Goal: Transaction & Acquisition: Obtain resource

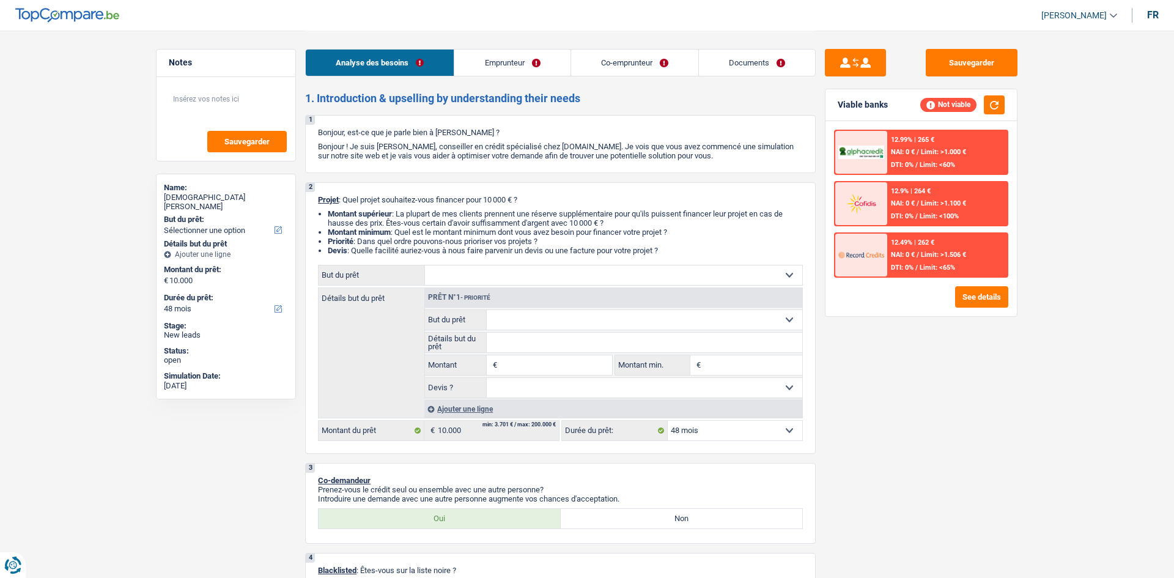
select select "48"
select select "retired"
select select "pension"
select select "ownerWithoutMortgage"
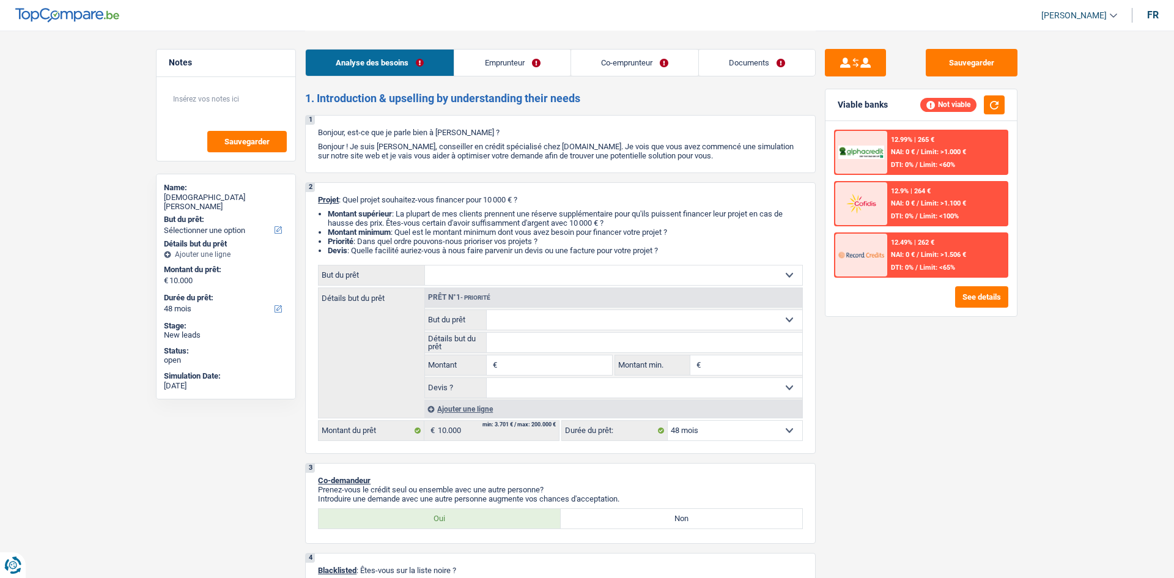
select select "48"
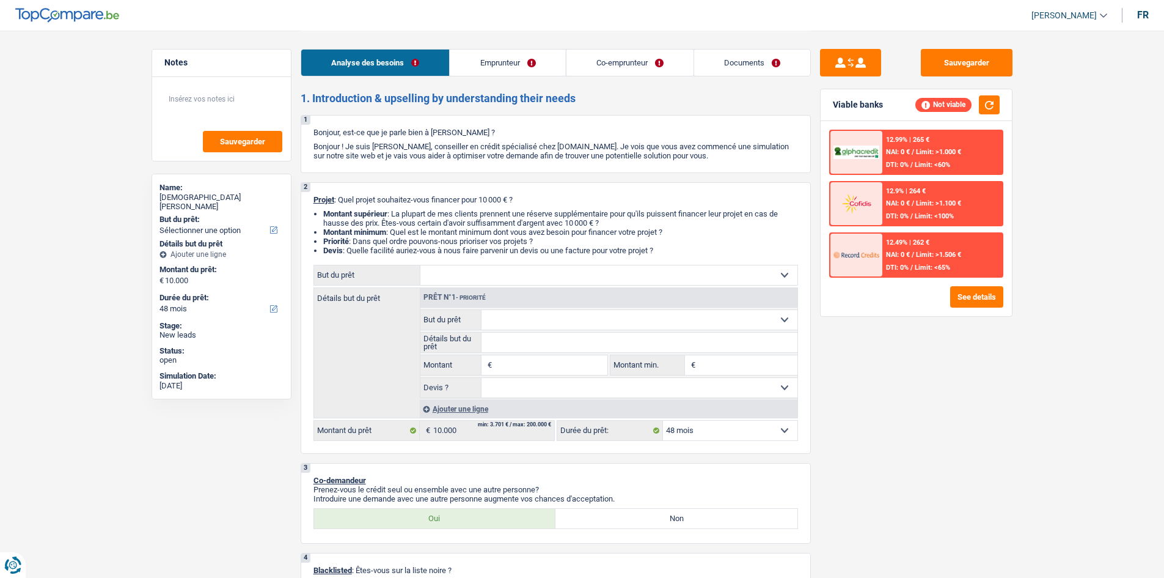
click at [982, 385] on div "Sauvegarder Viable banks Not viable 12.99% | 265 € NAI: 0 € / Limit: >1.000 € D…" at bounding box center [916, 303] width 211 height 509
click at [982, 386] on div "Sauvegarder Viable banks Not viable 12.99% | 265 € NAI: 0 € / Limit: >1.000 € D…" at bounding box center [916, 303] width 211 height 509
click at [559, 286] on div "Confort maison: meubles, textile, peinture, électroménager, outillage non-profe…" at bounding box center [556, 353] width 485 height 176
click at [557, 282] on select "Confort maison: meubles, textile, peinture, électroménager, outillage non-profe…" at bounding box center [609, 275] width 377 height 20
select select "medical"
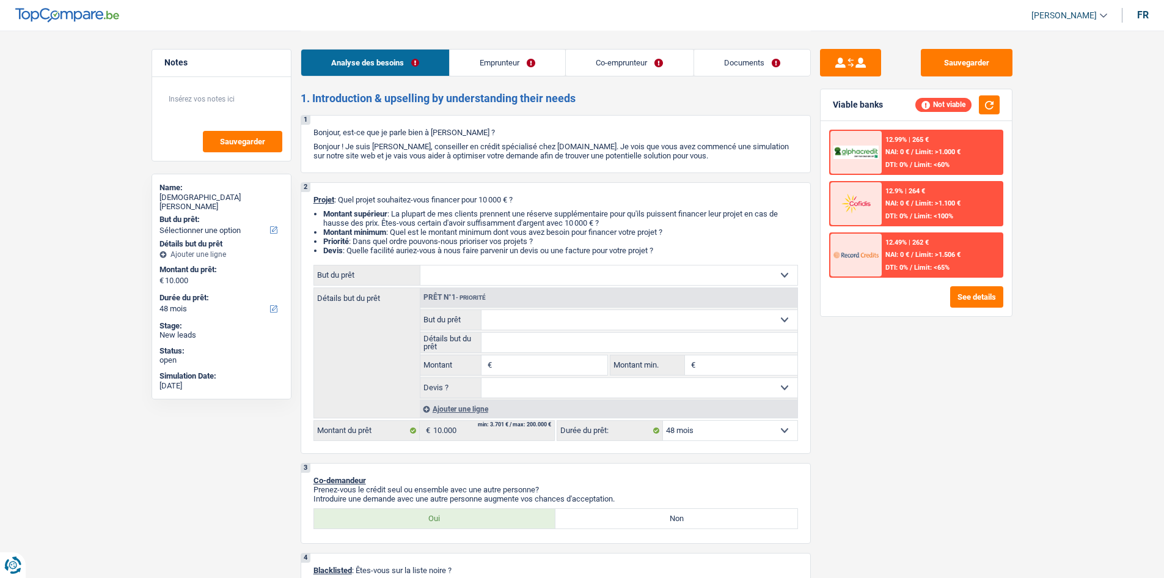
click at [421, 265] on select "Confort maison: meubles, textile, peinture, électroménager, outillage non-profe…" at bounding box center [609, 275] width 377 height 20
select select "medical"
type input "10.000"
select select "medical"
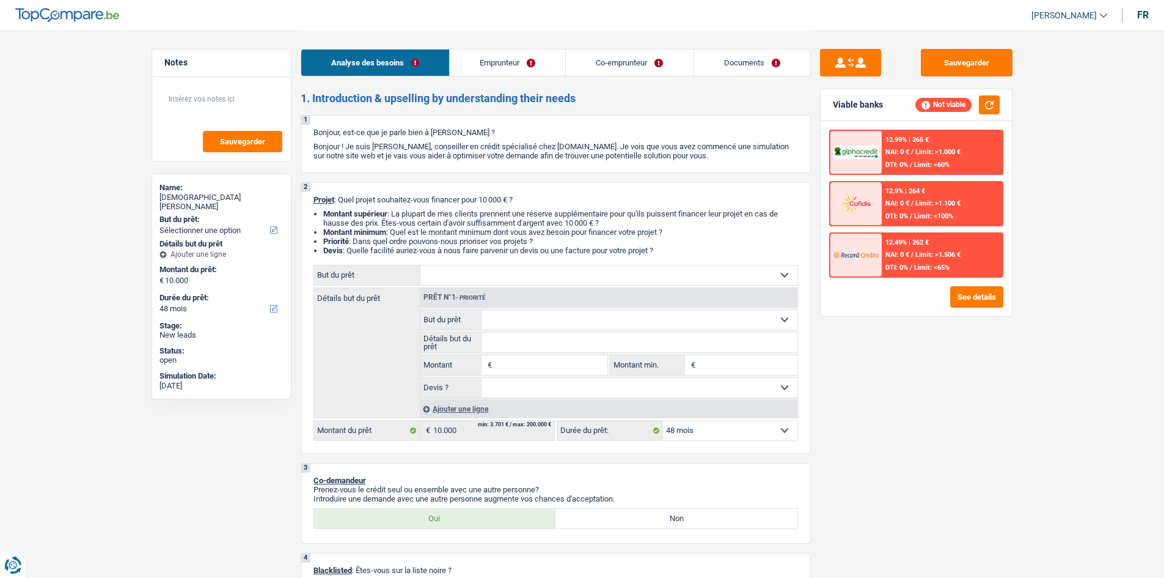
select select "medical"
type input "10.000"
select select "medical"
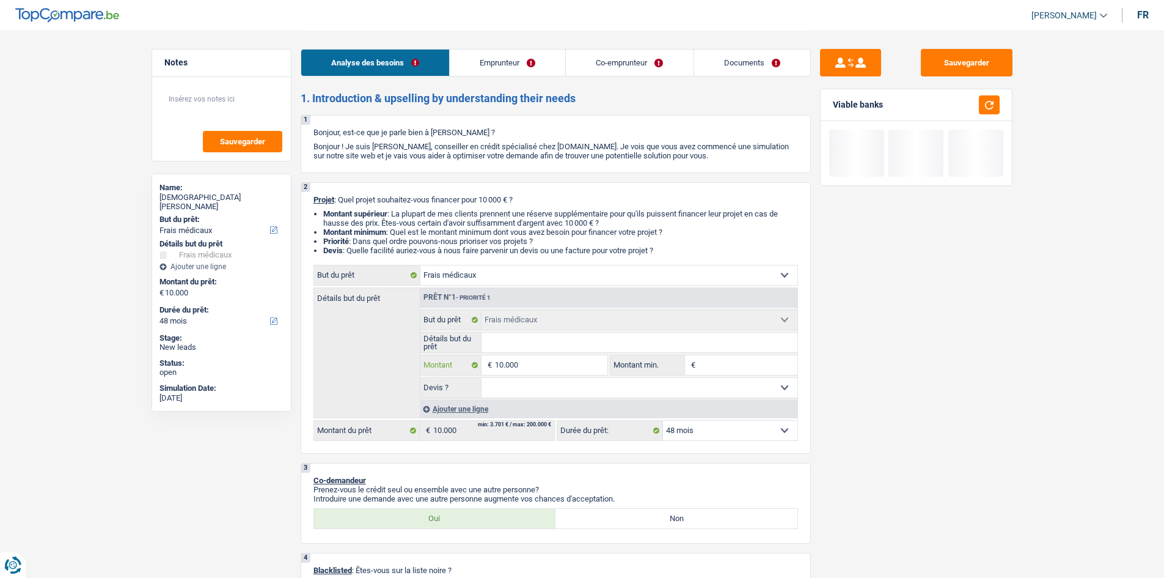
click at [552, 365] on input "10.000" at bounding box center [551, 365] width 112 height 20
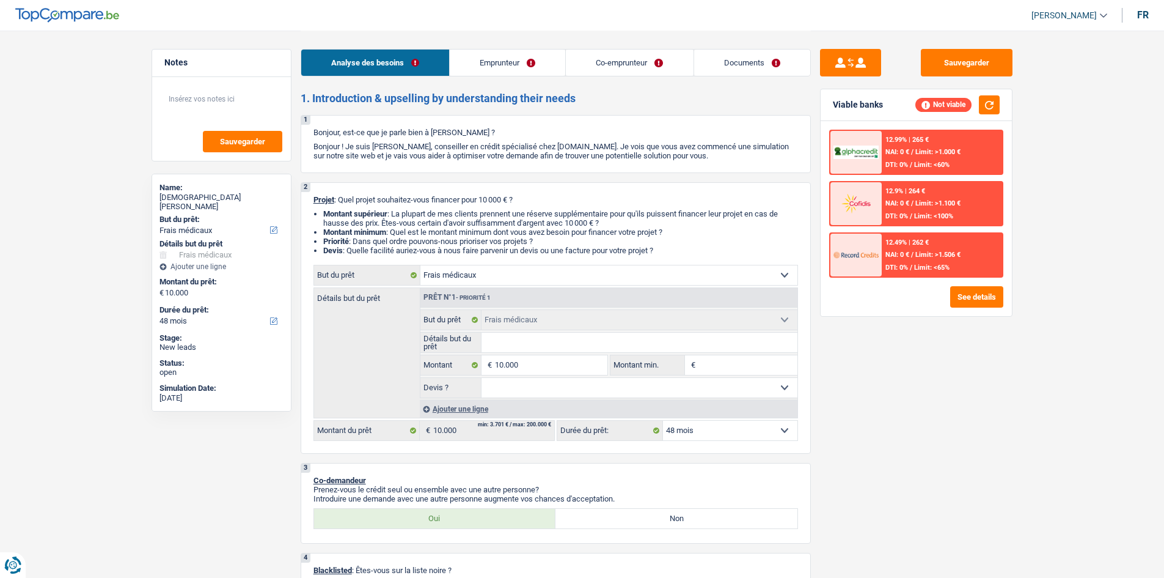
click at [968, 342] on div "Sauvegarder Viable banks Not viable 12.99% | 265 € NAI: 0 € / Limit: >1.000 € D…" at bounding box center [916, 303] width 211 height 509
click at [952, 433] on div "Sauvegarder Viable banks Not viable 12.99% | 265 € NAI: 0 € / Limit: >1.000 € D…" at bounding box center [916, 303] width 211 height 509
click at [714, 372] on input "Montant min." at bounding box center [748, 365] width 99 height 20
type input "5"
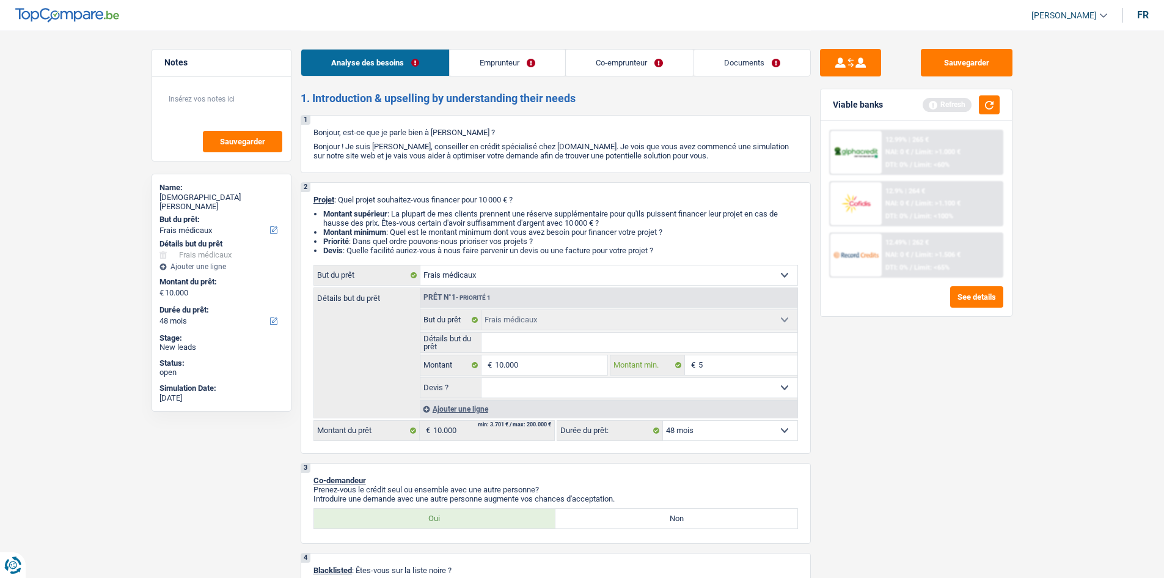
type input "50"
type input "500"
type input "5.001"
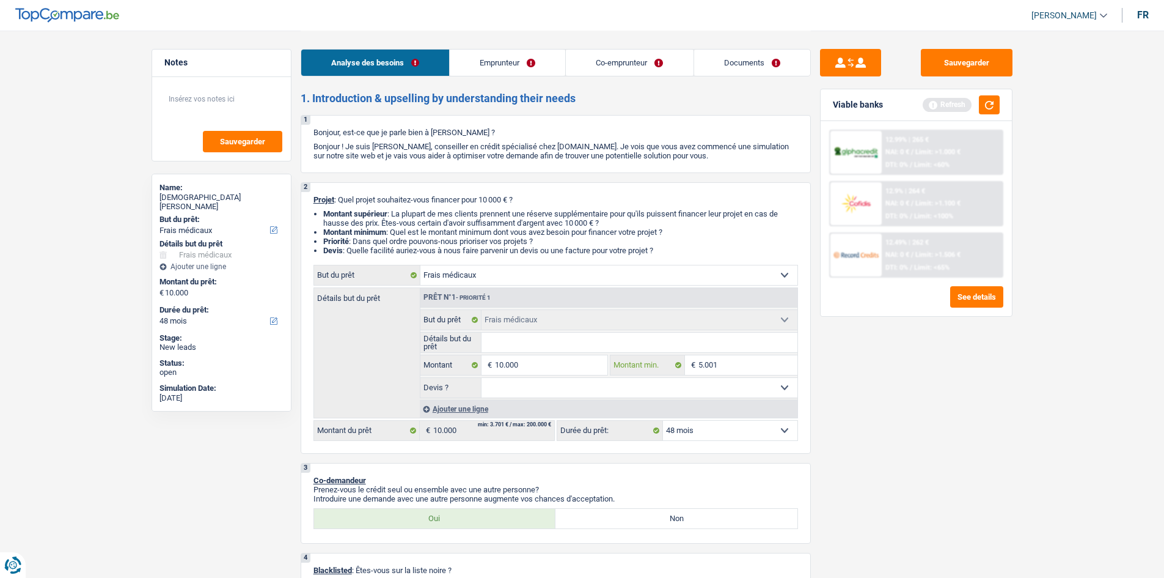
type input "5.001"
click at [590, 360] on input "10.000" at bounding box center [551, 365] width 112 height 20
type input "1.000"
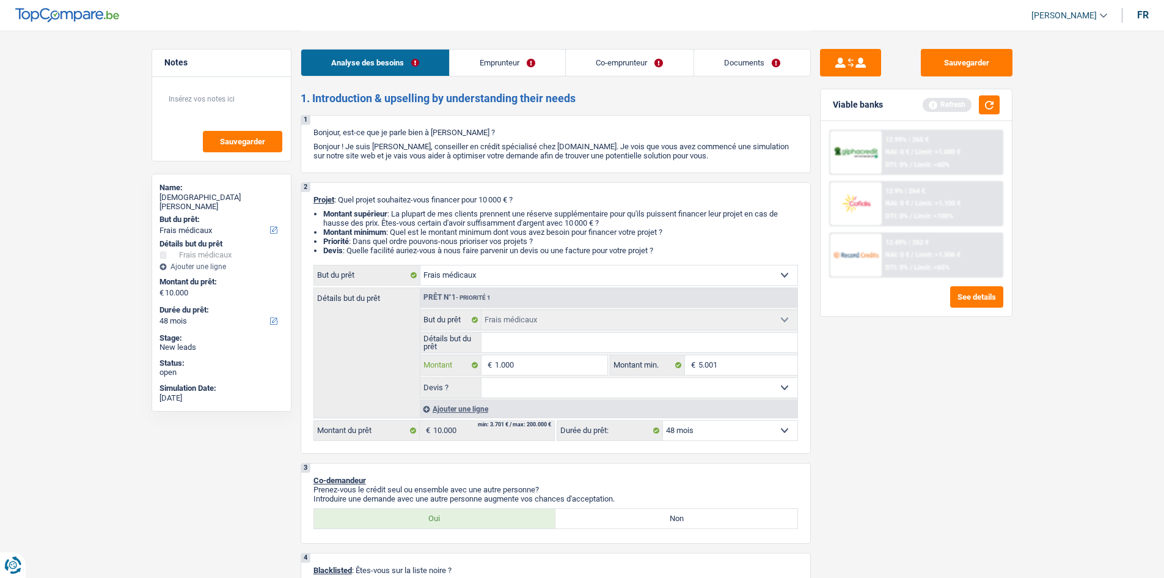
type input "10.001"
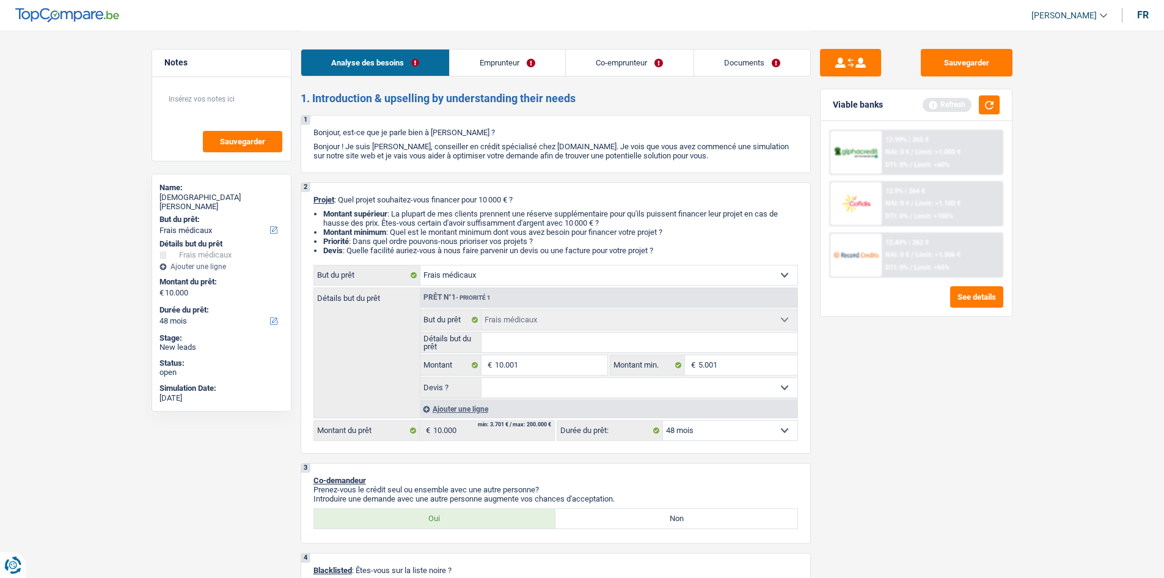
type input "10.001"
click at [946, 431] on div "Sauvegarder Viable banks Refresh 12.99% | 265 € NAI: 0 € / Limit: >1.000 € DTI:…" at bounding box center [916, 303] width 211 height 509
select select "60"
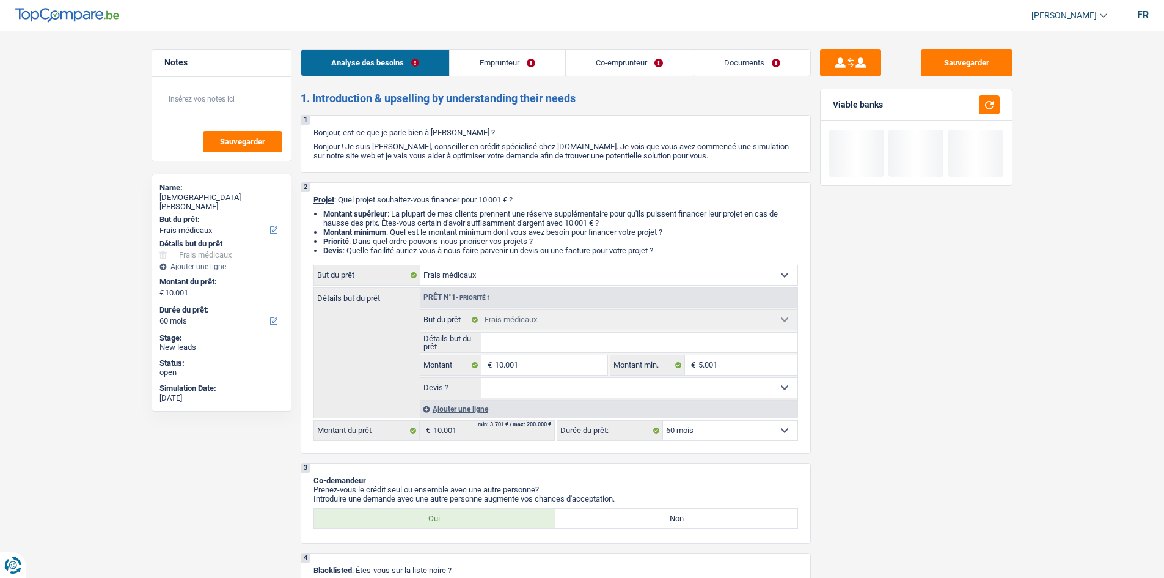
click at [525, 59] on link "Emprunteur" at bounding box center [508, 63] width 116 height 26
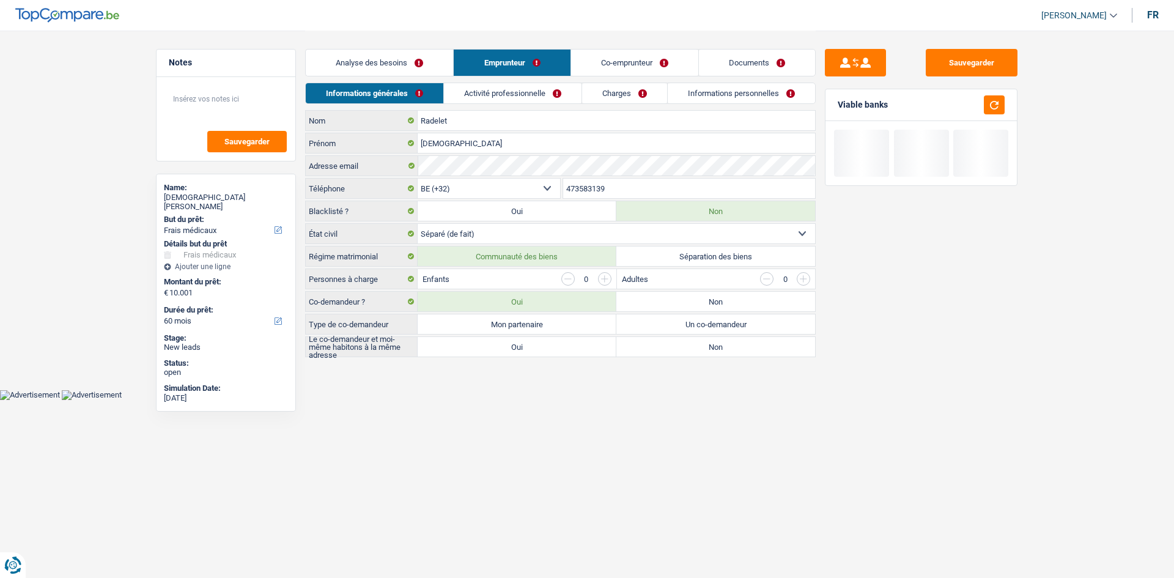
click at [660, 95] on link "Charges" at bounding box center [624, 93] width 85 height 20
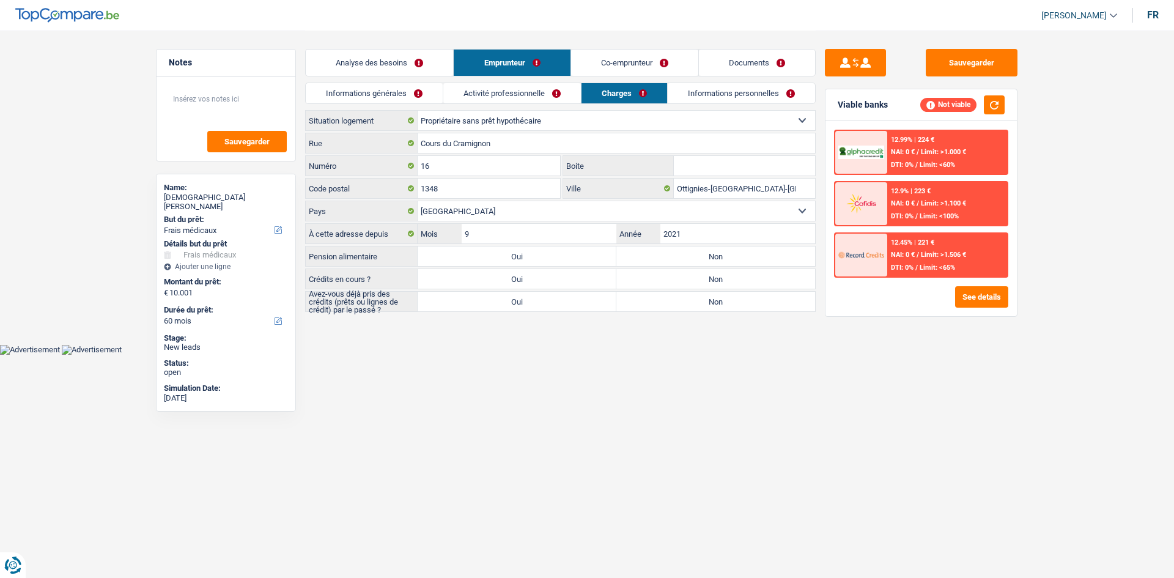
click at [689, 99] on link "Informations personnelles" at bounding box center [740, 93] width 147 height 20
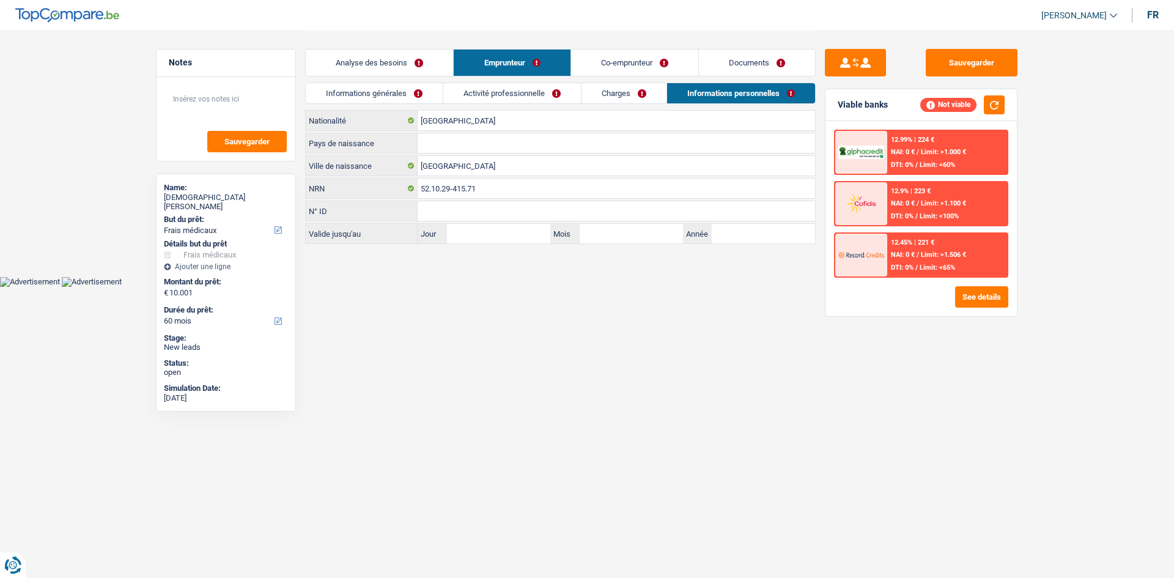
click at [623, 65] on link "Co-emprunteur" at bounding box center [634, 63] width 127 height 26
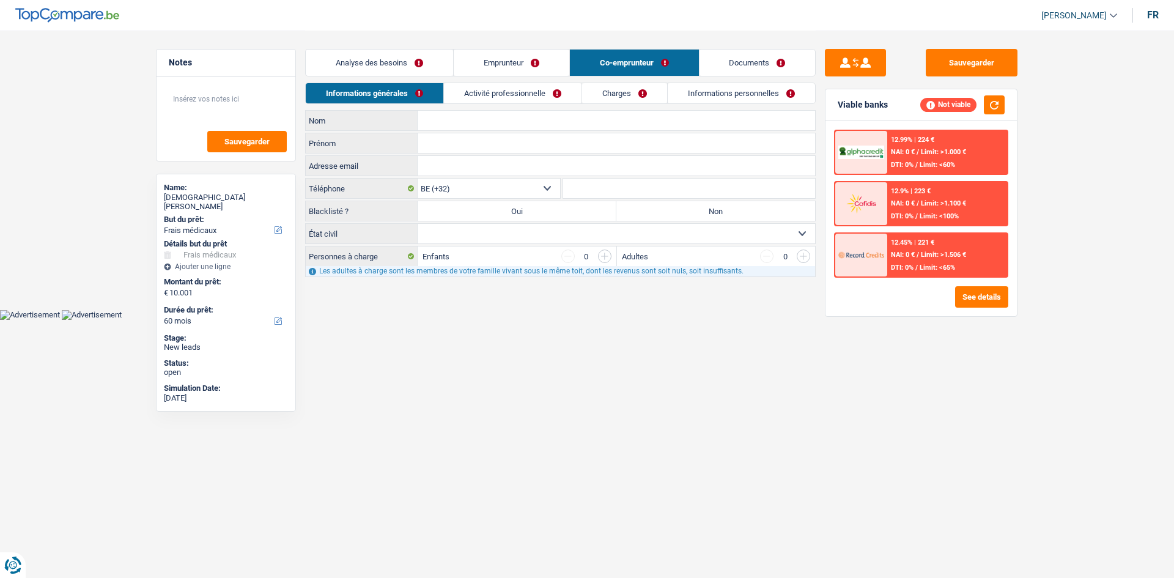
click at [688, 95] on link "Informations personnelles" at bounding box center [740, 93] width 147 height 20
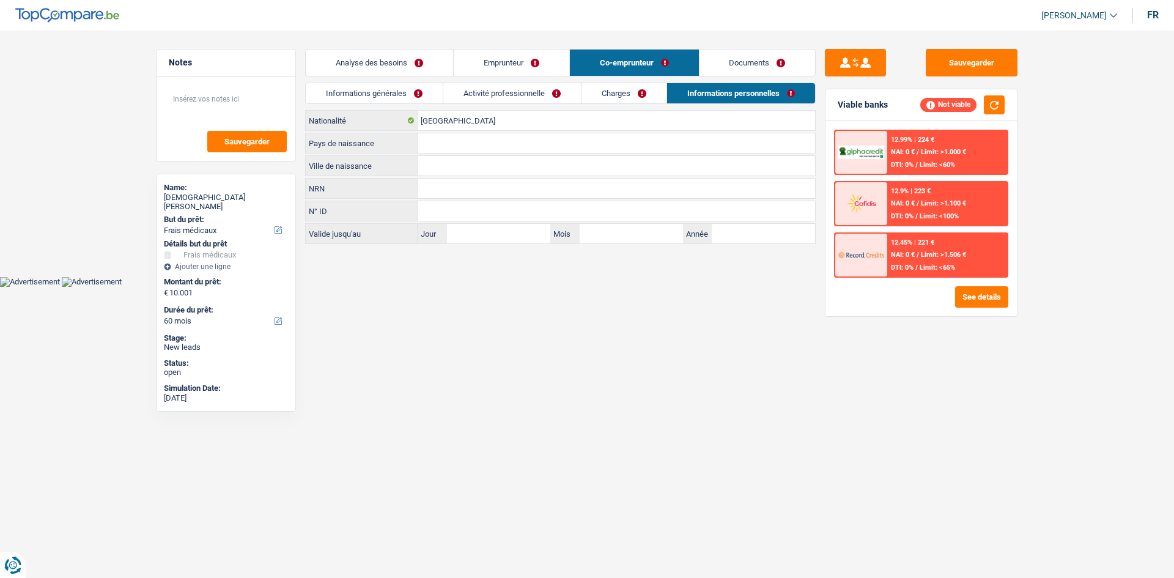
click at [550, 61] on link "Emprunteur" at bounding box center [512, 63] width 116 height 26
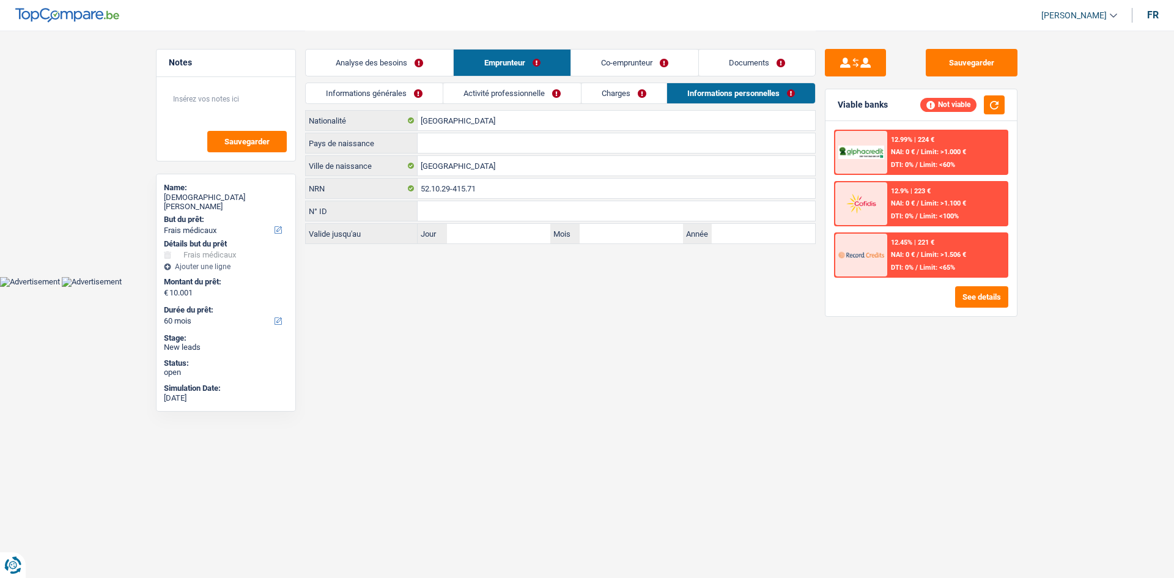
click at [421, 65] on link "Analyse des besoins" at bounding box center [379, 63] width 147 height 26
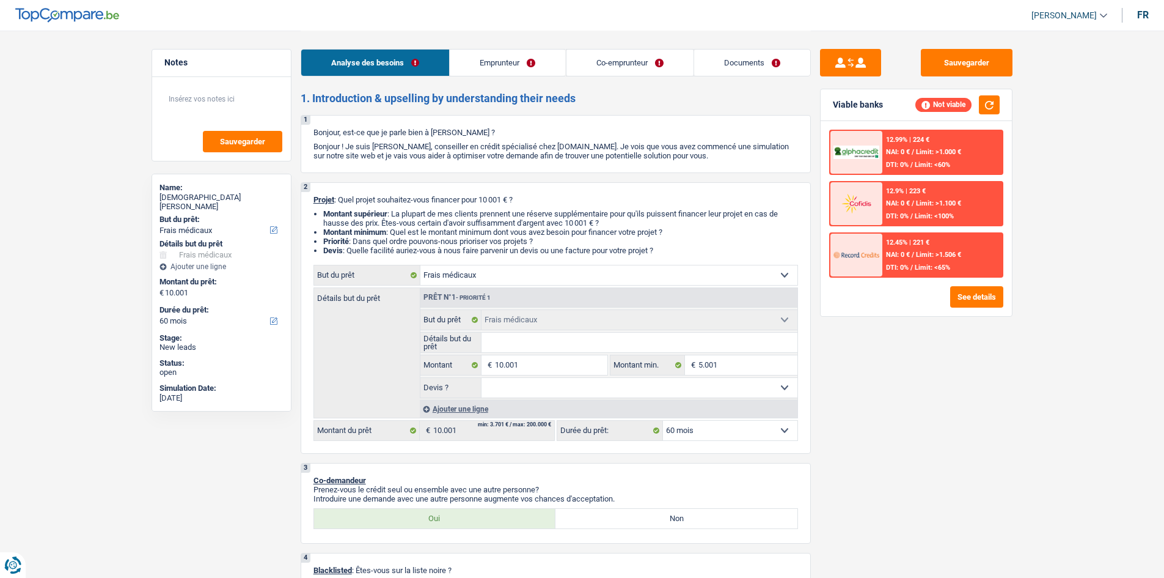
click at [972, 406] on div "Sauvegarder Viable banks Not viable 12.99% | 224 € NAI: 0 € / Limit: >1.000 € D…" at bounding box center [916, 303] width 211 height 509
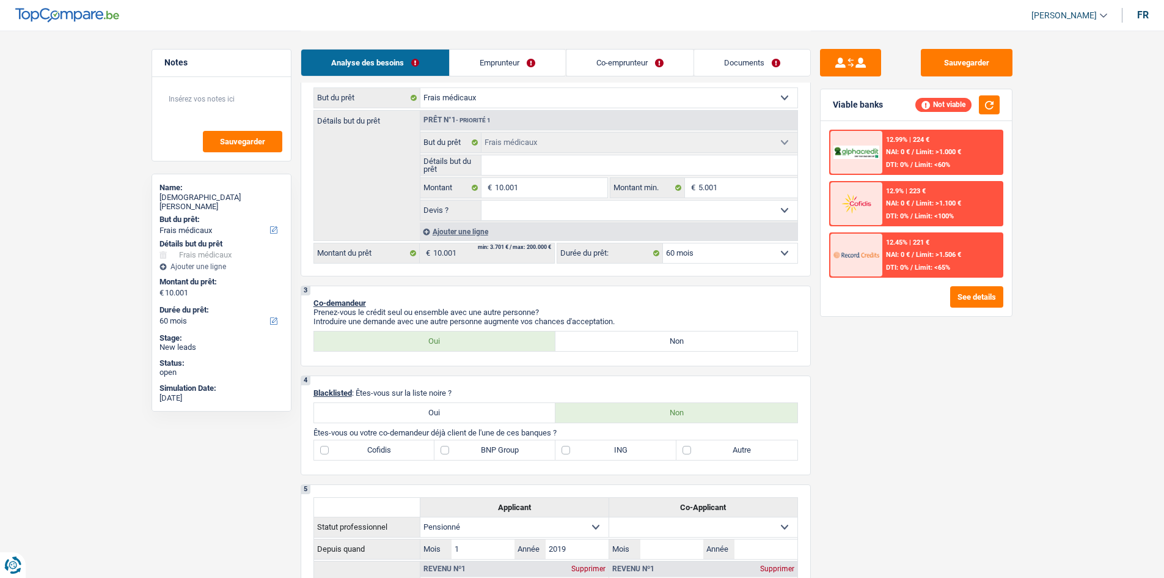
scroll to position [183, 0]
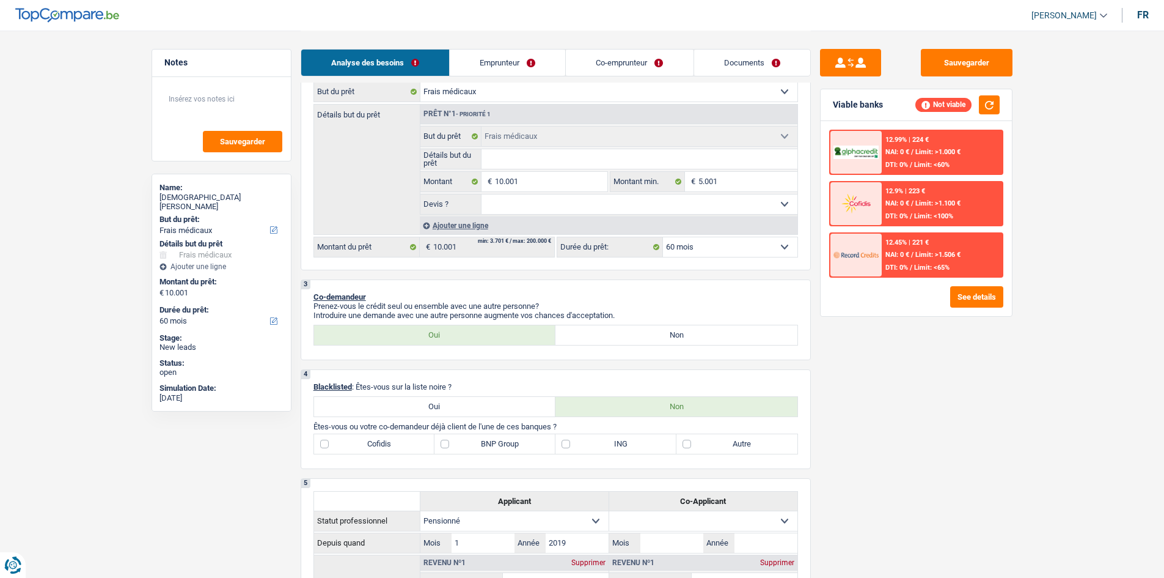
click at [965, 402] on div "Sauvegarder Viable banks Not viable 12.99% | 224 € NAI: 0 € / Limit: >1.000 € D…" at bounding box center [916, 303] width 211 height 509
click at [514, 69] on link "Emprunteur" at bounding box center [508, 63] width 116 height 26
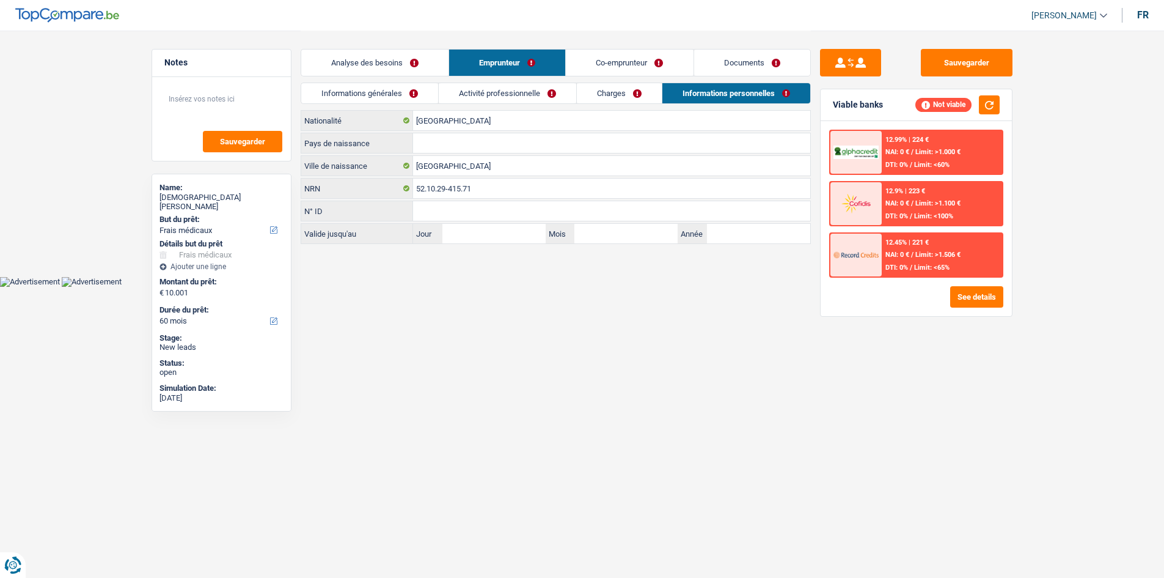
scroll to position [0, 0]
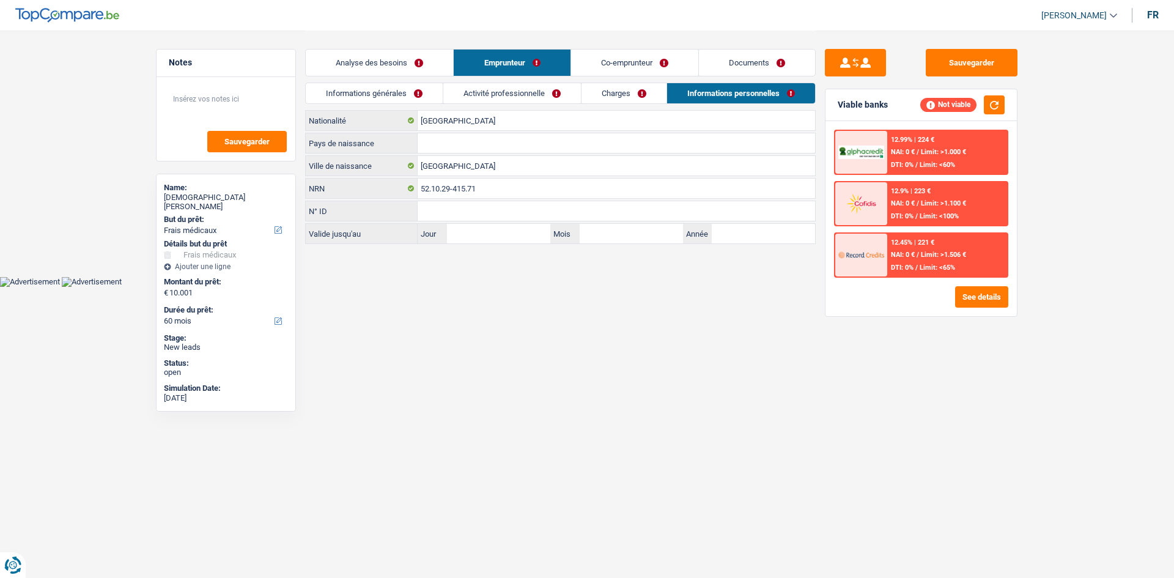
click at [611, 98] on link "Charges" at bounding box center [623, 93] width 85 height 20
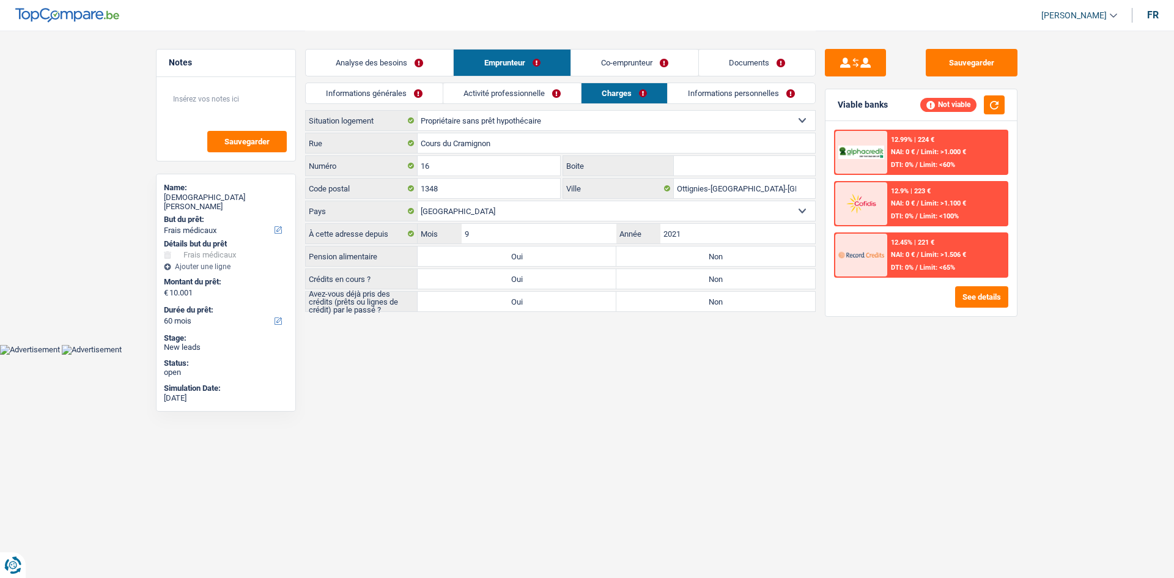
click at [408, 60] on link "Analyse des besoins" at bounding box center [379, 63] width 147 height 26
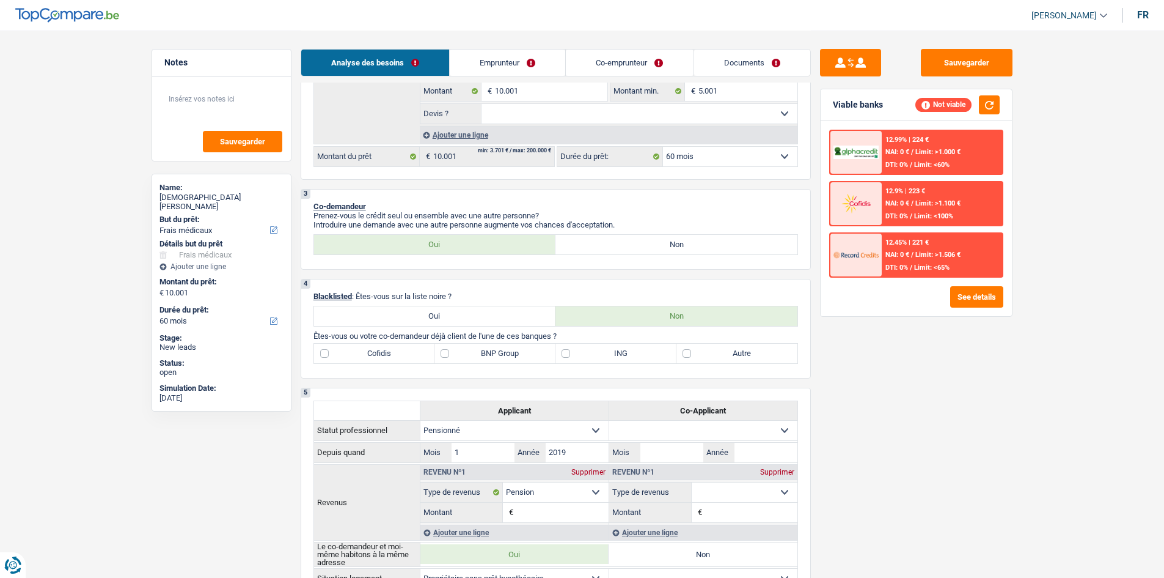
scroll to position [306, 0]
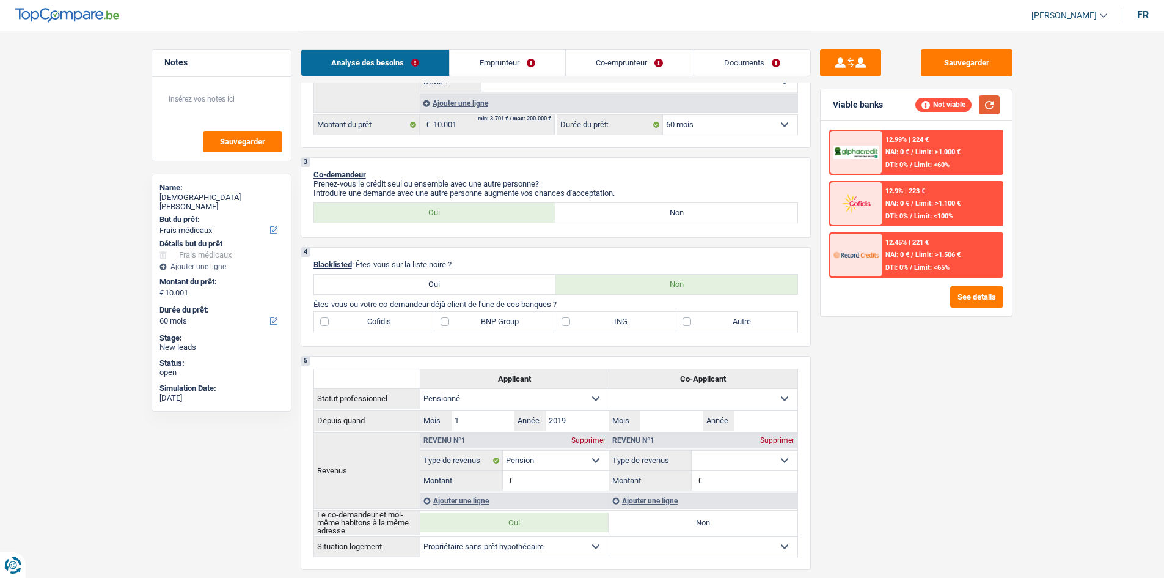
drag, startPoint x: 989, startPoint y: 111, endPoint x: 979, endPoint y: 218, distance: 107.4
click at [990, 111] on button "button" at bounding box center [989, 104] width 21 height 19
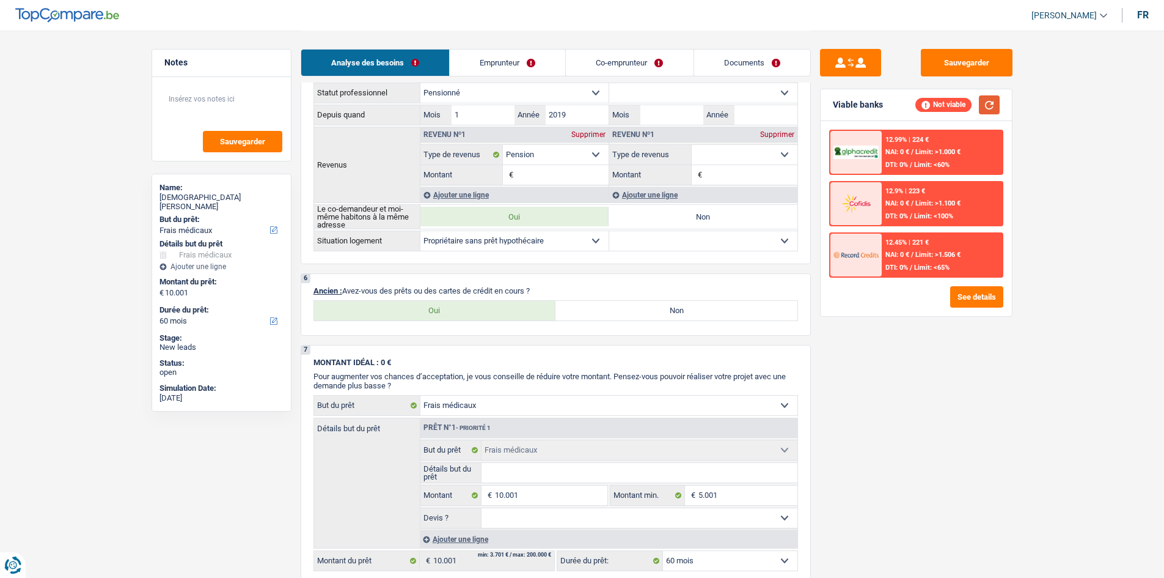
scroll to position [244, 0]
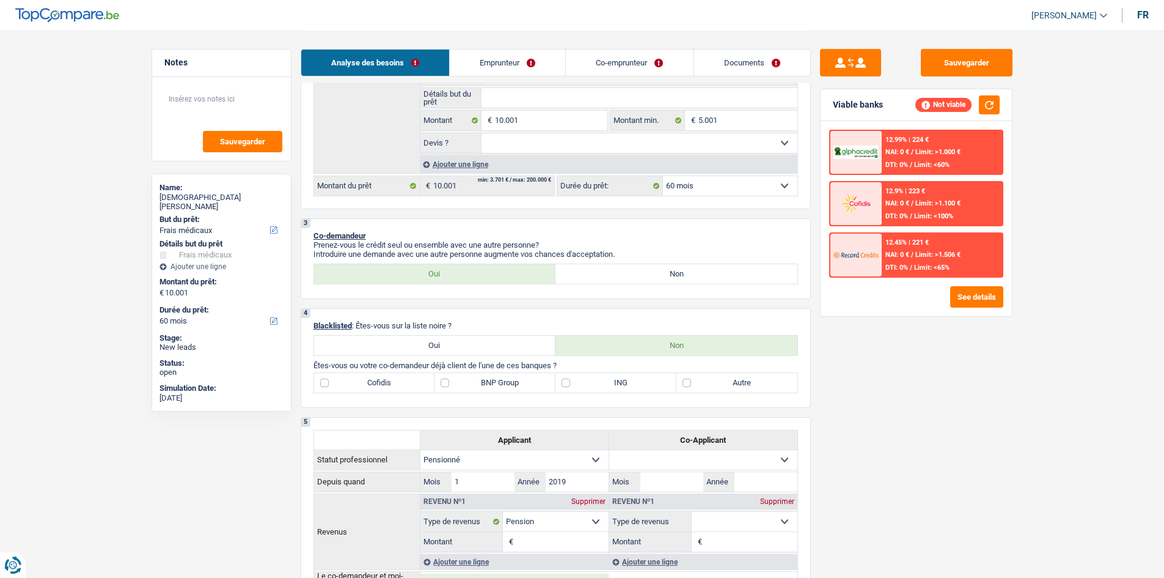
click at [930, 389] on div "Sauvegarder Viable banks Not viable 12.99% | 224 € NAI: 0 € / Limit: >1.000 € D…" at bounding box center [916, 303] width 211 height 509
click at [592, 380] on label "ING" at bounding box center [616, 383] width 121 height 20
click at [592, 380] on input "ING" at bounding box center [616, 383] width 121 height 20
checkbox input "true"
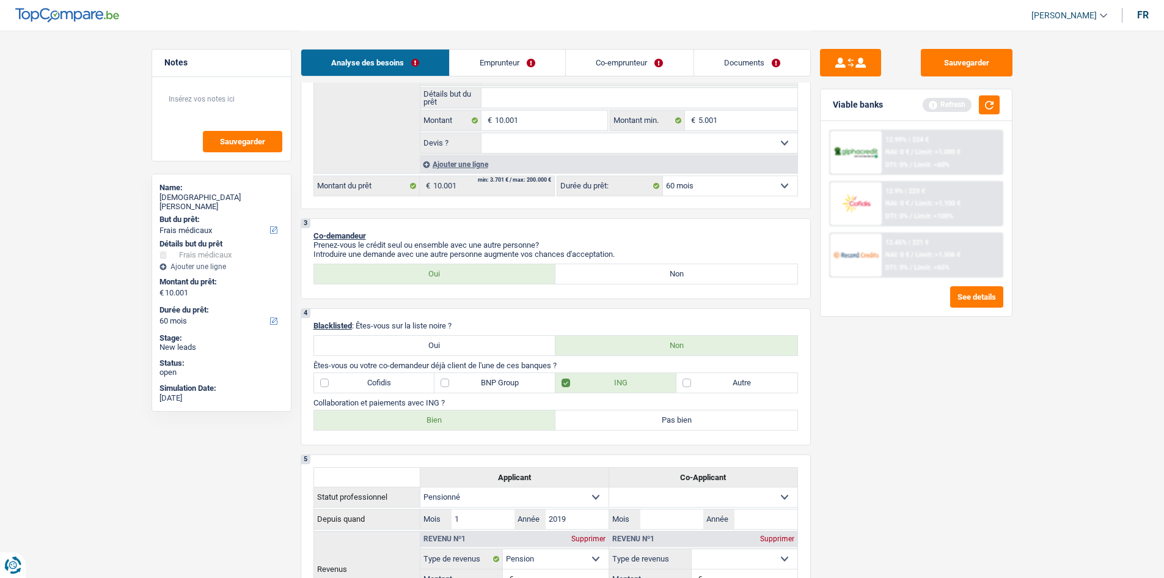
click at [512, 416] on label "Bien" at bounding box center [435, 420] width 242 height 20
click at [512, 416] on input "Bien" at bounding box center [435, 420] width 242 height 20
radio input "true"
click at [105, 267] on main "Notes Sauvegarder Name: Christian Radelet But du prêt: Confort maison: meubles,…" at bounding box center [582, 570] width 1164 height 1628
click at [869, 389] on div "Sauvegarder Viable banks Refresh 12.99% | 224 € NAI: 0 € / Limit: >1.000 € DTI:…" at bounding box center [916, 303] width 211 height 509
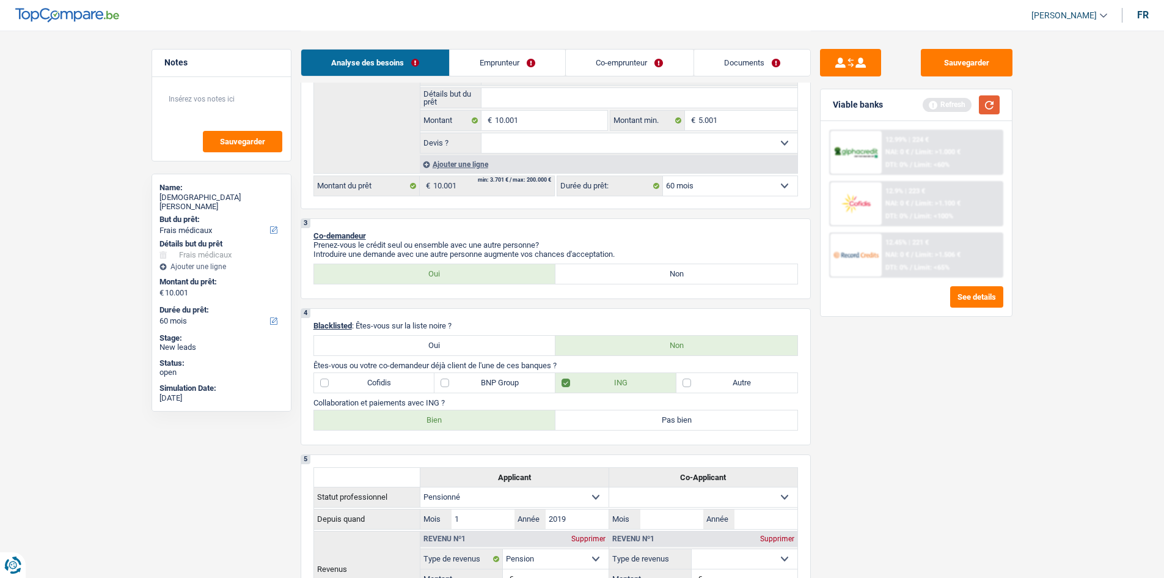
click at [990, 109] on button "button" at bounding box center [989, 104] width 21 height 19
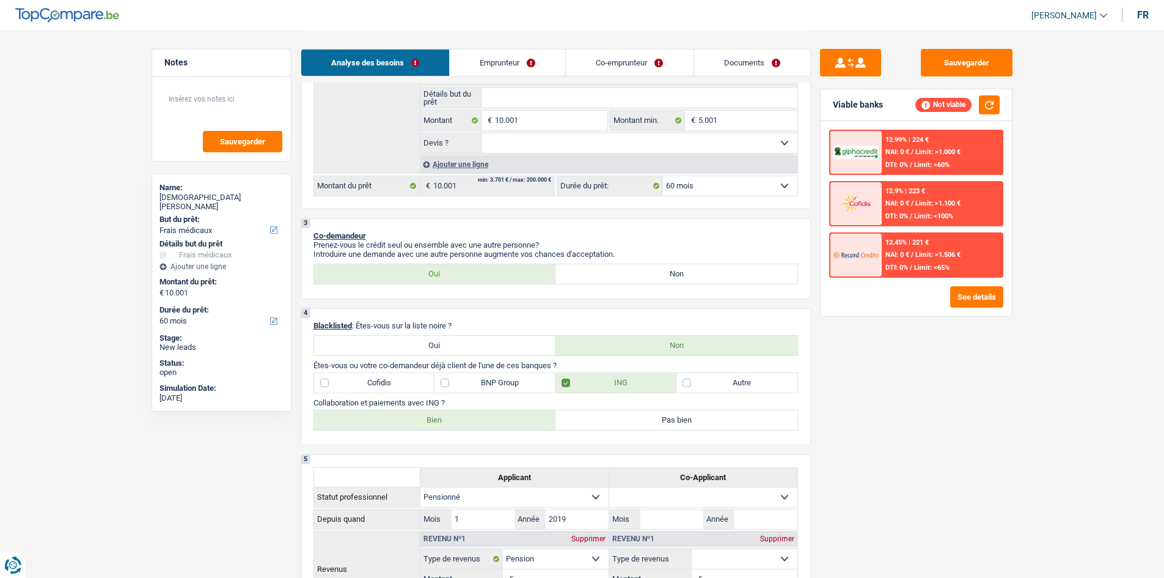
click at [977, 354] on div "Sauvegarder Viable banks Not viable 12.99% | 224 € NAI: 0 € / Limit: >1.000 € D…" at bounding box center [916, 303] width 211 height 509
click at [928, 249] on div "12.45% | 221 € NAI: 0 € / Limit: >1.506 € DTI: 0% / Limit: <65%" at bounding box center [942, 254] width 120 height 43
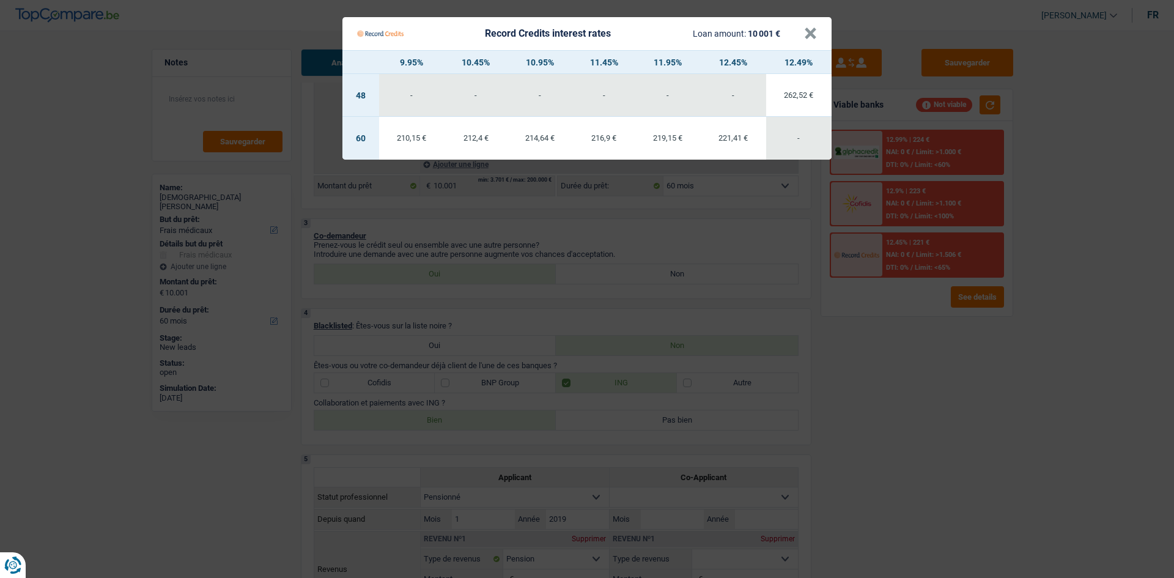
click at [998, 428] on Credits "Record Credits interest rates Loan amount: 10 001 € × 9.95% 10.45% 10.95% 11.45…" at bounding box center [587, 289] width 1174 height 578
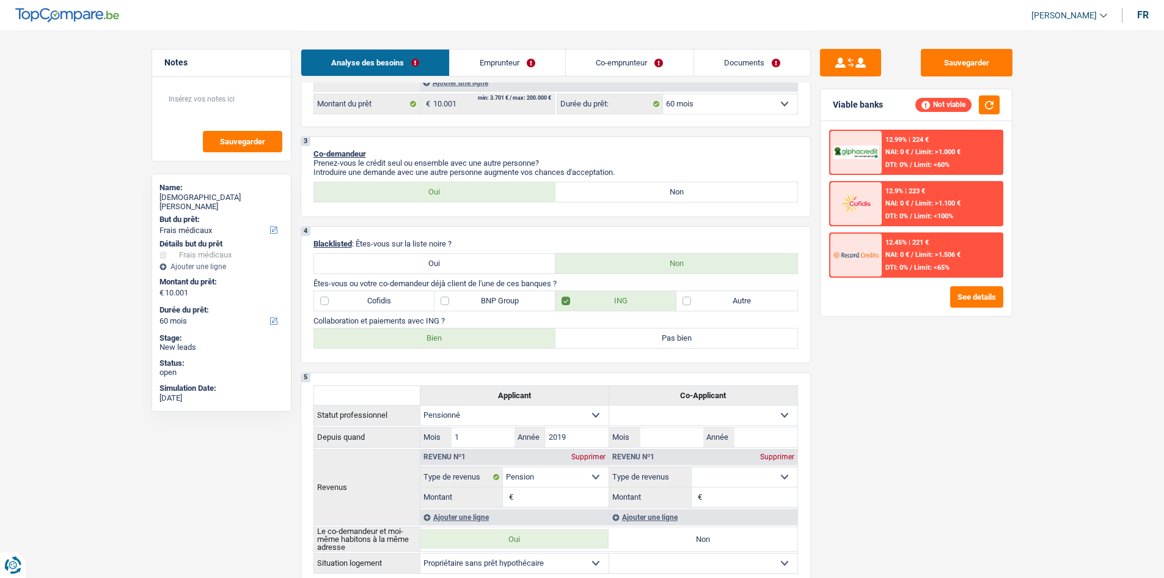
scroll to position [428, 0]
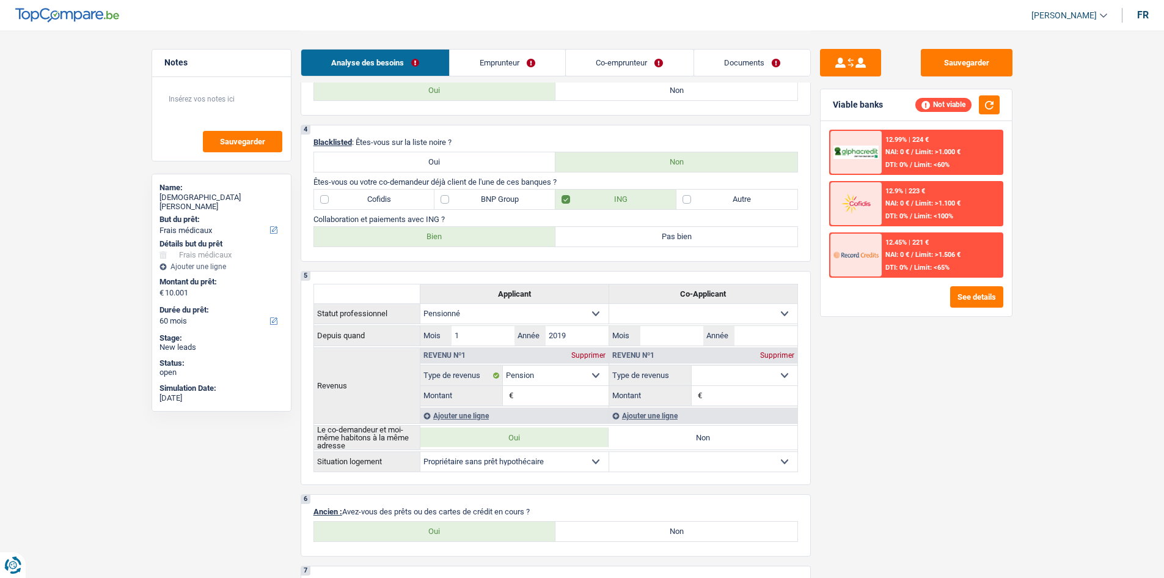
click at [896, 261] on div "12.45% | 221 € NAI: 0 € / Limit: >1.506 € DTI: 0% / Limit: <65%" at bounding box center [942, 254] width 120 height 43
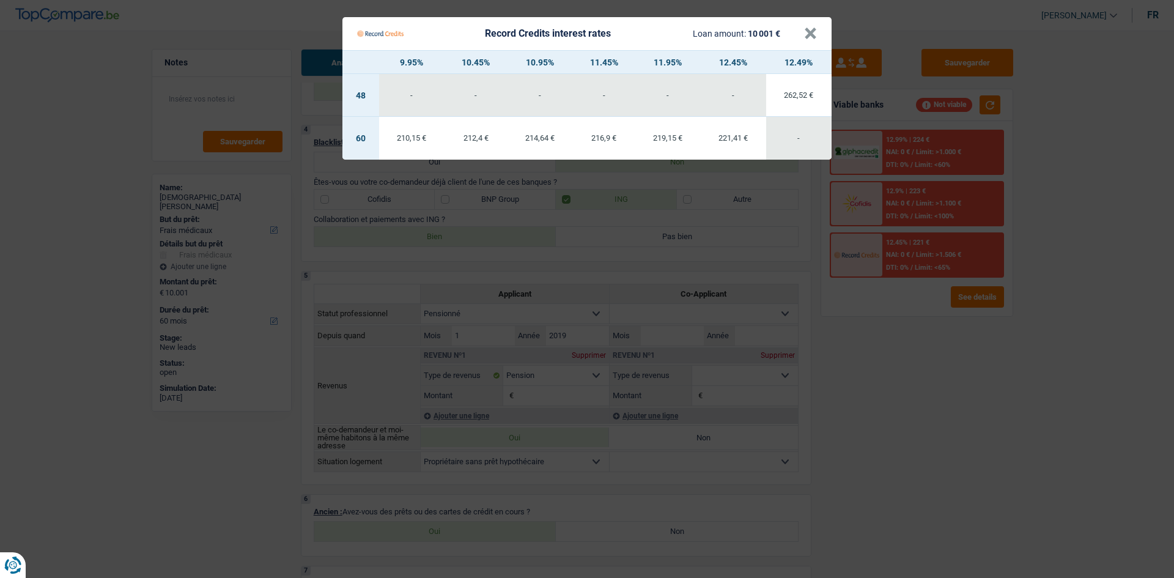
click at [987, 465] on Credits "Record Credits interest rates Loan amount: 10 001 € × 9.95% 10.45% 10.95% 11.45…" at bounding box center [587, 289] width 1174 height 578
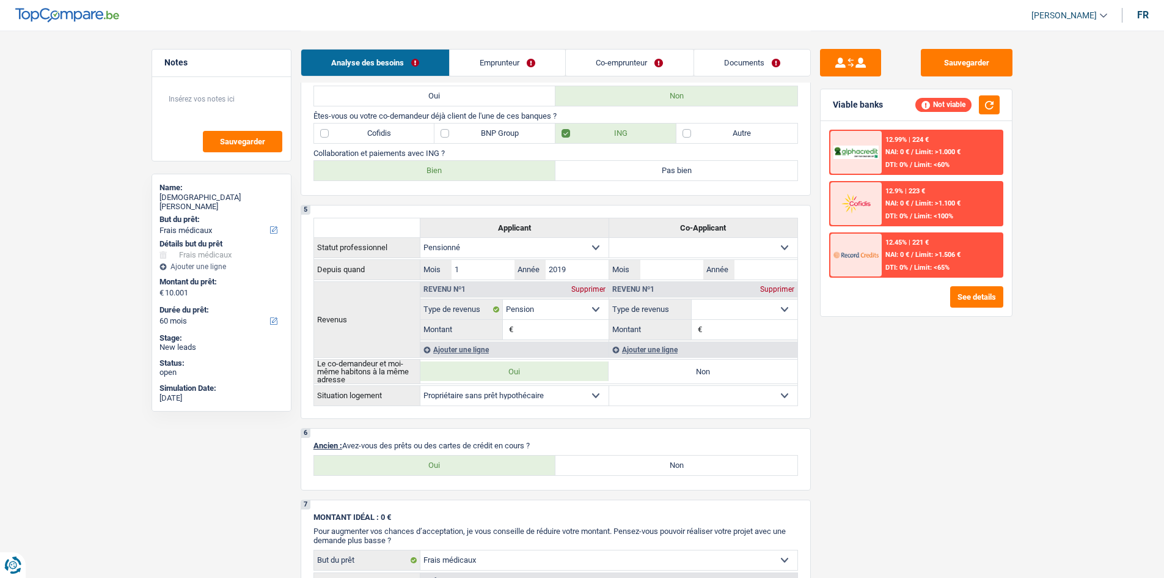
scroll to position [672, 0]
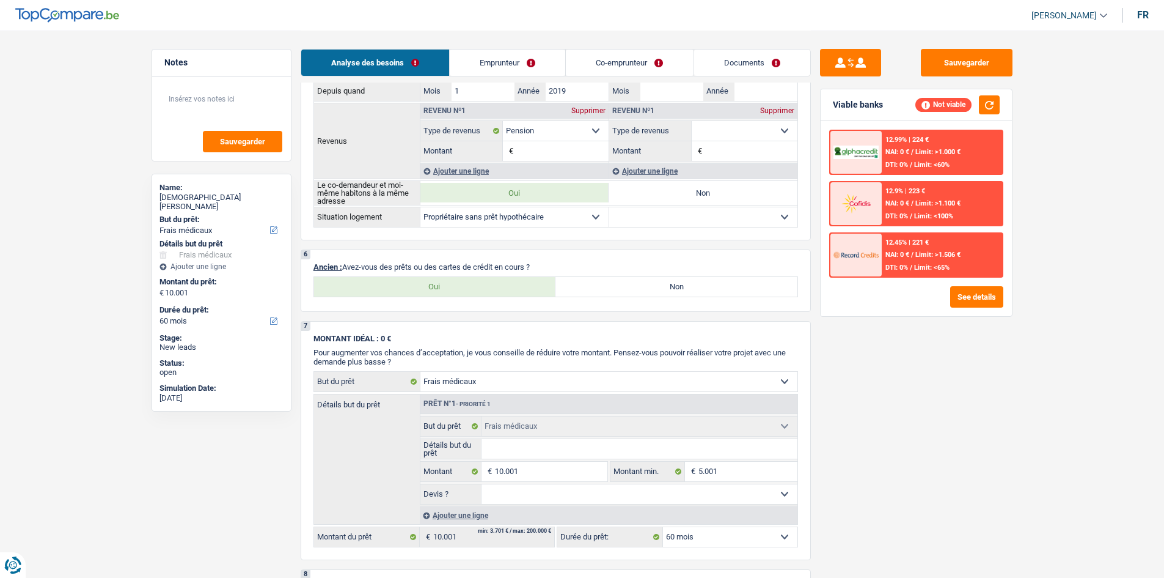
click at [980, 465] on div "Sauvegarder Viable banks Not viable 12.99% | 224 € NAI: 0 € / Limit: >1.000 € D…" at bounding box center [916, 303] width 211 height 509
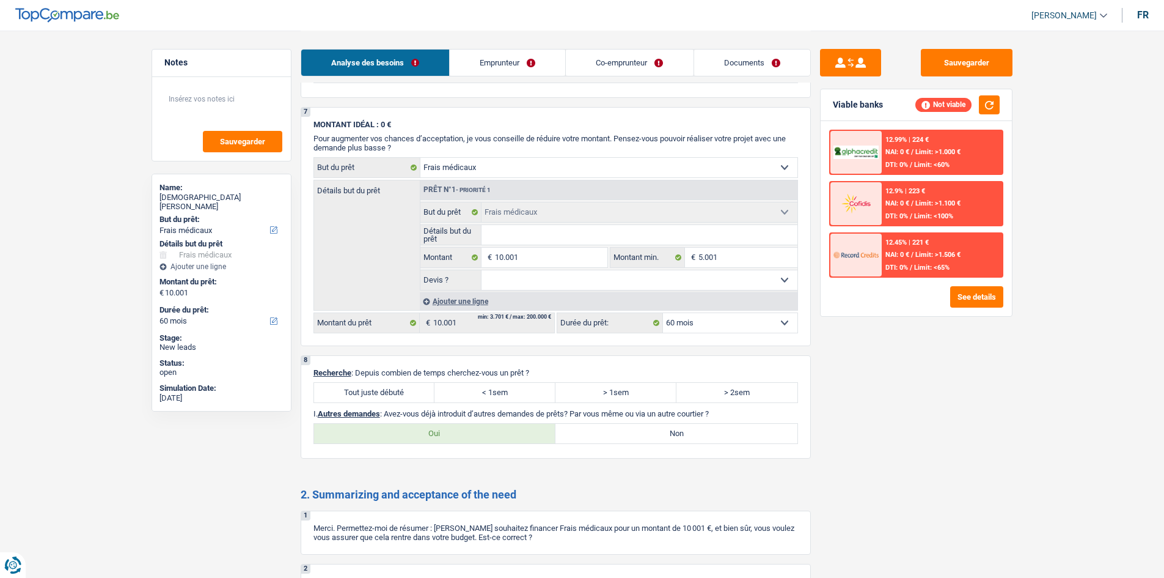
scroll to position [1060, 0]
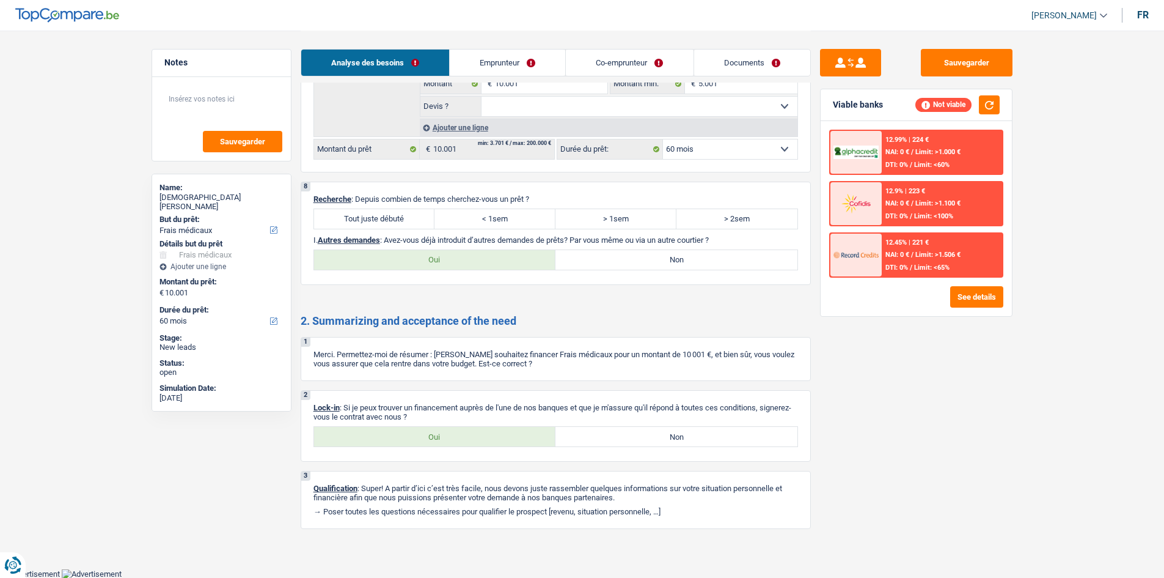
click at [412, 219] on label "Tout juste débuté" at bounding box center [374, 219] width 121 height 20
click at [412, 219] on input "Tout juste débuté" at bounding box center [374, 219] width 121 height 20
radio input "true"
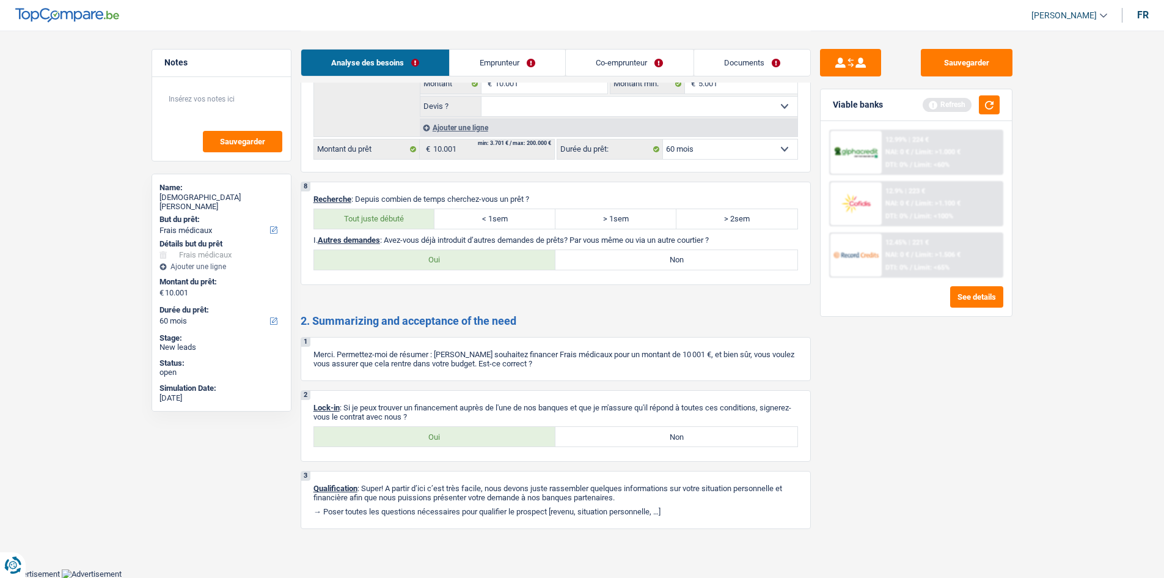
click at [727, 261] on label "Non" at bounding box center [677, 260] width 242 height 20
click at [727, 261] on input "Non" at bounding box center [677, 260] width 242 height 20
radio input "true"
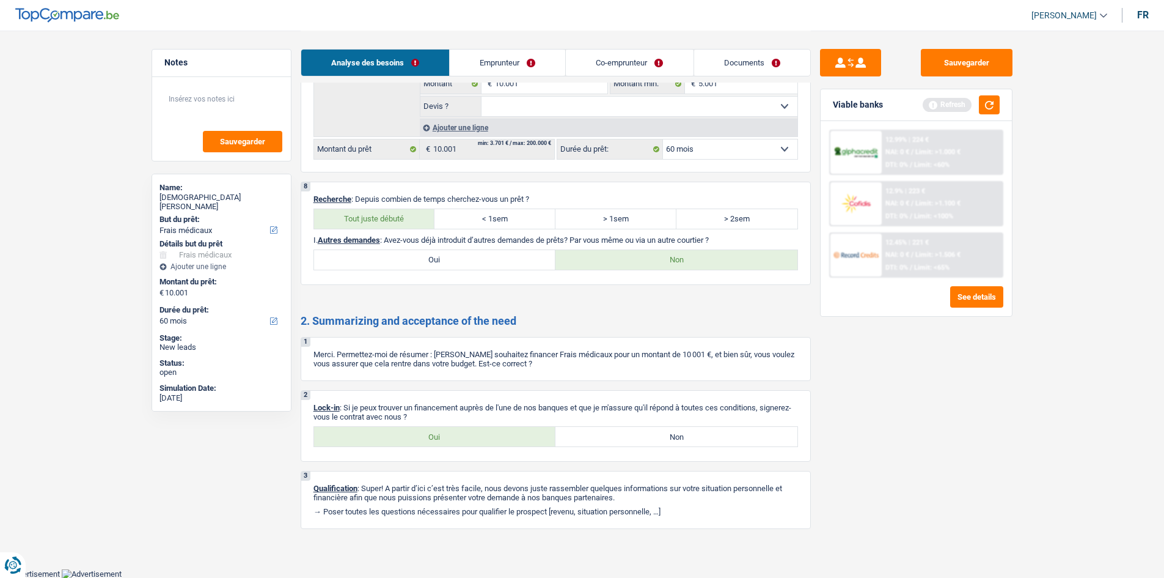
click at [906, 414] on div "Sauvegarder Viable banks Refresh 12.99% | 224 € NAI: 0 € / Limit: >1.000 € DTI:…" at bounding box center [916, 303] width 211 height 509
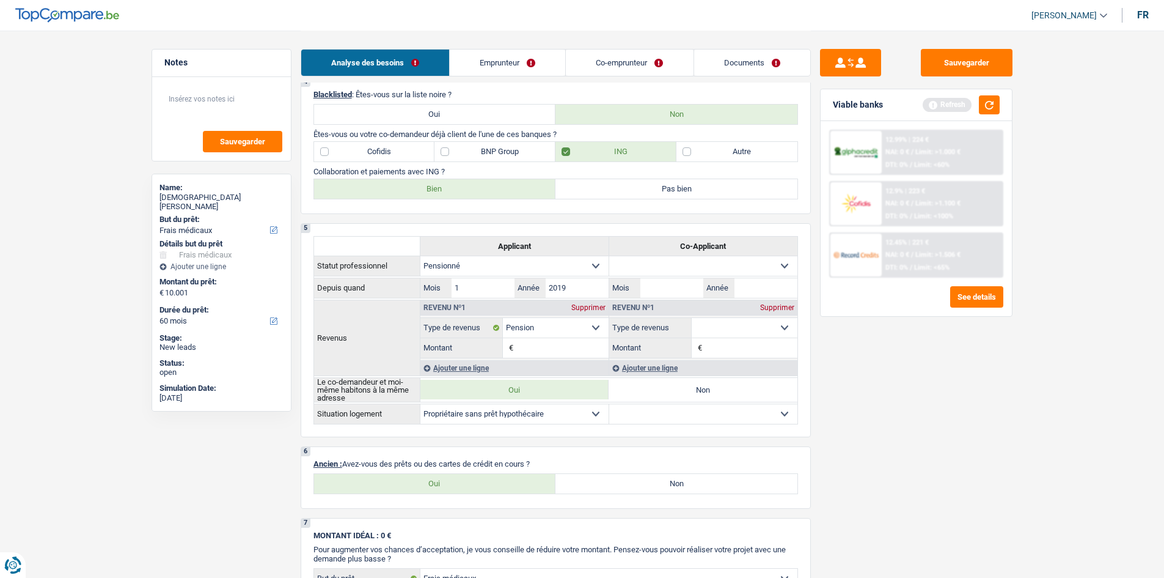
scroll to position [449, 0]
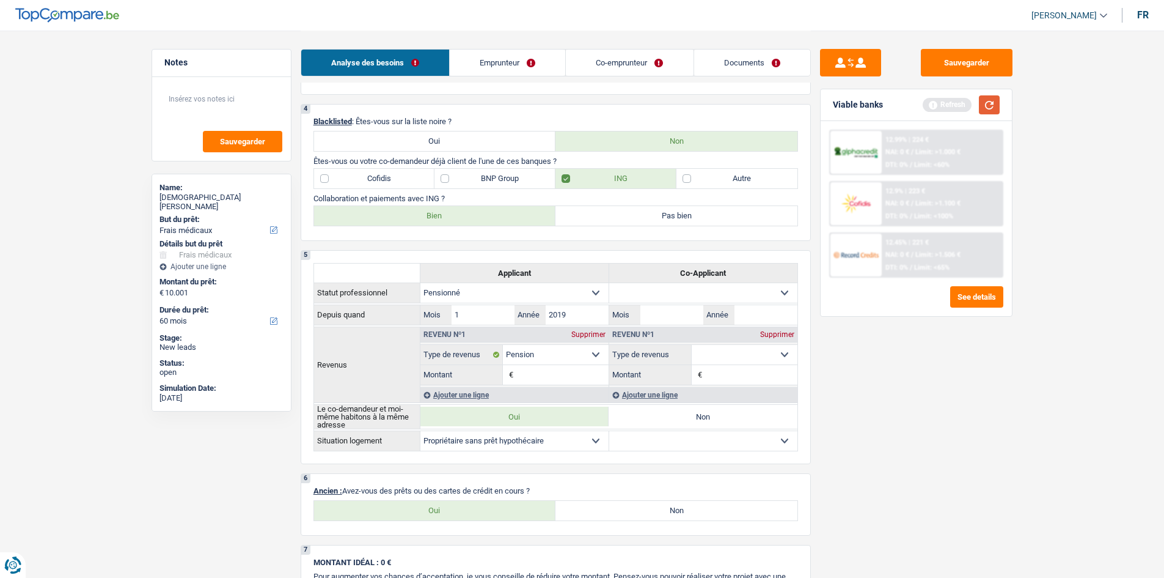
click at [983, 101] on button "button" at bounding box center [989, 104] width 21 height 19
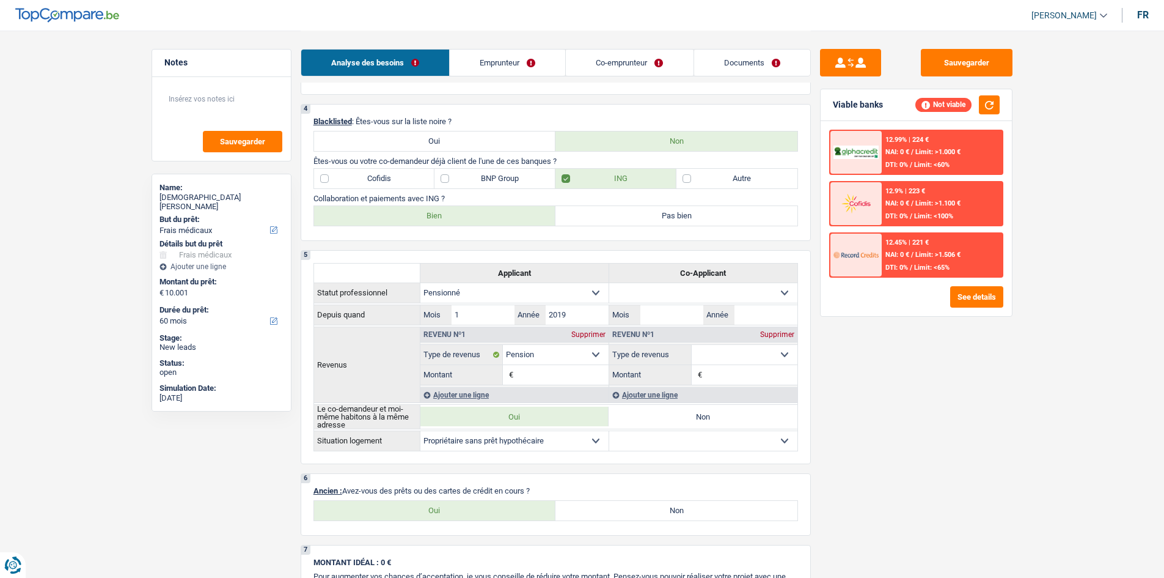
click at [982, 366] on div "Sauvegarder Viable banks Not viable 12.99% | 224 € NAI: 0 € / Limit: >1.000 € D…" at bounding box center [916, 303] width 211 height 509
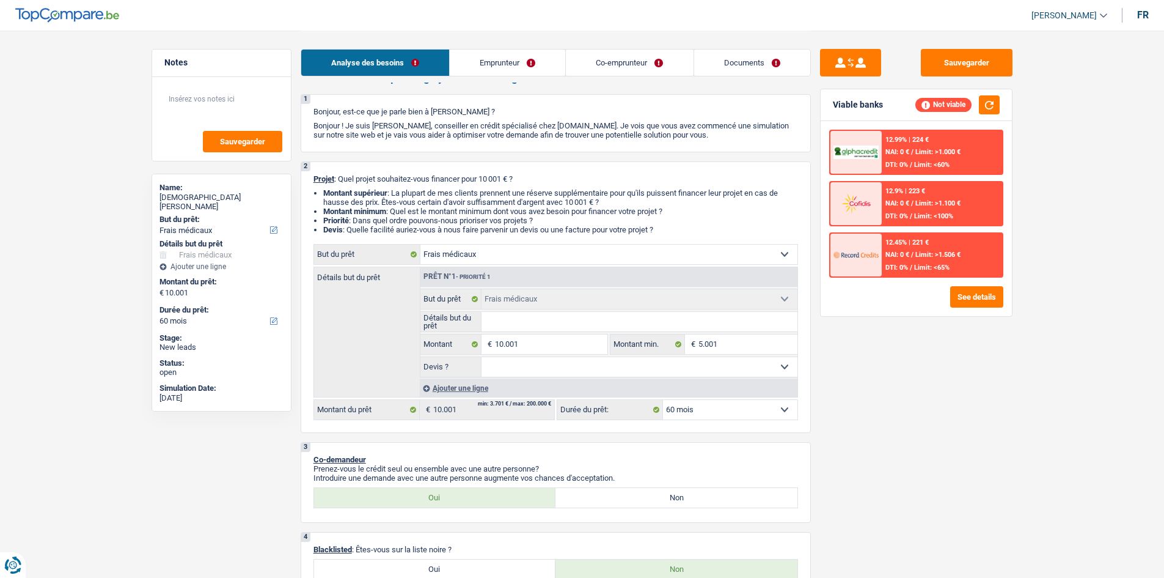
scroll to position [0, 0]
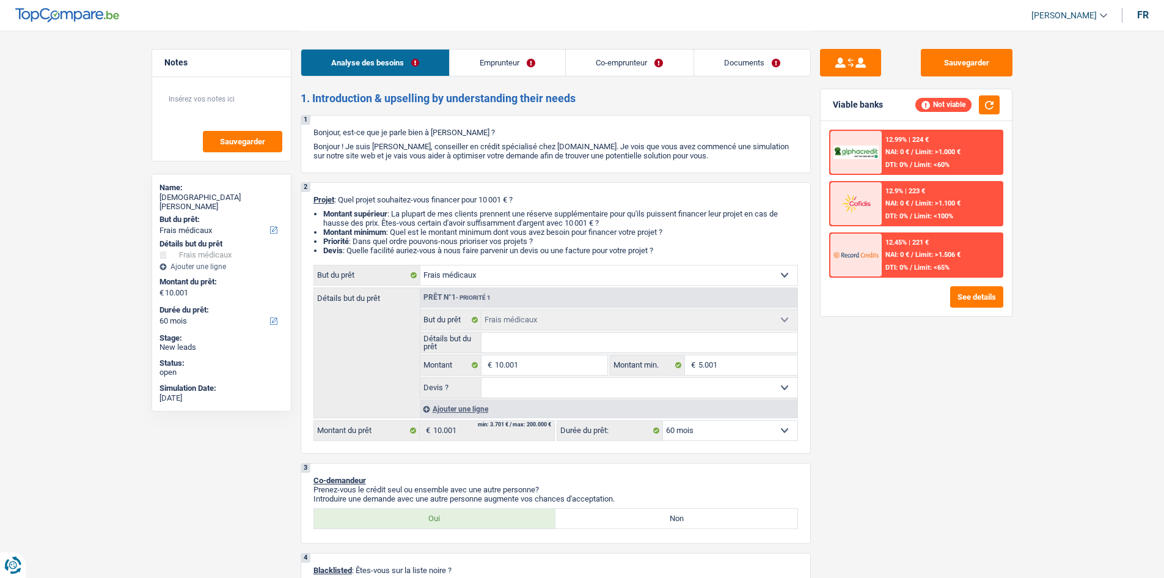
click at [929, 358] on div "Sauvegarder Viable banks Not viable 12.99% | 224 € NAI: 0 € / Limit: >1.000 € D…" at bounding box center [916, 303] width 211 height 509
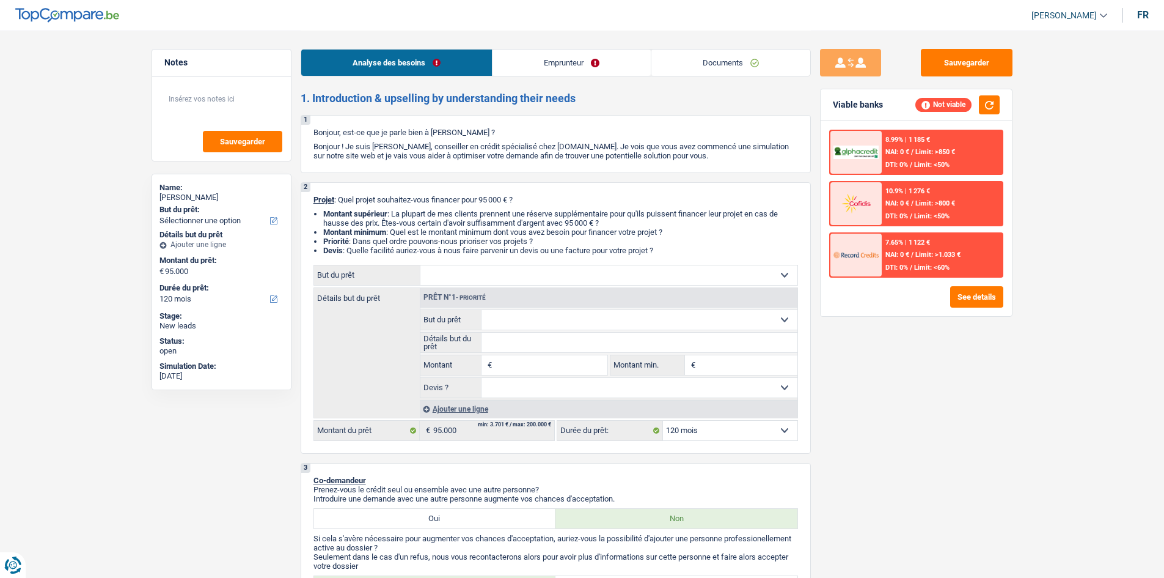
select select "120"
click at [719, 57] on link "Documents" at bounding box center [731, 63] width 159 height 26
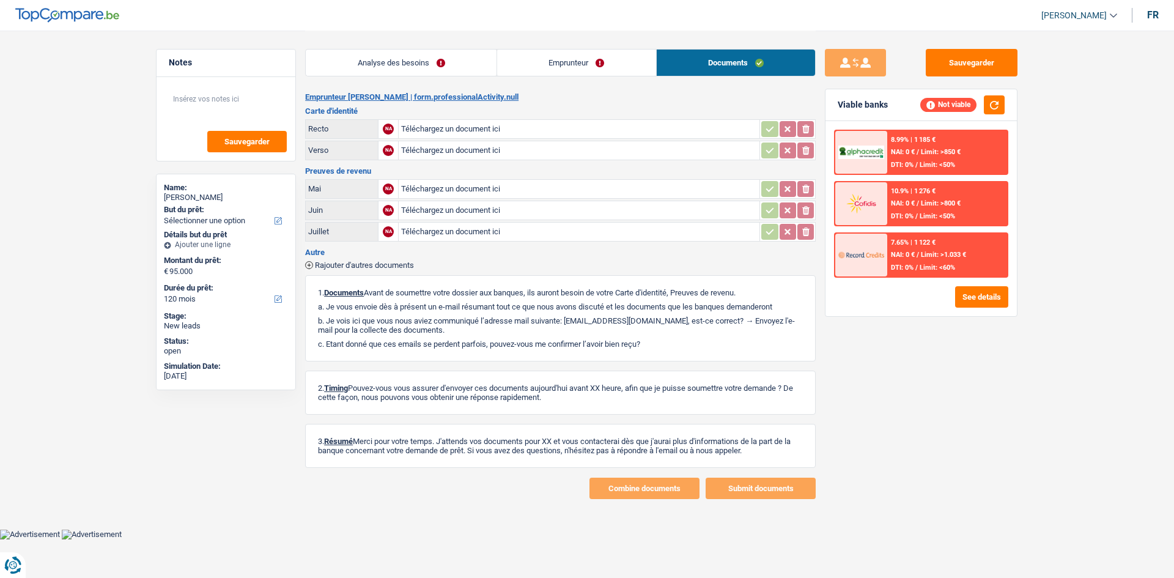
drag, startPoint x: 516, startPoint y: 75, endPoint x: 477, endPoint y: 94, distance: 42.7
click at [516, 75] on link "Emprunteur" at bounding box center [576, 63] width 159 height 26
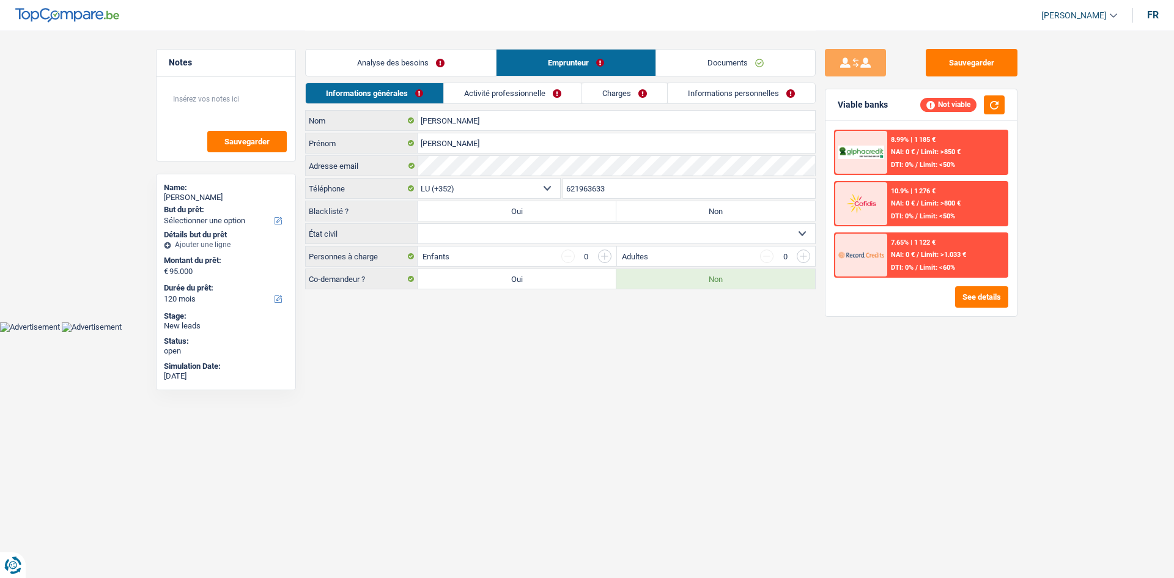
click at [473, 96] on link "Activité professionnelle" at bounding box center [513, 93] width 138 height 20
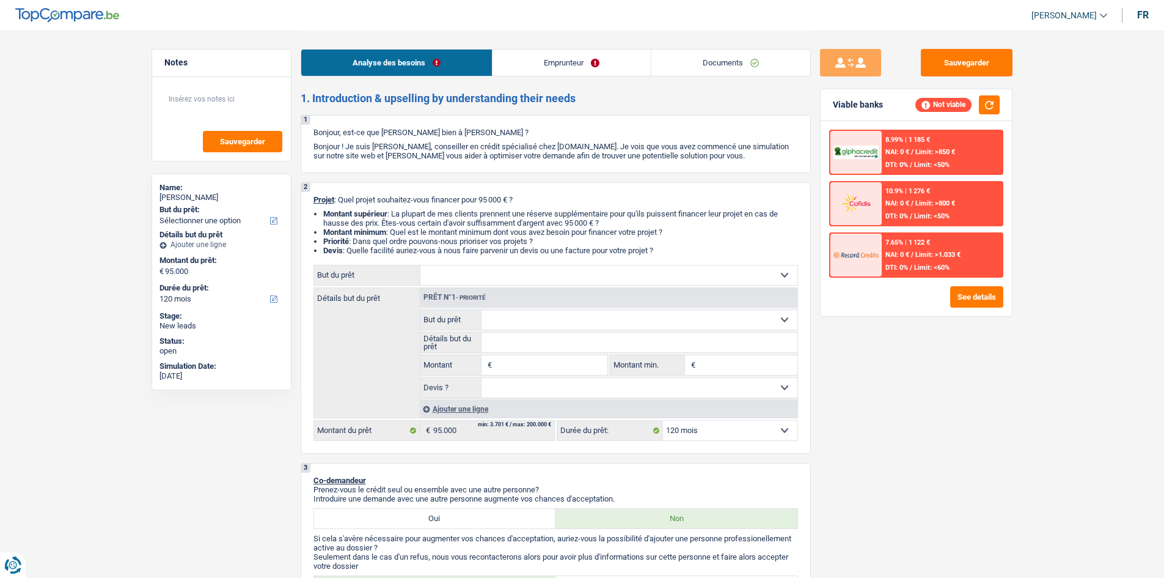
select select "120"
click at [886, 342] on div "Sauvegarder Viable banks Not viable 8.99% | 1 185 € NAI: 0 € / Limit: >850 € DT…" at bounding box center [916, 303] width 211 height 509
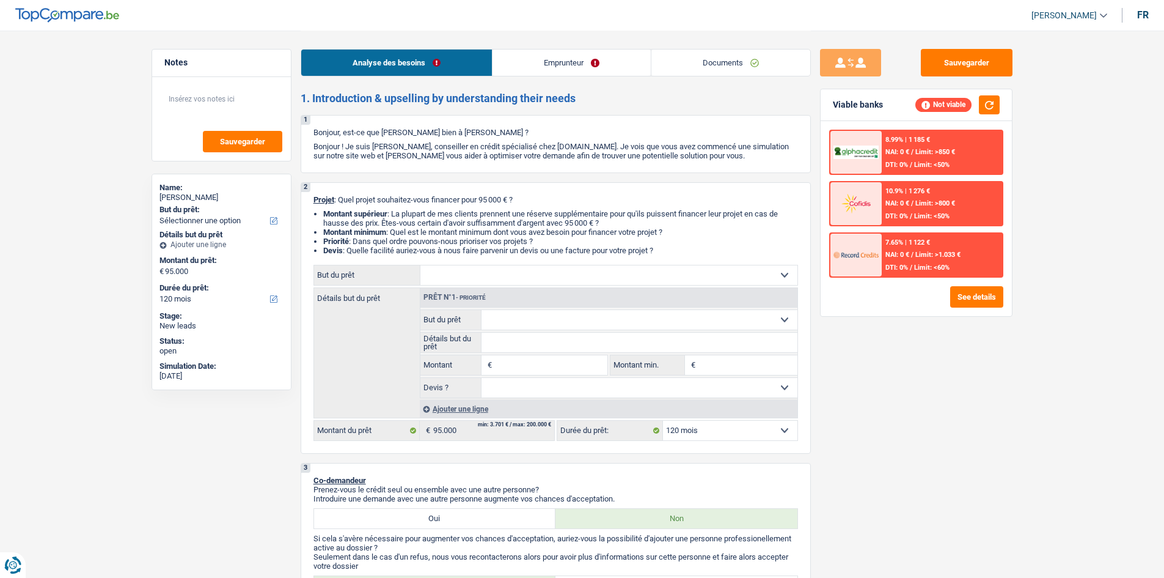
click at [719, 70] on link "Documents" at bounding box center [731, 63] width 159 height 26
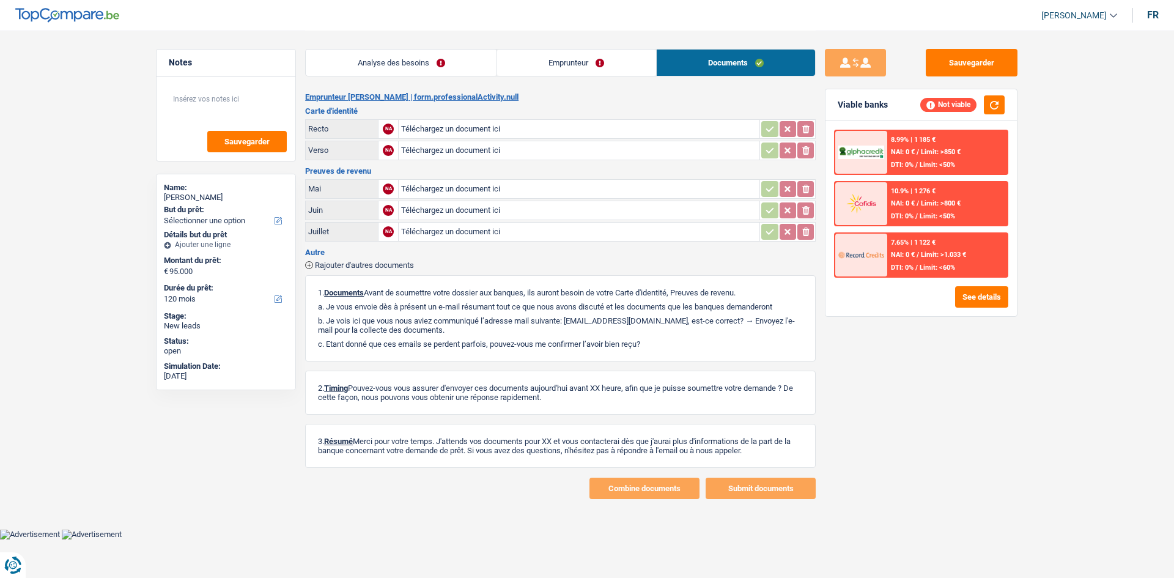
click at [406, 67] on link "Analyse des besoins" at bounding box center [401, 63] width 191 height 26
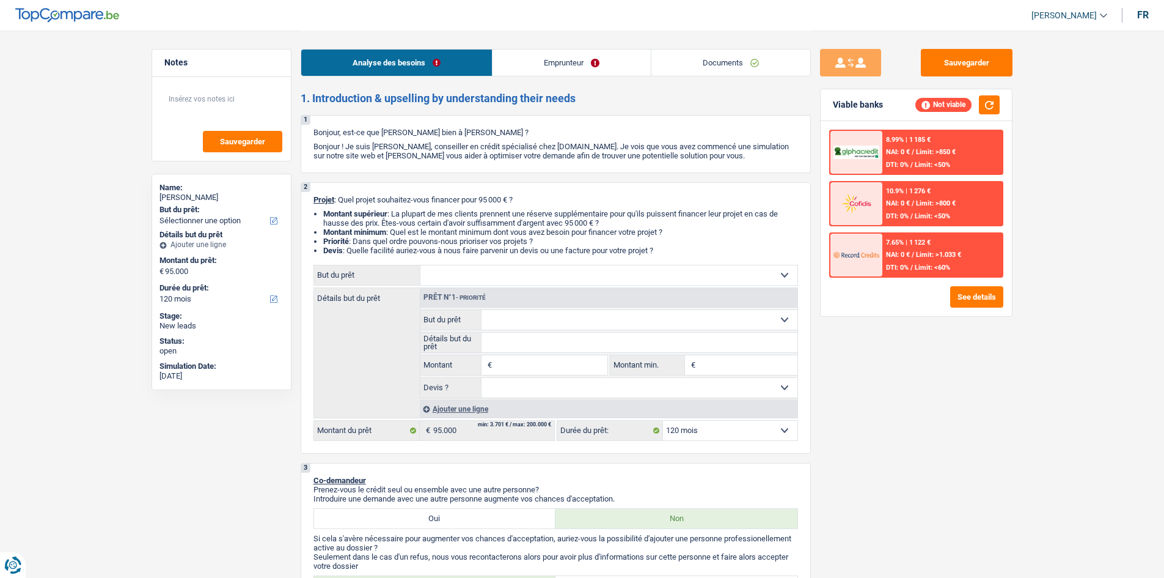
click at [919, 394] on div "Sauvegarder Viable banks Not viable 8.99% | 1 185 € NAI: 0 € / Limit: >850 € DT…" at bounding box center [916, 303] width 211 height 509
click at [542, 276] on select "Confort maison: meubles, textile, peinture, électroménager, outillage non-profe…" at bounding box center [609, 275] width 377 height 20
select select "household"
click at [421, 265] on select "Confort maison: meubles, textile, peinture, électroménager, outillage non-profe…" at bounding box center [609, 275] width 377 height 20
select select "household"
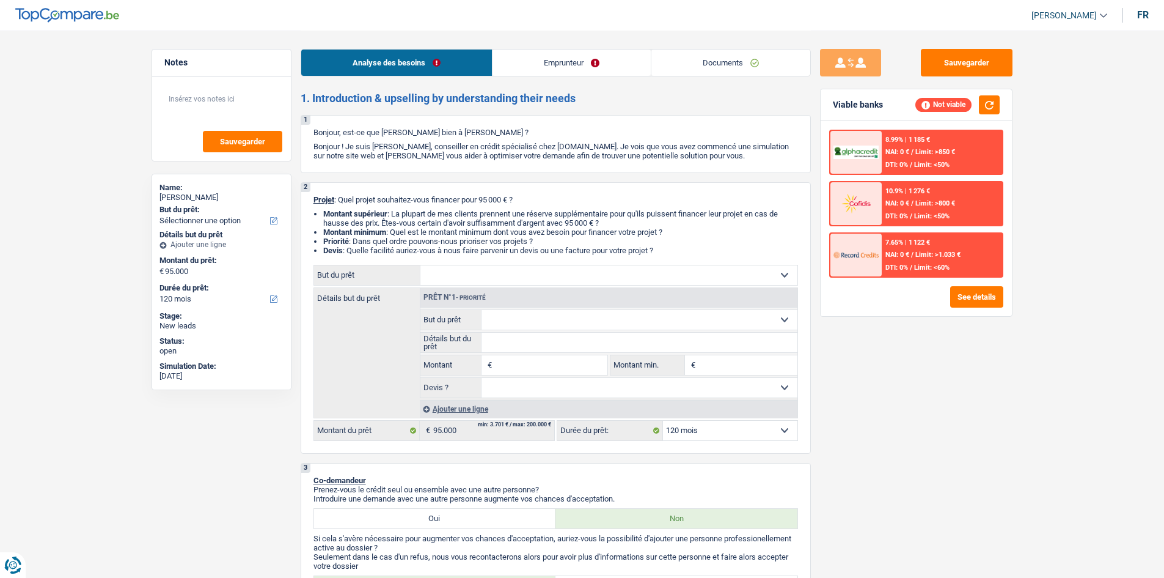
select select "household"
type input "95.000"
select select "household"
type input "95.000"
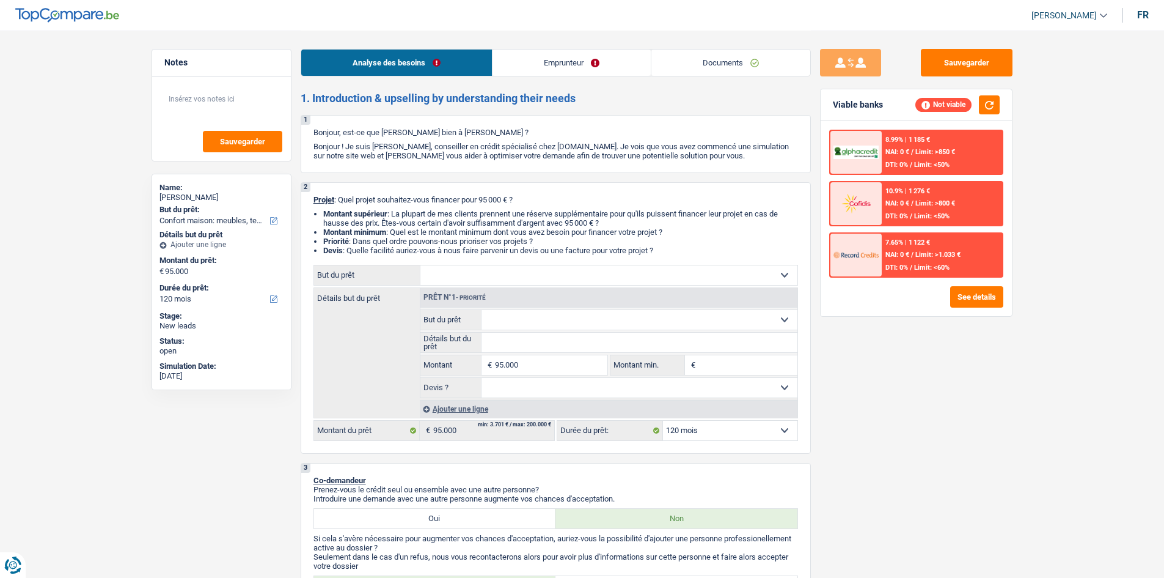
select select "household"
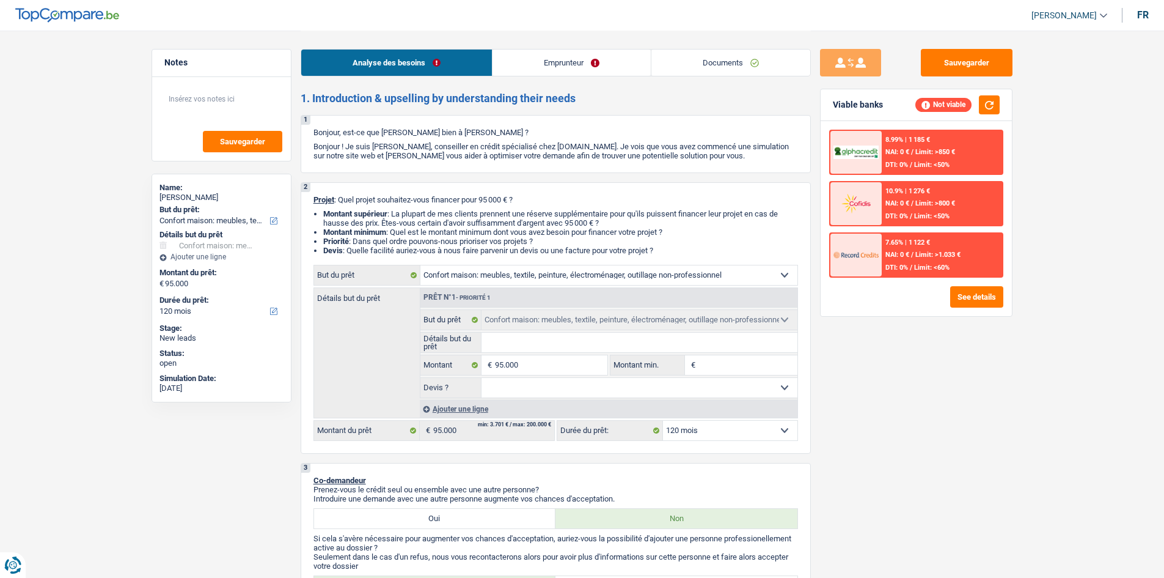
click at [553, 66] on link "Emprunteur" at bounding box center [572, 63] width 158 height 26
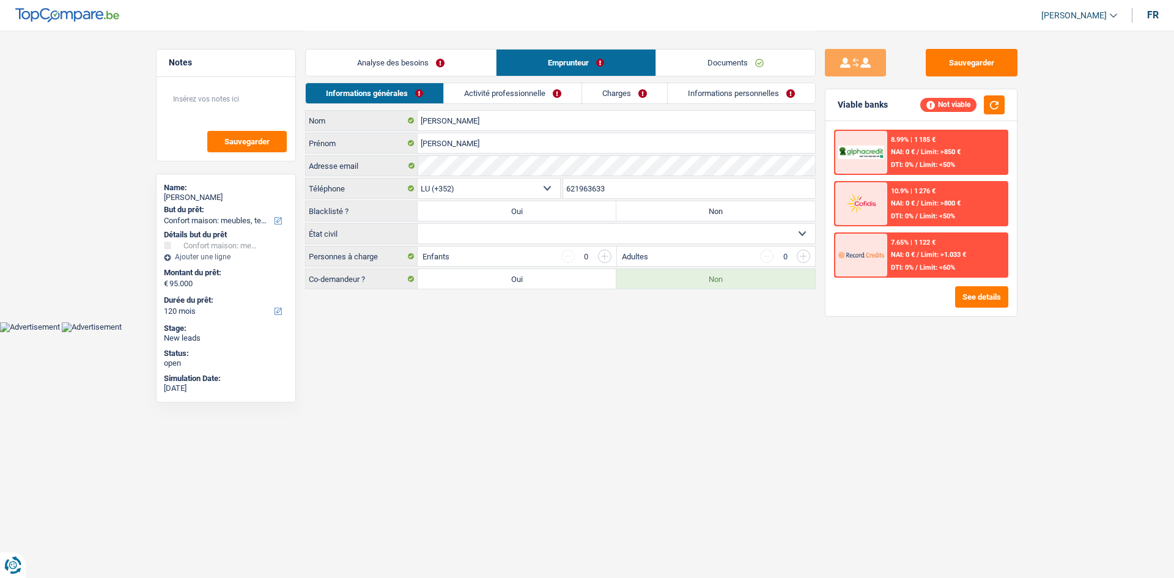
click at [548, 92] on link "Activité professionnelle" at bounding box center [513, 93] width 138 height 20
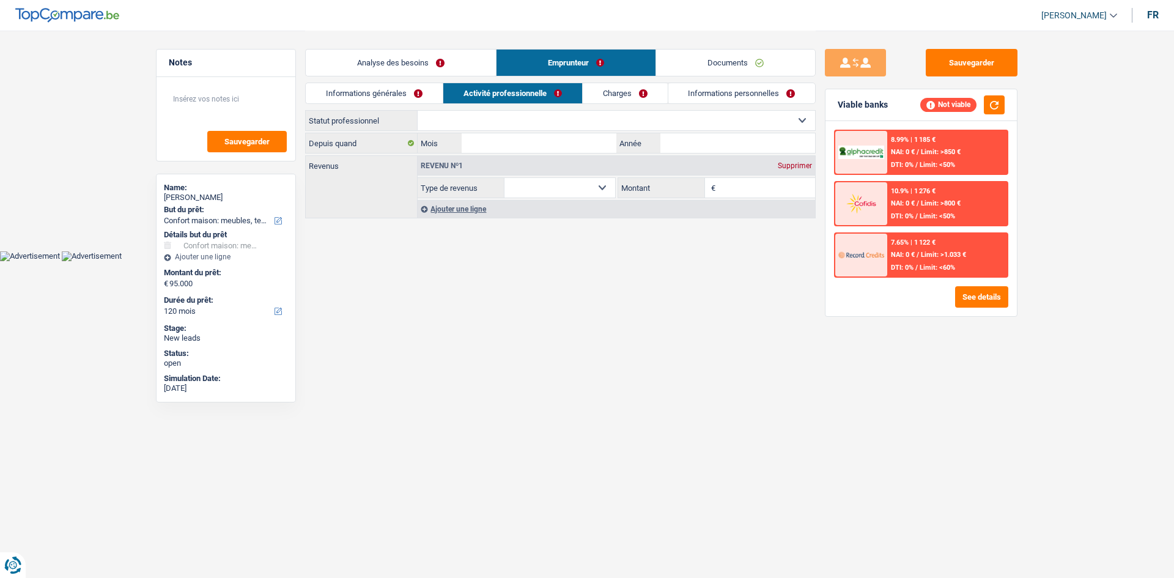
click at [621, 90] on link "Charges" at bounding box center [625, 93] width 85 height 20
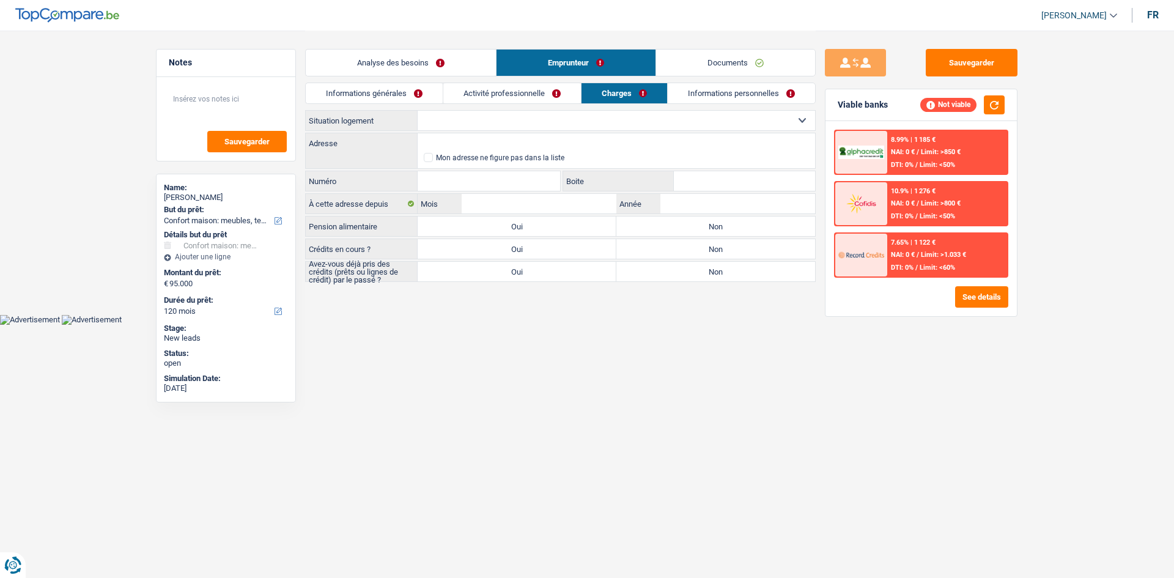
click at [713, 92] on link "Informations personnelles" at bounding box center [740, 93] width 147 height 20
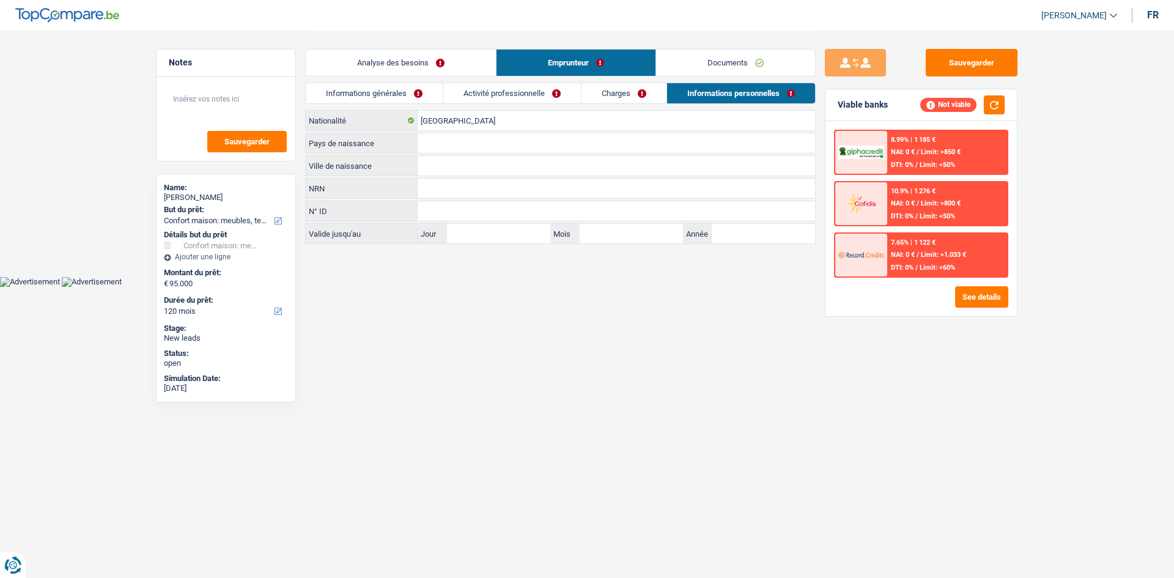
click at [400, 97] on link "Informations générales" at bounding box center [374, 93] width 137 height 20
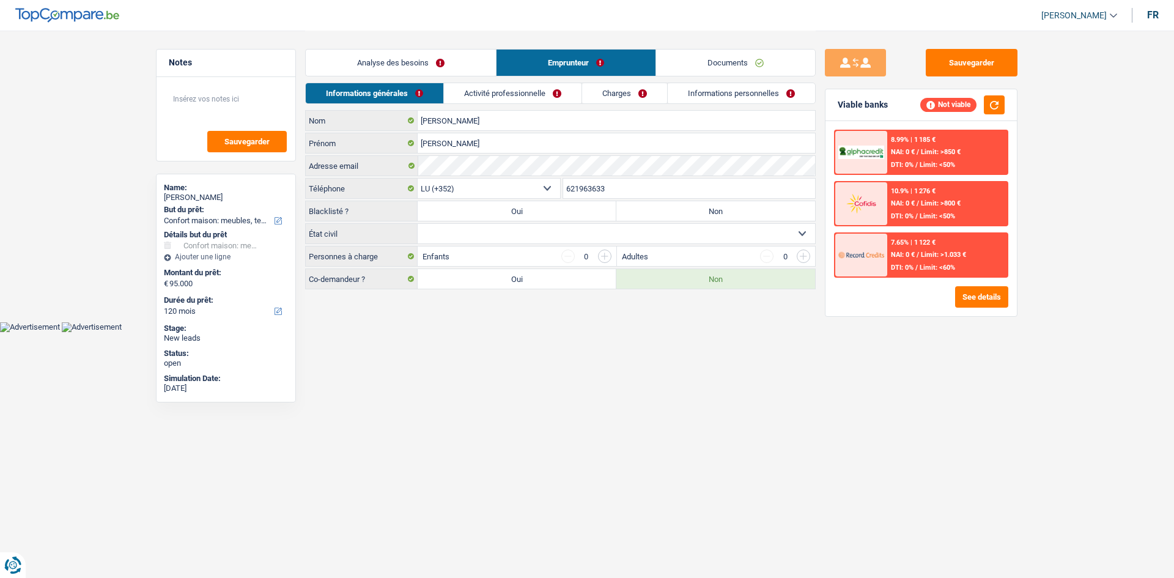
click at [436, 65] on link "Analyse des besoins" at bounding box center [401, 63] width 190 height 26
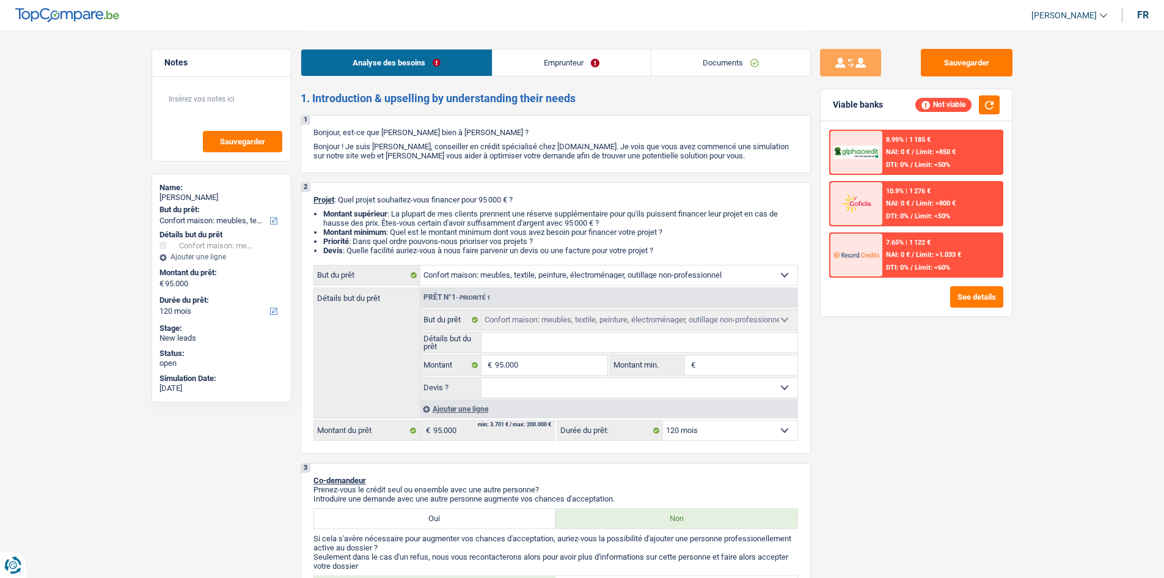
click at [948, 414] on div "Sauvegarder Viable banks Not viable 8.99% | 1 185 € NAI: 0 € / Limit: >850 € DT…" at bounding box center [916, 303] width 211 height 509
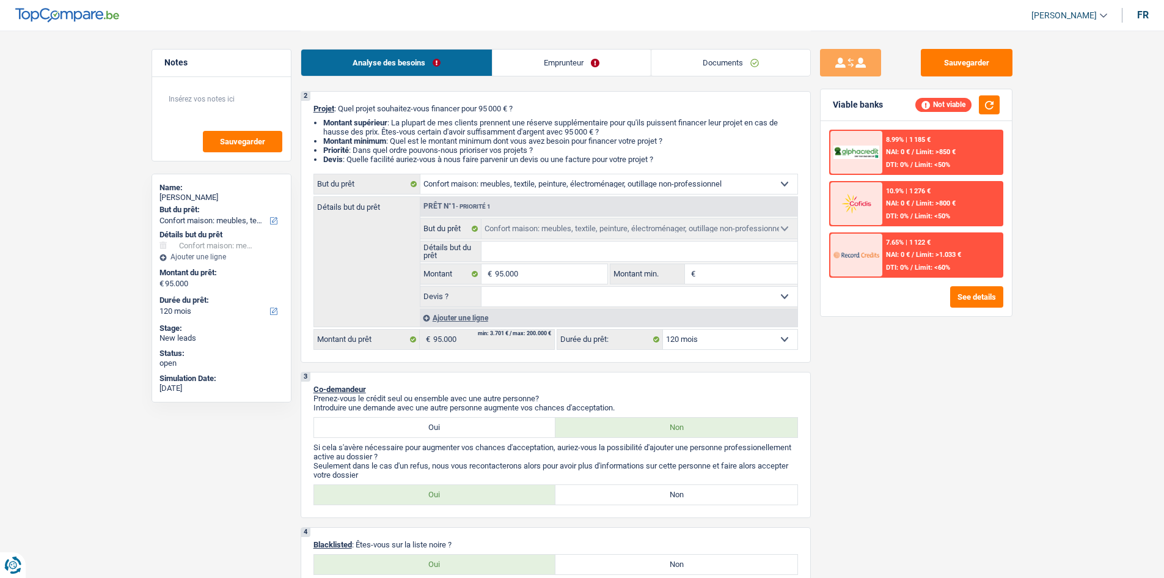
scroll to position [244, 0]
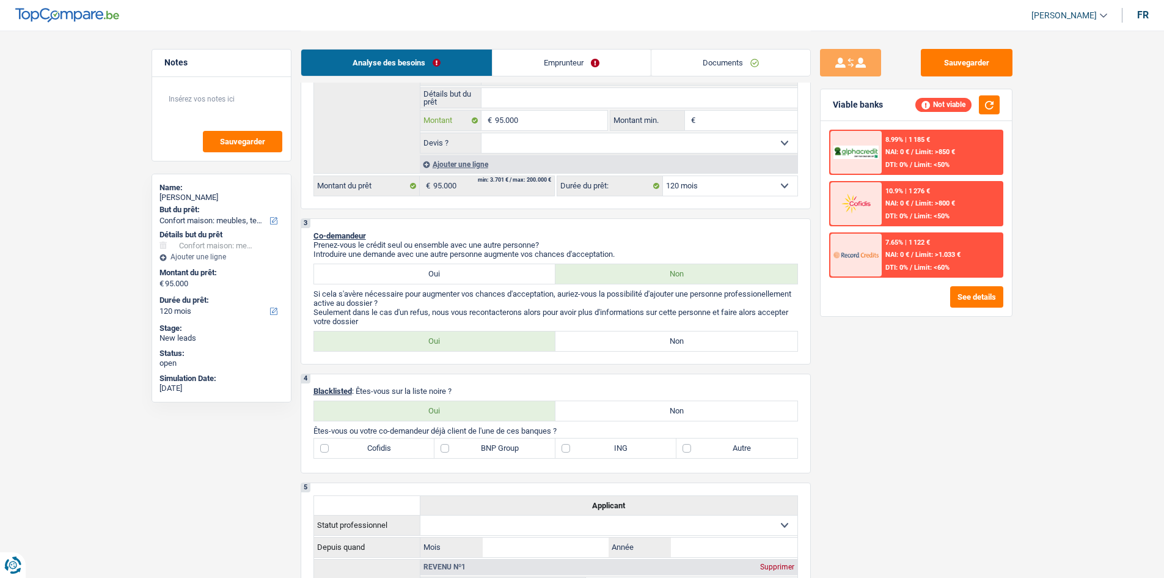
click at [579, 125] on input "95.000" at bounding box center [551, 121] width 112 height 20
click at [733, 127] on input "Montant min." at bounding box center [748, 121] width 99 height 20
paste input "95.000"
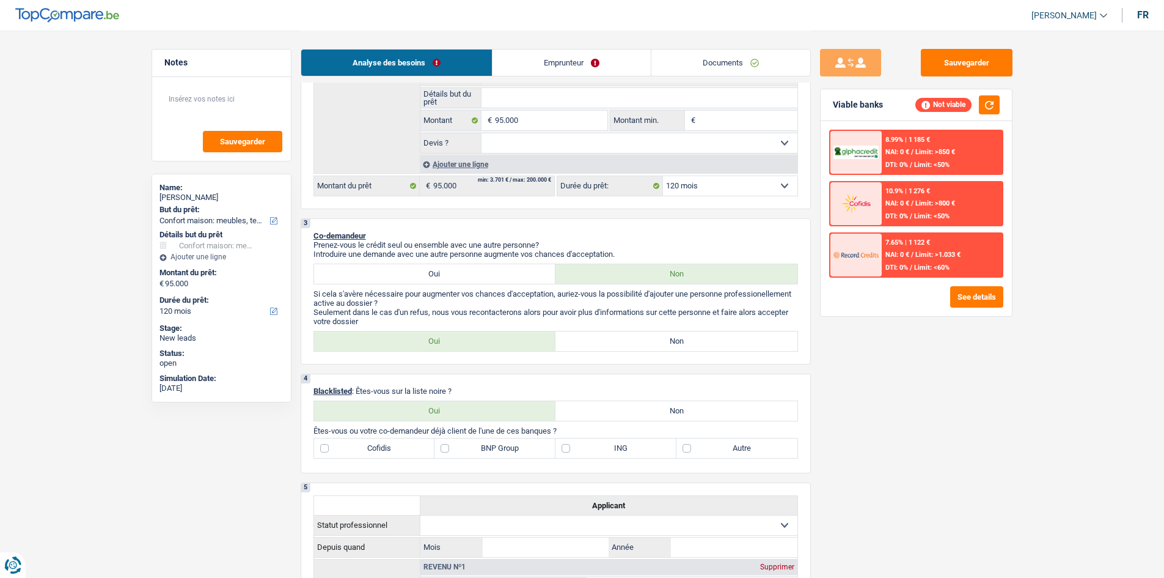
type input "95.000"
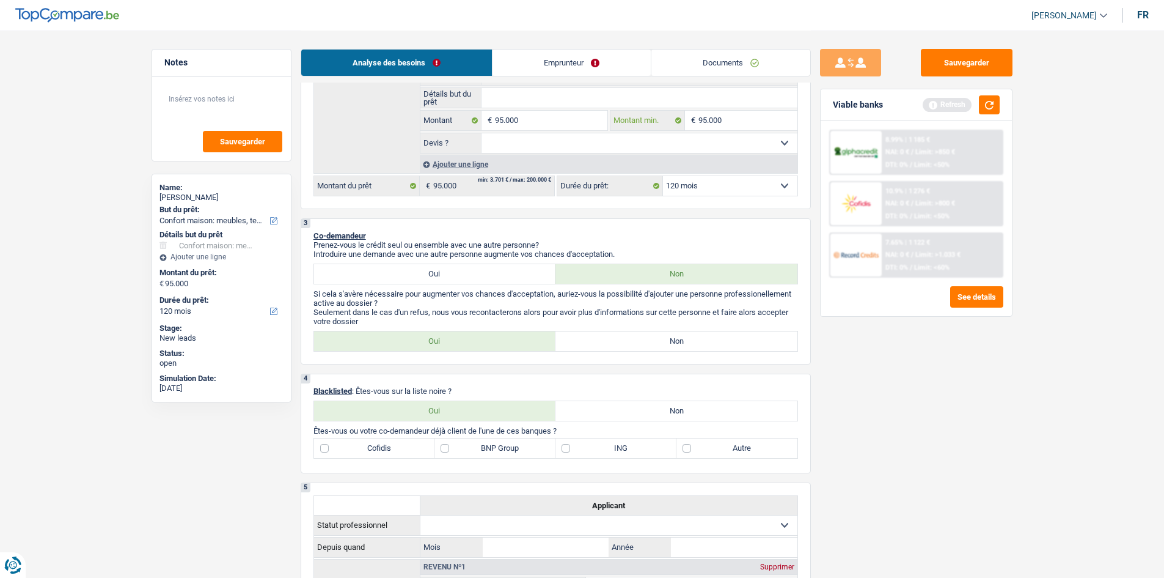
type input "95.000"
click at [927, 455] on div "Sauvegarder Viable banks Refresh 8.99% | 1 185 € NAI: 0 € / Limit: >850 € DTI: …" at bounding box center [916, 303] width 211 height 509
click at [993, 101] on button "button" at bounding box center [989, 104] width 21 height 19
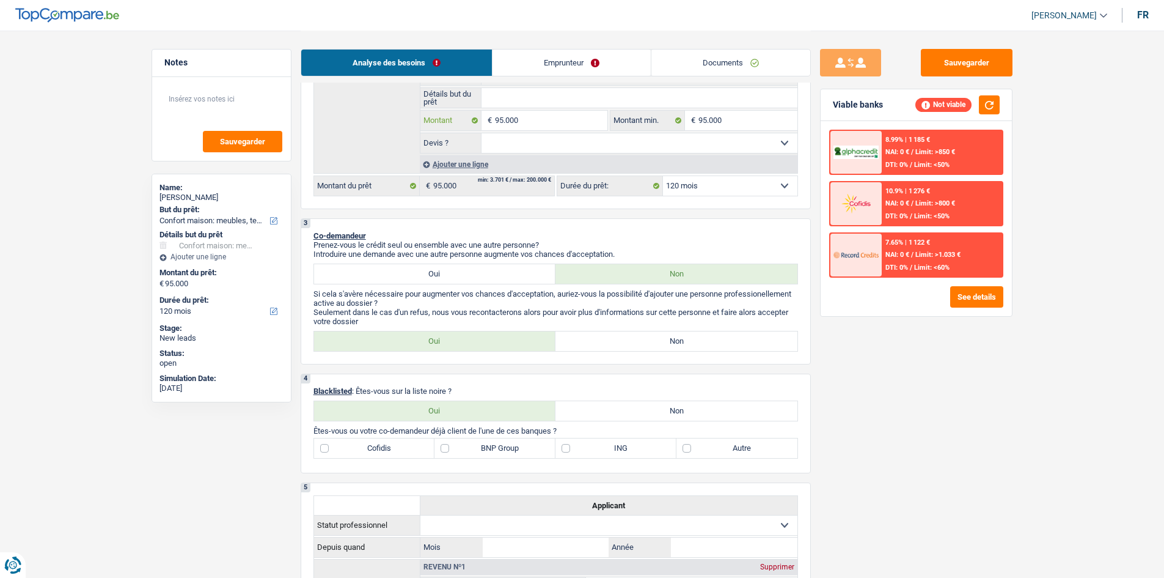
click at [531, 115] on input "95.000" at bounding box center [551, 121] width 112 height 20
type input "9"
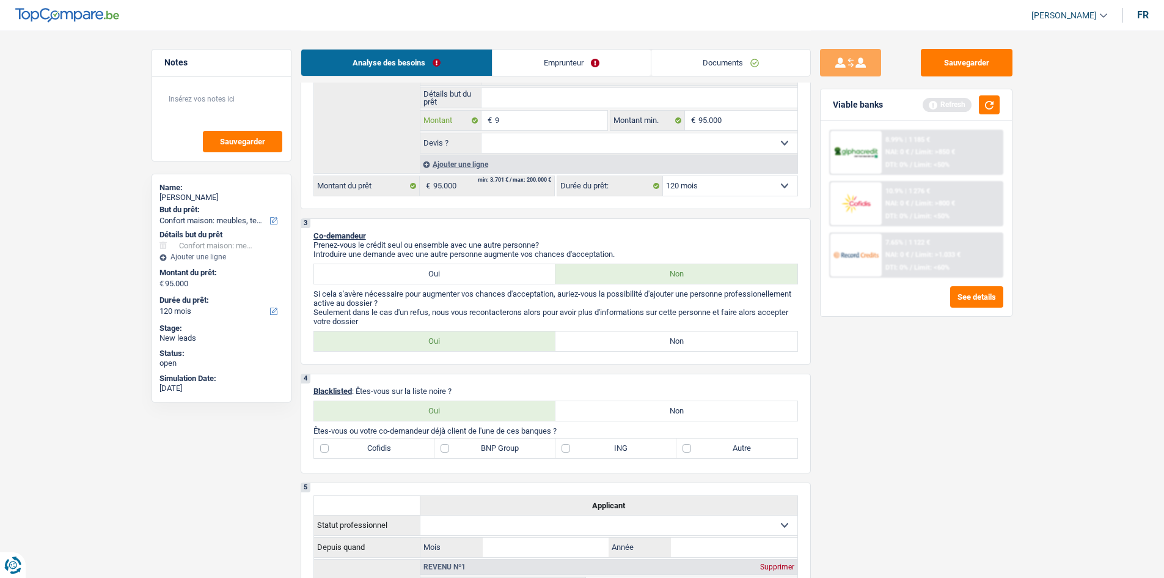
type input "95"
type input "950"
type input "9.500"
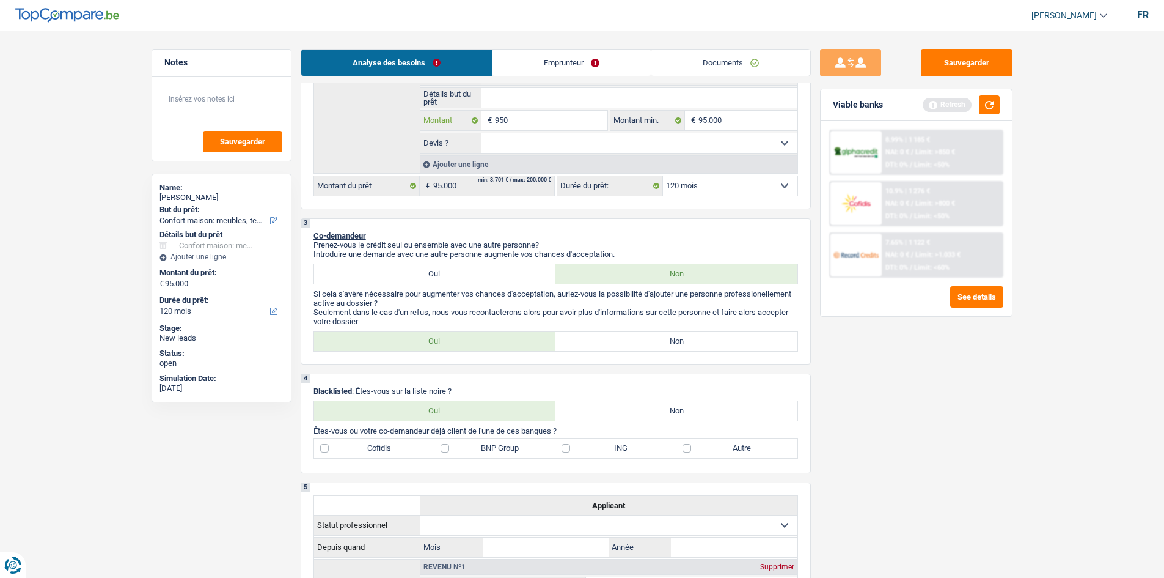
type input "9.500"
type input "95.000"
type input "950.000"
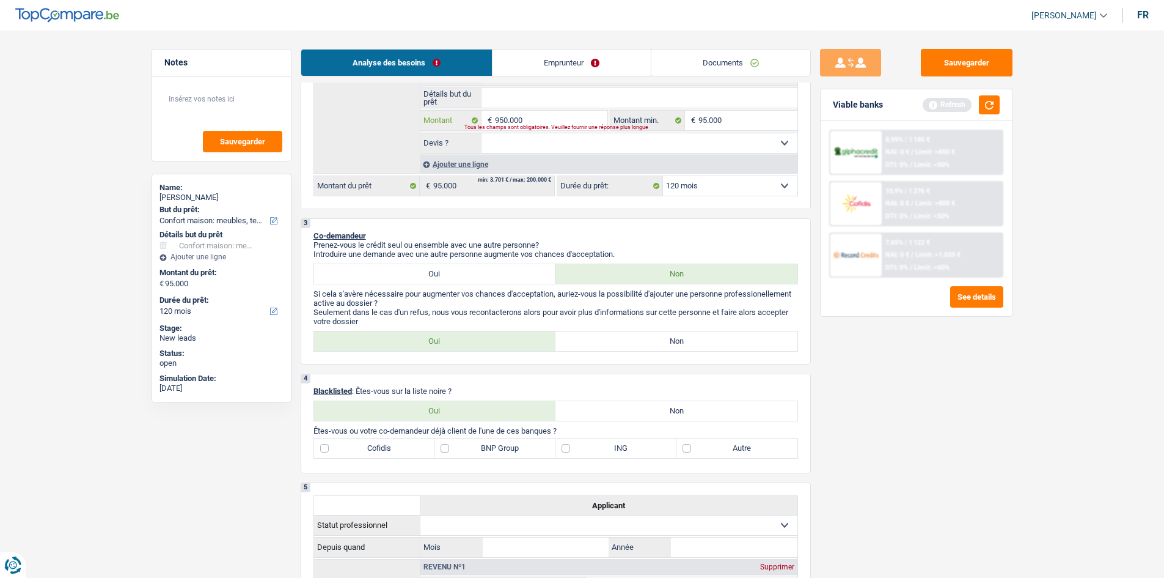
type input "95.000"
click at [883, 367] on div "Sauvegarder Viable banks Refresh 8.99% | 1 185 € NAI: 0 € / Limit: >850 € DTI: …" at bounding box center [916, 303] width 211 height 509
click at [993, 102] on button "button" at bounding box center [989, 104] width 21 height 19
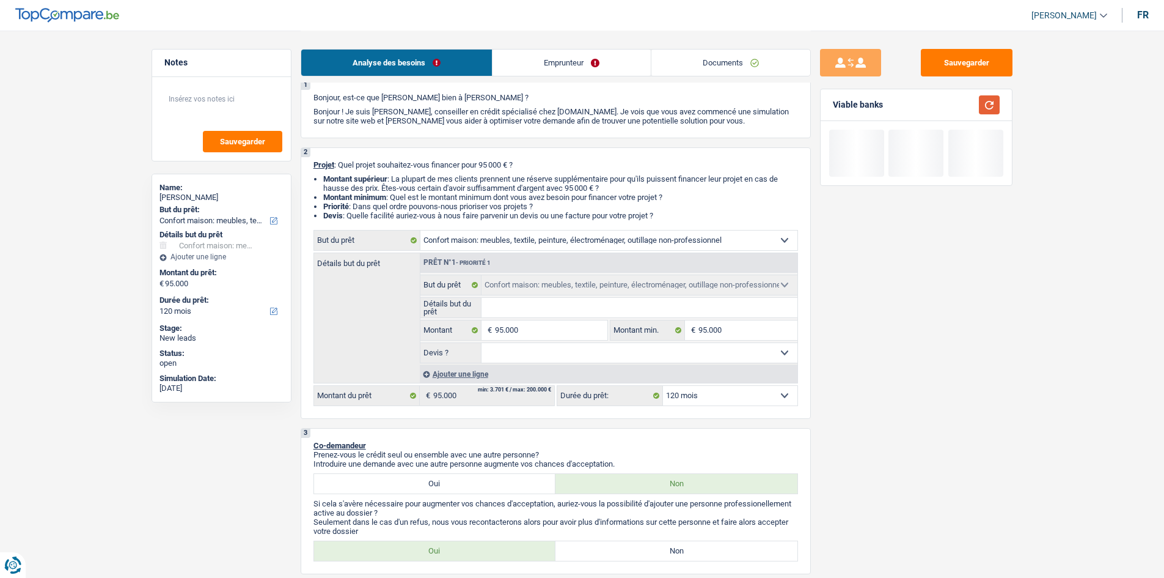
scroll to position [0, 0]
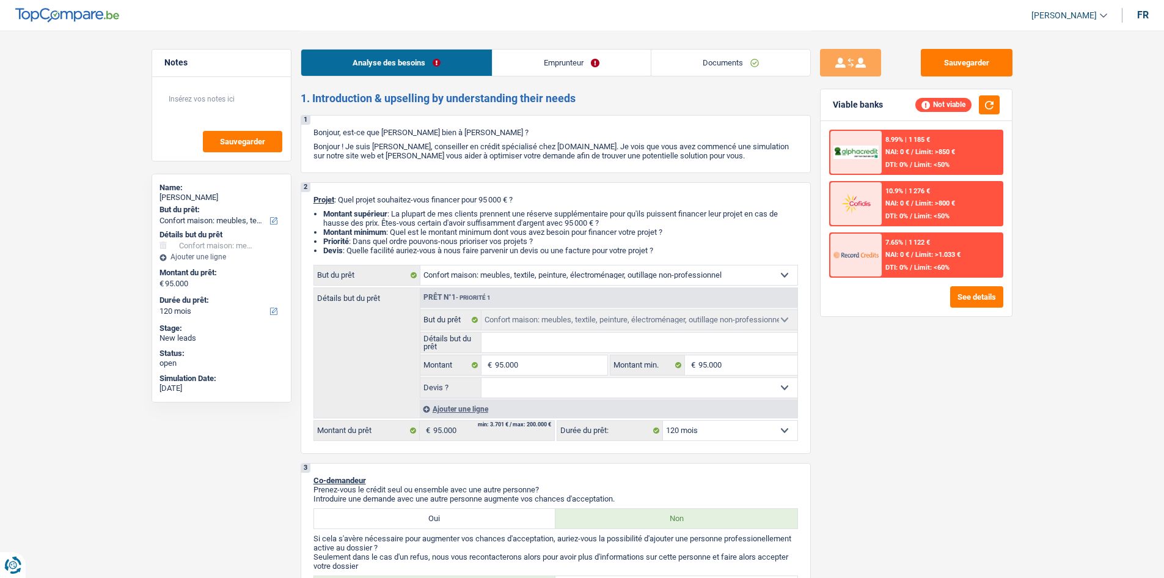
click at [891, 374] on div "Sauvegarder Viable banks Not viable 8.99% | 1 185 € NAI: 0 € / Limit: >850 € DT…" at bounding box center [916, 303] width 211 height 509
drag, startPoint x: 891, startPoint y: 374, endPoint x: 889, endPoint y: 411, distance: 36.7
click at [889, 411] on div "Sauvegarder Viable banks Not viable 8.99% | 1 185 € NAI: 0 € / Limit: >850 € DT…" at bounding box center [916, 303] width 211 height 509
click at [840, 392] on div "Sauvegarder Viable banks Not viable 8.99% | 1 185 € NAI: 0 € / Limit: >850 € DT…" at bounding box center [916, 303] width 211 height 509
click at [555, 62] on link "Emprunteur" at bounding box center [572, 63] width 158 height 26
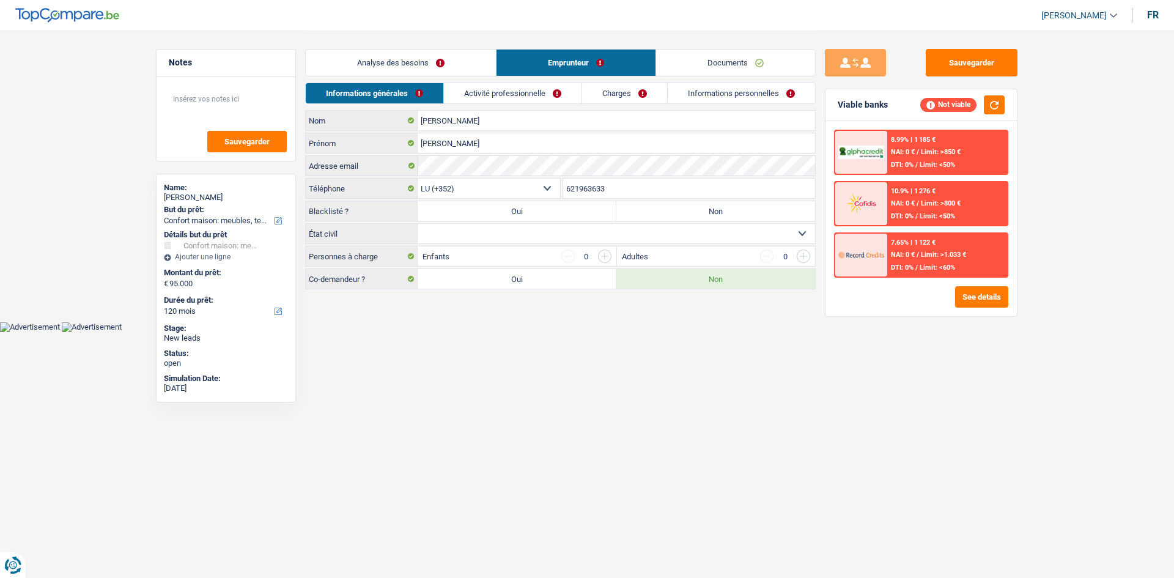
click at [512, 89] on link "Activité professionnelle" at bounding box center [513, 93] width 138 height 20
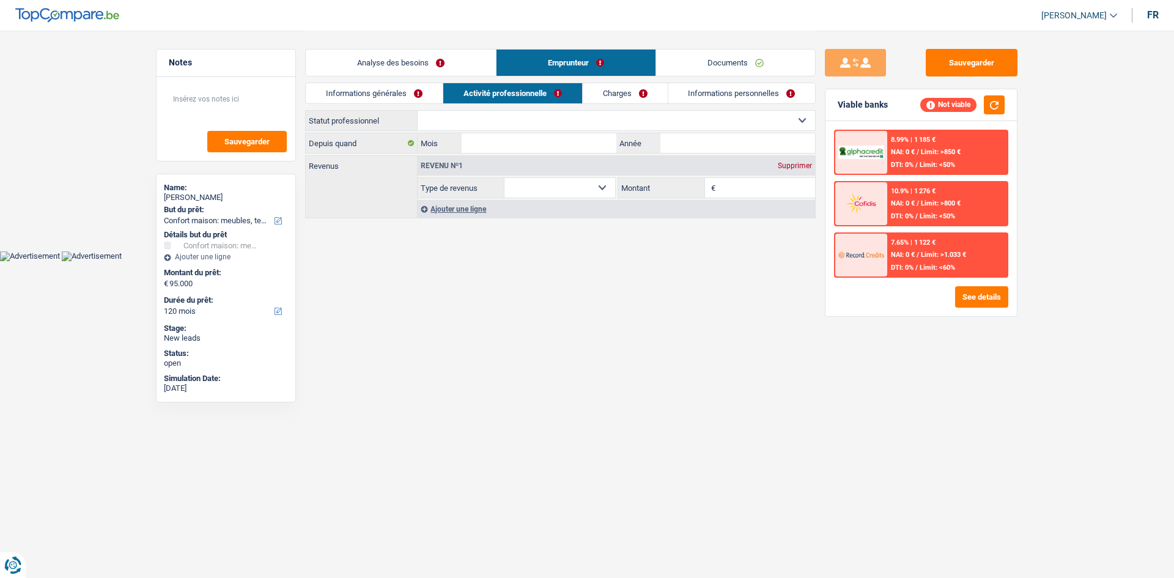
click at [509, 116] on select "Ouvrier Employé privé Employé public Invalide Indépendant Pensionné Chômeur Mut…" at bounding box center [615, 121] width 397 height 20
select select "worker"
click at [417, 111] on select "Ouvrier Employé privé Employé public Invalide Indépendant Pensionné Chômeur Mut…" at bounding box center [615, 121] width 397 height 20
select select "netSalary"
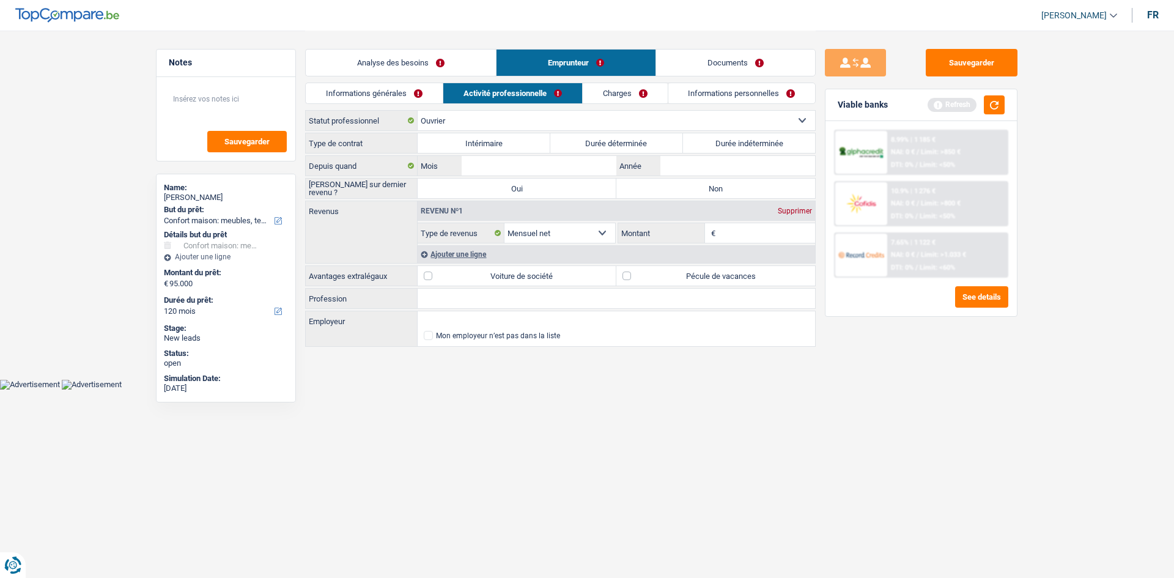
drag, startPoint x: 738, startPoint y: 145, endPoint x: 702, endPoint y: 171, distance: 43.8
click at [738, 145] on label "Durée indéterminée" at bounding box center [749, 143] width 133 height 20
click at [738, 145] on input "Durée indéterminée" at bounding box center [749, 143] width 133 height 20
radio input "true"
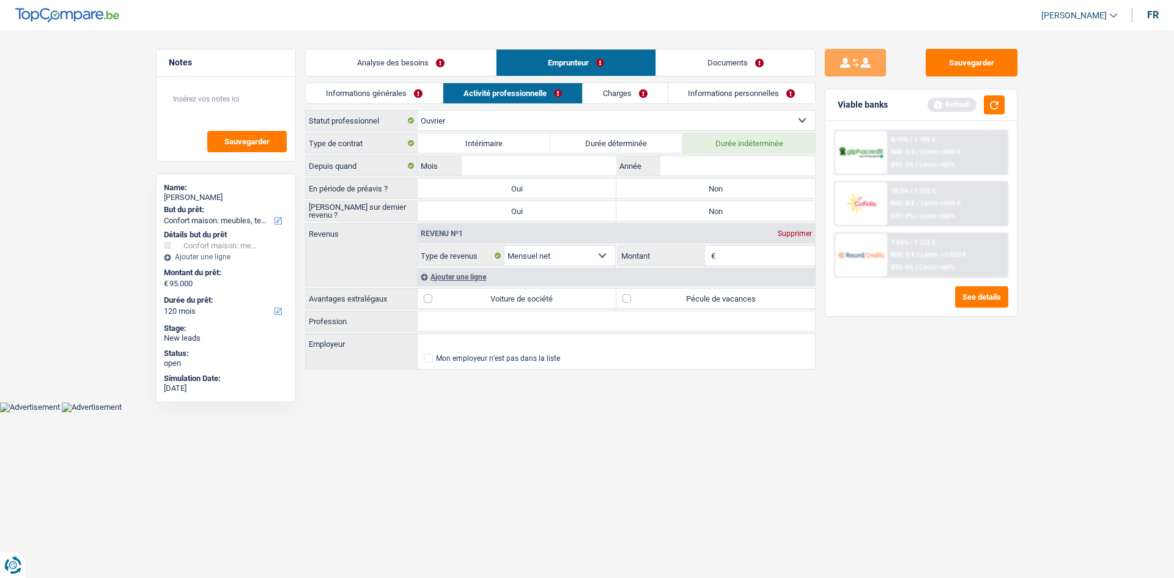
click at [691, 192] on label "Non" at bounding box center [715, 188] width 199 height 20
click at [691, 192] on input "Non" at bounding box center [715, 188] width 199 height 20
radio input "true"
click at [689, 205] on label "Non" at bounding box center [715, 211] width 199 height 20
click at [689, 205] on input "Non" at bounding box center [715, 211] width 199 height 20
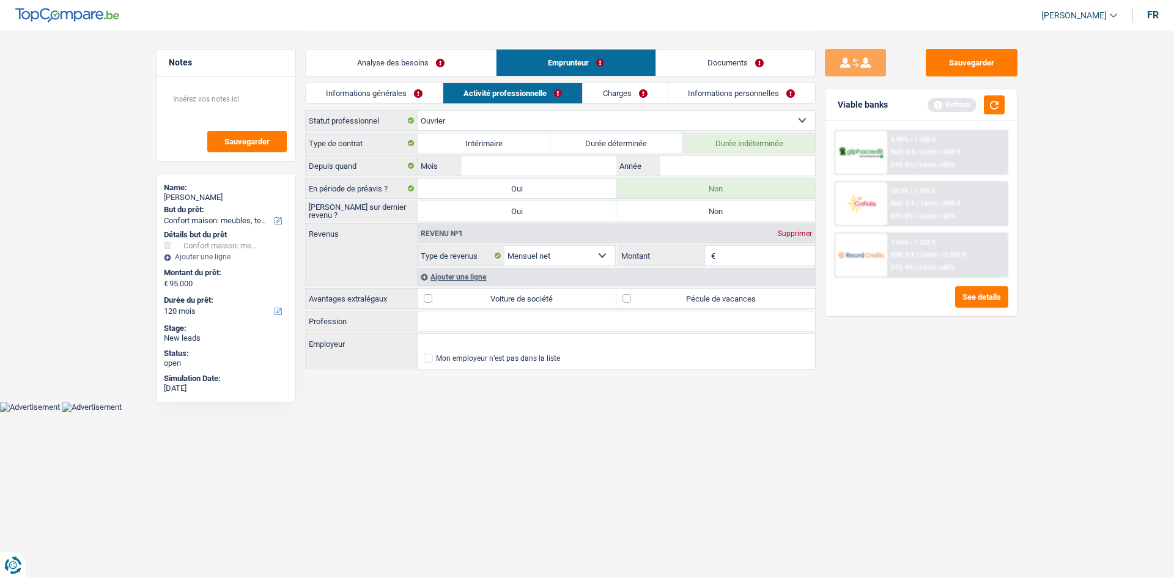
radio input "true"
click at [556, 160] on input "Mois" at bounding box center [538, 166] width 155 height 20
type input "9"
click at [701, 150] on label "Durée indéterminée" at bounding box center [749, 143] width 133 height 20
click at [701, 150] on input "Durée indéterminée" at bounding box center [749, 143] width 133 height 20
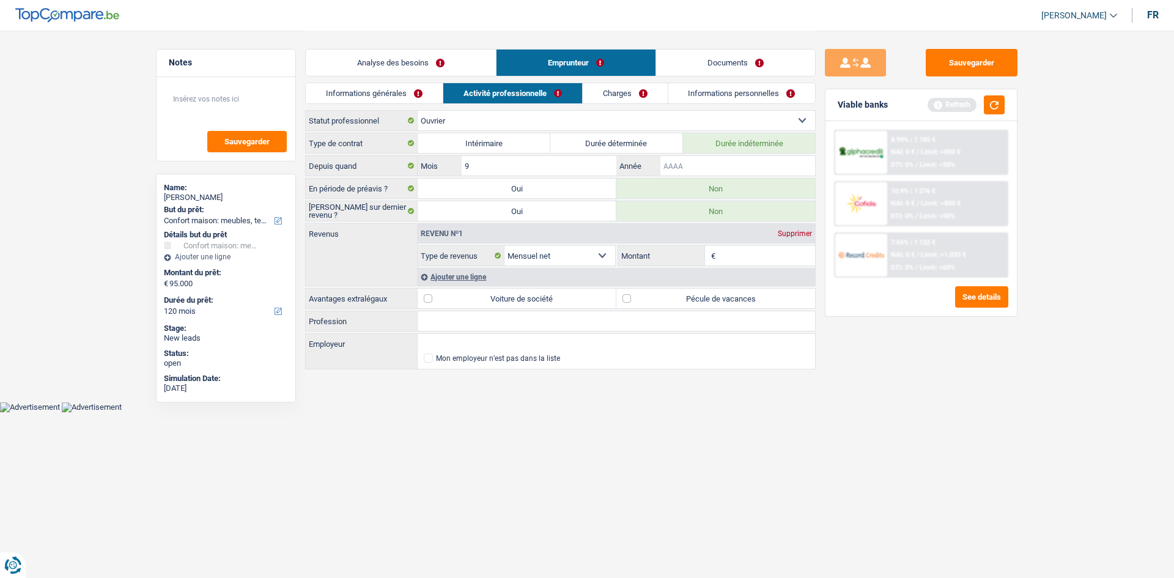
click at [705, 158] on input "Année" at bounding box center [737, 166] width 155 height 20
type input "2023"
click at [902, 378] on div "Sauvegarder Viable banks Refresh 8.99% | 1 185 € NAI: 0 € / Limit: >850 € DTI: …" at bounding box center [920, 303] width 211 height 509
click at [760, 254] on input "Montant" at bounding box center [766, 256] width 97 height 20
type input "3.000"
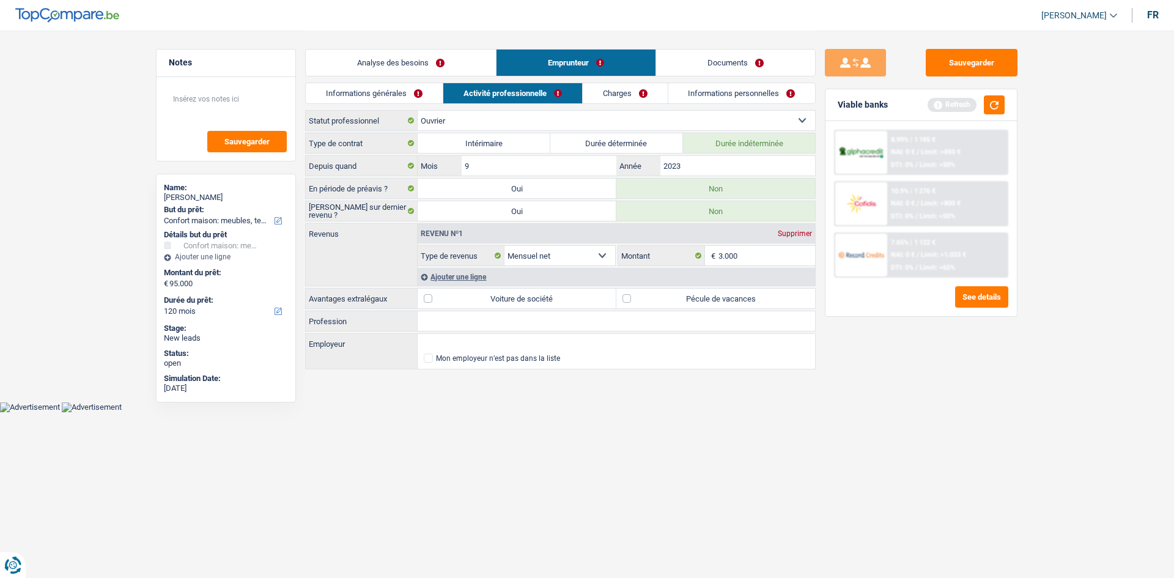
click at [942, 431] on div "Sauvegarder Viable banks Refresh 8.99% | 1 185 € NAI: 0 € / Limit: >850 € DTI: …" at bounding box center [920, 303] width 211 height 509
click at [998, 97] on button "button" at bounding box center [993, 104] width 21 height 19
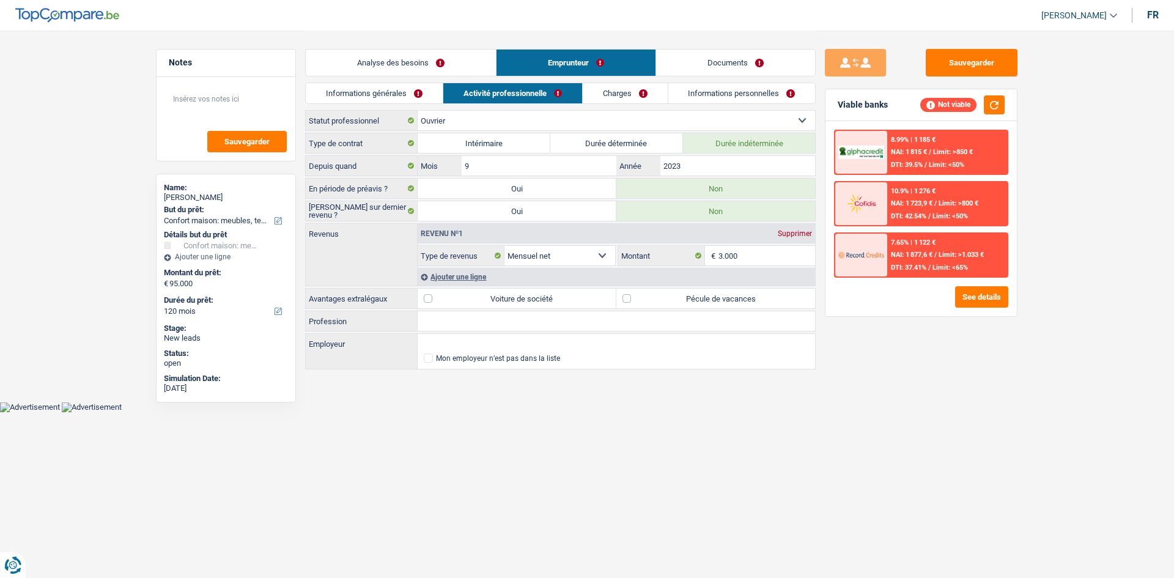
click at [632, 100] on link "Charges" at bounding box center [625, 93] width 85 height 20
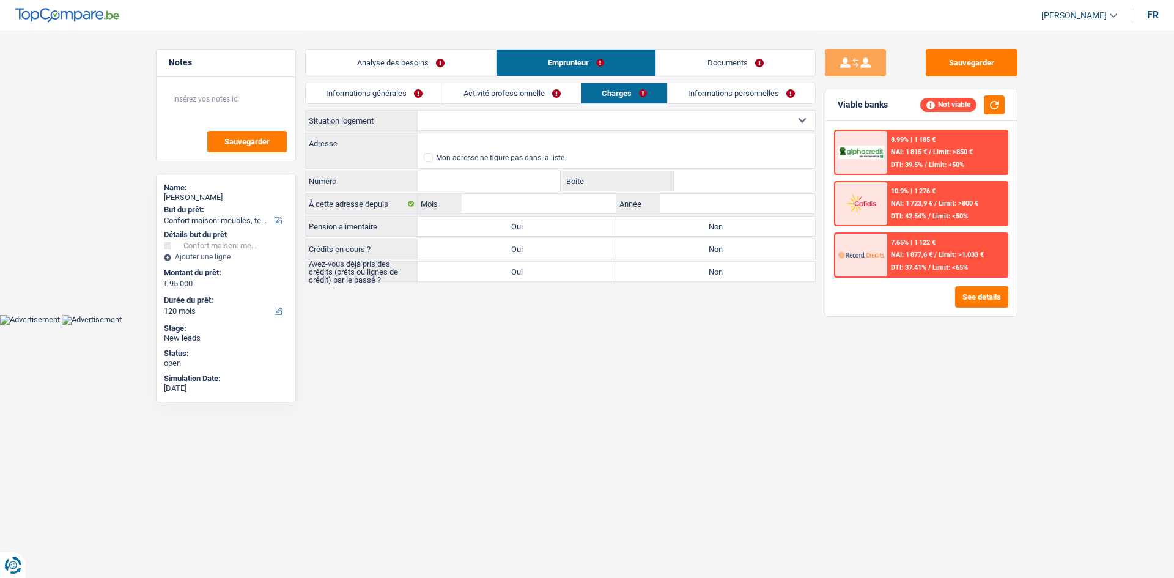
click at [572, 114] on select "Locataire Propriétaire avec prêt hypothécaire Propriétaire sans prêt hypothécai…" at bounding box center [615, 121] width 397 height 20
select select "rents"
click at [417, 111] on select "Locataire Propriétaire avec prêt hypothécaire Propriétaire sans prêt hypothécai…" at bounding box center [615, 121] width 397 height 20
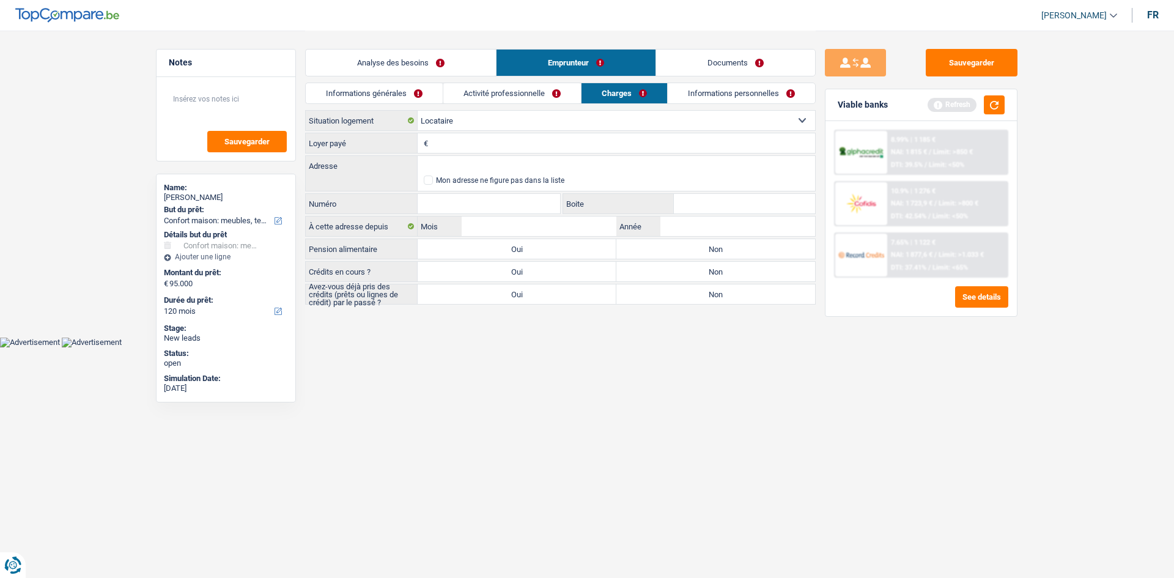
click at [570, 136] on input "Loyer payé" at bounding box center [623, 143] width 384 height 20
type input "600"
click at [418, 98] on link "Informations générales" at bounding box center [374, 93] width 137 height 20
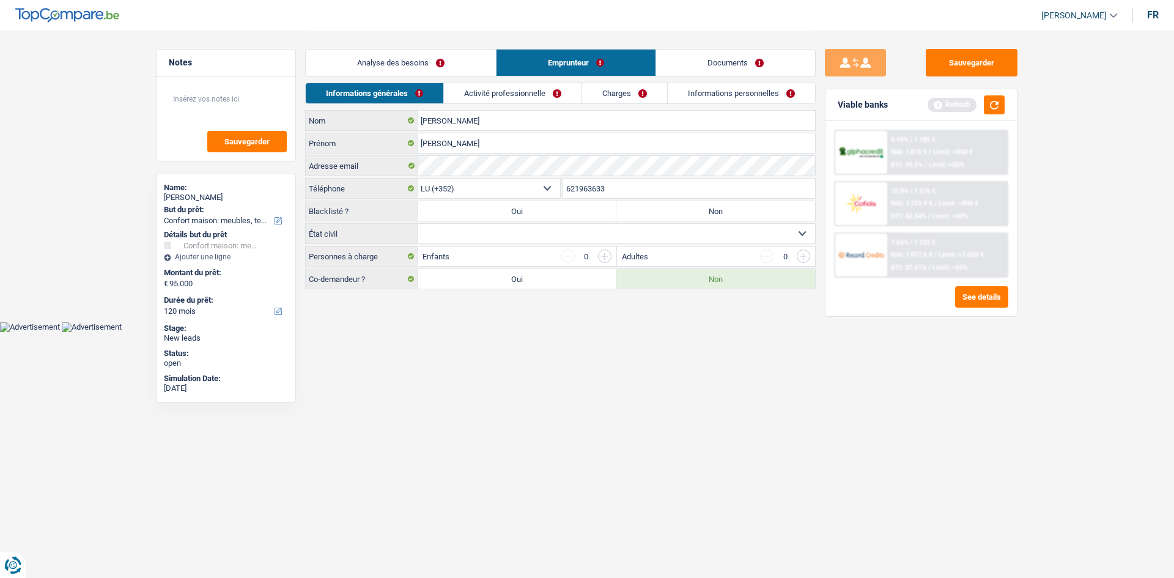
click at [513, 285] on label "Oui" at bounding box center [516, 279] width 199 height 20
click at [513, 285] on input "Oui" at bounding box center [516, 279] width 199 height 20
radio input "true"
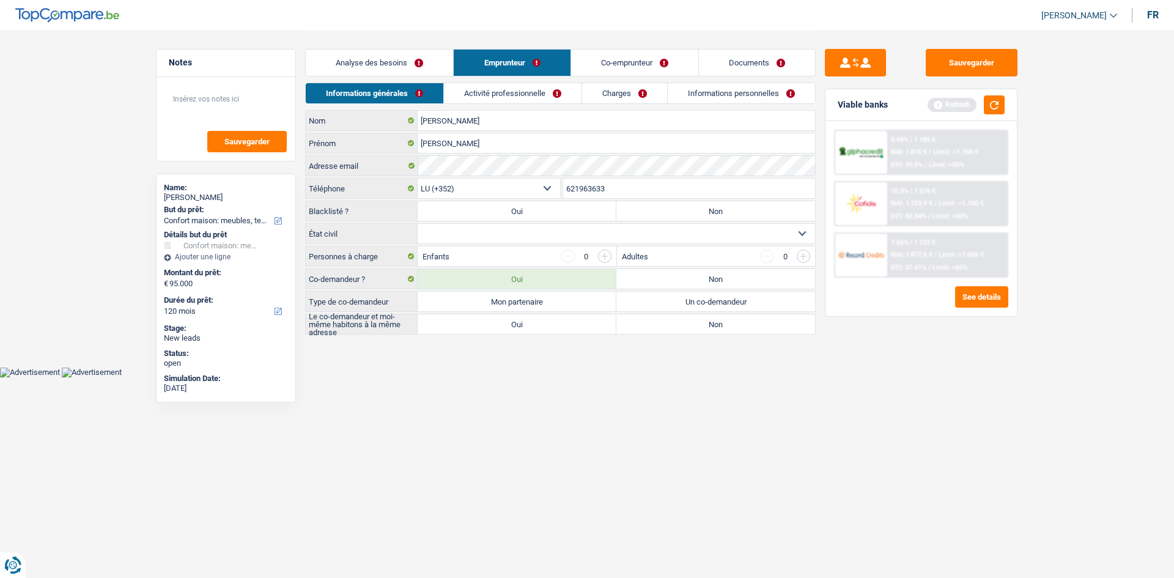
click at [500, 239] on select "Célibataire Marié(e) Cohabitant(e) légal(e) Divorcé(e) Veuf(ve) Séparé (de fait…" at bounding box center [615, 234] width 397 height 20
select select "married"
click at [417, 224] on select "Célibataire Marié(e) Cohabitant(e) légal(e) Divorcé(e) Veuf(ve) Séparé (de fait…" at bounding box center [615, 234] width 397 height 20
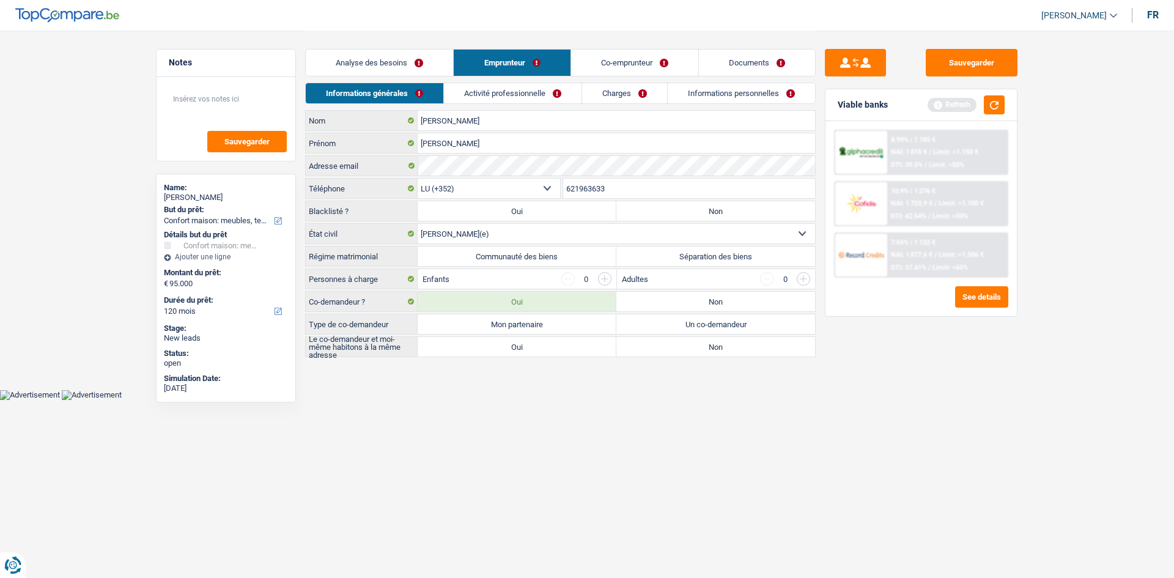
click at [540, 260] on label "Communauté des biens" at bounding box center [516, 256] width 199 height 20
click at [540, 260] on input "Communauté des biens" at bounding box center [516, 256] width 199 height 20
radio input "true"
click at [538, 325] on label "Mon partenaire" at bounding box center [516, 324] width 199 height 20
click at [538, 325] on input "Mon partenaire" at bounding box center [516, 324] width 199 height 20
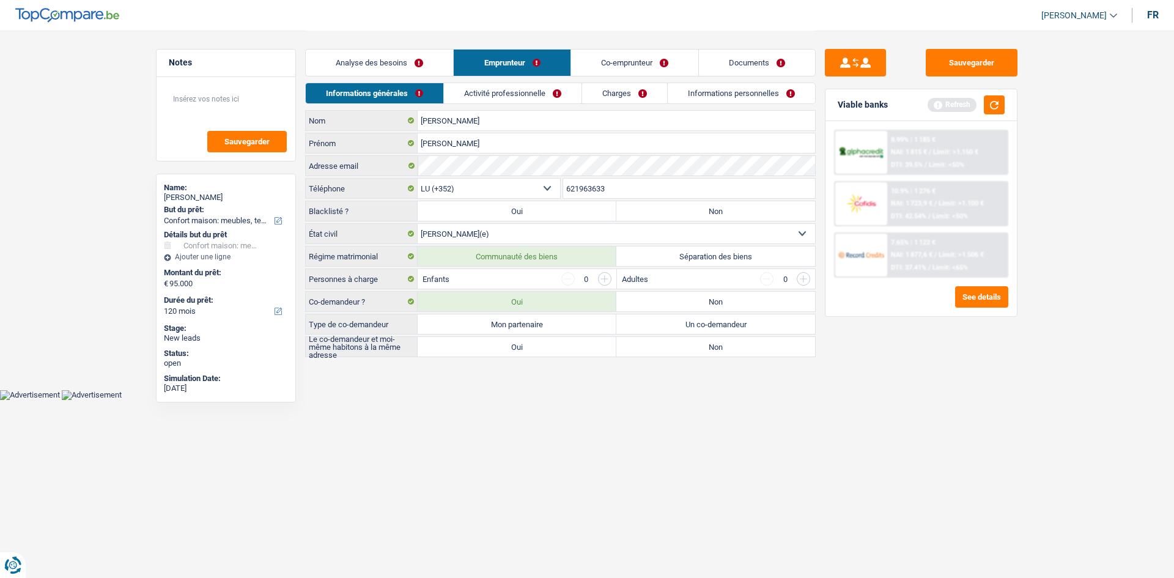
radio input "true"
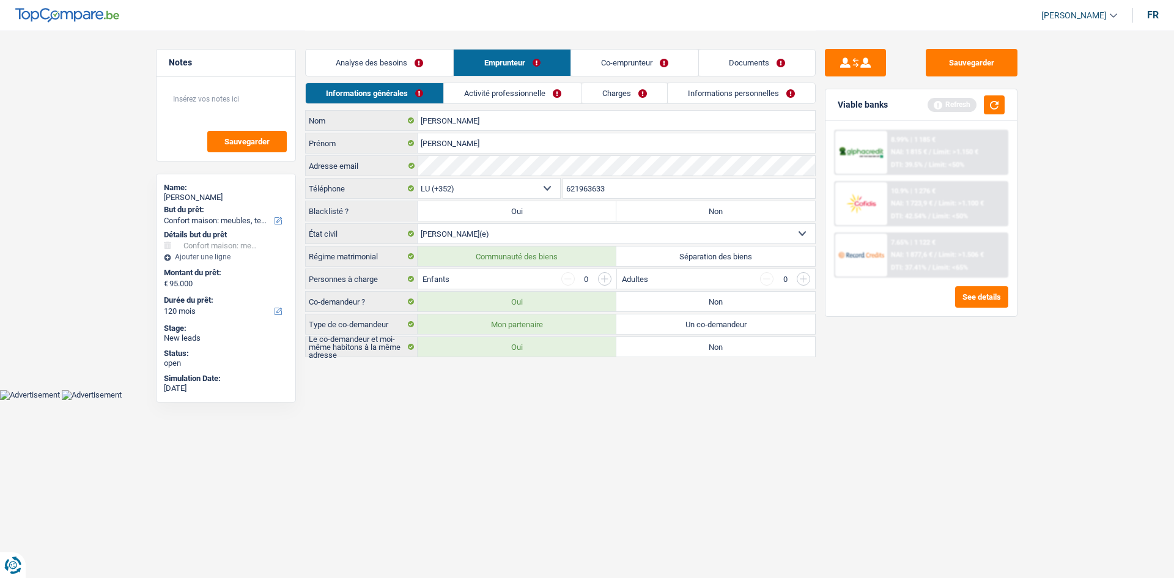
click at [603, 61] on link "Co-emprunteur" at bounding box center [634, 63] width 127 height 26
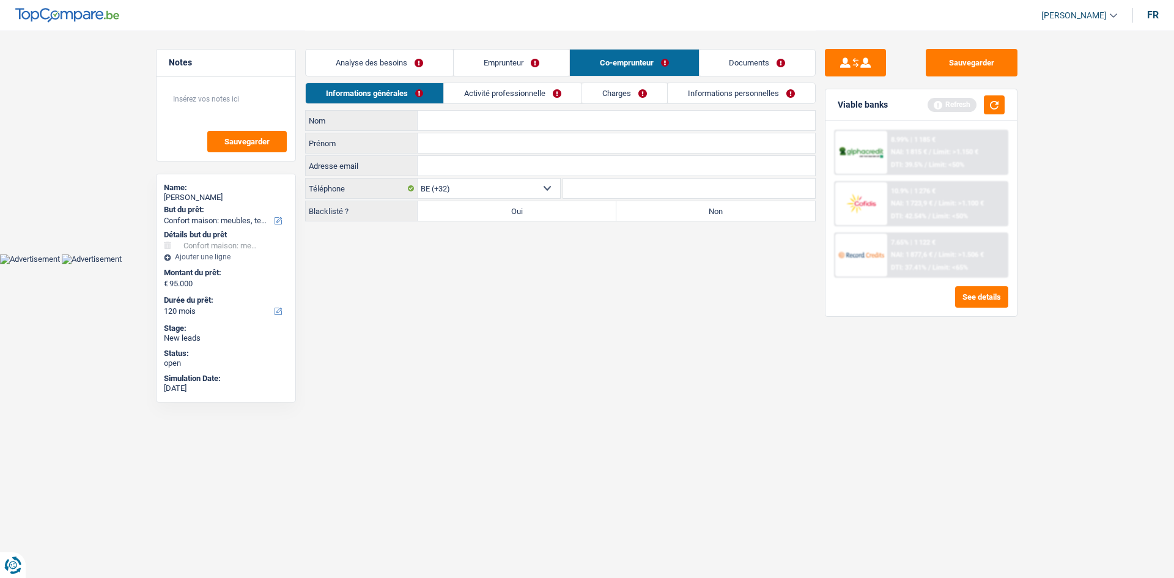
click at [533, 89] on link "Activité professionnelle" at bounding box center [513, 93] width 138 height 20
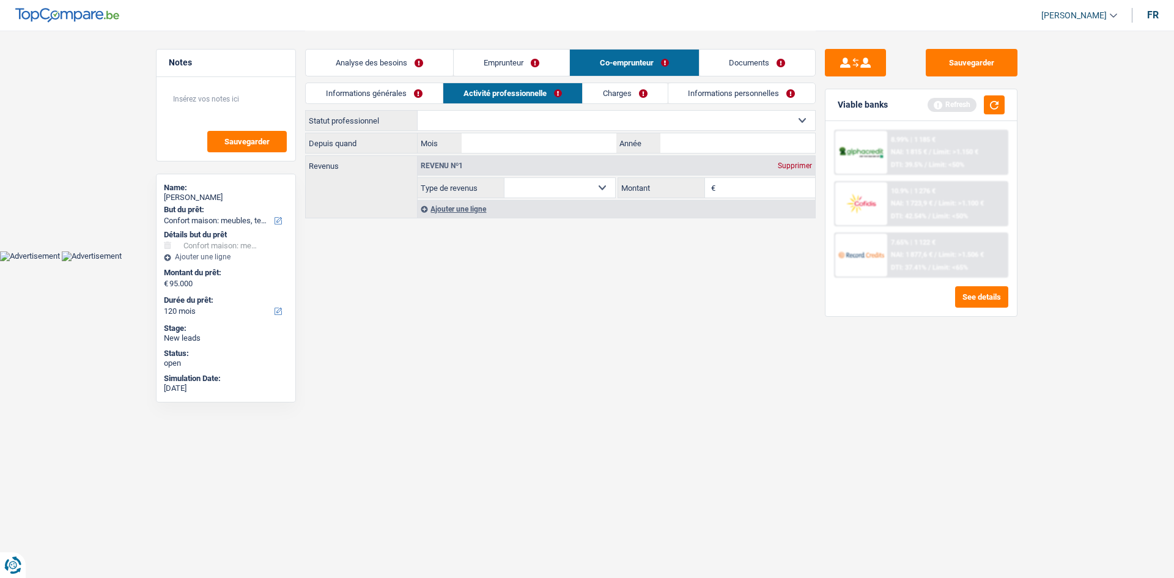
click at [532, 114] on select "Ouvrier Employé privé Employé public Invalide Indépendant Pensionné Chômeur Mut…" at bounding box center [615, 121] width 397 height 20
select select "privateEmployee"
click at [417, 111] on select "Ouvrier Employé privé Employé public Invalide Indépendant Pensionné Chômeur Mut…" at bounding box center [615, 121] width 397 height 20
select select "netSalary"
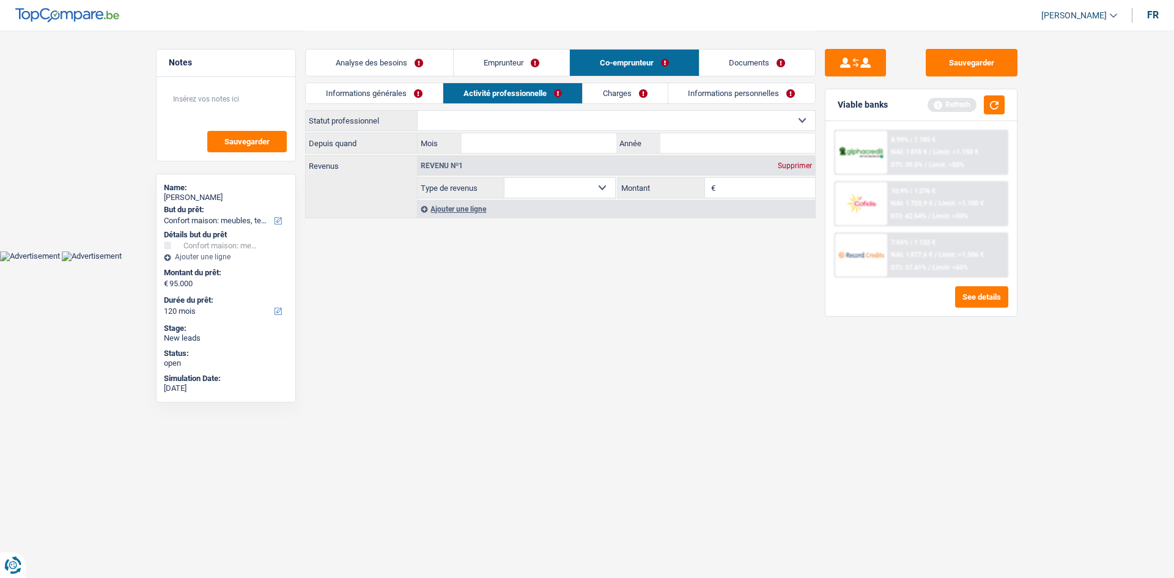
select select "mealVouchers"
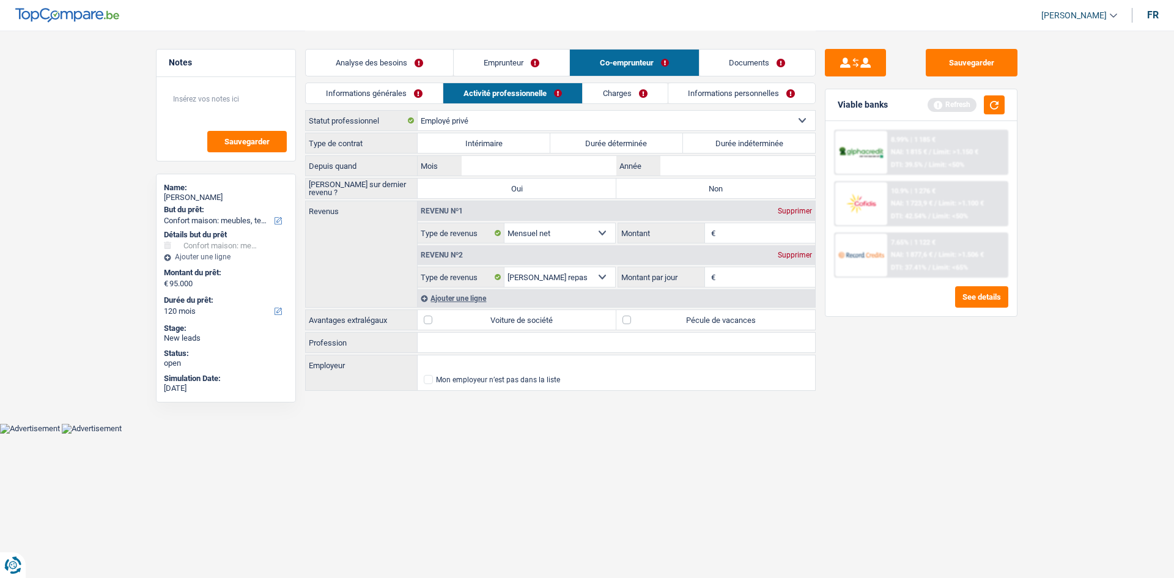
click at [760, 139] on label "Durée indéterminée" at bounding box center [749, 143] width 133 height 20
click at [760, 139] on input "Durée indéterminée" at bounding box center [749, 143] width 133 height 20
radio input "true"
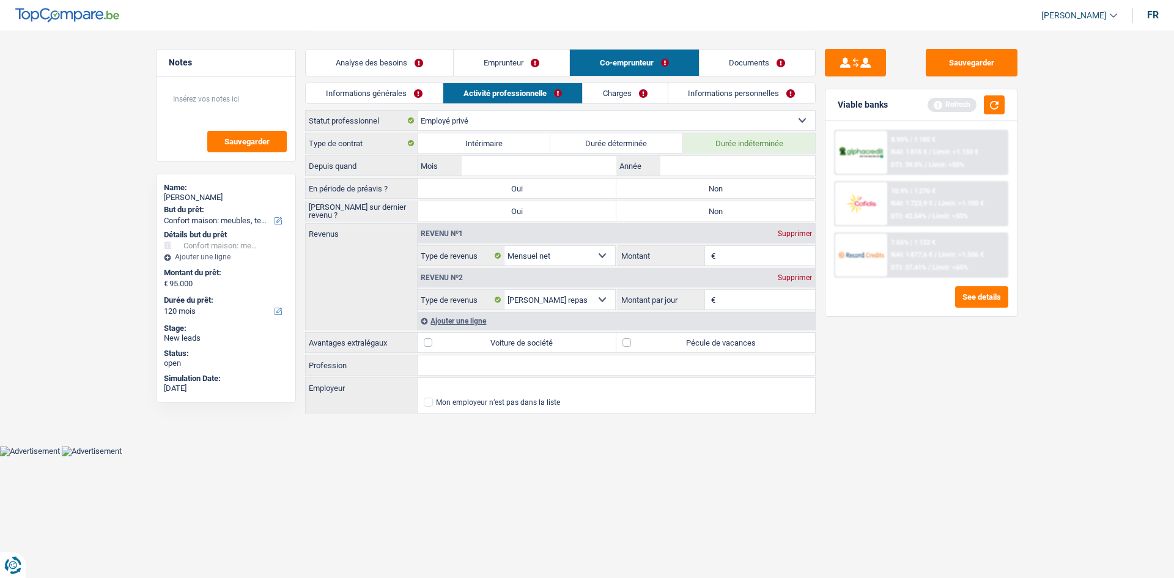
click at [714, 185] on label "Non" at bounding box center [715, 188] width 199 height 20
click at [714, 185] on input "Non" at bounding box center [715, 188] width 199 height 20
radio input "true"
click at [719, 213] on label "Non" at bounding box center [715, 211] width 199 height 20
click at [719, 213] on input "Non" at bounding box center [715, 211] width 199 height 20
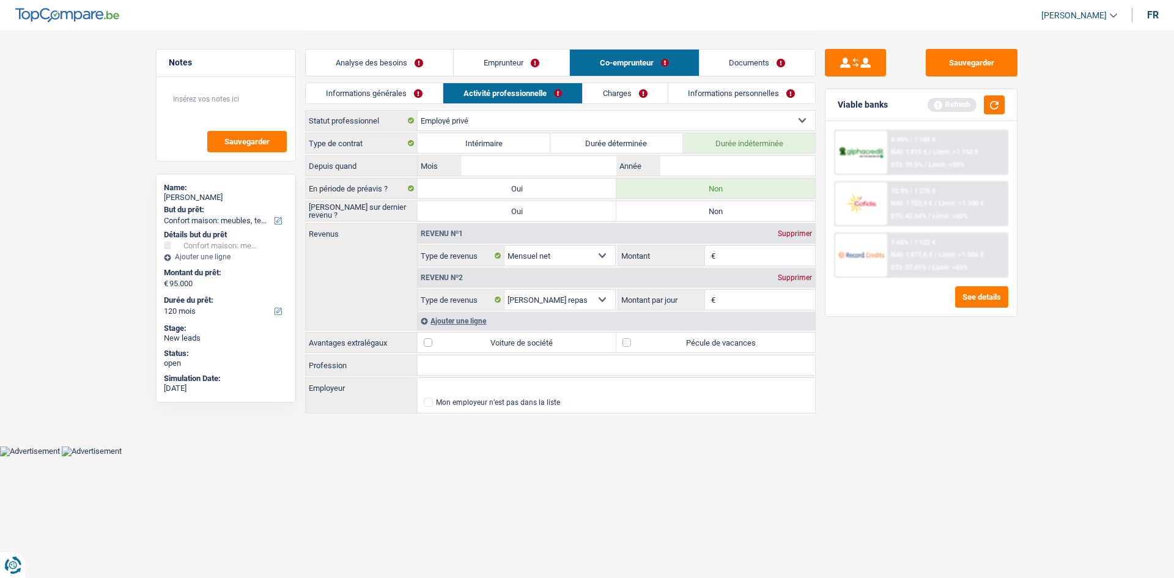
radio input "true"
click at [598, 167] on input "Mois" at bounding box center [538, 166] width 155 height 20
type input "9"
click at [717, 169] on input "Année" at bounding box center [737, 166] width 155 height 20
type input "2020"
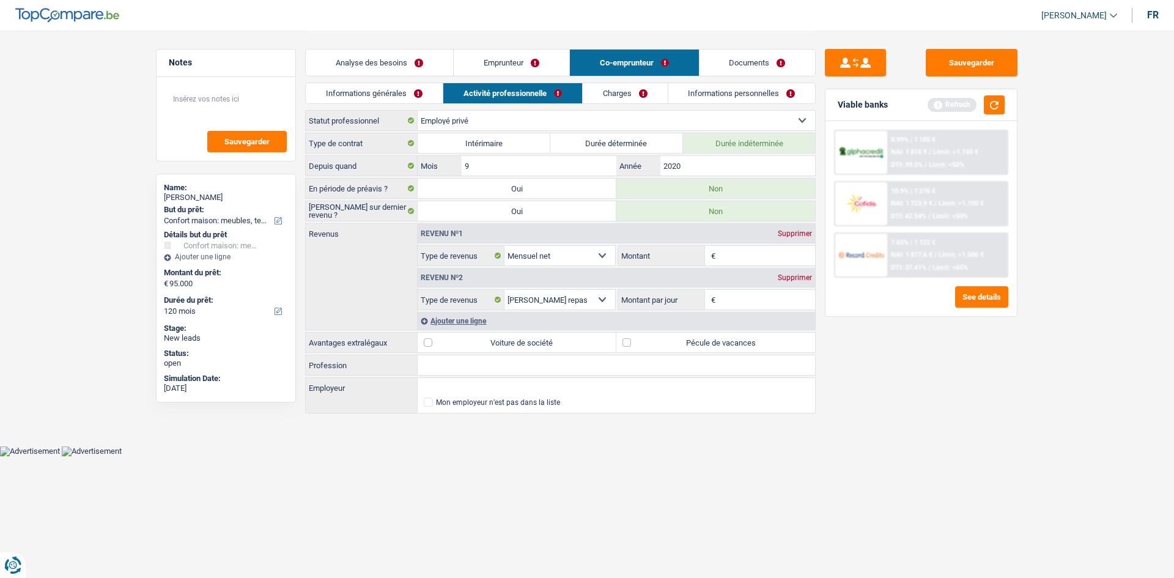
drag, startPoint x: 874, startPoint y: 393, endPoint x: 818, endPoint y: 322, distance: 90.1
click at [875, 392] on div "Sauvegarder Viable banks Refresh 8.99% | 1 185 € NAI: 1 815 € / Limit: >1.150 €…" at bounding box center [920, 303] width 211 height 509
click at [757, 253] on input "Montant" at bounding box center [766, 256] width 97 height 20
click at [735, 254] on input "Montant" at bounding box center [766, 256] width 97 height 20
type input "2.500"
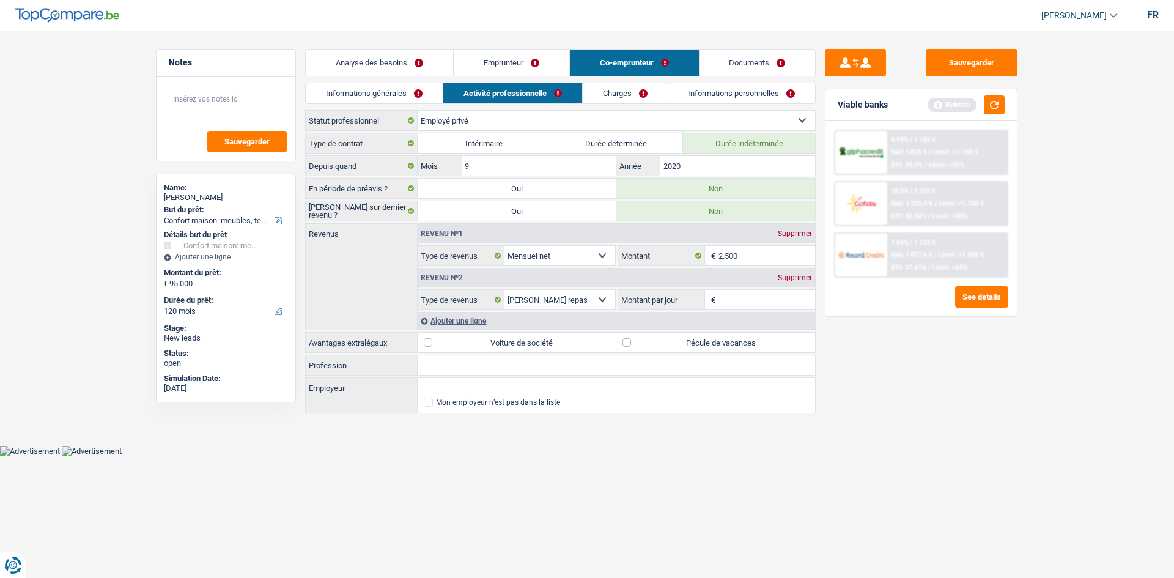
click at [853, 357] on div "Sauvegarder Viable banks Refresh 8.99% | 1 185 € NAI: 1 815 € / Limit: >1.150 €…" at bounding box center [920, 303] width 211 height 509
click at [800, 285] on div "Revenu nº2 Supprimer" at bounding box center [615, 278] width 397 height 20
click at [798, 279] on div "Supprimer" at bounding box center [794, 277] width 40 height 7
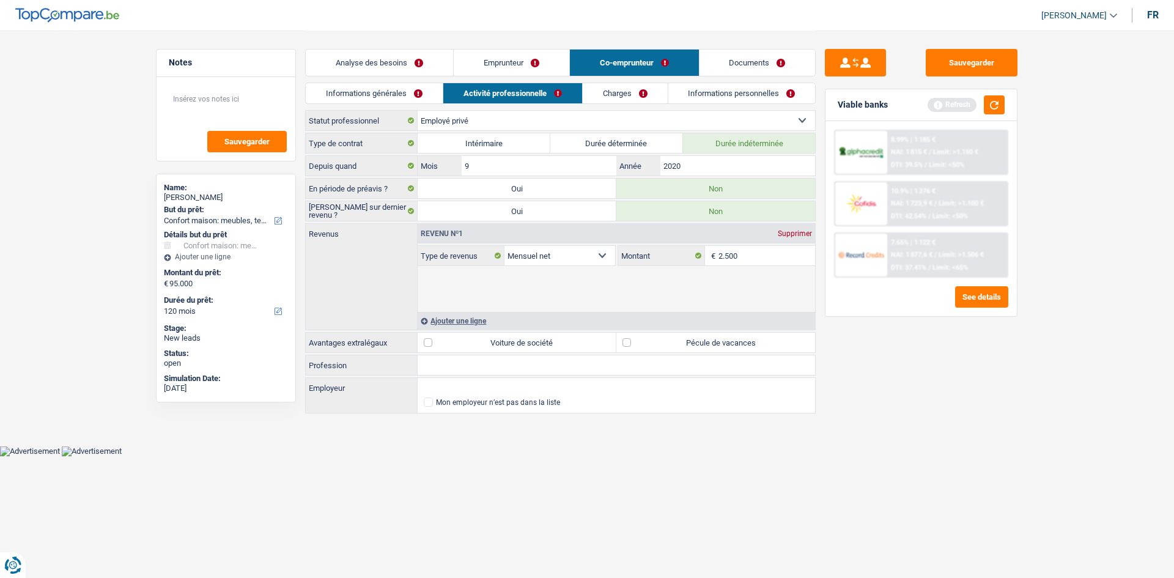
click at [870, 352] on div "Sauvegarder Viable banks Refresh 8.99% | 1 185 € NAI: 1 815 € / Limit: >1.150 €…" at bounding box center [920, 303] width 211 height 509
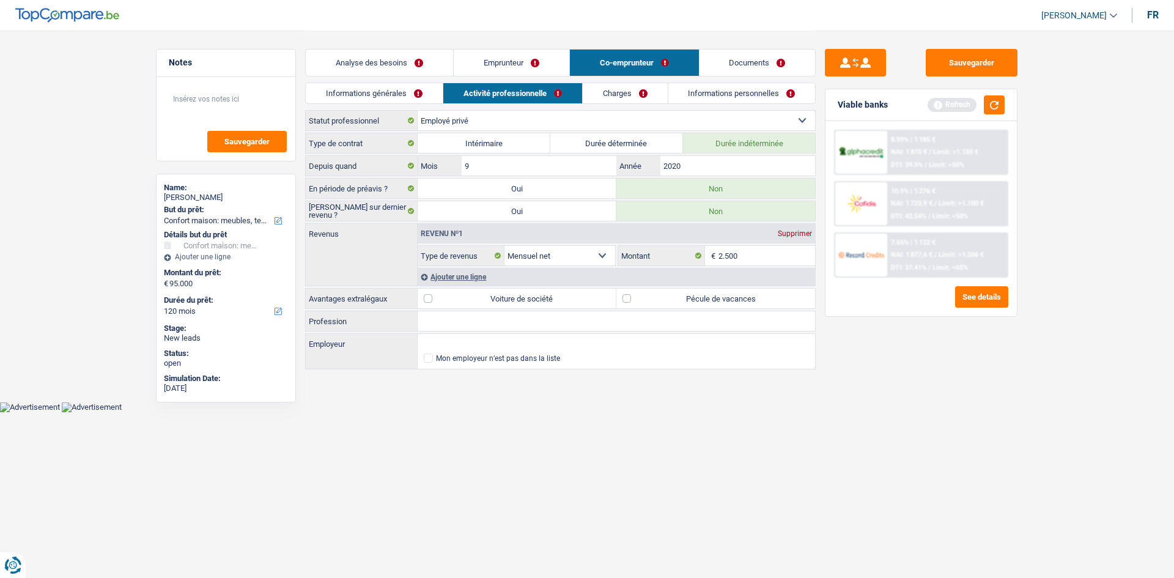
click at [433, 89] on link "Informations générales" at bounding box center [374, 93] width 137 height 20
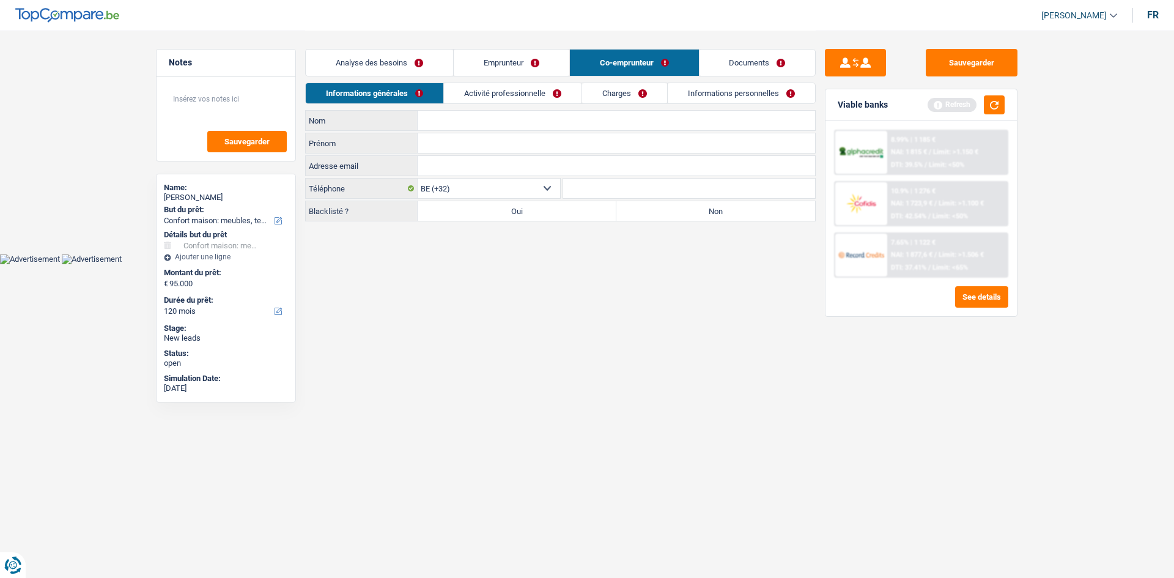
click at [482, 79] on div "Analyse des besoins Emprunteur Co-emprunteur Documents" at bounding box center [560, 57] width 510 height 52
drag, startPoint x: 467, startPoint y: 73, endPoint x: 443, endPoint y: 89, distance: 28.3
click at [468, 73] on link "Emprunteur" at bounding box center [512, 63] width 116 height 26
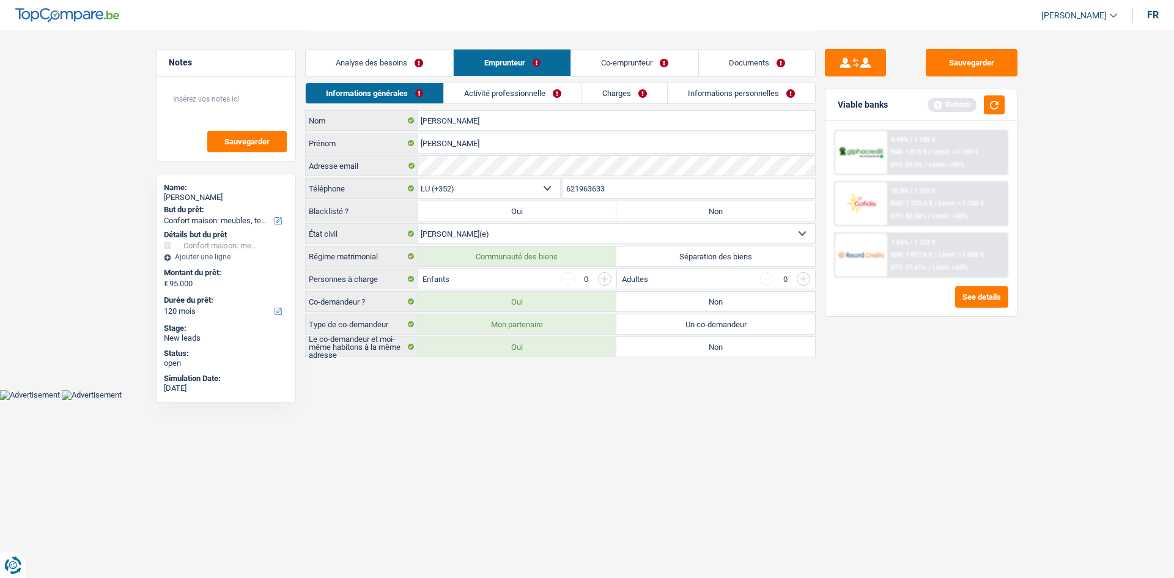
click at [732, 90] on link "Informations personnelles" at bounding box center [740, 93] width 147 height 20
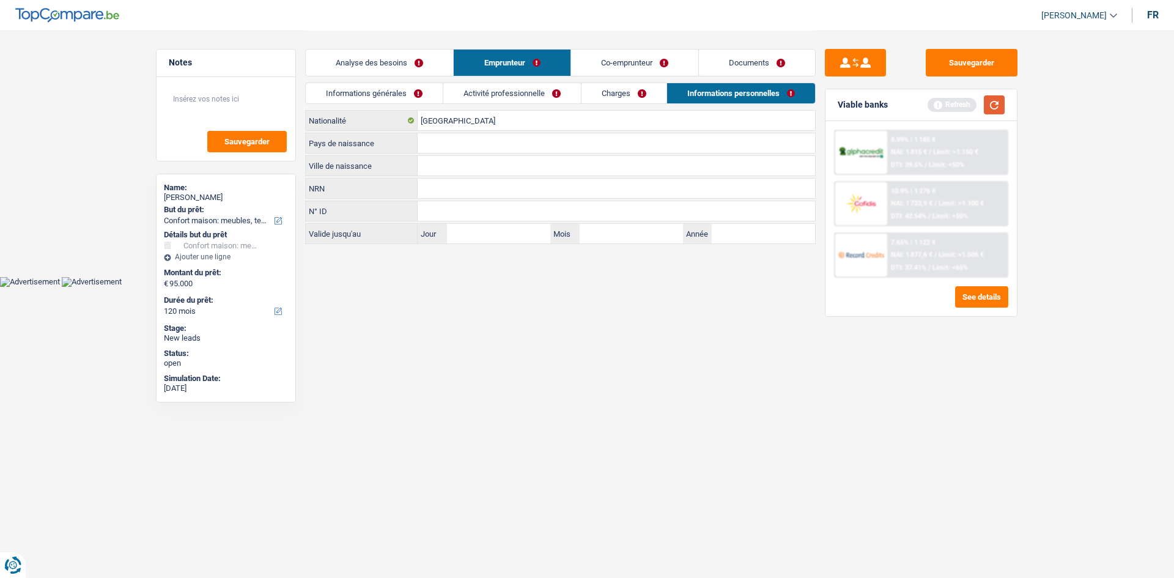
click at [1004, 109] on button "button" at bounding box center [993, 104] width 21 height 19
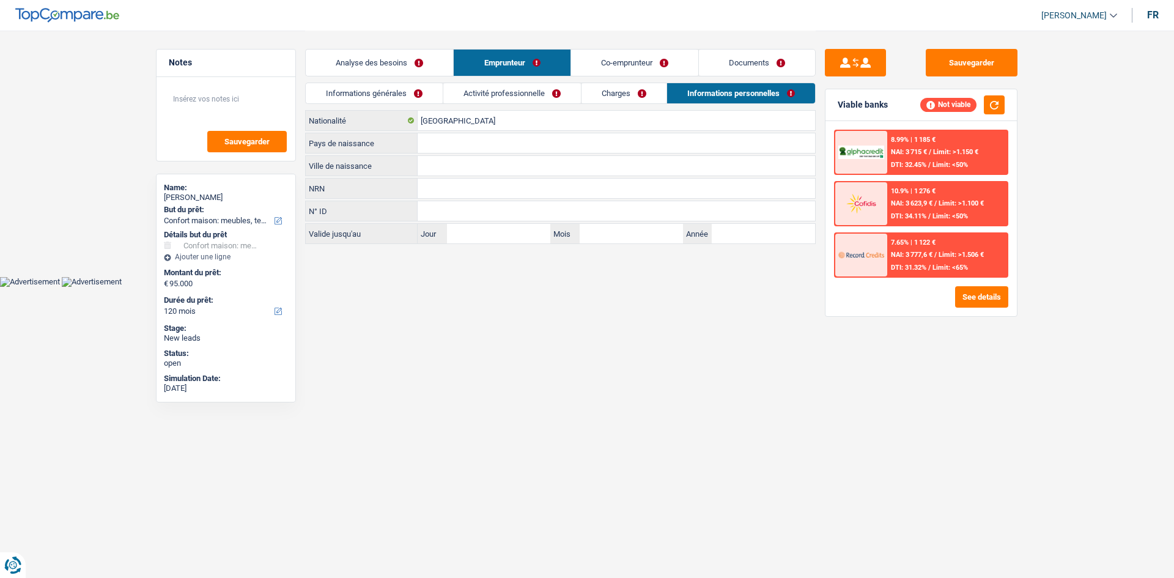
drag, startPoint x: 438, startPoint y: 62, endPoint x: 452, endPoint y: 77, distance: 20.8
click at [438, 62] on link "Analyse des besoins" at bounding box center [379, 63] width 147 height 26
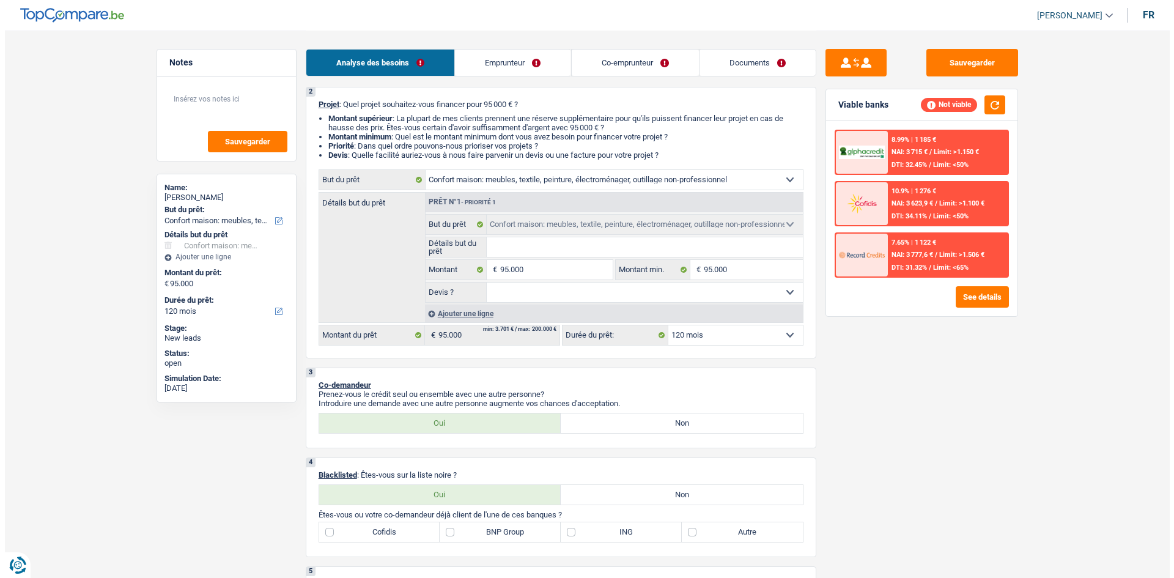
scroll to position [244, 0]
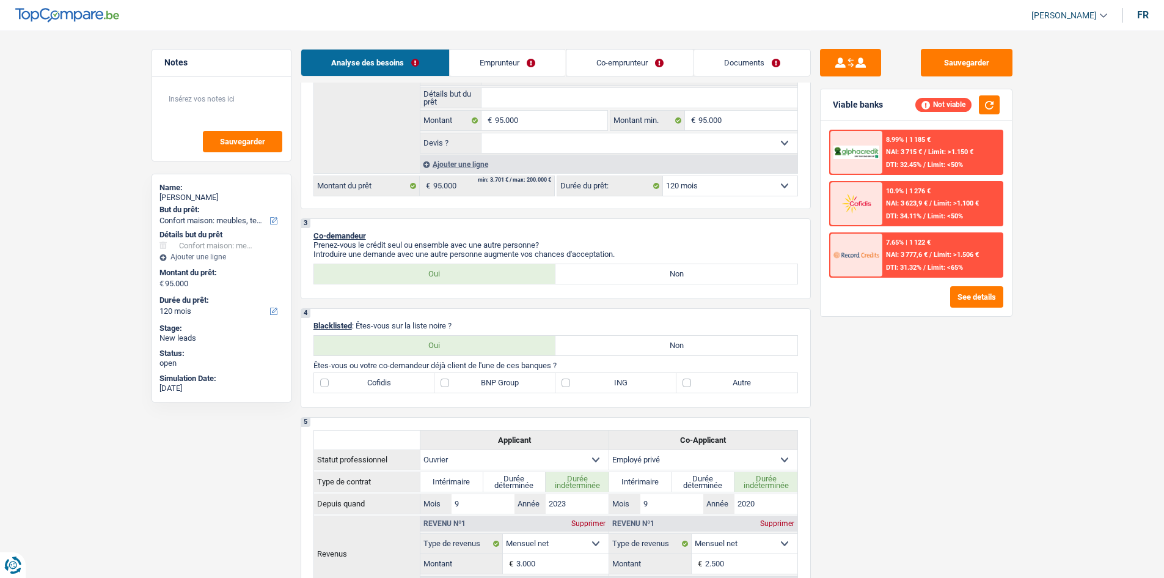
drag, startPoint x: 705, startPoint y: 182, endPoint x: 705, endPoint y: 189, distance: 7.3
click at [705, 185] on select "12 mois 18 mois 24 mois 30 mois 36 mois 42 mois 48 mois 60 mois 72 mois 84 mois…" at bounding box center [730, 186] width 134 height 20
select select "96"
click at [663, 176] on select "12 mois 18 mois 24 mois 30 mois 36 mois 42 mois 48 mois 60 mois 72 mois 84 mois…" at bounding box center [730, 186] width 134 height 20
select select "96"
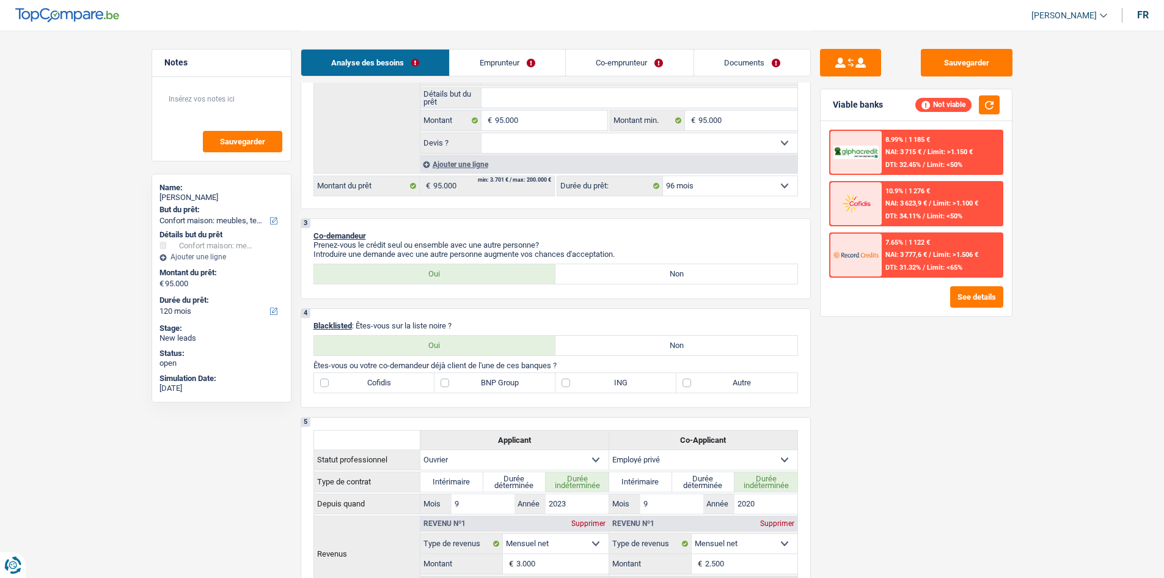
select select "96"
click at [984, 293] on button "See details" at bounding box center [976, 296] width 53 height 21
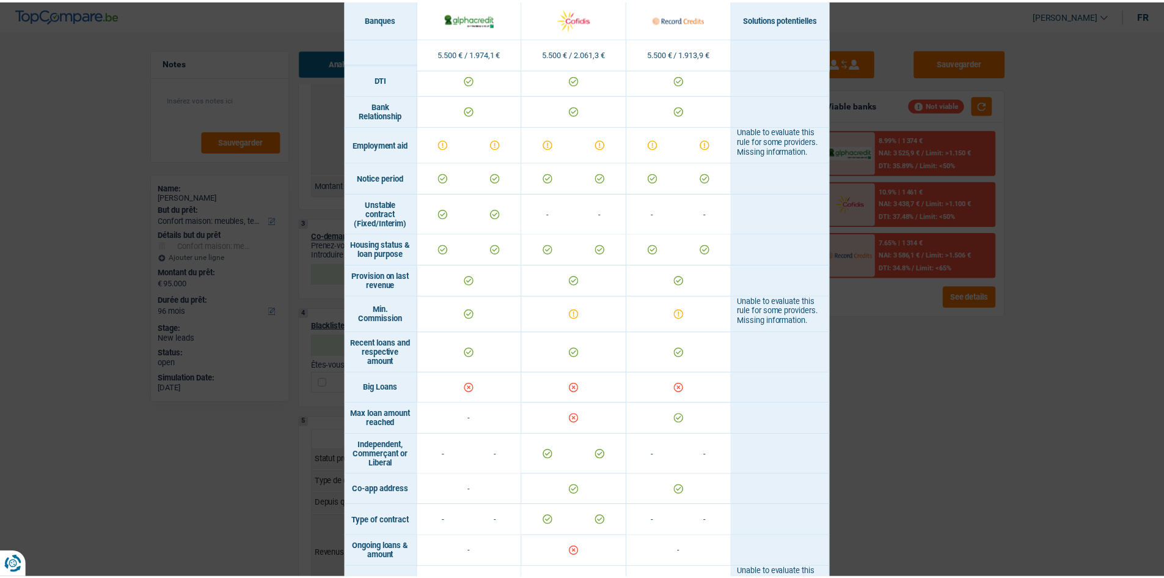
scroll to position [672, 0]
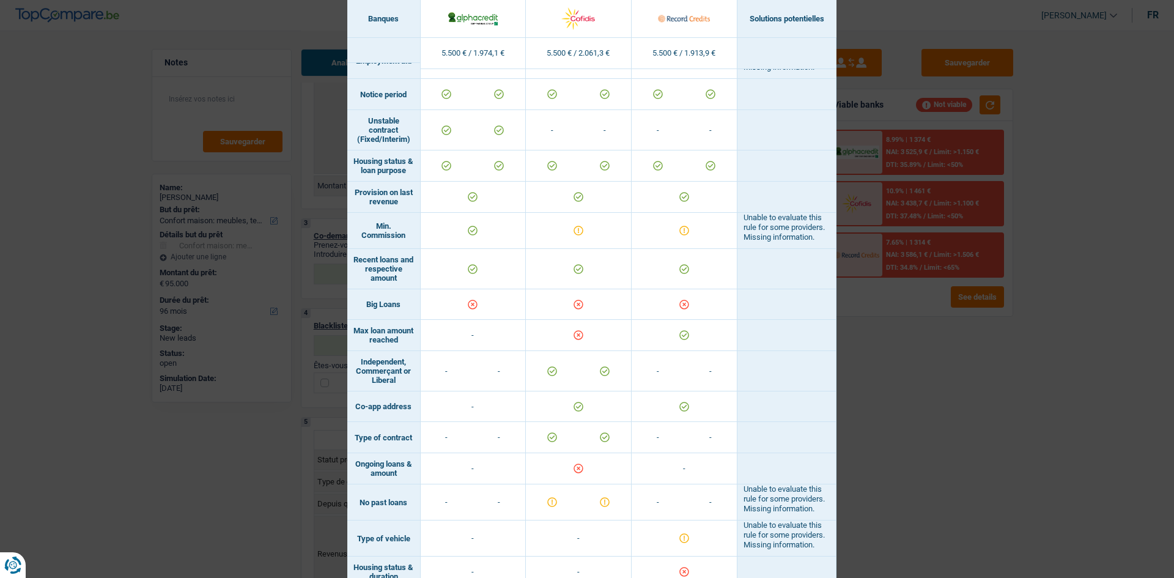
click at [849, 374] on div "Banks conditions × Banques Solutions potentielles Revenus / Charges 5.500 € / 1…" at bounding box center [587, 289] width 1174 height 578
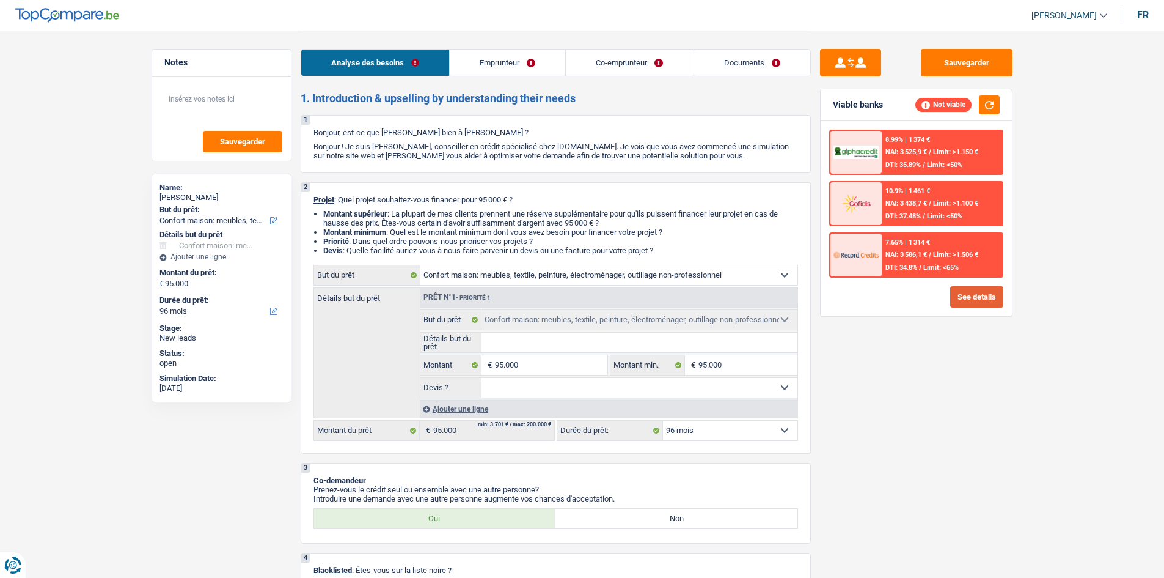
scroll to position [428, 0]
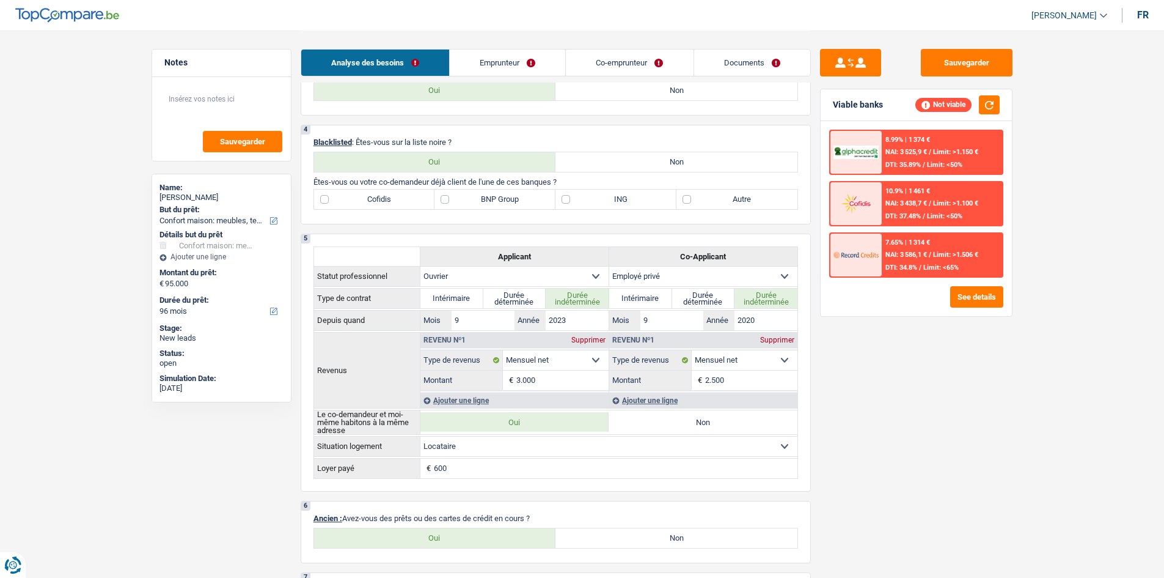
click at [591, 161] on label "Non" at bounding box center [677, 162] width 242 height 20
click at [591, 161] on input "Non" at bounding box center [677, 162] width 242 height 20
radio input "true"
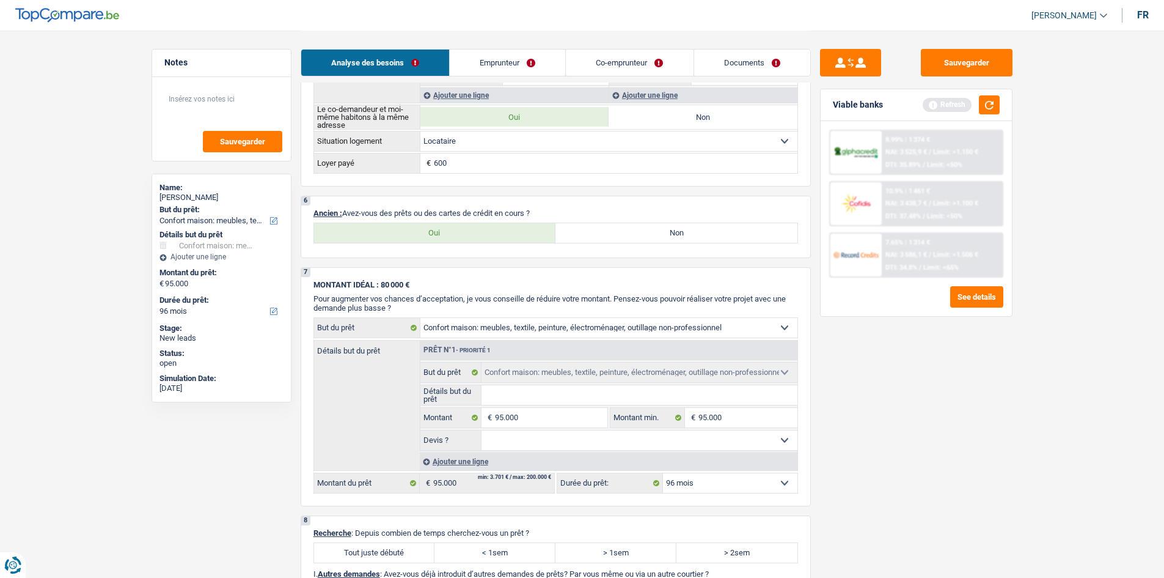
scroll to position [733, 0]
click at [680, 229] on label "Non" at bounding box center [677, 232] width 242 height 20
click at [680, 229] on input "Non" at bounding box center [677, 232] width 242 height 20
radio input "true"
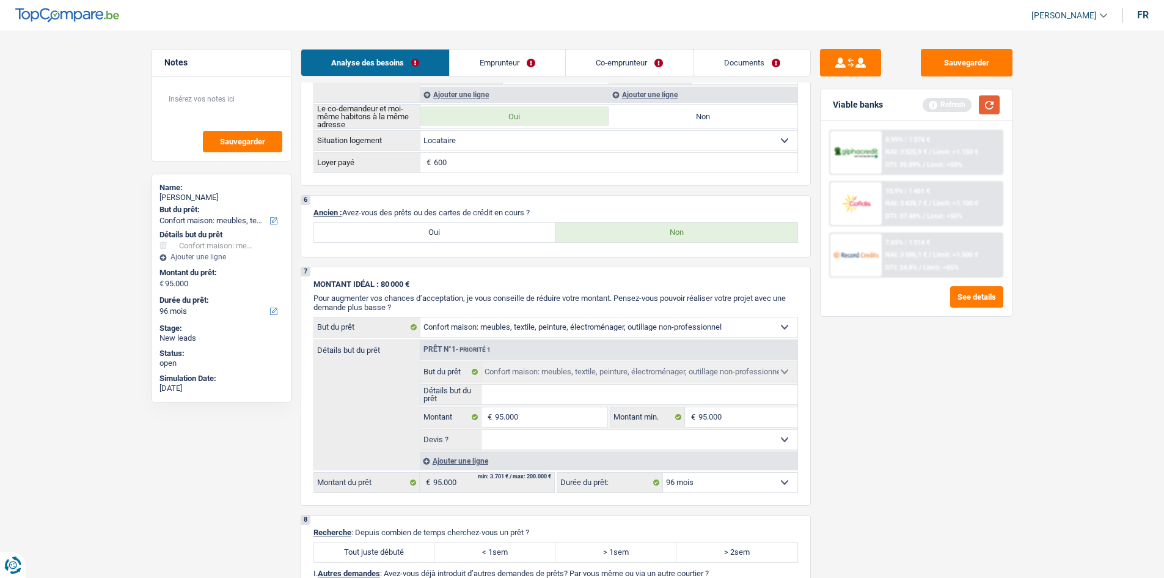
click at [987, 108] on button "button" at bounding box center [989, 104] width 21 height 19
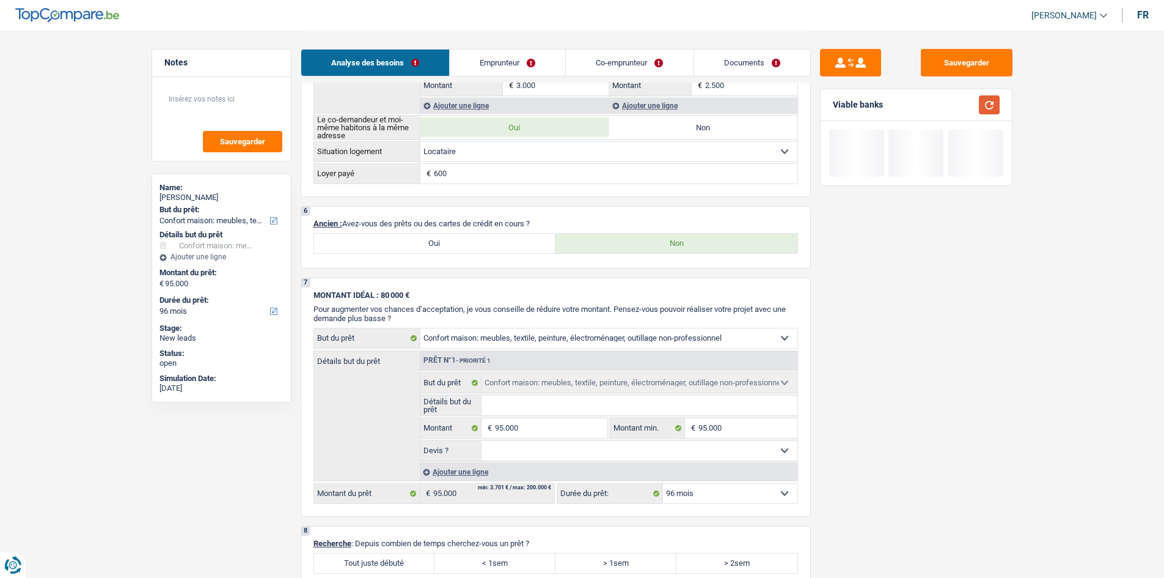
scroll to position [917, 0]
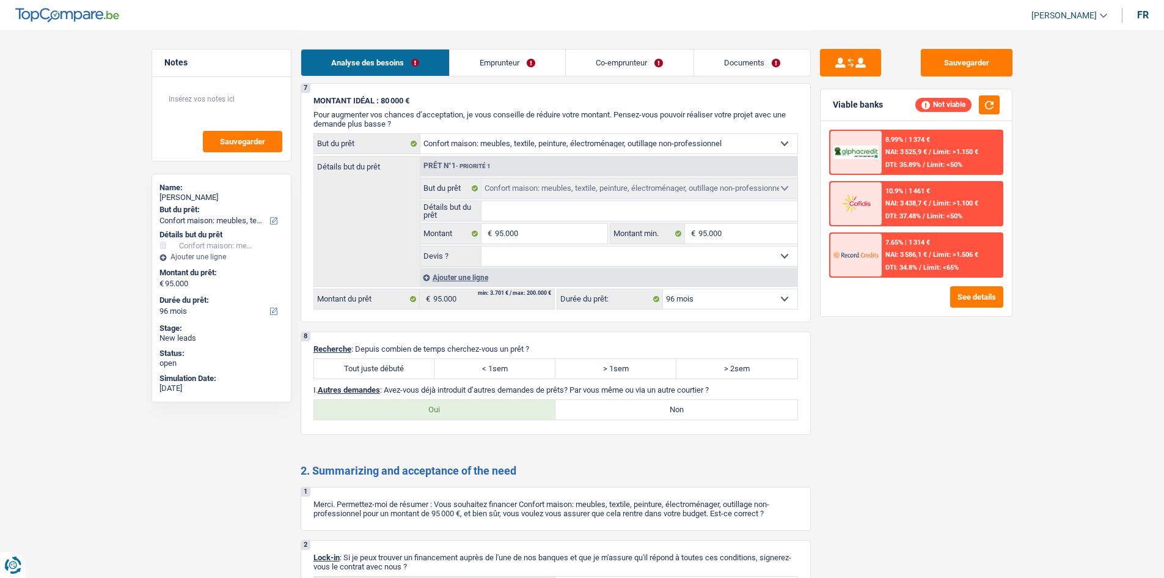
click at [388, 362] on label "Tout juste débuté" at bounding box center [374, 369] width 121 height 20
click at [388, 362] on input "Tout juste débuté" at bounding box center [374, 369] width 121 height 20
radio input "true"
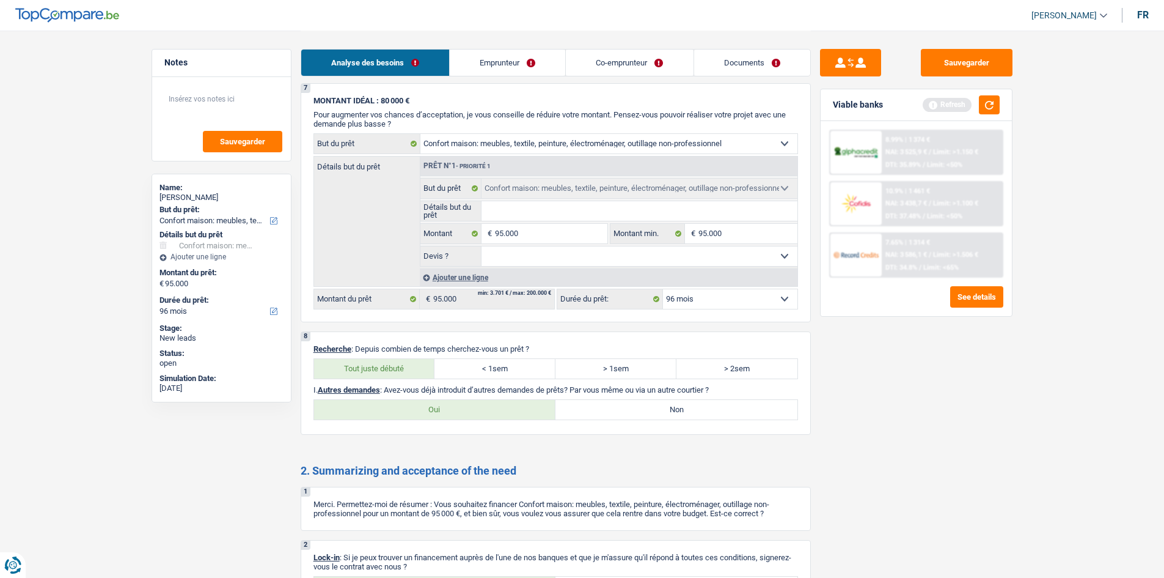
click at [615, 413] on label "Non" at bounding box center [677, 410] width 242 height 20
click at [615, 413] on input "Non" at bounding box center [677, 410] width 242 height 20
radio input "true"
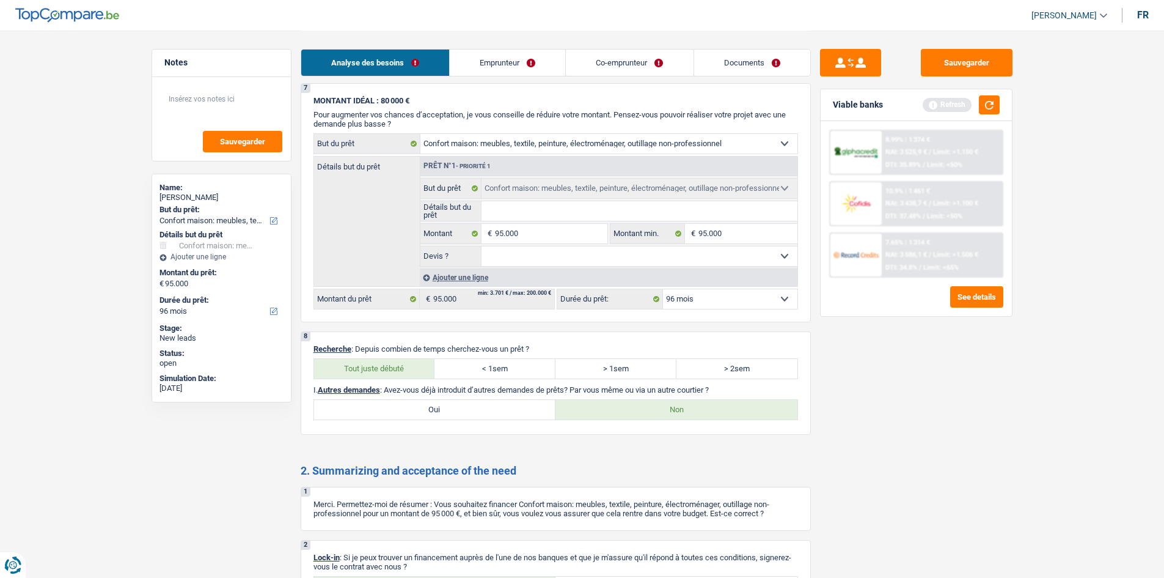
click at [905, 412] on div "Sauvegarder Viable banks Refresh 8.99% | 1 374 € NAI: 3 525,9 € / Limit: >1.150…" at bounding box center [916, 303] width 211 height 509
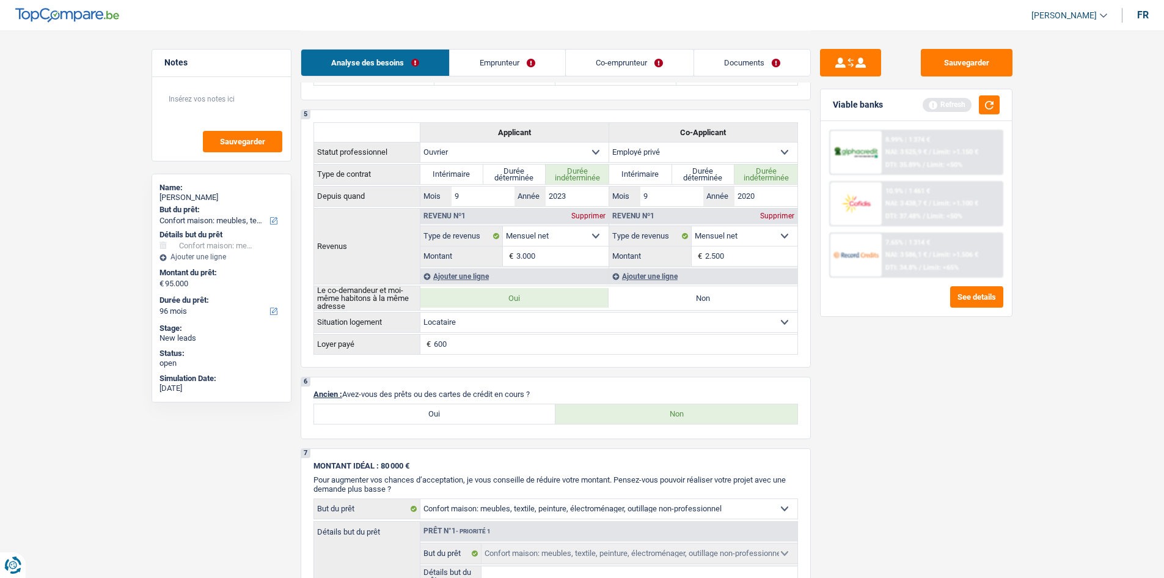
scroll to position [530, 0]
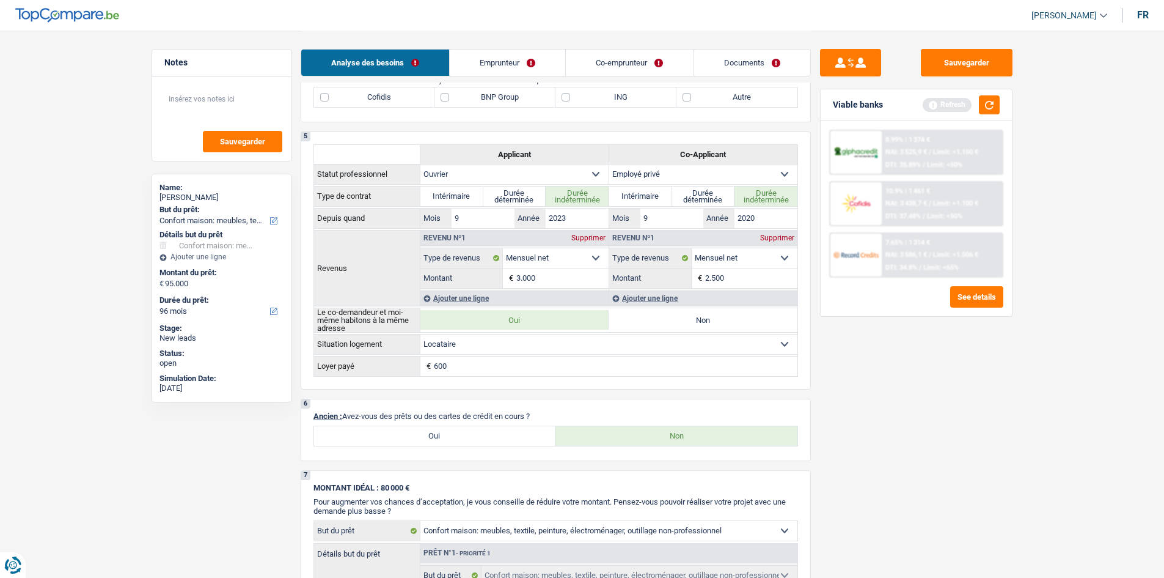
click at [520, 435] on label "Oui" at bounding box center [435, 436] width 242 height 20
click at [520, 435] on input "Oui" at bounding box center [435, 436] width 242 height 20
radio input "true"
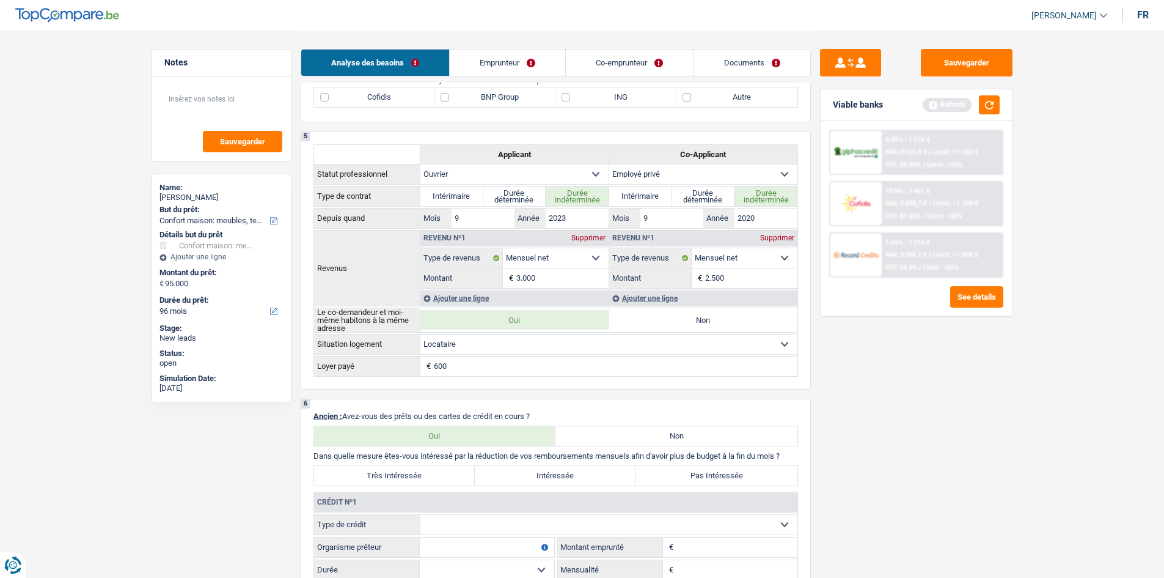
scroll to position [774, 0]
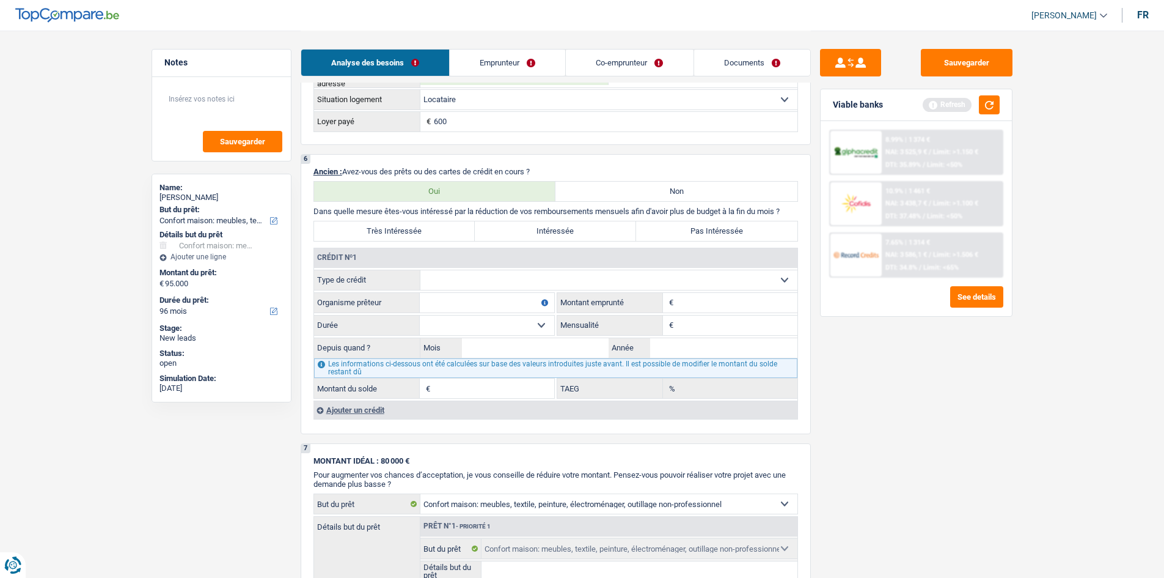
drag, startPoint x: 604, startPoint y: 278, endPoint x: 603, endPoint y: 287, distance: 9.8
click at [604, 278] on select "Carte ou ouverture de crédit Prêt hypothécaire Vente à tempérament Prêt à tempé…" at bounding box center [609, 280] width 377 height 20
select select "personalLoan"
type input "0"
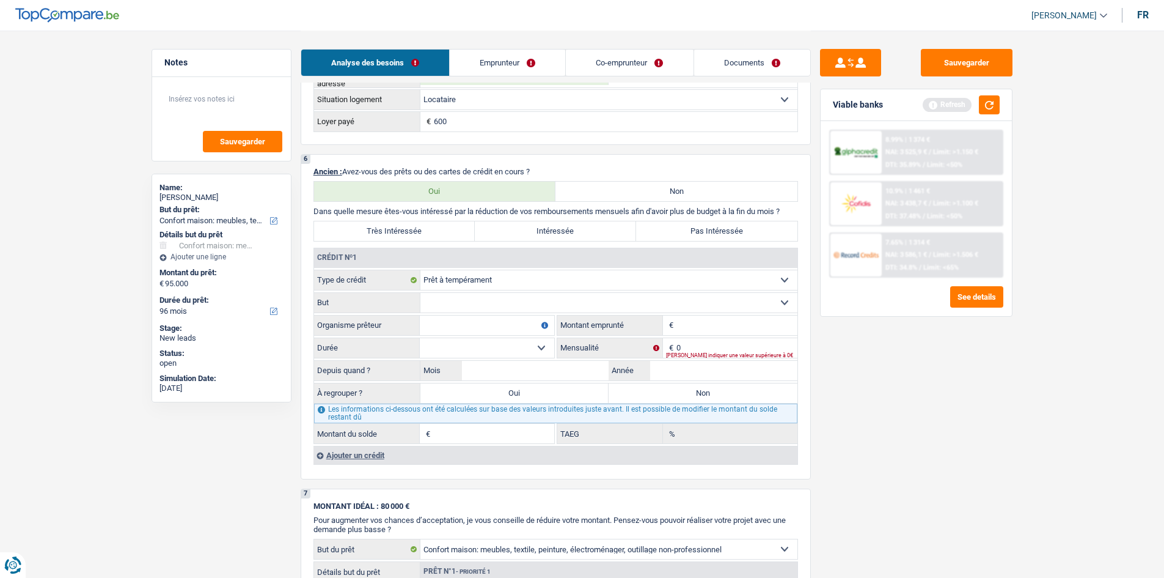
click at [634, 309] on select "Confort maison: meubles, textile, peinture, électroménager, outillage non-profe…" at bounding box center [609, 303] width 377 height 20
select select "homeFurnishingOrRelocation"
click at [421, 293] on select "Confort maison: meubles, textile, peinture, électroménager, outillage non-profe…" at bounding box center [609, 303] width 377 height 20
click at [700, 346] on input "0" at bounding box center [737, 348] width 121 height 20
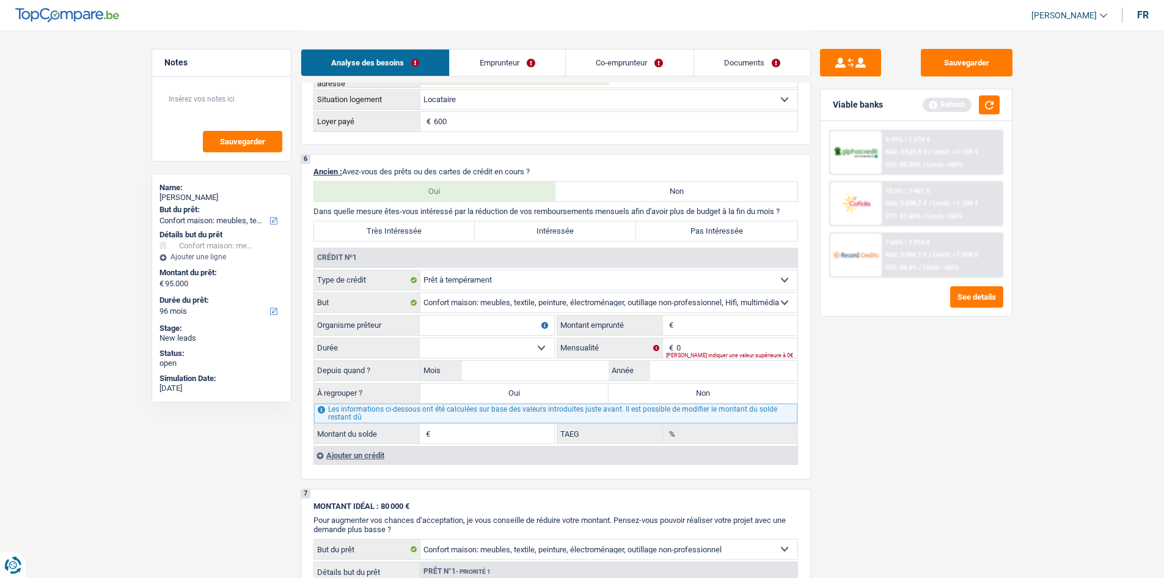
click at [670, 232] on label "Pas Intéressée" at bounding box center [716, 231] width 161 height 20
click at [670, 232] on input "Pas Intéressée" at bounding box center [716, 231] width 161 height 20
radio input "true"
click at [961, 364] on div "Sauvegarder Viable banks Refresh 8.99% | 1 374 € NAI: 3 525,9 € / Limit: >1.150…" at bounding box center [916, 303] width 211 height 509
click at [999, 92] on div "Viable banks Refresh" at bounding box center [916, 105] width 191 height 32
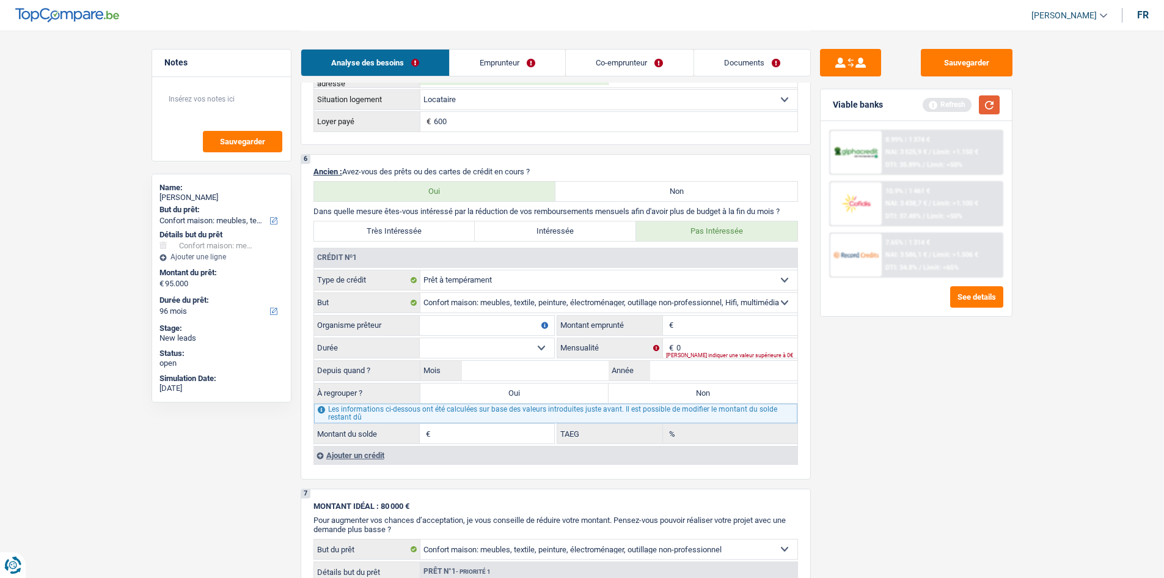
click at [982, 108] on button "button" at bounding box center [989, 104] width 21 height 19
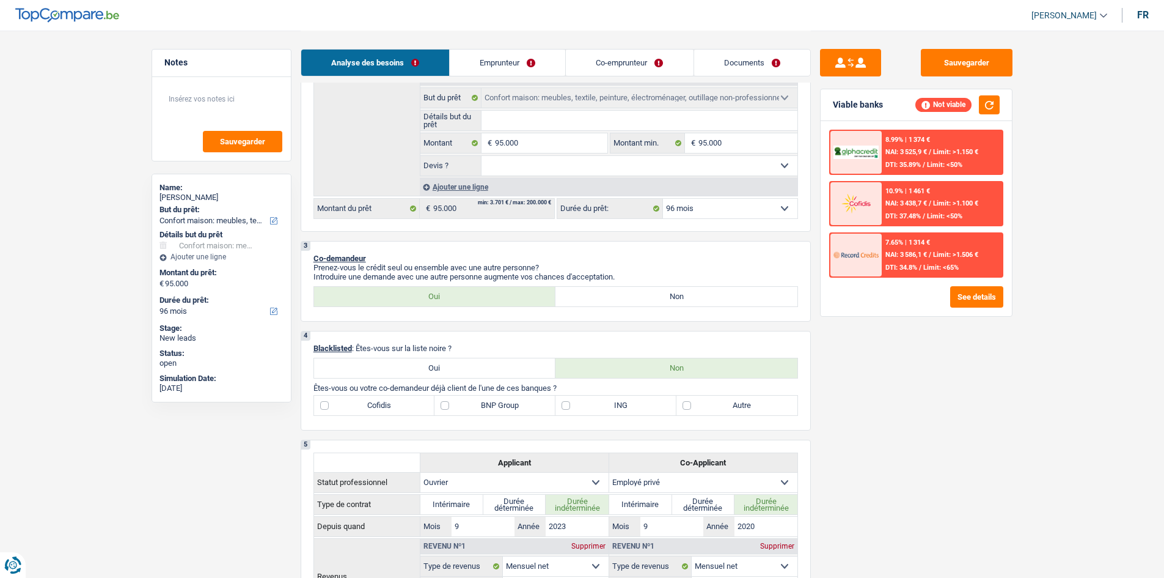
scroll to position [367, 0]
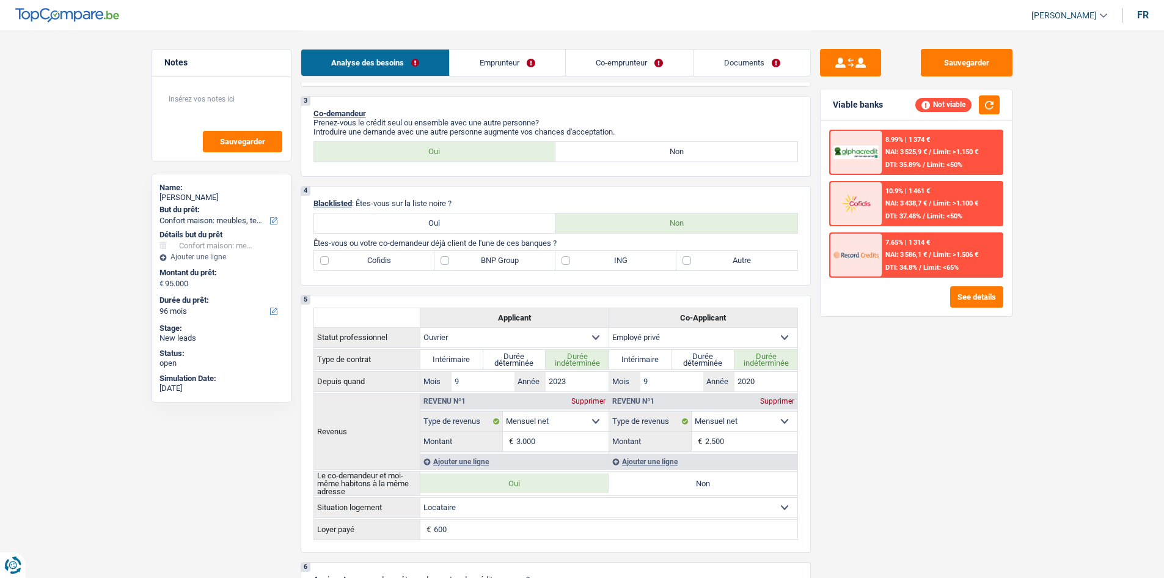
click at [598, 267] on label "ING" at bounding box center [616, 261] width 121 height 20
click at [598, 267] on input "ING" at bounding box center [616, 261] width 121 height 20
checkbox input "true"
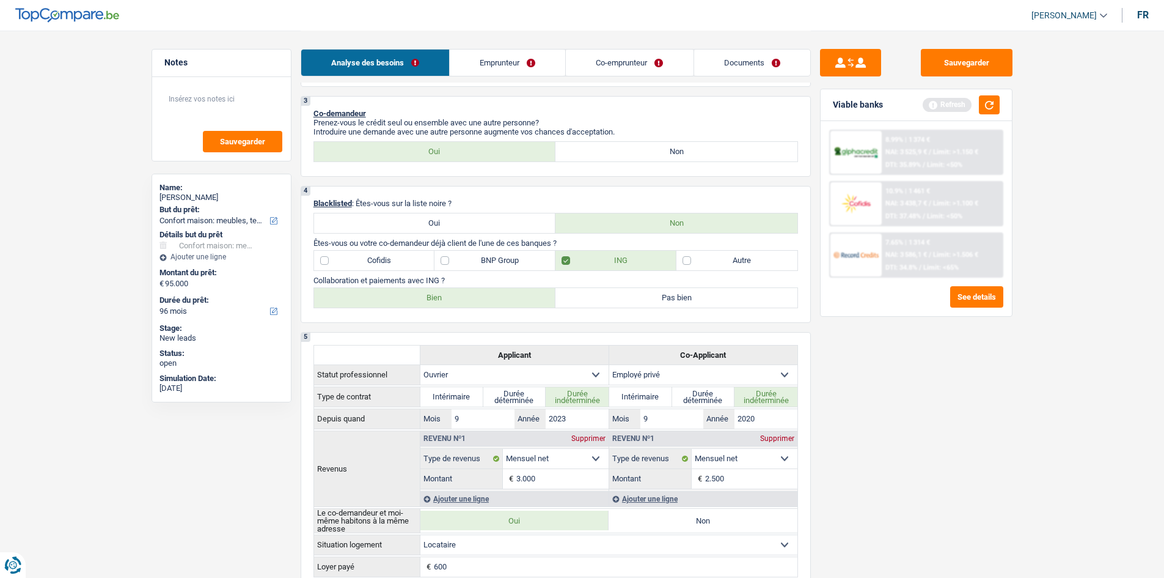
click at [475, 300] on label "Bien" at bounding box center [435, 298] width 242 height 20
click at [475, 300] on input "Bien" at bounding box center [435, 298] width 242 height 20
radio input "true"
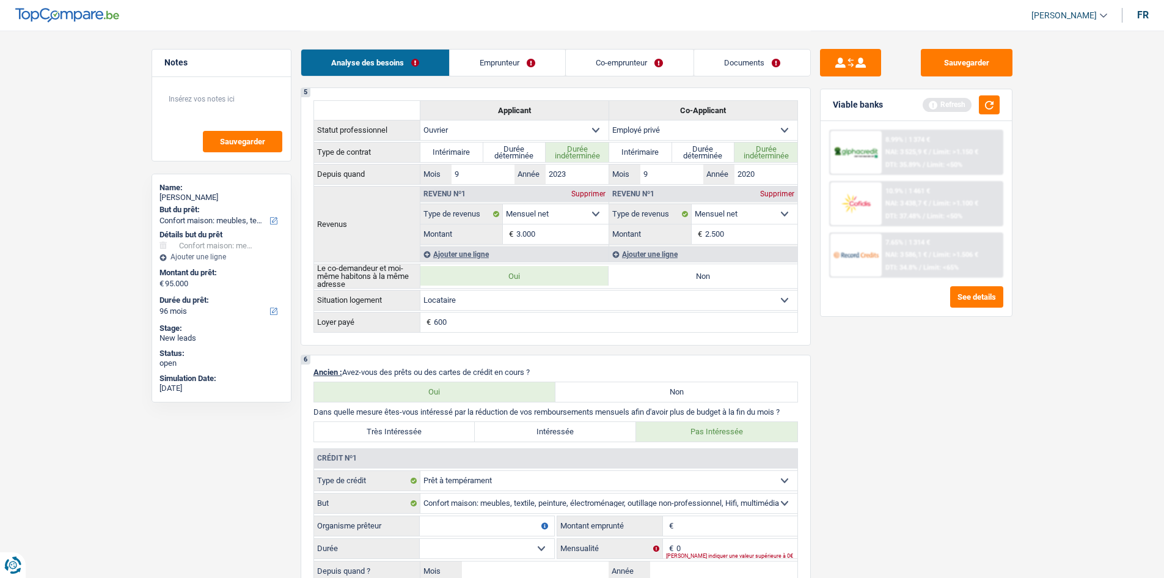
scroll to position [795, 0]
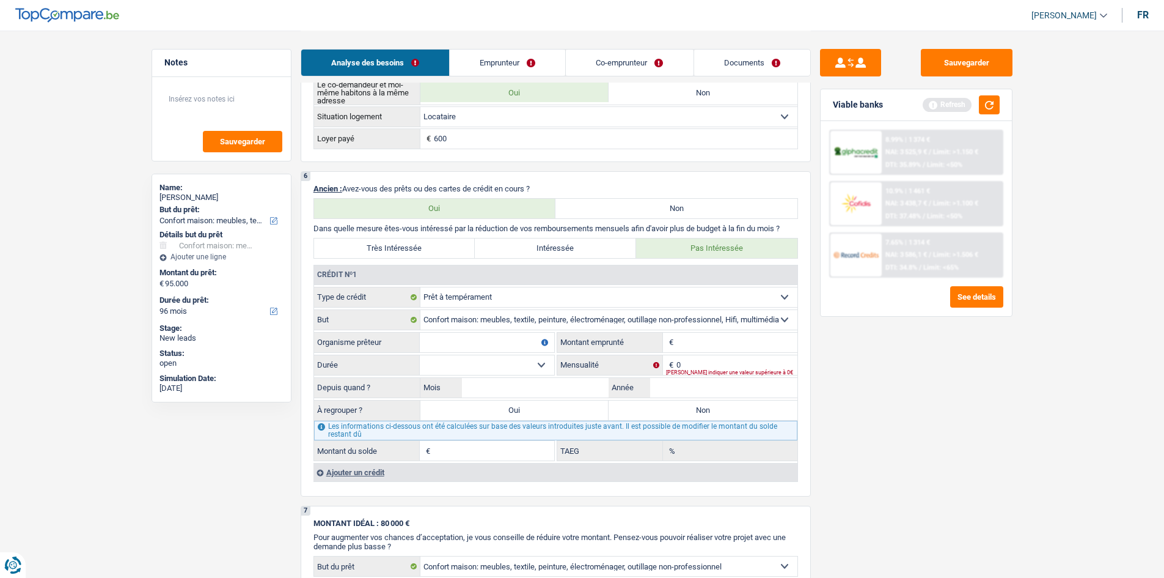
click at [465, 337] on input "Organisme prêteur" at bounding box center [487, 343] width 134 height 20
type input "Record Crédit"
click at [580, 386] on input "Mois" at bounding box center [535, 388] width 147 height 20
click at [709, 334] on input "Montant" at bounding box center [737, 343] width 121 height 20
click at [698, 361] on input "0" at bounding box center [737, 365] width 121 height 20
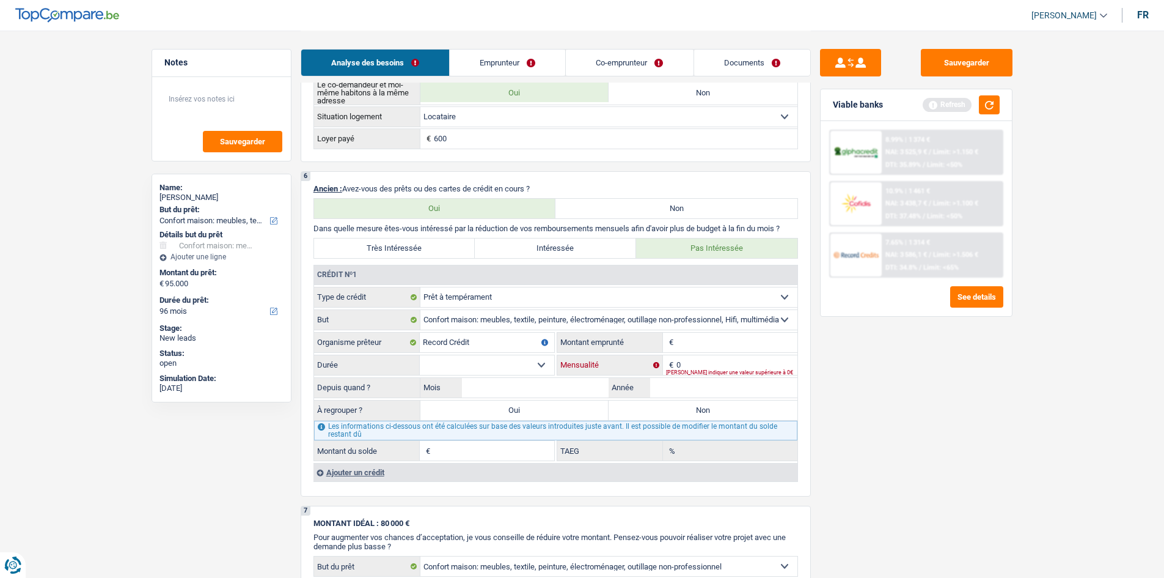
click at [698, 361] on input "0" at bounding box center [737, 365] width 121 height 20
type input "245"
click at [698, 348] on input "Montant" at bounding box center [737, 343] width 121 height 20
click at [708, 334] on input "Montant" at bounding box center [737, 343] width 121 height 20
type input "15.001"
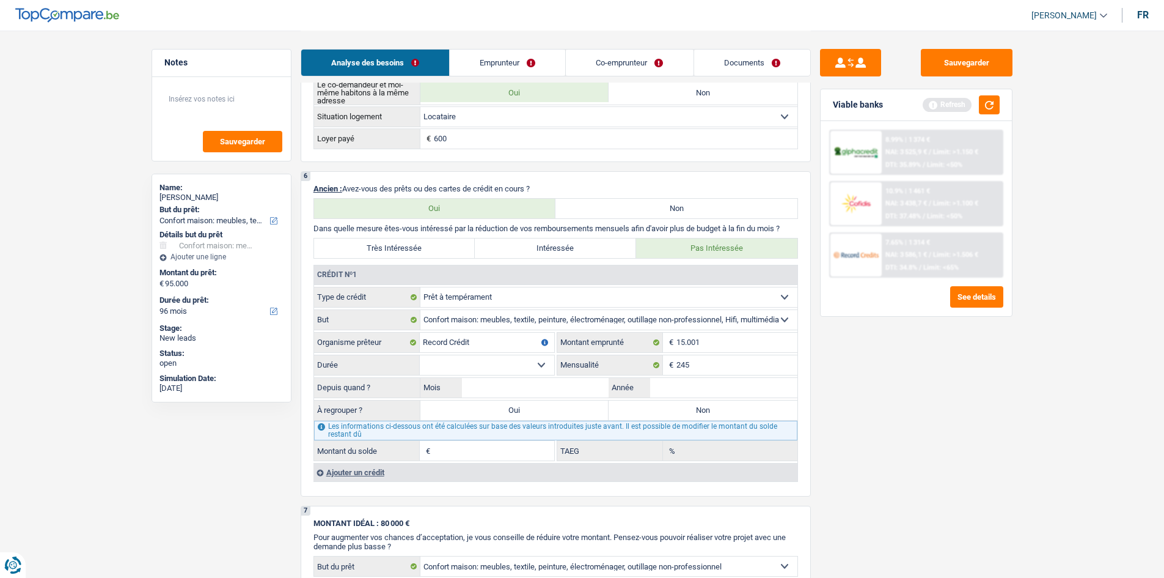
click at [494, 367] on select "12 mois 18 mois 24 mois 30 mois 36 mois 42 mois 48 mois 60 mois 72 mois 84 mois…" at bounding box center [487, 365] width 134 height 20
select select "60"
click at [420, 355] on select "12 mois 18 mois 24 mois 30 mois 36 mois 42 mois 48 mois 60 mois 72 mois 84 mois…" at bounding box center [487, 365] width 134 height 20
click at [584, 386] on input "Mois" at bounding box center [535, 388] width 147 height 20
type input "9"
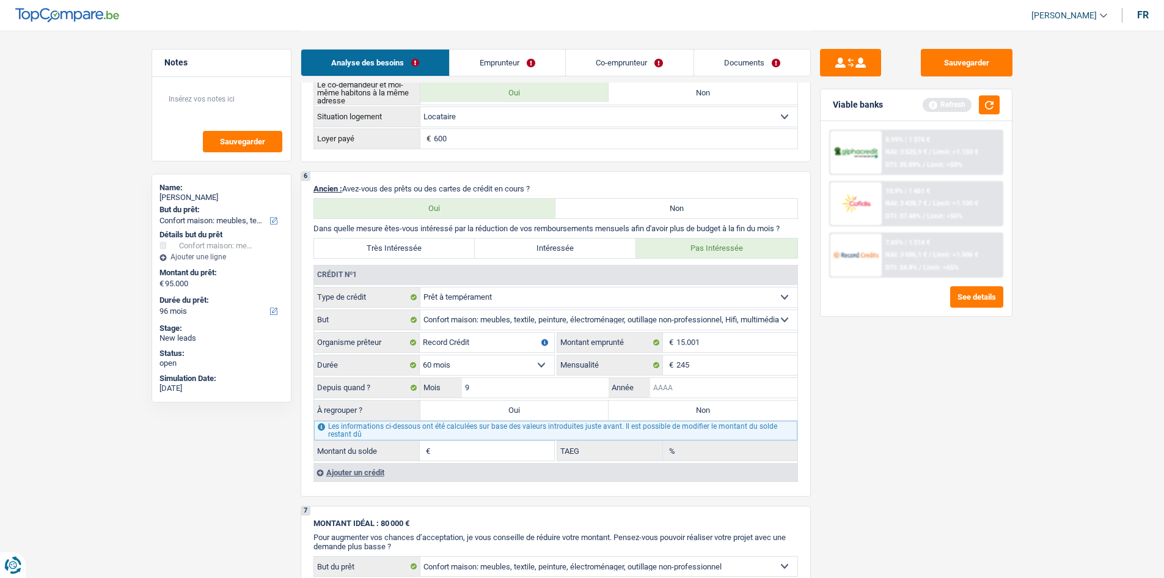
click at [705, 389] on input "Année" at bounding box center [723, 388] width 147 height 20
type input "2023"
type input "8.929"
type input "0,00"
click at [895, 414] on div "Sauvegarder Viable banks Refresh 8.99% | 1 374 € NAI: 3 525,9 € / Limit: >1.150…" at bounding box center [916, 303] width 211 height 509
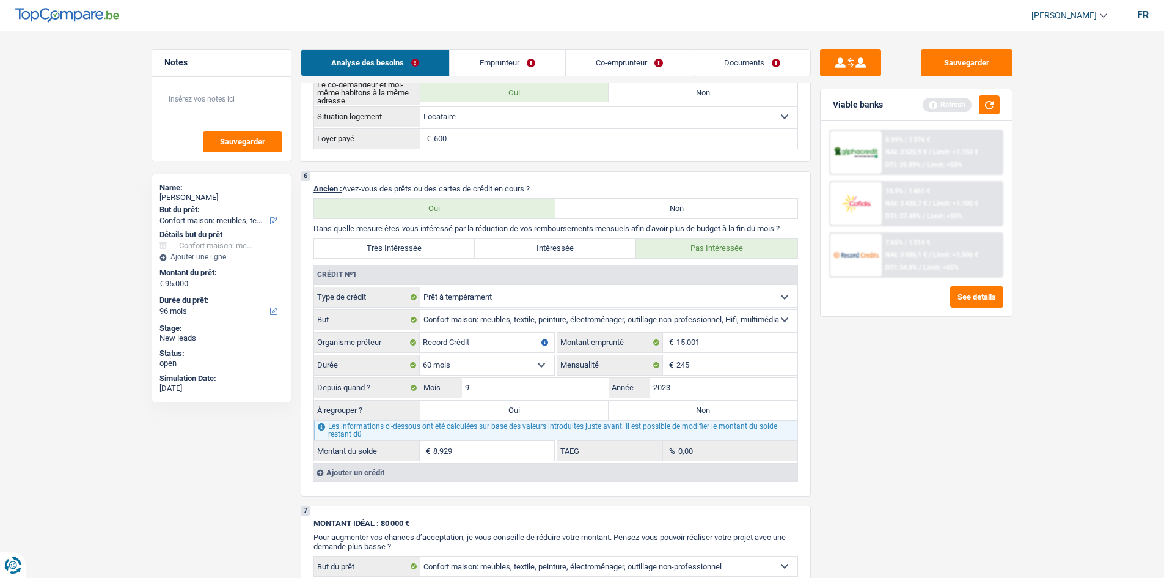
click at [732, 409] on label "Non" at bounding box center [703, 410] width 189 height 20
click at [732, 409] on input "Non" at bounding box center [703, 410] width 189 height 20
radio input "true"
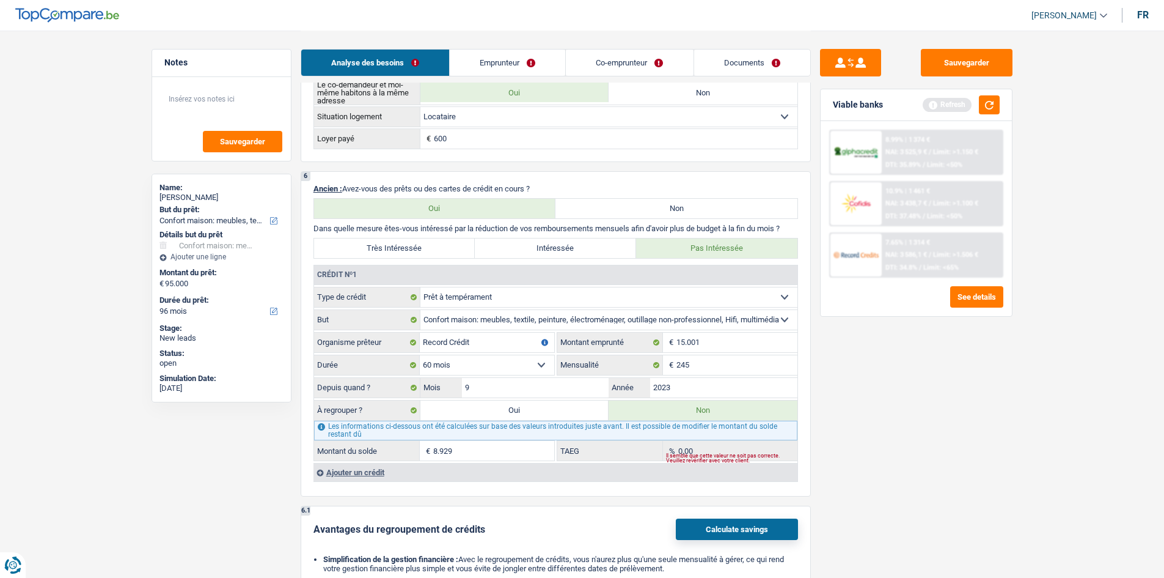
click at [888, 416] on div "Sauvegarder Viable banks Refresh 8.99% | 1 374 € NAI: 3 525,9 € / Limit: >1.150…" at bounding box center [916, 303] width 211 height 509
click at [540, 389] on input "9" at bounding box center [535, 388] width 147 height 20
click at [732, 395] on input "2023" at bounding box center [723, 388] width 147 height 20
type input "2022"
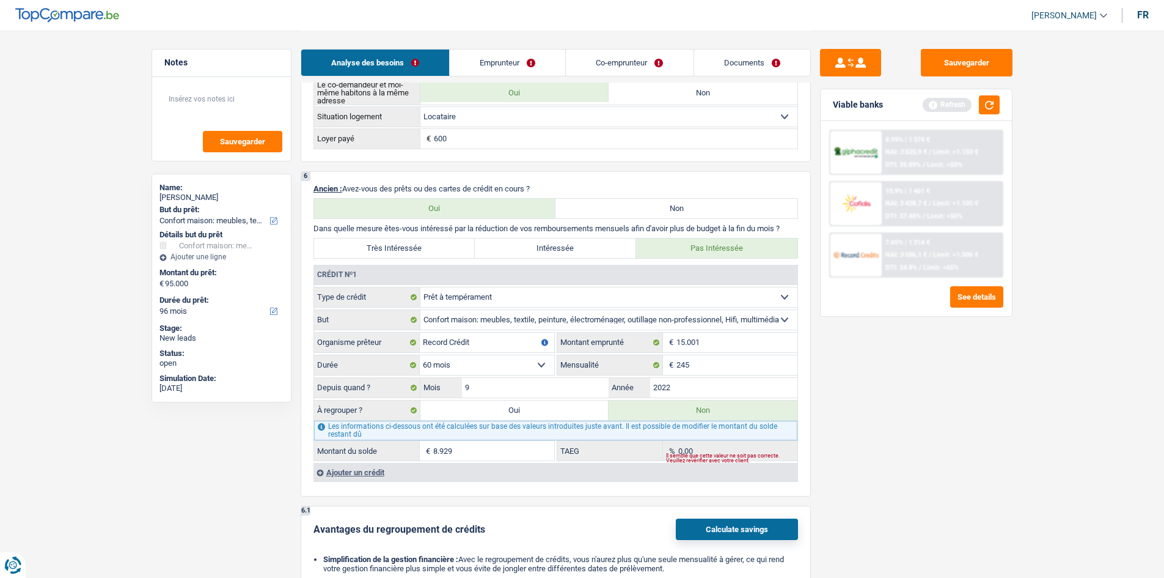
type input "5.929"
click at [960, 398] on div "Sauvegarder Viable banks Refresh 8.99% | 1 374 € NAI: 3 525,9 € / Limit: >1.150…" at bounding box center [916, 303] width 211 height 509
click at [715, 386] on input "2022" at bounding box center [723, 388] width 147 height 20
type input "2023"
type input "8.929"
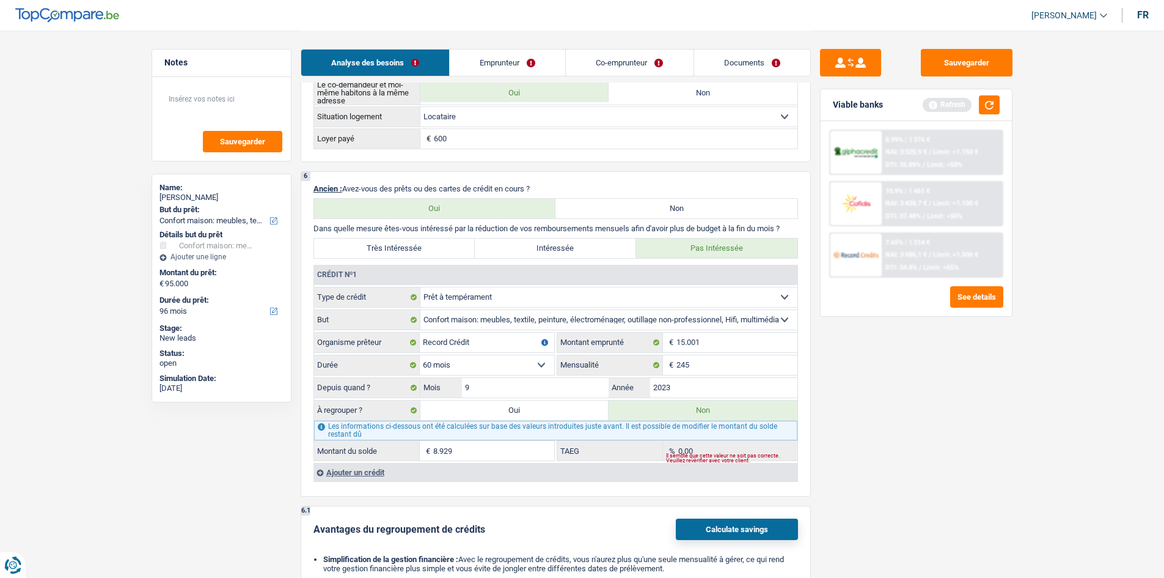
drag, startPoint x: 894, startPoint y: 423, endPoint x: 955, endPoint y: 268, distance: 166.9
click at [897, 423] on div "Sauvegarder Viable banks Refresh 8.99% | 1 374 € NAI: 3 525,9 € / Limit: >1.150…" at bounding box center [916, 303] width 211 height 509
click at [983, 106] on button "button" at bounding box center [989, 104] width 21 height 19
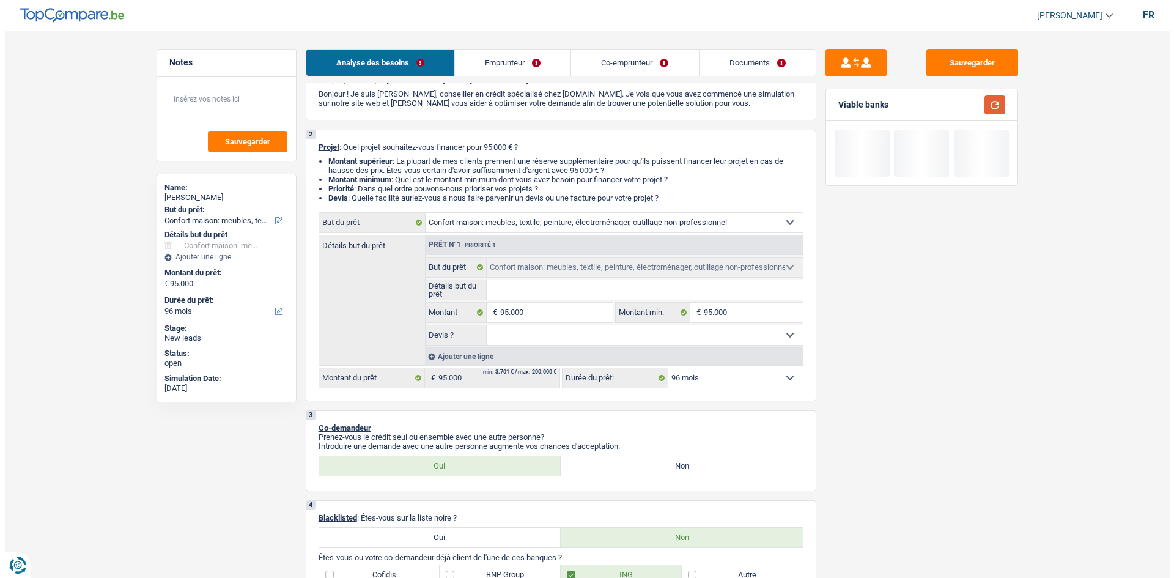
scroll to position [0, 0]
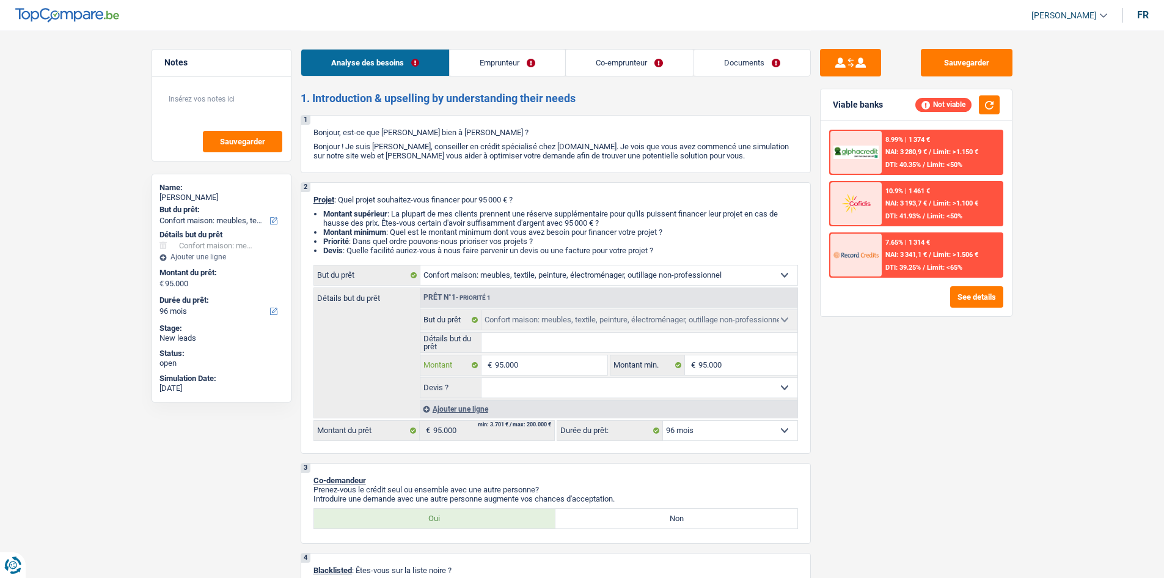
click at [535, 360] on input "95.000" at bounding box center [551, 365] width 112 height 20
type input "8"
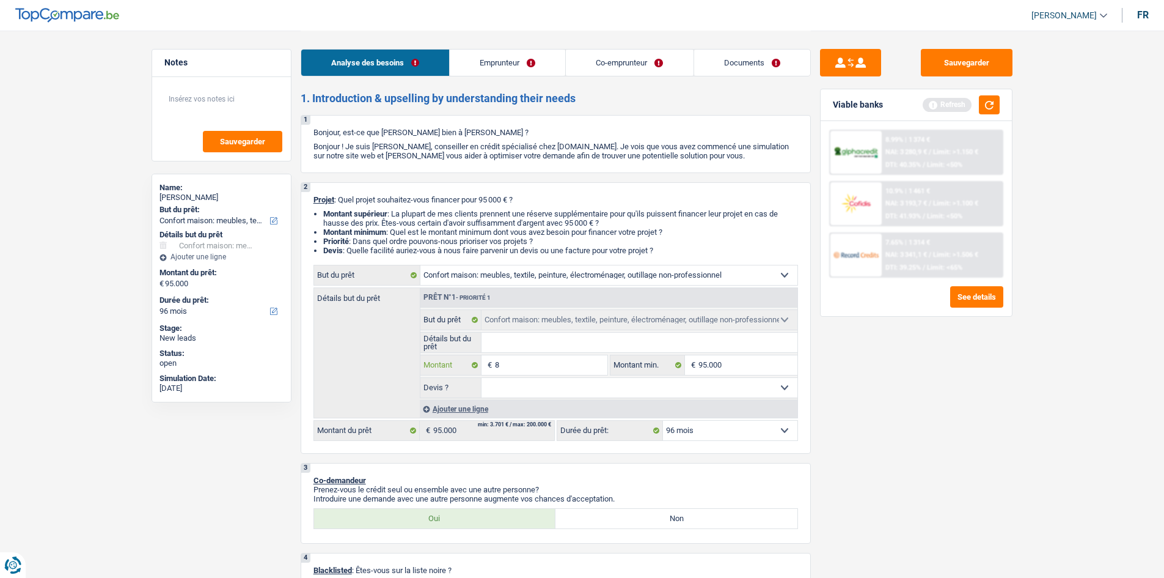
type input "80"
type input "800"
type input "8.000"
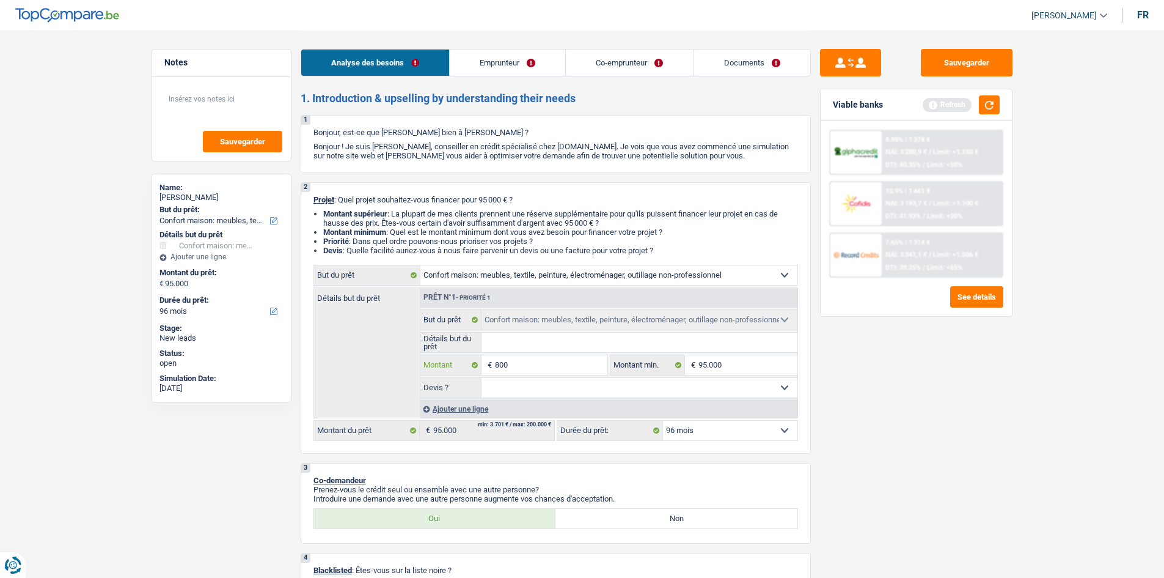
type input "8.000"
type input "80.000"
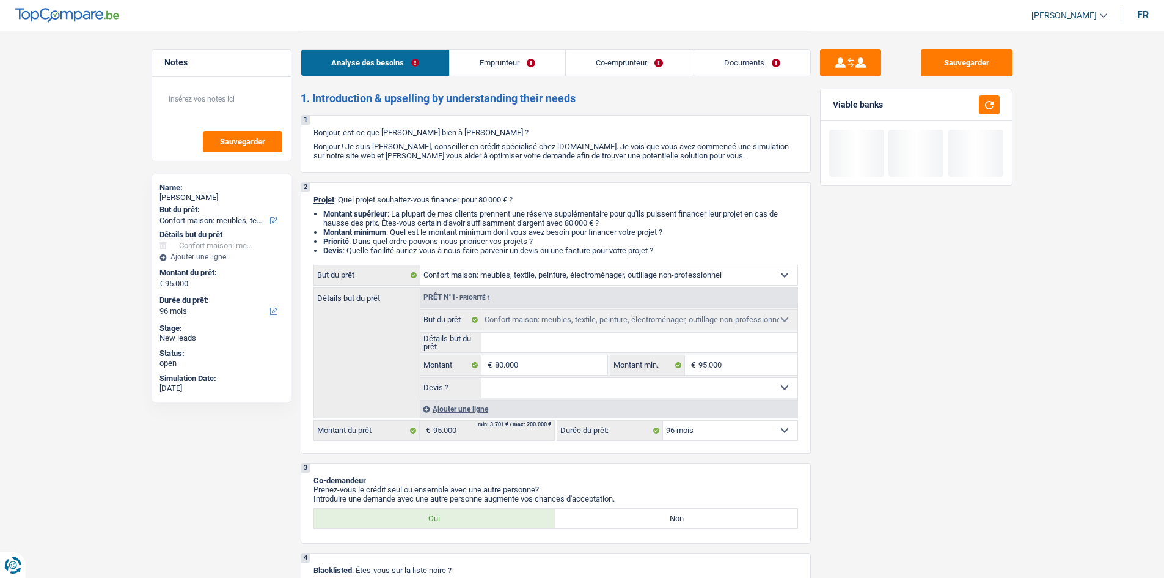
type input "80.000"
select select "144"
type input "80.000"
select select "144"
type input "80.000"
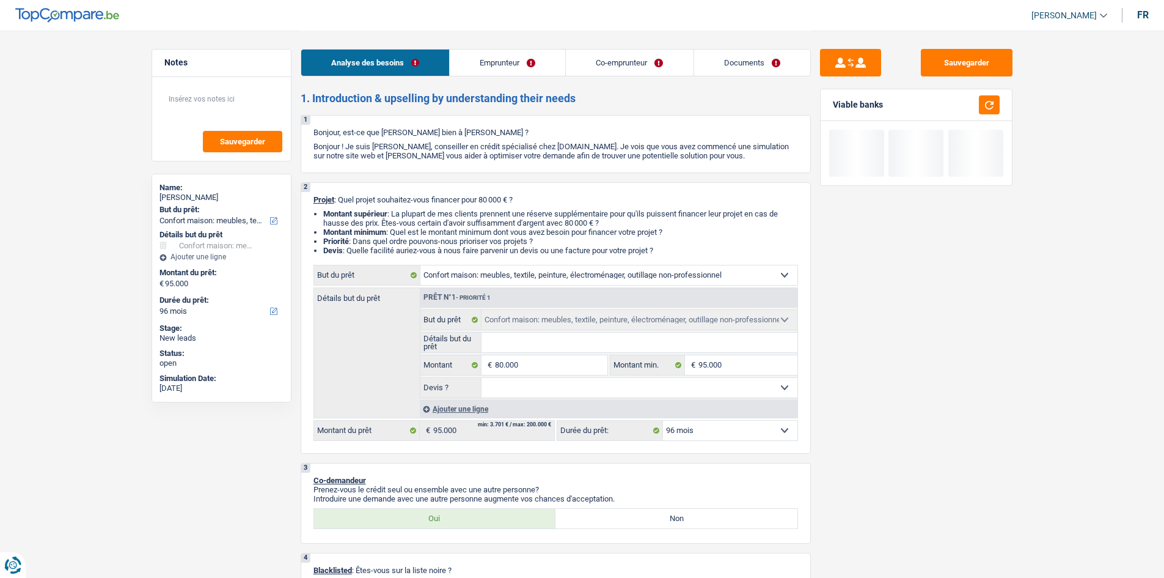
select select "144"
click at [1020, 395] on div "Sauvegarder Viable banks" at bounding box center [916, 303] width 211 height 509
click at [723, 427] on select "12 mois 18 mois 24 mois 30 mois 36 mois 42 mois 48 mois 60 mois 72 mois 84 mois…" at bounding box center [730, 431] width 134 height 20
select select "84"
click at [663, 421] on select "12 mois 18 mois 24 mois 30 mois 36 mois 42 mois 48 mois 60 mois 72 mois 84 mois…" at bounding box center [730, 431] width 134 height 20
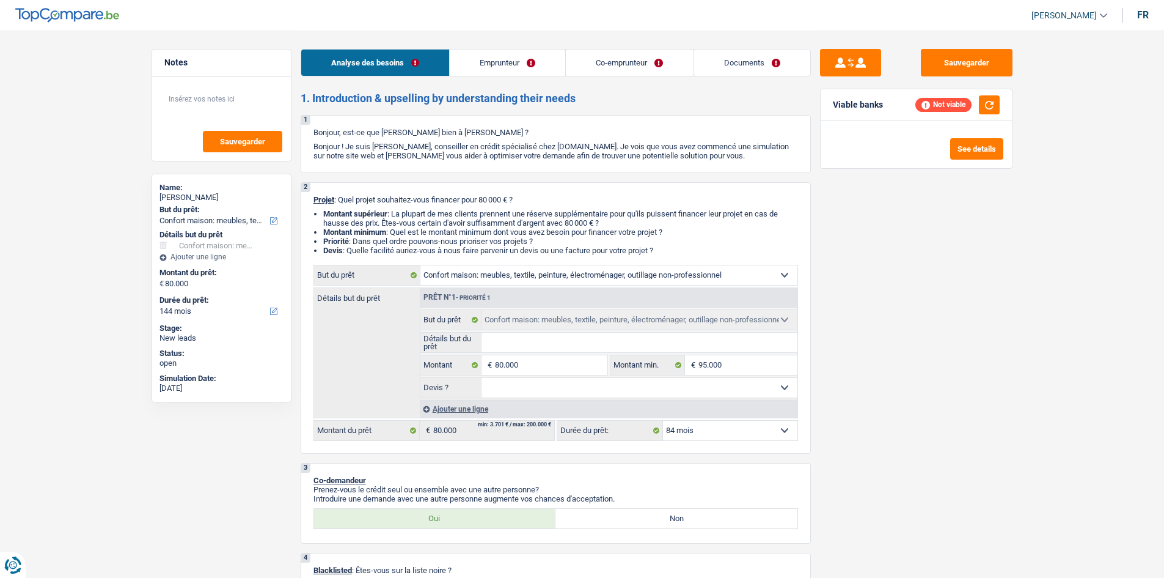
select select "84"
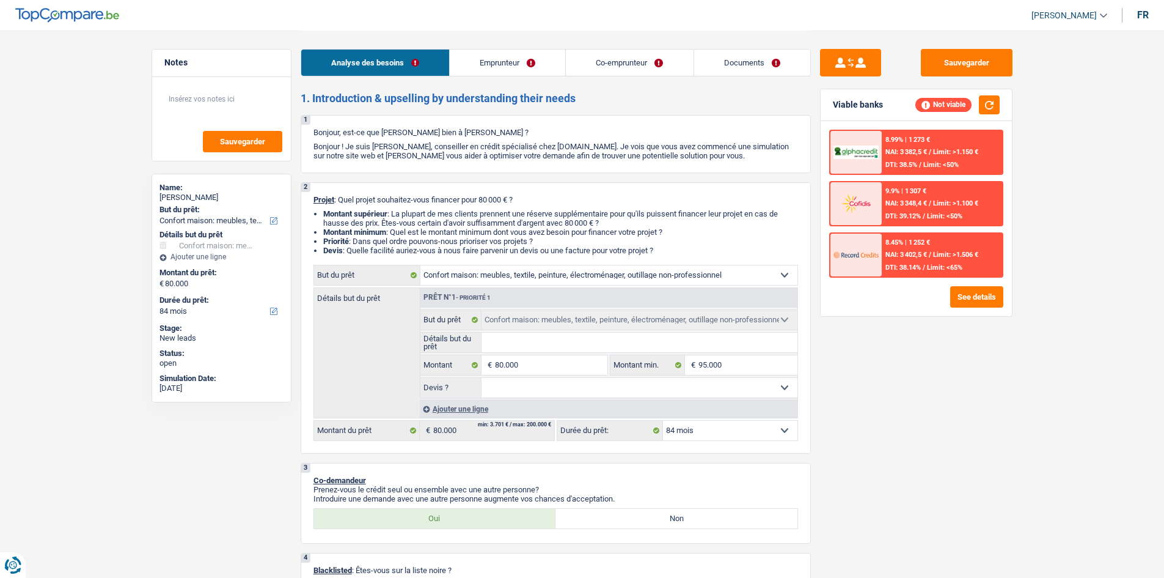
click at [526, 54] on link "Emprunteur" at bounding box center [508, 63] width 116 height 26
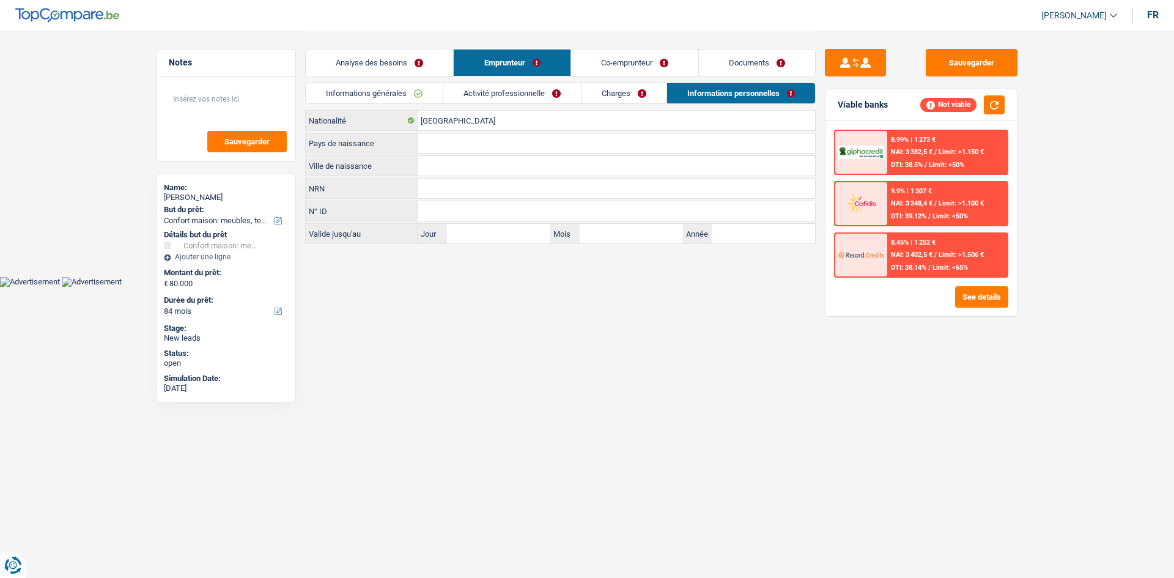
click at [436, 90] on link "Informations générales" at bounding box center [374, 93] width 137 height 20
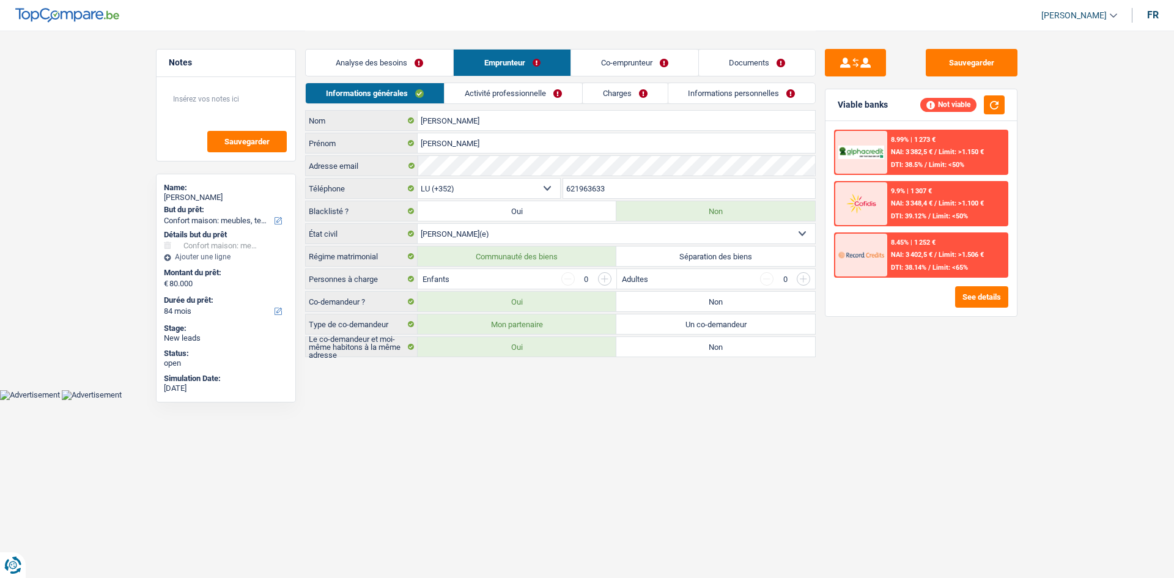
click at [496, 94] on link "Activité professionnelle" at bounding box center [513, 93] width 138 height 20
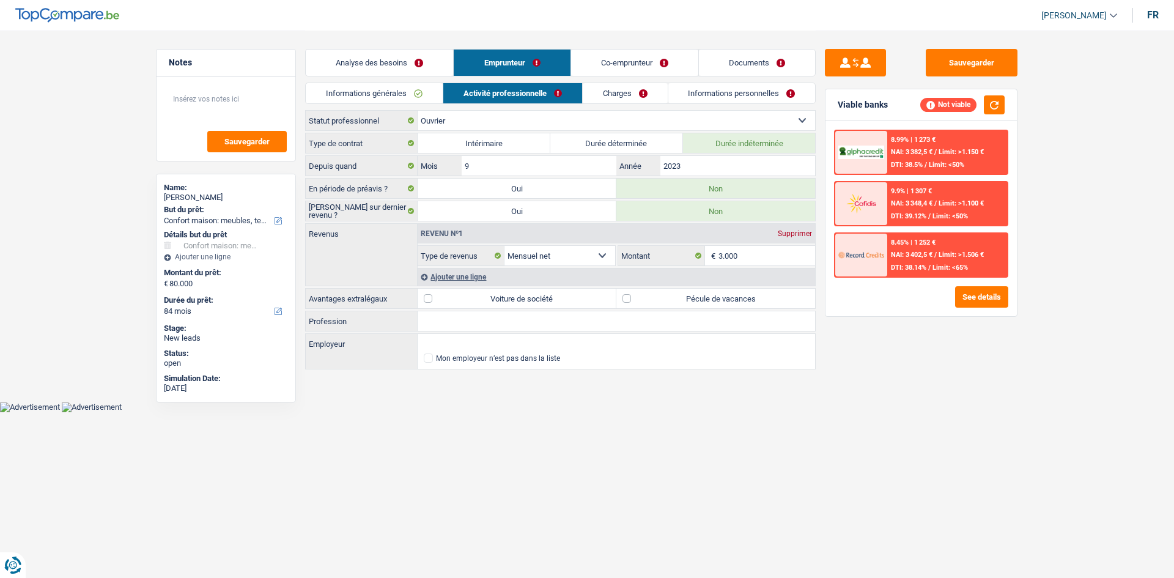
click at [617, 94] on link "Charges" at bounding box center [625, 93] width 85 height 20
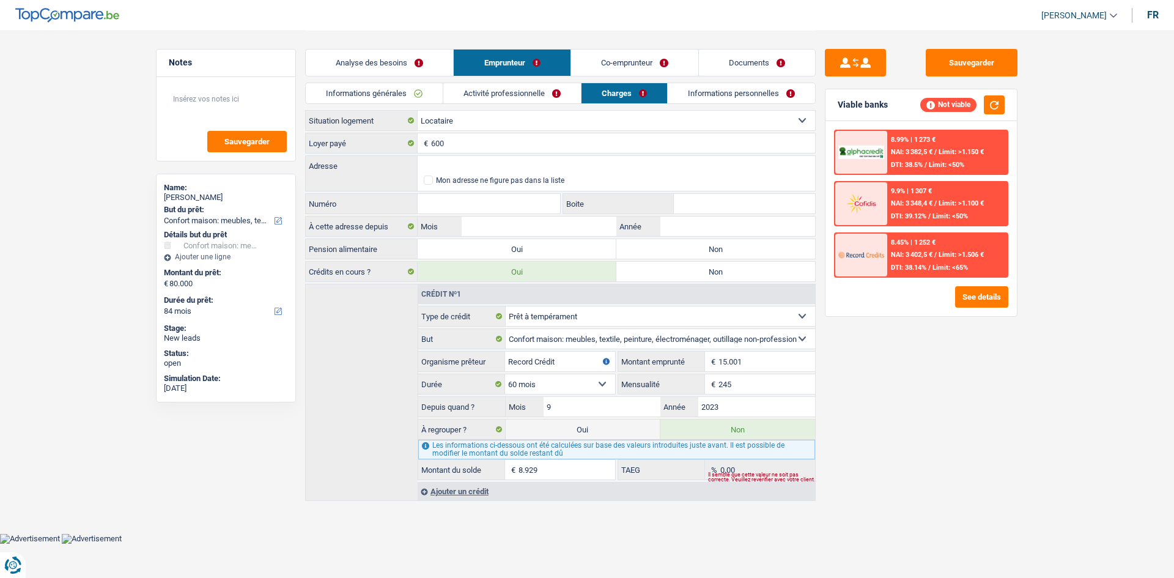
click at [702, 94] on link "Informations personnelles" at bounding box center [740, 93] width 147 height 20
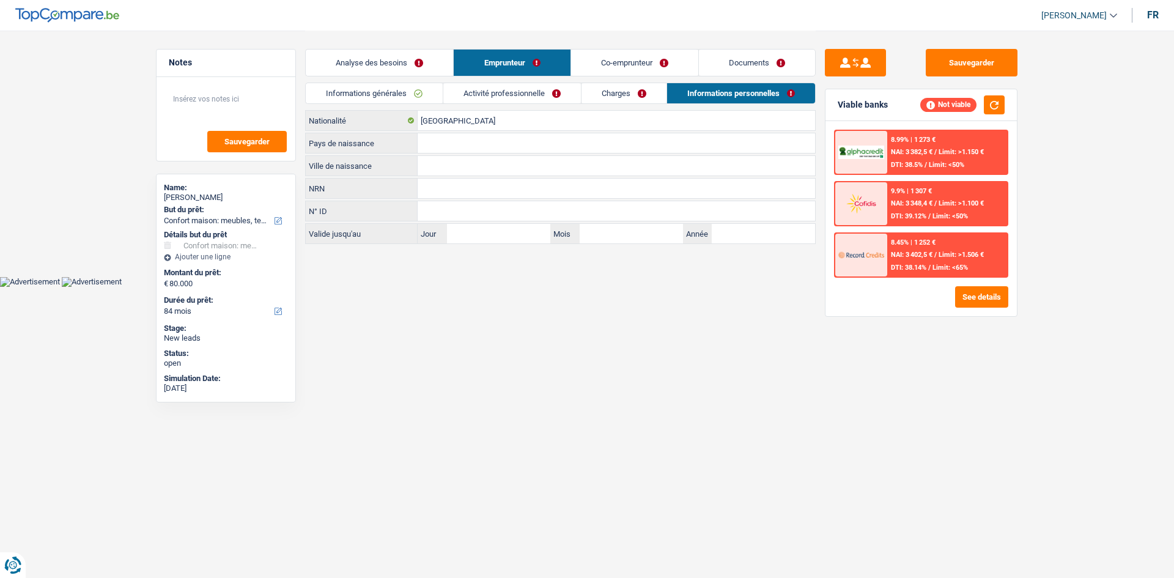
click at [604, 50] on link "Co-emprunteur" at bounding box center [634, 63] width 127 height 26
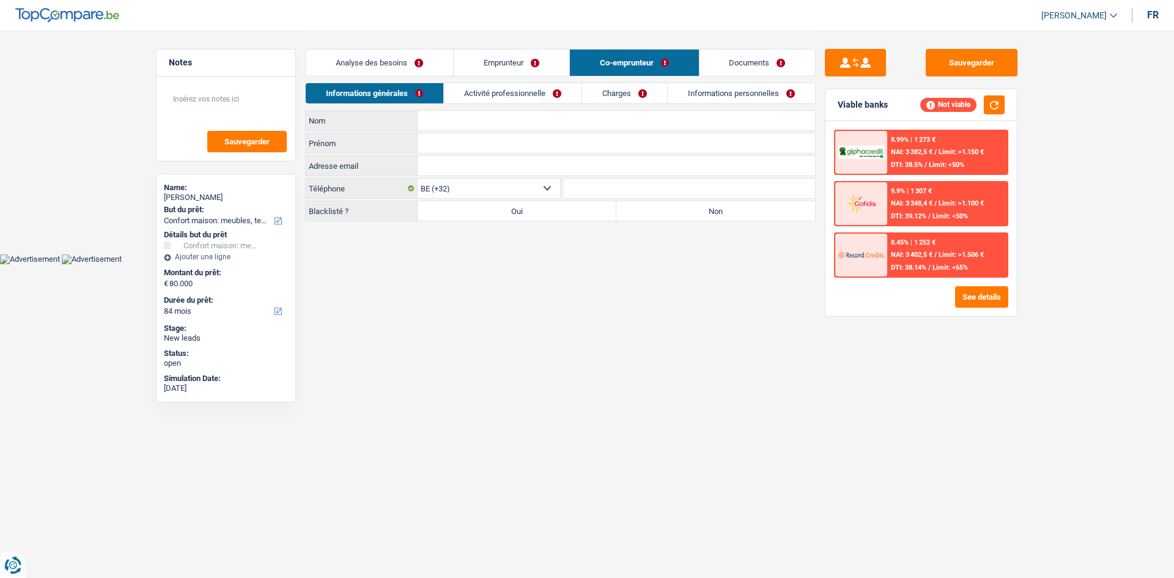
click at [527, 86] on link "Activité professionnelle" at bounding box center [513, 93] width 138 height 20
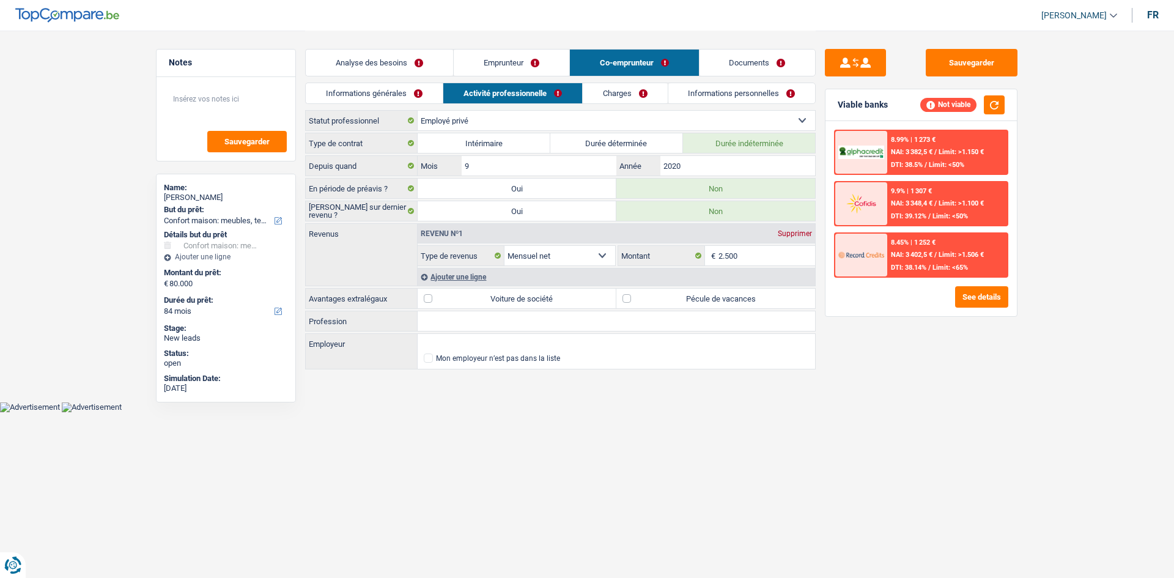
drag, startPoint x: 415, startPoint y: 82, endPoint x: 433, endPoint y: 94, distance: 21.2
click at [415, 83] on div "Analyse des besoins Emprunteur Co-emprunteur Documents 1. Introduction & upsell…" at bounding box center [560, 201] width 510 height 340
click at [427, 92] on link "Informations générales" at bounding box center [374, 93] width 137 height 20
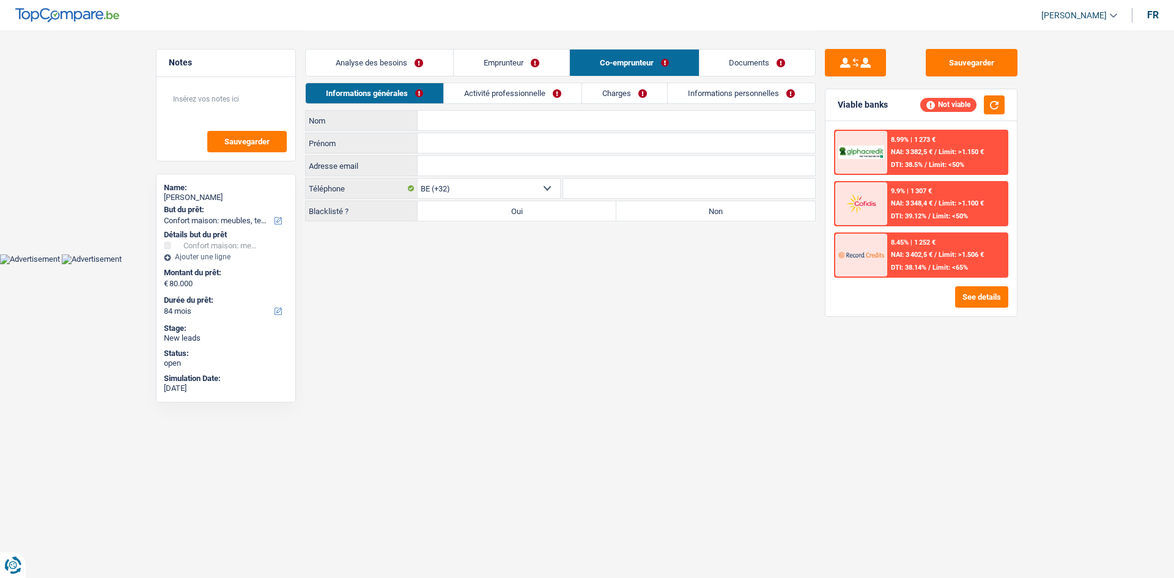
click at [710, 211] on label "Non" at bounding box center [715, 211] width 199 height 20
click at [710, 211] on input "Non" at bounding box center [715, 211] width 199 height 20
radio input "true"
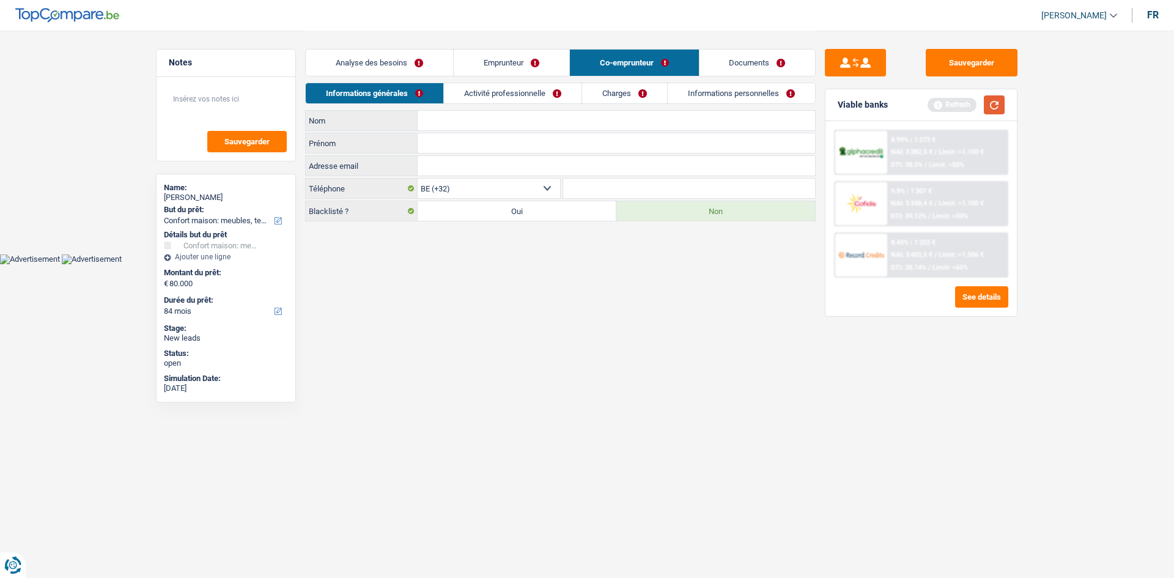
click at [1000, 103] on button "button" at bounding box center [993, 104] width 21 height 19
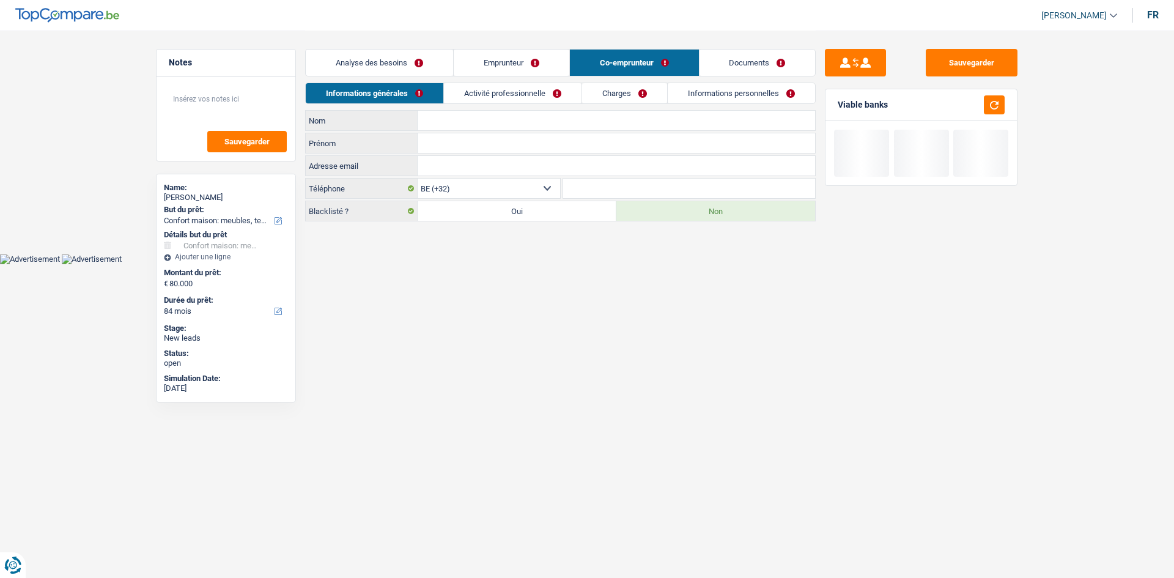
click at [524, 90] on link "Activité professionnelle" at bounding box center [513, 93] width 138 height 20
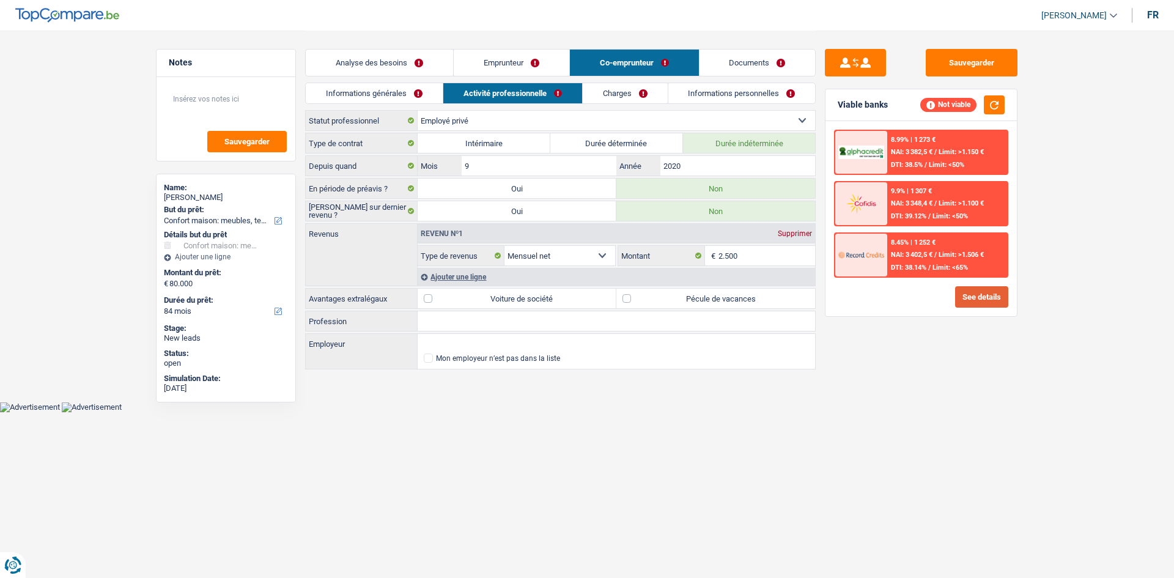
click at [984, 298] on button "See details" at bounding box center [981, 296] width 53 height 21
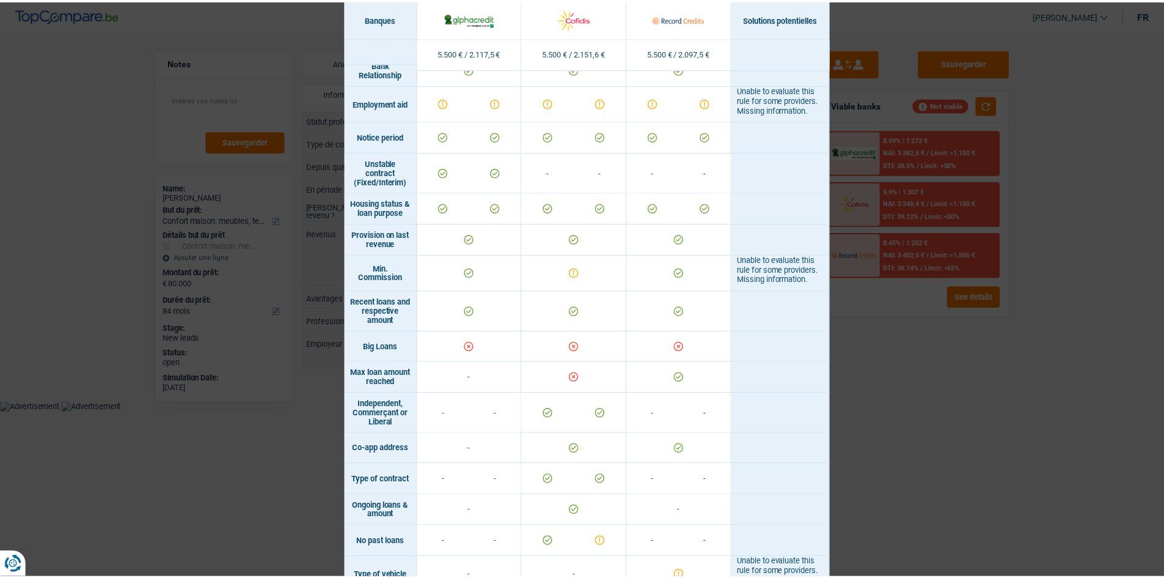
scroll to position [729, 0]
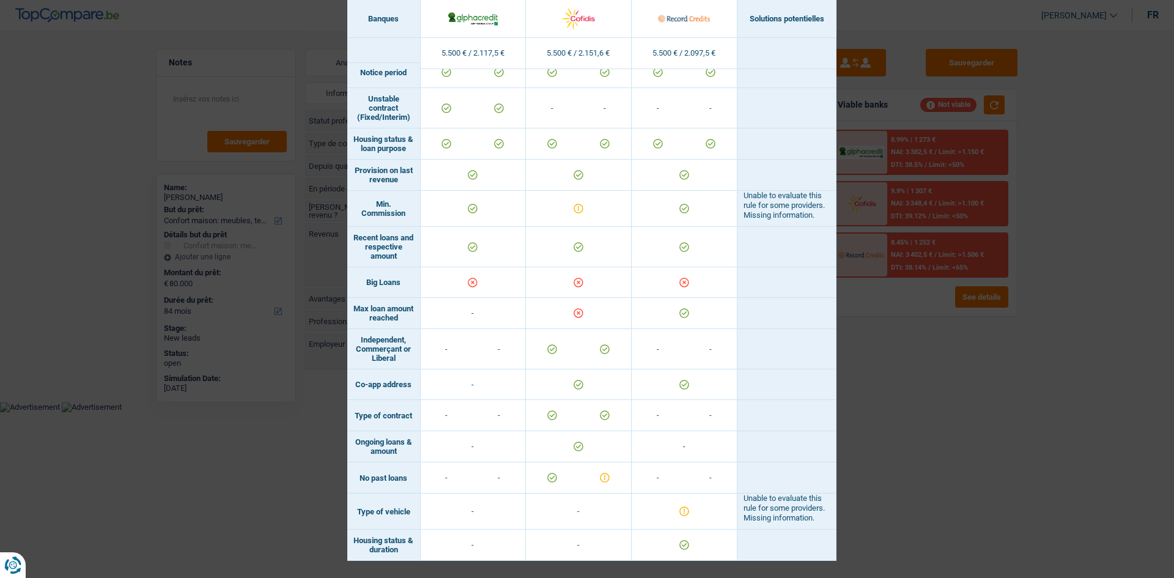
click at [914, 348] on div "Banks conditions × Banques Solutions potentielles Revenus / Charges 5.500 € / 2…" at bounding box center [587, 289] width 1174 height 578
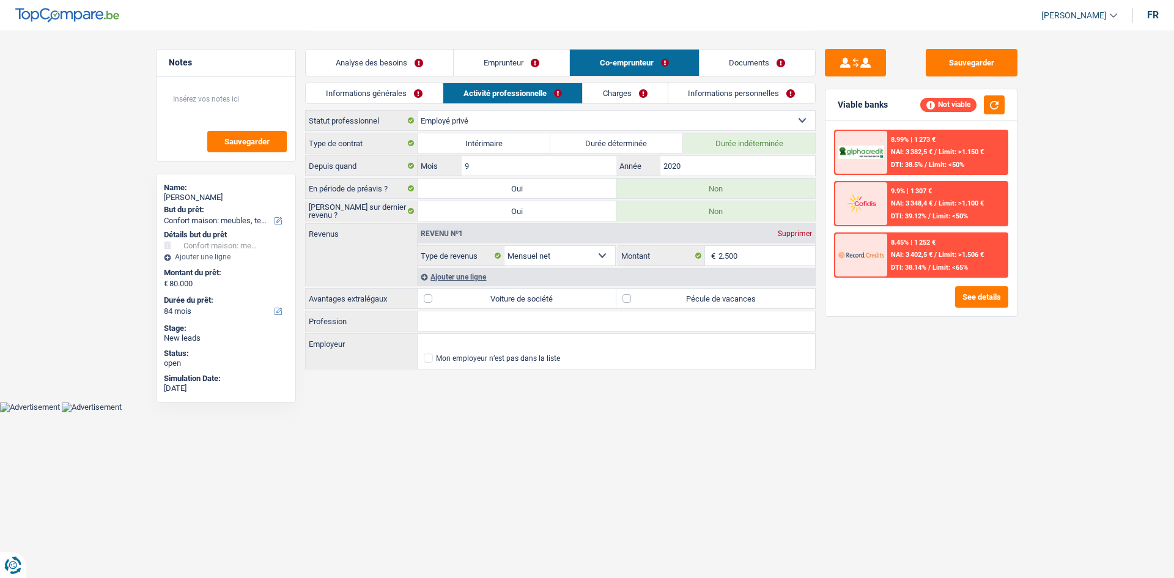
click at [402, 92] on link "Informations générales" at bounding box center [374, 93] width 137 height 20
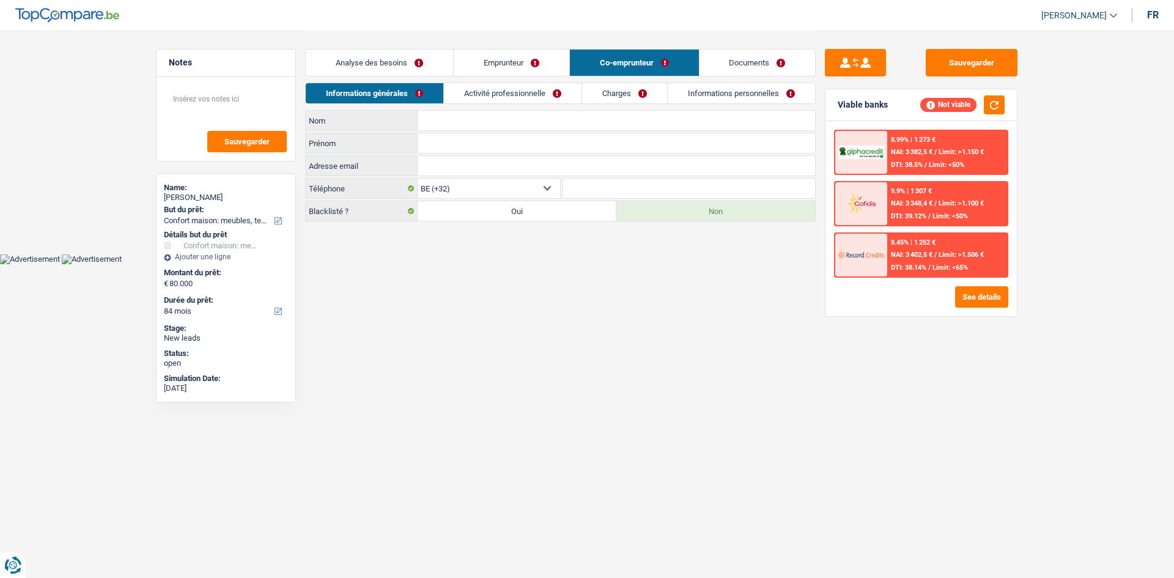
click at [415, 62] on link "Analyse des besoins" at bounding box center [379, 63] width 147 height 26
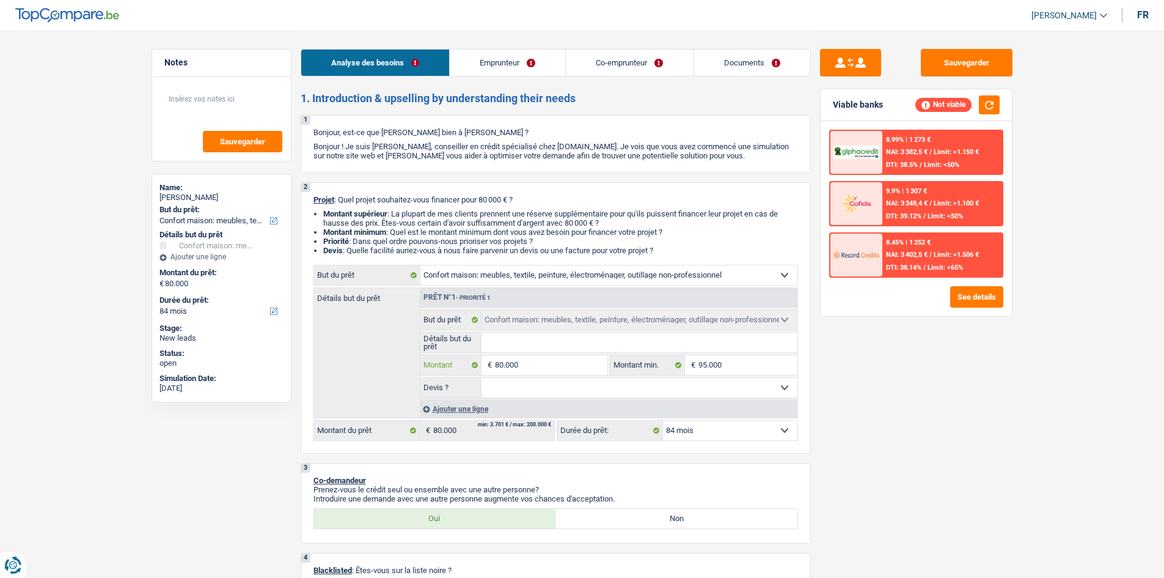
click at [548, 371] on input "80.000" at bounding box center [551, 365] width 112 height 20
type input "7"
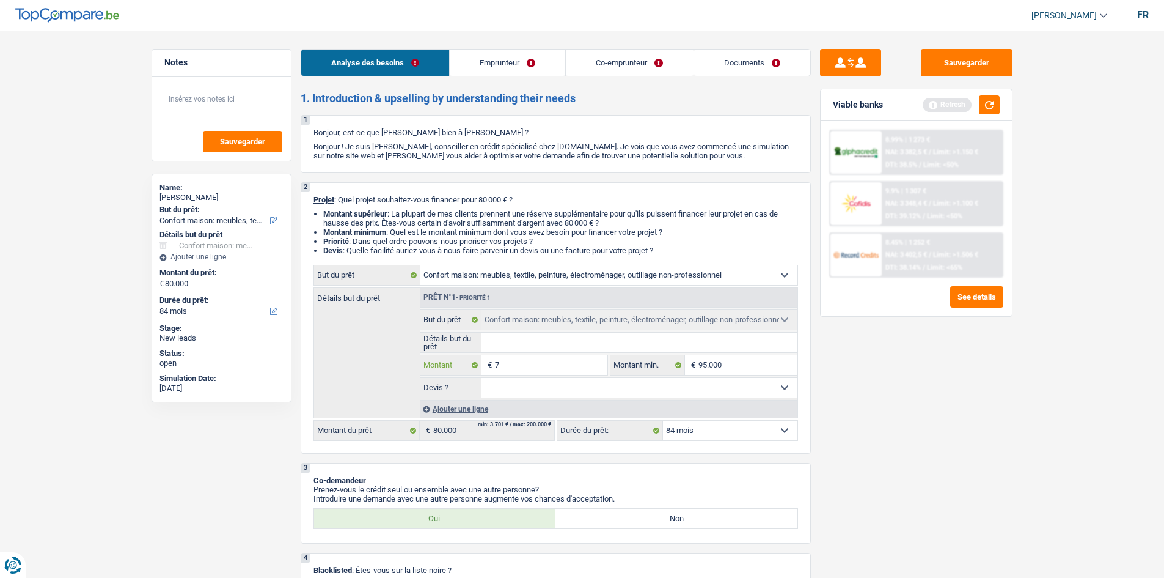
type input "70"
type input "700"
type input "7.000"
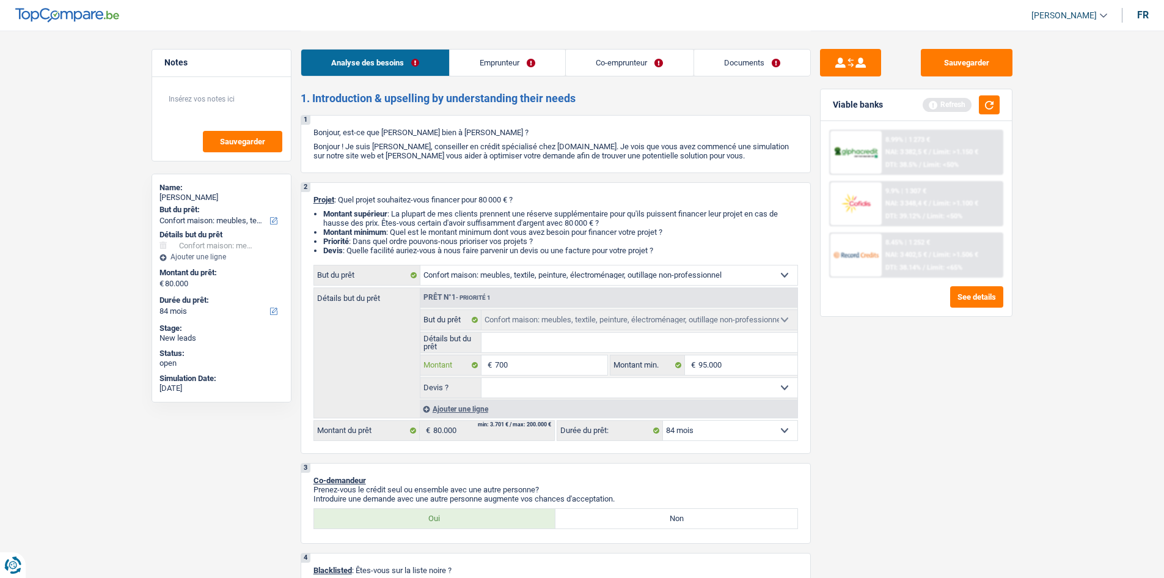
type input "7.000"
type input "70.000"
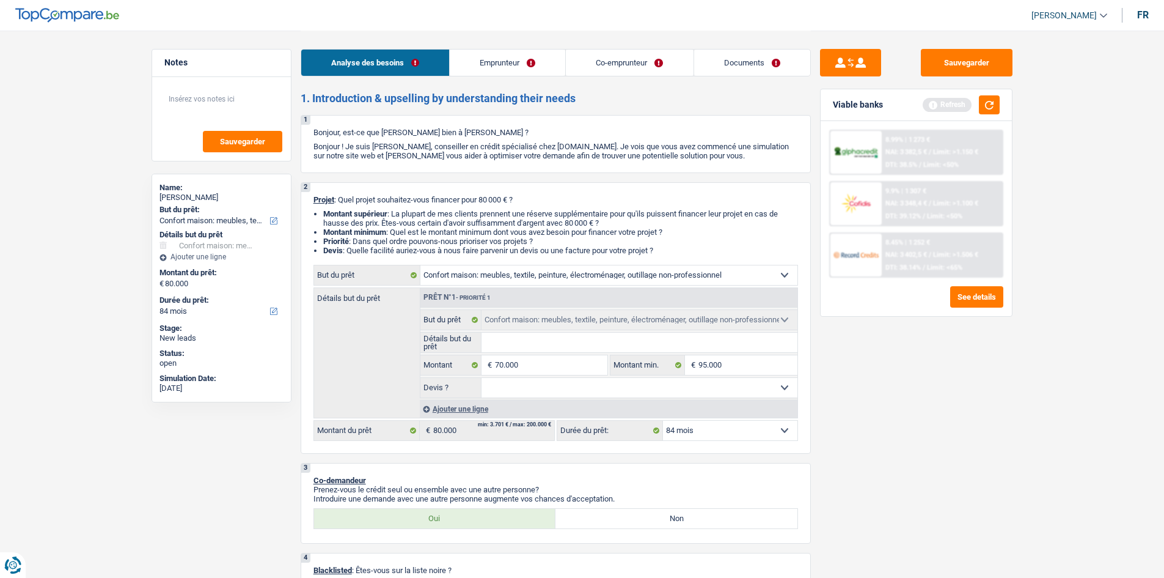
select select "144"
type input "70.000"
select select "144"
type input "70.000"
select select "144"
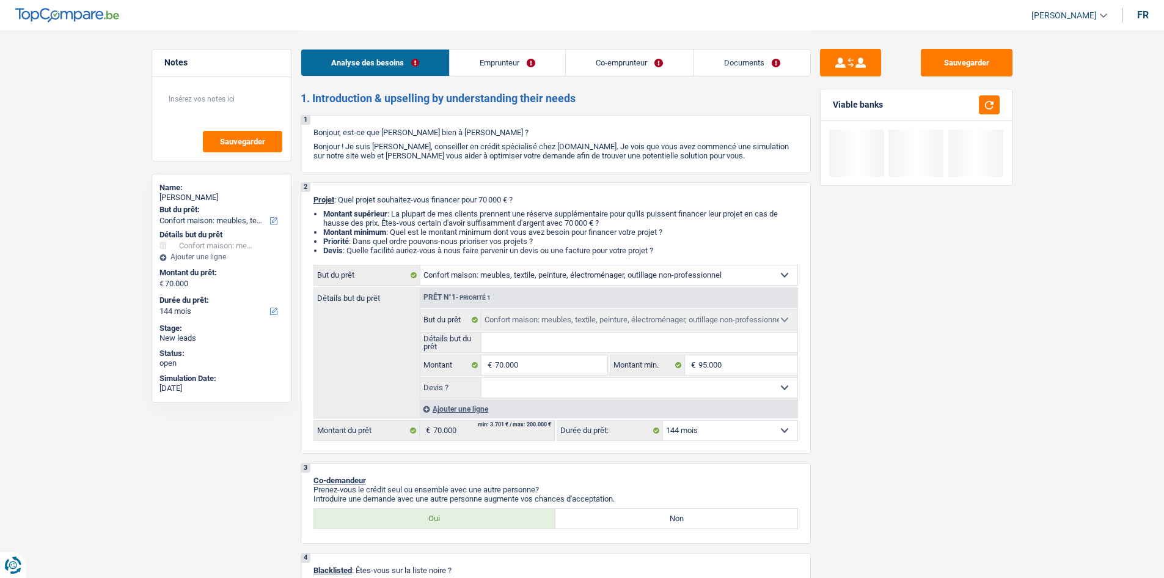
click at [987, 361] on div "Sauvegarder Viable banks" at bounding box center [916, 303] width 211 height 509
drag, startPoint x: 754, startPoint y: 435, endPoint x: 752, endPoint y: 424, distance: 11.1
click at [754, 435] on select "12 mois 18 mois 24 mois 30 mois 36 mois 42 mois 48 mois 60 mois 72 mois 84 mois…" at bounding box center [730, 431] width 134 height 20
select select "84"
click at [663, 421] on select "12 mois 18 mois 24 mois 30 mois 36 mois 42 mois 48 mois 60 mois 72 mois 84 mois…" at bounding box center [730, 431] width 134 height 20
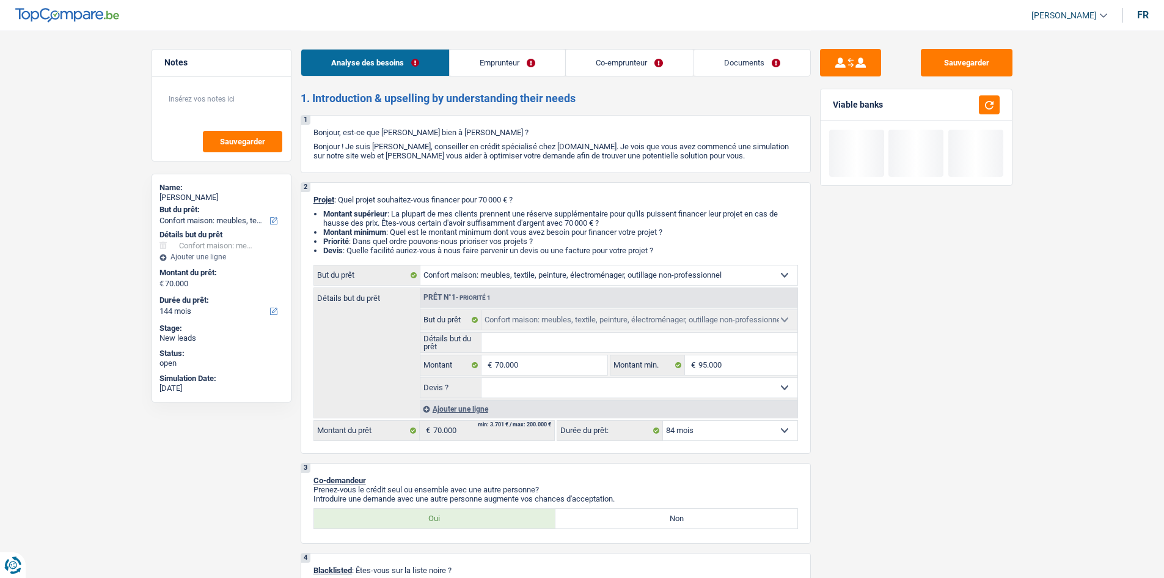
select select "84"
click at [994, 100] on button "button" at bounding box center [989, 104] width 21 height 19
click at [741, 356] on input "95.000" at bounding box center [748, 365] width 99 height 20
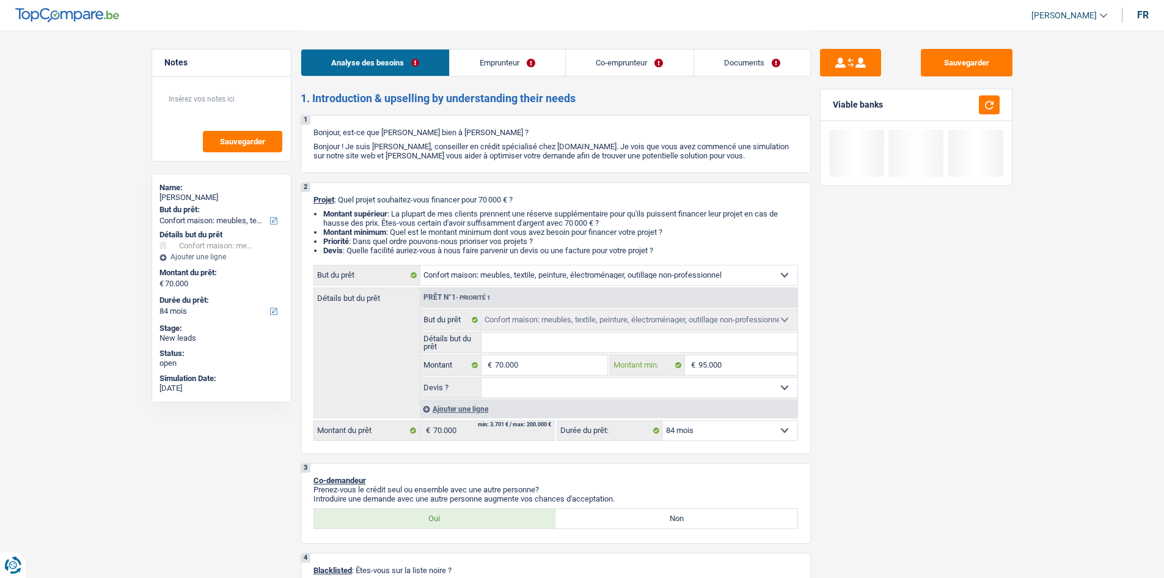
type input "7"
type input "70"
type input "700"
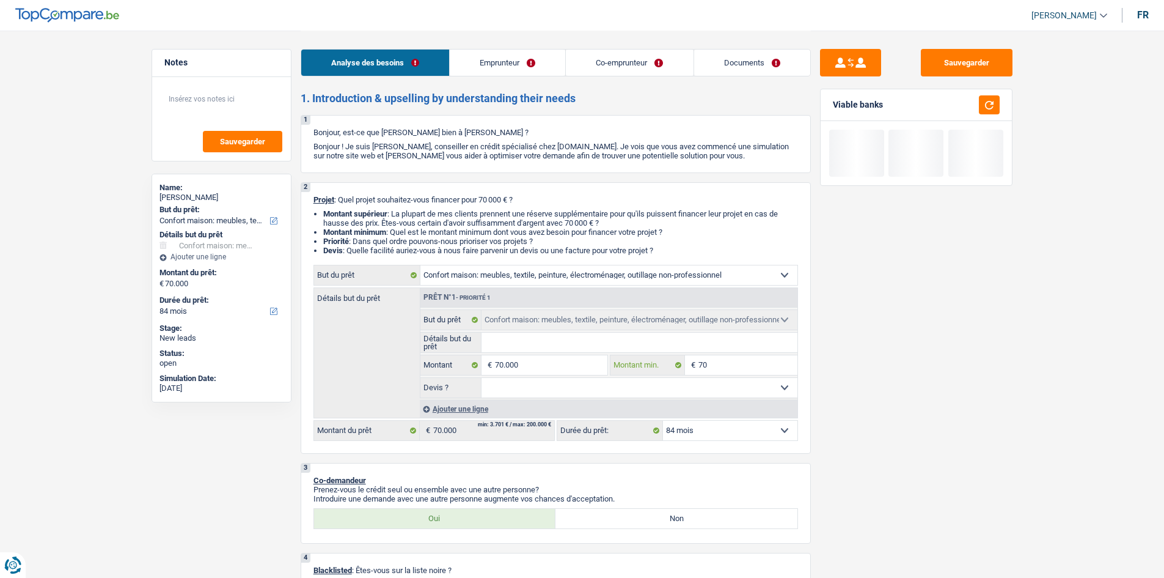
type input "700"
type input "7.000"
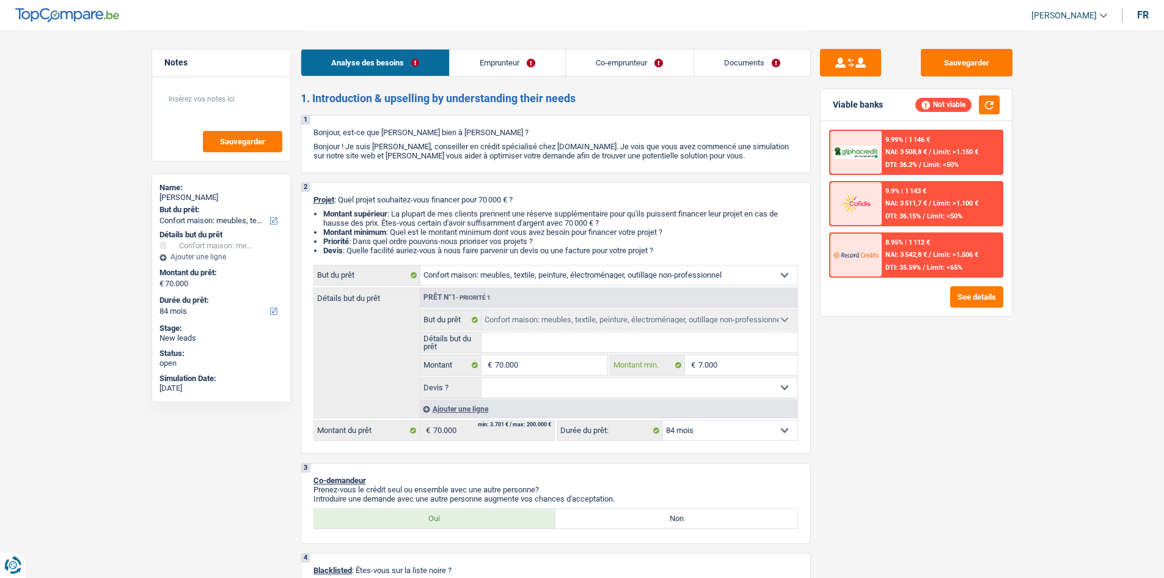
type input "70.000"
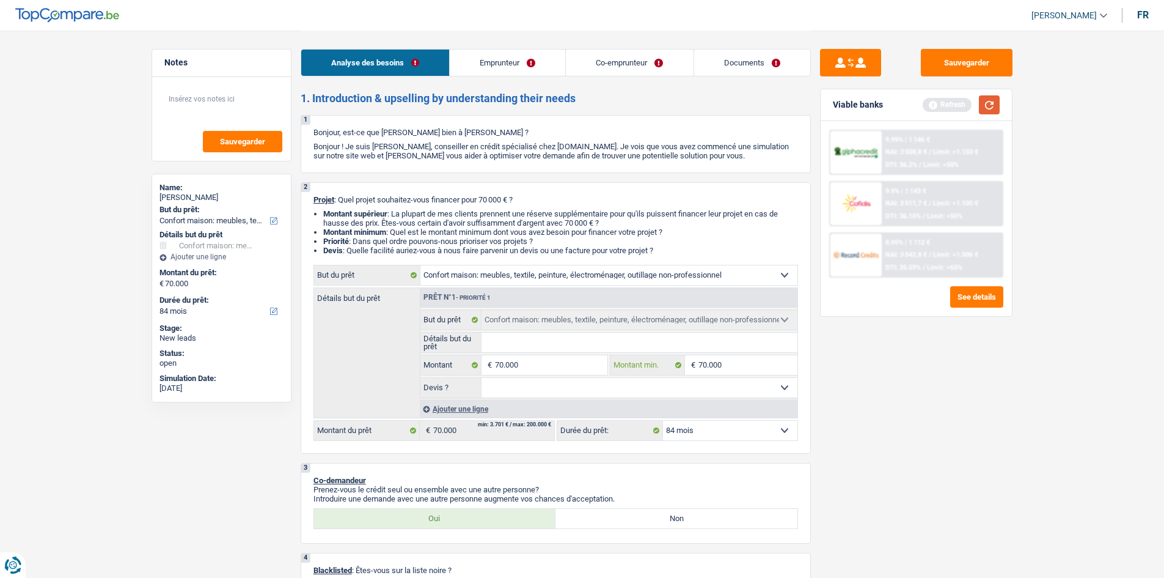
type input "70.000"
click at [998, 95] on button "button" at bounding box center [989, 104] width 21 height 19
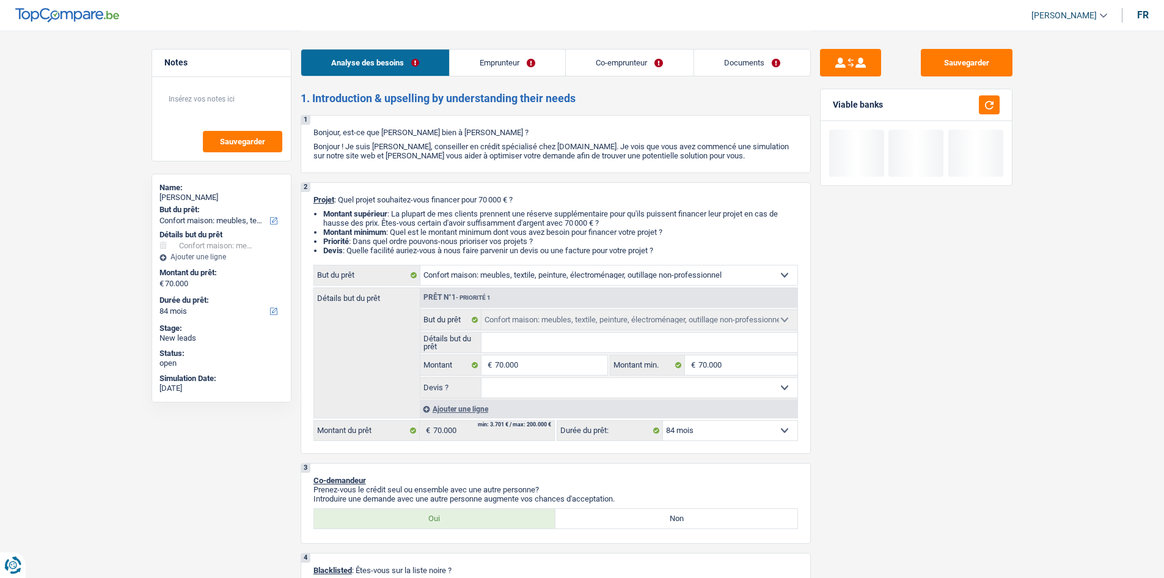
click at [884, 331] on div "Sauvegarder Viable banks" at bounding box center [916, 303] width 211 height 509
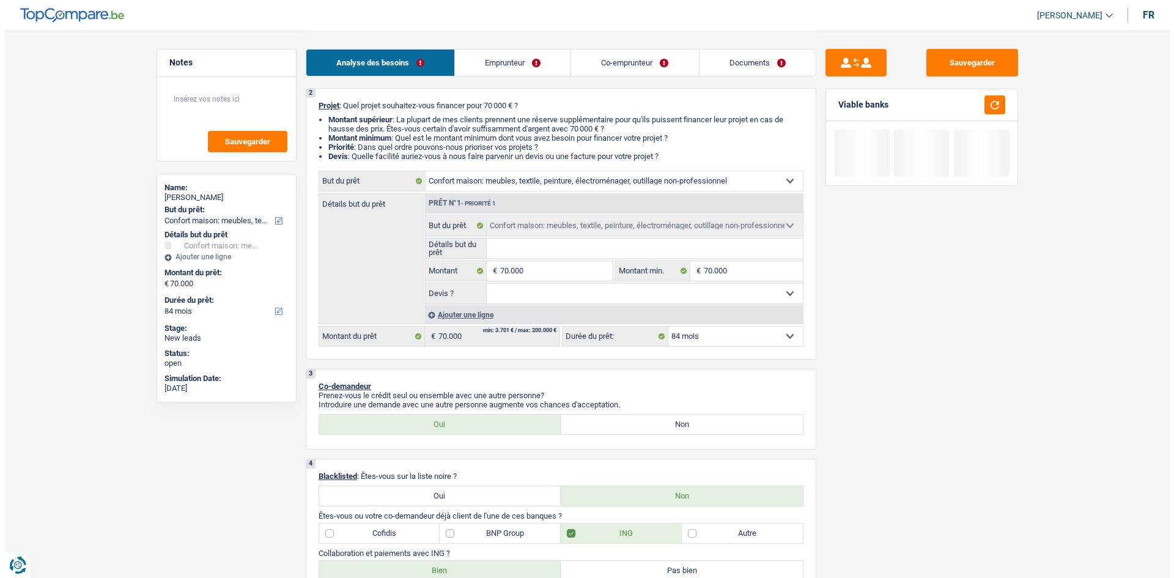
scroll to position [183, 0]
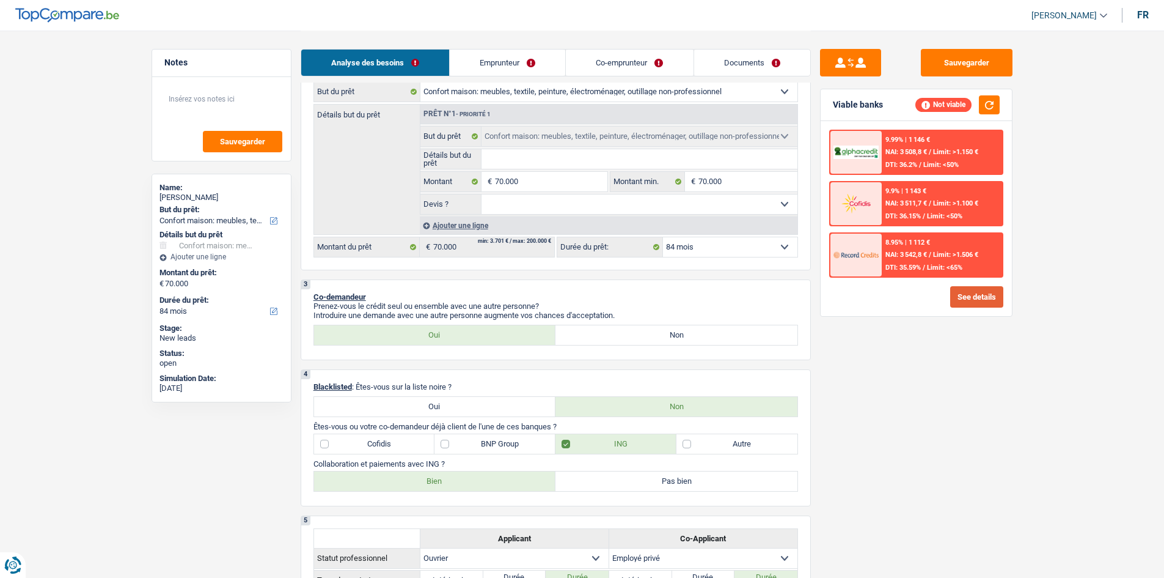
click at [993, 296] on button "See details" at bounding box center [976, 296] width 53 height 21
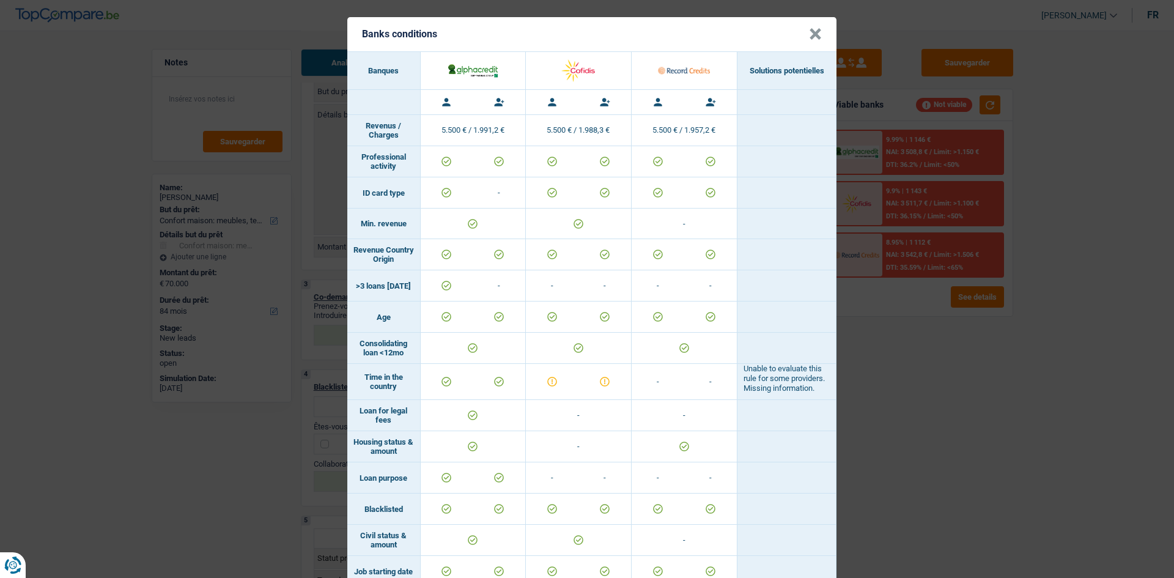
scroll to position [306, 0]
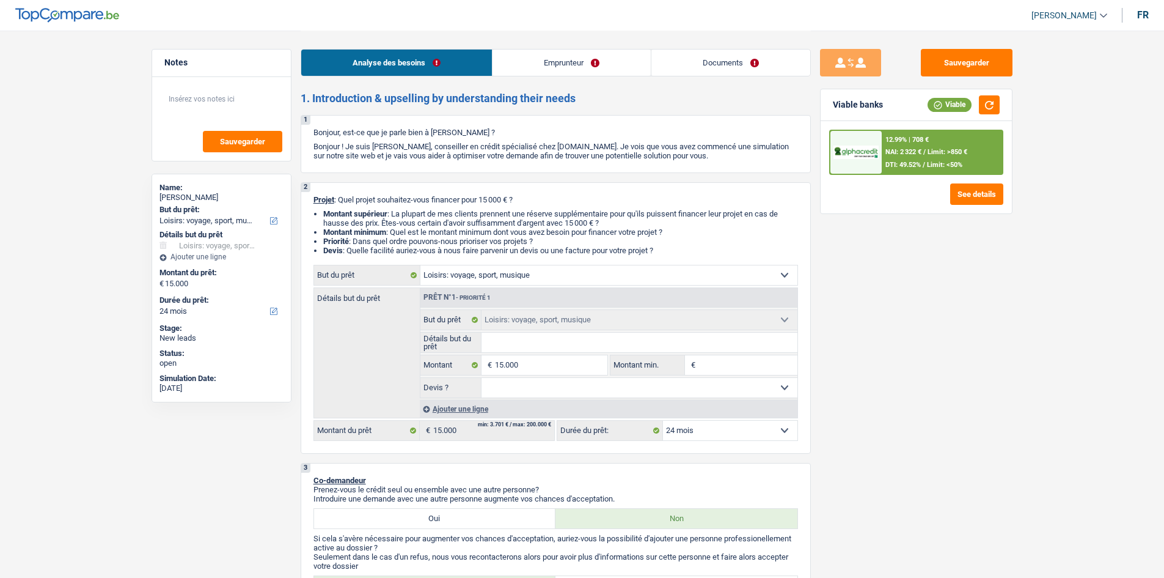
select select "hobbies"
select select "24"
select select "hobbies"
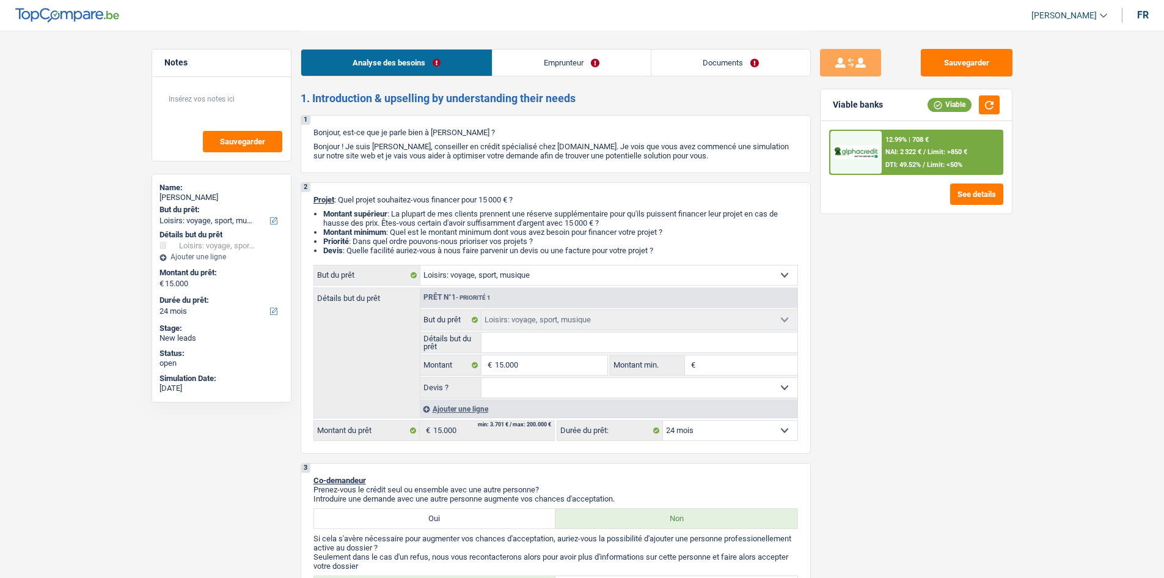
select select "24"
select select "publicEmployee"
select select "netSalary"
select select "mealVouchers"
select select "rents"
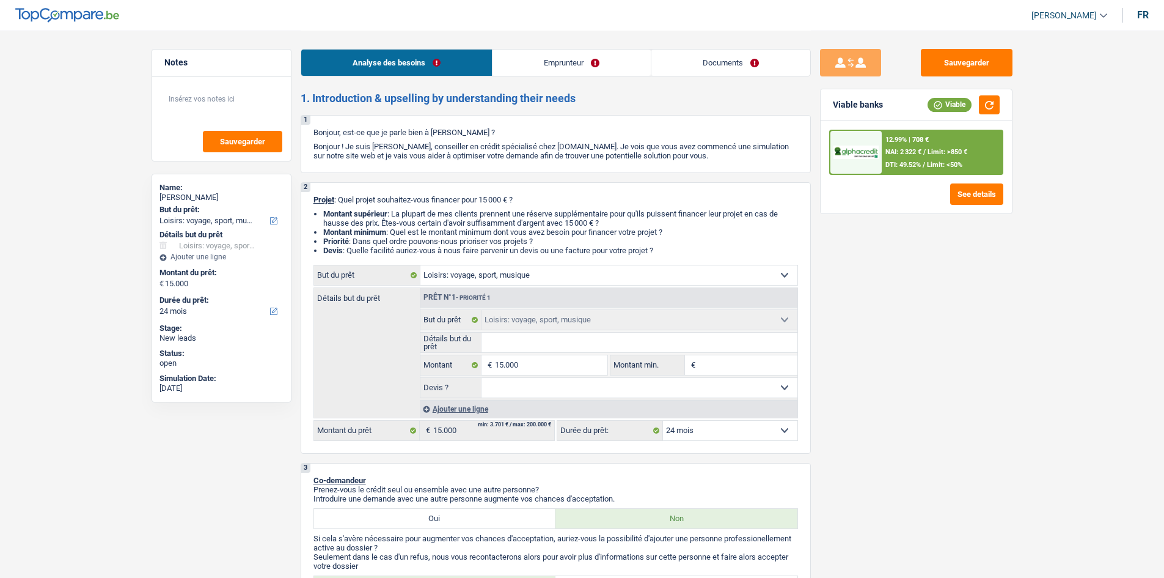
select select "cardOrCredit"
select select "hobbies"
select select "24"
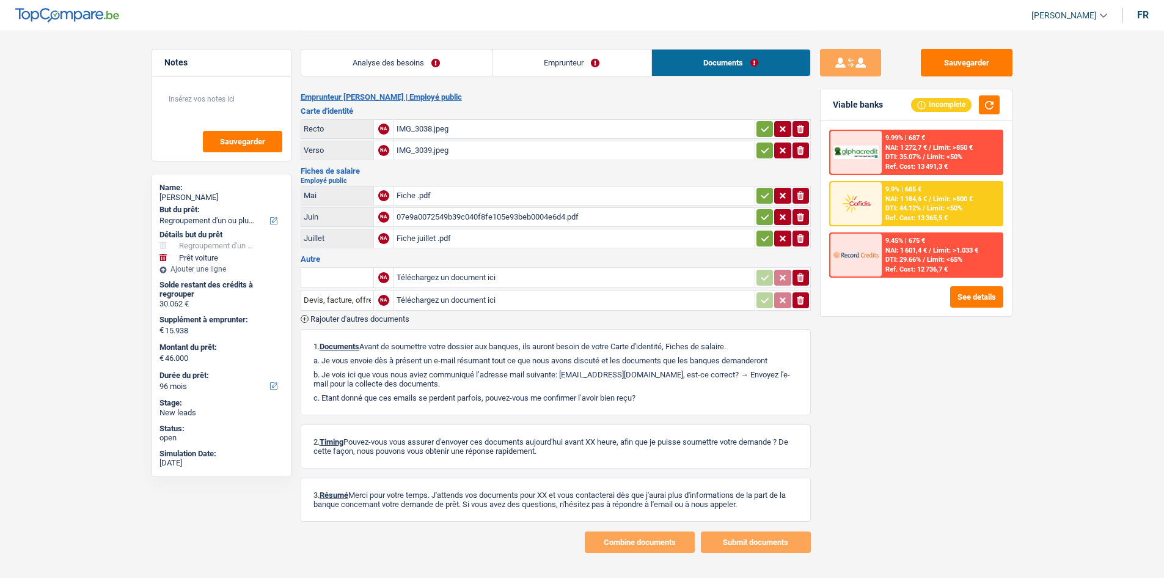
select select "refinancing"
select select "car"
select select "96"
select select "refinancing"
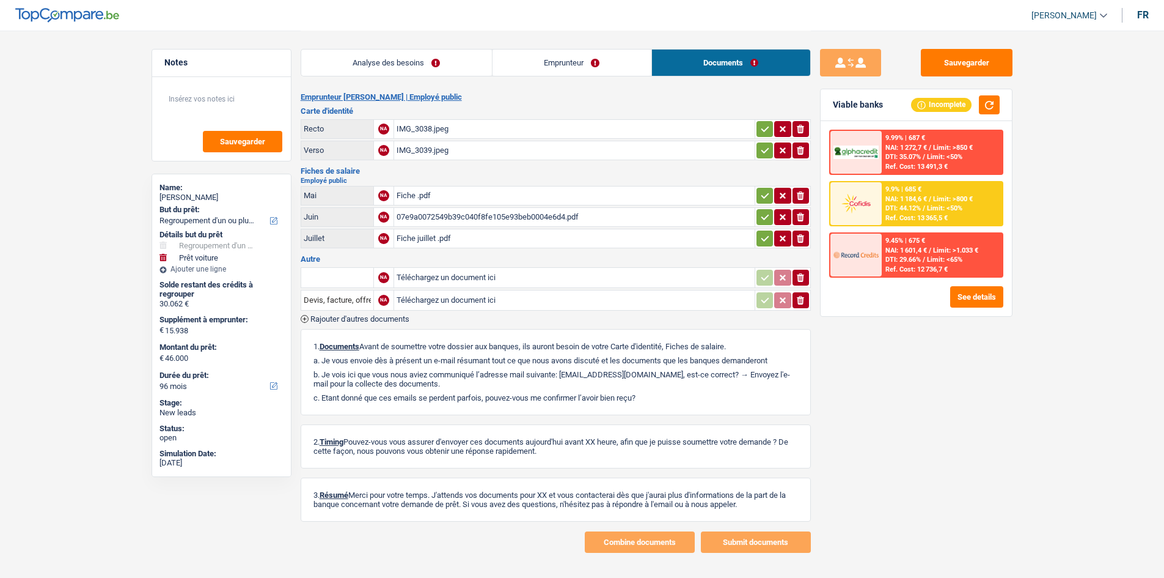
select select "refinancing"
select select "car"
select select "96"
select select "publicEmployee"
select select "netSalary"
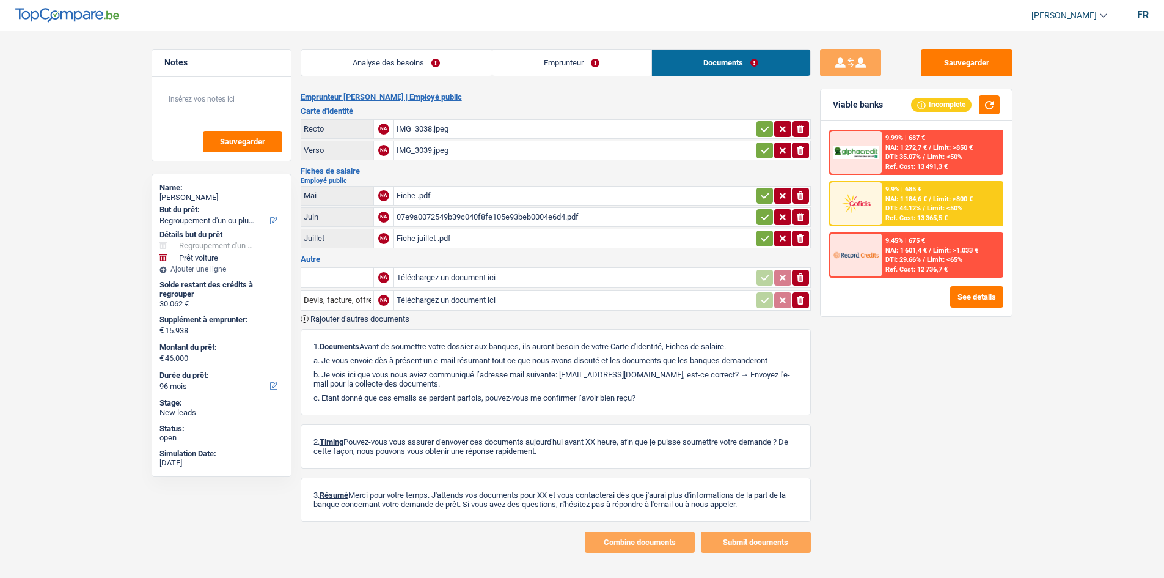
select select "mealVouchers"
select select "liveWithParents"
select select "personalLoan"
select select "carRestore"
select select "36"
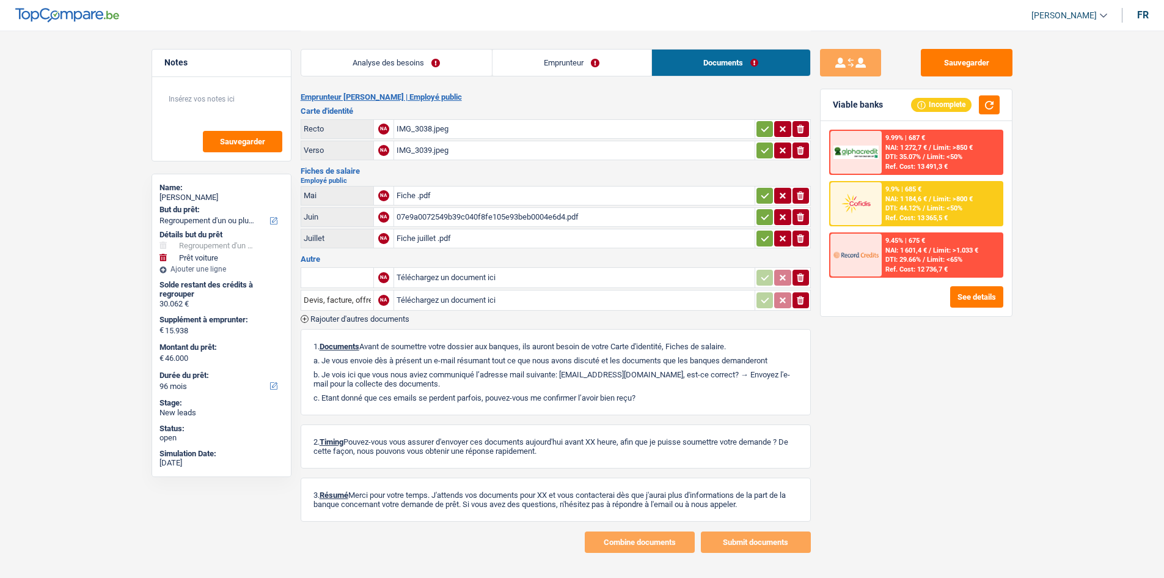
select select "creditConsolidation"
select select "84"
select select "personalLoan"
select select "smallWorks"
select select "48"
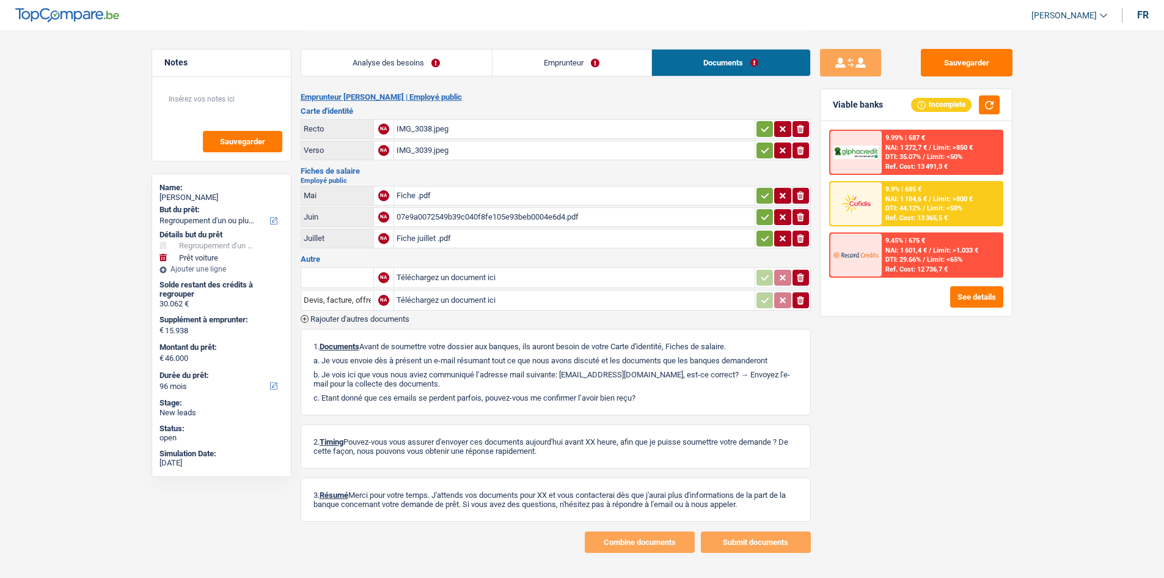
select select "refinancing"
select select "car"
select select "96"
click at [452, 62] on link "Analyse des besoins" at bounding box center [396, 63] width 191 height 26
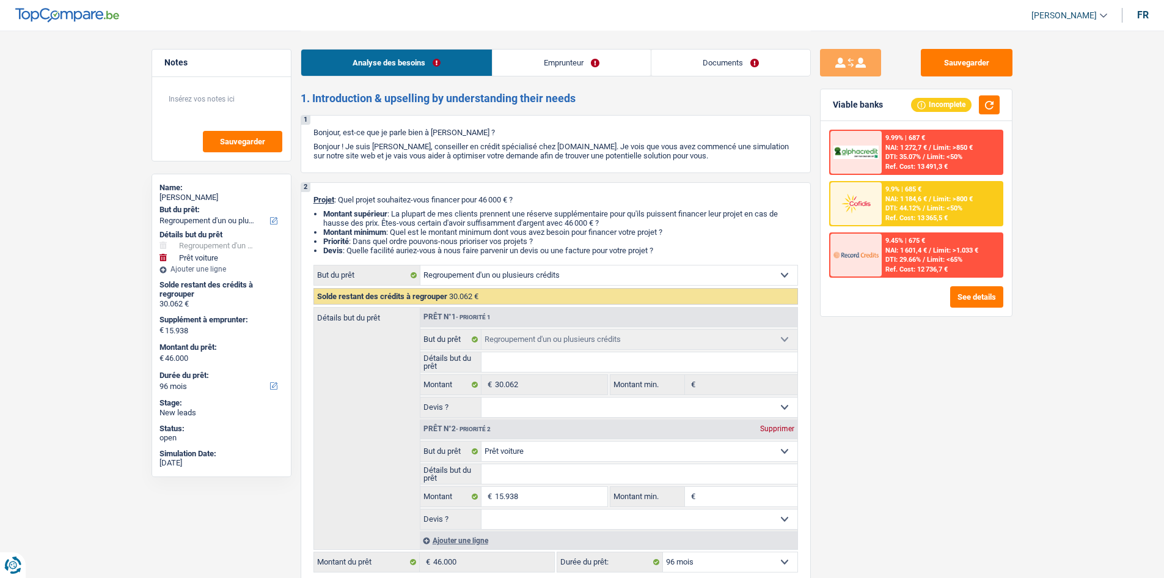
click at [923, 404] on div "Sauvegarder Viable banks Incomplete 9.99% | 687 € NAI: 1 272,7 € / Limit: >850 …" at bounding box center [916, 303] width 211 height 509
click at [980, 408] on div "Sauvegarder Viable banks Incomplete 9.99% | 687 € NAI: 1 272,7 € / Limit: >850 …" at bounding box center [916, 303] width 211 height 509
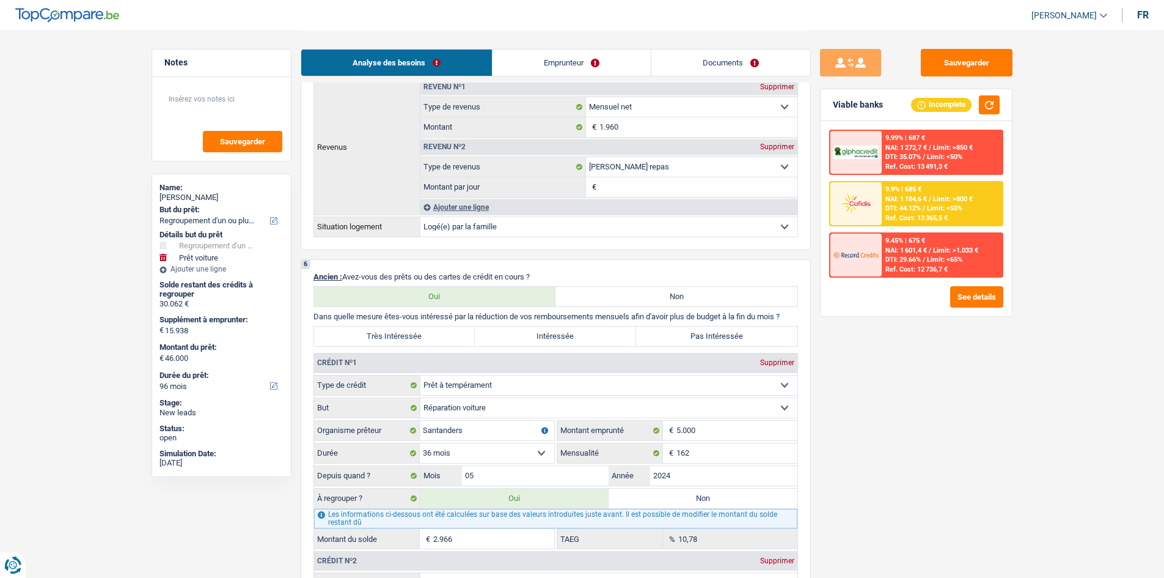
scroll to position [1039, 0]
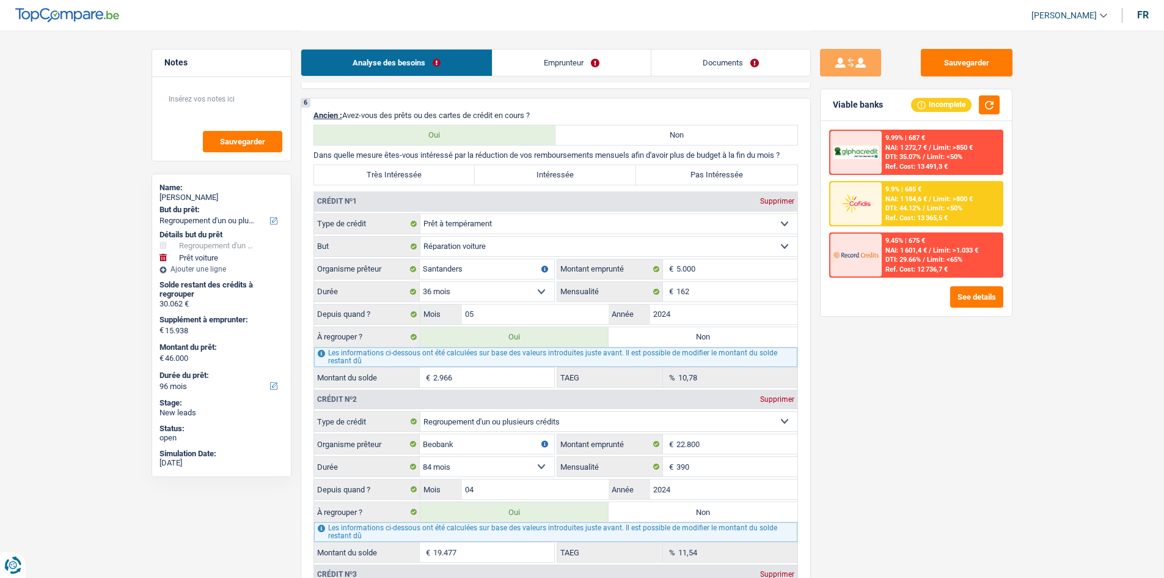
click at [385, 167] on label "Très Intéressée" at bounding box center [394, 175] width 161 height 20
click at [385, 167] on input "Très Intéressée" at bounding box center [394, 175] width 161 height 20
radio input "true"
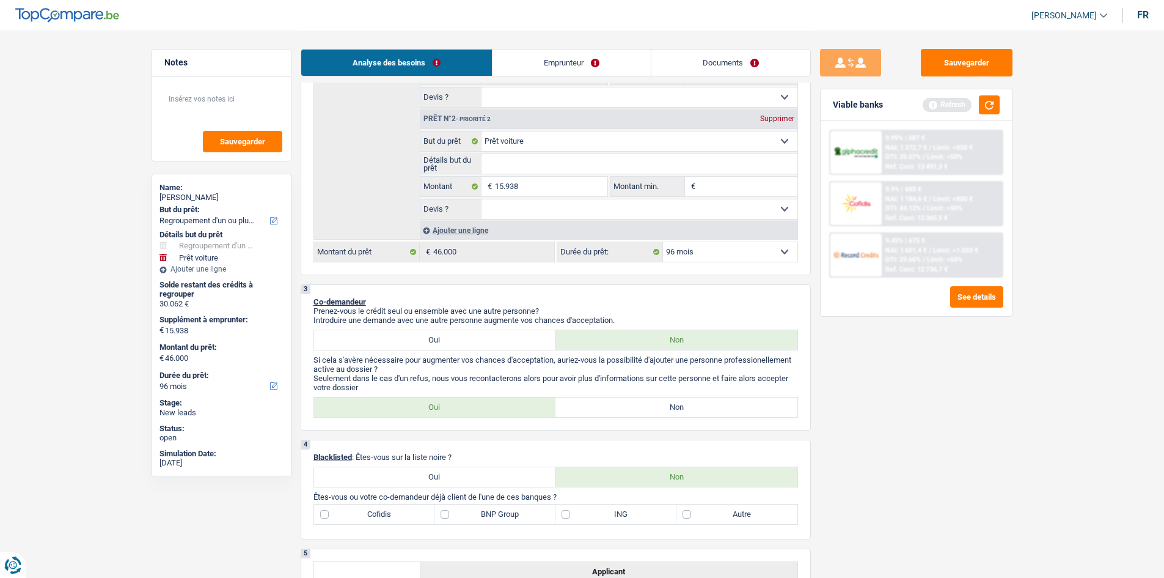
scroll to position [306, 0]
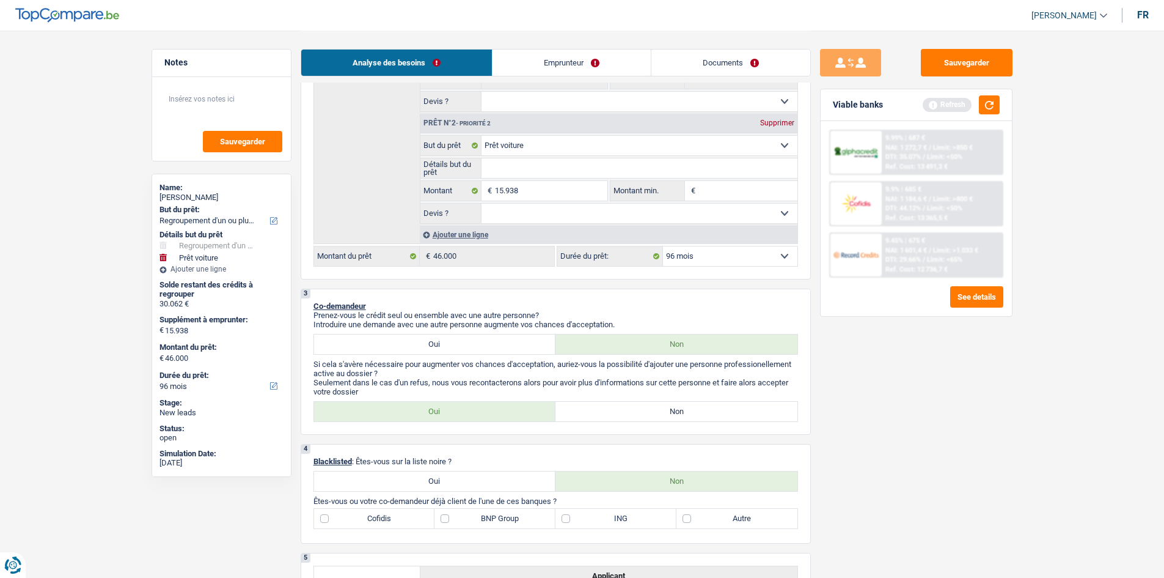
click at [937, 429] on div "Sauvegarder Viable banks Refresh 9.99% | 687 € NAI: 1 272,7 € / Limit: >850 € D…" at bounding box center [916, 303] width 211 height 509
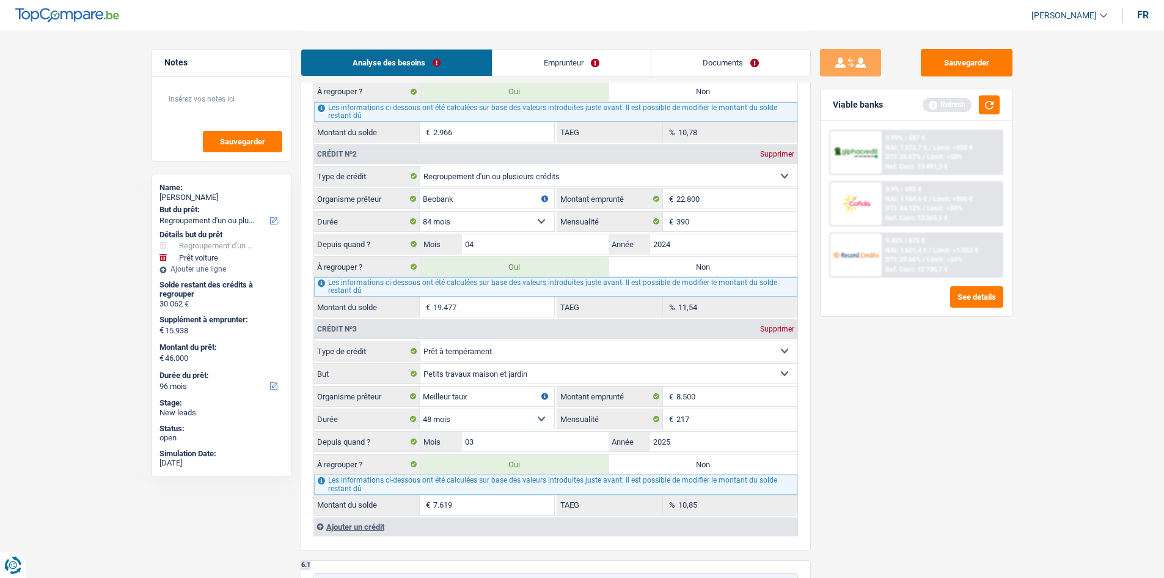
scroll to position [1284, 0]
click at [915, 425] on div "Sauvegarder Viable banks Refresh 9.99% | 687 € NAI: 1 272,7 € / Limit: >850 € D…" at bounding box center [916, 303] width 211 height 509
click at [488, 308] on input "19.477" at bounding box center [493, 308] width 121 height 20
type input "2"
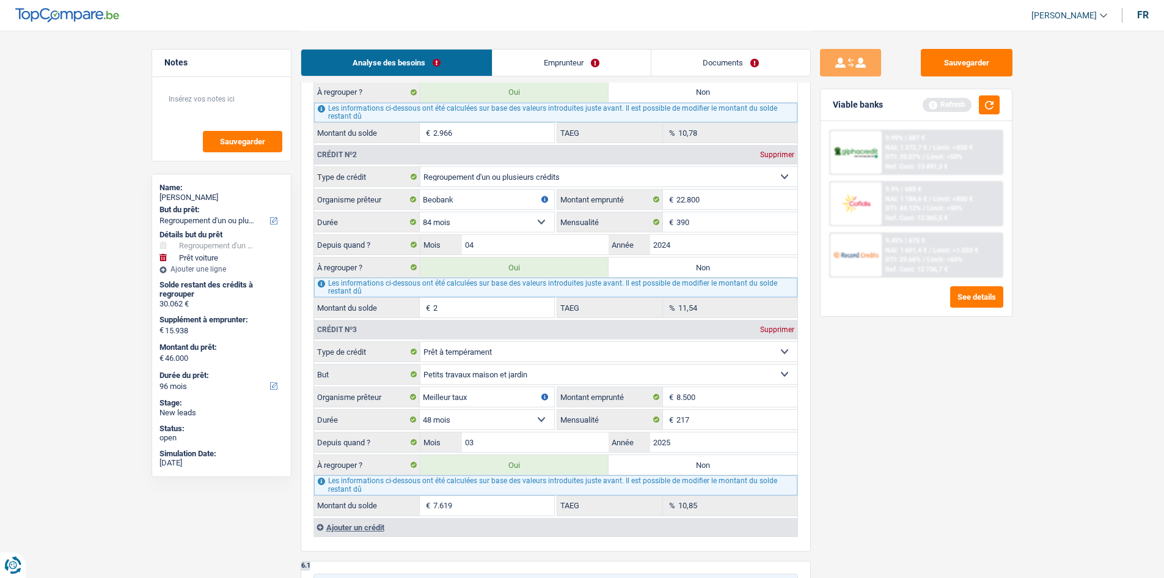
type input "26.525"
select select "120"
type input "10.587"
type input "26.525"
select select "120"
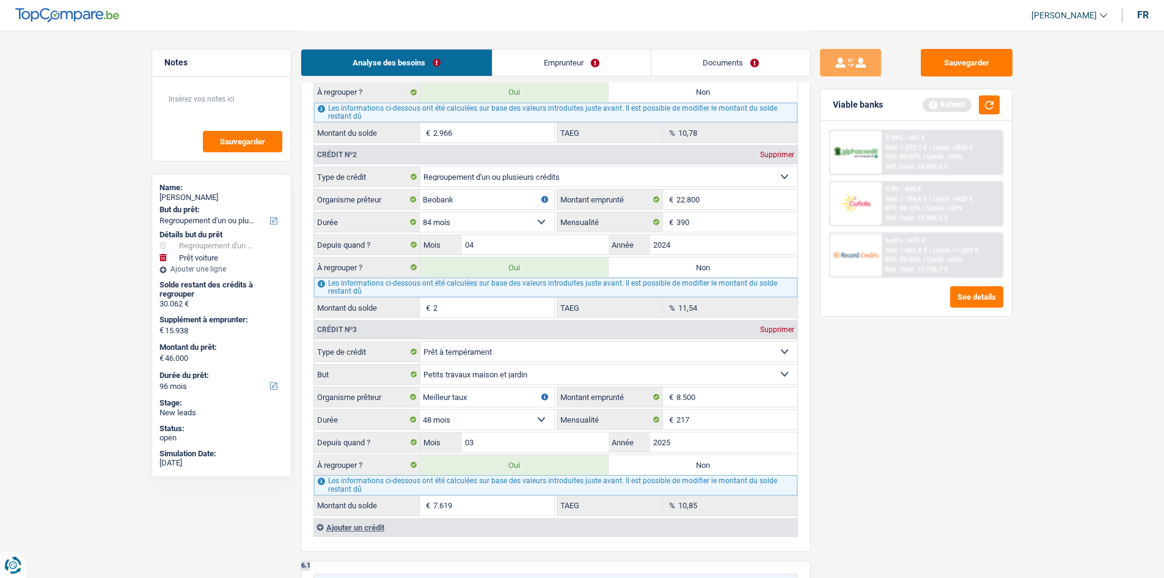
type input "10.587"
type input "26.525"
select select "120"
type input "20"
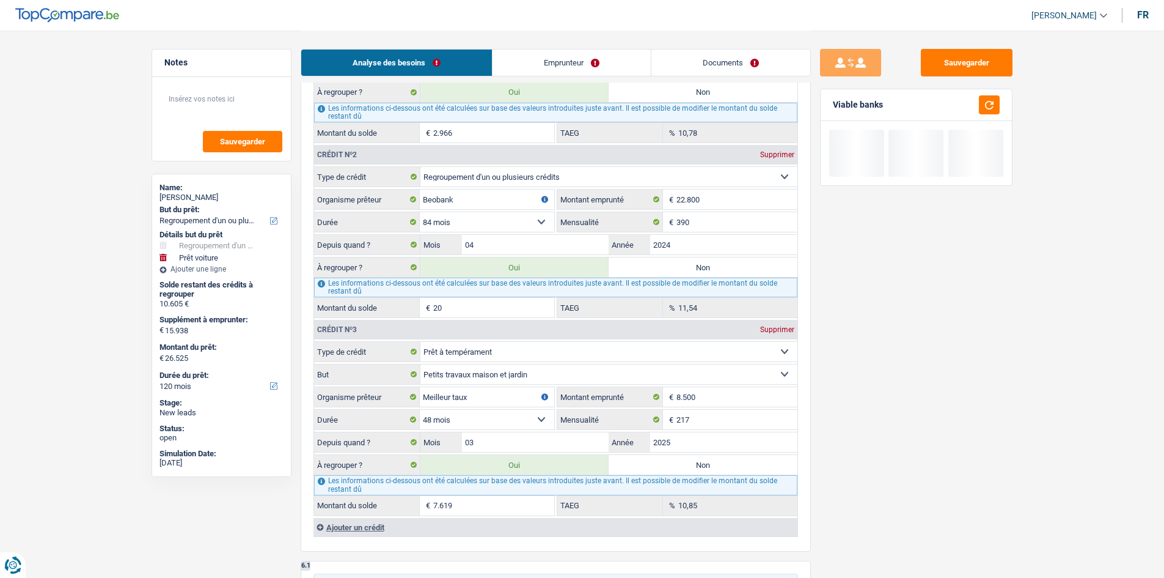
type input "26.543"
type input "10.605"
type input "26.543"
type input "10.605"
type input "26.543"
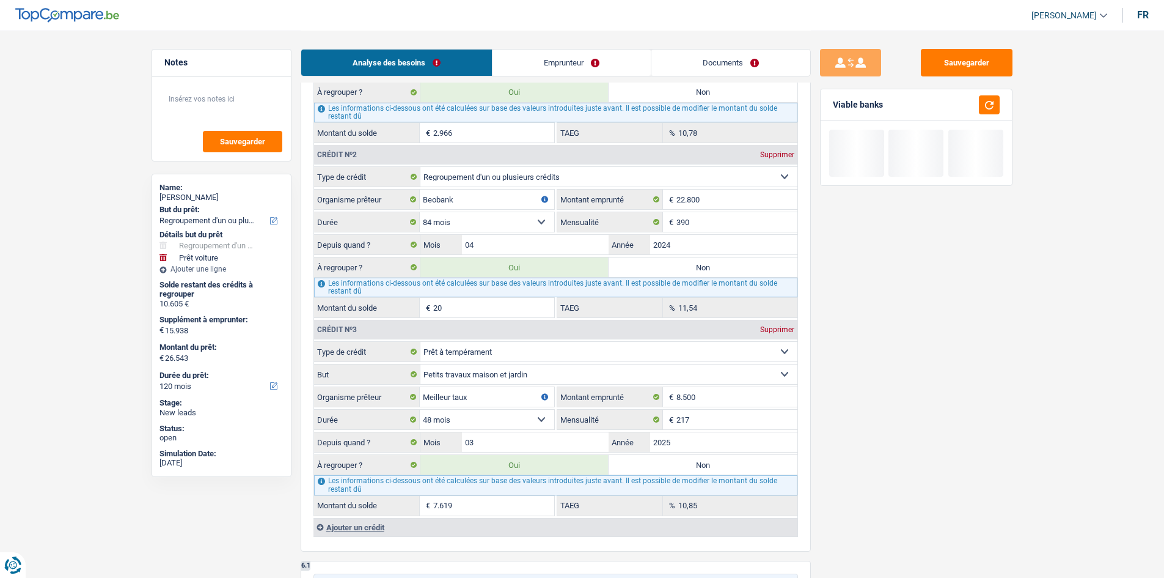
type input "200"
type input "26.723"
type input "10.785"
type input "26.723"
type input "10.785"
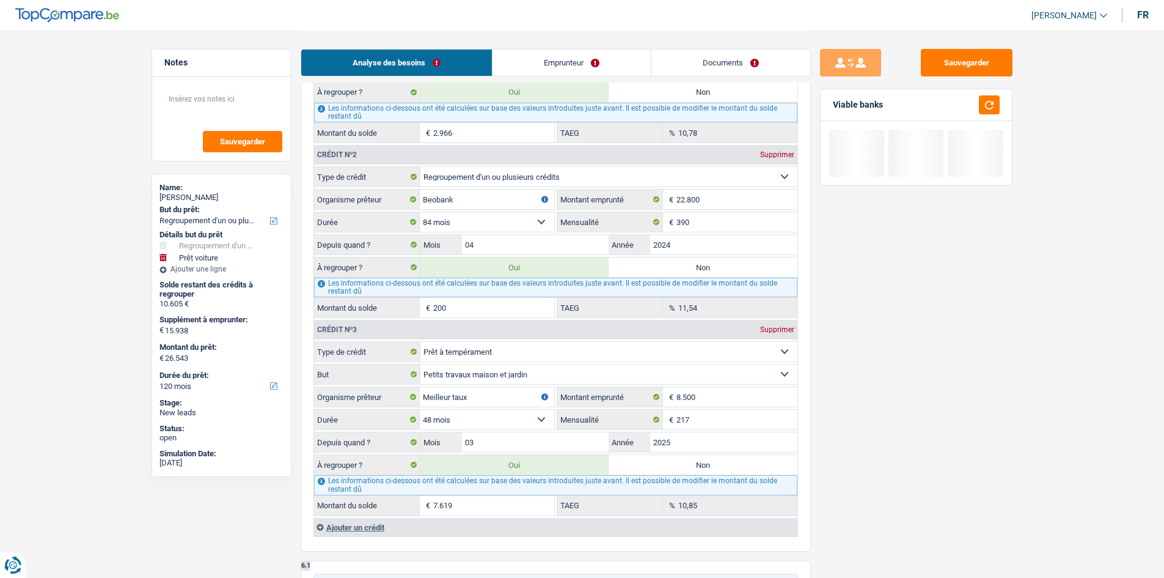
type input "26.723"
type input "2.000"
type input "28.523"
type input "12.585"
type input "28.523"
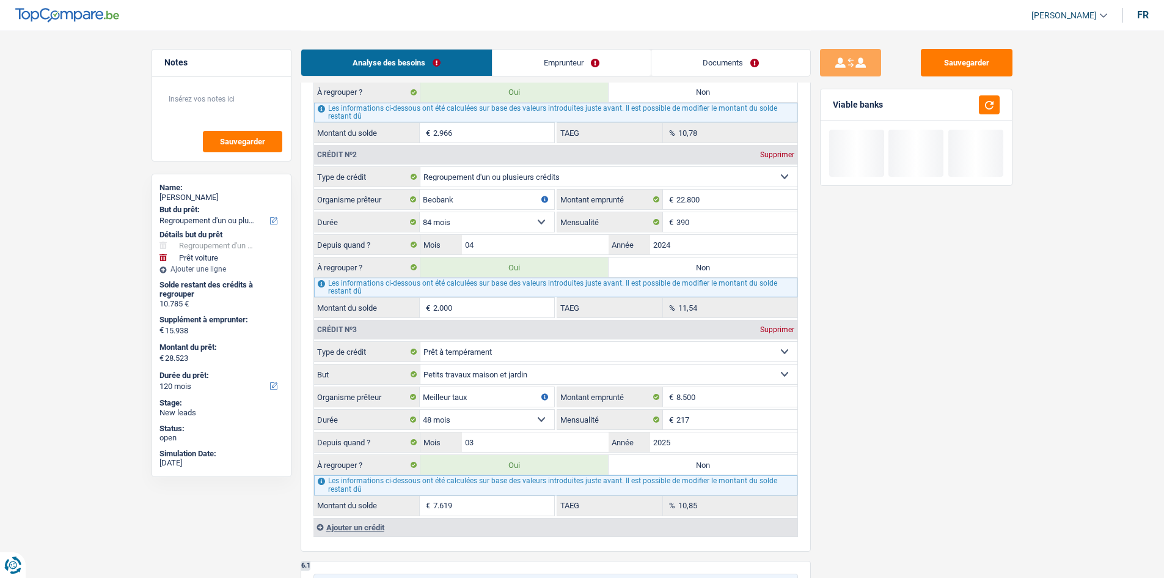
type input "12.585"
type input "28.523"
type input "20.000"
type input "46.523"
type input "30.585"
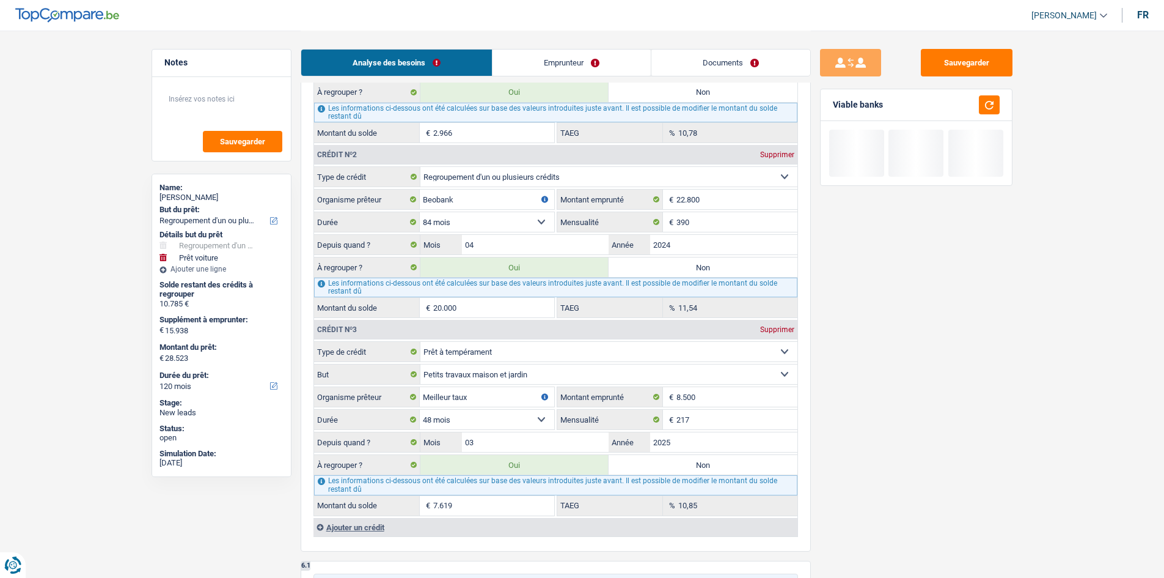
type input "46.523"
type input "30.585"
type input "46.523"
select select "144"
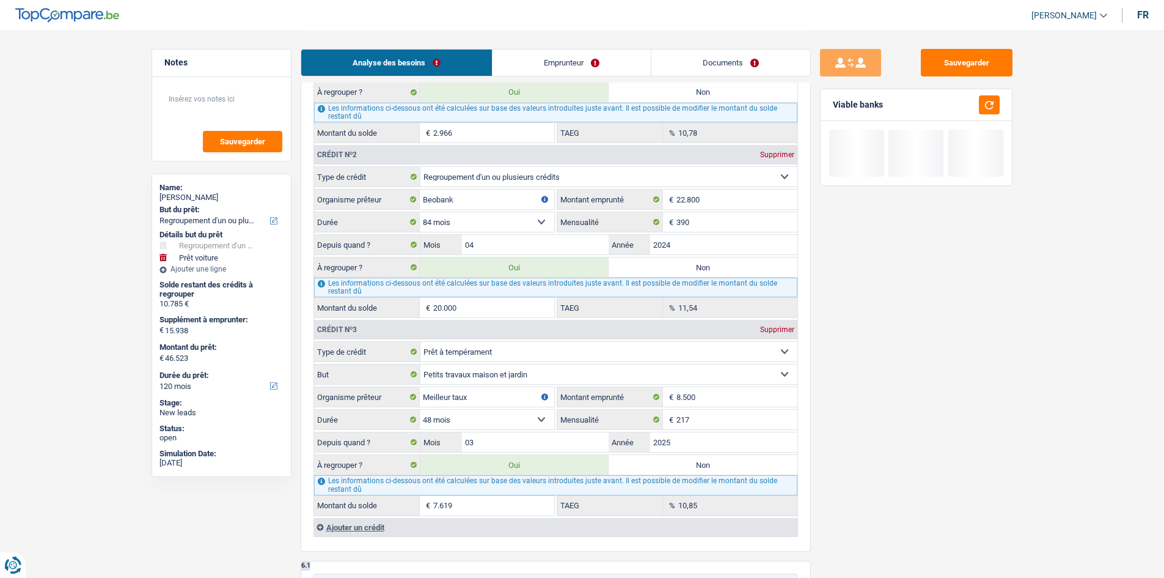
select select "144"
type input "20.000"
drag, startPoint x: 904, startPoint y: 353, endPoint x: 1043, endPoint y: 33, distance: 349.1
click at [906, 353] on div "Sauvegarder Viable banks" at bounding box center [916, 303] width 211 height 509
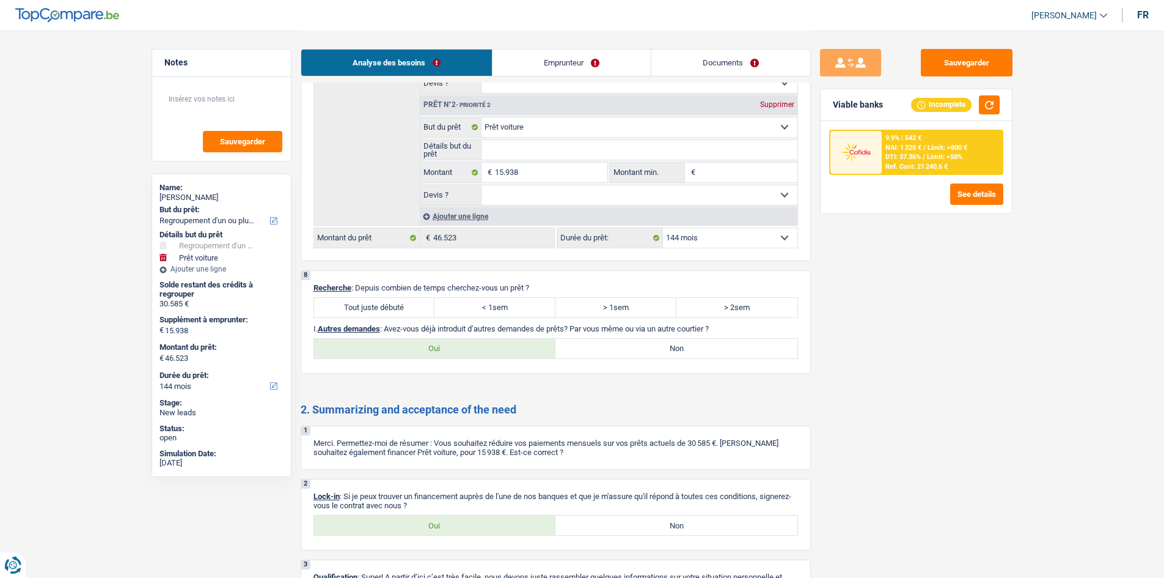
scroll to position [2121, 0]
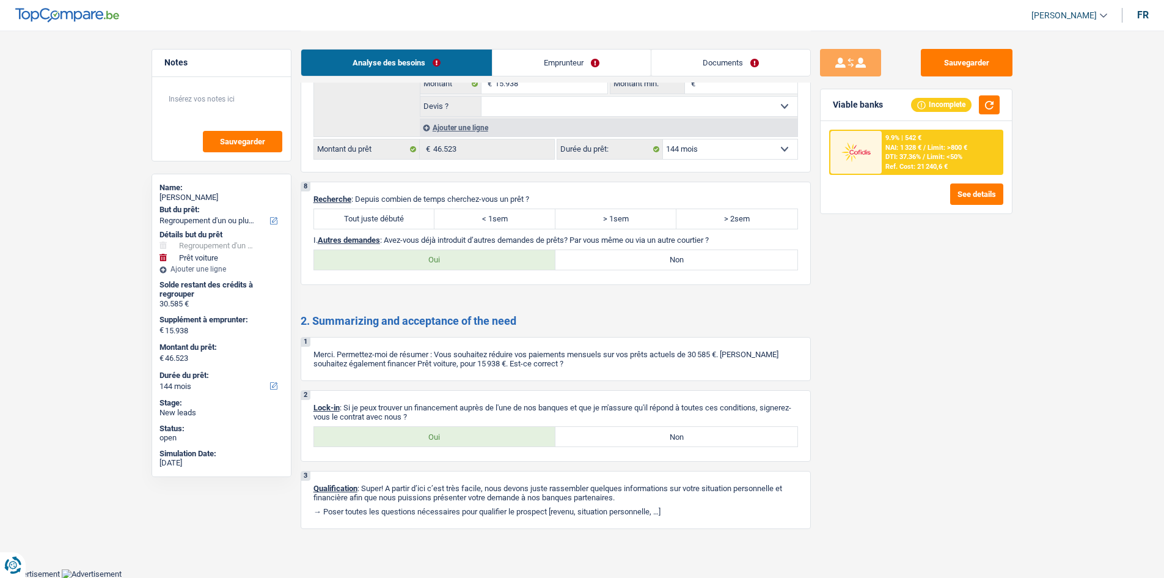
click at [410, 228] on label "Tout juste débuté" at bounding box center [374, 219] width 121 height 20
click at [410, 228] on input "Tout juste débuté" at bounding box center [374, 219] width 121 height 20
radio input "true"
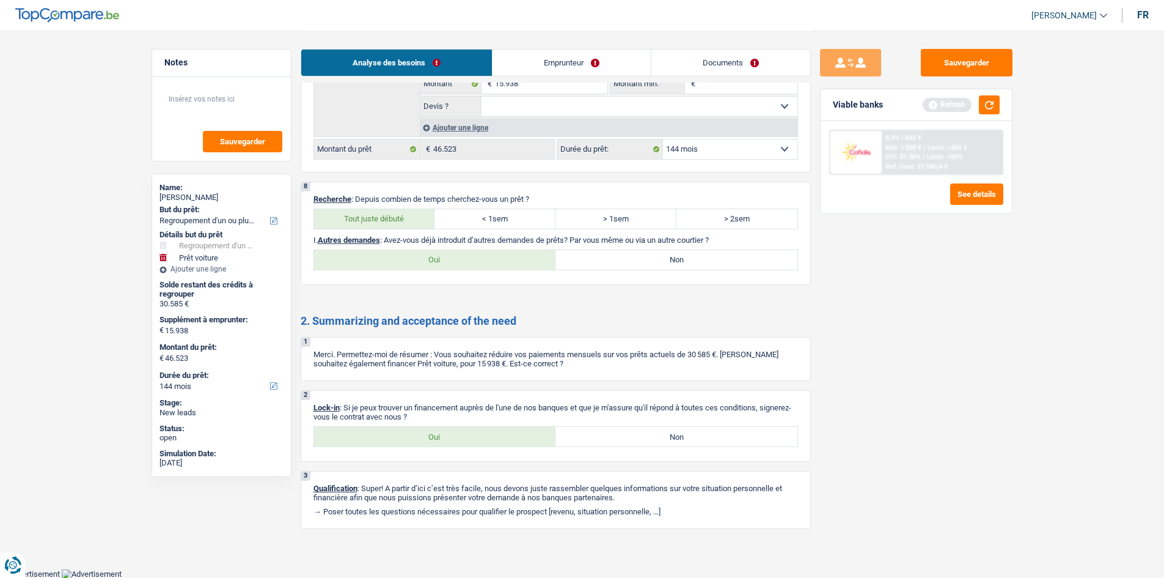
click at [698, 262] on label "Non" at bounding box center [677, 260] width 242 height 20
click at [698, 262] on input "Non" at bounding box center [677, 260] width 242 height 20
radio input "true"
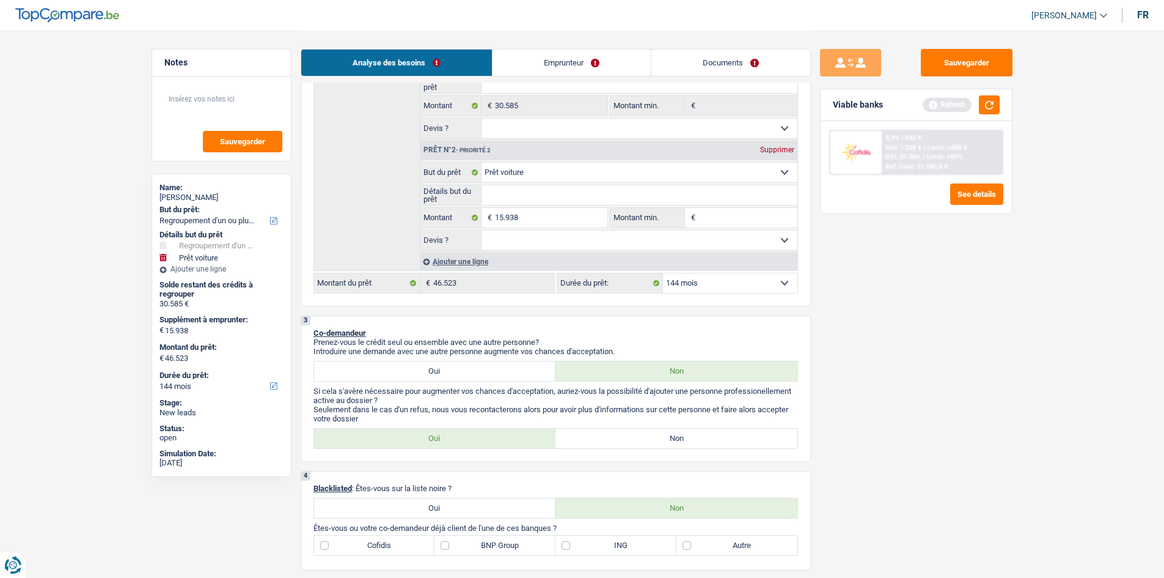
scroll to position [102, 0]
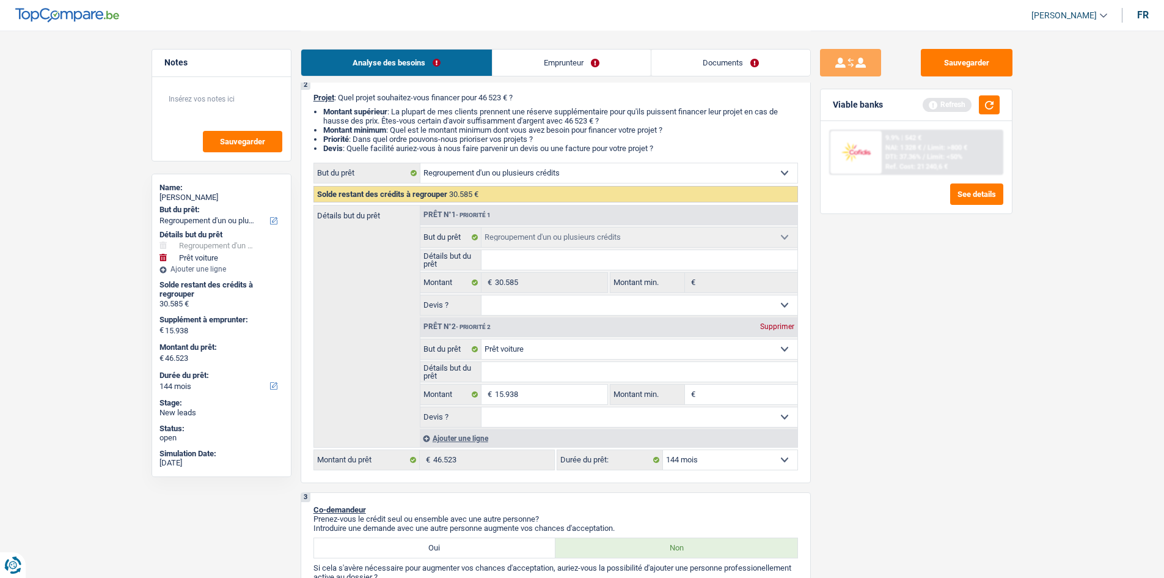
click at [537, 369] on input "Détails but du prêt" at bounding box center [640, 372] width 316 height 20
drag, startPoint x: 559, startPoint y: 305, endPoint x: 562, endPoint y: 312, distance: 7.7
click at [559, 305] on select "Oui Non Non répondu Sélectionner une option" at bounding box center [640, 305] width 316 height 20
select select "yes"
click at [482, 295] on select "Oui Non Non répondu Sélectionner une option" at bounding box center [640, 305] width 316 height 20
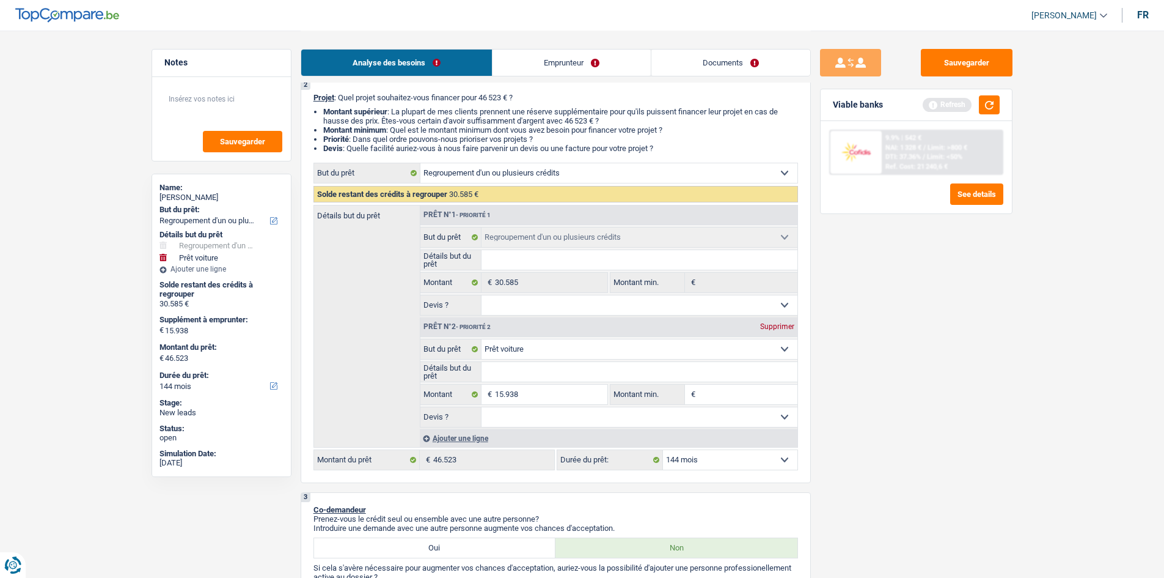
select select "yes"
click at [562, 268] on input "Détails but du prêt" at bounding box center [640, 260] width 316 height 20
type input "R"
type input "Re"
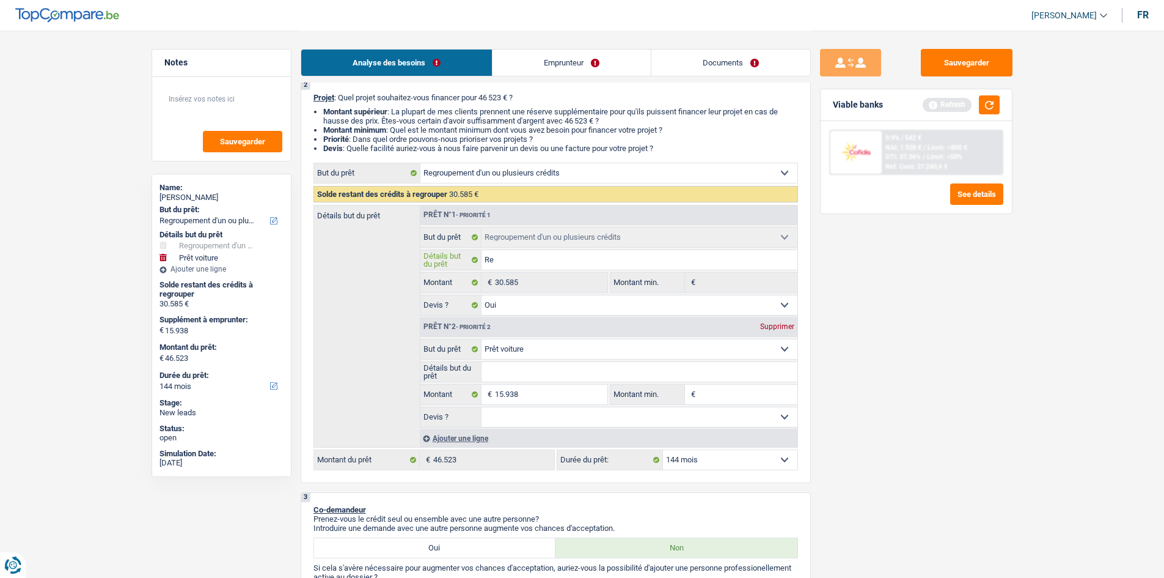
type input "Re"
type input "Reg"
type input "Regr"
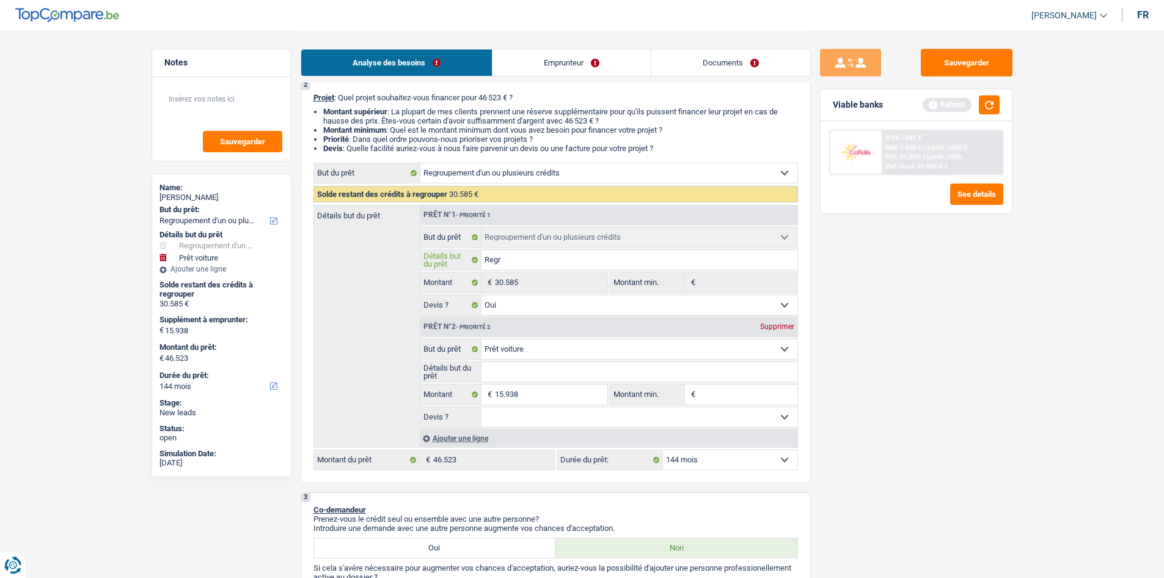
type input "Regro"
type input "Regrou"
type input "Regroup"
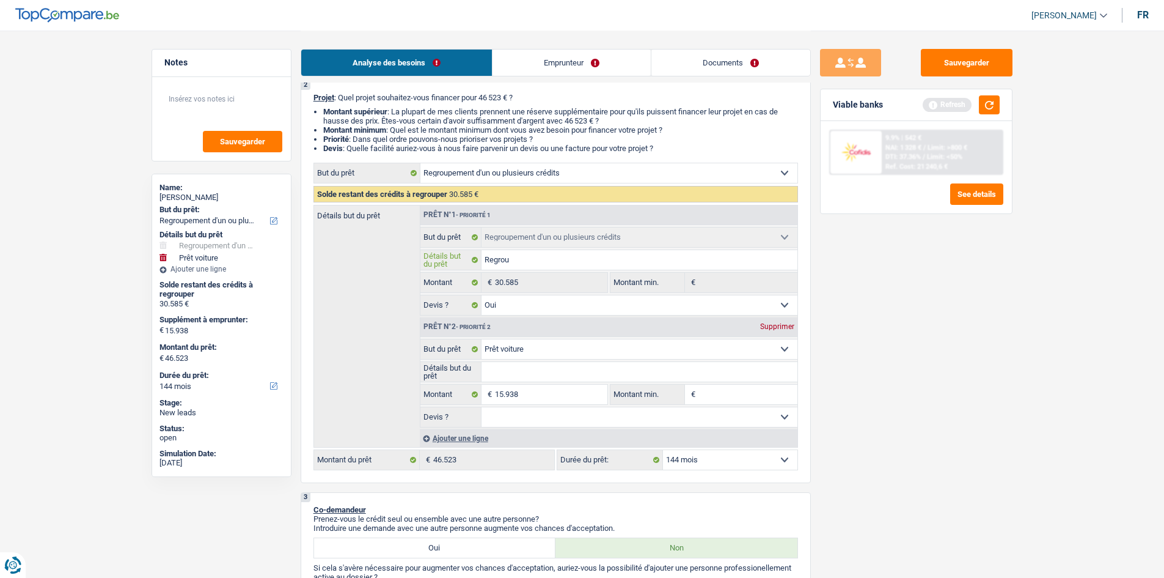
type input "Regroup"
type input "Regroupe"
type input "Regroupem"
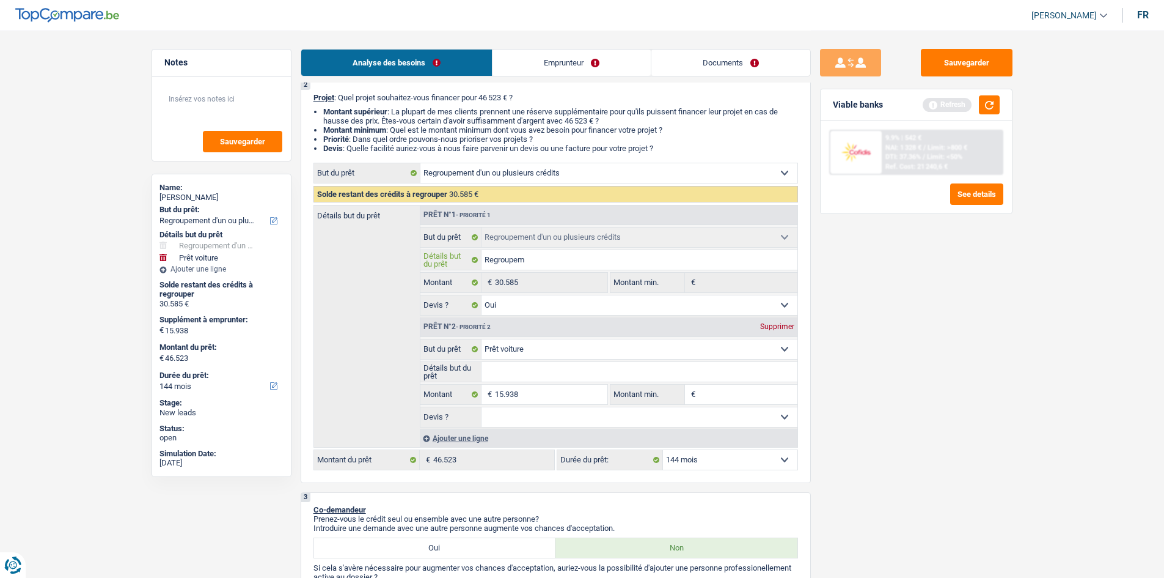
type input "Regroupeme"
type input "Regroupemen"
type input "Regroupement"
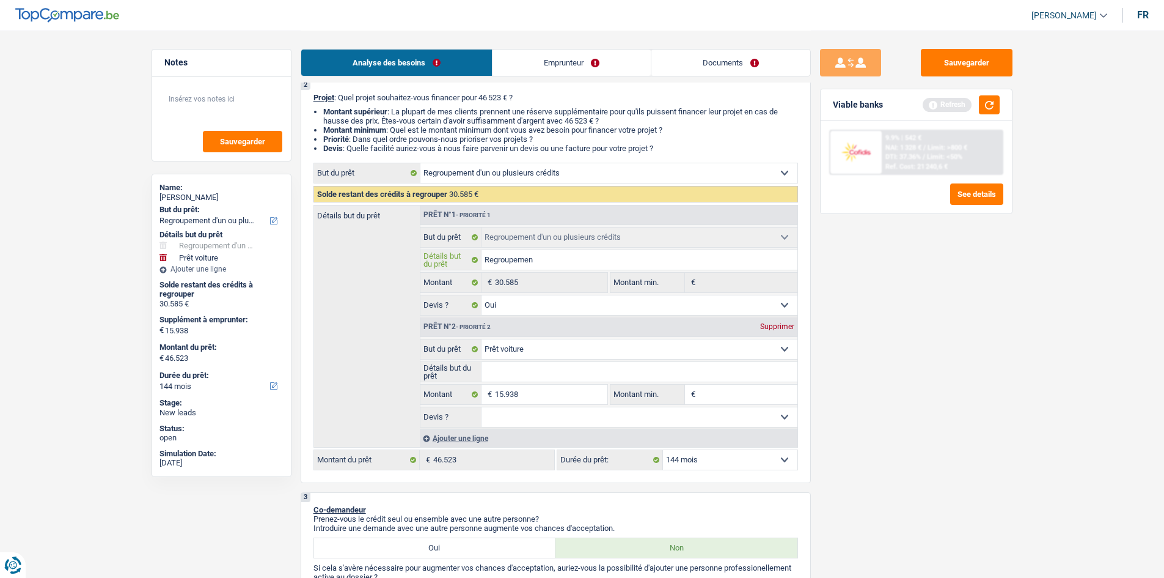
type input "Regroupement"
drag, startPoint x: 1024, startPoint y: 363, endPoint x: 1003, endPoint y: 370, distance: 22.4
click at [586, 414] on select "Oui Non Non répondu Sélectionner une option" at bounding box center [640, 417] width 316 height 20
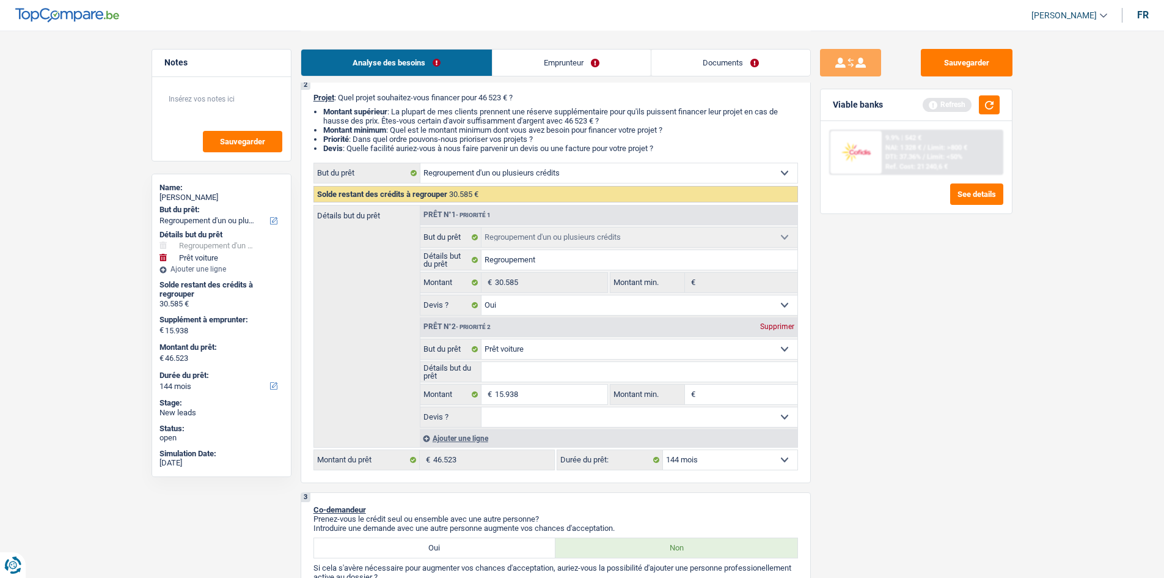
select select "false"
click at [482, 407] on select "Oui Non Non répondu Sélectionner une option" at bounding box center [640, 417] width 316 height 20
select select "false"
click at [850, 423] on div "Sauvegarder Viable banks Refresh 9.9% | 542 € NAI: 1 328 € / Limit: >800 € DTI:…" at bounding box center [916, 303] width 211 height 509
click at [244, 90] on textarea at bounding box center [222, 104] width 122 height 37
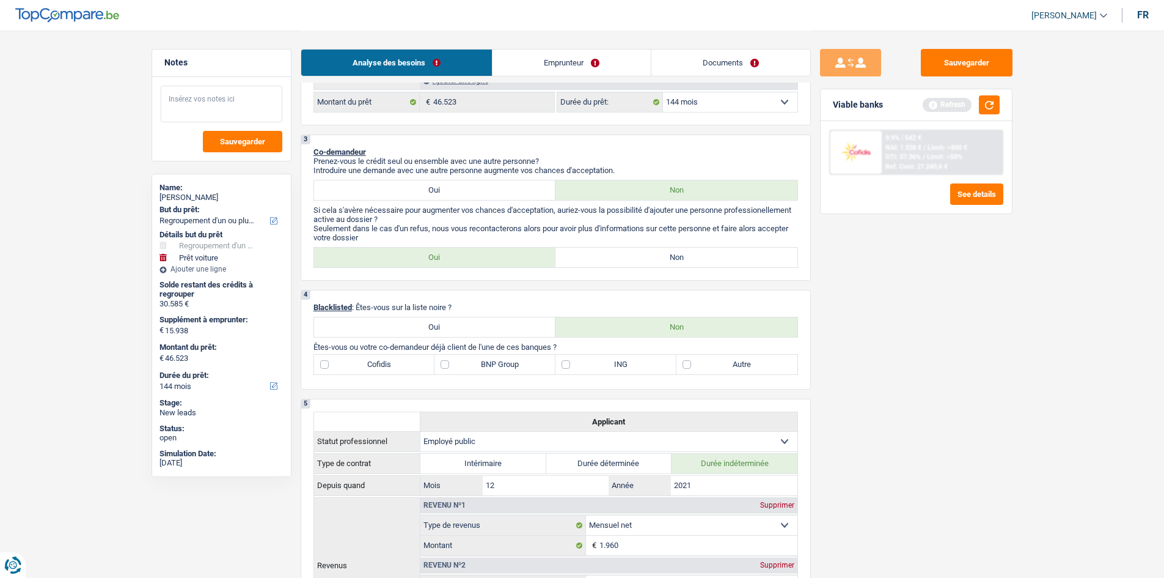
scroll to position [0, 0]
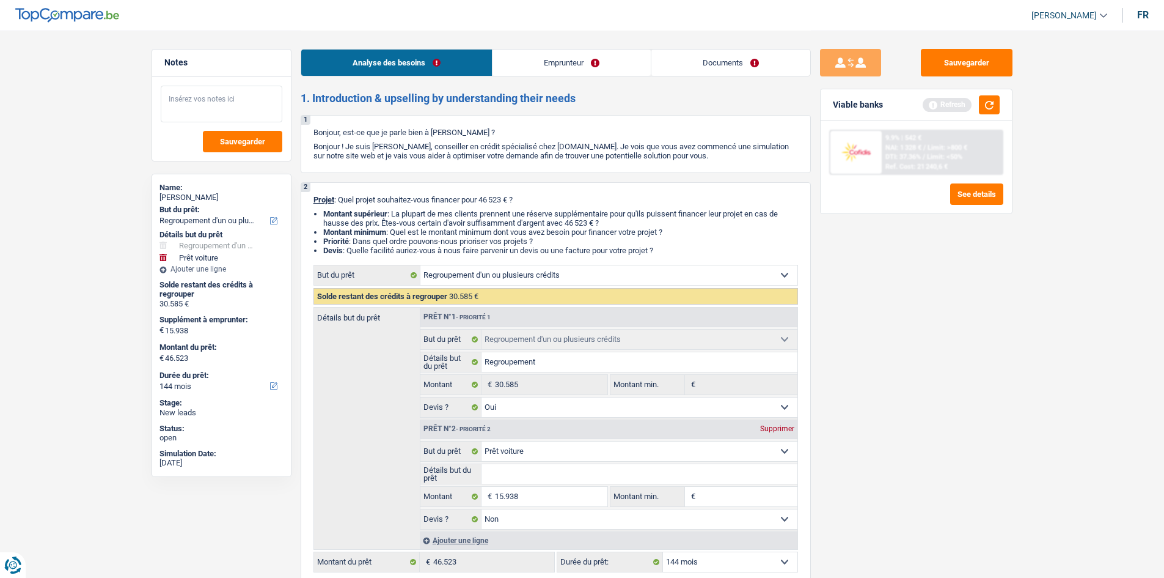
click at [248, 95] on textarea at bounding box center [222, 104] width 122 height 37
type textarea "600"
click at [883, 357] on div "Sauvegarder Viable banks Refresh 9.9% | 542 € NAI: 1 328 € / Limit: >800 € DTI:…" at bounding box center [916, 303] width 211 height 509
click at [606, 482] on input "Détails but du prêt" at bounding box center [640, 474] width 316 height 20
click at [590, 474] on input "Détails but du prêt" at bounding box center [640, 474] width 316 height 20
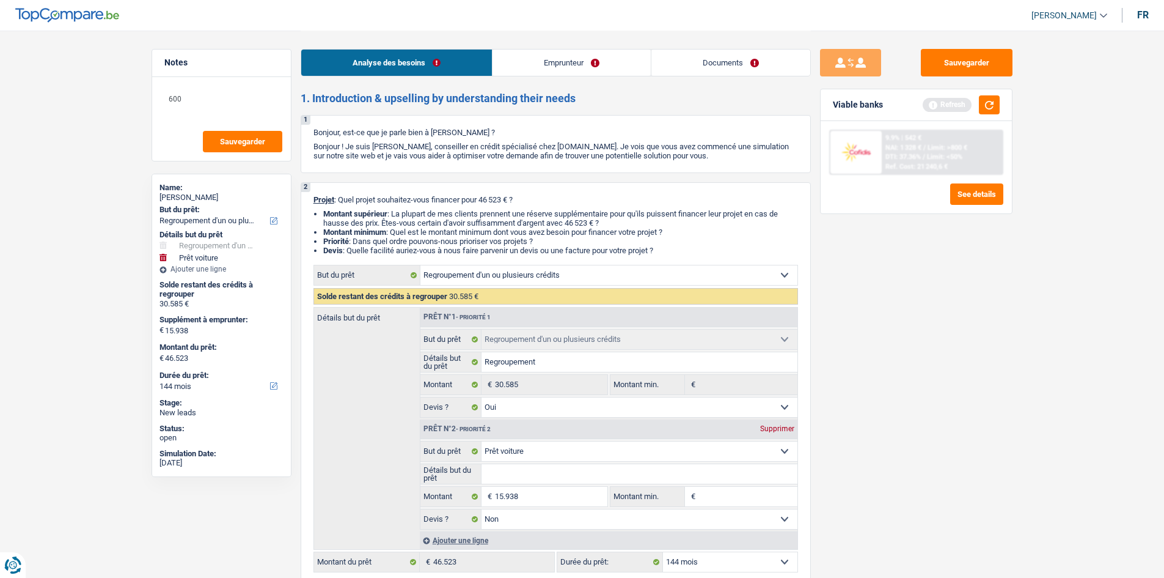
type input "P"
type input "Pa"
type input "Pas"
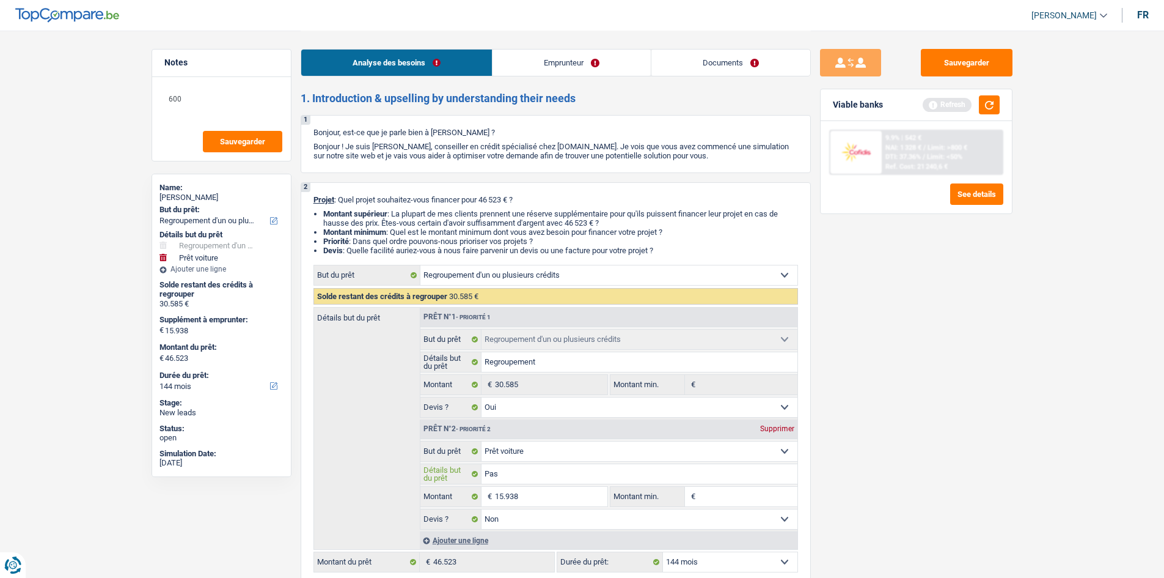
type input "Pas"
type input "Pas e"
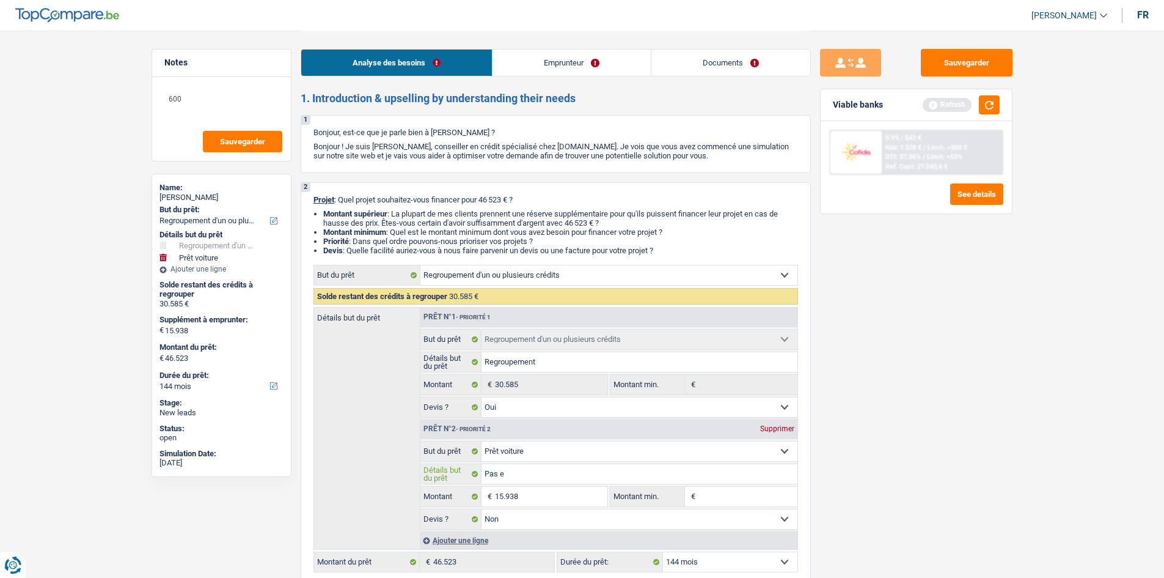
type input "Pas en"
type input "Pas enc"
type input "Pas enco"
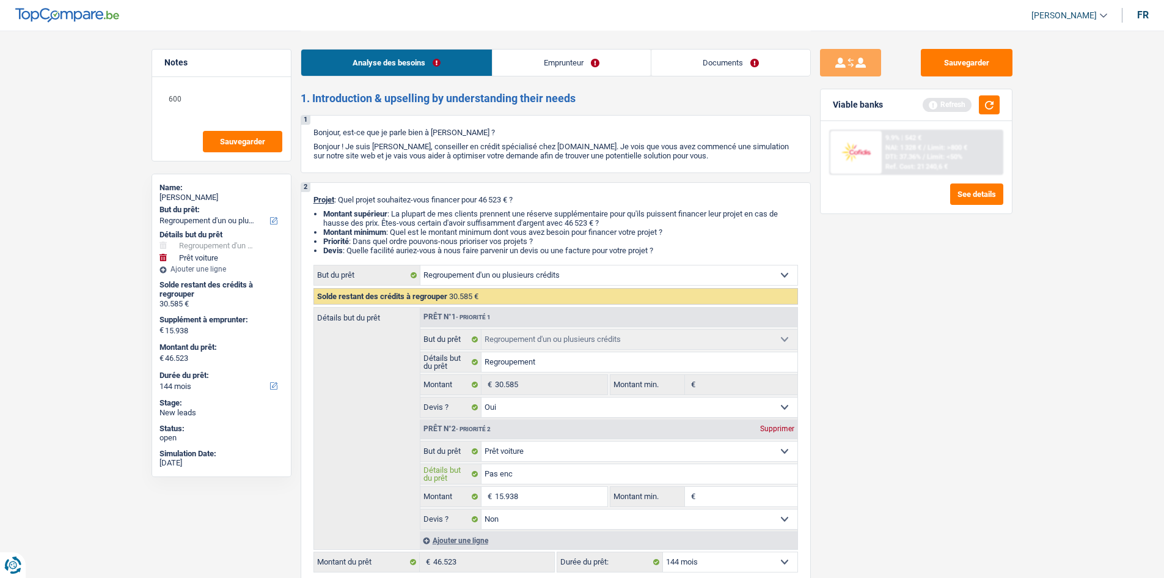
type input "Pas enco"
type input "Pas encor"
type input "Pas encore"
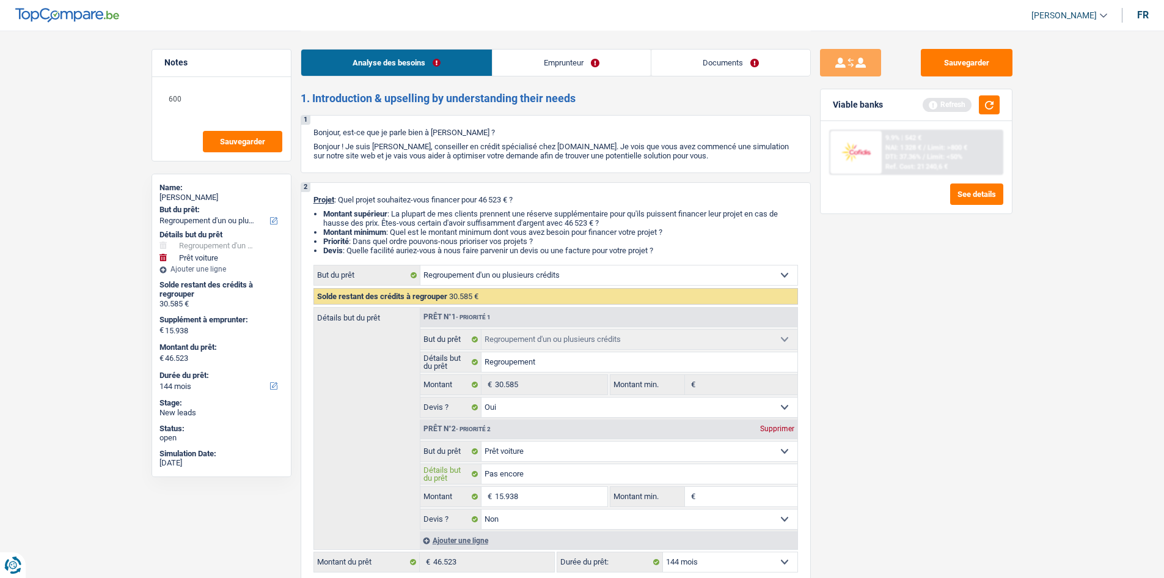
type input "Pas encore"
type input "Pas encore t"
type input "Pas encore tr"
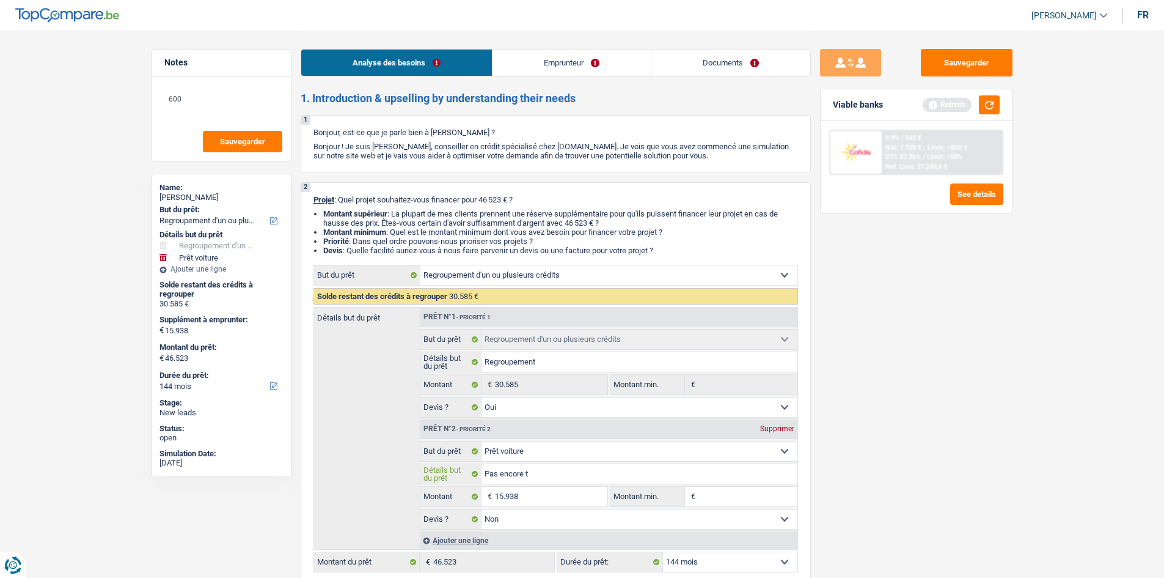
type input "Pas encore tr"
type input "Pas encore tro"
type input "Pas encore trou"
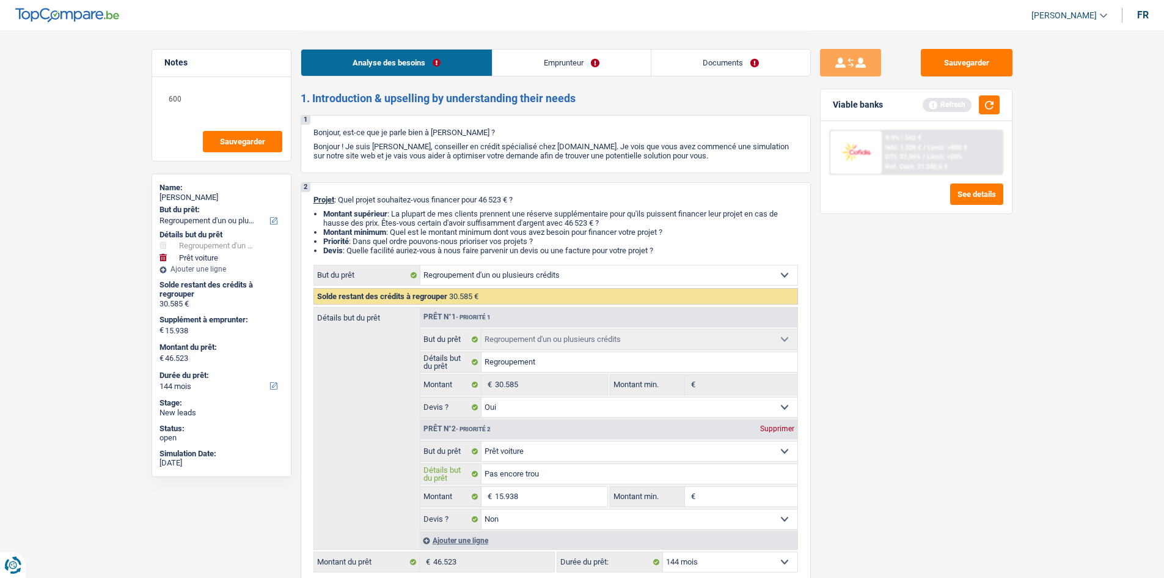
type input "Pas encore trouv"
type input "Pas encore trouvé"
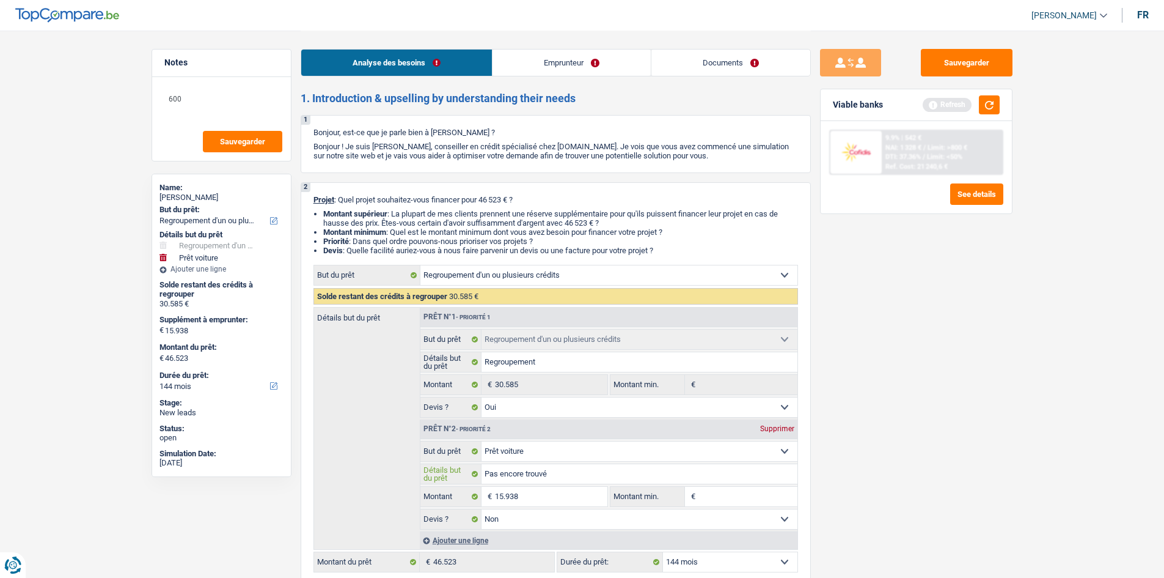
type input "Pas encore trouvé"
type input "Pas encore trouvé l"
type input "Pas encore trouvé le"
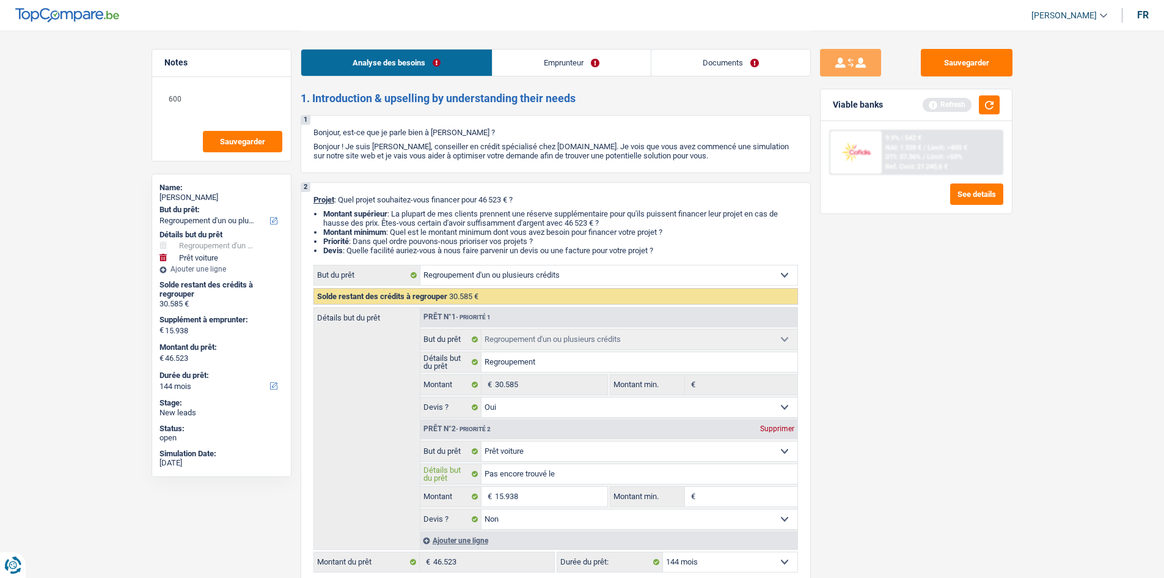
type input "Pas encore trouvé le"
type input "Pas encore trouvé le b"
type input "Pas encore trouvé le"
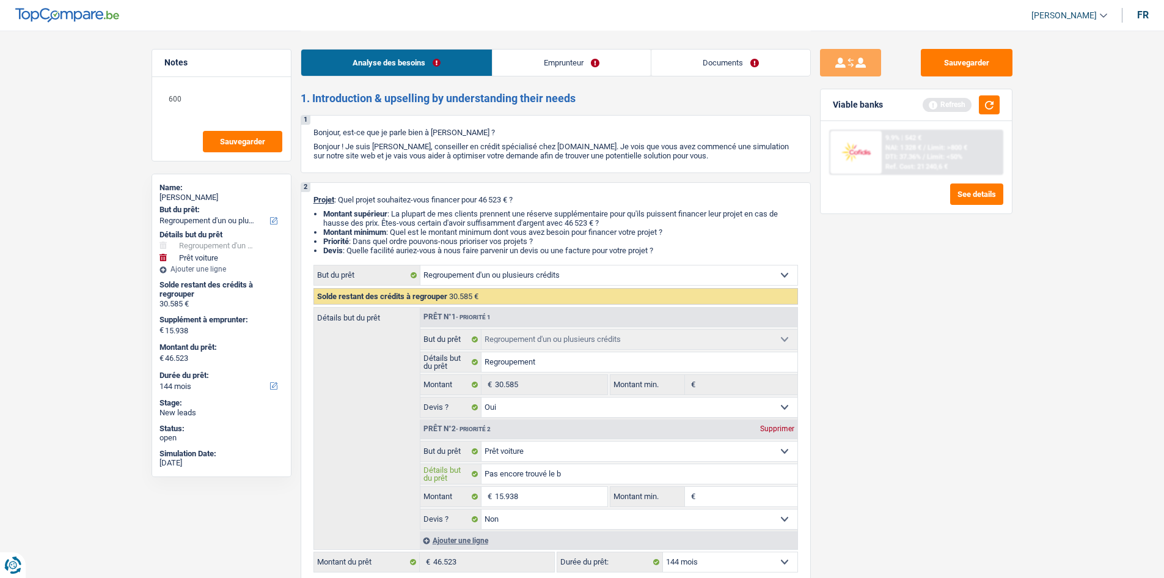
type input "Pas encore trouvé le"
type input "Pas encore trouvé le v"
type input "Pas encore trouvé le vé"
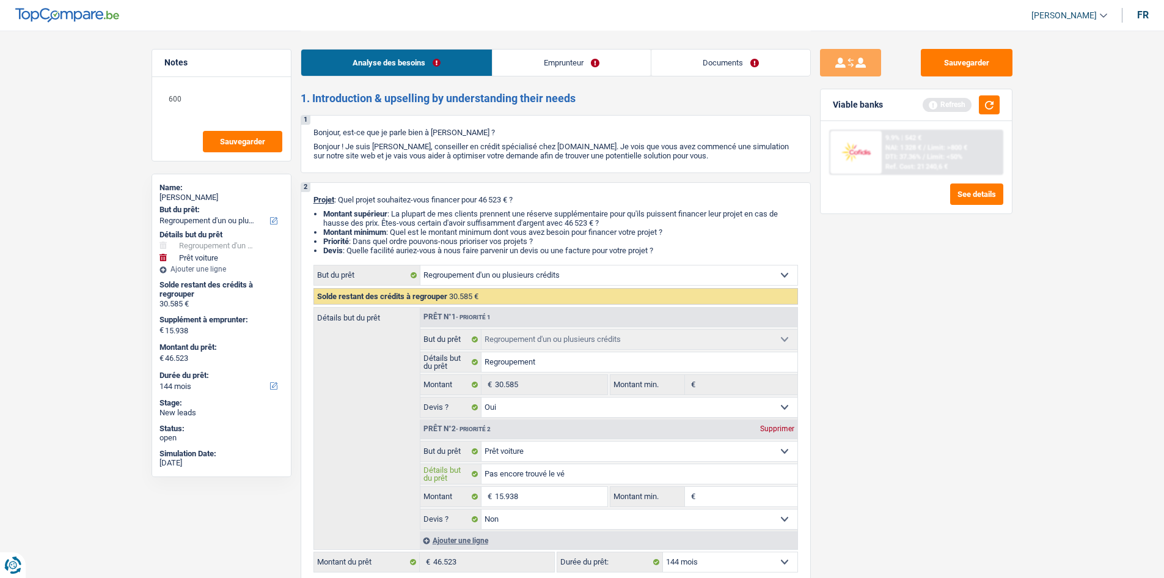
type input "Pas encore trouvé le véh"
type input "Pas encore trouvé le véhi"
type input "Pas encore trouvé le véhic"
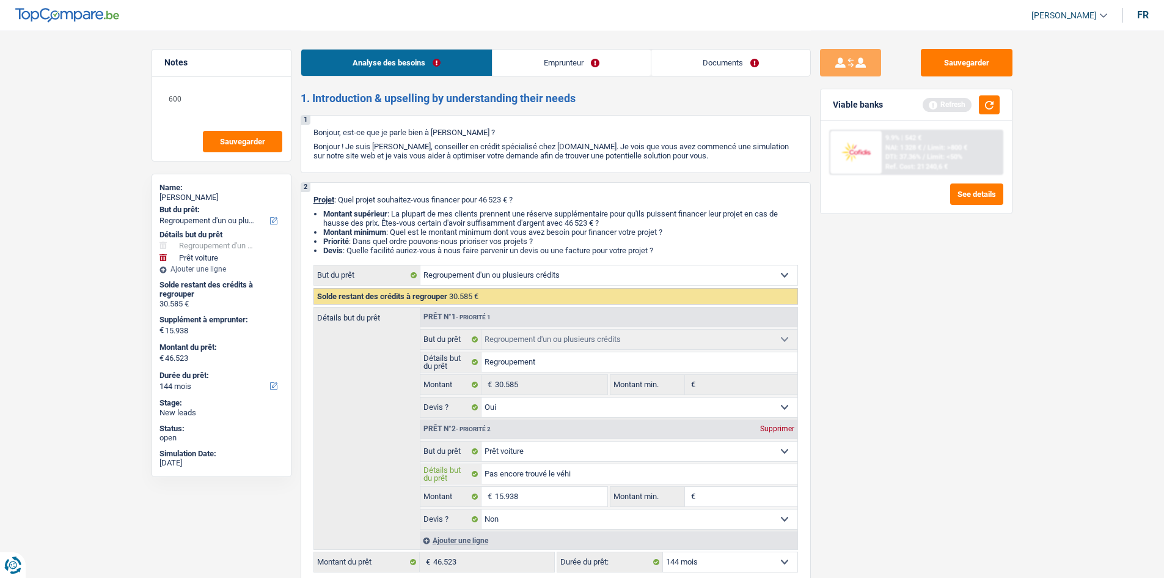
type input "Pas encore trouvé le véhic"
type input "Pas encore trouvé le véhicu"
type input "Pas encore trouvé le véhicul"
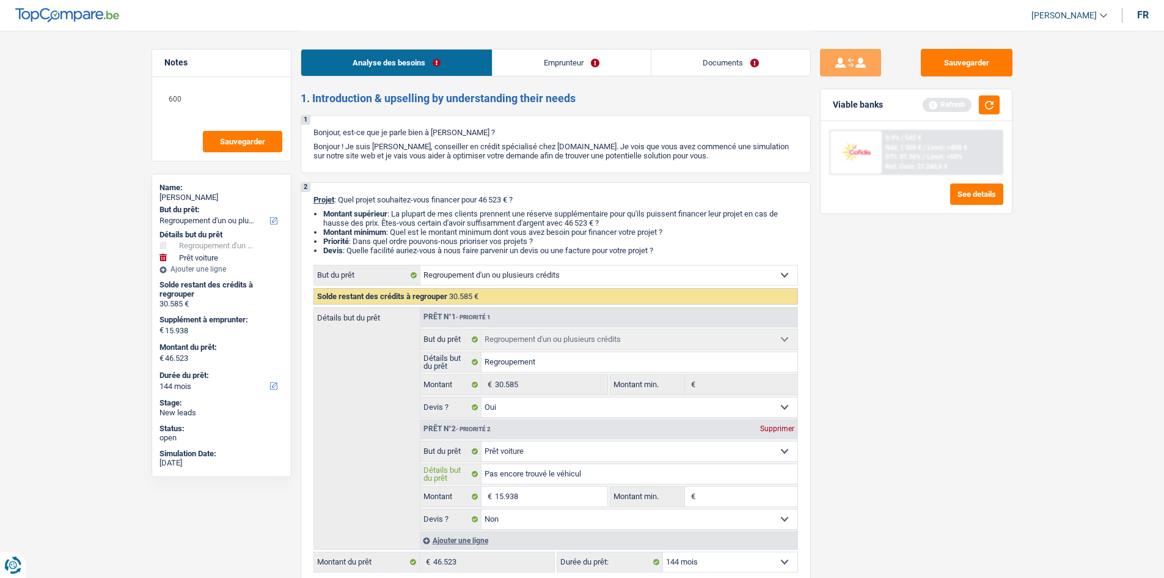
type input "Pas encore trouvé le véhicule"
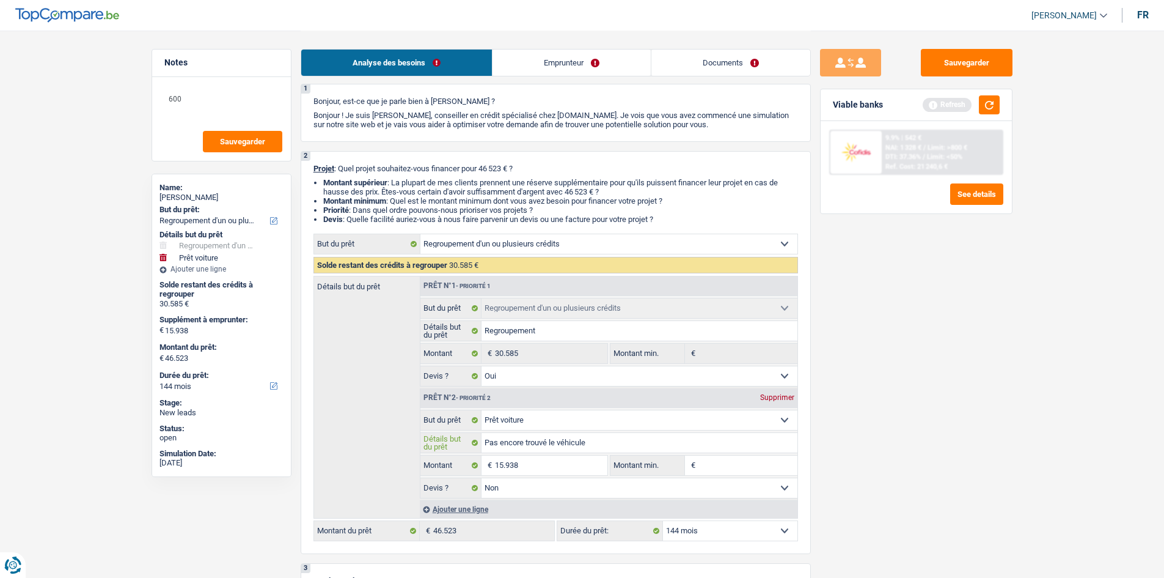
scroll to position [61, 0]
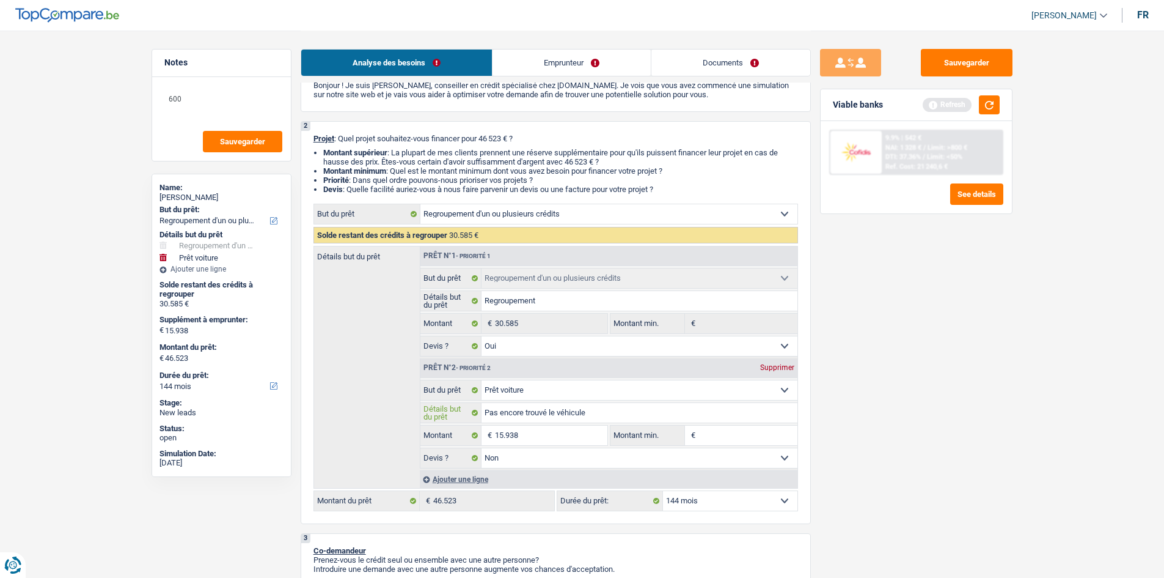
type input "Pas encore trouvé le véhicule"
click at [741, 440] on input "Montant min." at bounding box center [748, 435] width 99 height 20
type input "1"
type input "10"
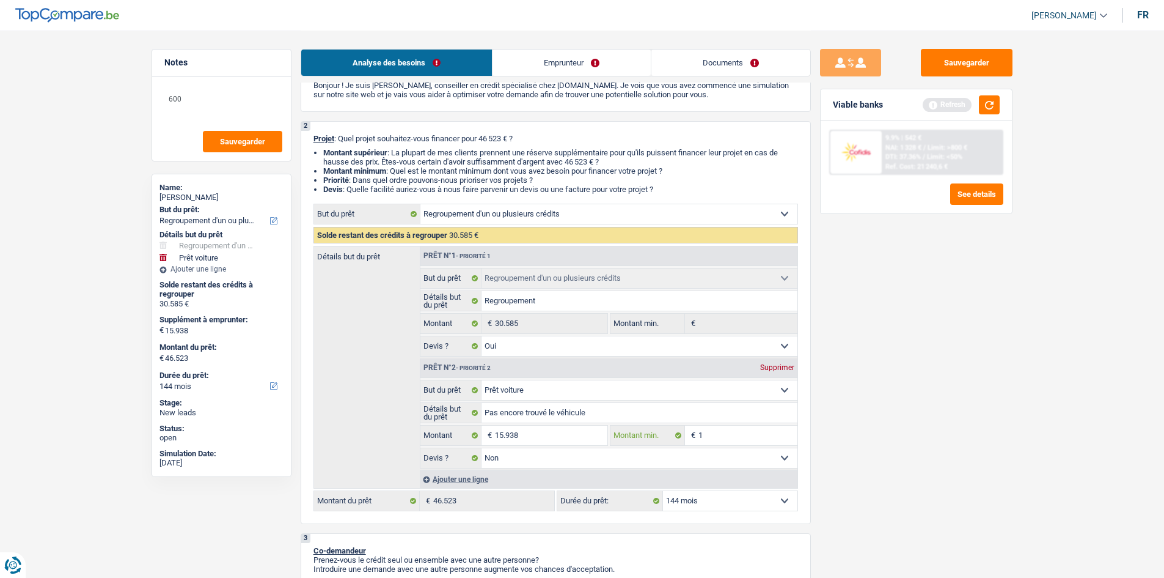
type input "10"
type input "100"
type input "1.000"
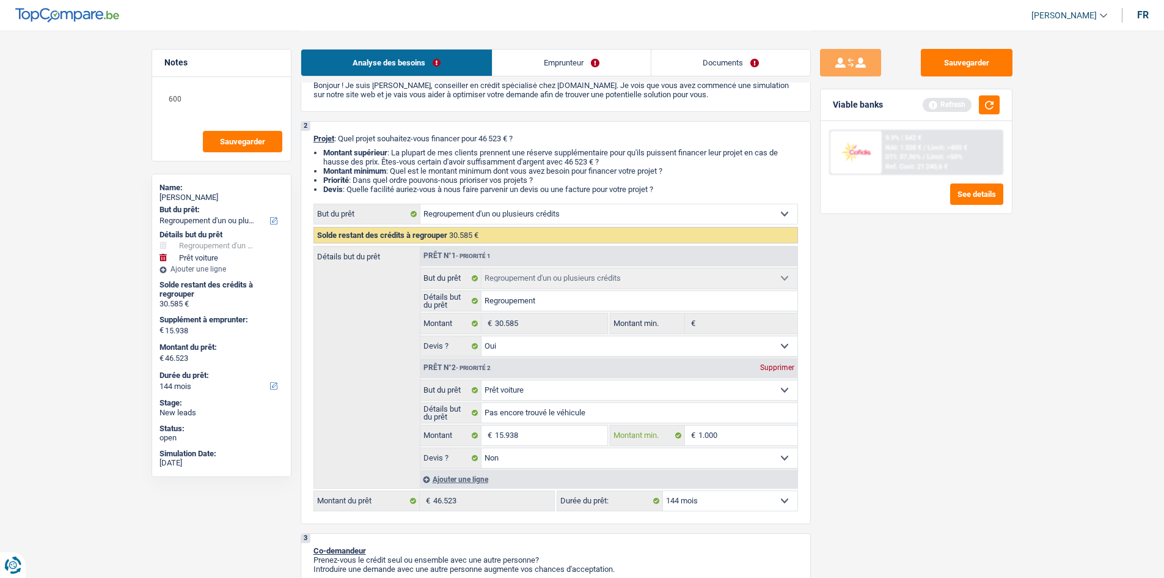
type input "10.001"
click at [860, 432] on div "Sauvegarder Viable banks Refresh 9.9% | 542 € NAI: 1 328 € / Limit: >800 € DTI:…" at bounding box center [916, 303] width 211 height 509
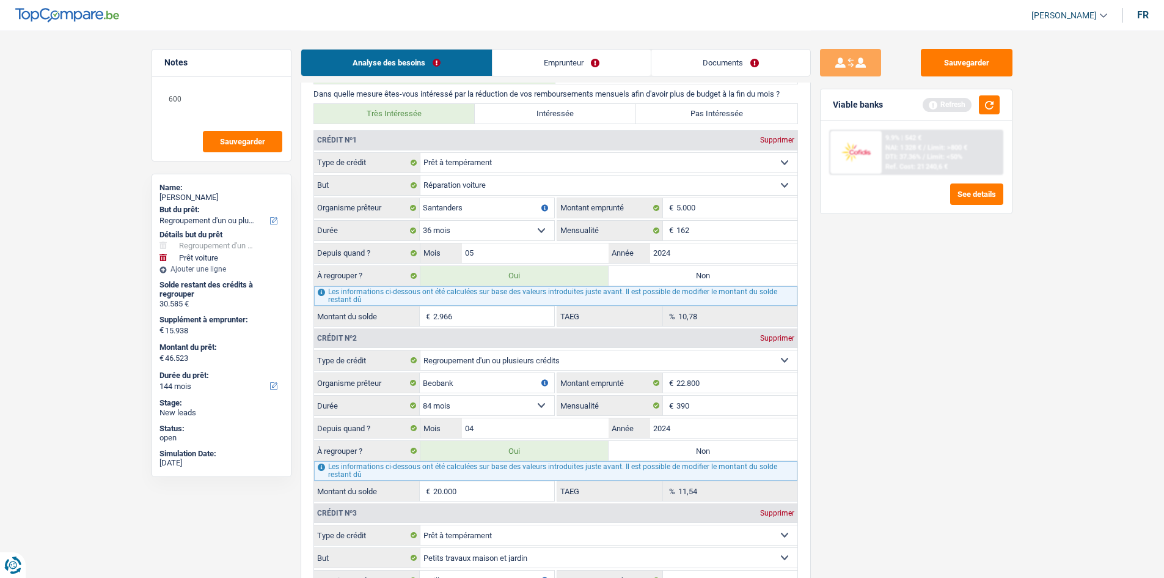
scroll to position [1406, 0]
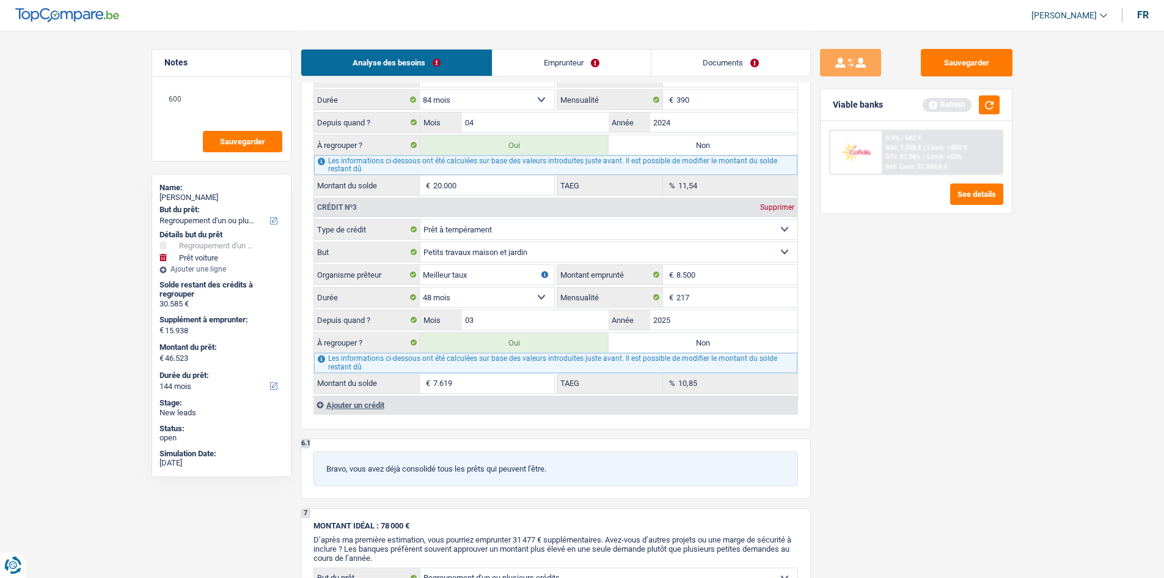
click at [938, 347] on div "Sauvegarder Viable banks Refresh 9.9% | 542 € NAI: 1 328 € / Limit: >800 € DTI:…" at bounding box center [916, 303] width 211 height 509
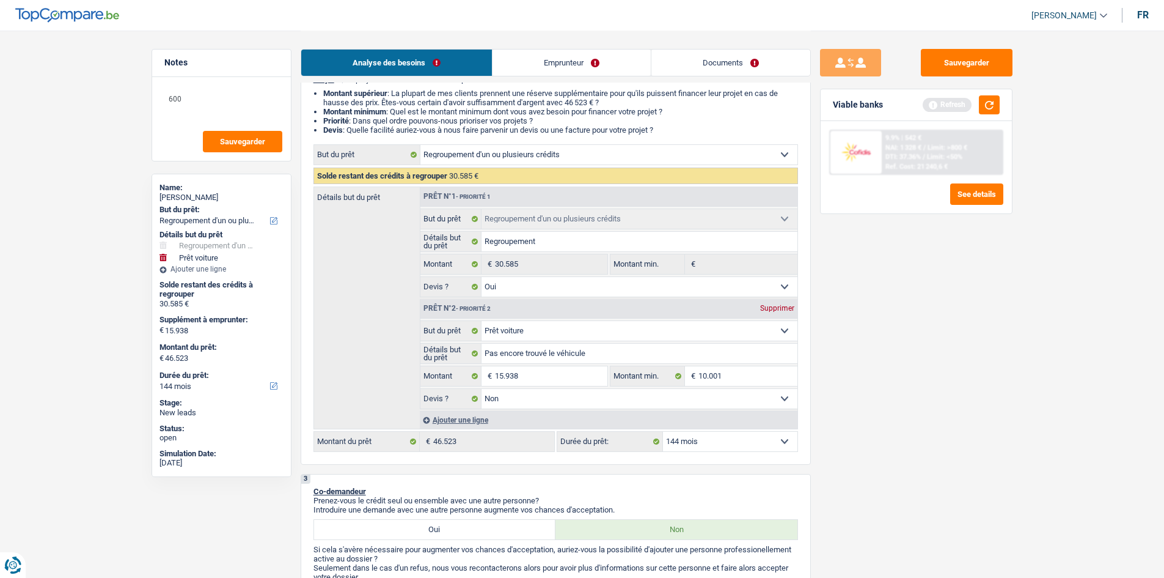
scroll to position [122, 0]
click at [952, 373] on div "Sauvegarder Viable banks Refresh 9.9% | 542 € NAI: 1 328 € / Limit: >800 € DTI:…" at bounding box center [916, 303] width 211 height 509
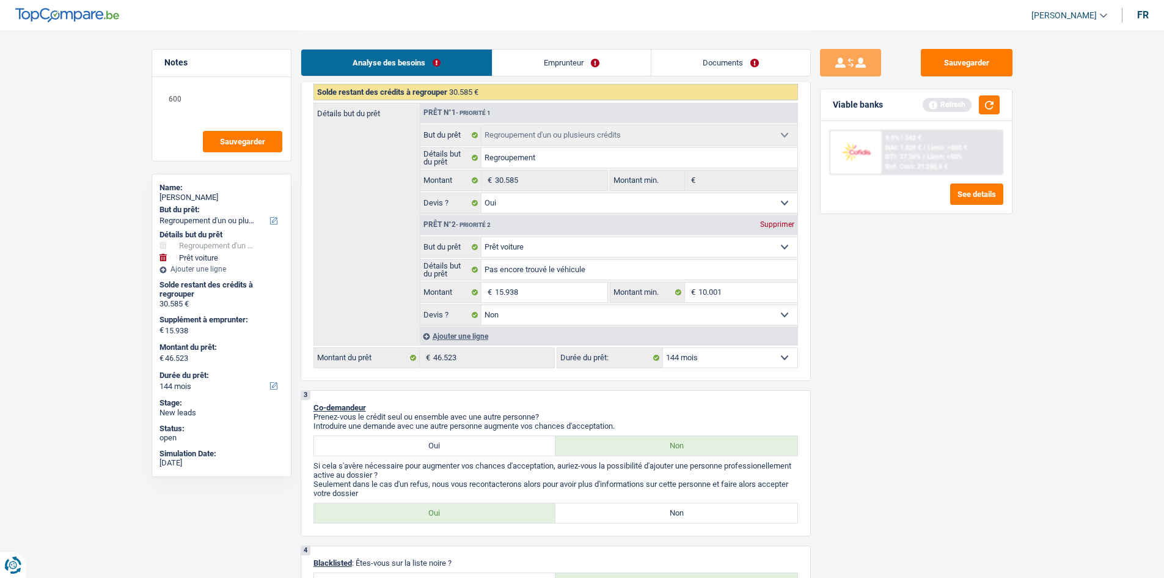
scroll to position [428, 0]
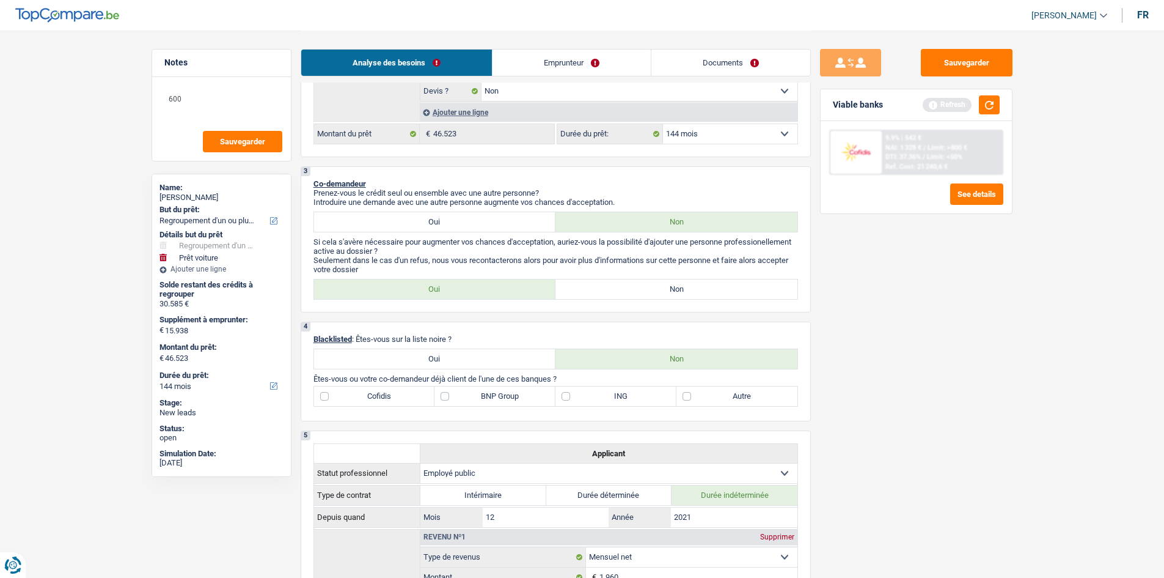
click at [523, 394] on label "BNP Group" at bounding box center [495, 396] width 121 height 20
click at [523, 394] on input "BNP Group" at bounding box center [495, 396] width 121 height 20
checkbox input "true"
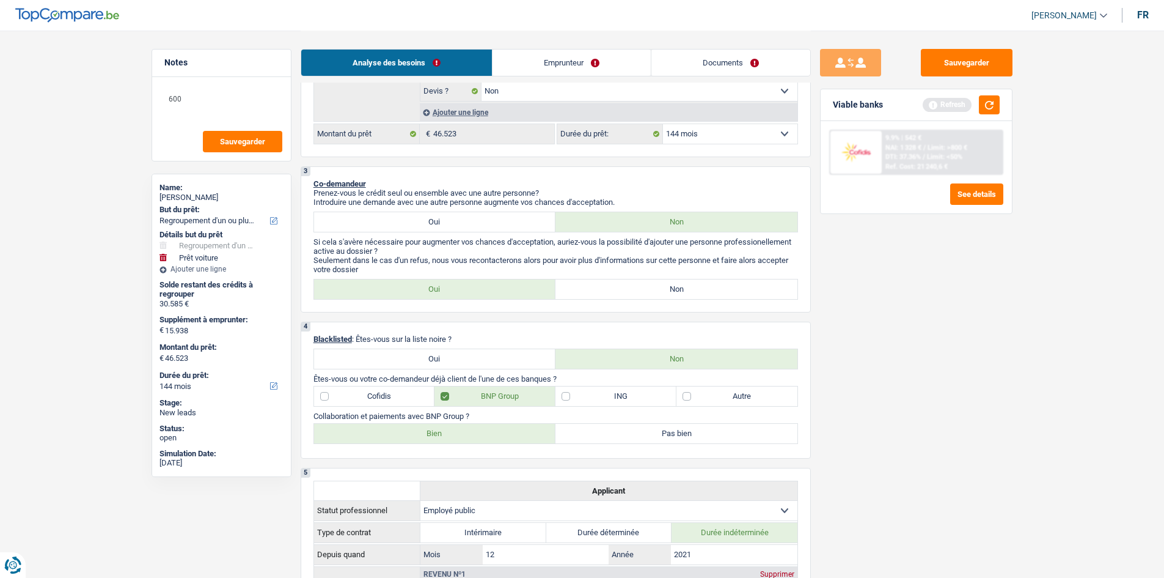
click at [510, 441] on label "Bien" at bounding box center [435, 434] width 242 height 20
click at [510, 441] on input "Bien" at bounding box center [435, 434] width 242 height 20
radio input "true"
click at [868, 413] on div "Sauvegarder Viable banks Refresh 9.9% | 542 € NAI: 1 328 € / Limit: >800 € DTI:…" at bounding box center [916, 303] width 211 height 509
drag, startPoint x: 917, startPoint y: 372, endPoint x: 817, endPoint y: 370, distance: 100.3
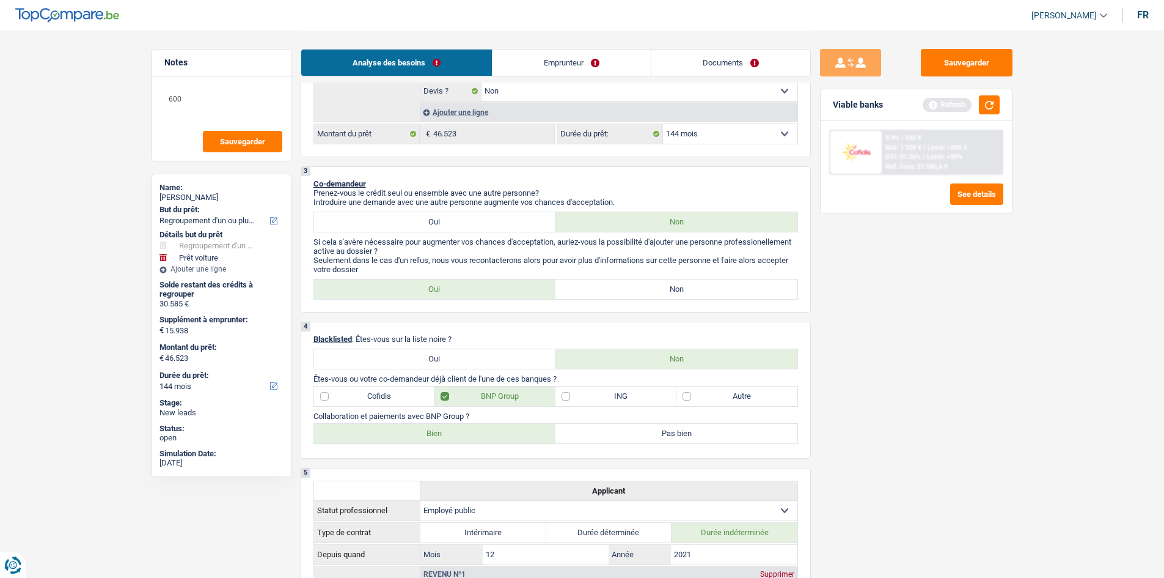
click at [913, 372] on div "Sauvegarder Viable banks Refresh 9.9% | 542 € NAI: 1 328 € / Limit: >800 € DTI:…" at bounding box center [916, 303] width 211 height 509
click at [761, 389] on label "Autre" at bounding box center [737, 396] width 121 height 20
click at [761, 389] on input "Autre" at bounding box center [737, 396] width 121 height 20
checkbox input "true"
click at [927, 340] on div "Sauvegarder Viable banks Refresh 9.9% | 542 € NAI: 1 328 € / Limit: >800 € DTI:…" at bounding box center [916, 303] width 211 height 509
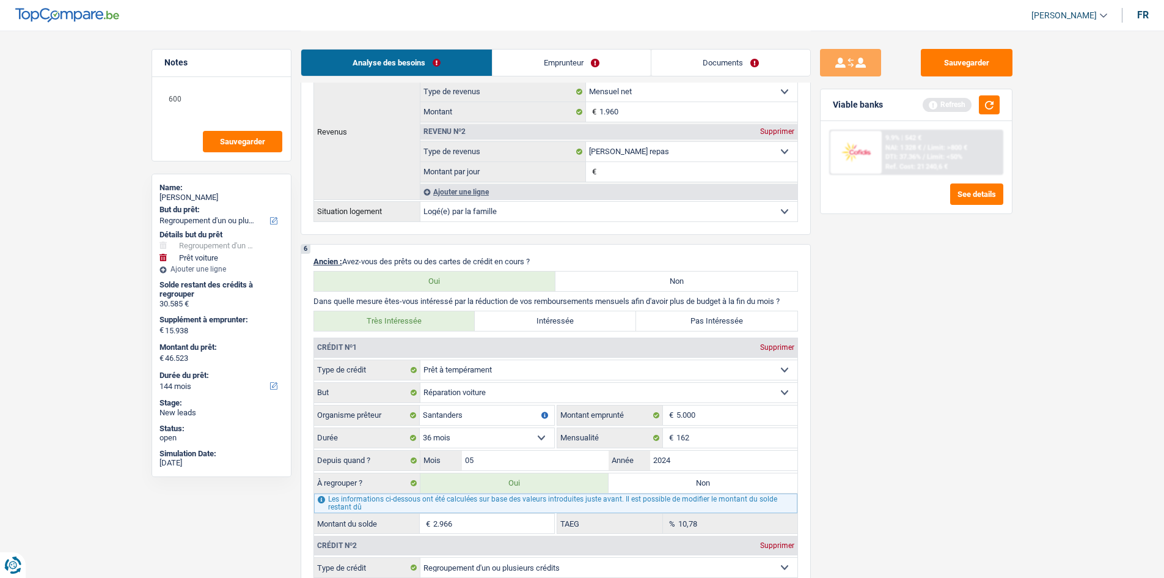
scroll to position [0, 0]
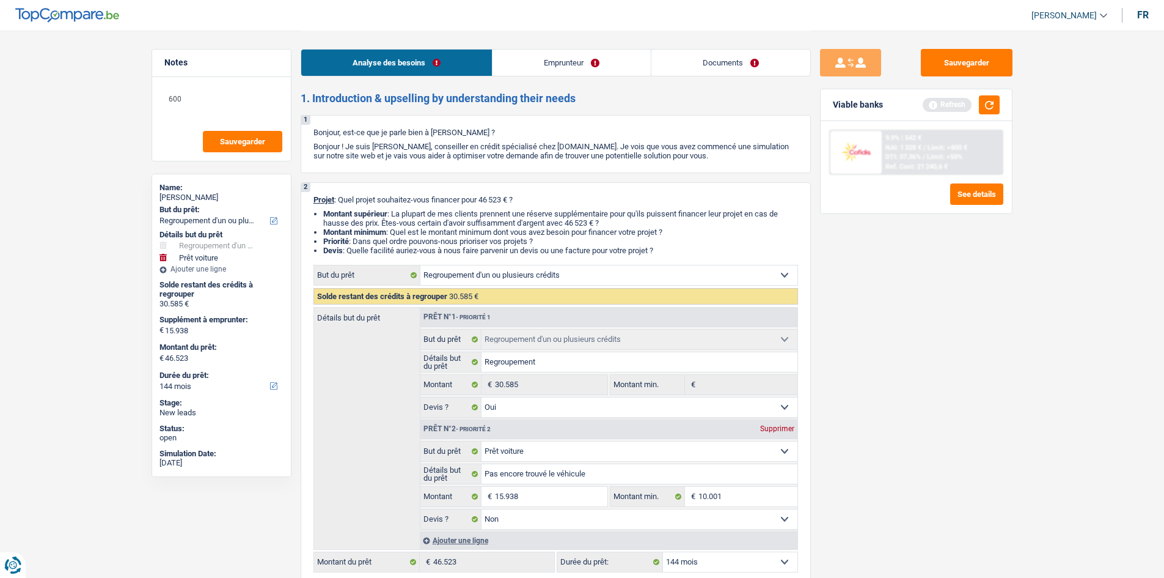
drag, startPoint x: 564, startPoint y: 56, endPoint x: 469, endPoint y: 80, distance: 97.7
click at [564, 56] on link "Emprunteur" at bounding box center [572, 63] width 158 height 26
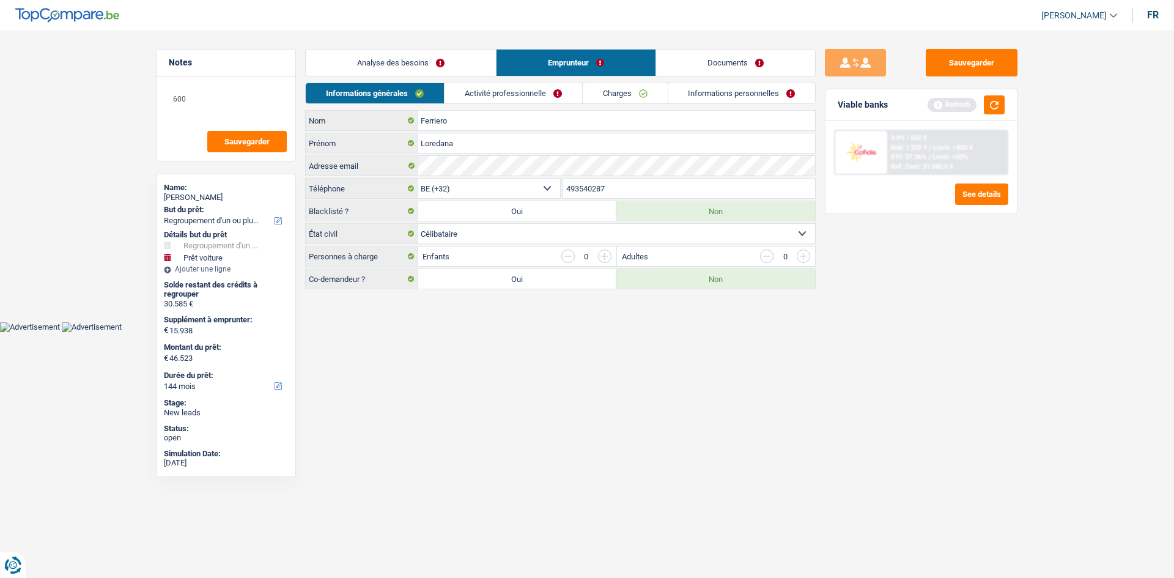
click at [551, 332] on html "Vous avez le contrôle de vos données Nous utilisons des cookies, tout comme nos…" at bounding box center [587, 166] width 1174 height 332
click at [532, 94] on link "Activité professionnelle" at bounding box center [513, 93] width 138 height 20
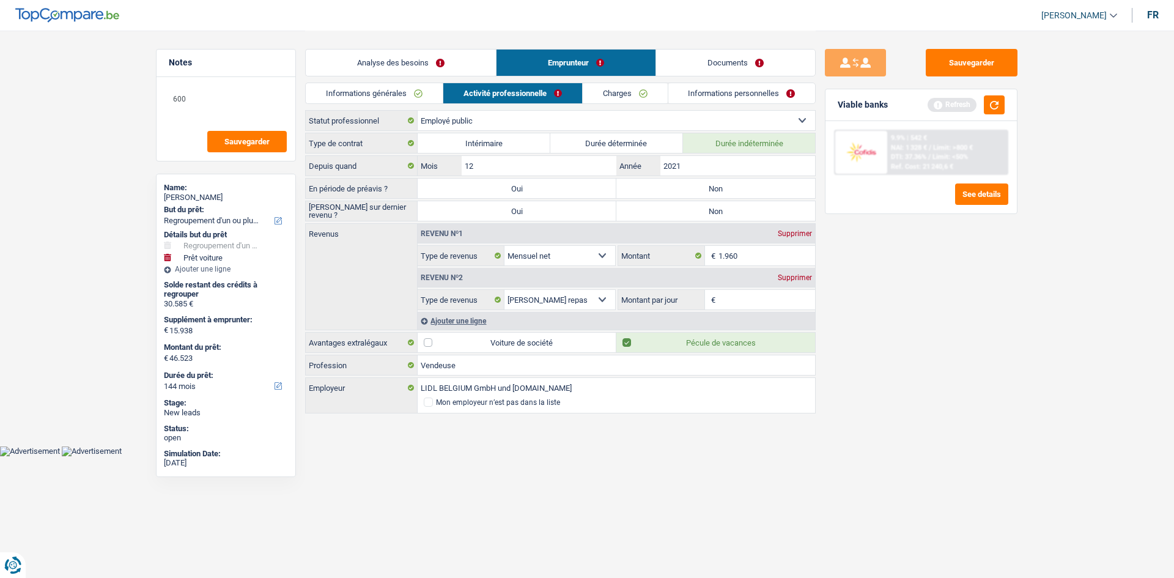
click at [589, 123] on select "Ouvrier Employé privé Employé public Invalide Indépendant Pensionné Chômeur Mut…" at bounding box center [615, 121] width 397 height 20
select select "privateEmployee"
click at [417, 111] on select "Ouvrier Employé privé Employé public Invalide Indépendant Pensionné Chômeur Mut…" at bounding box center [615, 121] width 397 height 20
radio input "false"
checkbox input "false"
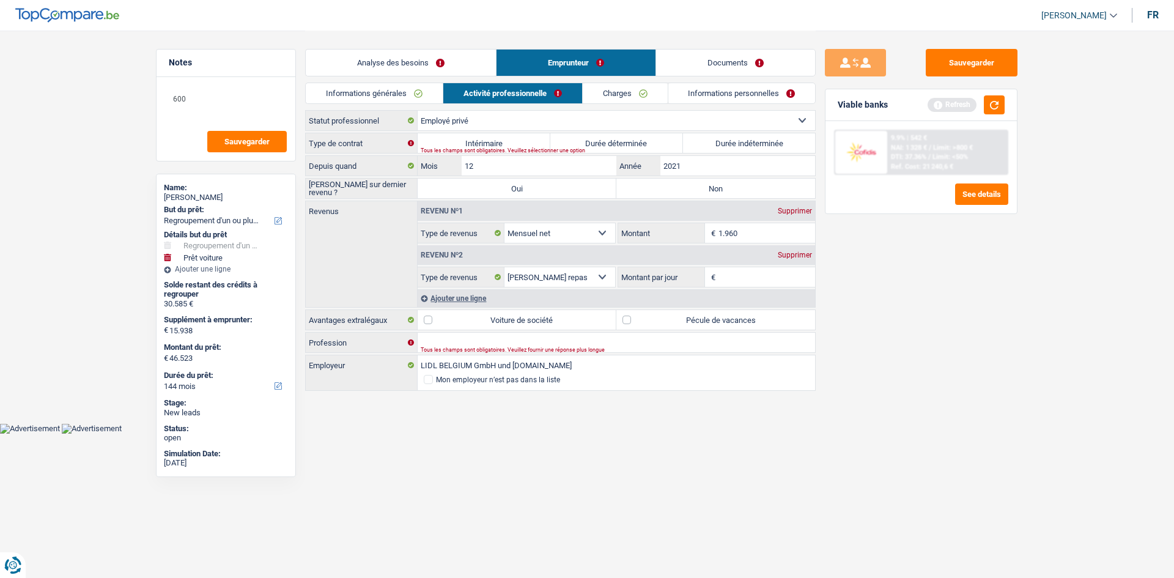
click at [716, 142] on label "Durée indéterminée" at bounding box center [749, 143] width 133 height 20
click at [716, 142] on input "Durée indéterminée" at bounding box center [749, 143] width 133 height 20
radio input "true"
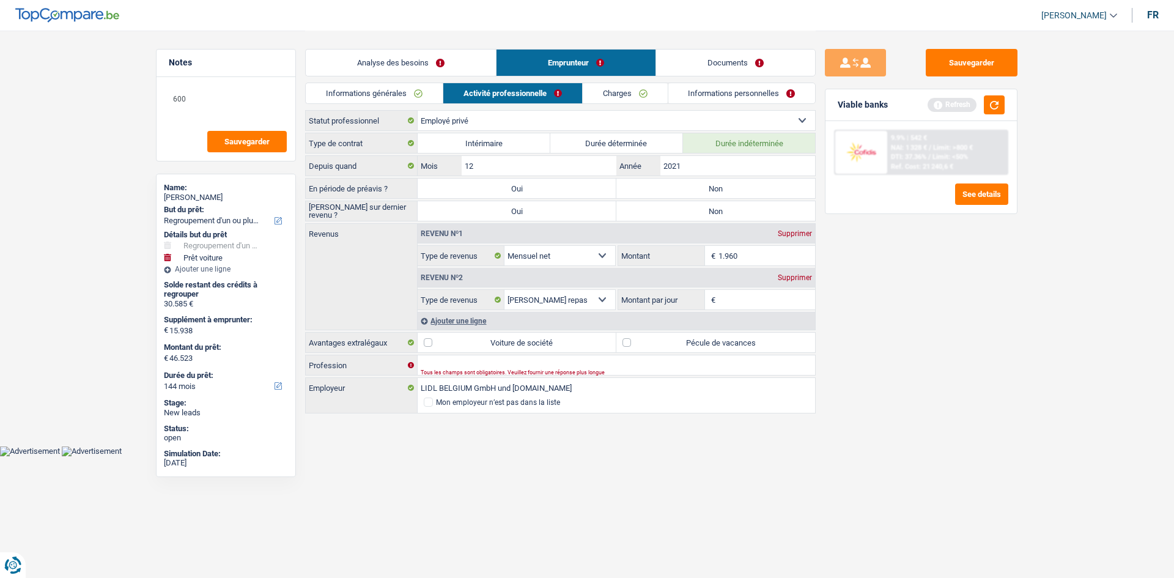
click at [704, 186] on label "Non" at bounding box center [715, 188] width 199 height 20
click at [704, 186] on input "Non" at bounding box center [715, 188] width 199 height 20
radio input "true"
click at [702, 206] on label "Non" at bounding box center [715, 211] width 199 height 20
click at [702, 206] on input "Non" at bounding box center [715, 211] width 199 height 20
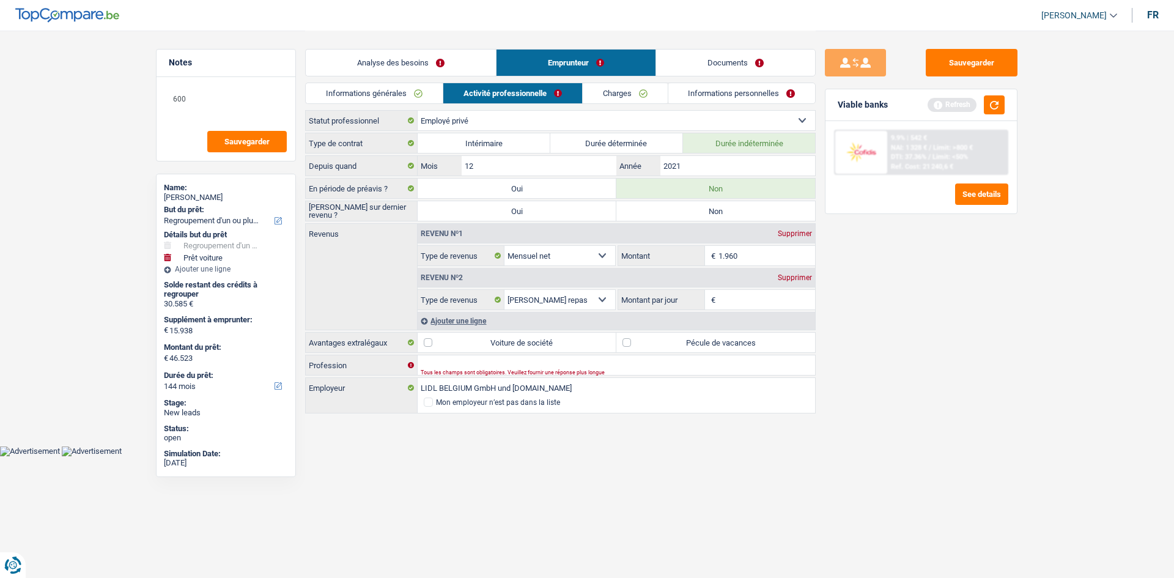
radio input "true"
click at [971, 314] on div "Sauvegarder Viable banks Refresh 9.9% | 542 € NAI: 1 328 € / Limit: >800 € DTI:…" at bounding box center [920, 303] width 211 height 509
click at [996, 104] on button "button" at bounding box center [993, 104] width 21 height 19
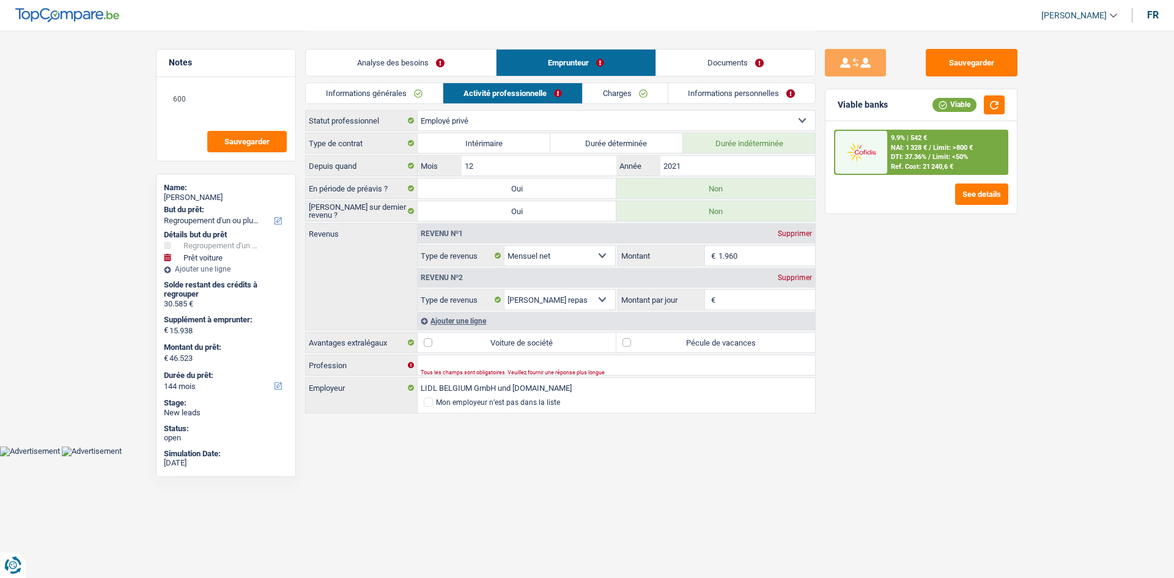
click at [993, 287] on div "Sauvegarder Viable banks Viable 9.9% | 542 € NAI: 1 328 € / Limit: >800 € DTI: …" at bounding box center [920, 303] width 211 height 509
click at [526, 363] on input "Profession" at bounding box center [615, 365] width 397 height 20
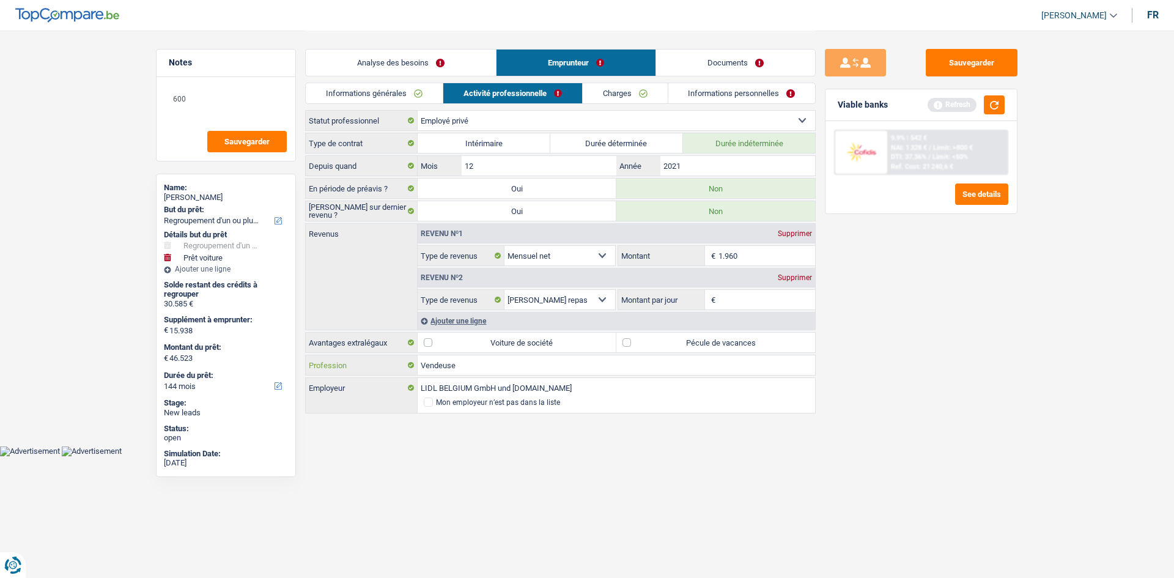
type input "Vendeuse"
click at [979, 336] on div "Sauvegarder Viable banks Refresh 9.9% | 542 € NAI: 1 328 € / Limit: >800 € DTI:…" at bounding box center [920, 303] width 211 height 509
click at [788, 306] on input "Montant par jour" at bounding box center [766, 300] width 97 height 20
click at [730, 342] on label "Pécule de vacances" at bounding box center [715, 343] width 199 height 20
click at [730, 342] on input "Pécule de vacances" at bounding box center [715, 343] width 199 height 20
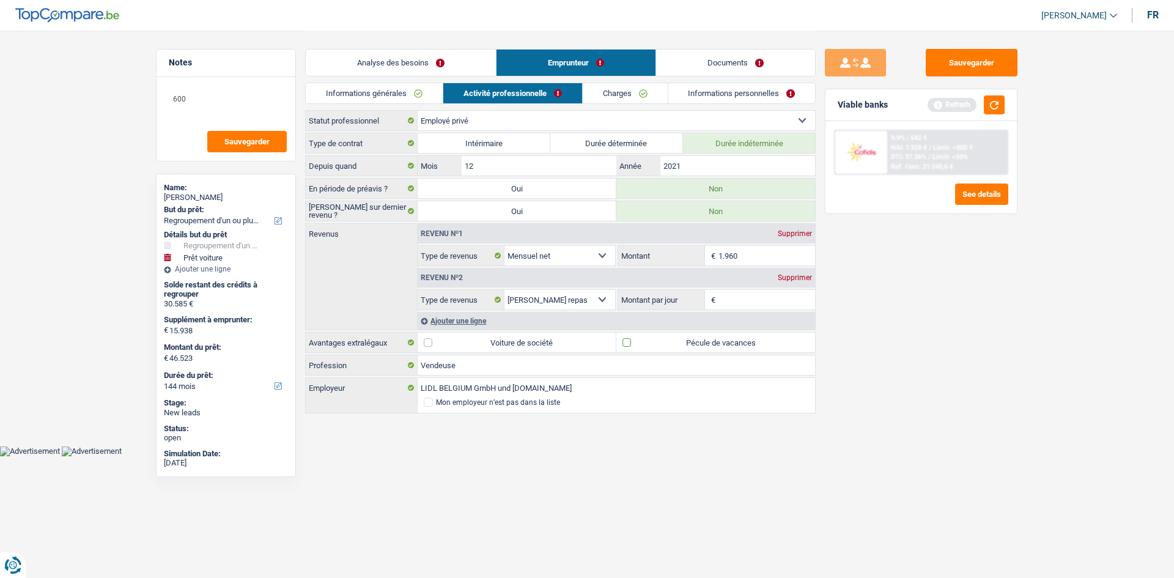
checkbox input "true"
click at [749, 304] on input "Montant par jour" at bounding box center [766, 300] width 97 height 20
type input "8,0"
click at [924, 312] on div "Sauvegarder Viable banks Refresh 9.9% | 542 € NAI: 1 328 € / Limit: >800 € DTI:…" at bounding box center [920, 303] width 211 height 509
click at [992, 104] on button "button" at bounding box center [993, 104] width 21 height 19
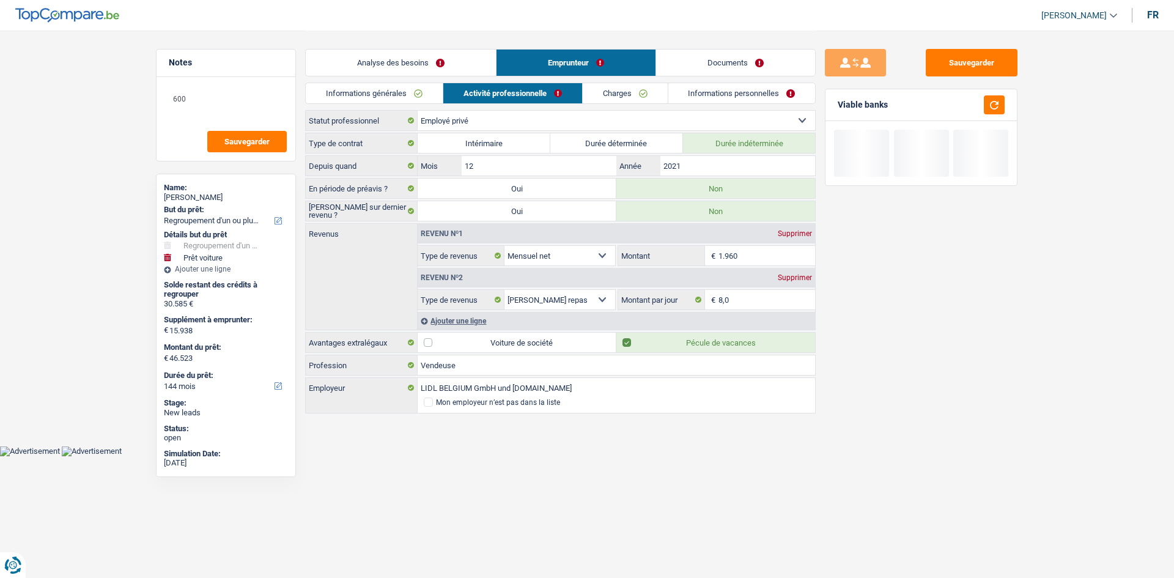
click at [485, 321] on div "Ajouter une ligne" at bounding box center [615, 321] width 397 height 18
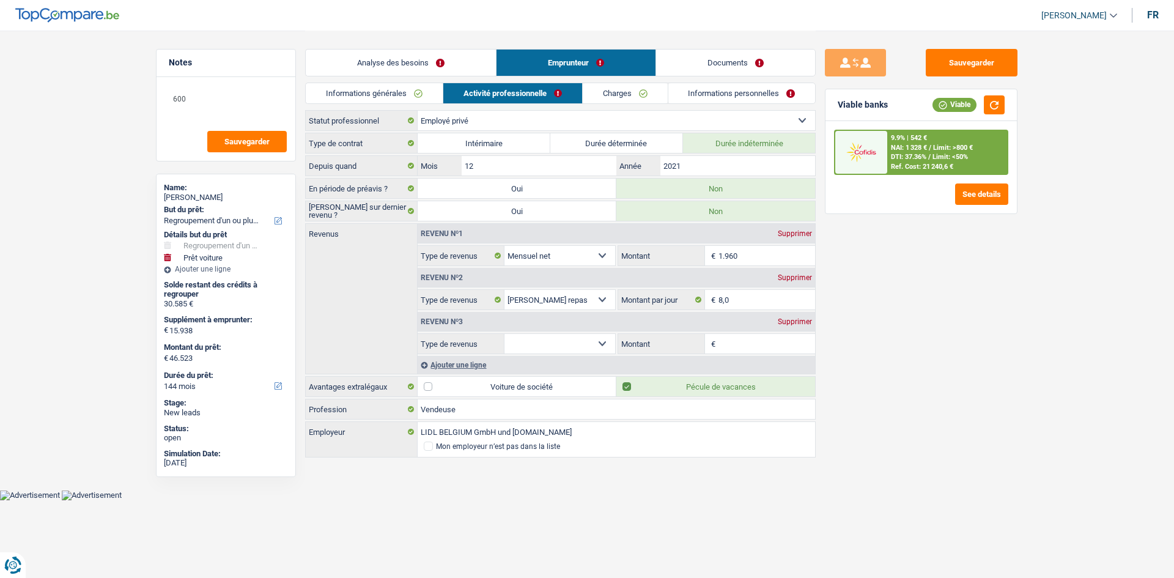
click at [799, 318] on div "Supprimer" at bounding box center [794, 321] width 40 height 7
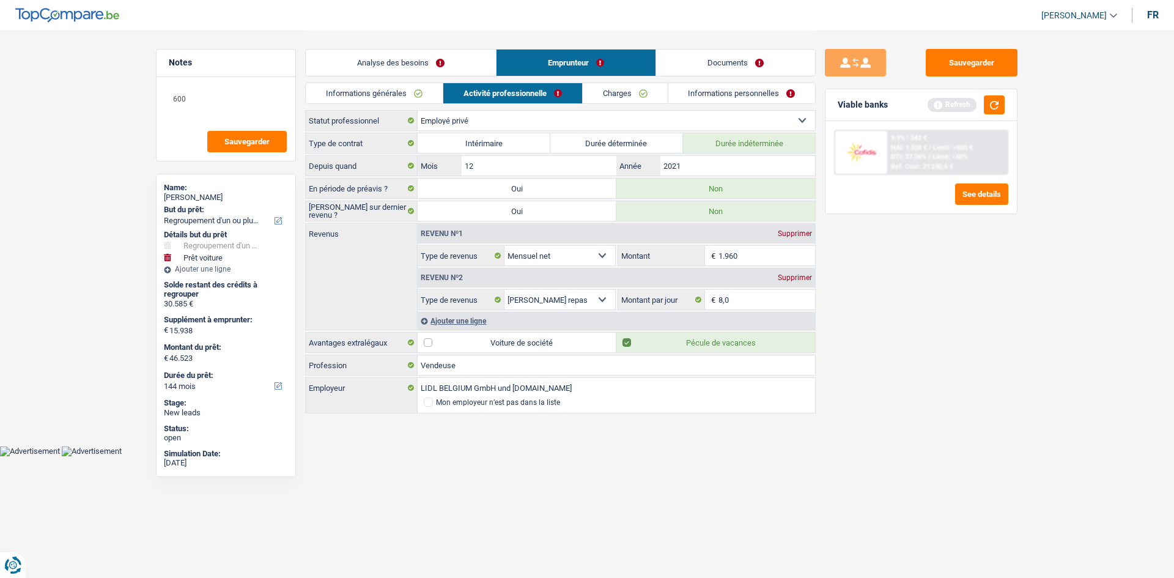
click at [627, 89] on link "Charges" at bounding box center [625, 93] width 85 height 20
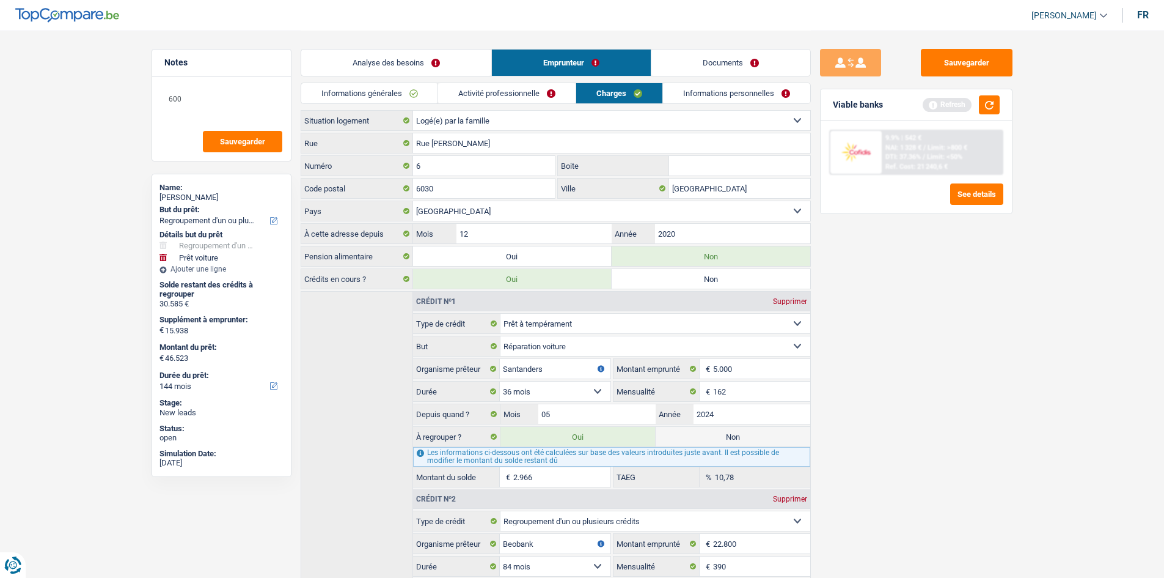
click at [966, 316] on div "Sauvegarder Viable banks Refresh 9.9% | 542 € NAI: 1 328 € / Limit: >800 € DTI:…" at bounding box center [916, 303] width 211 height 509
click at [231, 105] on textarea "600" at bounding box center [222, 104] width 122 height 37
click at [250, 90] on textarea "600" at bounding box center [222, 104] width 122 height 37
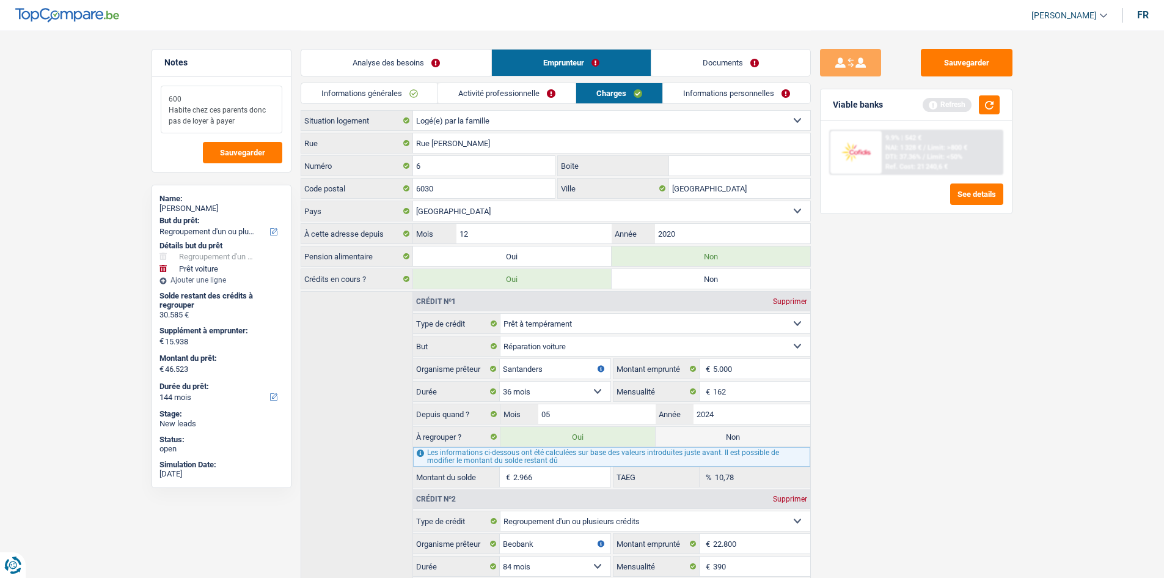
type textarea "600 Habite chez ces parents donc pas de loyer à payer"
drag, startPoint x: 694, startPoint y: 93, endPoint x: 645, endPoint y: 115, distance: 53.6
click at [694, 93] on link "Informations personnelles" at bounding box center [736, 93] width 147 height 20
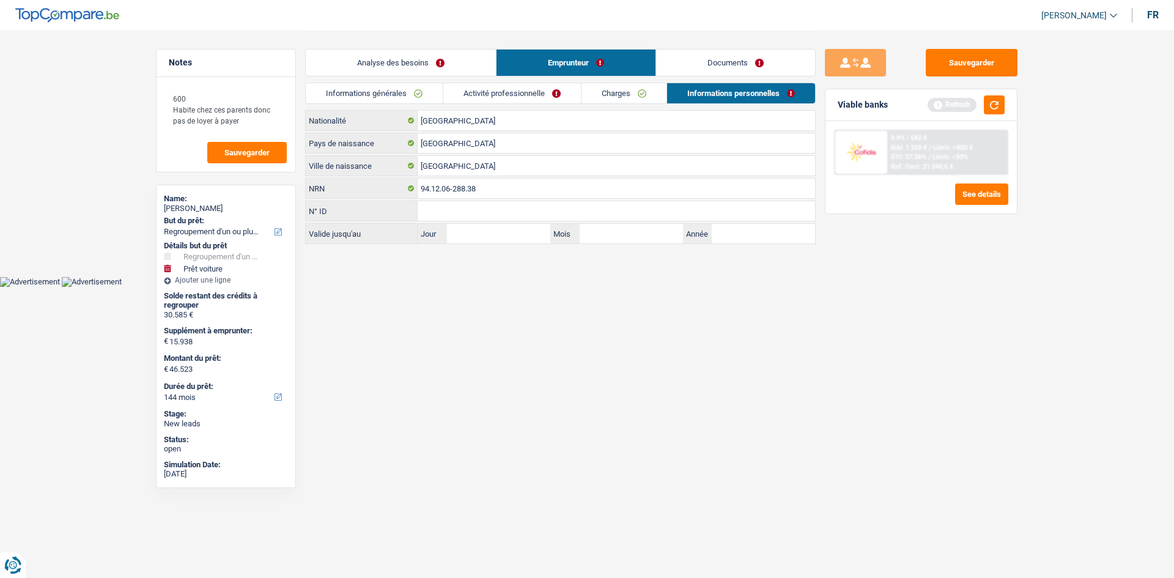
click at [485, 287] on html "Vous avez le contrôle de vos données Nous utilisons des cookies, tout comme nos…" at bounding box center [587, 143] width 1174 height 287
click at [989, 108] on button "button" at bounding box center [993, 104] width 21 height 19
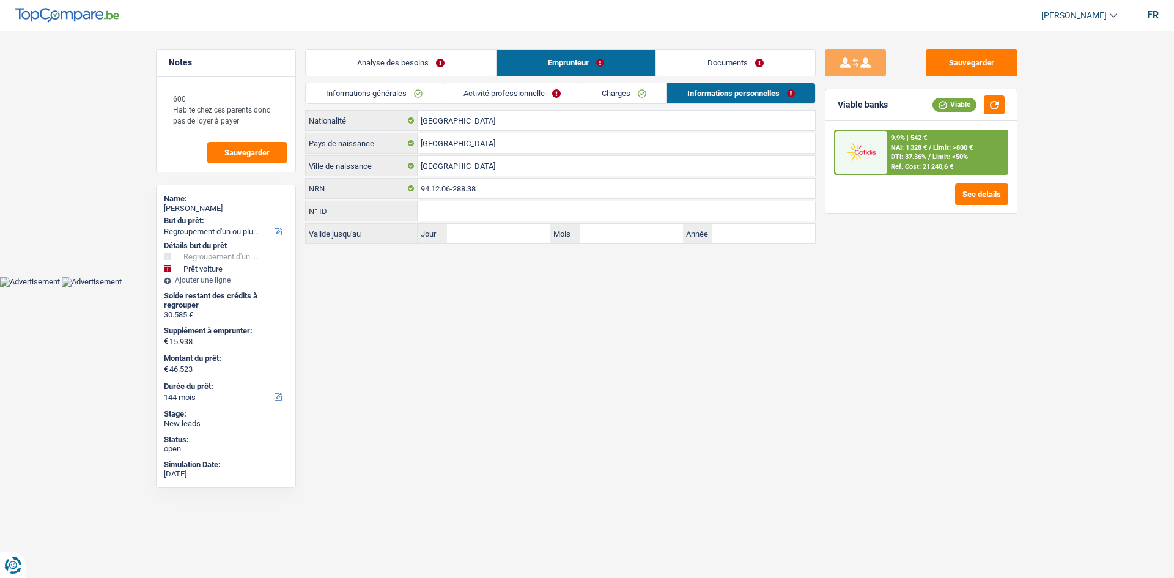
click at [548, 287] on html "Vous avez le contrôle de vos données Nous utilisons des cookies, tout comme nos…" at bounding box center [587, 143] width 1174 height 287
click at [727, 57] on link "Documents" at bounding box center [735, 63] width 159 height 26
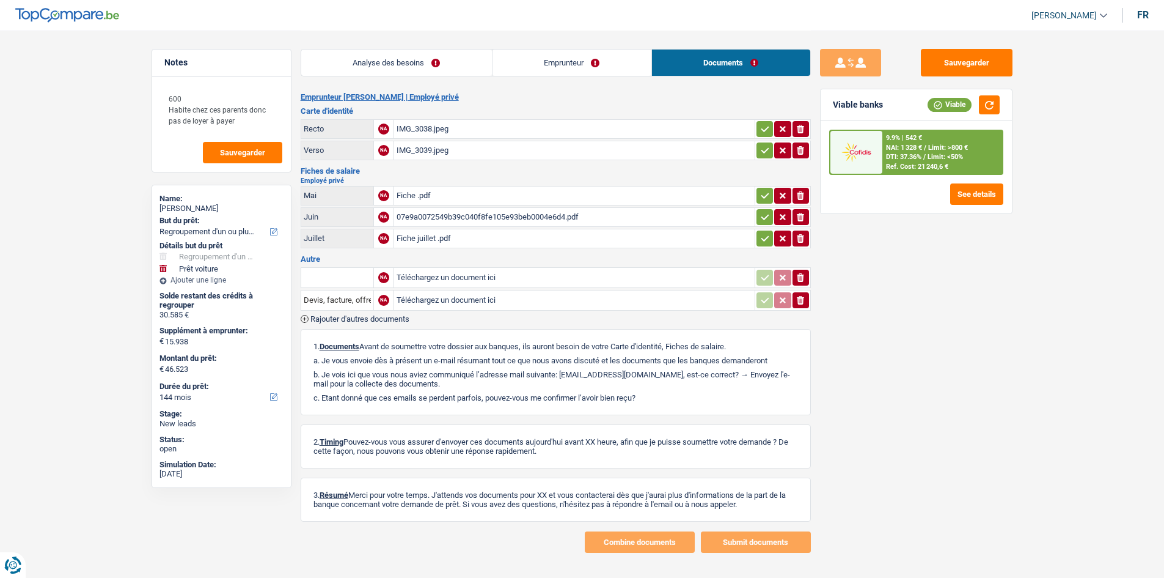
click at [448, 125] on div "IMG_3038.jpeg" at bounding box center [575, 129] width 356 height 18
click at [462, 149] on div "IMG_3039.jpeg" at bounding box center [575, 150] width 356 height 18
click at [499, 193] on div "Fiche .pdf" at bounding box center [575, 195] width 356 height 18
click at [508, 213] on div "07e9a0072549b39c040f8fe105e93beb0004e6d4.pdf" at bounding box center [575, 217] width 356 height 18
click at [498, 243] on div "Fiche juillet .pdf" at bounding box center [575, 238] width 356 height 18
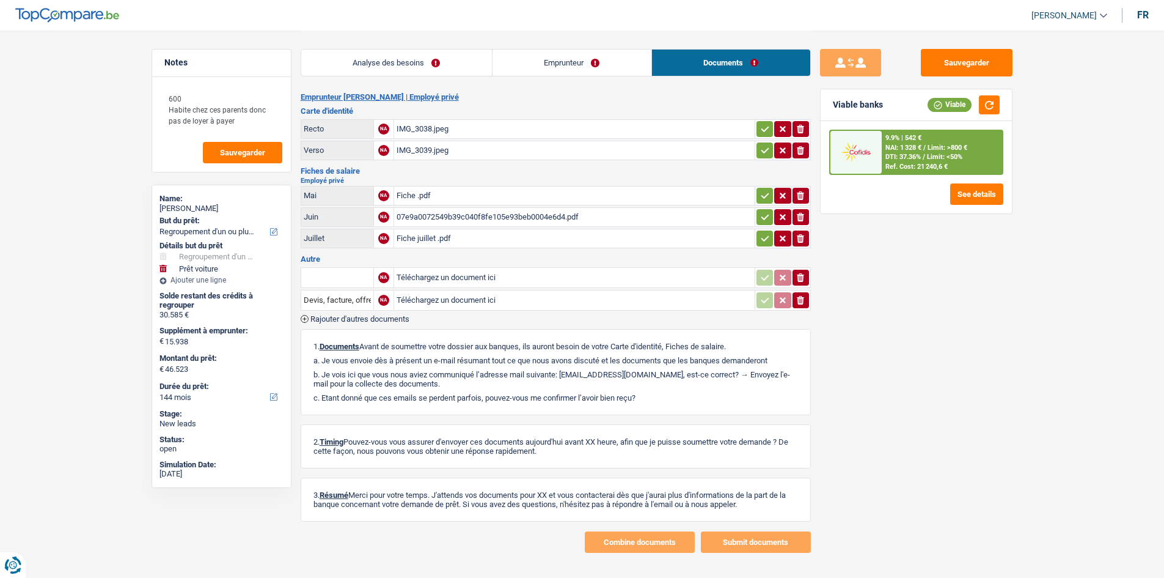
click at [458, 201] on div "Fiche .pdf" at bounding box center [575, 195] width 356 height 18
click at [548, 213] on div "07e9a0072549b39c040f8fe105e93beb0004e6d4.pdf" at bounding box center [575, 217] width 356 height 18
click at [381, 57] on link "Analyse des besoins" at bounding box center [396, 63] width 191 height 26
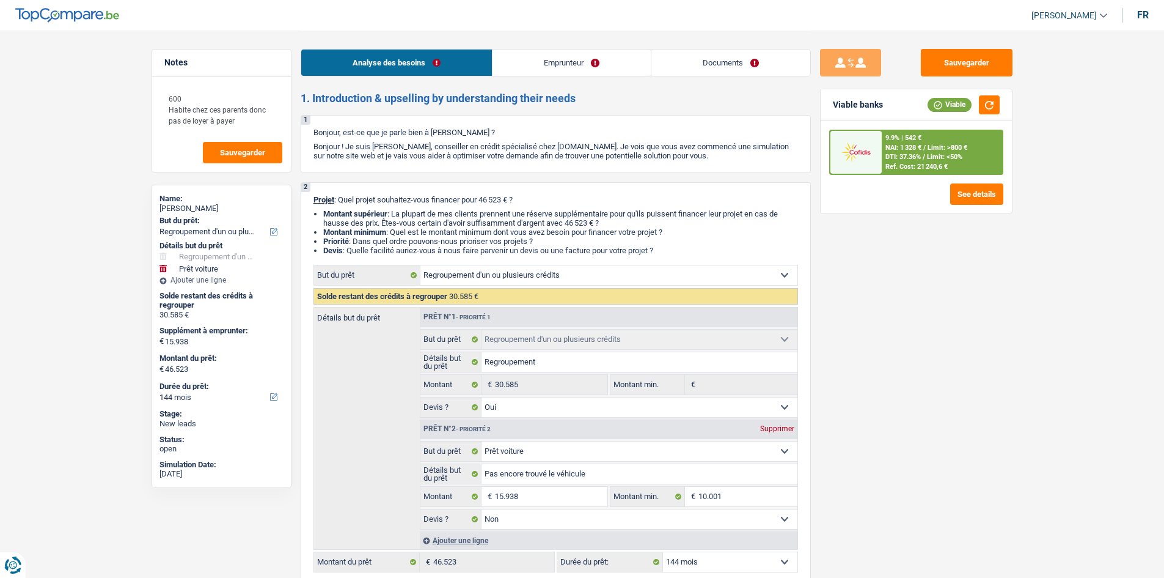
click at [829, 314] on div "Sauvegarder Viable banks Viable 9.9% | 542 € NAI: 1 328 € / Limit: >800 € DTI: …" at bounding box center [916, 303] width 211 height 509
click at [928, 370] on div "Sauvegarder Viable banks Viable 9.9% | 542 € NAI: 1 328 € / Limit: >800 € DTI: …" at bounding box center [916, 303] width 211 height 509
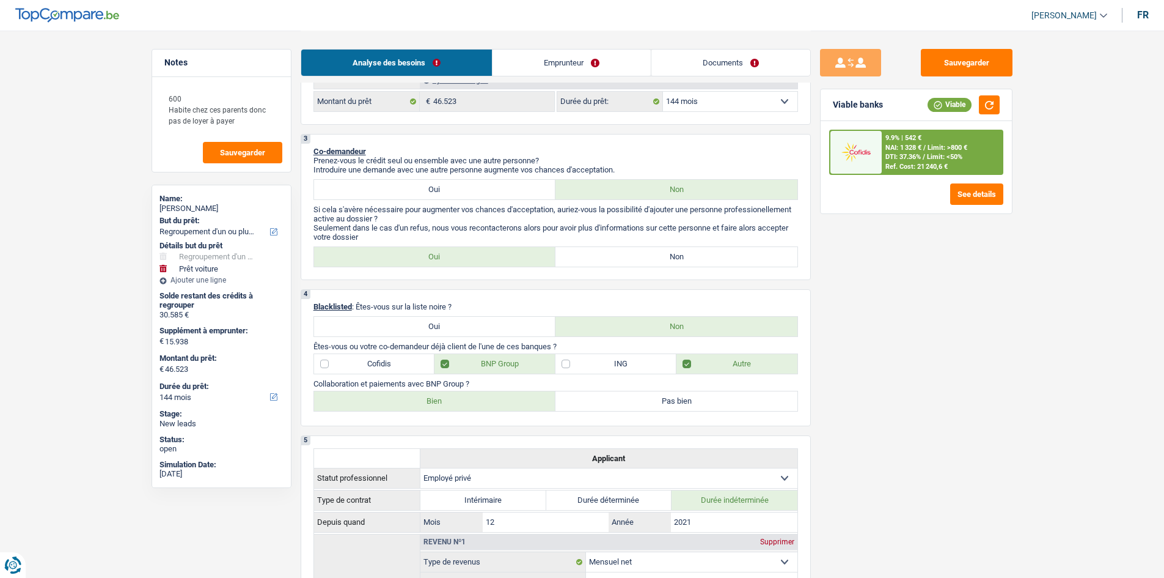
scroll to position [367, 0]
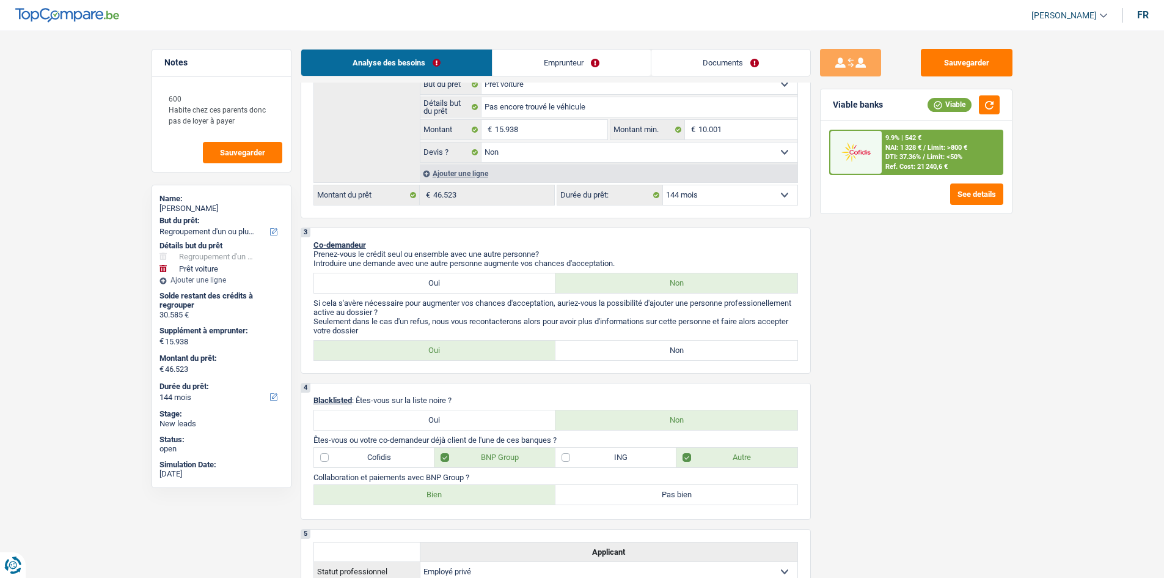
click at [657, 348] on label "Non" at bounding box center [677, 350] width 242 height 20
click at [657, 348] on input "Non" at bounding box center [677, 350] width 242 height 20
radio input "true"
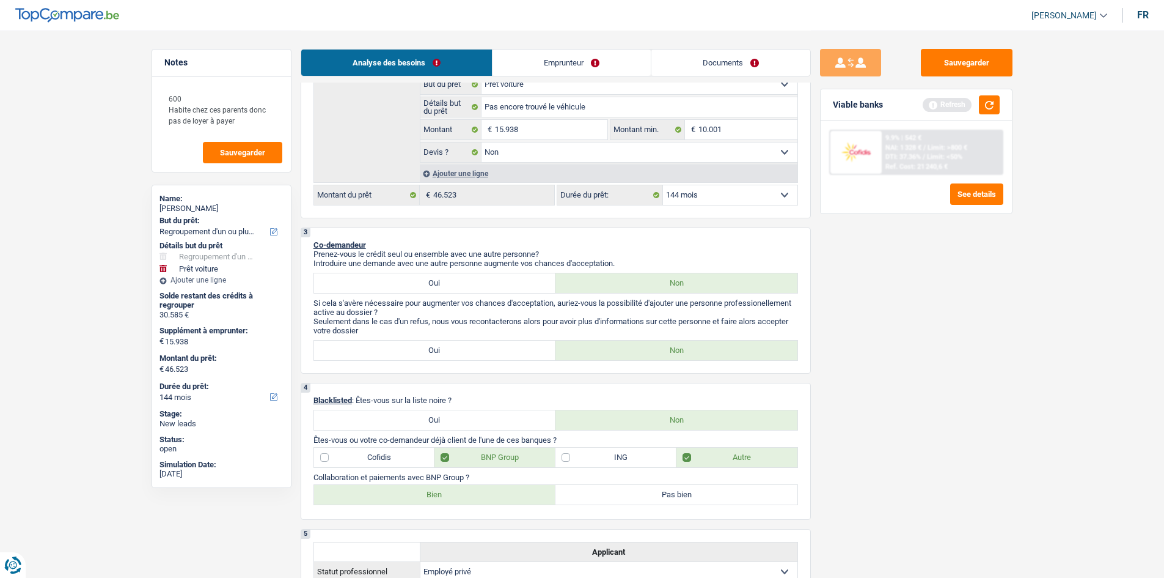
click at [943, 351] on div "Sauvegarder Viable banks Refresh 9.9% | 542 € NAI: 1 328 € / Limit: >800 € DTI:…" at bounding box center [916, 303] width 211 height 509
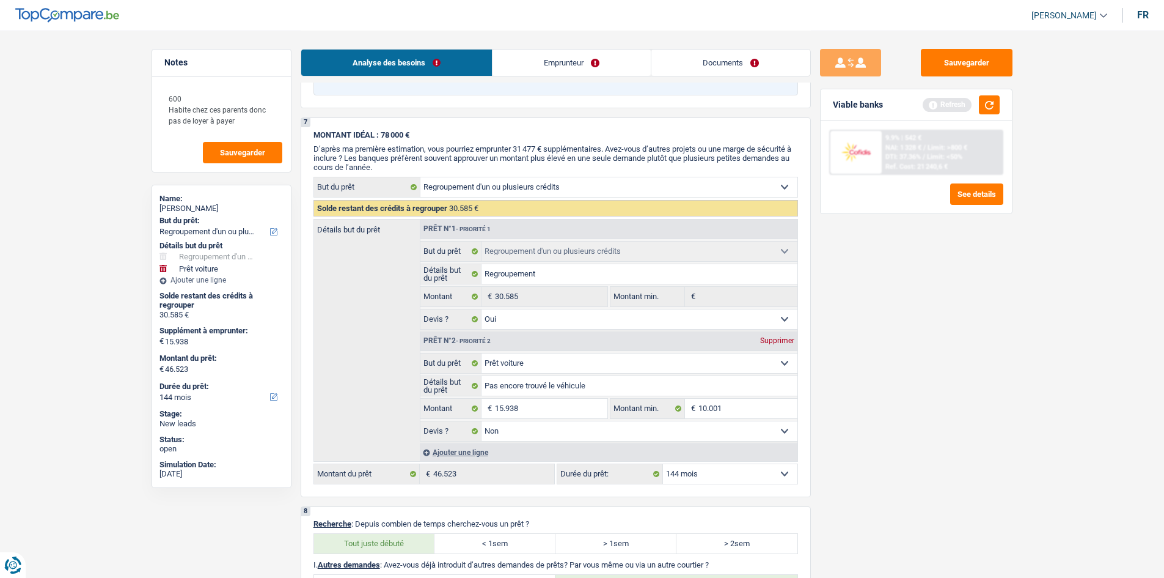
scroll to position [2158, 0]
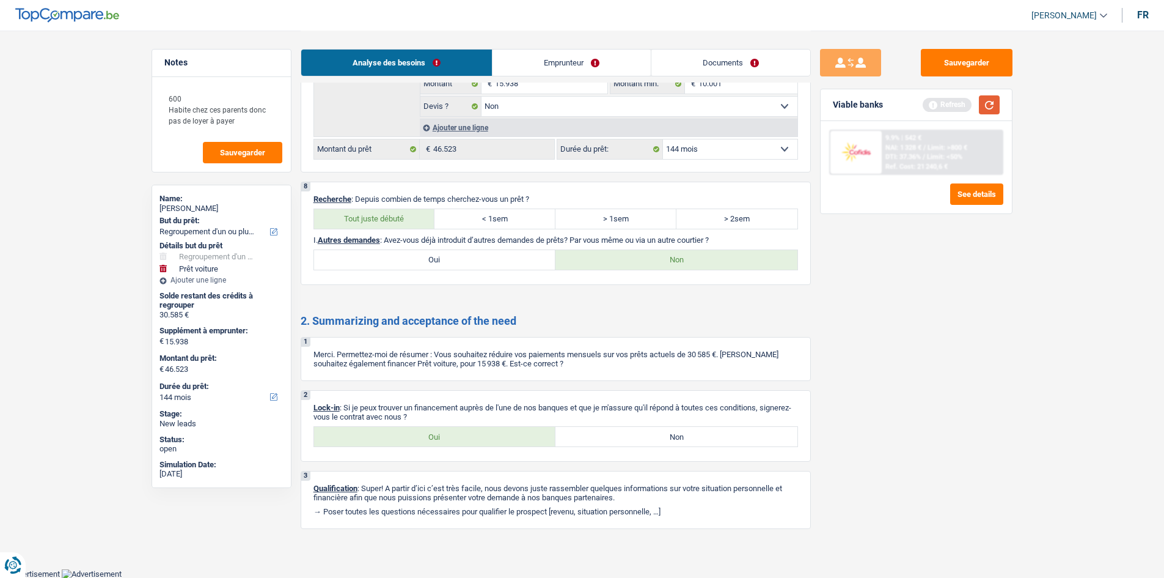
click at [984, 104] on button "button" at bounding box center [989, 104] width 21 height 19
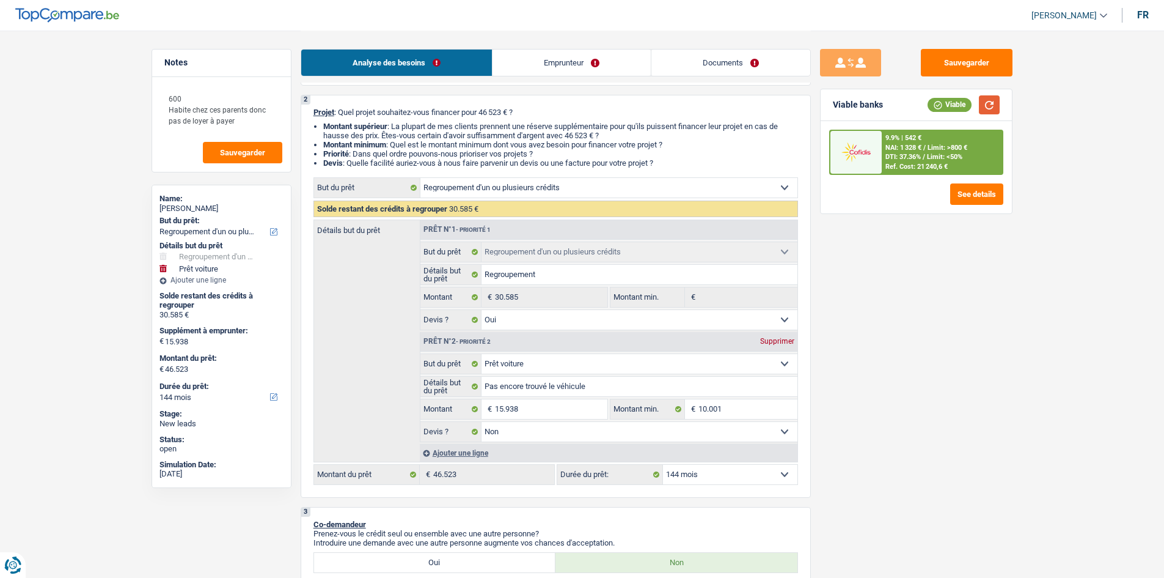
scroll to position [51, 0]
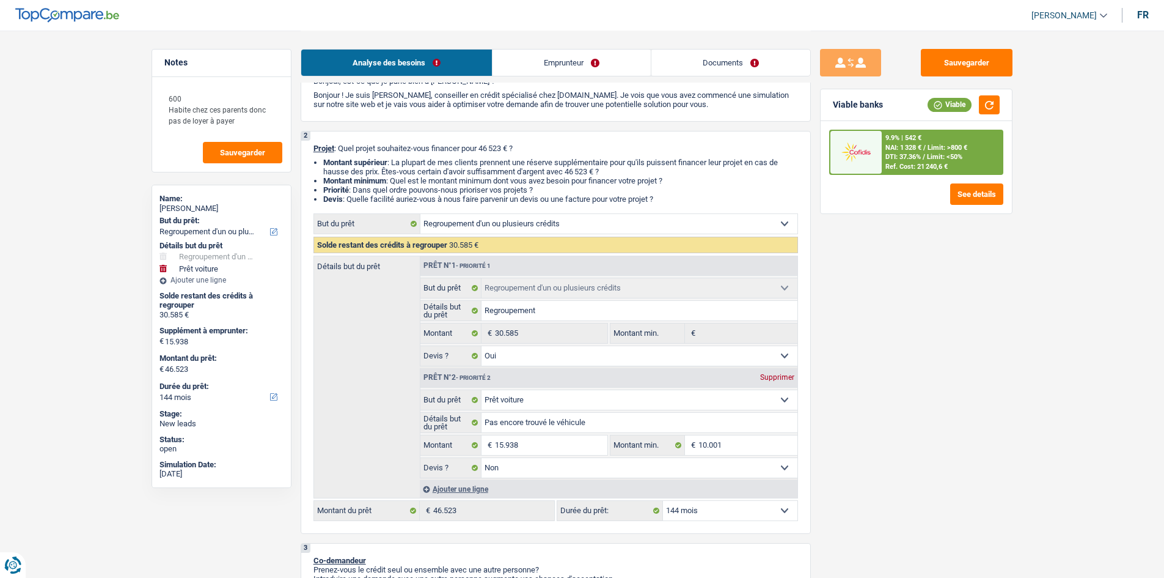
click at [966, 282] on div "Sauvegarder Viable banks Viable 9.9% | 542 € NAI: 1 328 € / Limit: >800 € DTI: …" at bounding box center [916, 303] width 211 height 509
click at [770, 515] on select "12 mois 18 mois 24 mois 30 mois 36 mois 42 mois 48 mois 60 mois 72 mois 84 mois…" at bounding box center [730, 511] width 134 height 20
click at [939, 167] on div "Ref. Cost: 21 240,6 €" at bounding box center [917, 167] width 62 height 8
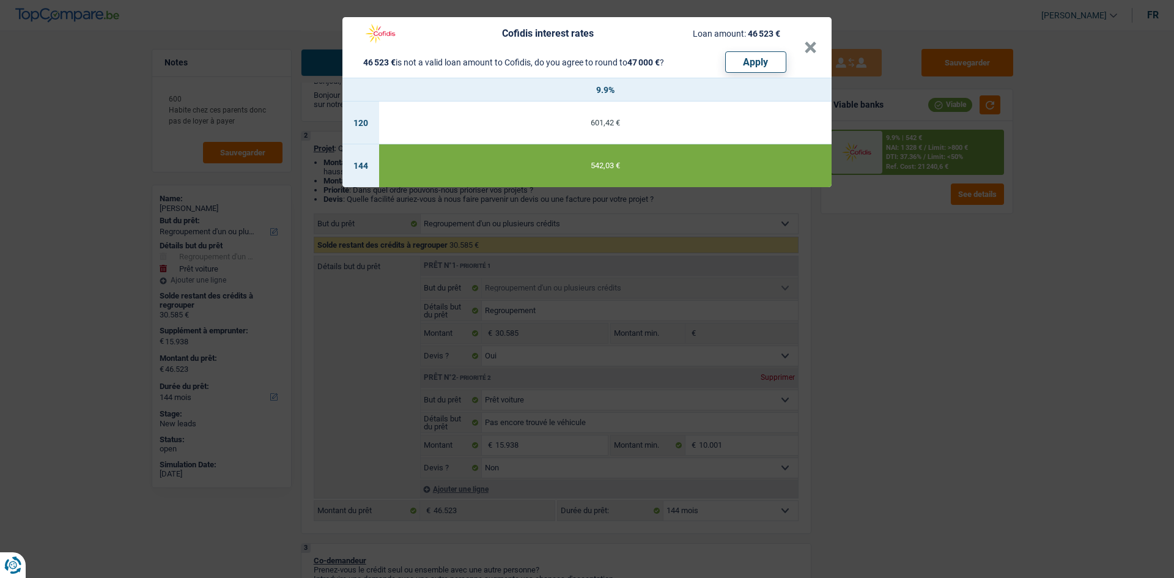
click at [961, 338] on div "Cofidis interest rates Loan amount: 46 523 € 46 523 € is not a valid loan amoun…" at bounding box center [587, 289] width 1174 height 578
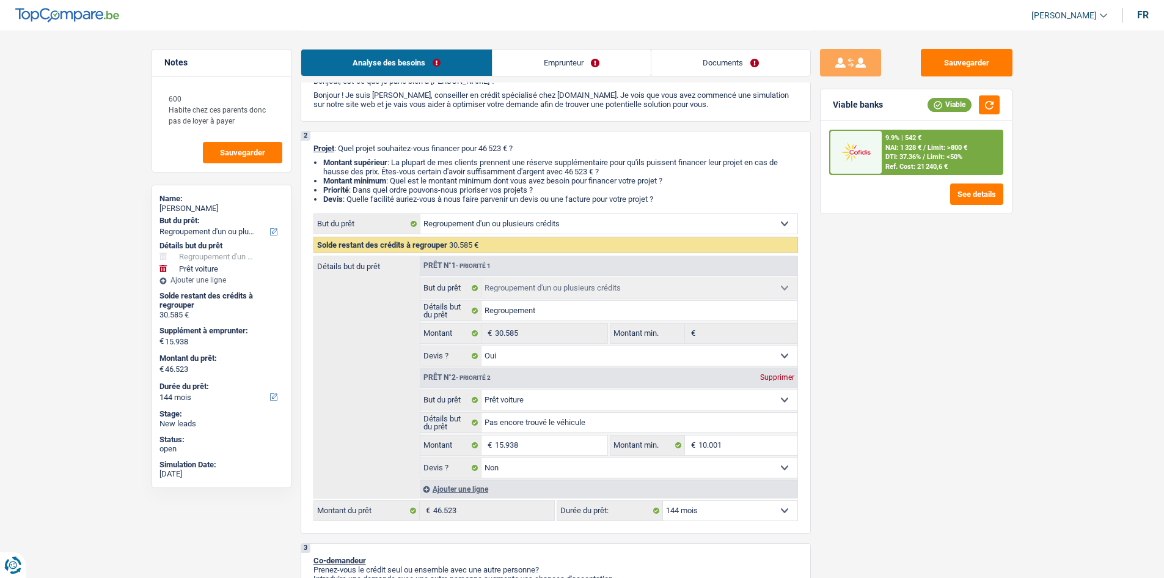
drag, startPoint x: 729, startPoint y: 512, endPoint x: 732, endPoint y: 503, distance: 8.9
click at [729, 512] on select "12 mois 18 mois 24 mois 30 mois 36 mois 42 mois 48 mois 60 mois 72 mois 84 mois…" at bounding box center [730, 511] width 134 height 20
select select "120"
click at [663, 501] on select "12 mois 18 mois 24 mois 30 mois 36 mois 42 mois 48 mois 60 mois 72 mois 84 mois…" at bounding box center [730, 511] width 134 height 20
select select "120"
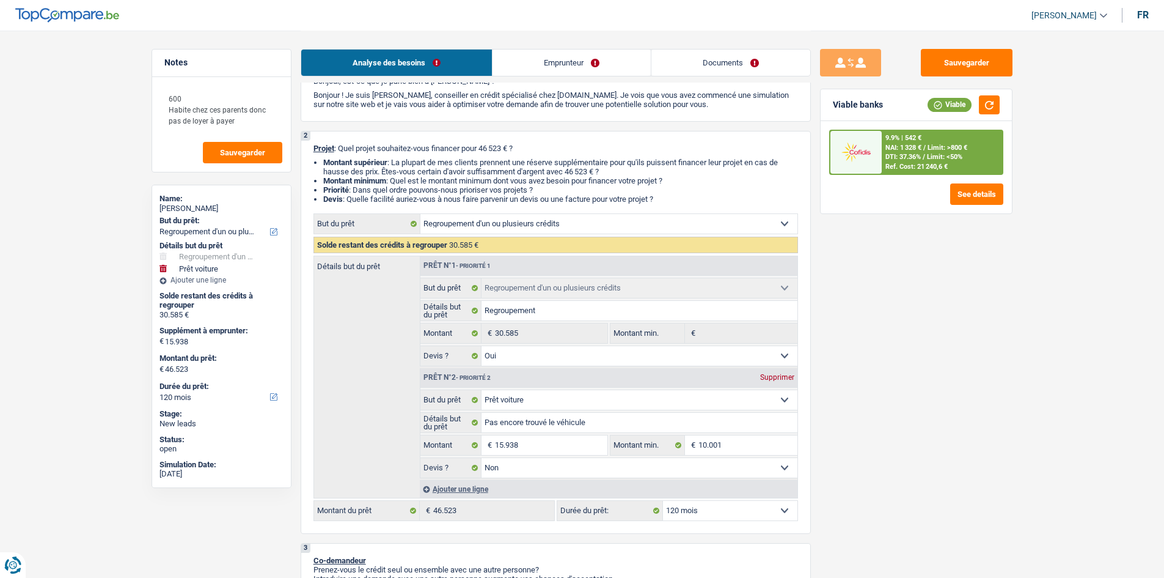
select select "120"
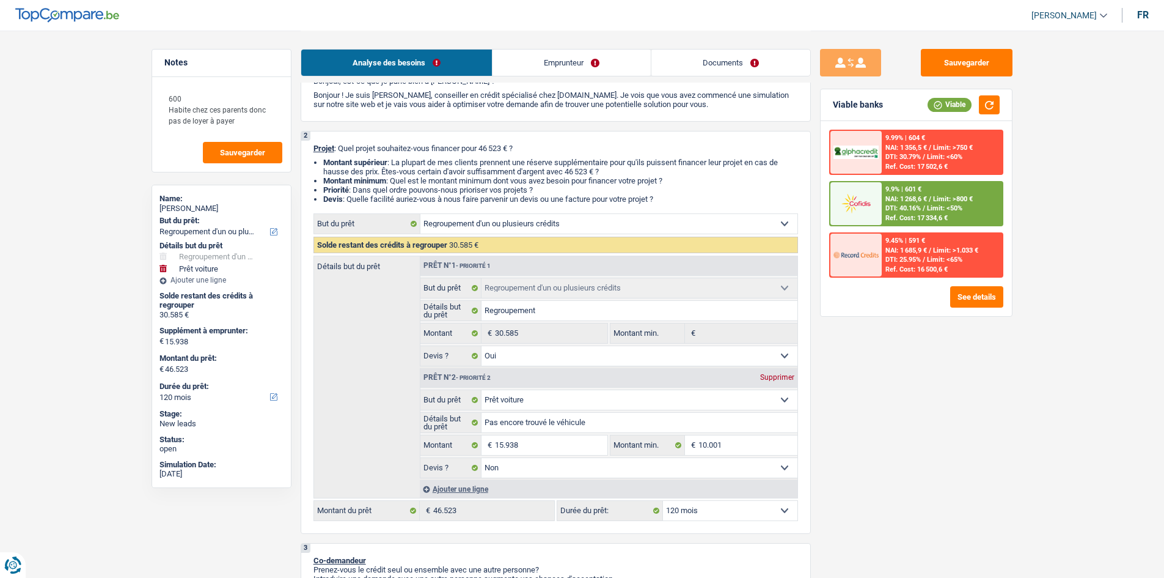
click at [938, 200] on span "Limit: >800 €" at bounding box center [953, 199] width 40 height 8
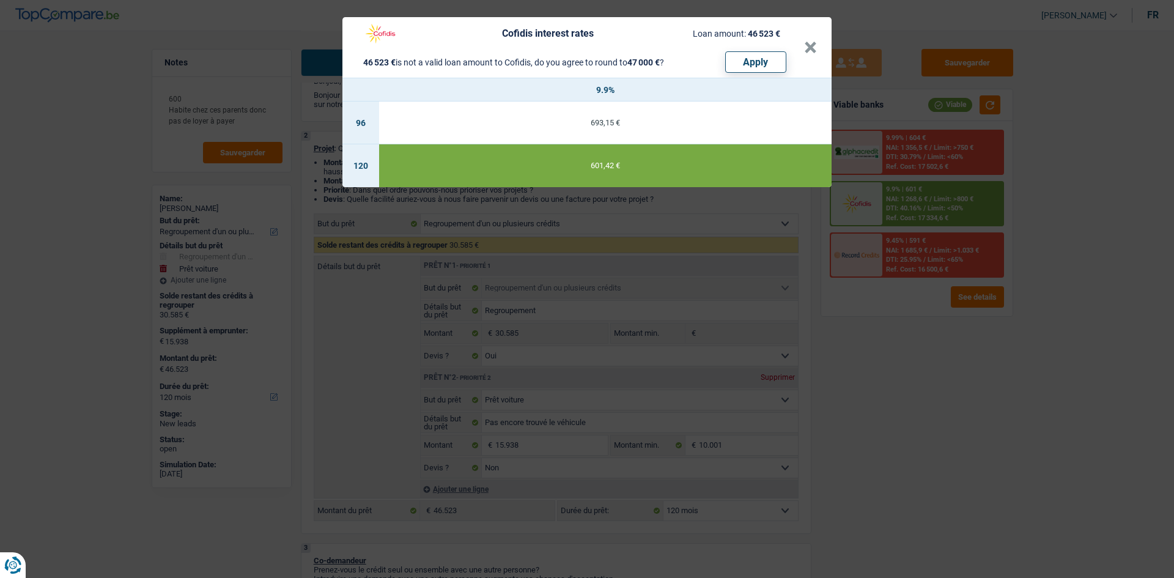
click at [892, 328] on div "Cofidis interest rates Loan amount: 46 523 € 46 523 € is not a valid loan amoun…" at bounding box center [587, 289] width 1174 height 578
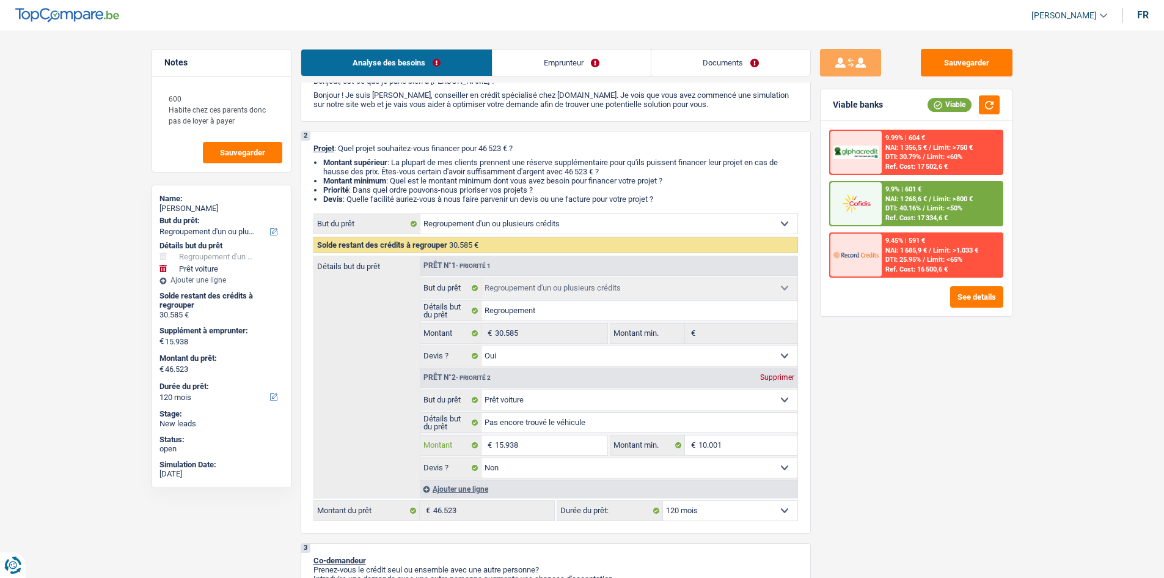
click at [540, 450] on input "15.938" at bounding box center [551, 445] width 112 height 20
type input "1"
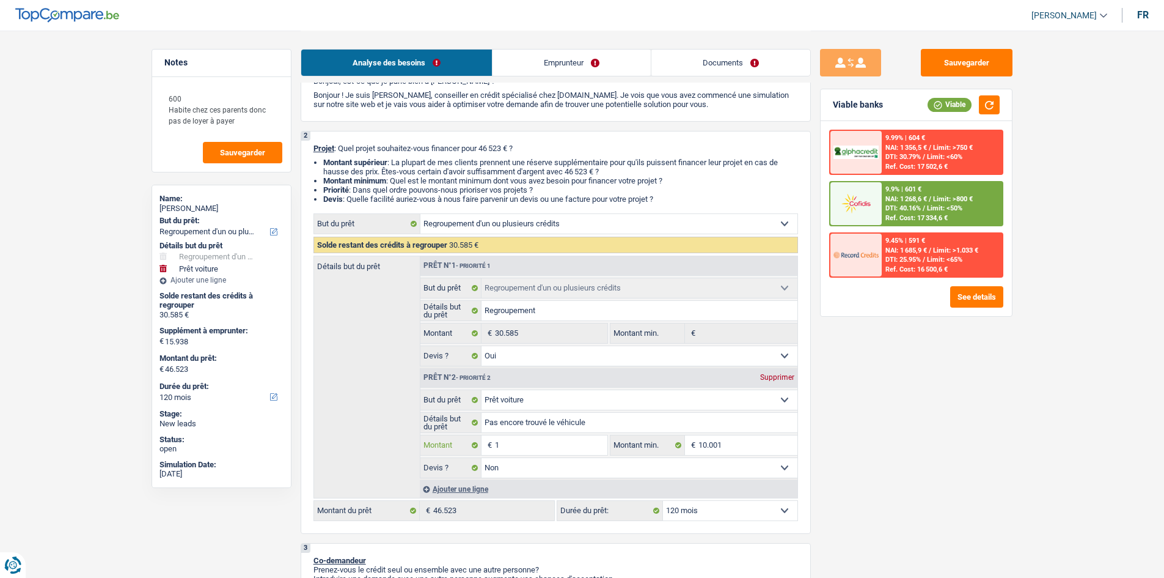
type input "10"
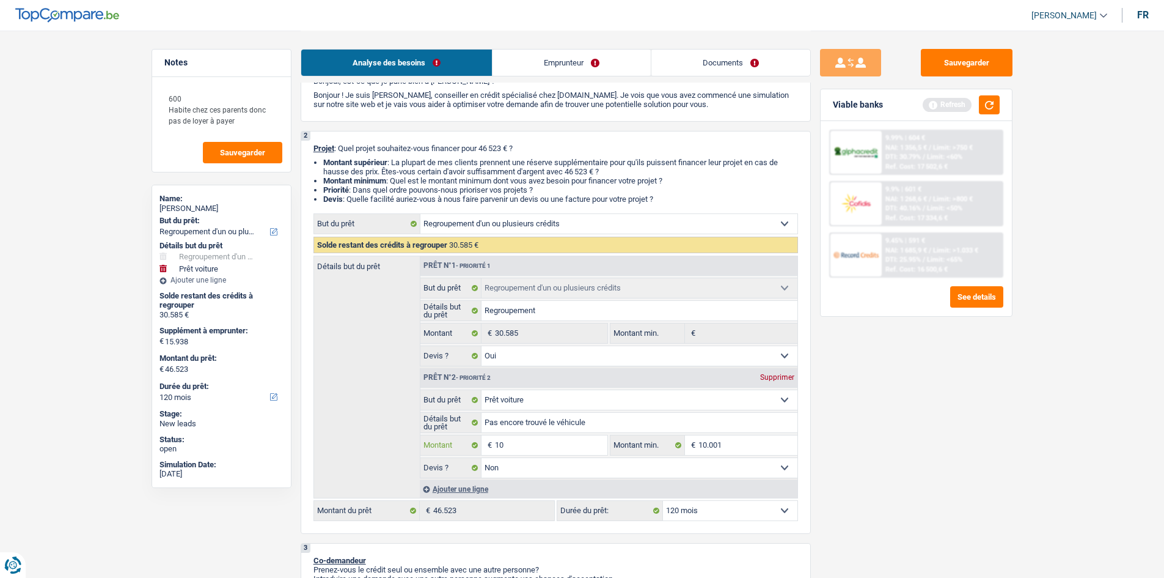
type input "100"
type input "1.000"
type input "10.001"
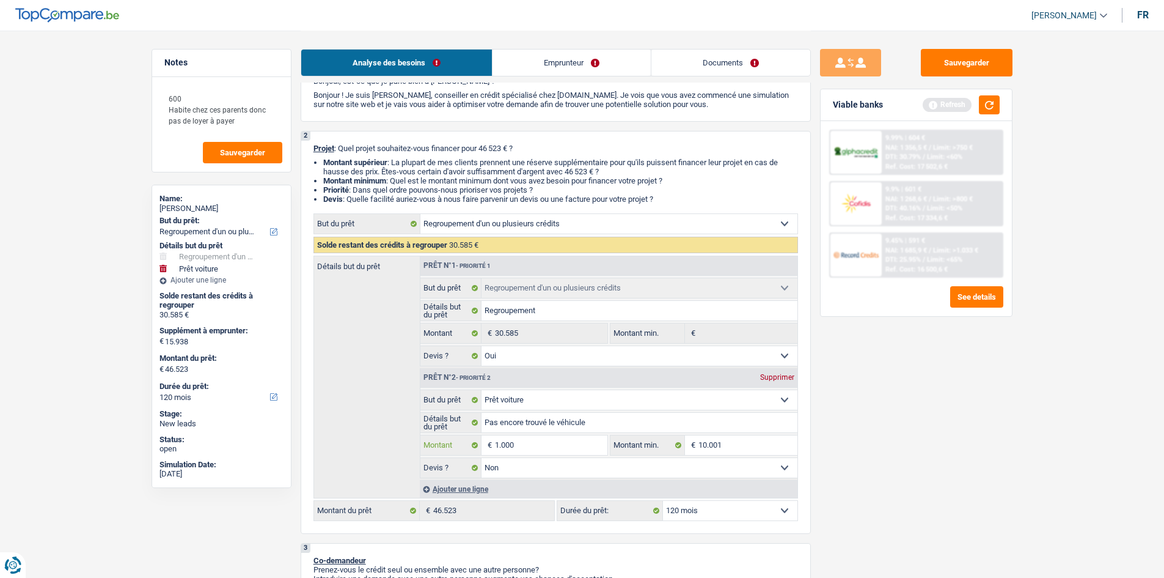
type input "10.001"
type input "40.586"
select select "144"
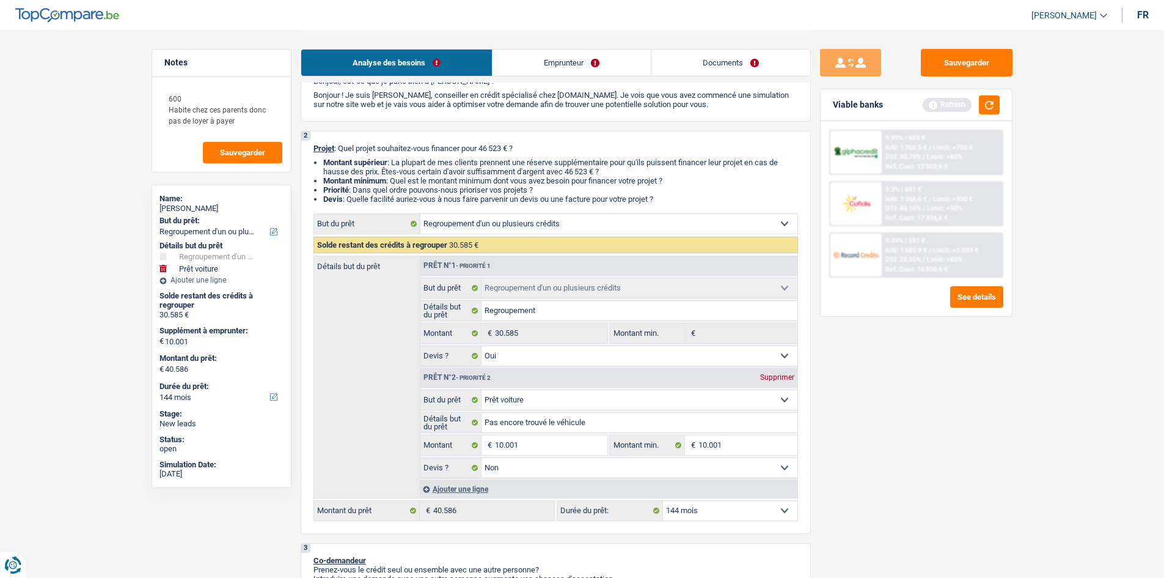
click at [908, 410] on div "Sauvegarder Viable banks Refresh 9.99% | 604 € NAI: 1 356,5 € / Limit: >750 € D…" at bounding box center [916, 303] width 211 height 509
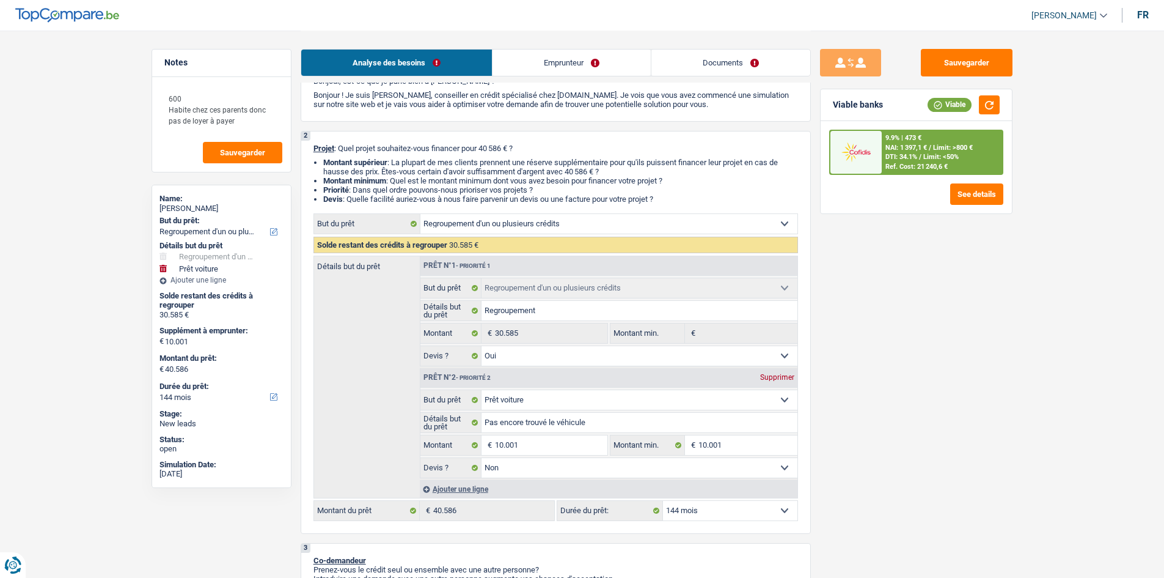
click at [922, 149] on span "NAI: 1 397,1 €" at bounding box center [907, 148] width 42 height 8
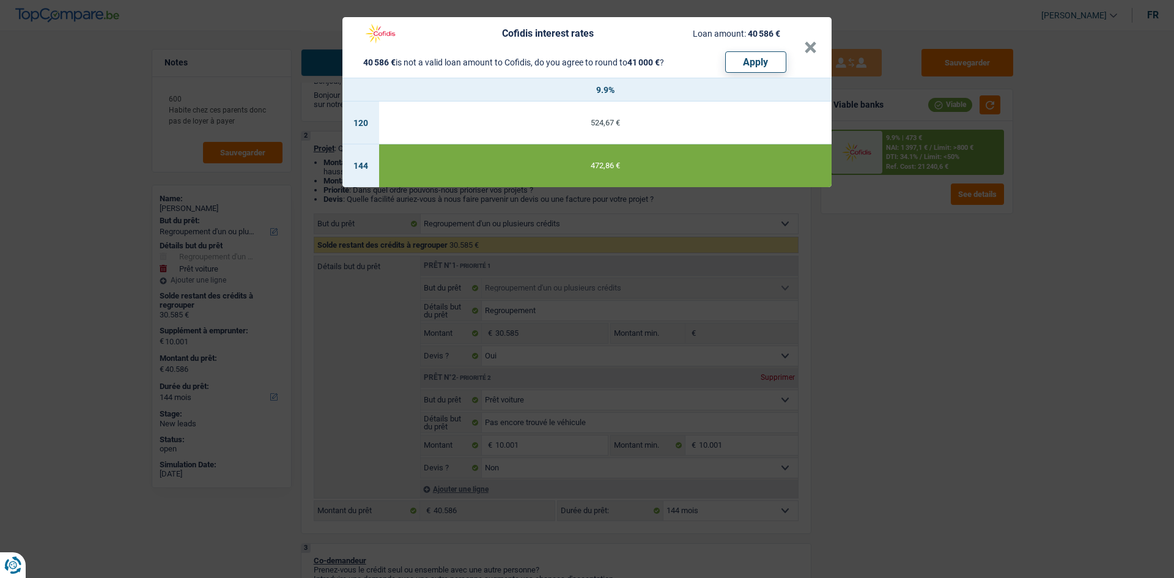
click at [944, 355] on div "Cofidis interest rates Loan amount: 40 586 € 40 586 € is not a valid loan amoun…" at bounding box center [587, 289] width 1174 height 578
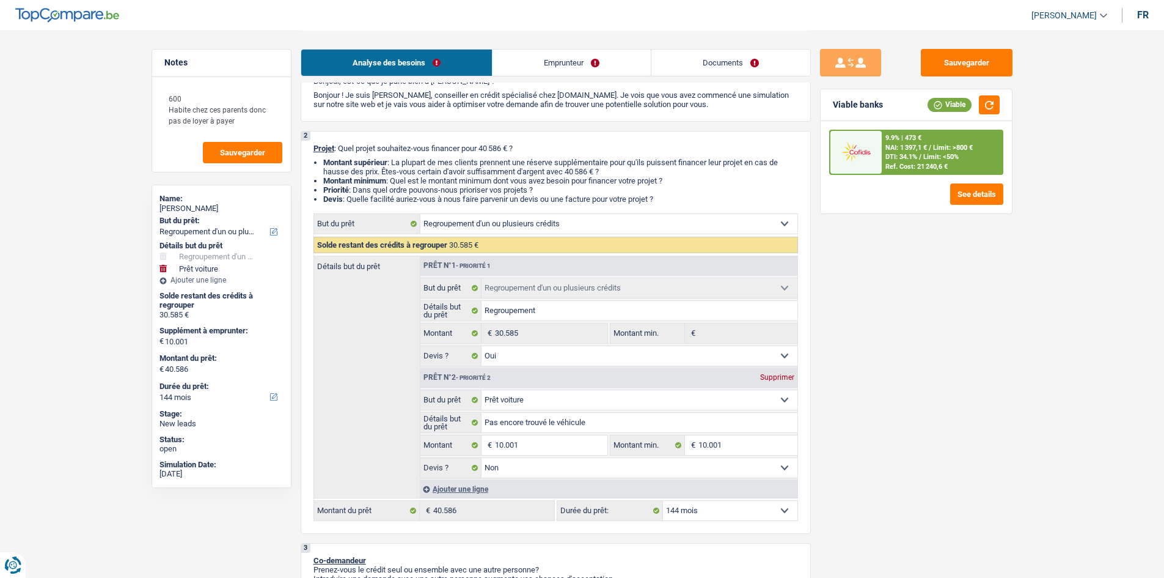
click at [706, 512] on select "12 mois 18 mois 24 mois 30 mois 36 mois 42 mois 48 mois 60 mois 72 mois 84 mois…" at bounding box center [730, 511] width 134 height 20
click at [663, 501] on select "12 mois 18 mois 24 mois 30 mois 36 mois 42 mois 48 mois 60 mois 72 mois 84 mois…" at bounding box center [730, 511] width 134 height 20
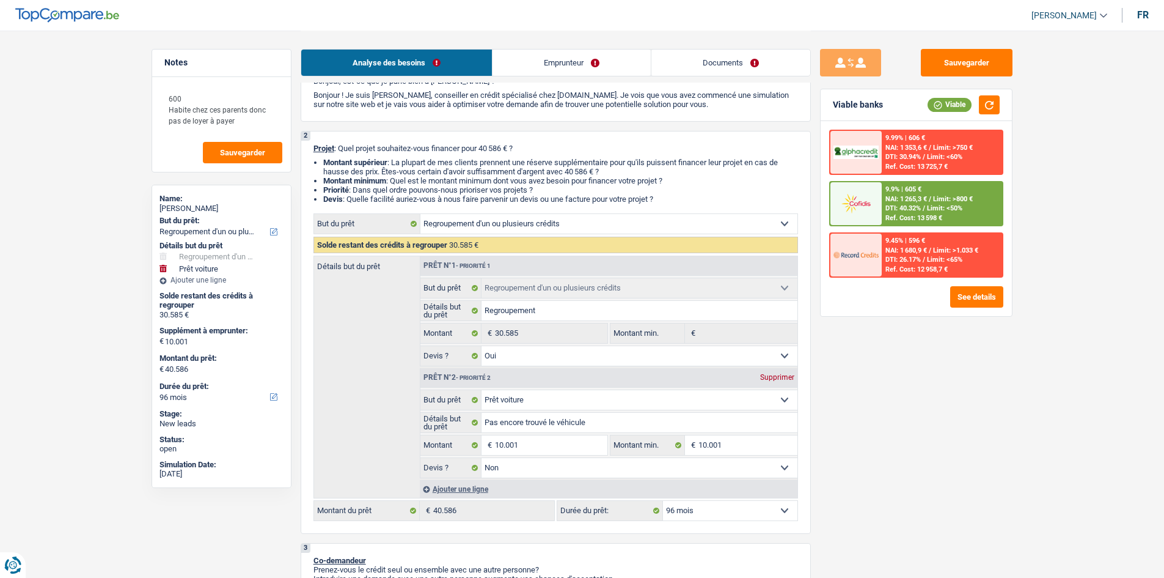
click at [921, 204] on span "DTI: 40.32%" at bounding box center [903, 208] width 35 height 8
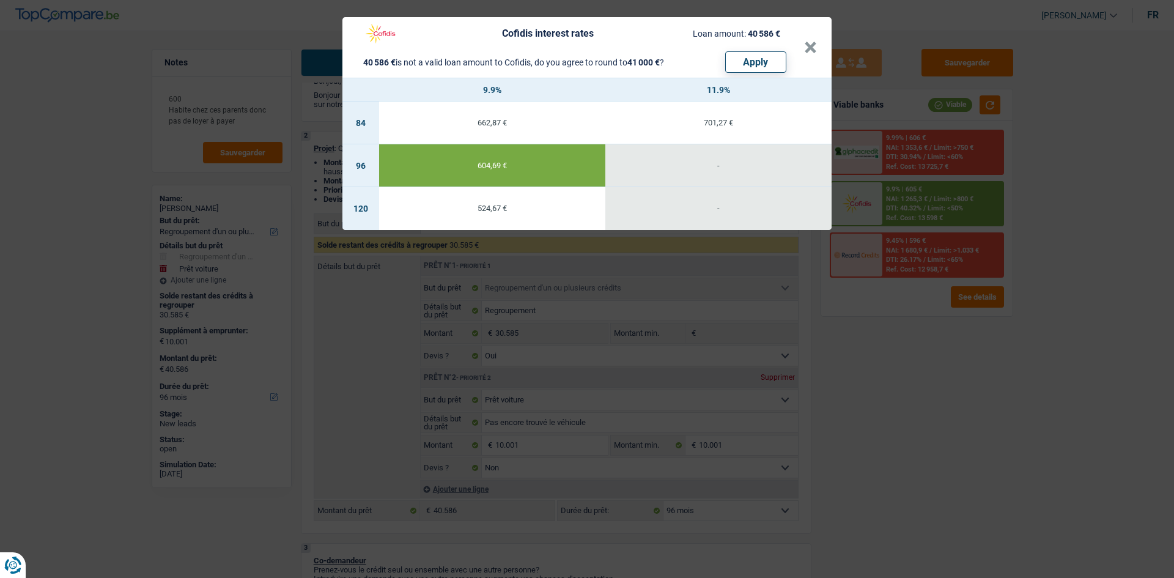
click at [872, 394] on div "Cofidis interest rates Loan amount: 40 586 € 40 586 € is not a valid loan amoun…" at bounding box center [587, 289] width 1174 height 578
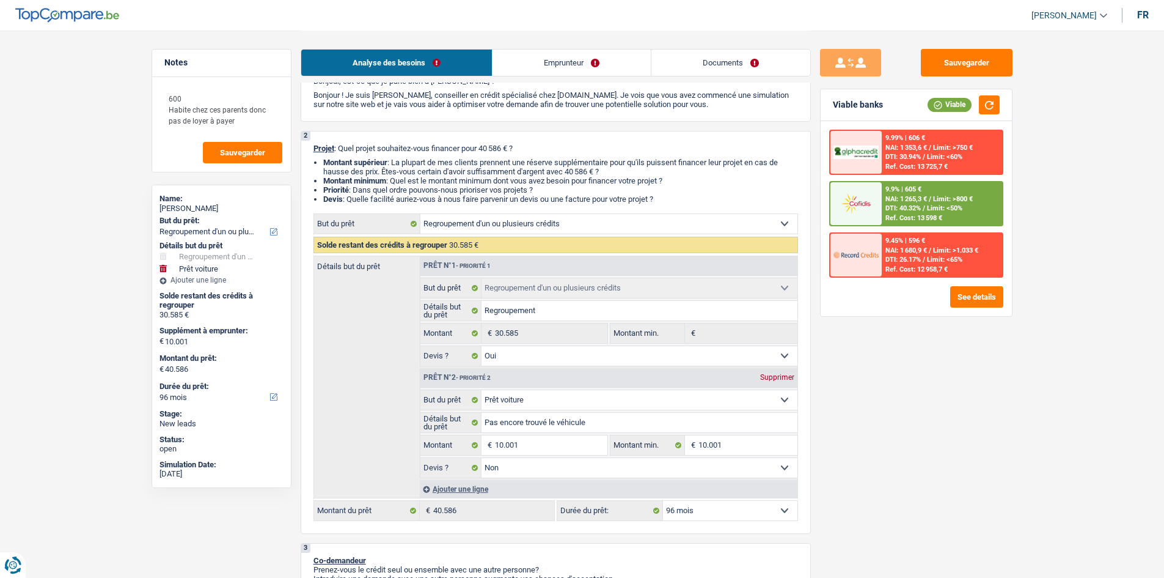
click at [913, 196] on span "NAI: 1 265,3 €" at bounding box center [907, 199] width 42 height 8
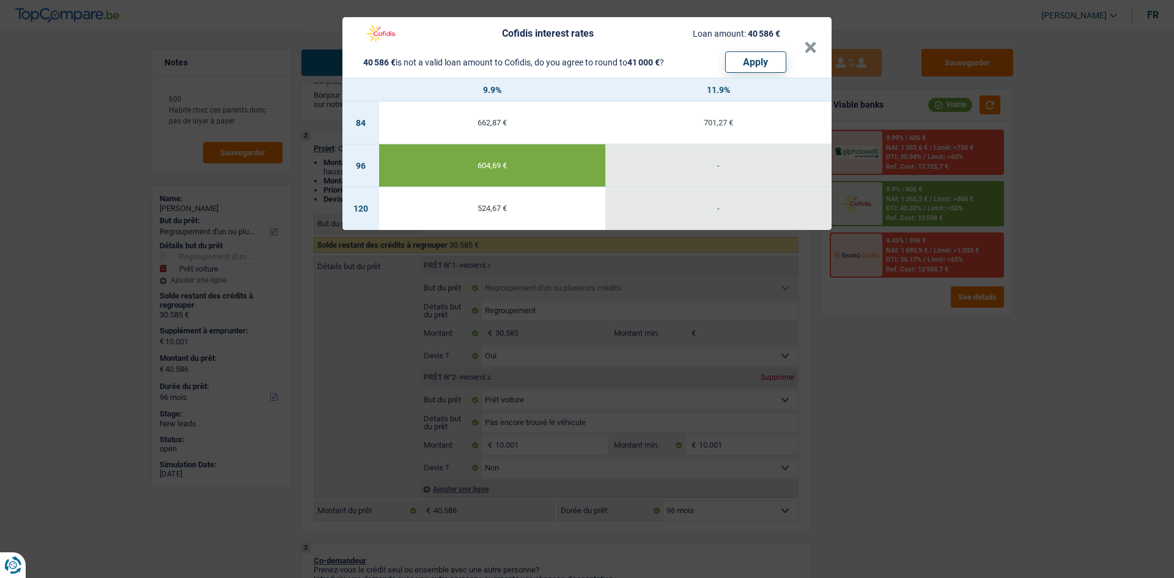
click at [907, 366] on div "Cofidis interest rates Loan amount: 40 586 € 40 586 € is not a valid loan amoun…" at bounding box center [587, 289] width 1174 height 578
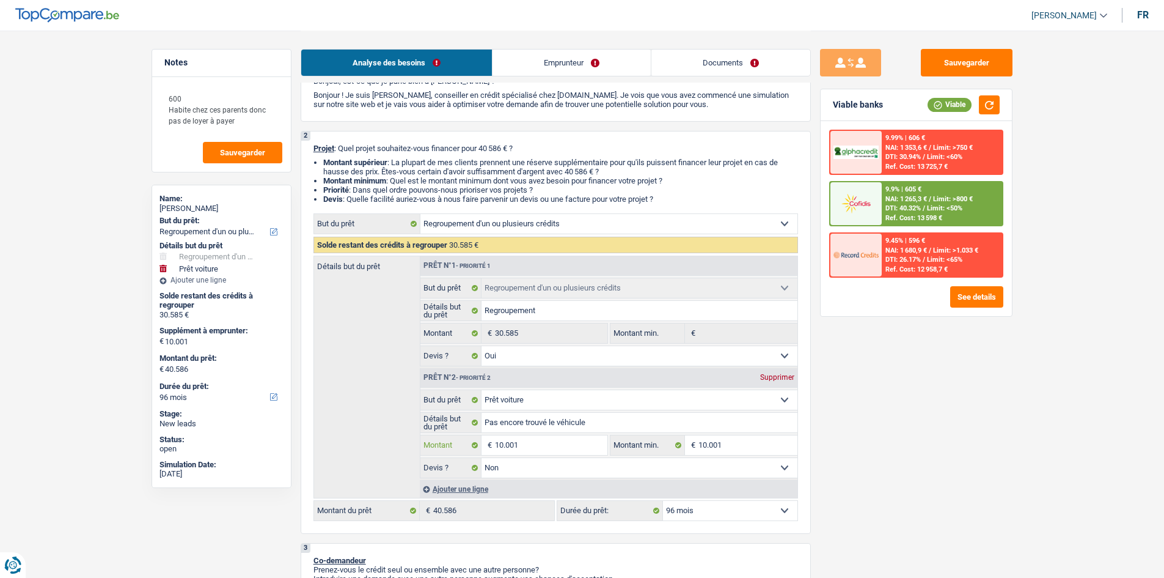
click at [577, 450] on input "10.001" at bounding box center [551, 445] width 112 height 20
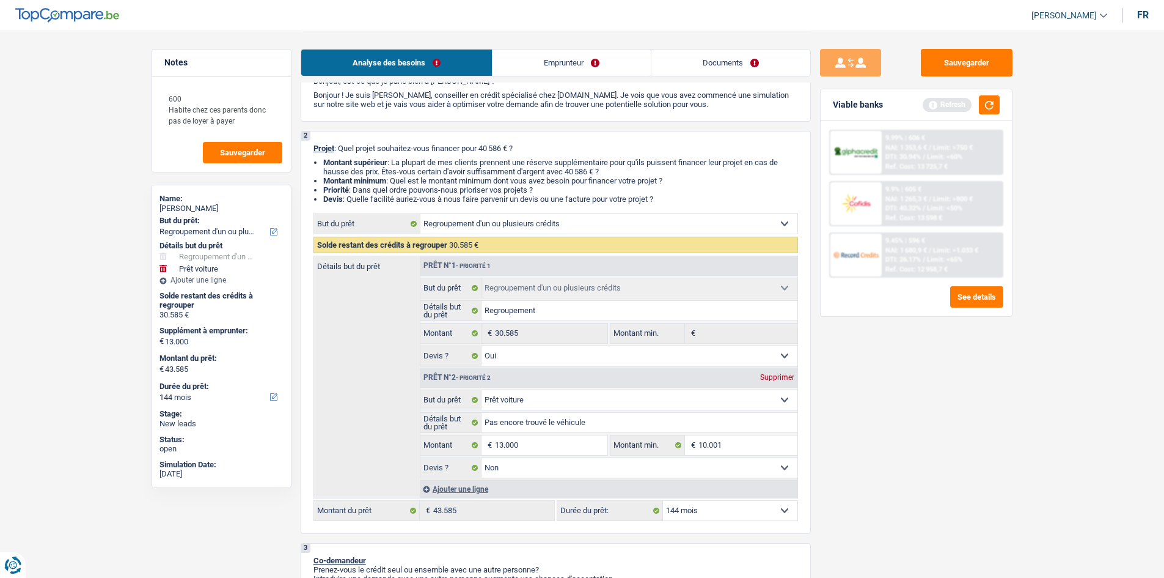
click at [719, 509] on select "12 mois 18 mois 24 mois 30 mois 36 mois 42 mois 48 mois 60 mois 72 mois 84 mois…" at bounding box center [730, 511] width 134 height 20
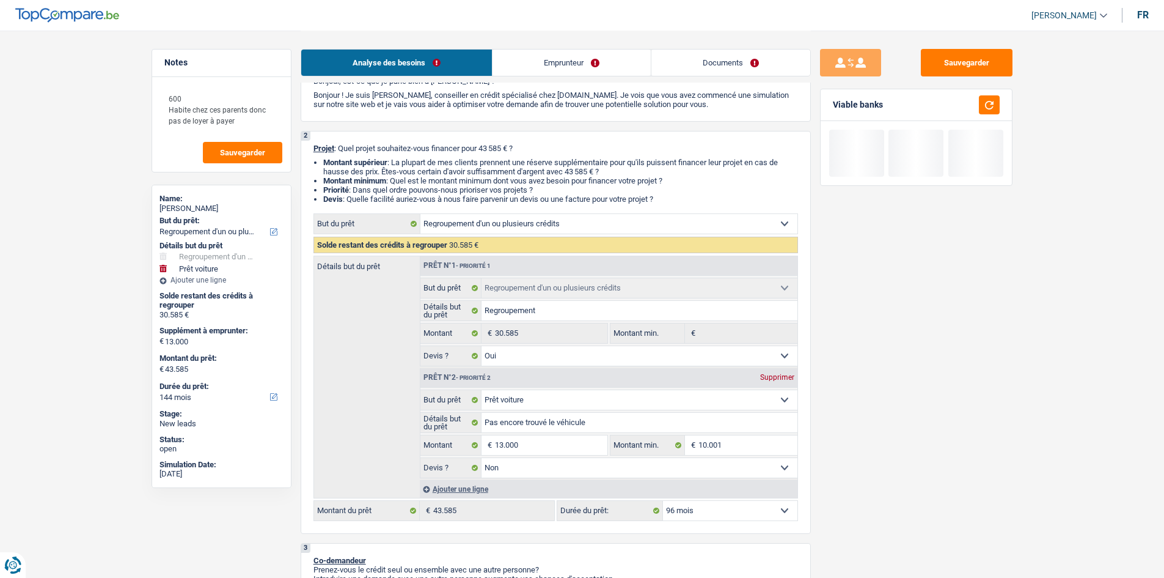
click at [663, 501] on select "12 mois 18 mois 24 mois 30 mois 36 mois 42 mois 48 mois 60 mois 72 mois 84 mois…" at bounding box center [730, 511] width 134 height 20
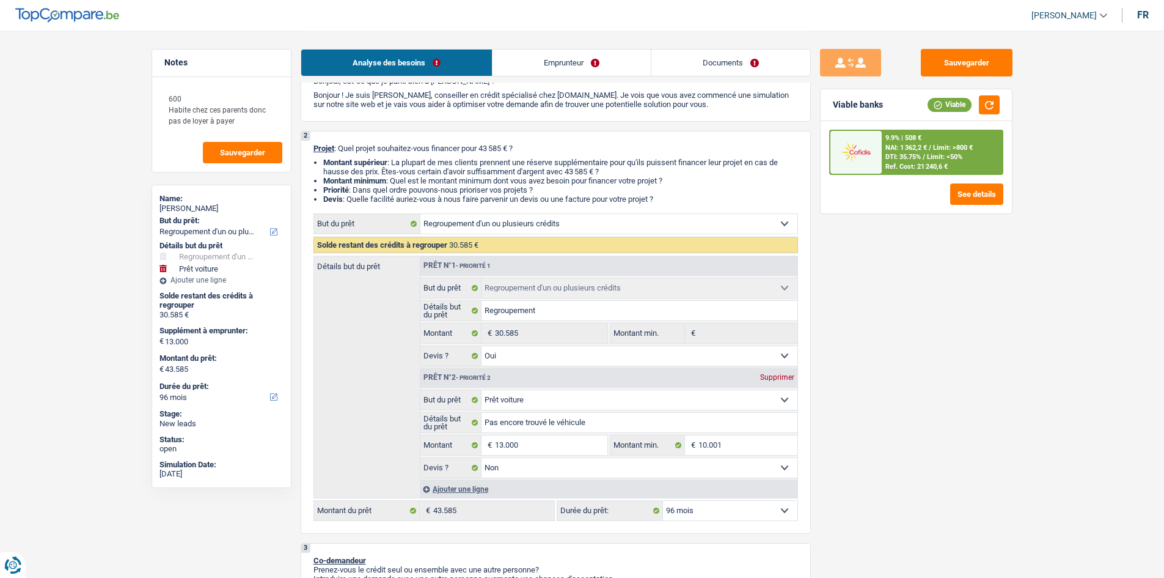
click at [922, 142] on div "9.9% | 508 € NAI: 1 362,2 € / Limit: >800 € DTI: 35.75% / Limit: <50% Ref. Cost…" at bounding box center [942, 152] width 120 height 43
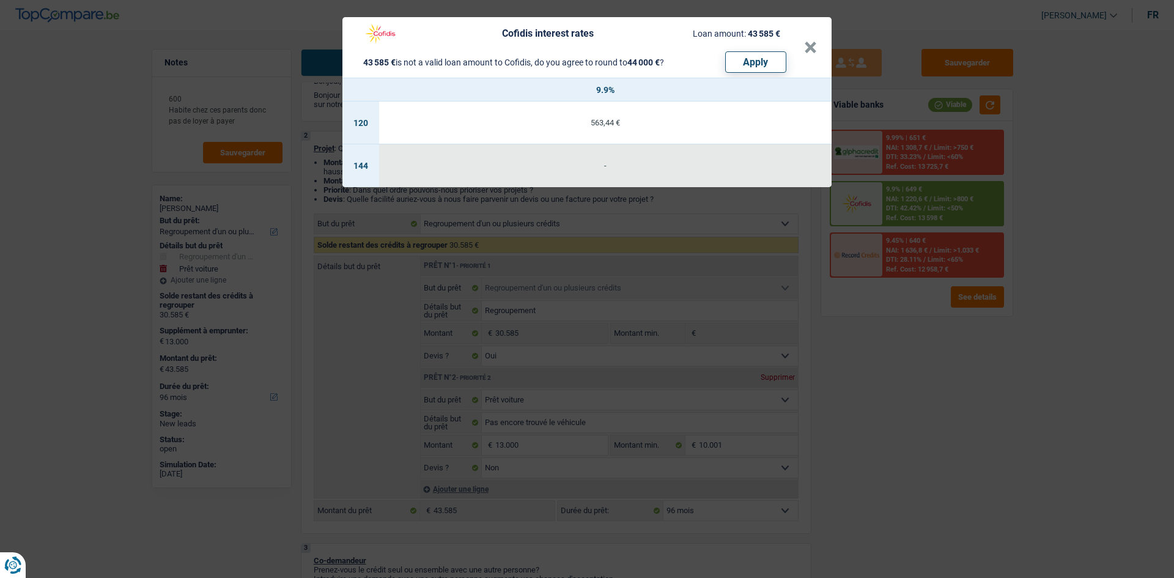
click at [923, 340] on div "Cofidis interest rates Loan amount: 43 585 € 43 585 € is not a valid loan amoun…" at bounding box center [587, 289] width 1174 height 578
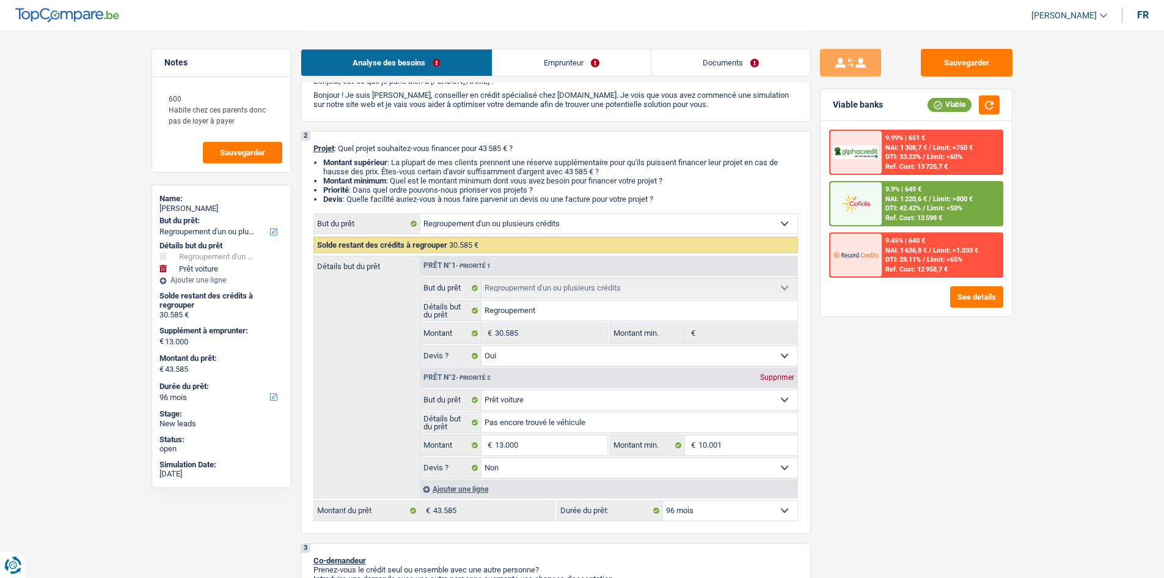
click at [730, 509] on select "12 mois 18 mois 24 mois 30 mois 36 mois 42 mois 48 mois 60 mois 72 mois 84 mois…" at bounding box center [730, 511] width 134 height 20
click at [663, 501] on select "12 mois 18 mois 24 mois 30 mois 36 mois 42 mois 48 mois 60 mois 72 mois 84 mois…" at bounding box center [730, 511] width 134 height 20
click at [993, 95] on div "Viable banks Viable" at bounding box center [916, 105] width 191 height 32
click at [992, 106] on button "button" at bounding box center [989, 104] width 21 height 19
click at [936, 216] on div "Ref. Cost: 13 598 €" at bounding box center [914, 218] width 57 height 8
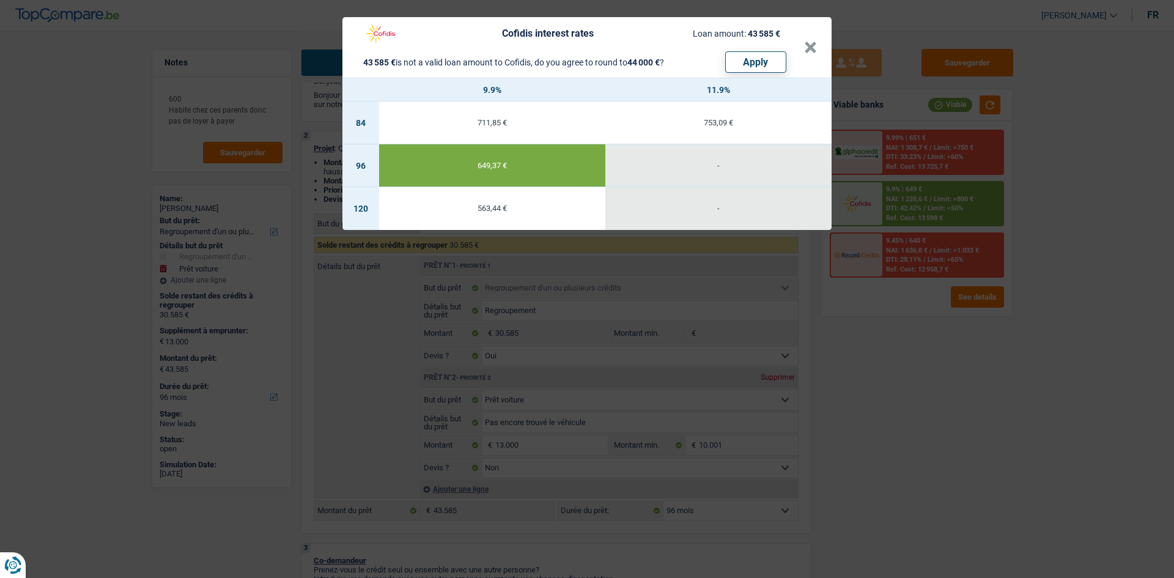
click at [873, 387] on div "Cofidis interest rates Loan amount: 43 585 € 43 585 € is not a valid loan amoun…" at bounding box center [587, 289] width 1174 height 578
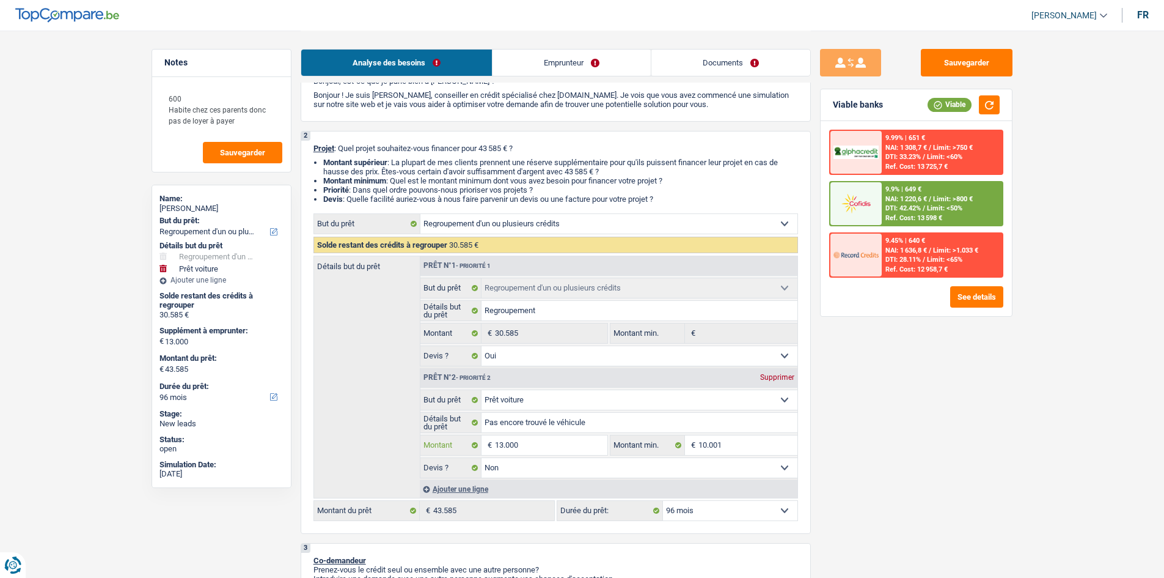
click at [536, 447] on input "13.000" at bounding box center [551, 445] width 112 height 20
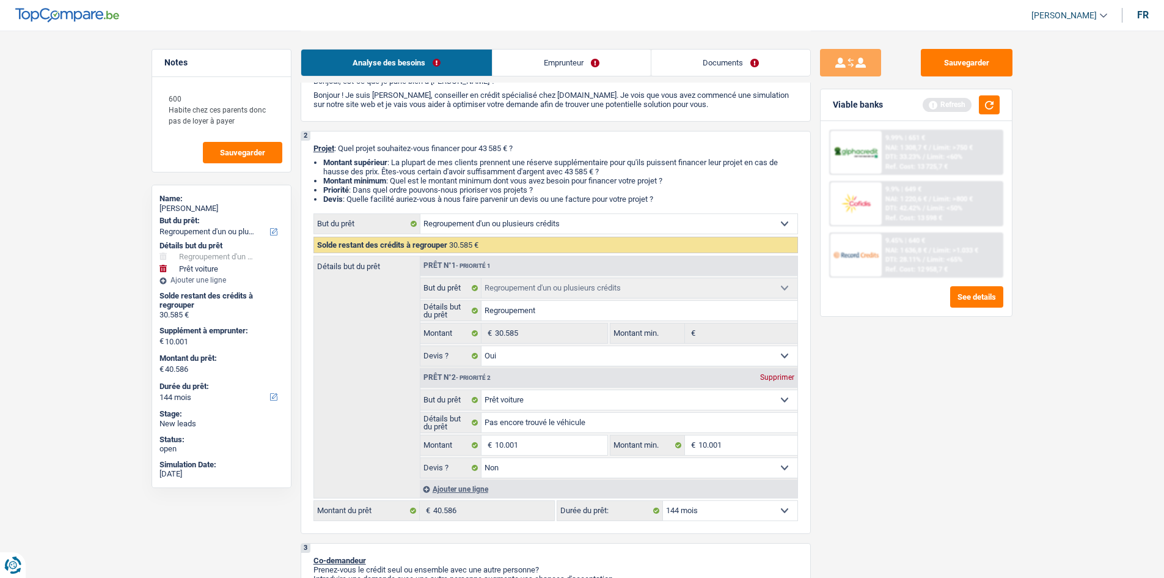
click at [957, 426] on div "Sauvegarder Viable banks Refresh 9.99% | 651 € NAI: 1 308,7 € / Limit: >750 € D…" at bounding box center [916, 303] width 211 height 509
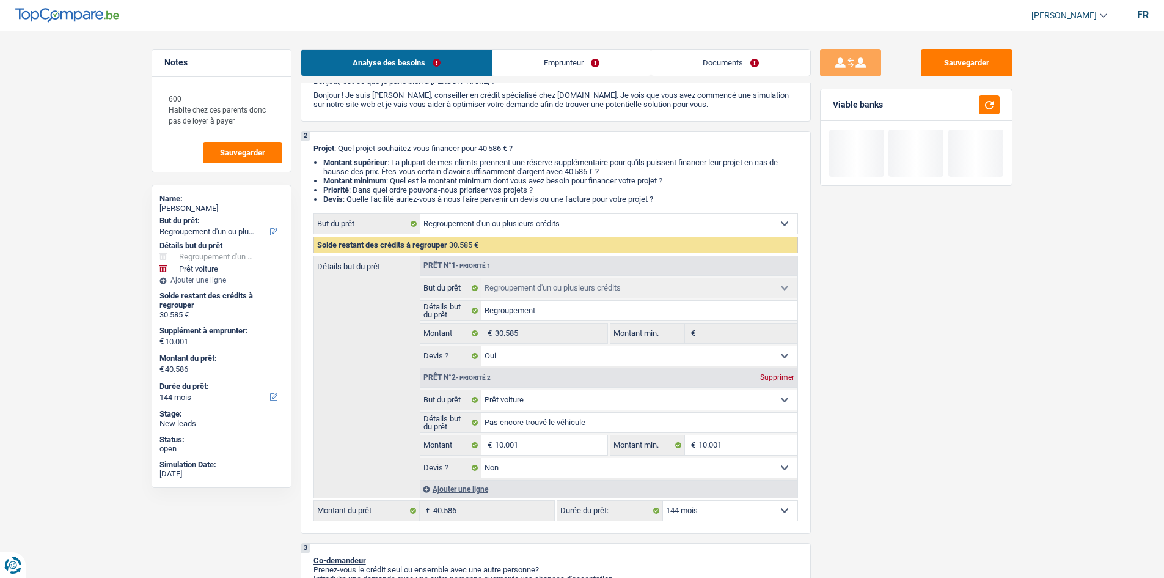
click at [753, 515] on select "12 mois 18 mois 24 mois 30 mois 36 mois 42 mois 48 mois 60 mois 72 mois 84 mois…" at bounding box center [730, 511] width 134 height 20
click at [663, 501] on select "12 mois 18 mois 24 mois 30 mois 36 mois 42 mois 48 mois 60 mois 72 mois 84 mois…" at bounding box center [730, 511] width 134 height 20
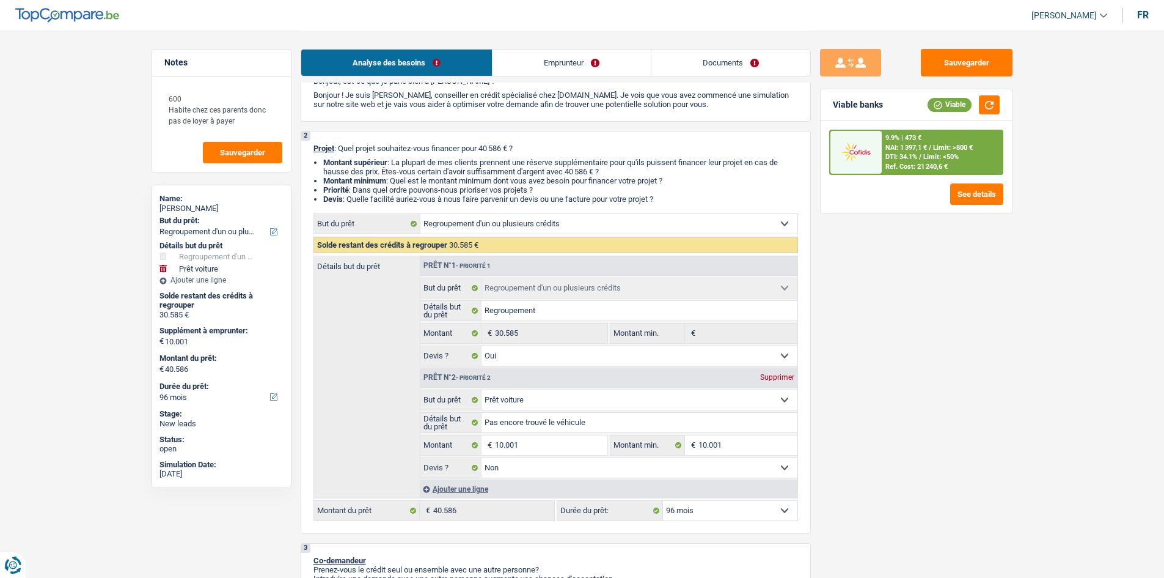
click at [928, 139] on div "9.9% | 473 € NAI: 1 397,1 € / Limit: >800 € DTI: 34.1% / Limit: <50% Ref. Cost:…" at bounding box center [916, 152] width 174 height 45
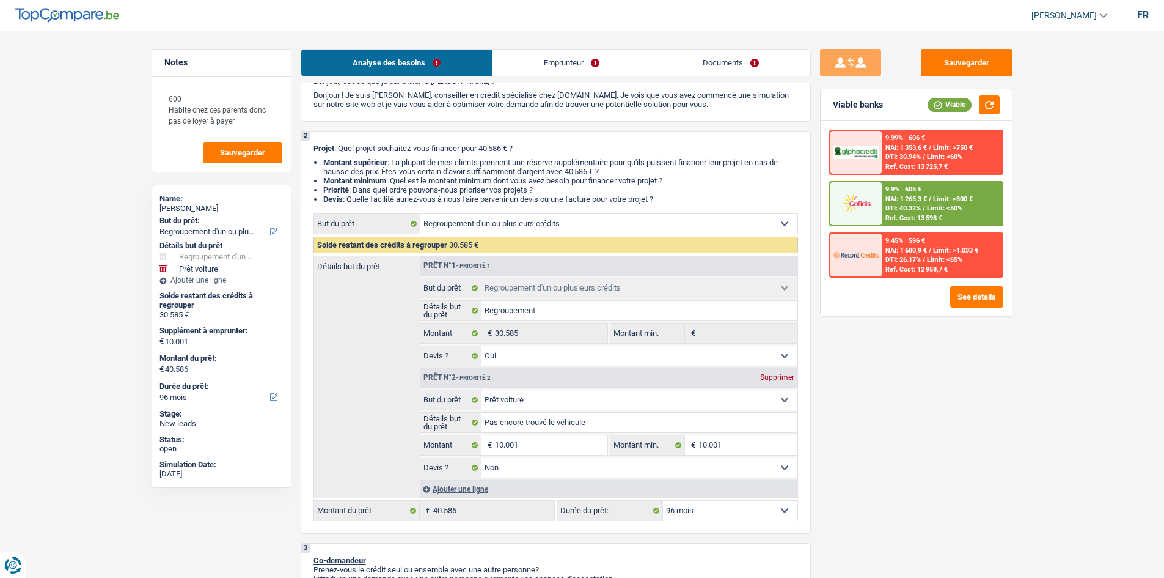
click at [933, 200] on div "NAI: 1 265,3 € / Limit: >800 €" at bounding box center [929, 199] width 87 height 8
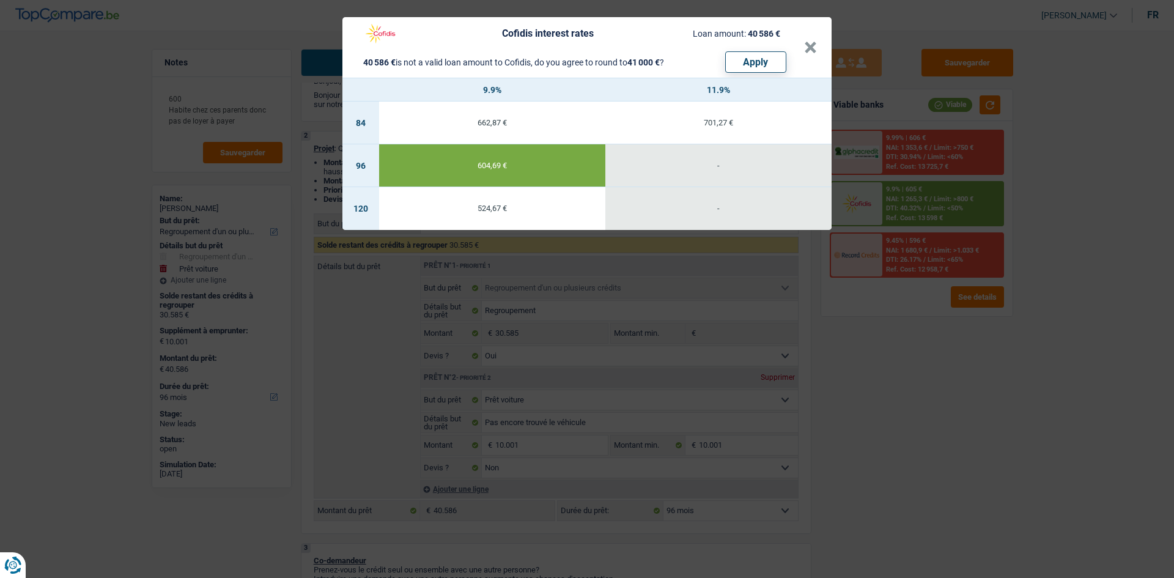
click at [922, 424] on div "Cofidis interest rates Loan amount: 40 586 € 40 586 € is not a valid loan amoun…" at bounding box center [587, 289] width 1174 height 578
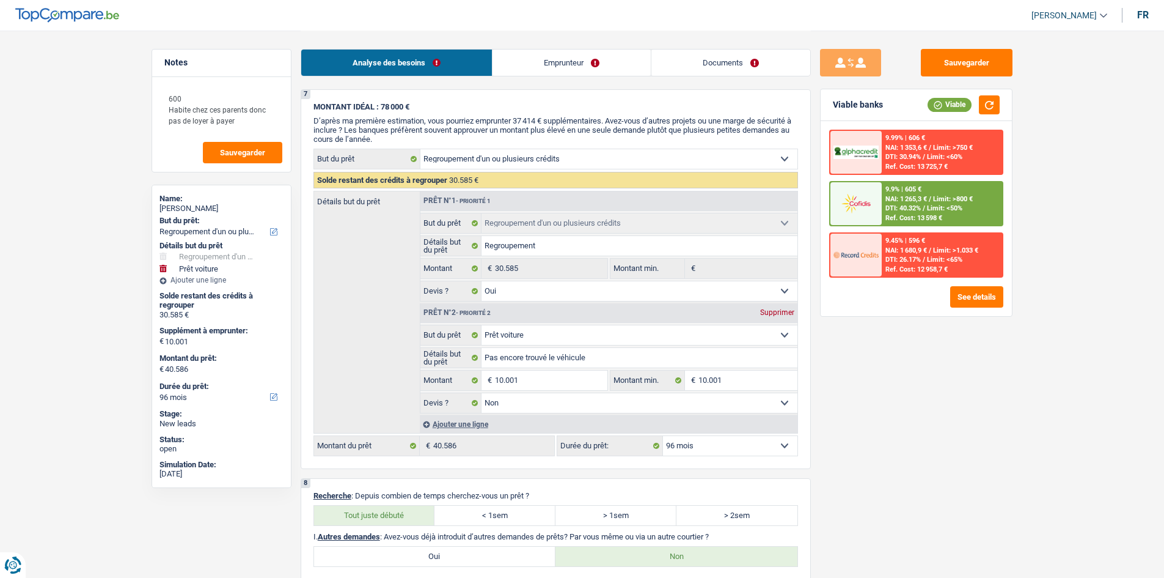
scroll to position [2158, 0]
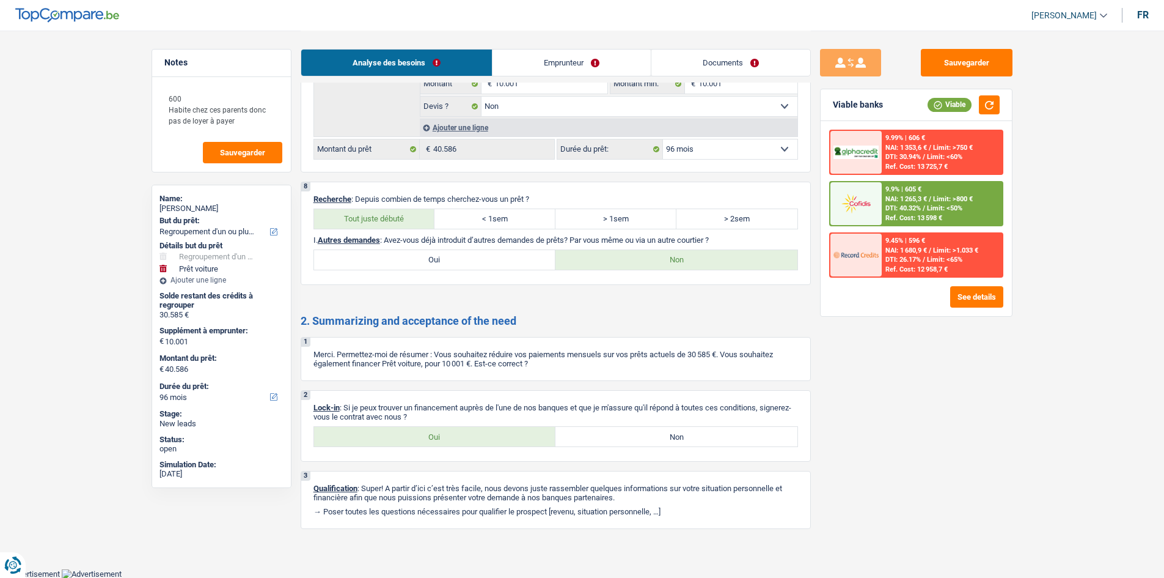
click at [496, 441] on label "Oui" at bounding box center [435, 437] width 242 height 20
click at [496, 441] on input "Oui" at bounding box center [435, 437] width 242 height 20
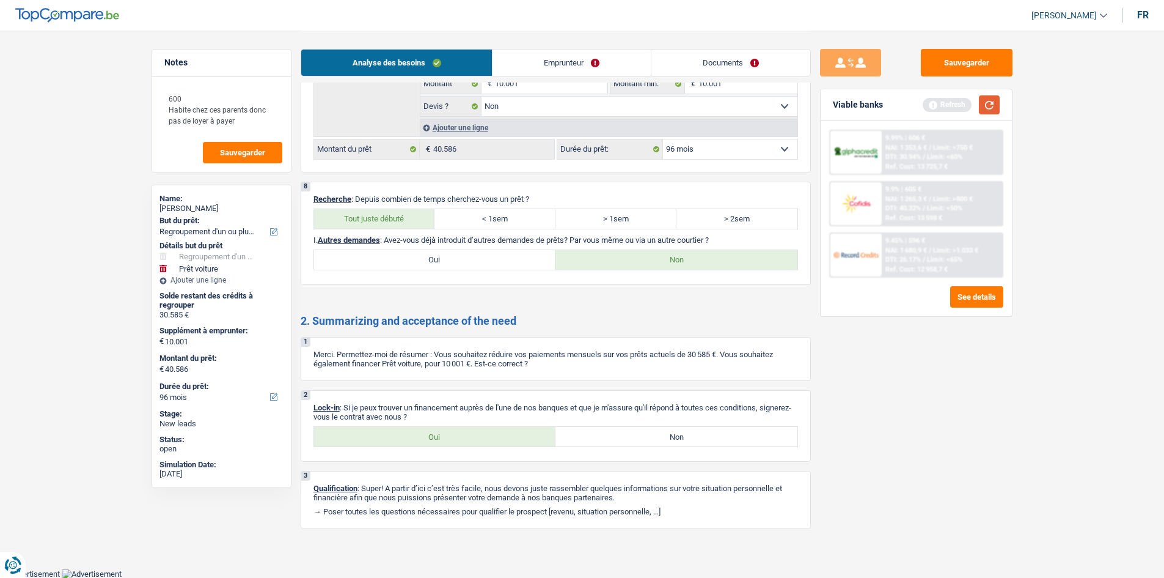
click at [987, 103] on button "button" at bounding box center [989, 104] width 21 height 19
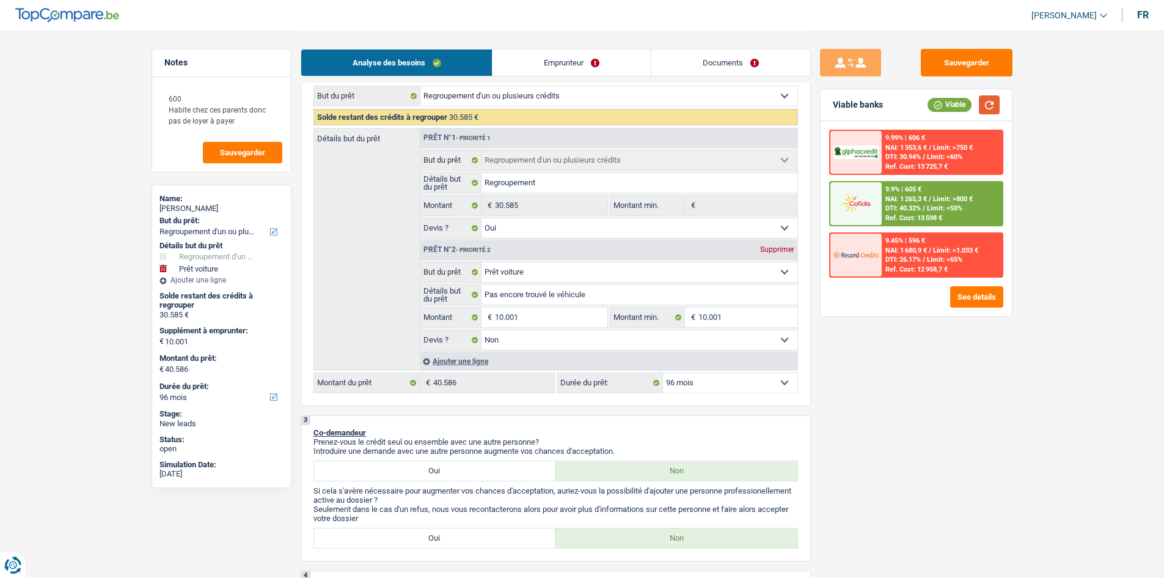
scroll to position [0, 0]
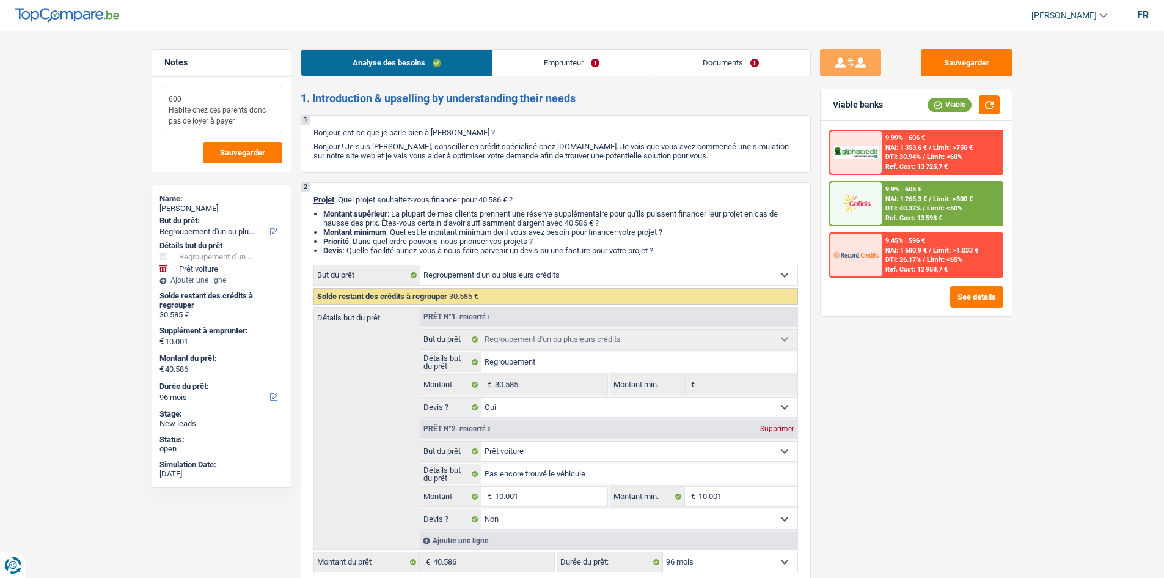
drag, startPoint x: 197, startPoint y: 99, endPoint x: 127, endPoint y: 90, distance: 71.4
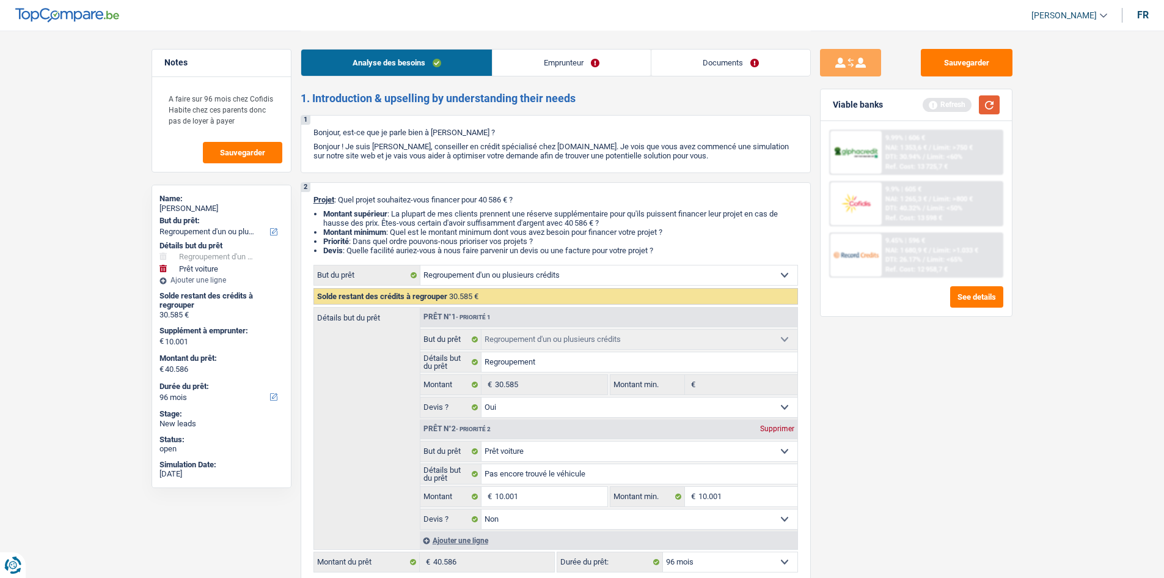
click at [990, 105] on button "button" at bounding box center [989, 104] width 21 height 19
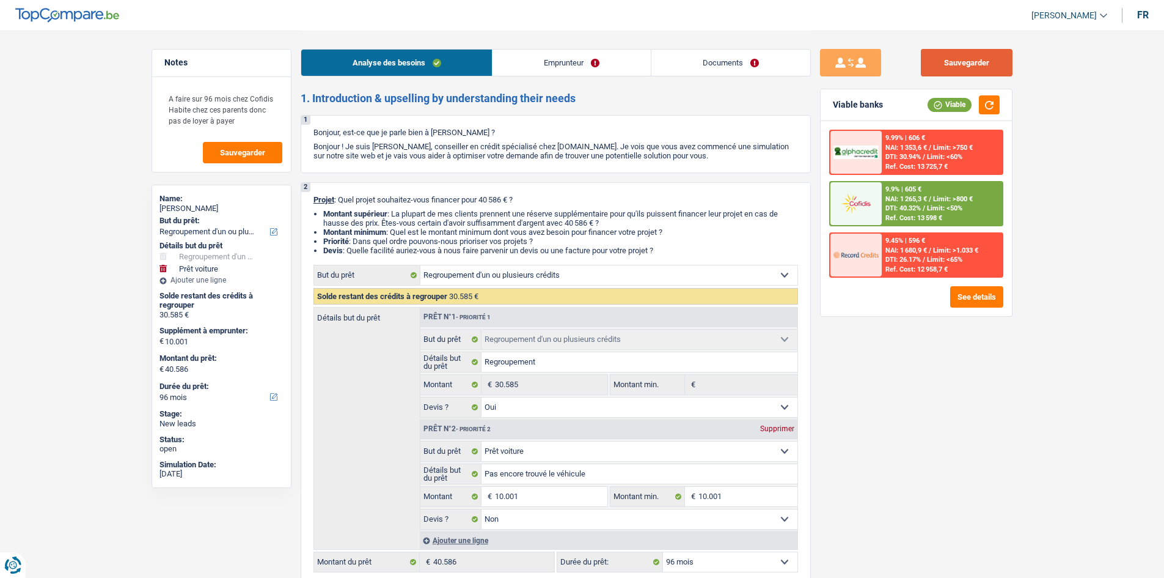
click at [996, 57] on button "Sauvegarder" at bounding box center [967, 63] width 92 height 28
click at [710, 61] on link "Documents" at bounding box center [731, 63] width 159 height 26
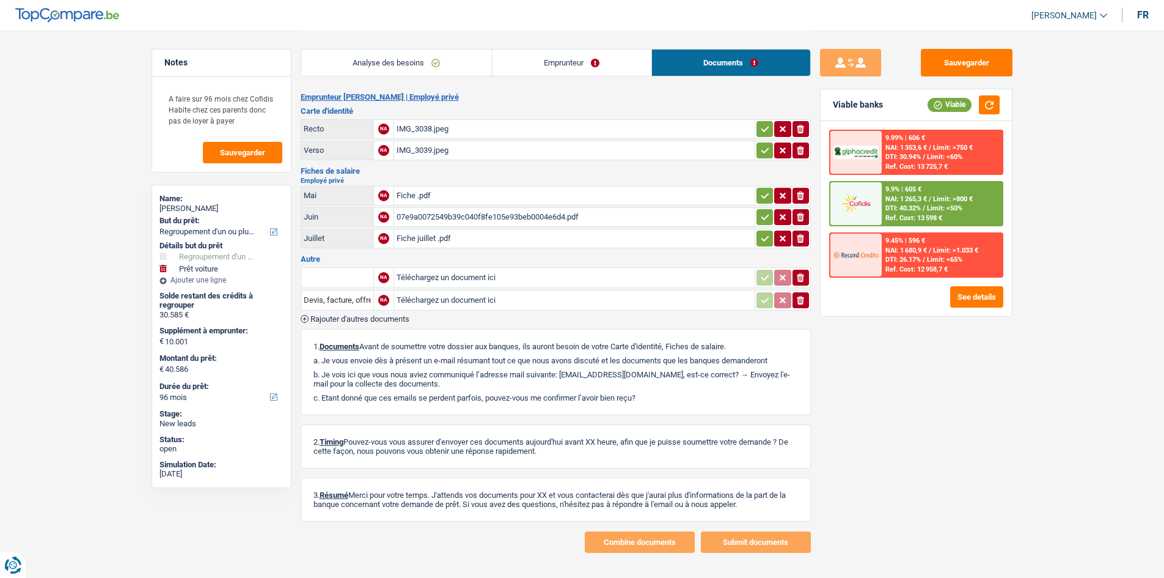
click at [801, 189] on icon "ionicons-v5-e" at bounding box center [801, 195] width 10 height 12
click at [801, 241] on icon "ionicons-v5-e" at bounding box center [801, 238] width 10 height 12
click at [688, 214] on div "07e9a0072549b39c040f8fe105e93beb0004e6d4.pdf" at bounding box center [575, 217] width 356 height 18
click at [985, 51] on button "Sauvegarder" at bounding box center [967, 63] width 92 height 28
click at [619, 67] on link "Emprunteur" at bounding box center [572, 63] width 159 height 26
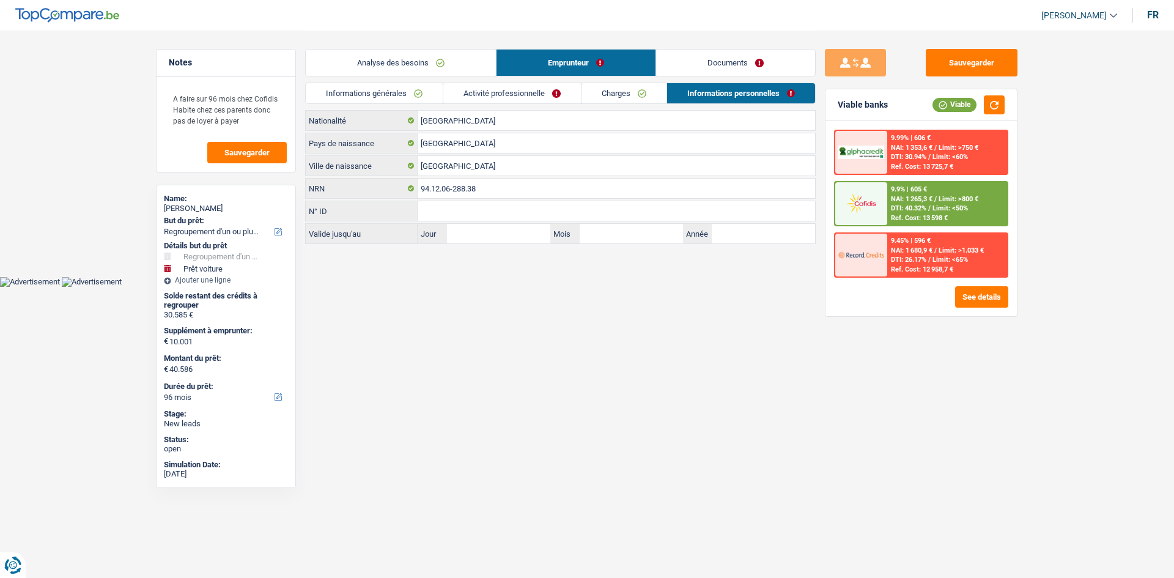
click at [609, 100] on link "Charges" at bounding box center [623, 93] width 85 height 20
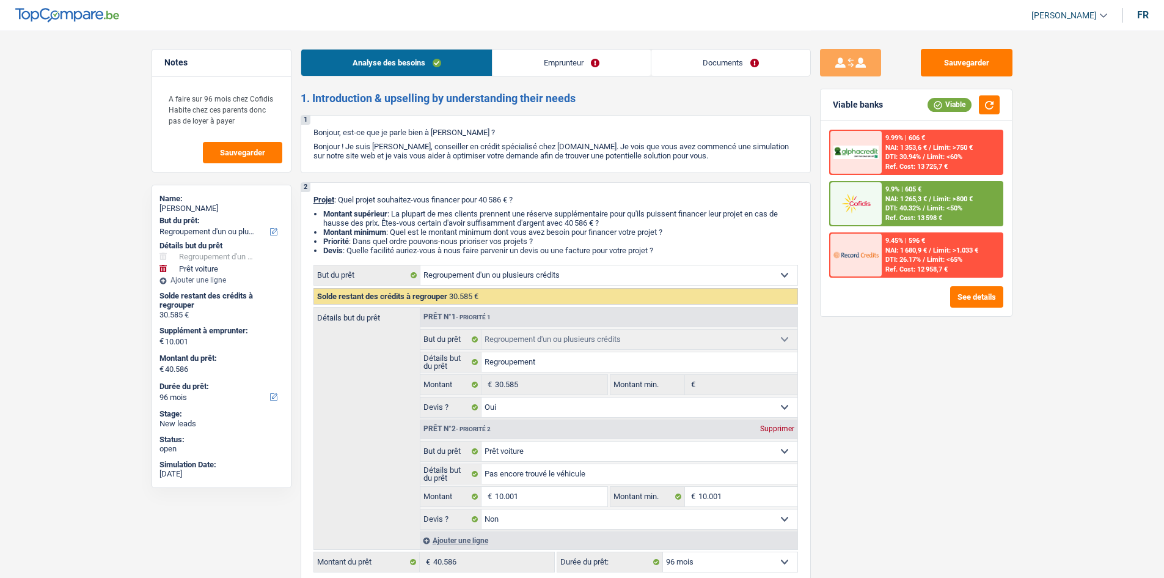
select select "refinancing"
select select "car"
select select "96"
select select "refinancing"
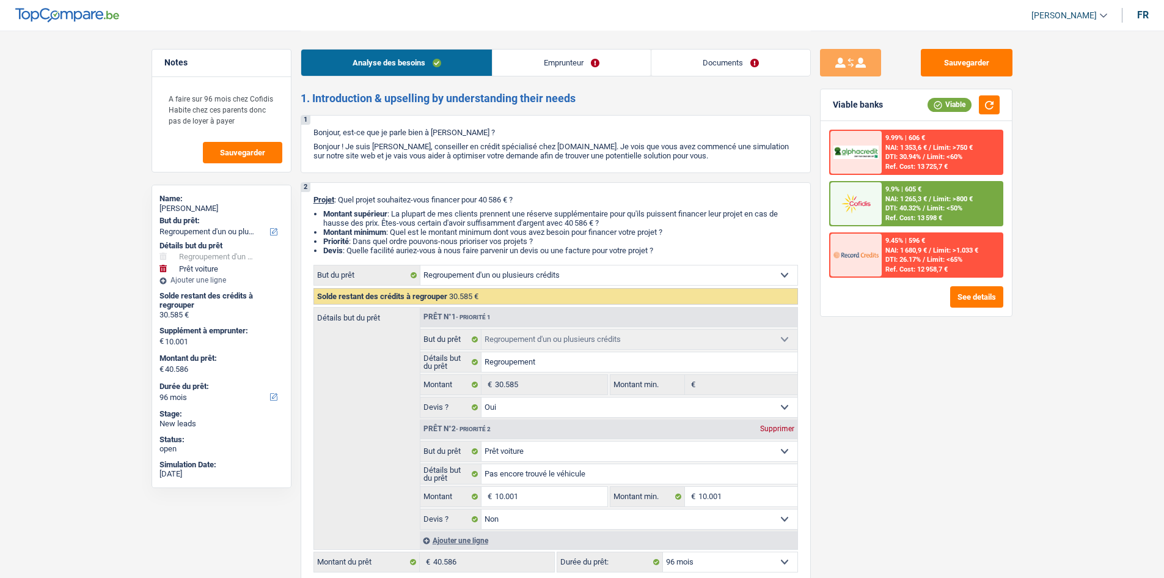
select select "refinancing"
select select "yes"
select select "car"
select select "false"
select select "96"
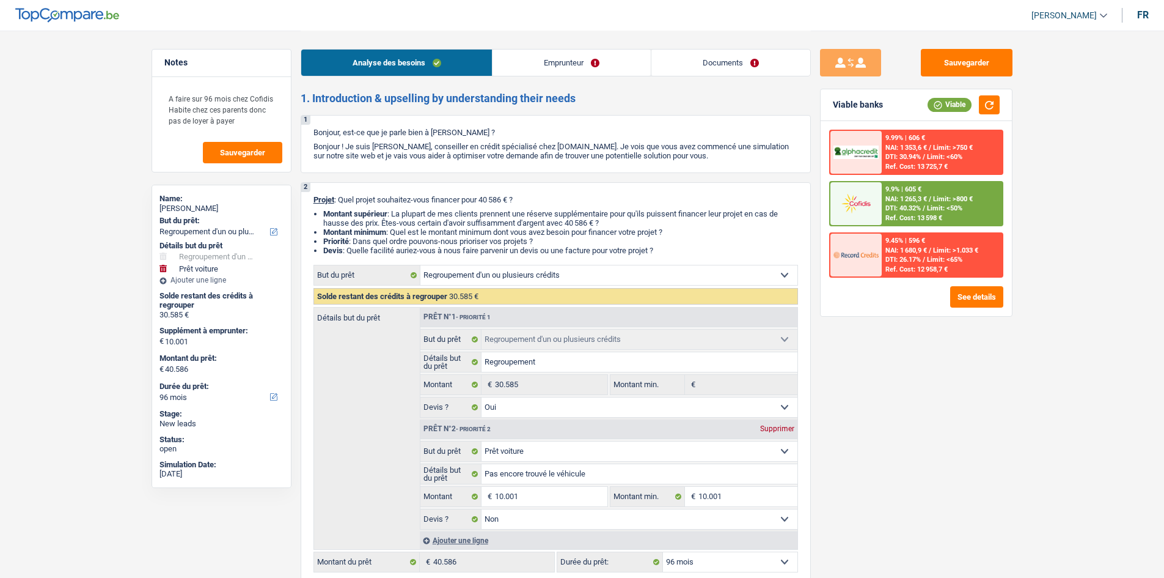
select select "privateEmployee"
select select "netSalary"
select select "mealVouchers"
select select "liveWithParents"
select select "personalLoan"
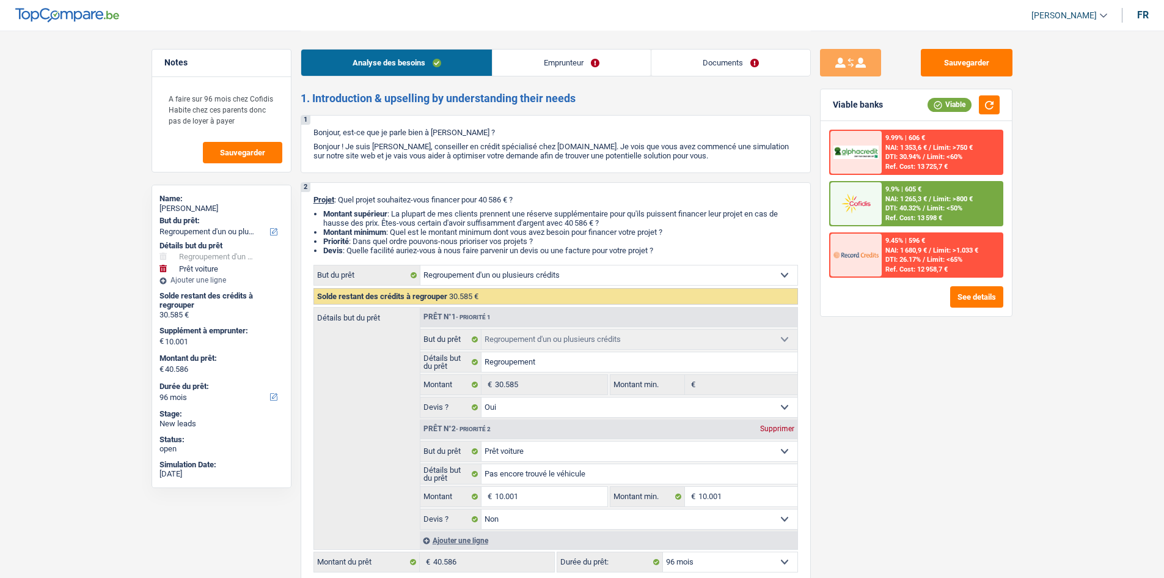
select select "carRestore"
select select "36"
select select "creditConsolidation"
select select "84"
select select "personalLoan"
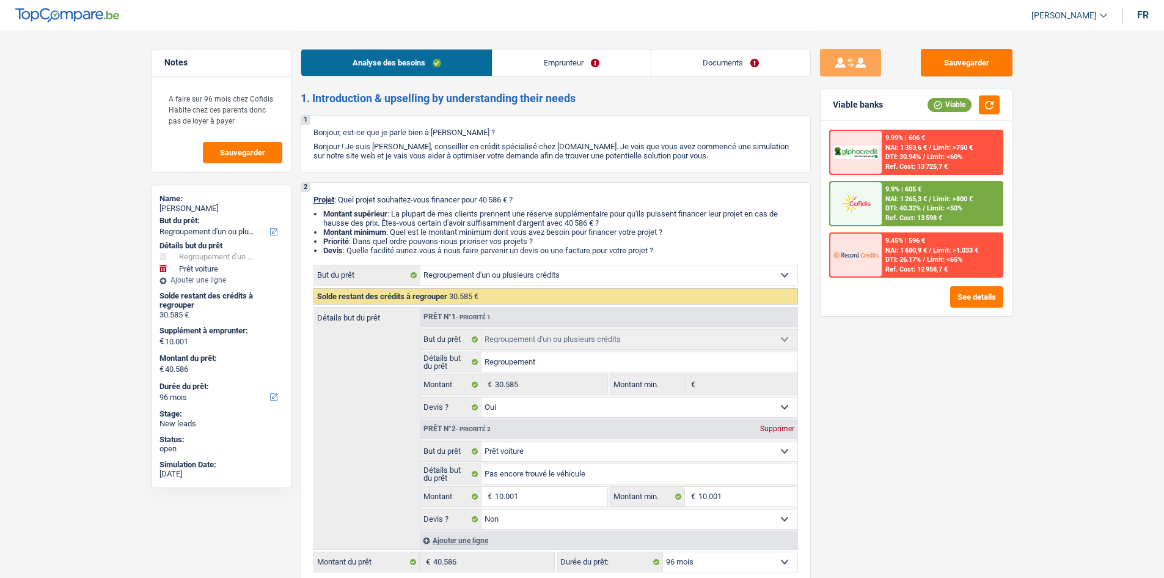
select select "smallWorks"
select select "48"
select select "refinancing"
select select "yes"
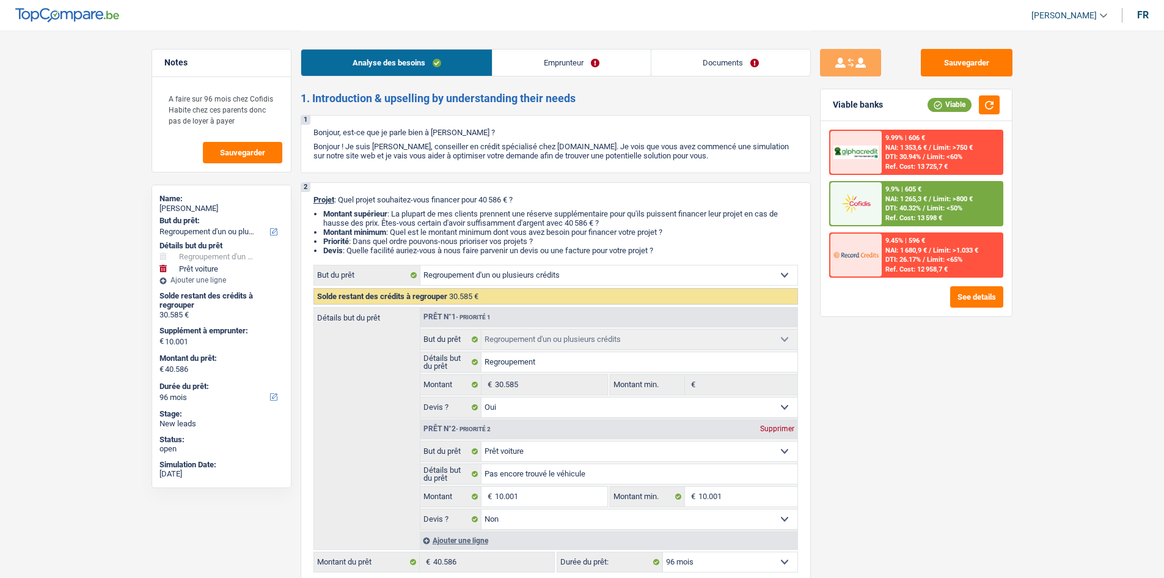
select select "car"
select select "false"
select select "96"
click at [221, 122] on textarea "A faire sur 96 mois chez Cofidis Habite chez ces parents donc pas de loyer à pa…" at bounding box center [222, 110] width 122 height 48
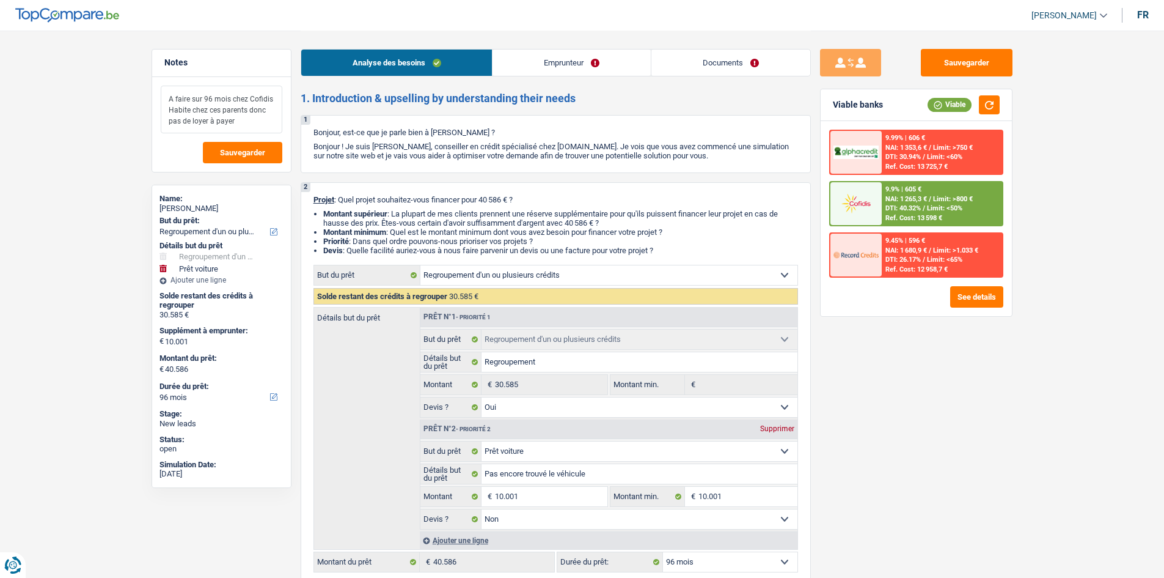
click at [221, 122] on textarea "A faire sur 96 mois chez Cofidis Habite chez ces parents donc pas de loyer à pa…" at bounding box center [222, 110] width 122 height 48
click at [260, 158] on button "Sauvegarder" at bounding box center [242, 152] width 79 height 21
click at [1002, 61] on button "Sauvegarder" at bounding box center [967, 63] width 92 height 28
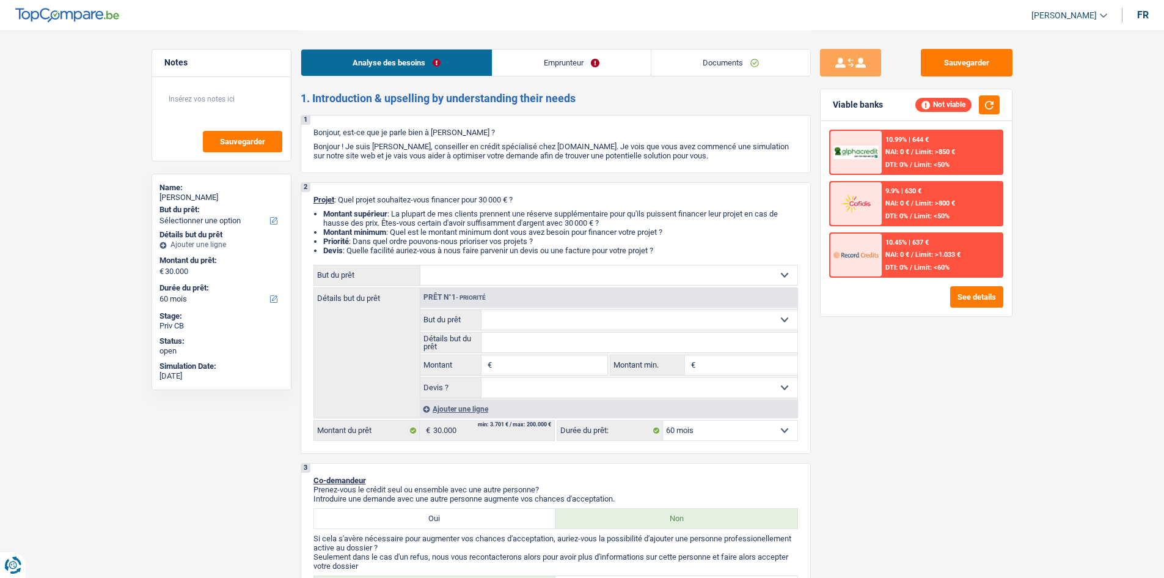
select select "60"
select select "noProfession"
select select "60"
click at [854, 381] on div "Sauvegarder Viable banks Not viable 10.99% | 644 € NAI: 0 € / Limit: >850 € DTI…" at bounding box center [916, 303] width 211 height 509
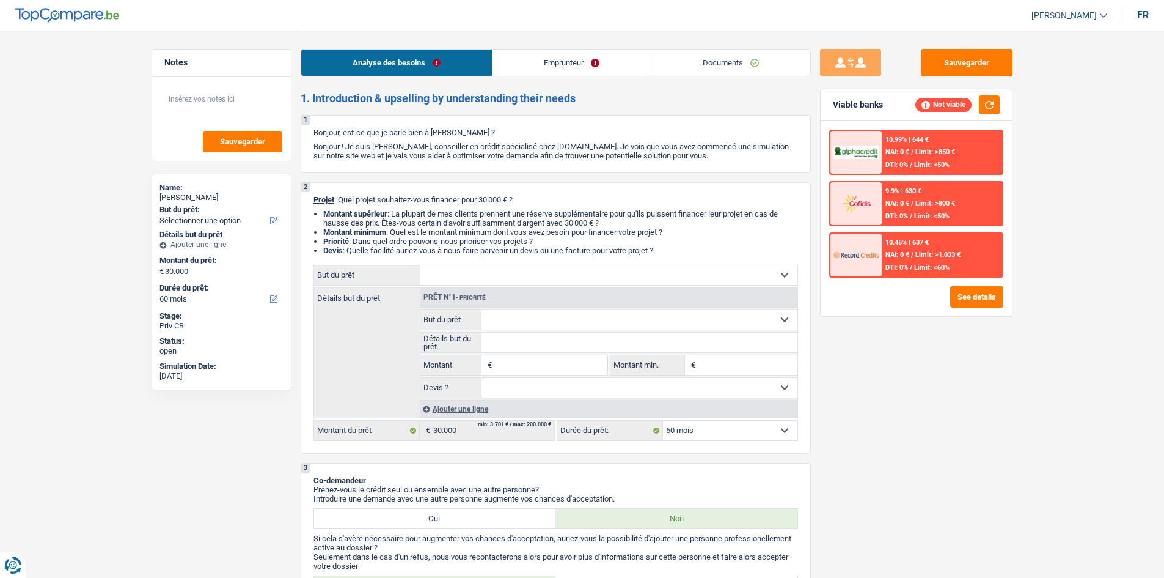
click at [535, 278] on select "Confort maison: meubles, textile, peinture, électroménager, outillage non-profe…" at bounding box center [609, 275] width 377 height 20
select select "household"
click at [421, 265] on select "Confort maison: meubles, textile, peinture, électroménager, outillage non-profe…" at bounding box center [609, 275] width 377 height 20
select select "household"
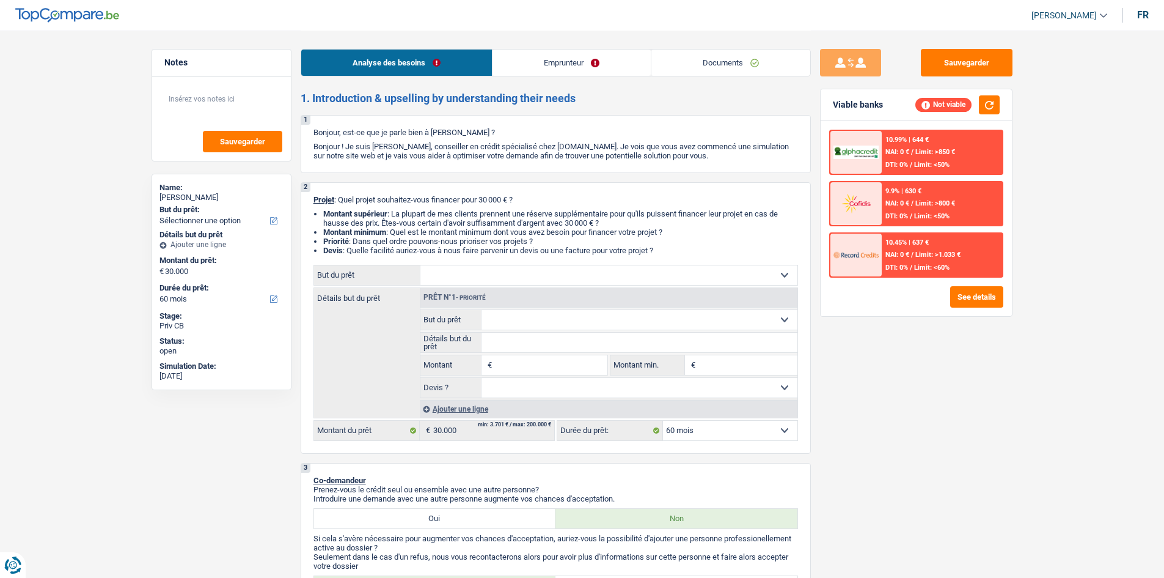
type input "30.000"
select select "household"
type input "30.000"
select select "household"
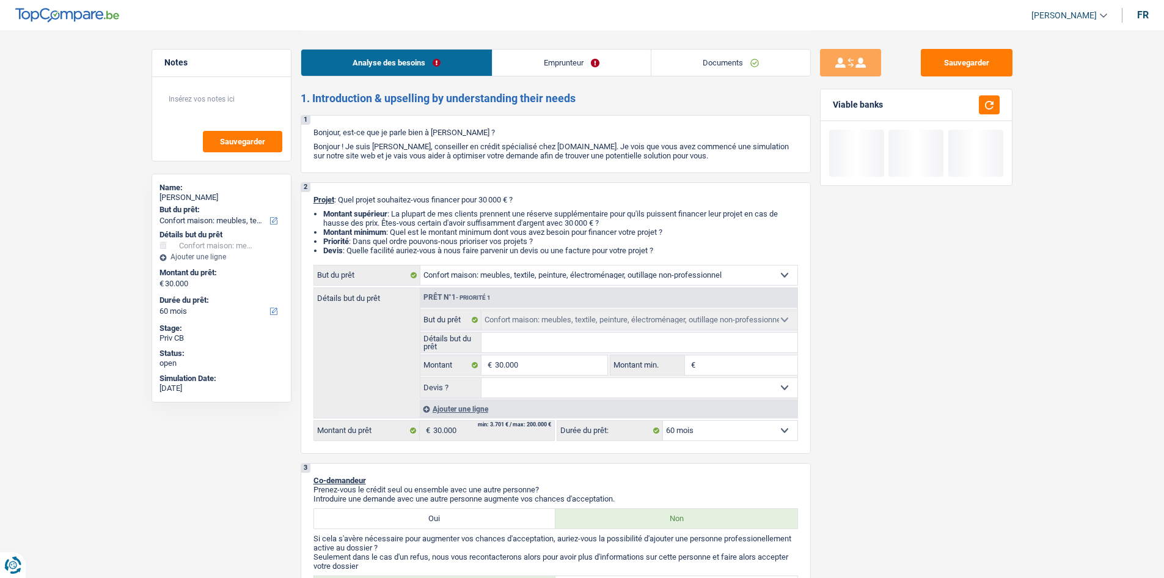
click at [573, 384] on select "Oui Non Non répondu Sélectionner une option" at bounding box center [640, 388] width 316 height 20
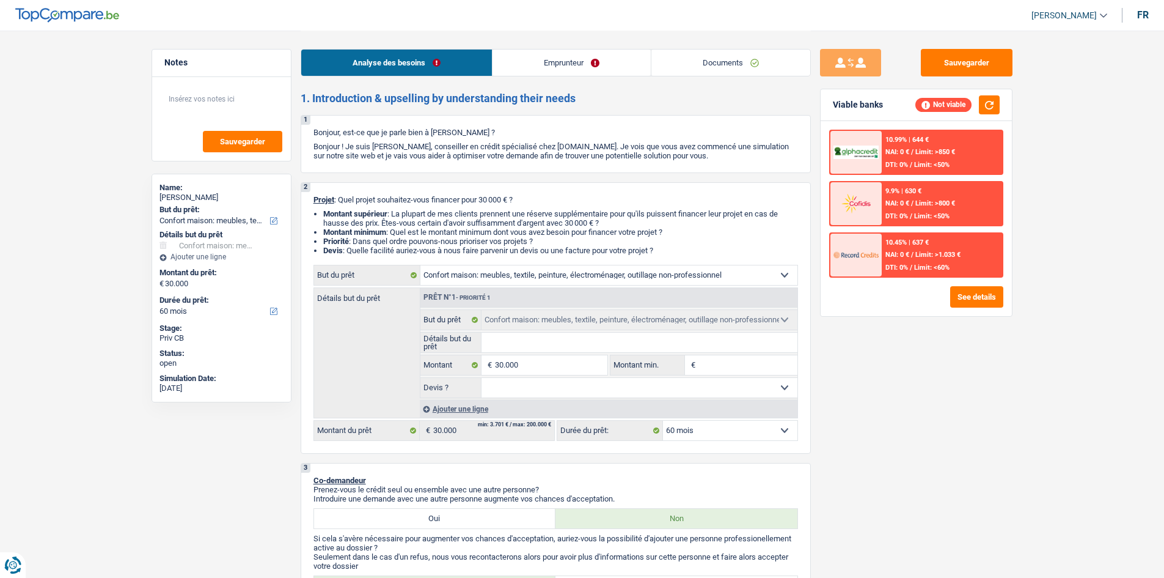
select select "false"
click at [482, 378] on select "Oui Non Non répondu Sélectionner une option" at bounding box center [640, 388] width 316 height 20
select select "false"
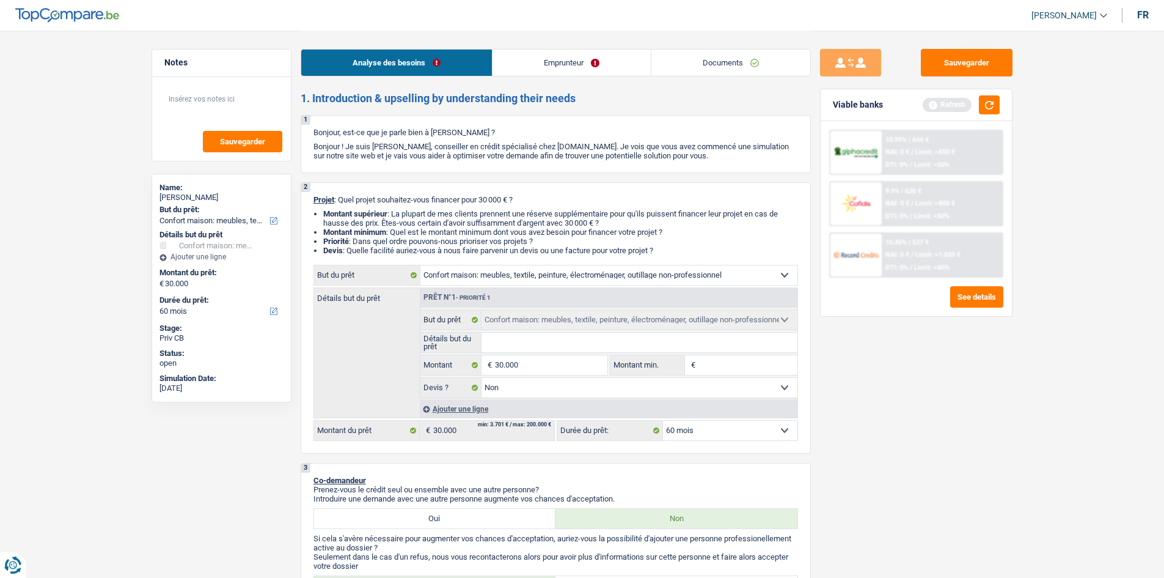
click at [713, 421] on select "12 mois 18 mois 24 mois 30 mois 36 mois 42 mois 48 mois 60 mois 72 mois 84 mois…" at bounding box center [730, 431] width 134 height 20
select select "72"
click at [663, 421] on select "12 mois 18 mois 24 mois 30 mois 36 mois 42 mois 48 mois 60 mois 72 mois 84 mois…" at bounding box center [730, 431] width 134 height 20
select select "72"
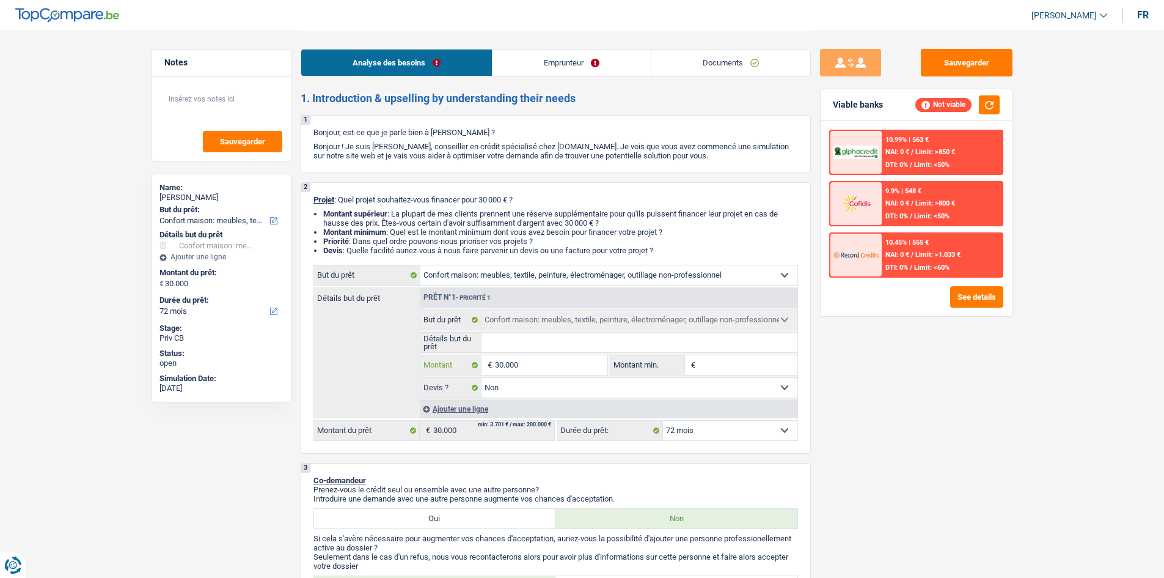
click at [544, 361] on input "30.000" at bounding box center [551, 365] width 112 height 20
click at [708, 362] on input "Montant min." at bounding box center [748, 365] width 99 height 20
paste input "30.000"
type input "30.000"
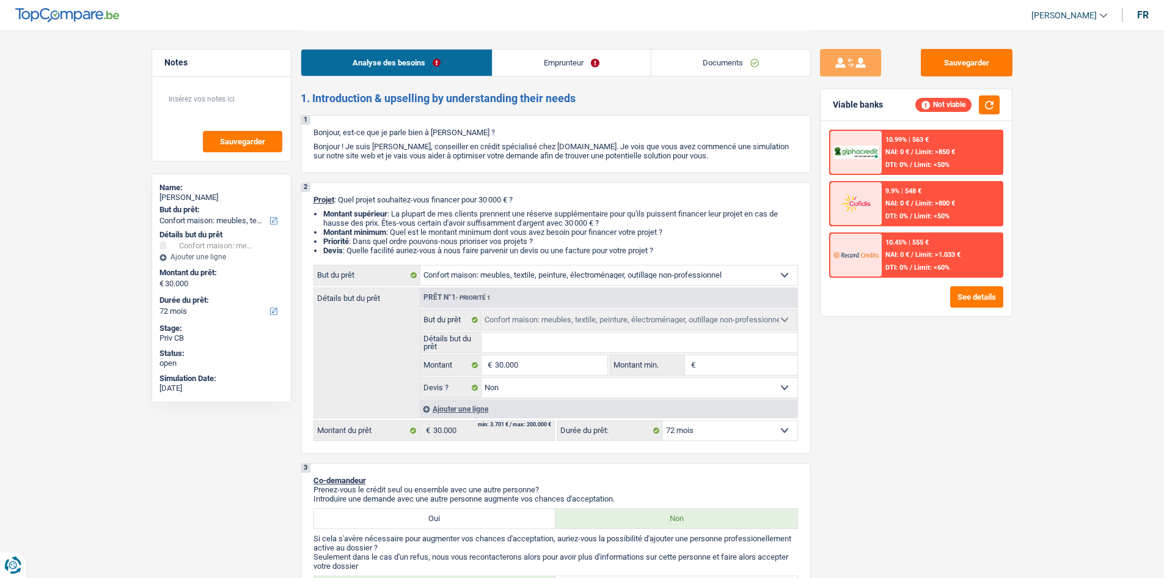
type input "30.000"
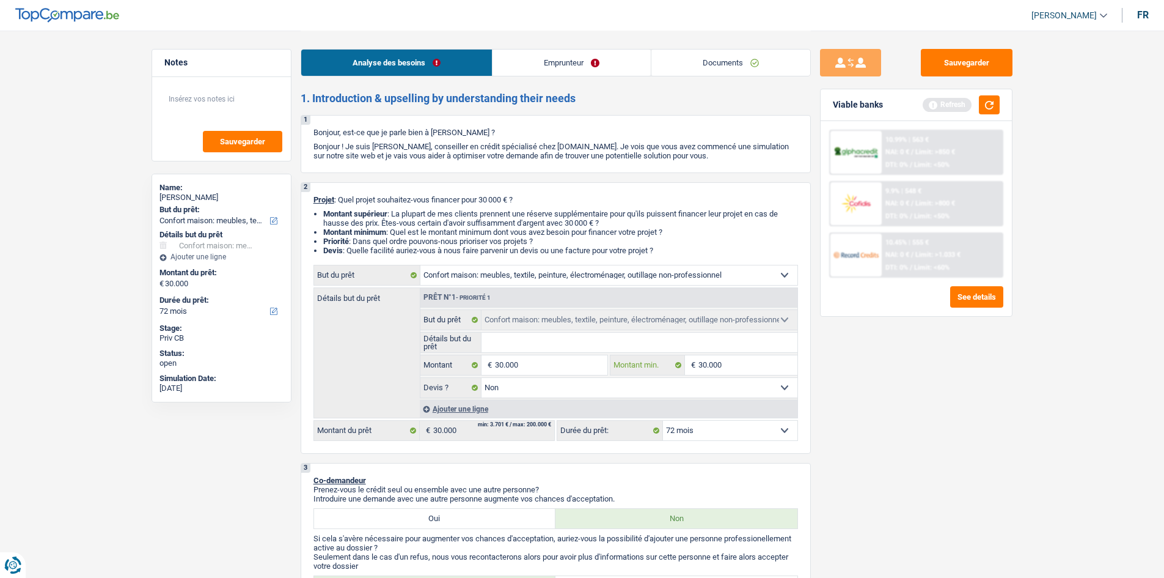
type input "30.000"
click at [878, 363] on div "Sauvegarder Viable banks Refresh 10.99% | 563 € NAI: 0 € / Limit: >850 € DTI: 0…" at bounding box center [916, 303] width 211 height 509
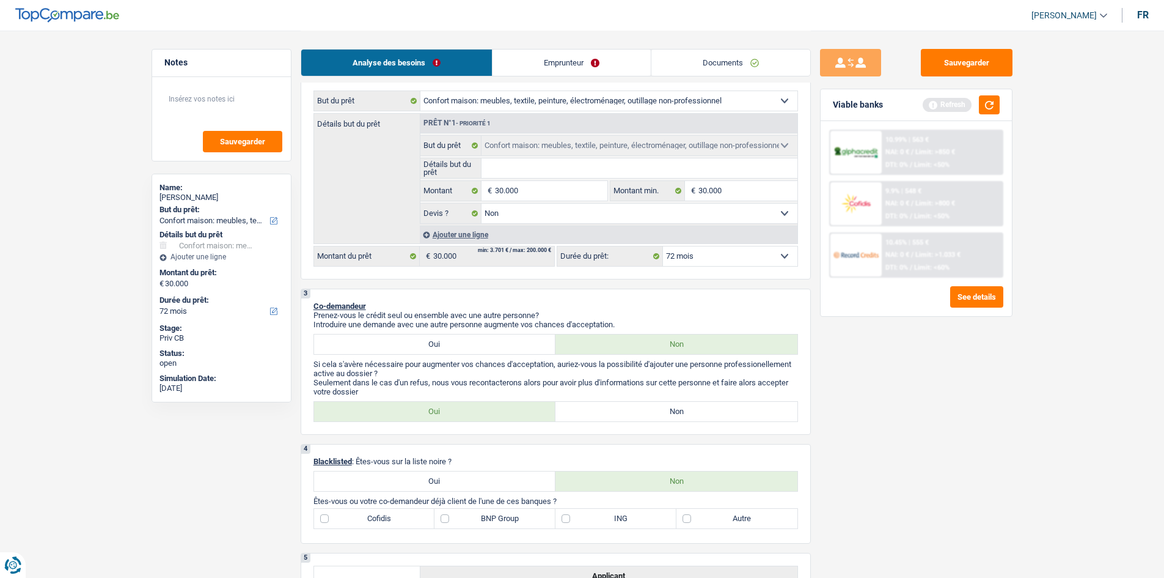
scroll to position [428, 0]
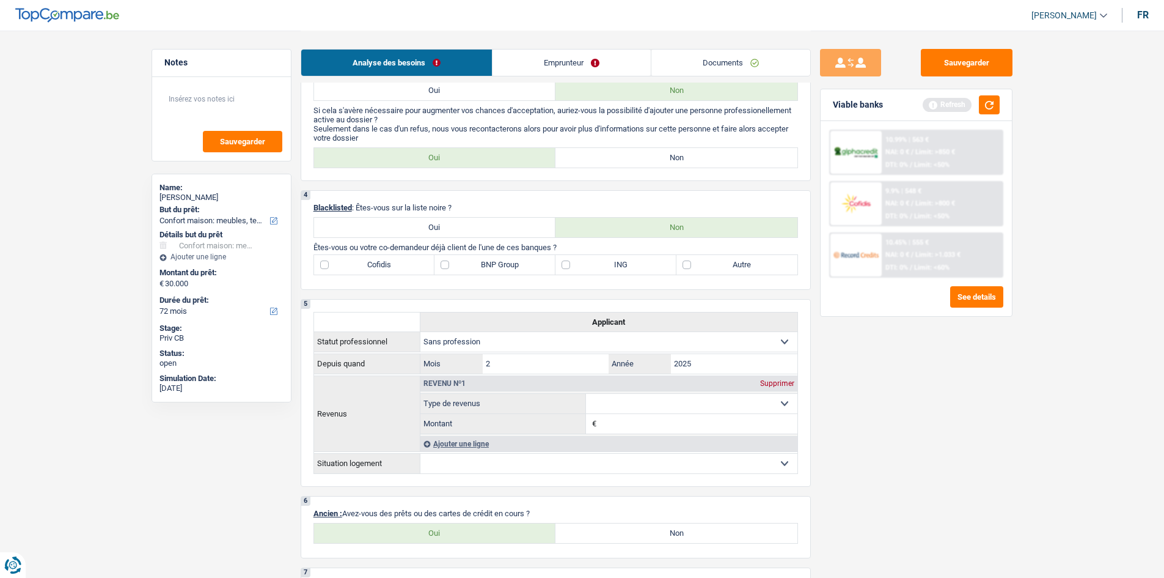
click at [673, 153] on label "Non" at bounding box center [677, 158] width 242 height 20
click at [673, 153] on input "Non" at bounding box center [677, 158] width 242 height 20
radio input "true"
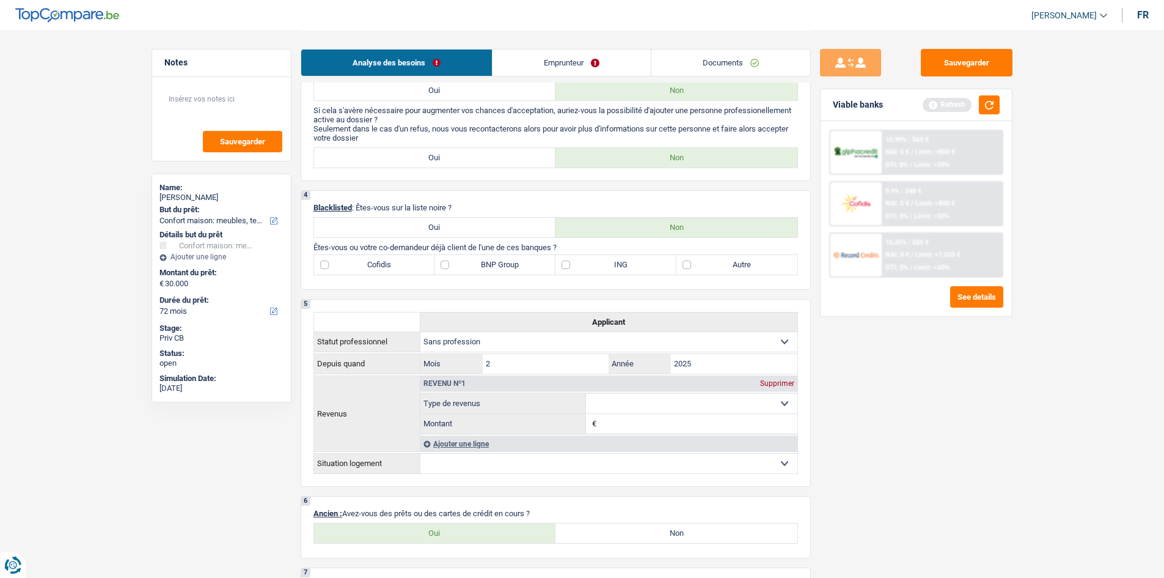
click at [906, 377] on div "Sauvegarder Viable banks Refresh 10.99% | 563 € NAI: 0 € / Limit: >850 € DTI: 0…" at bounding box center [916, 303] width 211 height 509
click at [982, 98] on button "button" at bounding box center [989, 104] width 21 height 19
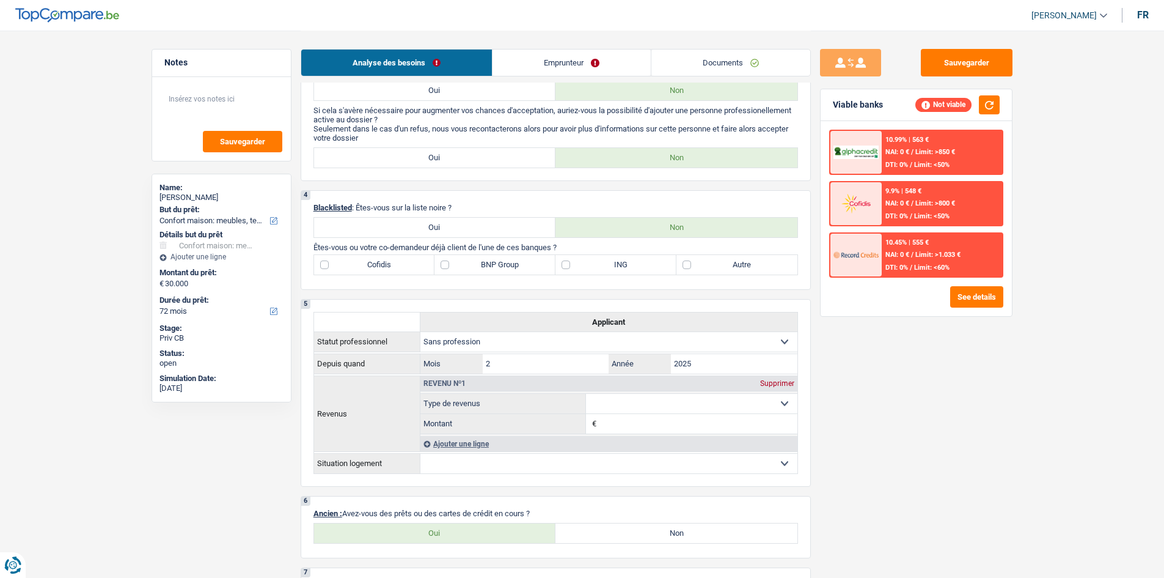
click at [958, 337] on div "Sauvegarder Viable banks Not viable 10.99% | 563 € NAI: 0 € / Limit: >850 € DTI…" at bounding box center [916, 303] width 211 height 509
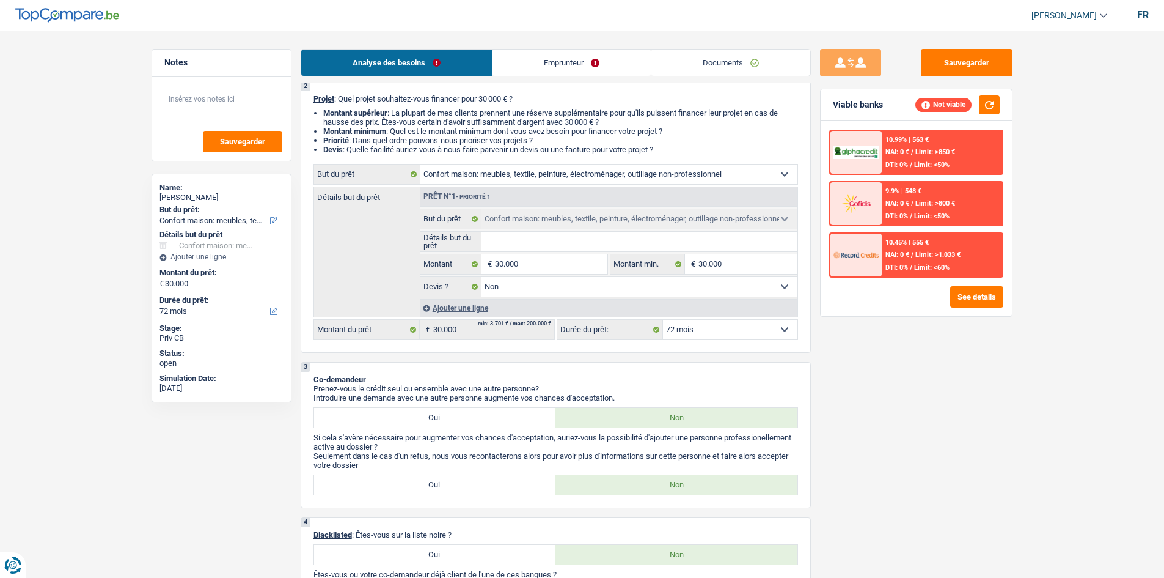
scroll to position [0, 0]
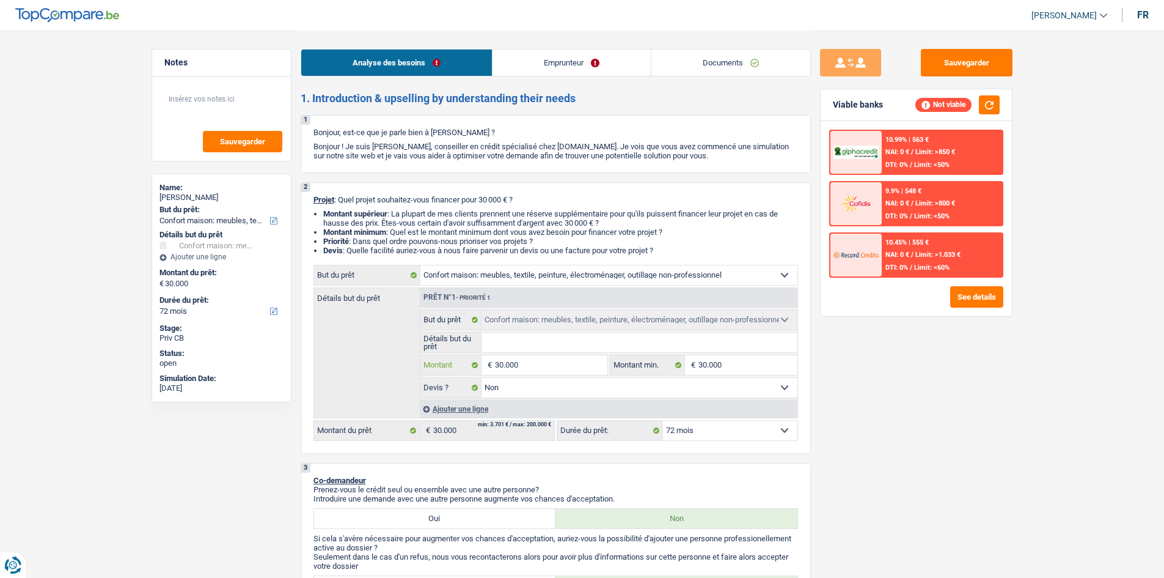
click at [534, 373] on input "30.000" at bounding box center [551, 365] width 112 height 20
click at [980, 354] on div "Sauvegarder Viable banks Not viable 10.99% | 563 € NAI: 0 € / Limit: >850 € DTI…" at bounding box center [916, 303] width 211 height 509
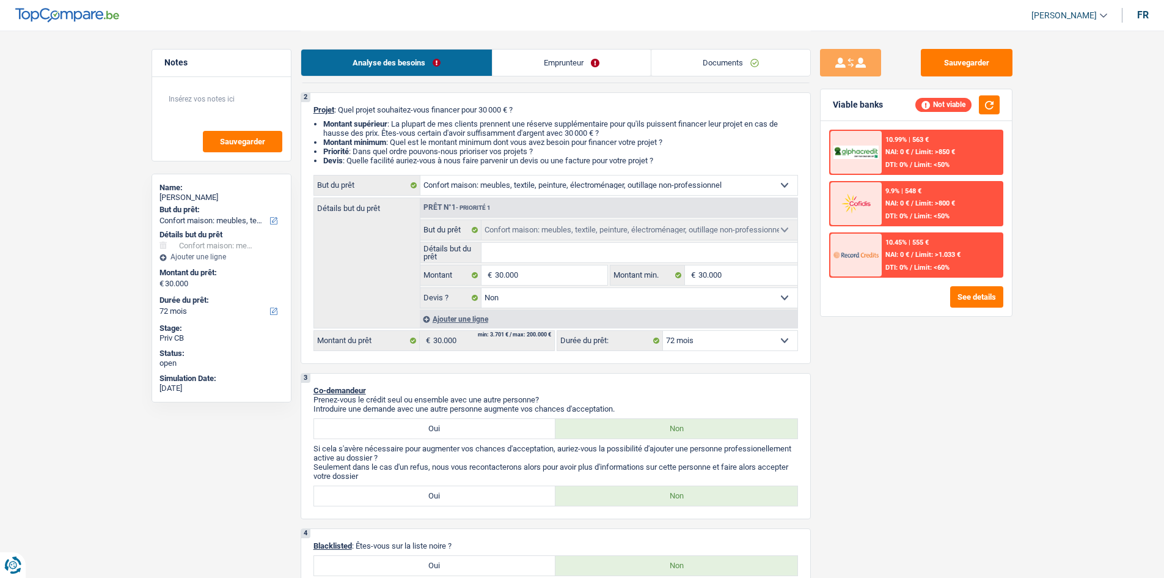
scroll to position [244, 0]
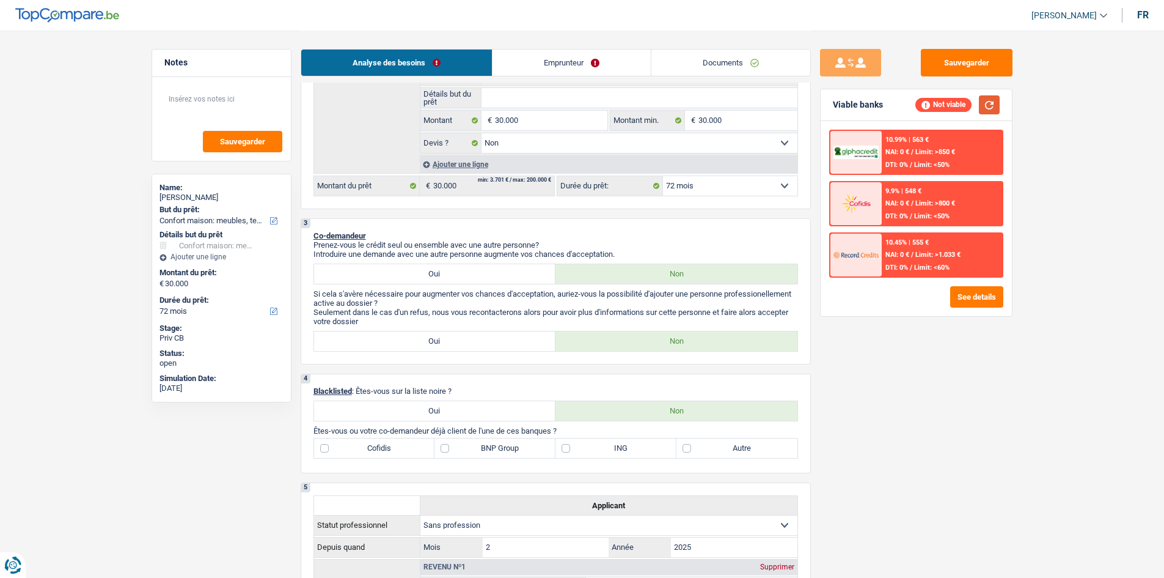
click at [998, 101] on button "button" at bounding box center [989, 104] width 21 height 19
click at [935, 410] on div "Sauvegarder Viable banks Not viable 10.99% | 563 € NAI: 0 € / Limit: >850 € DTI…" at bounding box center [916, 303] width 211 height 509
click at [941, 340] on div "Sauvegarder Viable banks Not viable 10.99% | 563 € NAI: 0 € / Limit: >850 € DTI…" at bounding box center [916, 303] width 211 height 509
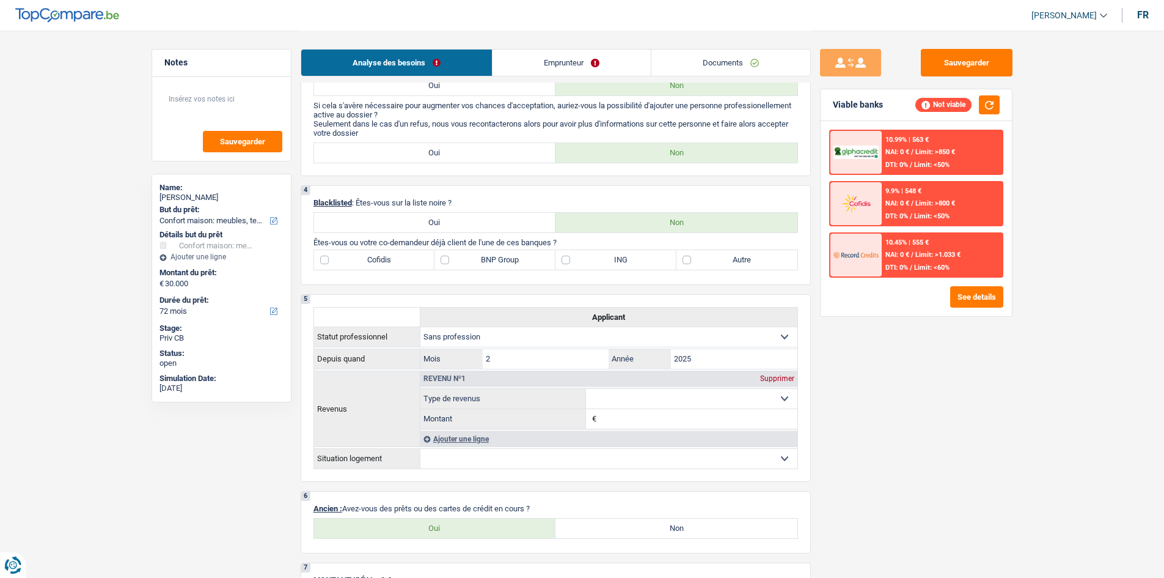
scroll to position [428, 0]
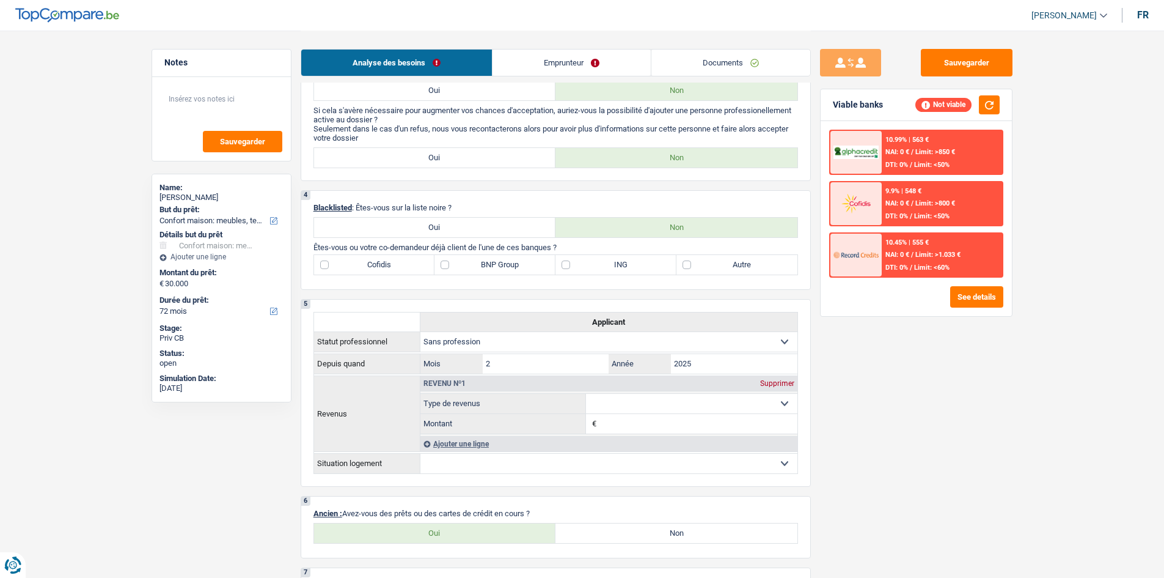
click at [417, 186] on div "1. Introduction & upselling by understanding their needs 1 Bonjour, est-ce que …" at bounding box center [556, 291] width 510 height 1255
drag, startPoint x: 498, startPoint y: 164, endPoint x: 570, endPoint y: 216, distance: 88.4
click at [499, 164] on label "Oui" at bounding box center [435, 158] width 242 height 20
click at [499, 164] on input "Oui" at bounding box center [435, 158] width 242 height 20
radio input "true"
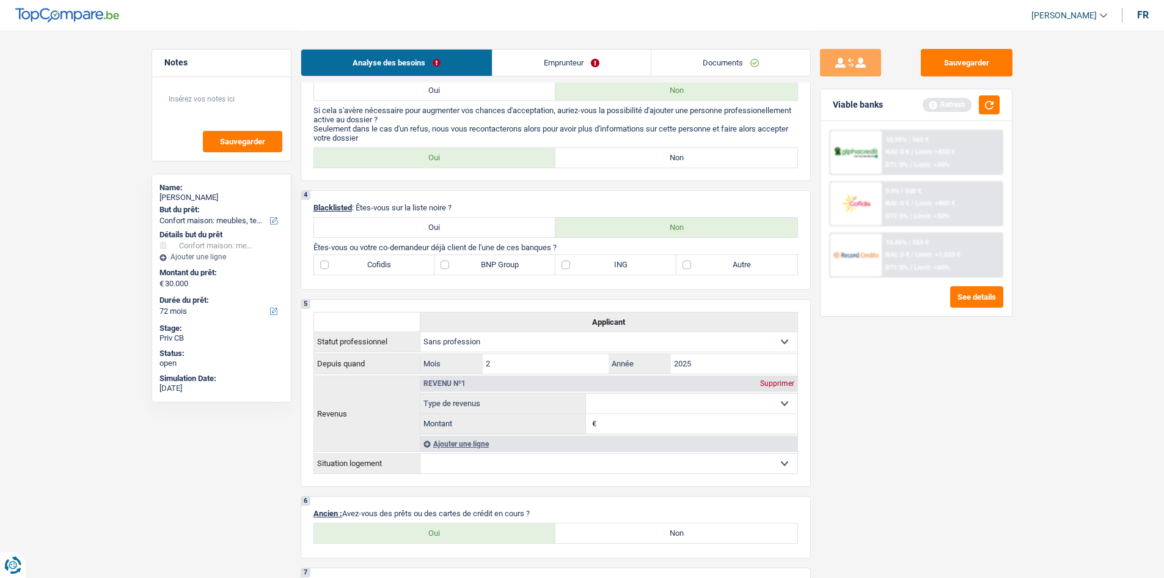
click at [958, 421] on div "Sauvegarder Viable banks Refresh 10.99% | 563 € NAI: 0 € / Limit: >850 € DTI: 0…" at bounding box center [916, 303] width 211 height 509
click at [986, 99] on button "button" at bounding box center [989, 104] width 21 height 19
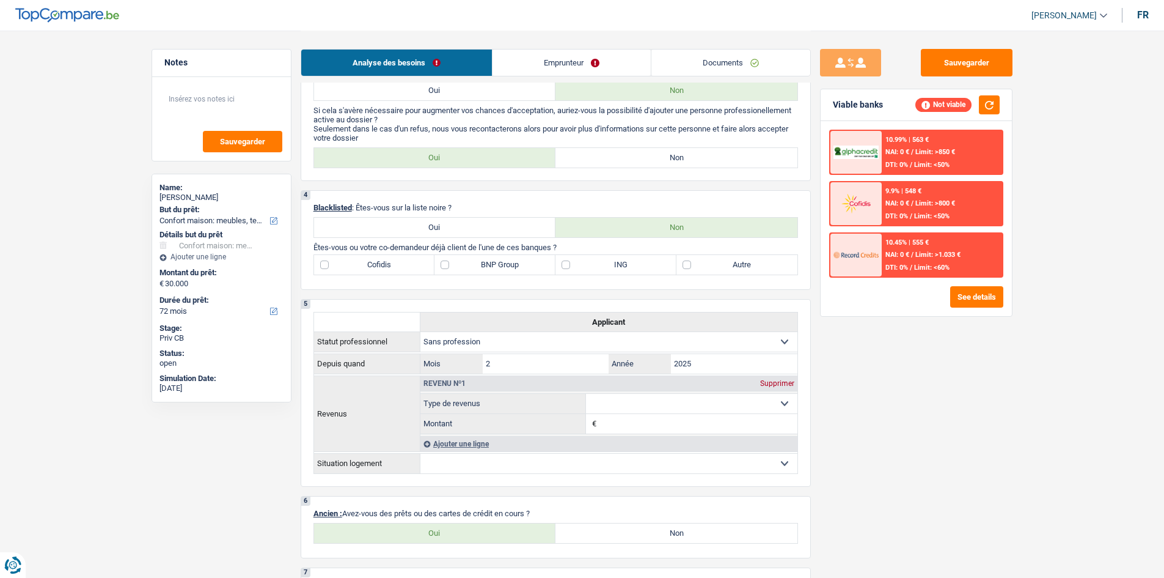
click at [983, 411] on div "Sauvegarder Viable banks Not viable 10.99% | 563 € NAI: 0 € / Limit: >850 € DTI…" at bounding box center [916, 303] width 211 height 509
click at [760, 261] on label "Autre" at bounding box center [737, 265] width 121 height 20
click at [760, 261] on input "Autre" at bounding box center [737, 265] width 121 height 20
checkbox input "true"
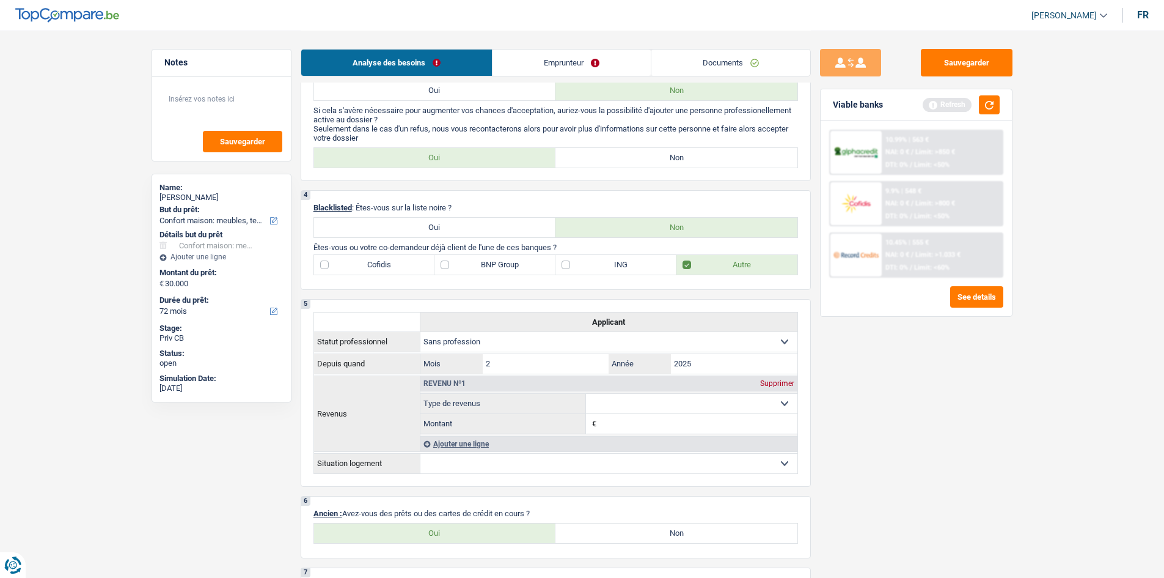
click at [912, 394] on div "Sauvegarder Viable banks Refresh 10.99% | 563 € NAI: 0 € / Limit: >850 € DTI: 0…" at bounding box center [916, 303] width 211 height 509
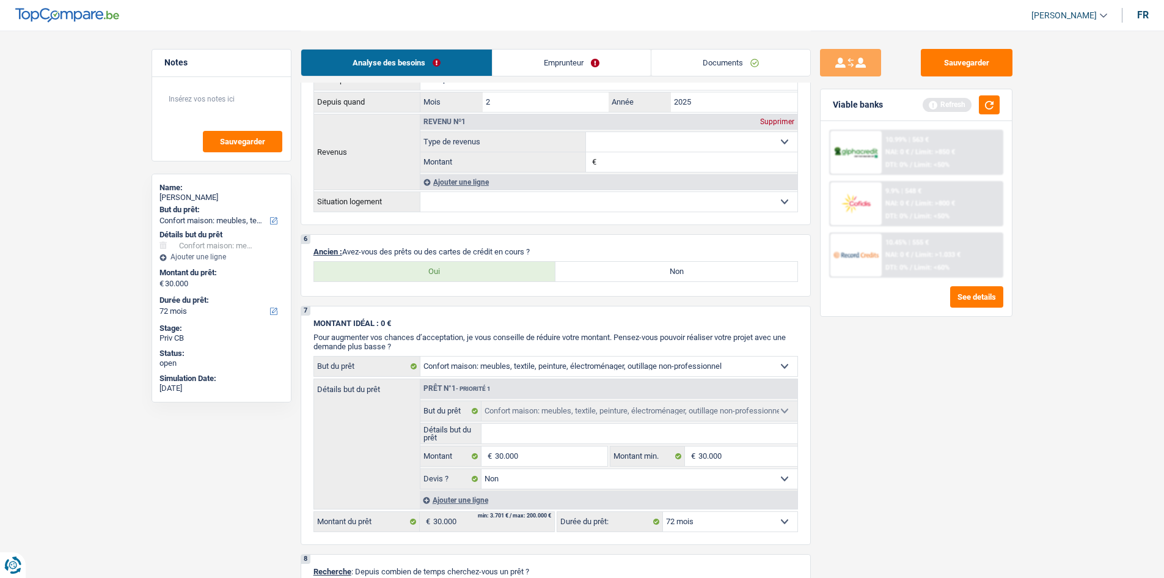
scroll to position [795, 0]
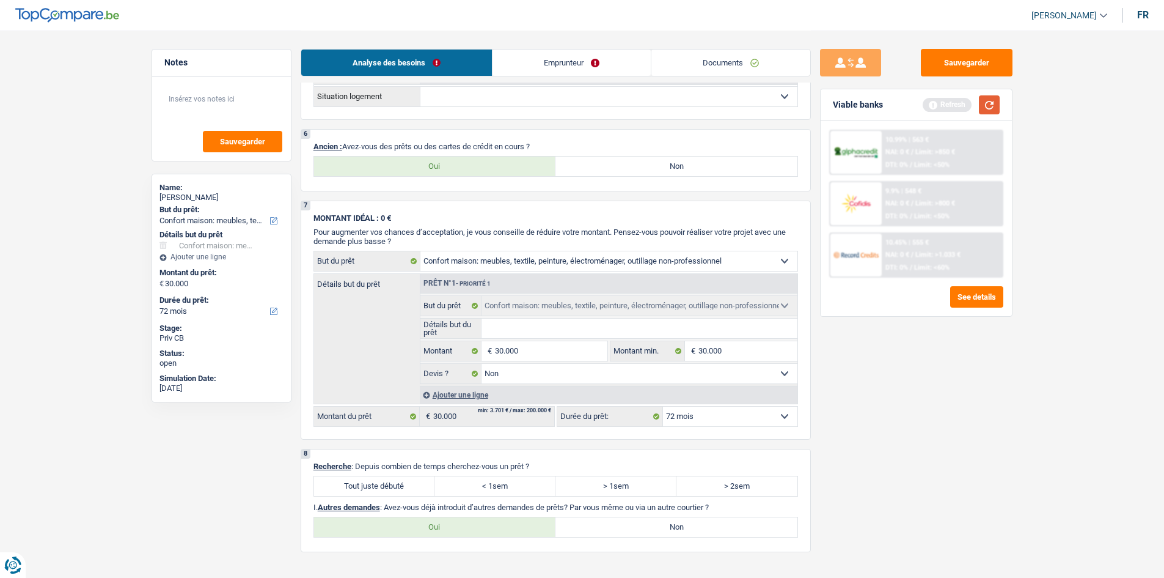
click at [990, 105] on button "button" at bounding box center [989, 104] width 21 height 19
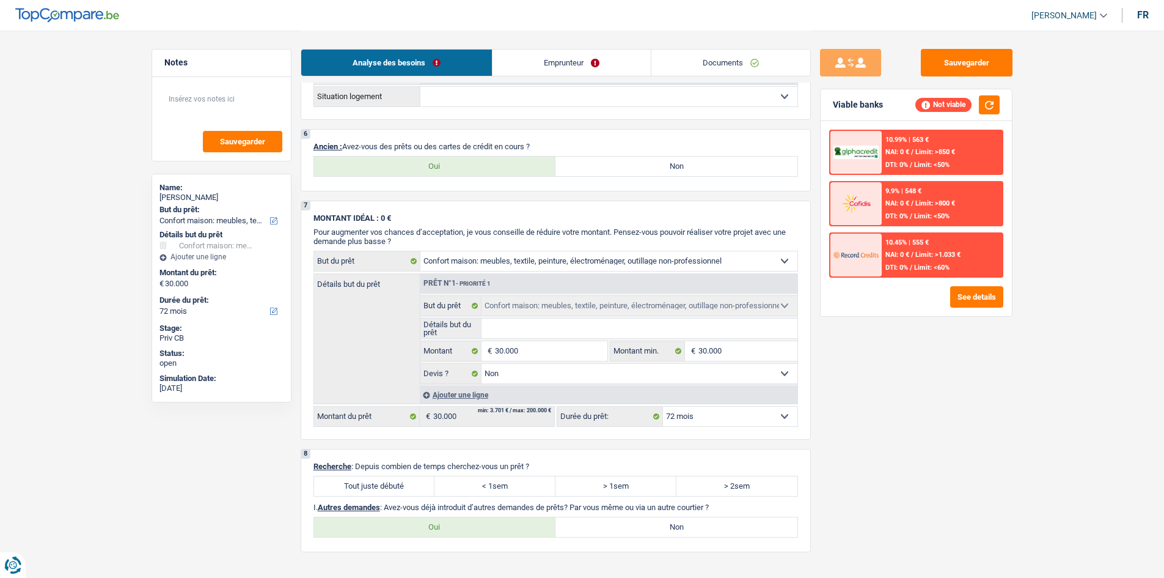
click at [452, 162] on label "Oui" at bounding box center [435, 166] width 242 height 20
click at [452, 162] on input "Oui" at bounding box center [435, 166] width 242 height 20
radio input "true"
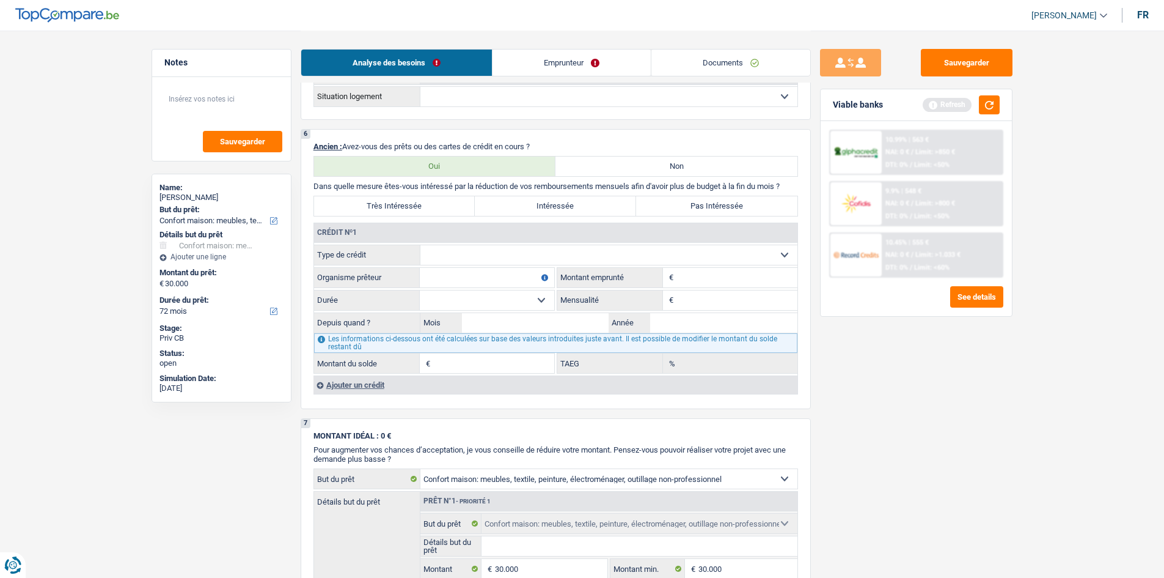
click at [710, 303] on input "Mensualité" at bounding box center [737, 300] width 121 height 20
type input "680"
click at [652, 246] on select "Carte ou ouverture de crédit Prêt hypothécaire Vente à tempérament Prêt à tempé…" at bounding box center [609, 255] width 377 height 20
select select "mortgage"
click at [421, 245] on select "Carte ou ouverture de crédit Prêt hypothécaire Vente à tempérament Prêt à tempé…" at bounding box center [609, 255] width 377 height 20
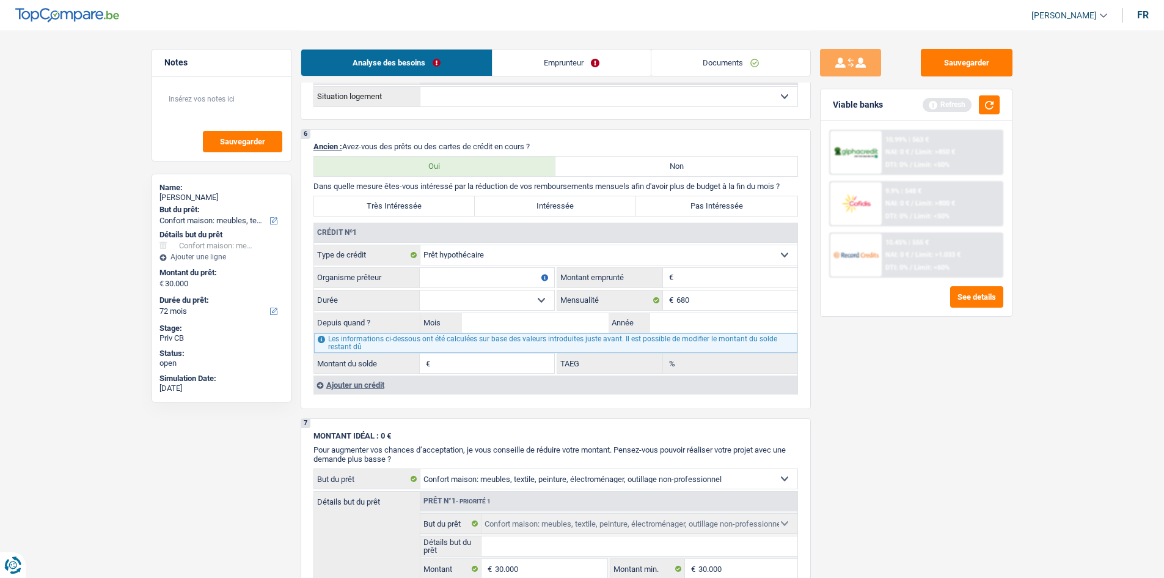
click at [727, 278] on input "Montant" at bounding box center [737, 278] width 121 height 20
type input "130.000"
click at [542, 304] on select "120 mois 132 mois 144 mois 180 mois 240 mois 300 mois 360 mois 420 mois Sélecti…" at bounding box center [487, 300] width 134 height 20
select select "240"
click at [420, 290] on select "120 mois 132 mois 144 mois 180 mois 240 mois 300 mois 360 mois 420 mois Sélecti…" at bounding box center [487, 300] width 134 height 20
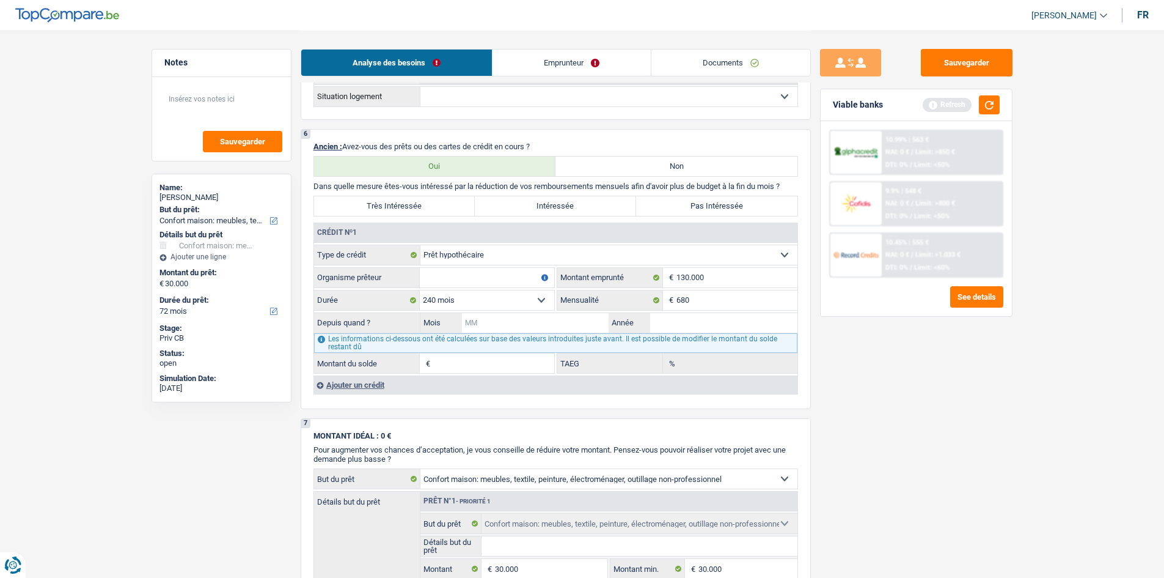
click at [565, 322] on input "Mois" at bounding box center [535, 323] width 147 height 20
type input "12"
click at [707, 327] on input "Année" at bounding box center [723, 323] width 147 height 20
type input "2015"
type input "74.231"
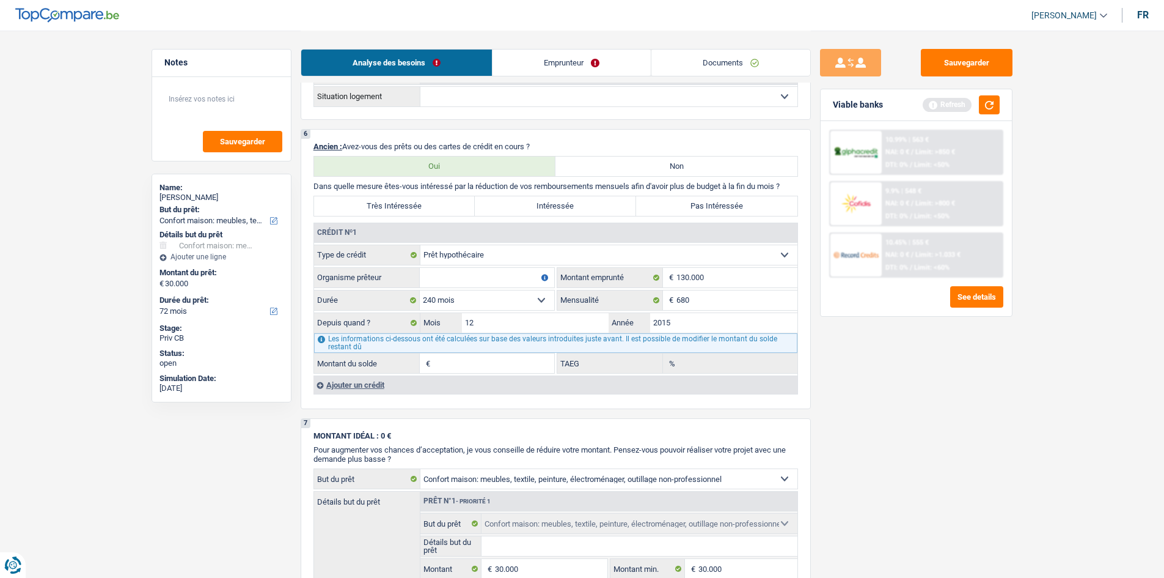
type input "2,39"
click at [977, 379] on div "Sauvegarder Viable banks Refresh 10.99% | 563 € NAI: 0 € / Limit: >850 € DTI: 0…" at bounding box center [916, 303] width 211 height 509
click at [683, 331] on input "2015" at bounding box center [723, 323] width 147 height 20
type input "2010"
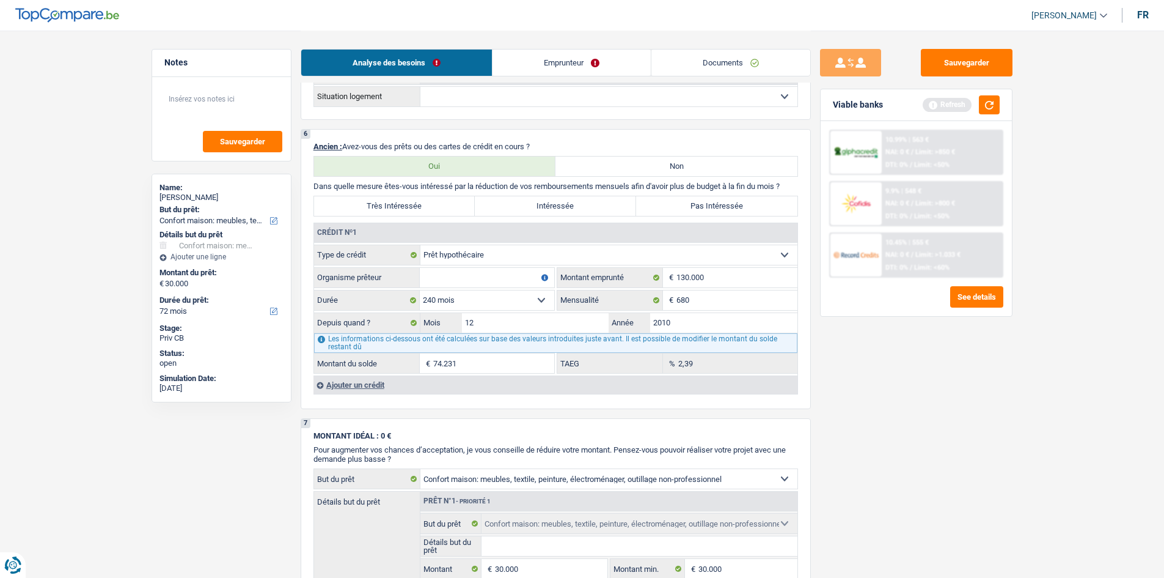
type input "40.256"
click at [1021, 365] on main "Notes Sauvegarder Name: [PERSON_NAME] But du prêt: Confort maison: meubles, tex…" at bounding box center [582, 129] width 1164 height 1848
click at [529, 309] on fieldset "120 mois 132 mois 144 mois 180 mois 240 mois 300 mois 360 mois 420 mois Sélecti…" at bounding box center [434, 300] width 240 height 21
click at [525, 304] on select "120 mois 132 mois 144 mois 180 mois 240 mois 300 mois 360 mois 420 mois Sélecti…" at bounding box center [487, 300] width 134 height 20
select select "300"
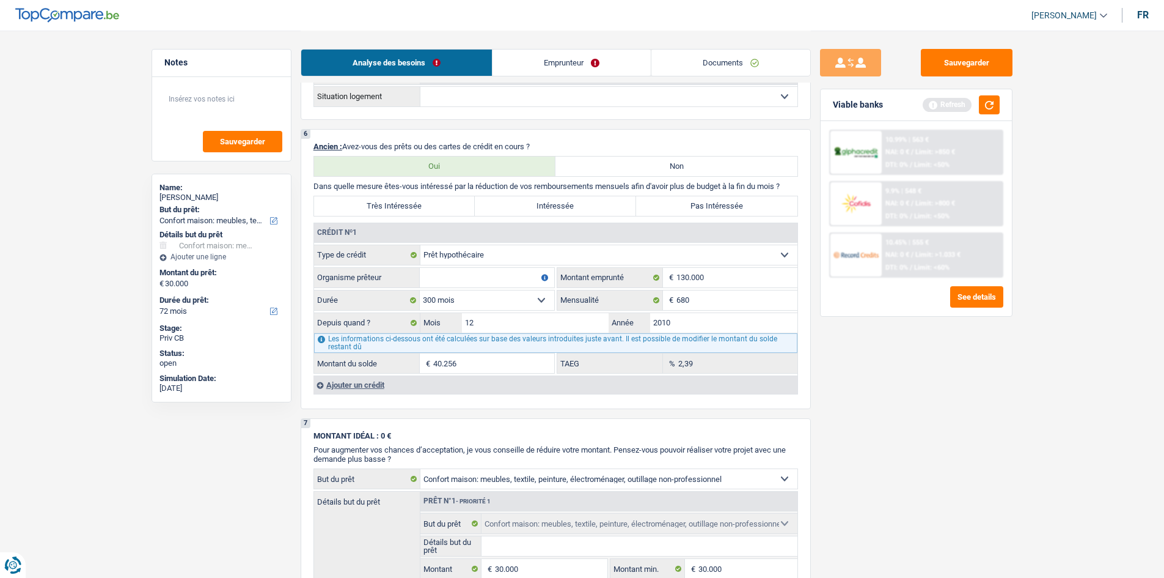
click at [420, 290] on select "120 mois 132 mois 144 mois 180 mois 240 mois 300 mois 360 mois 420 mois Sélecti…" at bounding box center [487, 300] width 134 height 20
type input "68.809"
type input "3,98"
click at [867, 383] on div "Sauvegarder Viable banks Refresh 10.99% | 563 € NAI: 0 € / Limit: >850 € DTI: 0…" at bounding box center [916, 303] width 211 height 509
click at [486, 278] on input "Organisme prêteur" at bounding box center [487, 278] width 134 height 20
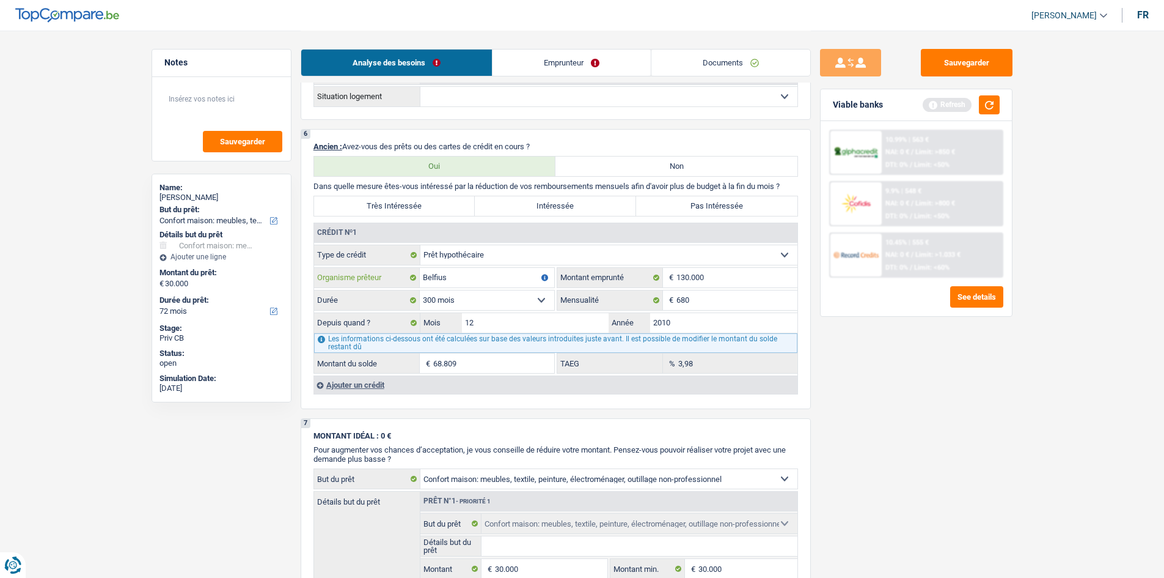
type input "Belfius"
click at [681, 206] on label "Pas Intéressée" at bounding box center [716, 206] width 161 height 20
click at [681, 206] on input "Pas Intéressée" at bounding box center [716, 206] width 161 height 20
radio input "true"
click at [881, 399] on div "Sauvegarder Viable banks Refresh 10.99% | 563 € NAI: 0 € / Limit: >850 € DTI: 0…" at bounding box center [916, 303] width 211 height 509
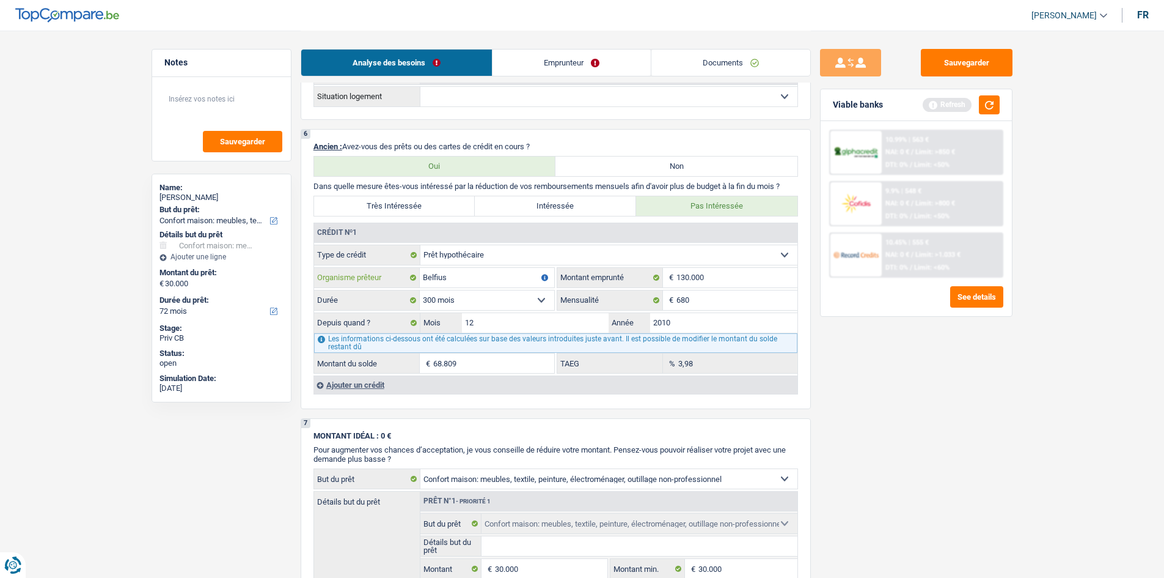
click at [468, 276] on input "Belfius" at bounding box center [487, 278] width 134 height 20
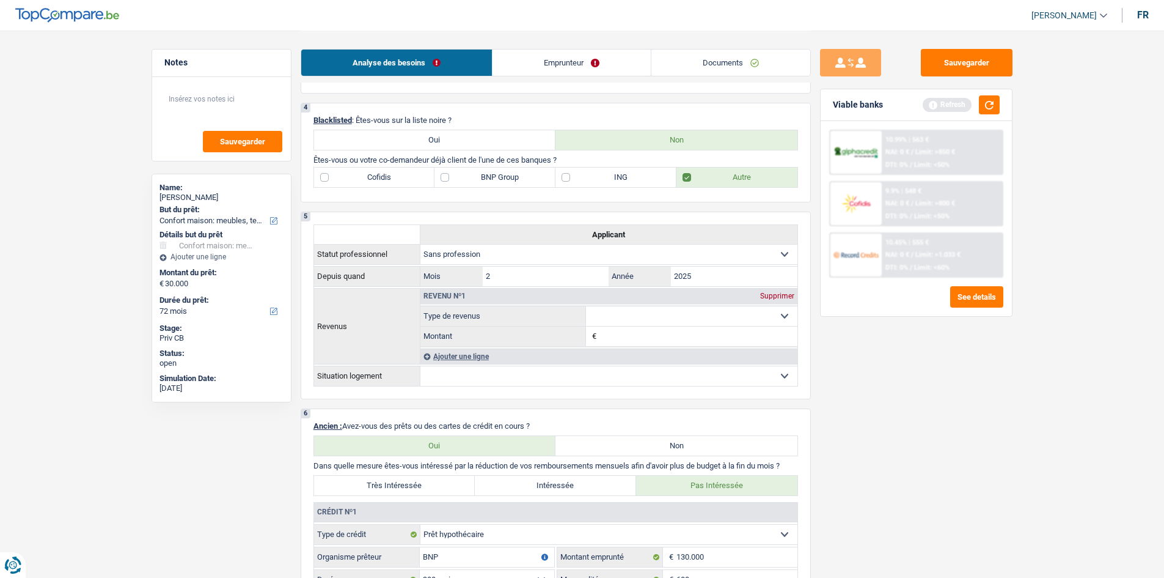
scroll to position [428, 0]
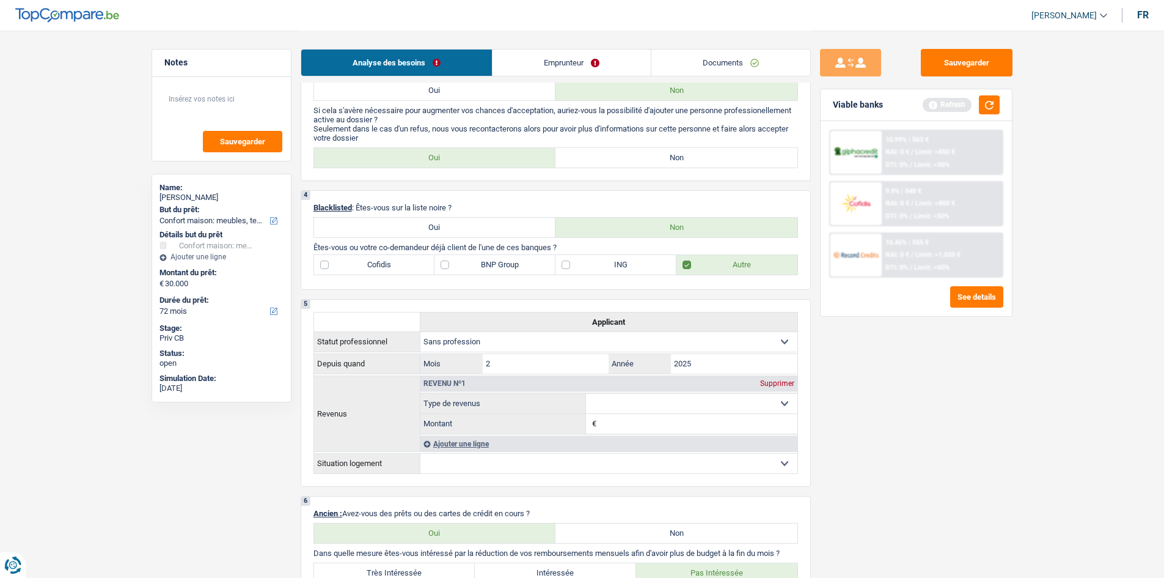
type input "BNP"
click at [484, 267] on label "BNP Group" at bounding box center [495, 265] width 121 height 20
click at [484, 267] on input "BNP Group" at bounding box center [495, 265] width 121 height 20
checkbox input "true"
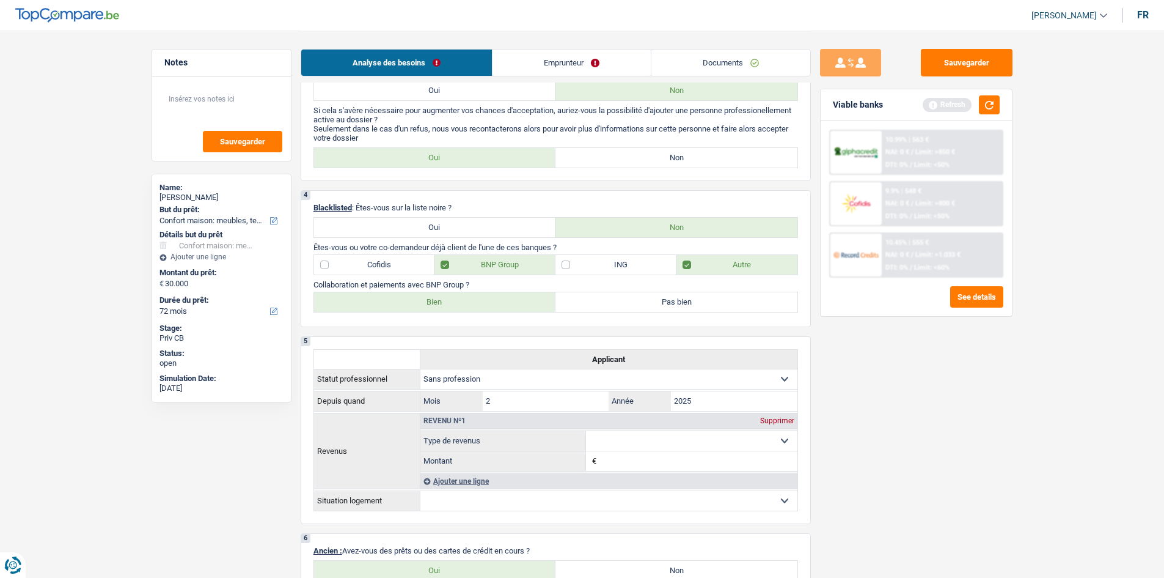
click at [446, 302] on label "Bien" at bounding box center [435, 302] width 242 height 20
click at [446, 302] on input "Bien" at bounding box center [435, 302] width 242 height 20
radio input "true"
click at [930, 413] on div "Sauvegarder Viable banks Refresh 10.99% | 563 € NAI: 0 € / Limit: >750 € DTI: 0…" at bounding box center [916, 303] width 211 height 509
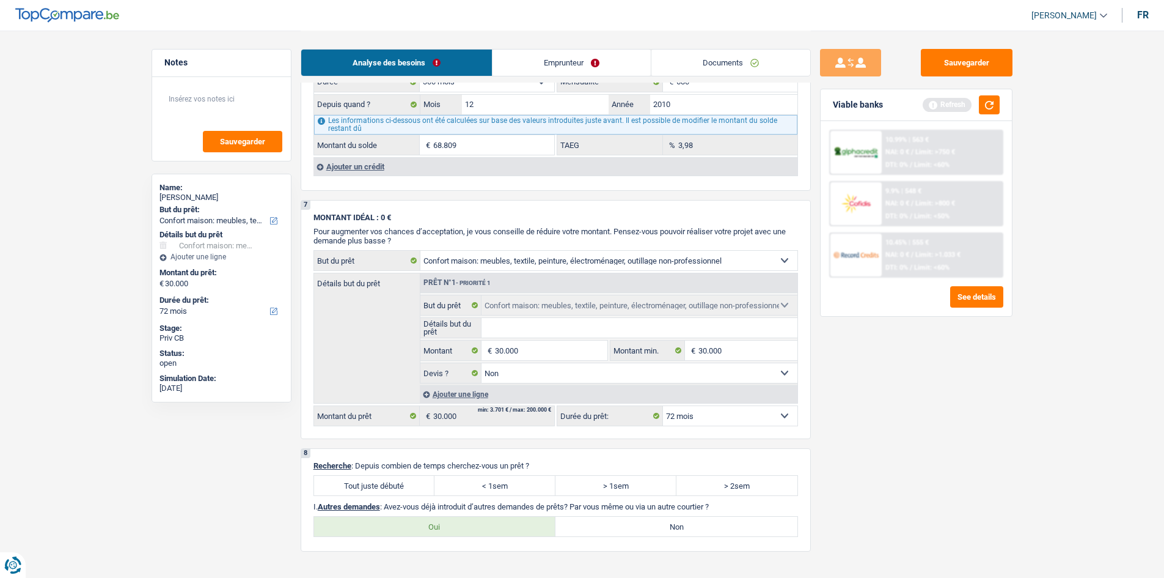
scroll to position [1161, 0]
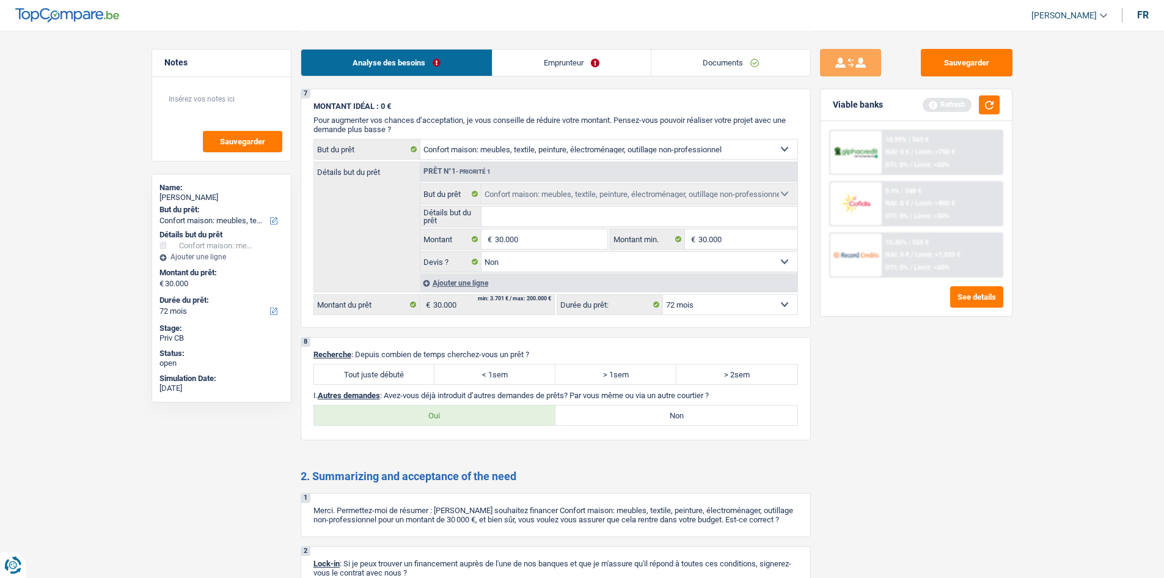
click at [406, 379] on label "Tout juste débuté" at bounding box center [374, 374] width 121 height 20
click at [406, 379] on input "Tout juste débuté" at bounding box center [374, 374] width 121 height 20
radio input "true"
click at [672, 425] on div "Oui Non Tous les champs sont obligatoires. Veuillez sélectionner une option" at bounding box center [556, 415] width 485 height 21
click at [673, 418] on label "Non" at bounding box center [677, 415] width 242 height 20
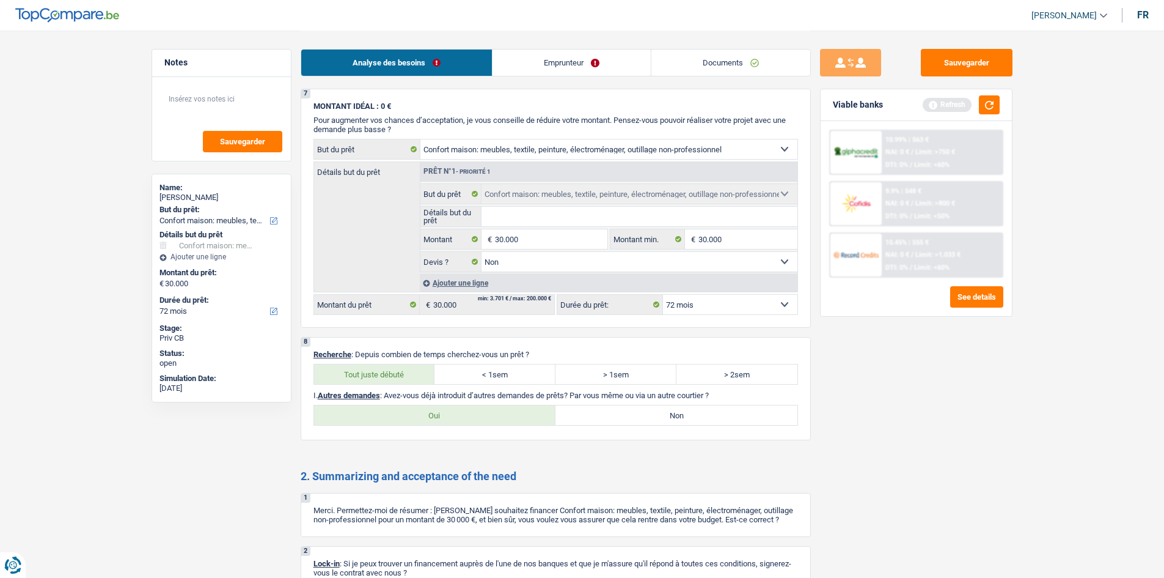
click at [673, 418] on input "Non" at bounding box center [677, 415] width 242 height 20
radio input "true"
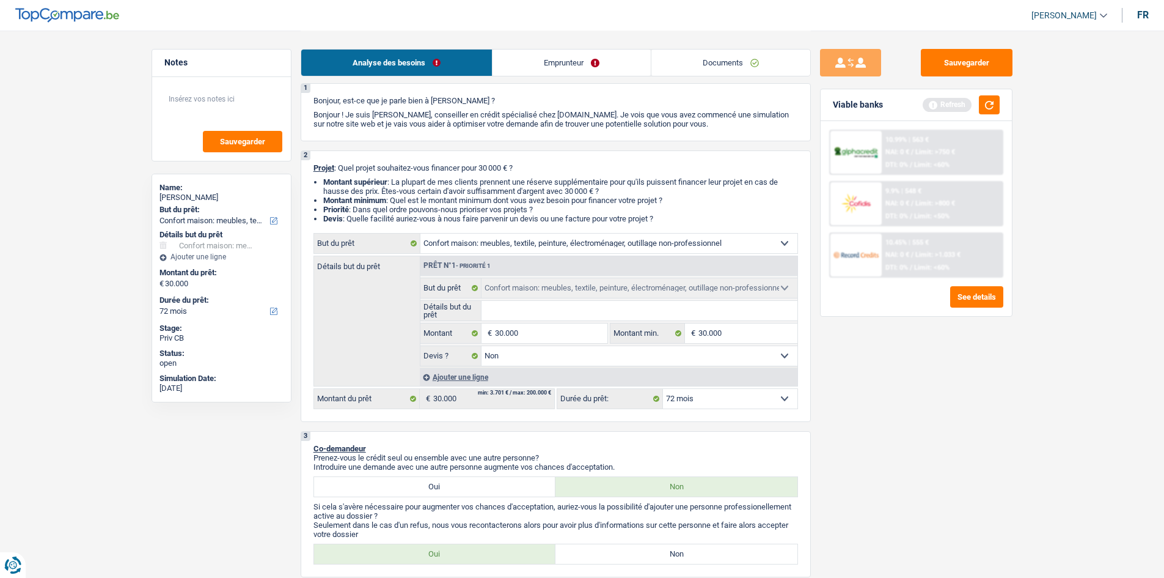
scroll to position [0, 0]
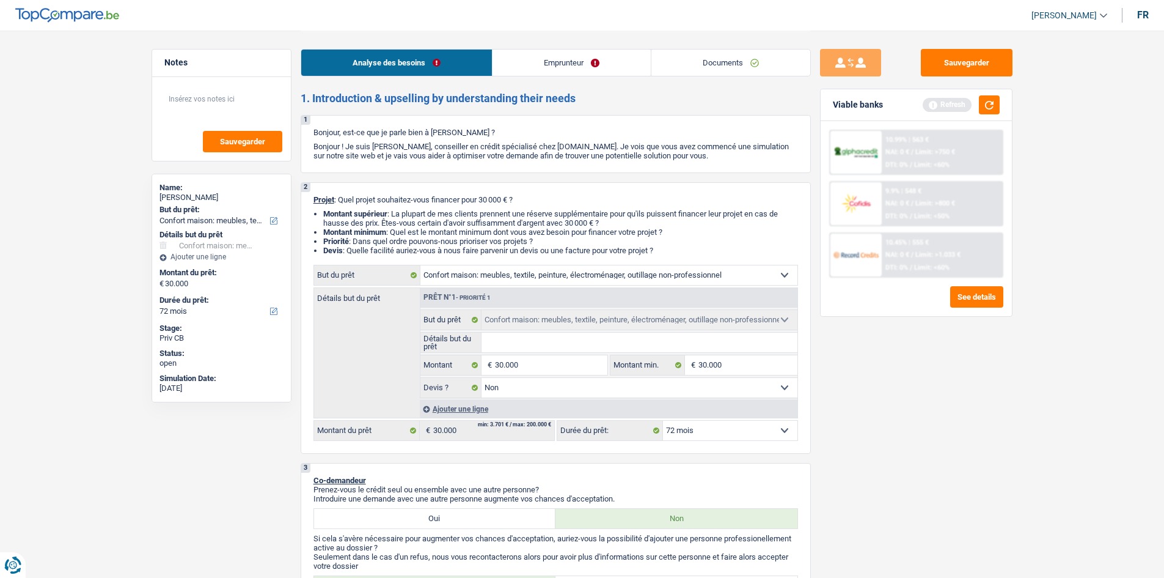
drag, startPoint x: 568, startPoint y: 66, endPoint x: 516, endPoint y: 67, distance: 52.6
click at [568, 66] on link "Emprunteur" at bounding box center [572, 63] width 158 height 26
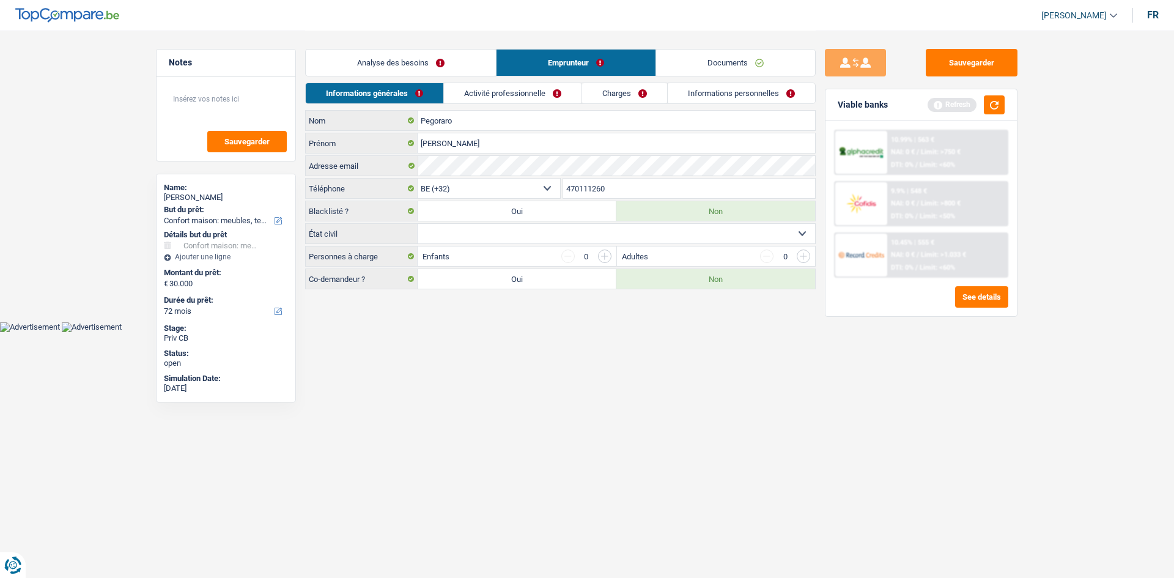
click at [502, 228] on select "Célibataire Marié(e) Cohabitant(e) légal(e) Divorcé(e) Veuf(ve) Séparé (de fait…" at bounding box center [615, 234] width 397 height 20
select select "single"
click at [417, 224] on select "Célibataire Marié(e) Cohabitant(e) légal(e) Divorcé(e) Veuf(ve) Séparé (de fait…" at bounding box center [615, 234] width 397 height 20
click at [555, 87] on link "Activité professionnelle" at bounding box center [513, 93] width 138 height 20
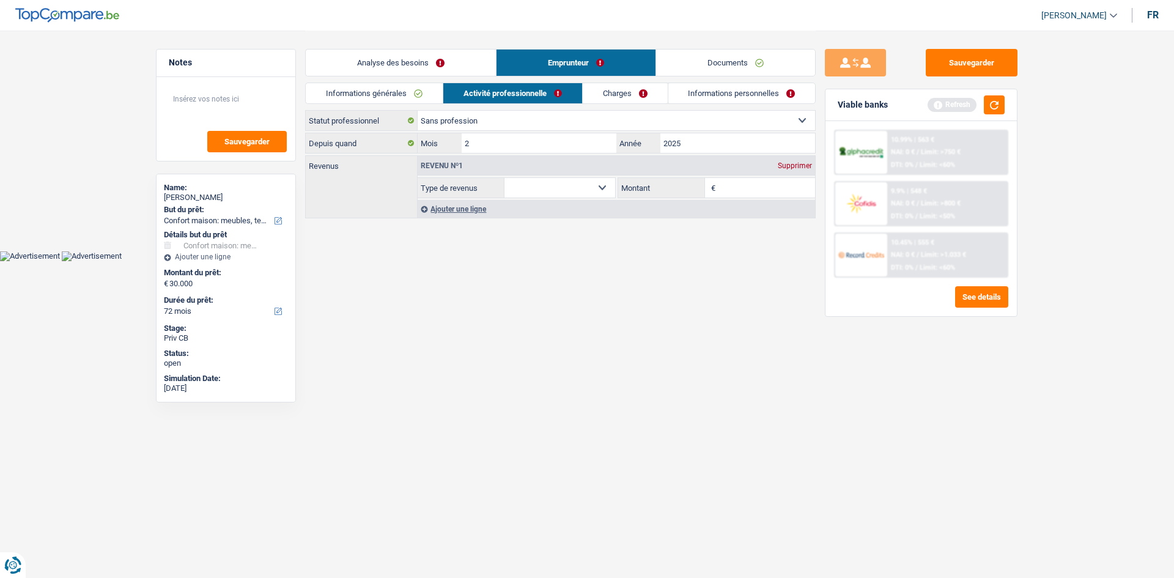
click at [695, 261] on html "Vous avez le contrôle de vos données Nous utilisons des cookies, tout comme nos…" at bounding box center [587, 130] width 1174 height 261
click at [1002, 105] on button "button" at bounding box center [993, 104] width 21 height 19
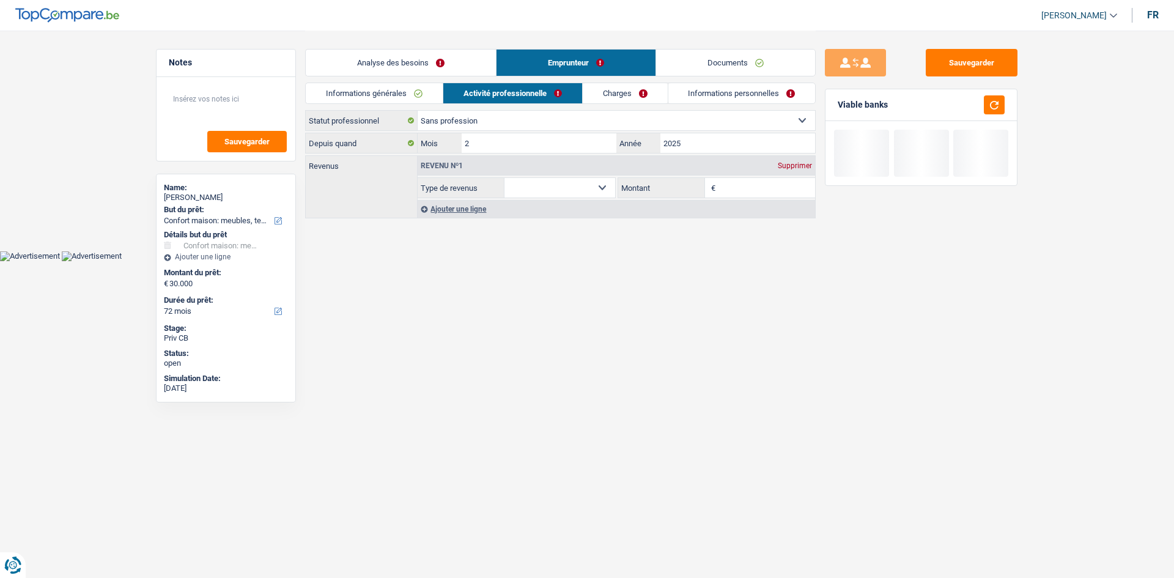
drag, startPoint x: 383, startPoint y: 92, endPoint x: 395, endPoint y: 103, distance: 16.0
click at [385, 92] on link "Informations générales" at bounding box center [374, 93] width 137 height 20
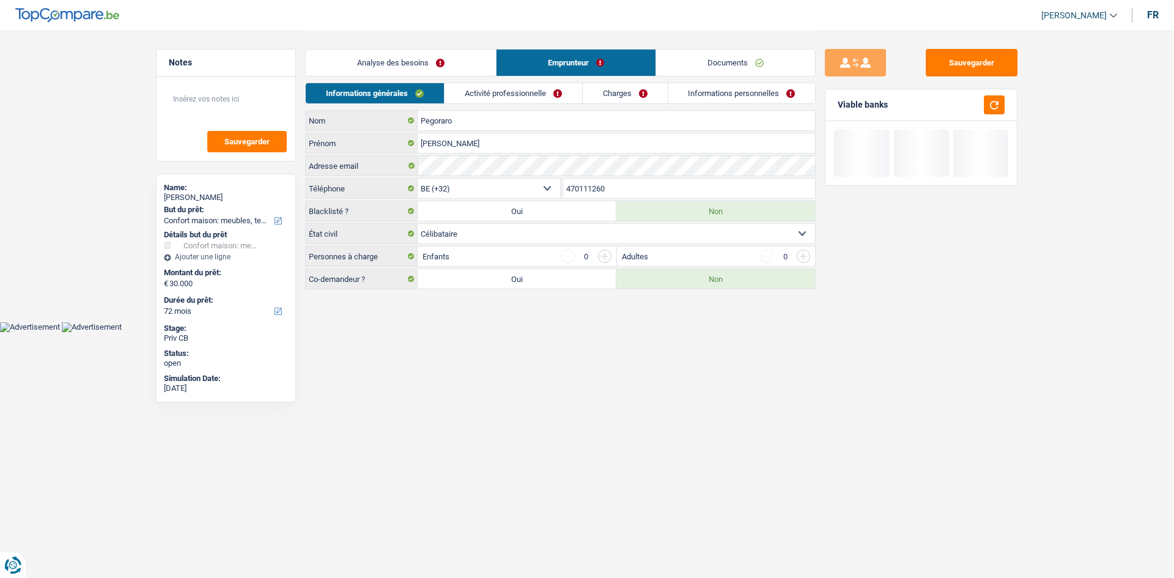
click at [605, 254] on input "button" at bounding box center [604, 255] width 13 height 13
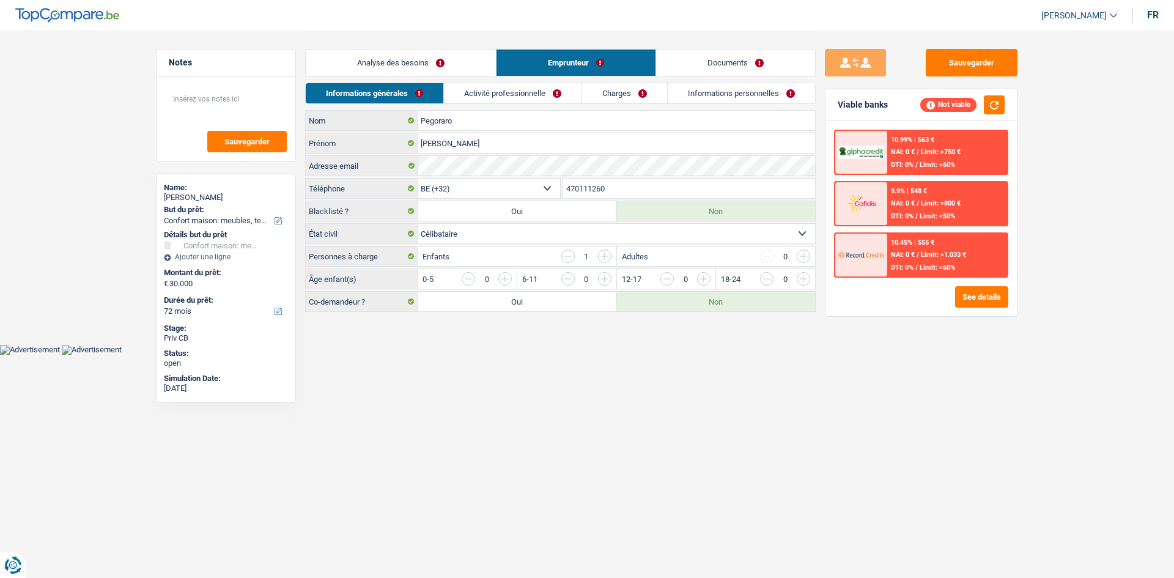
click at [501, 279] on input "button" at bounding box center [752, 282] width 509 height 20
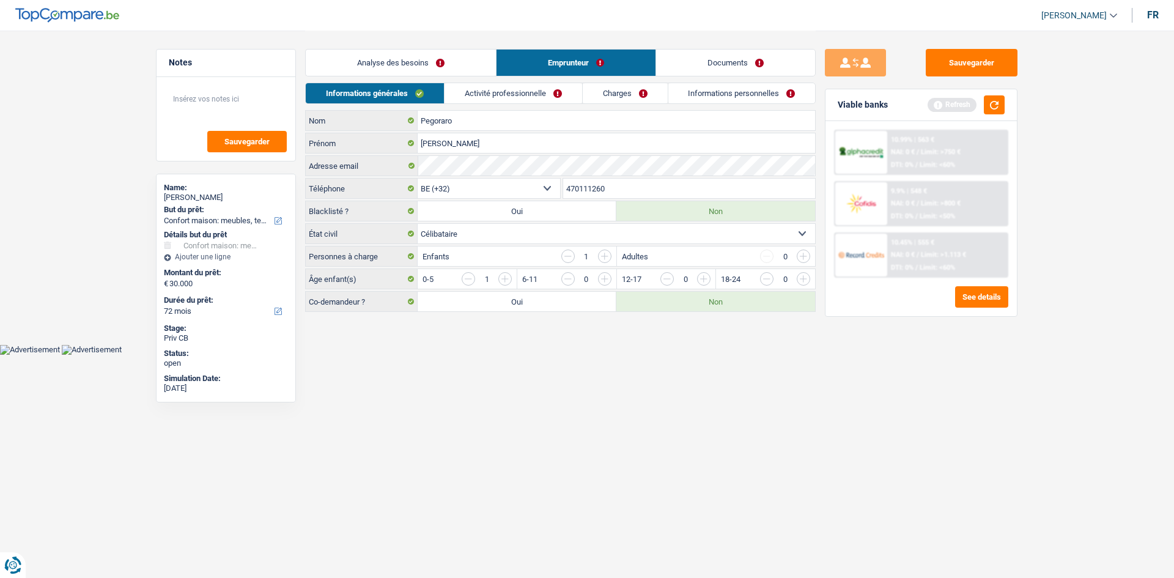
click at [539, 95] on link "Activité professionnelle" at bounding box center [513, 93] width 138 height 20
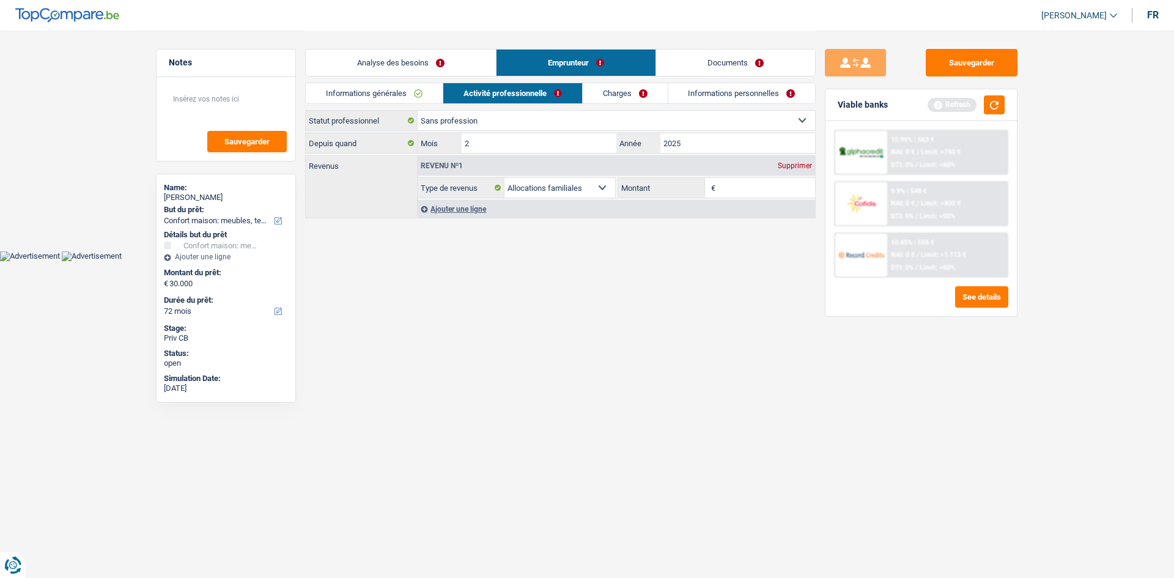
click at [688, 261] on html "Vous avez le contrôle de vos données Nous utilisons des cookies, tout comme nos…" at bounding box center [587, 130] width 1174 height 261
click at [601, 186] on select "Allocation d'handicap Allocations chômage Allocations familiales Chèques repas …" at bounding box center [559, 188] width 111 height 20
click at [597, 131] on div "Ouvrier Employé privé Employé public Invalide Indépendant Pensionné Chômeur Mut…" at bounding box center [560, 165] width 510 height 110
click at [595, 119] on select "Ouvrier Employé privé Employé public Invalide Indépendant Pensionné Chômeur Mut…" at bounding box center [615, 121] width 397 height 20
select select "unemployed"
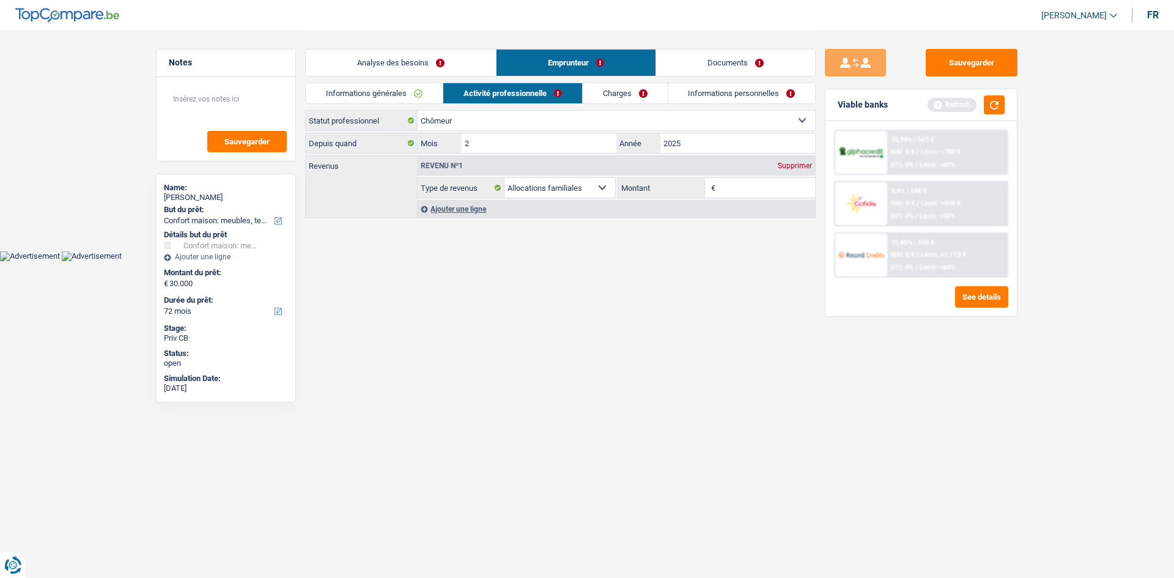
click at [417, 111] on select "Ouvrier Employé privé Employé public Invalide Indépendant Pensionné Chômeur Mut…" at bounding box center [615, 121] width 397 height 20
select select "unemployment"
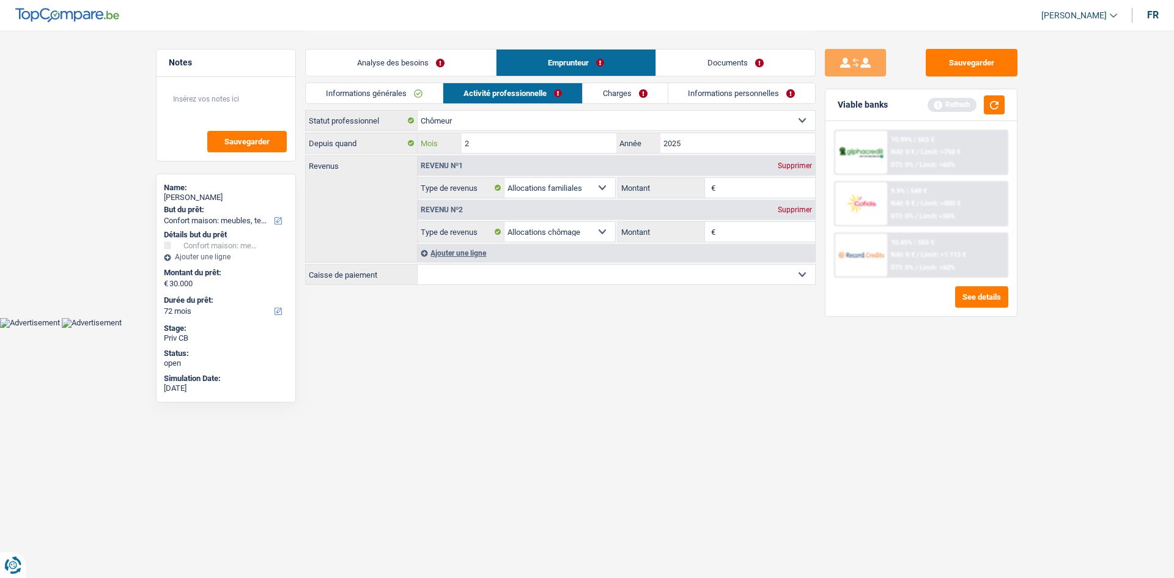
click at [597, 149] on input "2" at bounding box center [538, 143] width 155 height 20
click at [606, 145] on input "2" at bounding box center [538, 143] width 155 height 20
type input "3"
click at [757, 233] on input "Montant" at bounding box center [766, 232] width 97 height 20
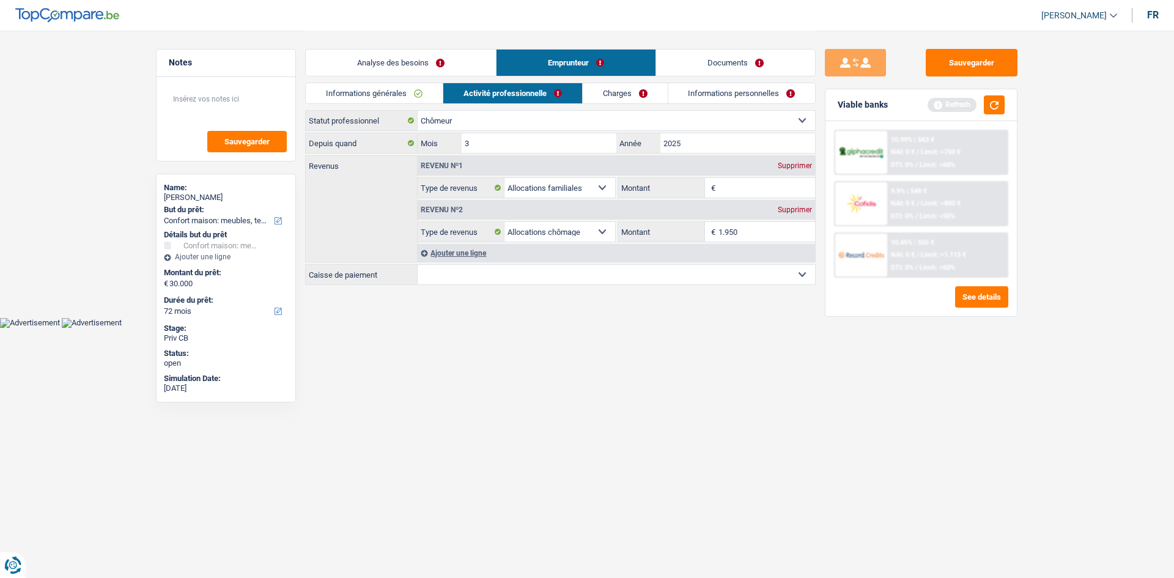
type input "1.950"
click at [754, 271] on select "CAPAC FGTB CSC CGSLB Autre Sélectionner une option" at bounding box center [615, 275] width 397 height 20
select select "fgtb"
click at [417, 265] on select "CAPAC FGTB CSC CGSLB Autre Sélectionner une option" at bounding box center [615, 275] width 397 height 20
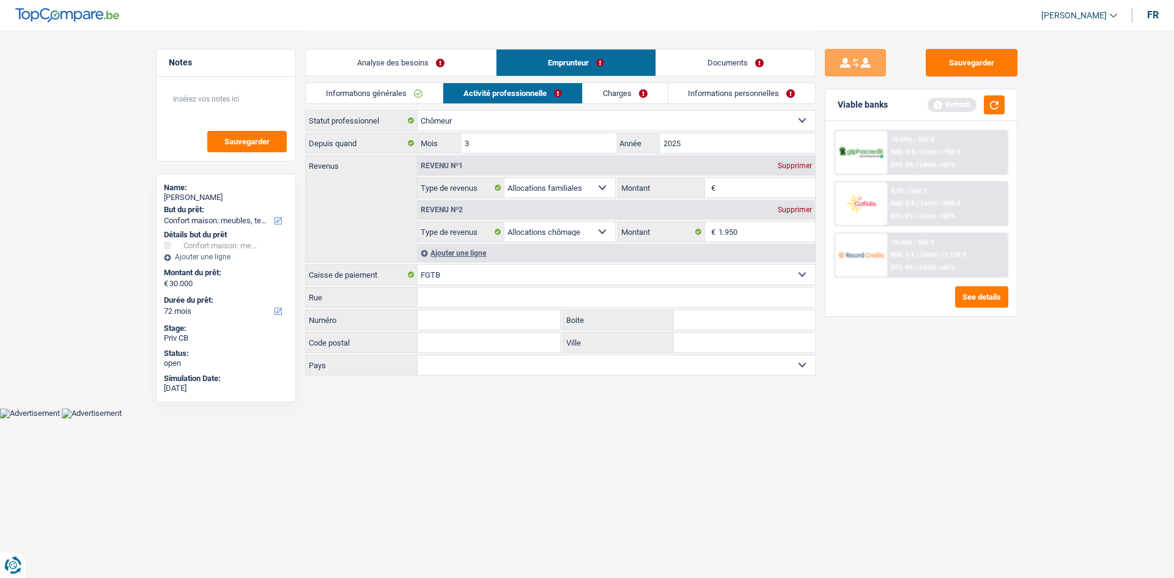
click at [760, 188] on input "Montant" at bounding box center [766, 188] width 97 height 20
type input "170"
click at [639, 90] on link "Charges" at bounding box center [625, 93] width 85 height 20
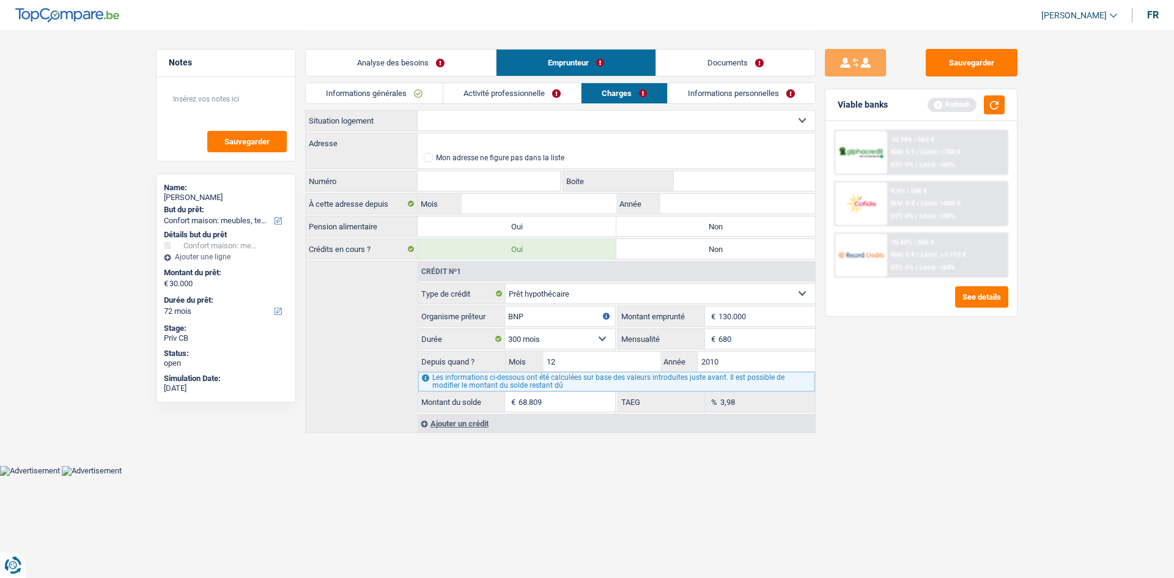
click at [554, 120] on select "Locataire Propriétaire avec prêt hypothécaire Propriétaire sans prêt hypothécai…" at bounding box center [615, 121] width 397 height 20
click at [417, 111] on select "Locataire Propriétaire avec prêt hypothécaire Propriétaire sans prêt hypothécai…" at bounding box center [615, 121] width 397 height 20
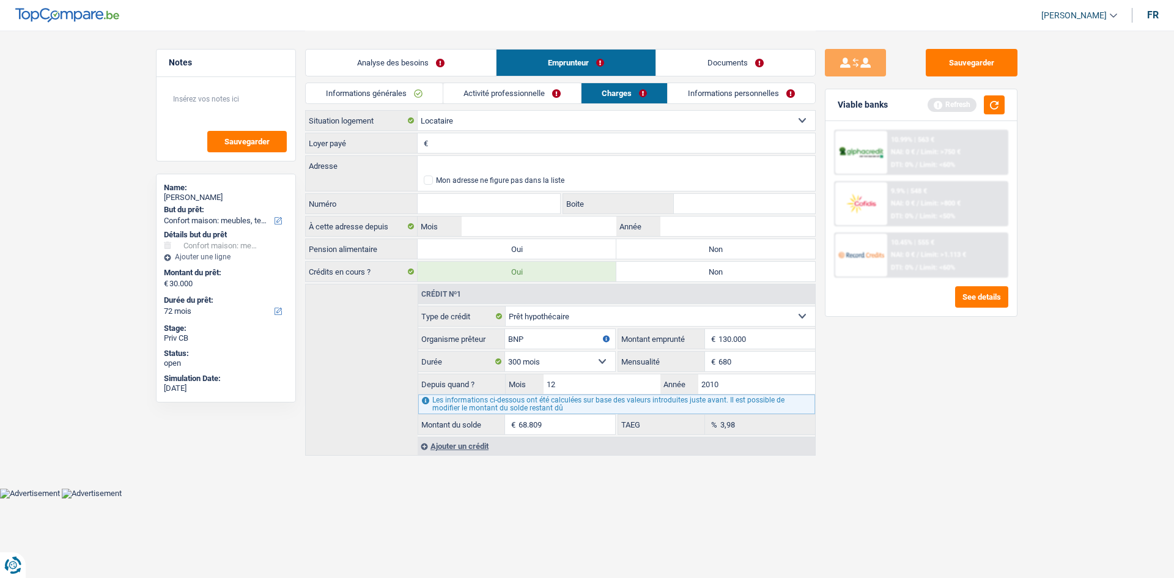
click at [556, 122] on select "Locataire Propriétaire avec prêt hypothécaire Propriétaire sans prêt hypothécai…" at bounding box center [615, 121] width 397 height 20
select select "ownerWithMortgage"
click at [417, 111] on select "Locataire Propriétaire avec prêt hypothécaire Propriétaire sans prêt hypothécai…" at bounding box center [615, 121] width 397 height 20
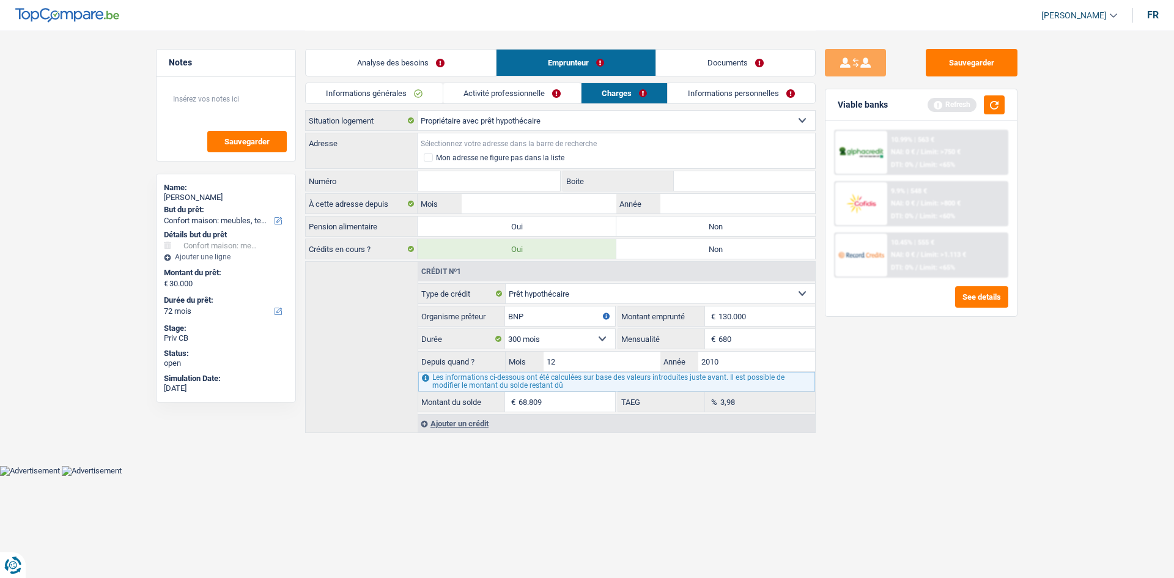
click at [594, 134] on input "Adresse" at bounding box center [615, 143] width 397 height 20
click at [571, 142] on input "Adresse" at bounding box center [615, 143] width 397 height 20
click at [447, 58] on link "Analyse des besoins" at bounding box center [401, 63] width 190 height 26
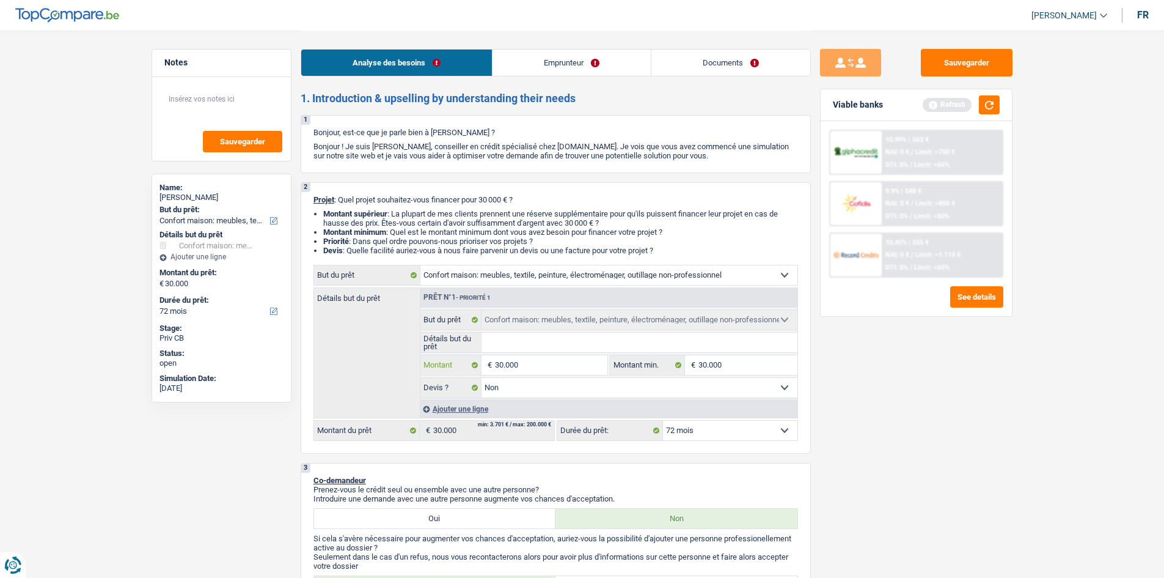
click at [548, 358] on input "30.000" at bounding box center [551, 365] width 112 height 20
type input "1"
type input "15"
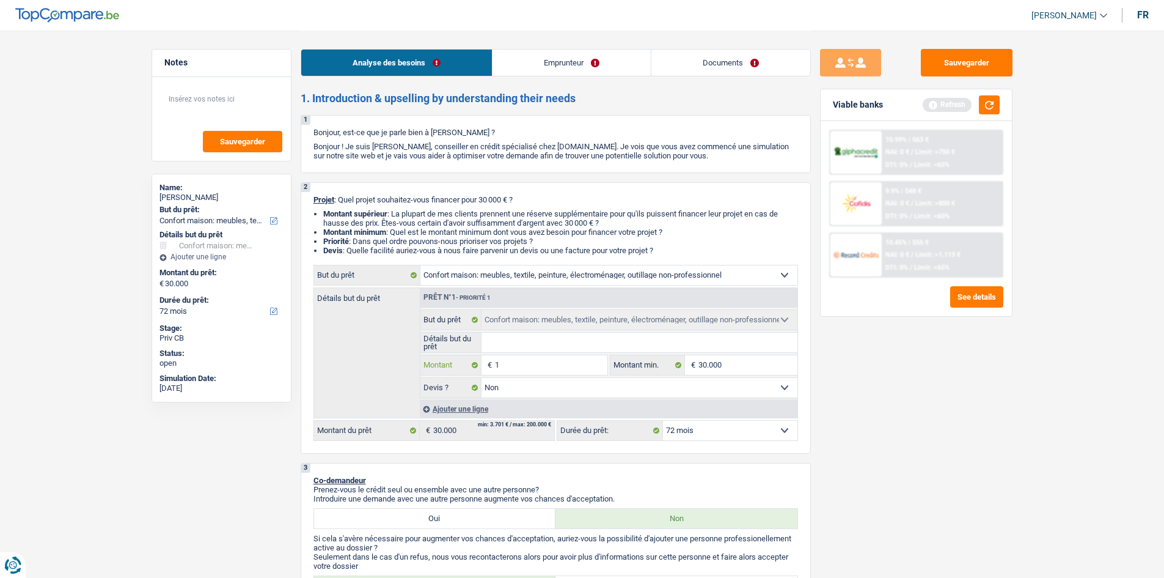
type input "15"
type input "150"
type input "1.500"
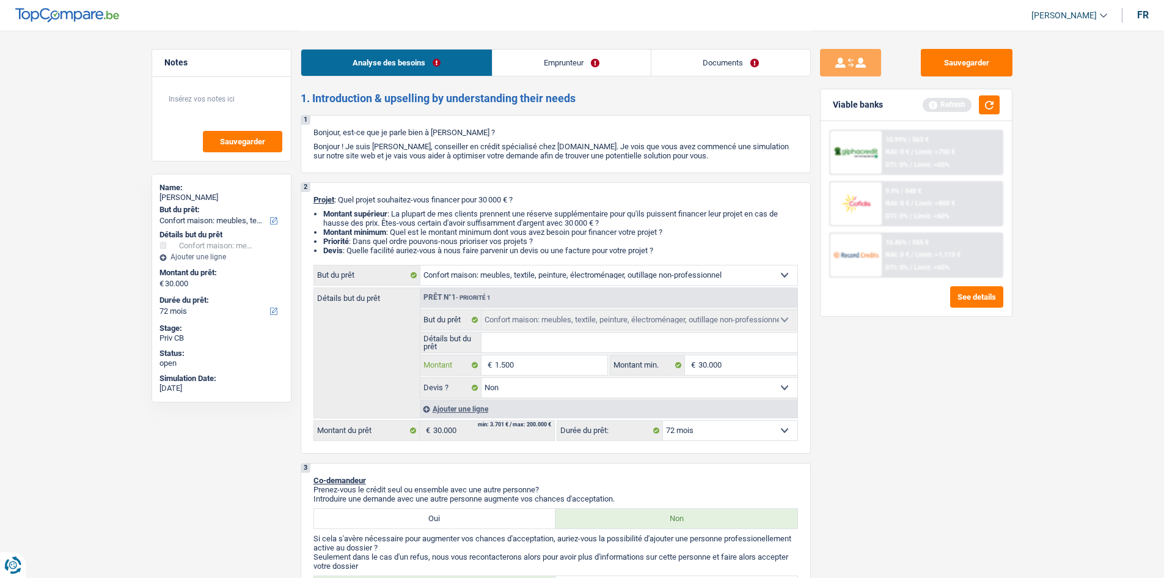
type input "15.001"
select select "84"
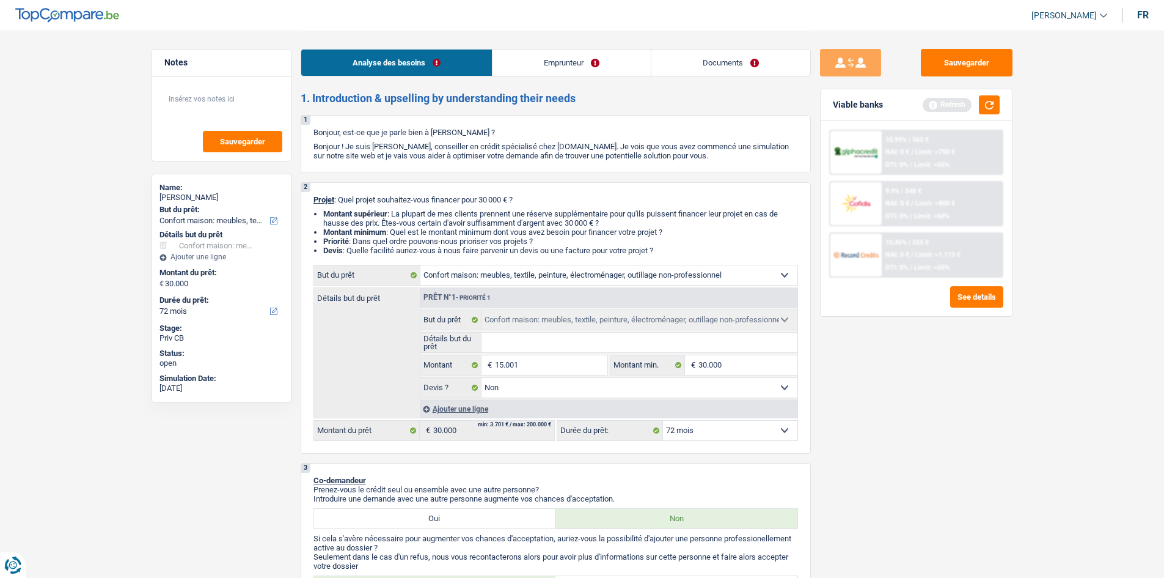
type input "15.001"
select select "84"
type input "15.001"
select select "84"
click at [582, 58] on link "Emprunteur" at bounding box center [572, 63] width 158 height 26
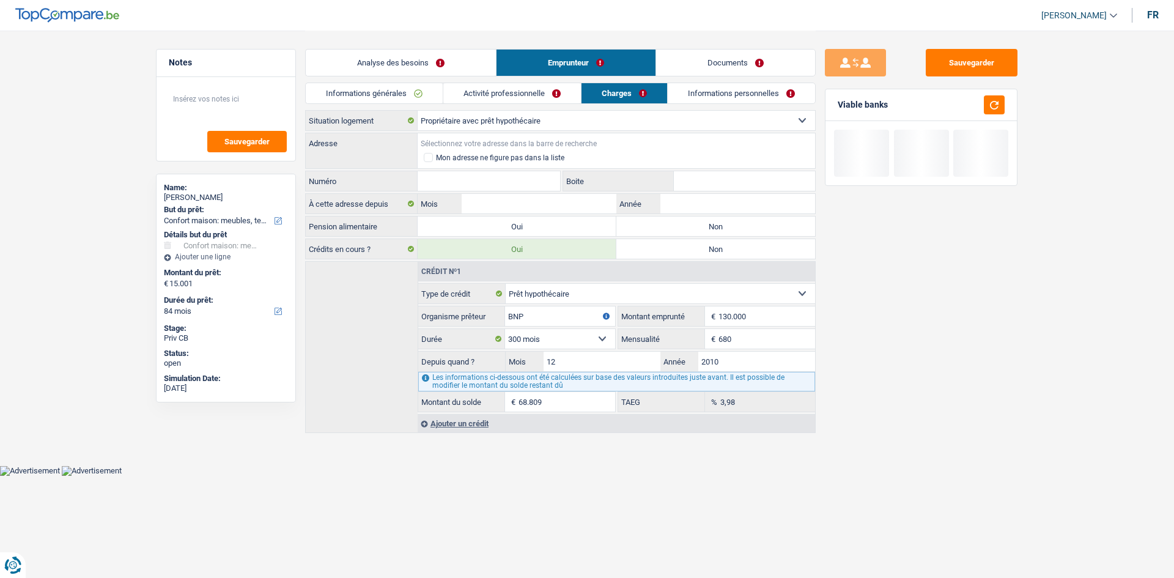
click at [539, 144] on input "Adresse" at bounding box center [615, 143] width 397 height 20
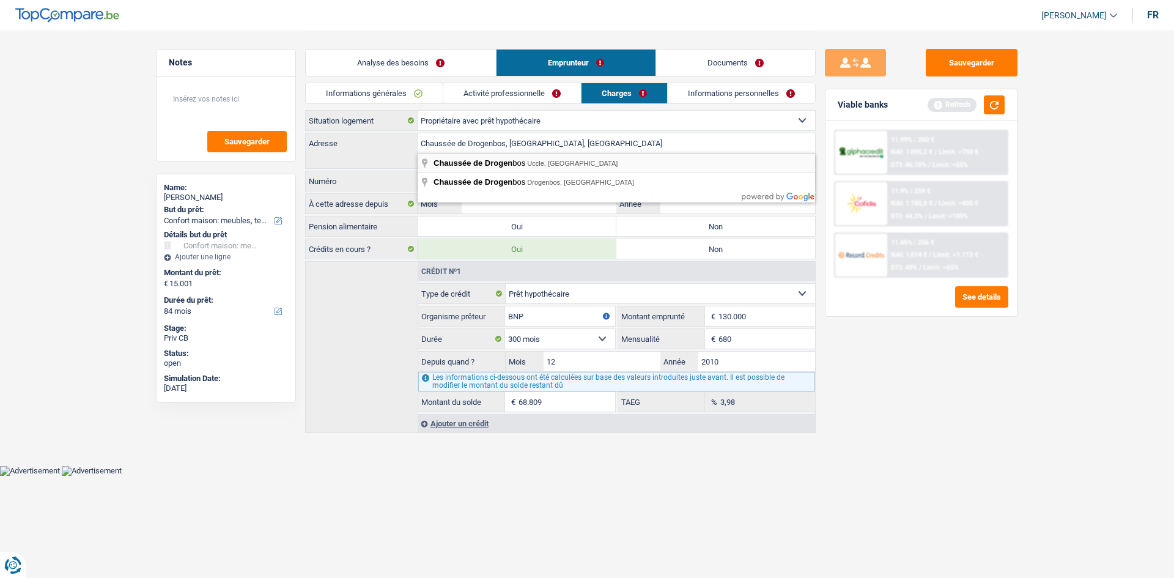
type input "Chaussée de Drogenbos, [STREET_ADDRESS]"
click at [549, 178] on input "Numéro" at bounding box center [488, 181] width 142 height 20
type input "98"
click at [696, 179] on input "Boite" at bounding box center [744, 181] width 141 height 20
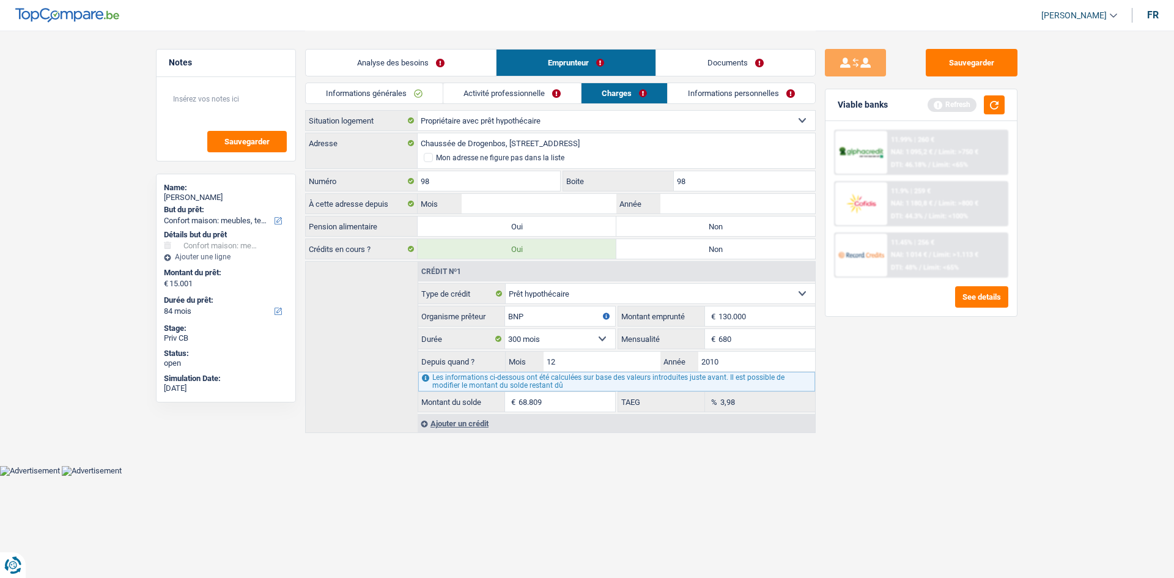
type input "98"
click at [666, 228] on label "Non" at bounding box center [715, 226] width 199 height 20
click at [666, 228] on input "Non" at bounding box center [715, 226] width 199 height 20
radio input "true"
drag, startPoint x: 598, startPoint y: 210, endPoint x: 621, endPoint y: 220, distance: 25.4
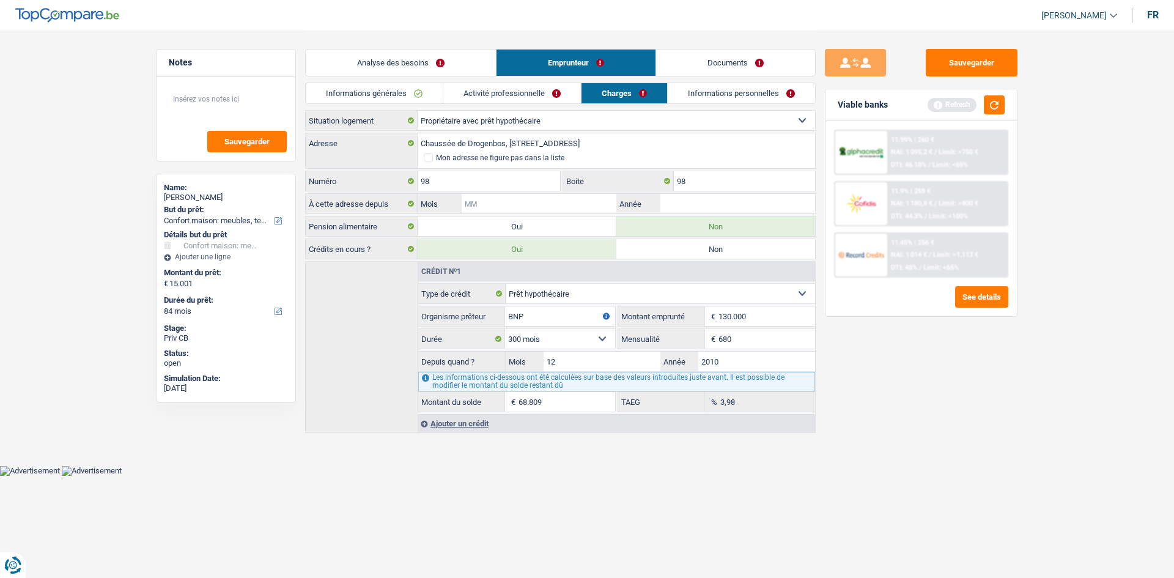
click at [598, 210] on input "Mois" at bounding box center [538, 204] width 155 height 20
type input "12"
click at [693, 207] on input "Année" at bounding box center [737, 204] width 155 height 20
type input "2023"
click at [975, 417] on div "Sauvegarder Viable banks Refresh 11.99% | 260 € NAI: 1 095,2 € / Limit: >750 € …" at bounding box center [920, 303] width 211 height 509
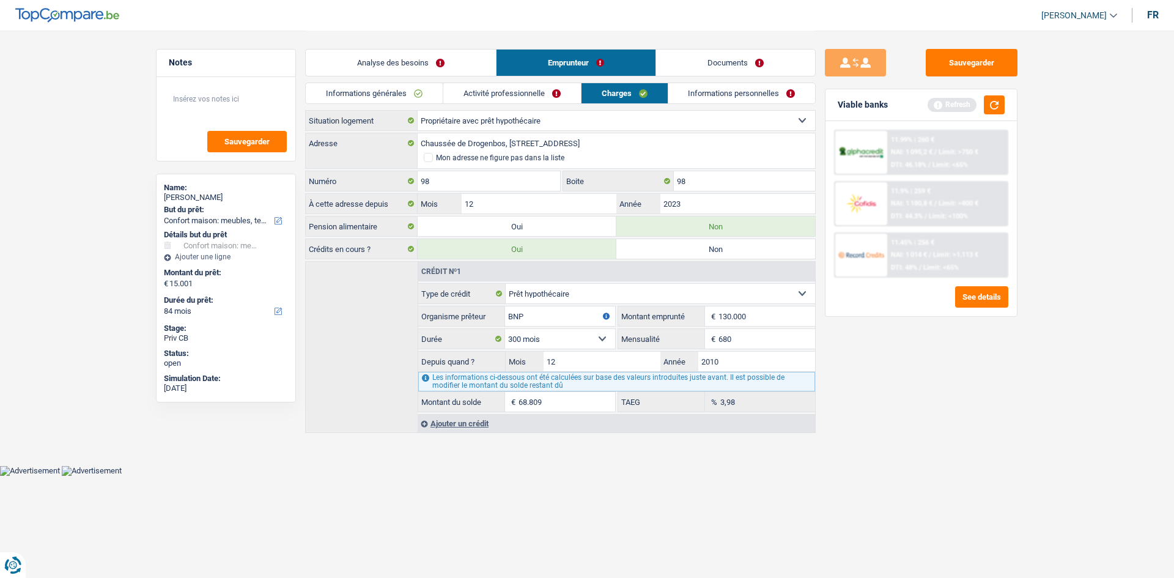
click at [709, 89] on link "Informations personnelles" at bounding box center [741, 93] width 147 height 20
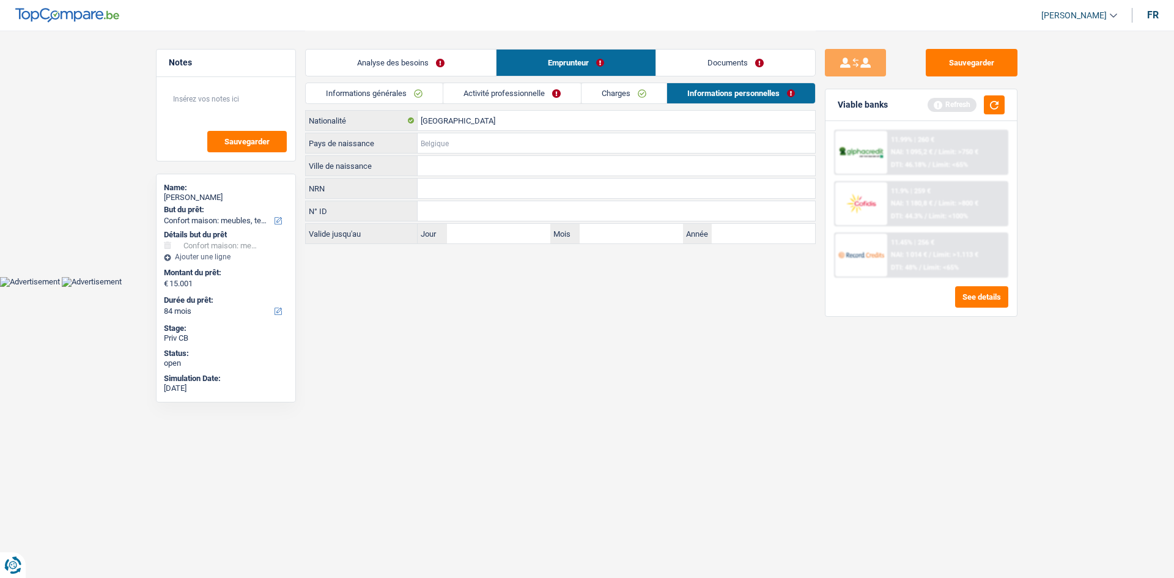
click at [496, 145] on input "Pays de naissance" at bounding box center [615, 143] width 397 height 20
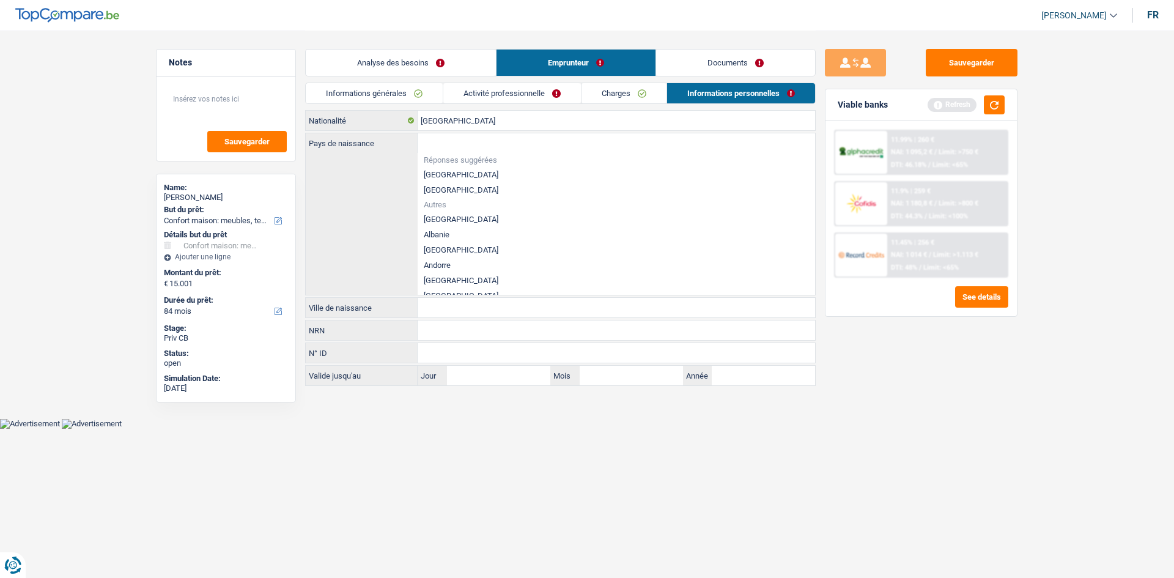
drag, startPoint x: 444, startPoint y: 174, endPoint x: 532, endPoint y: 161, distance: 88.9
click at [447, 176] on li "[GEOGRAPHIC_DATA]" at bounding box center [615, 174] width 397 height 15
type input "[GEOGRAPHIC_DATA]"
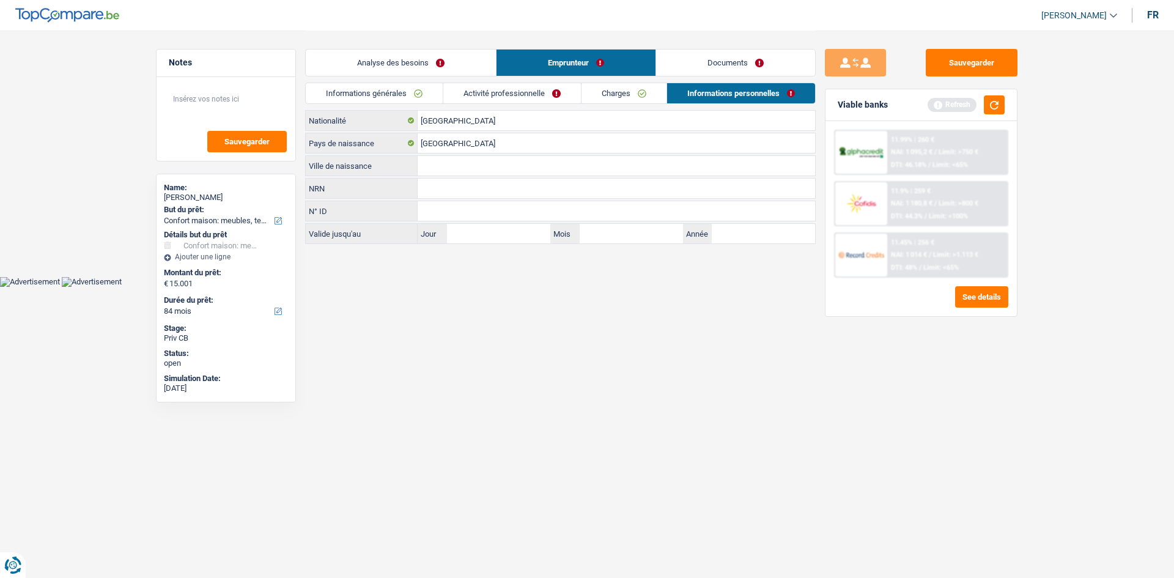
click at [477, 60] on link "Analyse des besoins" at bounding box center [401, 63] width 190 height 26
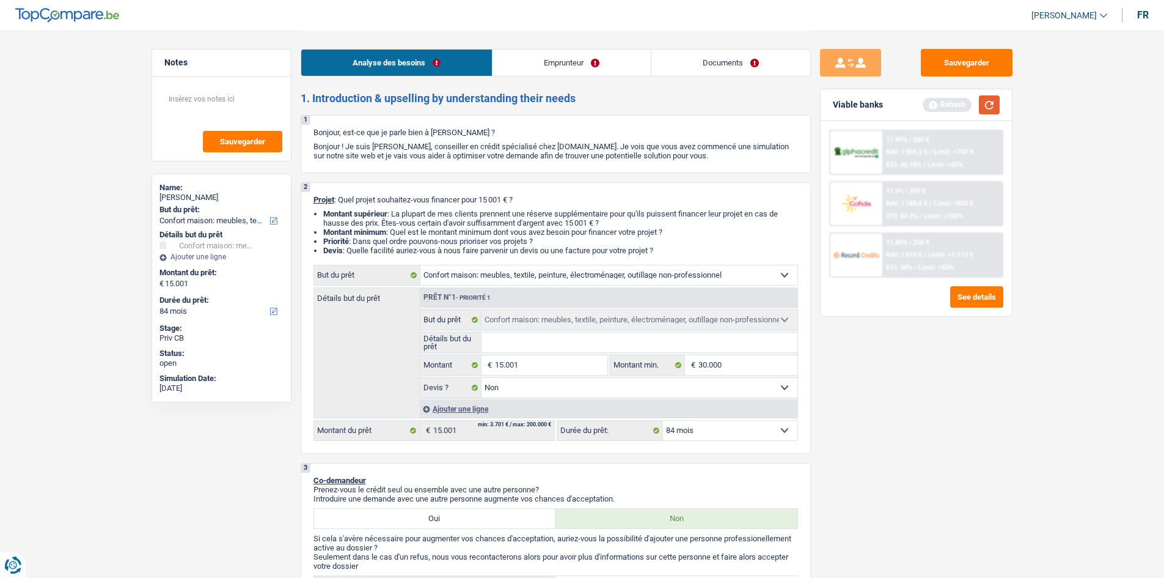
click at [994, 107] on button "button" at bounding box center [989, 104] width 21 height 19
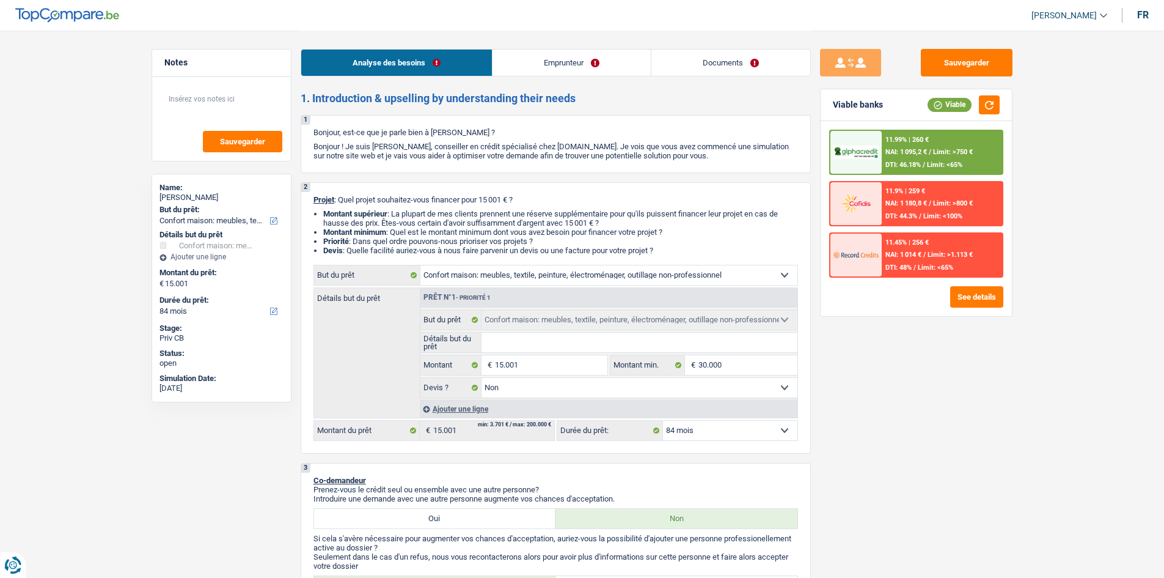
click at [548, 61] on link "Emprunteur" at bounding box center [572, 63] width 158 height 26
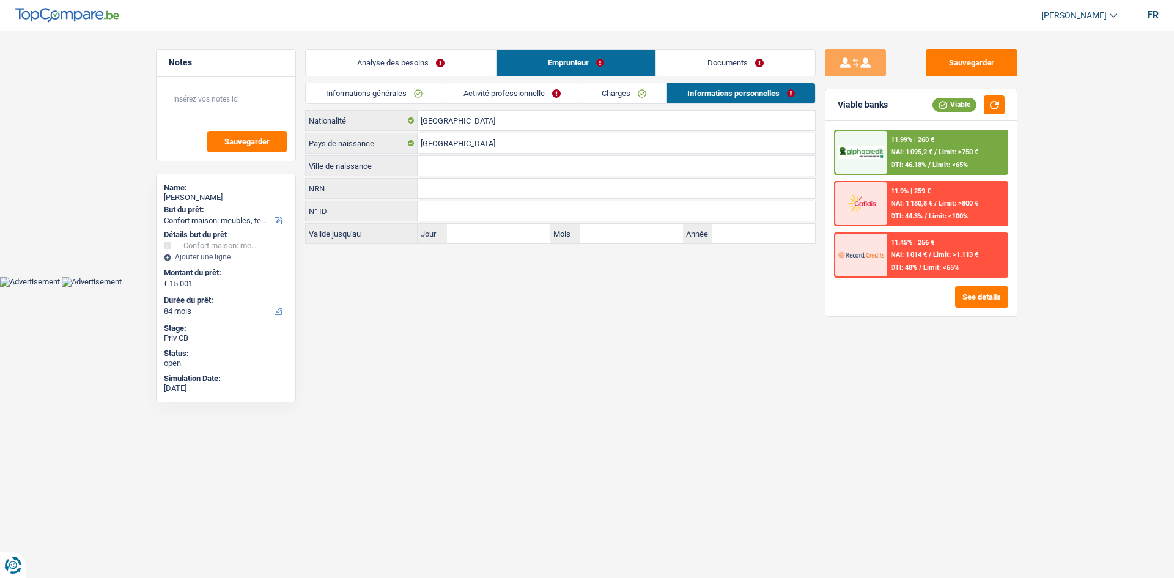
click at [608, 90] on link "Charges" at bounding box center [623, 93] width 85 height 20
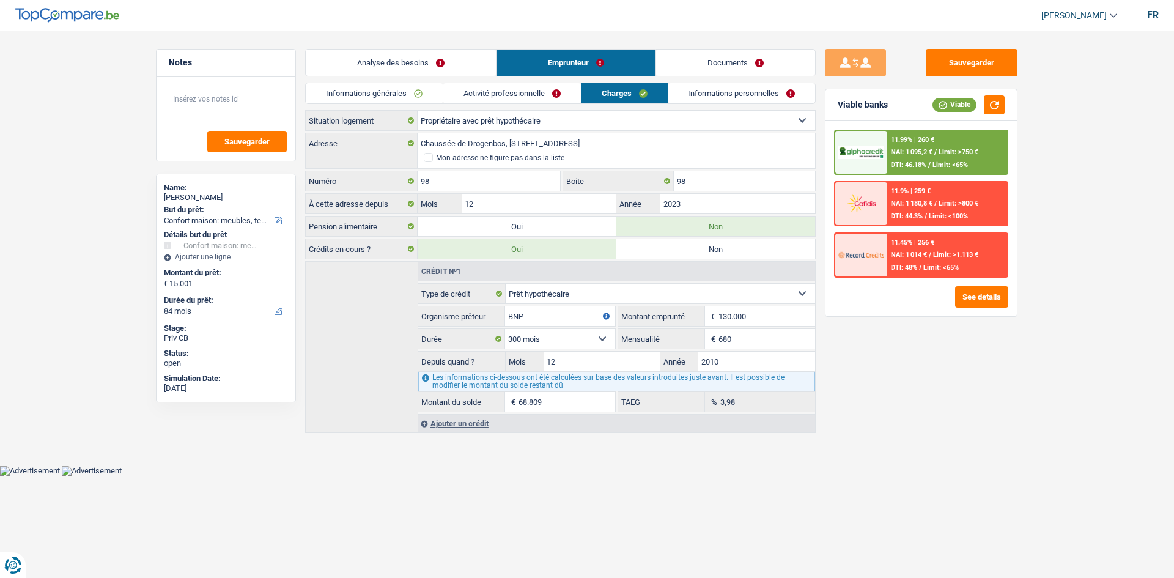
click at [1010, 408] on div "Sauvegarder Viable banks Viable 11.99% | 260 € NAI: 1 095,2 € / Limit: >750 € D…" at bounding box center [920, 303] width 211 height 509
click at [744, 101] on link "Informations personnelles" at bounding box center [741, 93] width 147 height 20
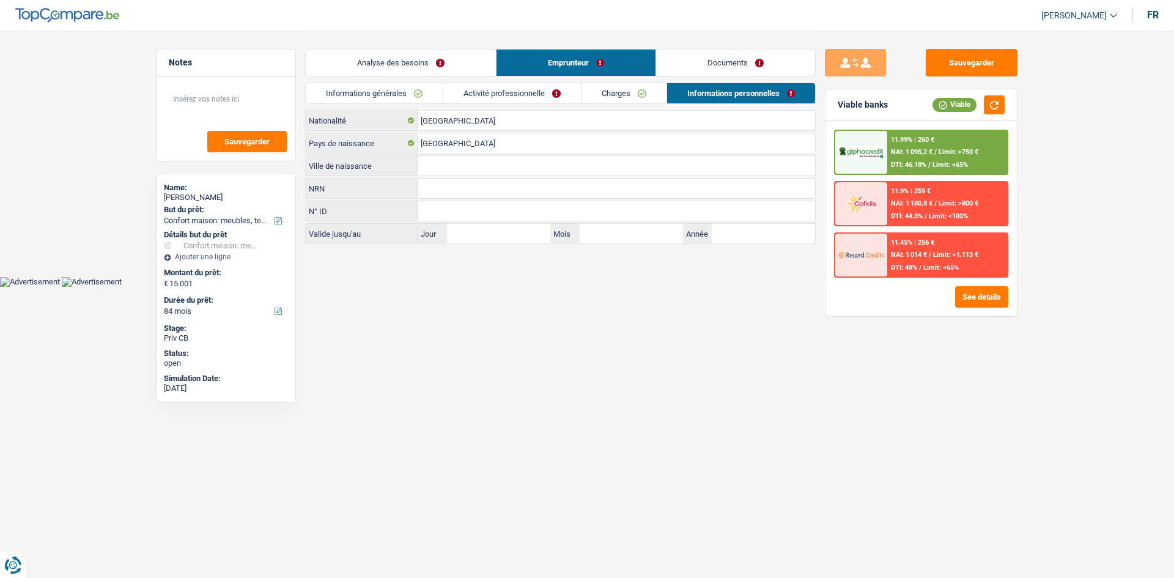
click at [454, 170] on input "Ville de naissance" at bounding box center [615, 166] width 397 height 20
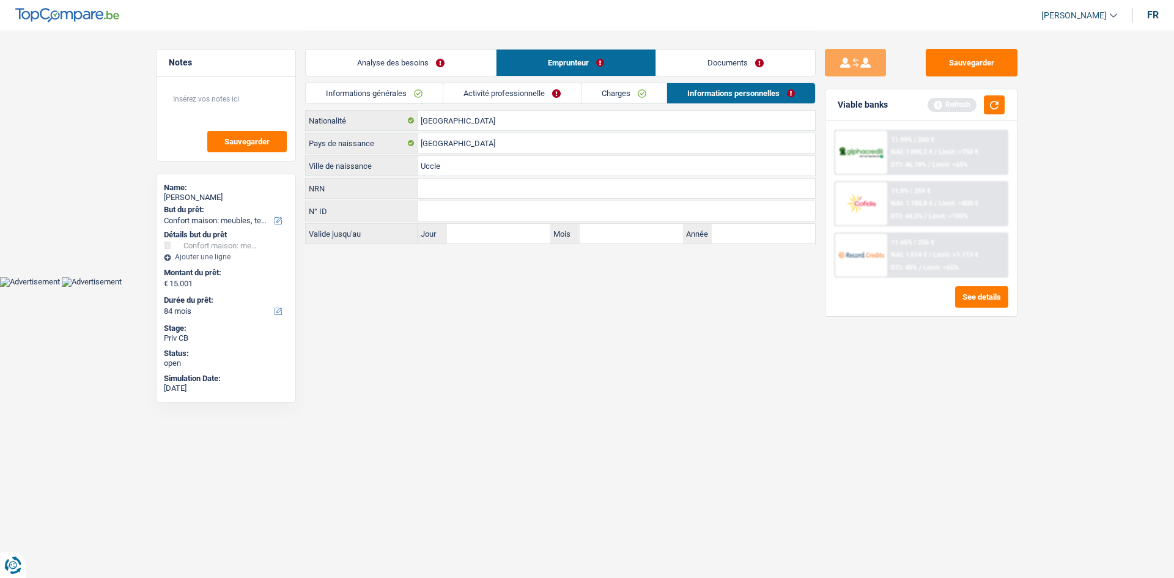
type input "Uccle"
click at [617, 92] on link "Charges" at bounding box center [623, 93] width 85 height 20
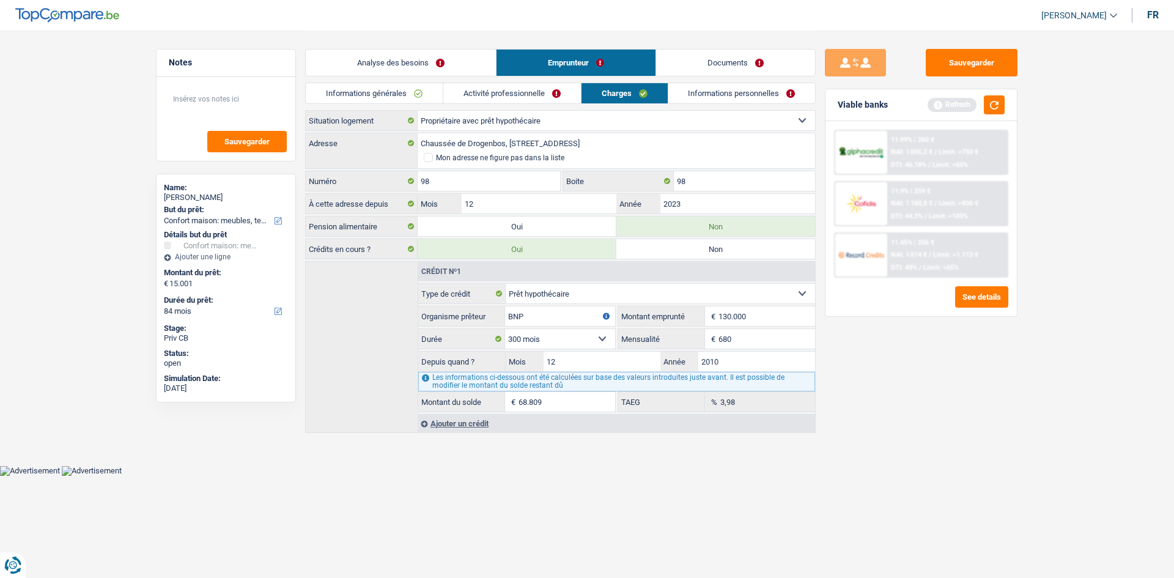
click at [391, 100] on link "Informations générales" at bounding box center [374, 93] width 137 height 20
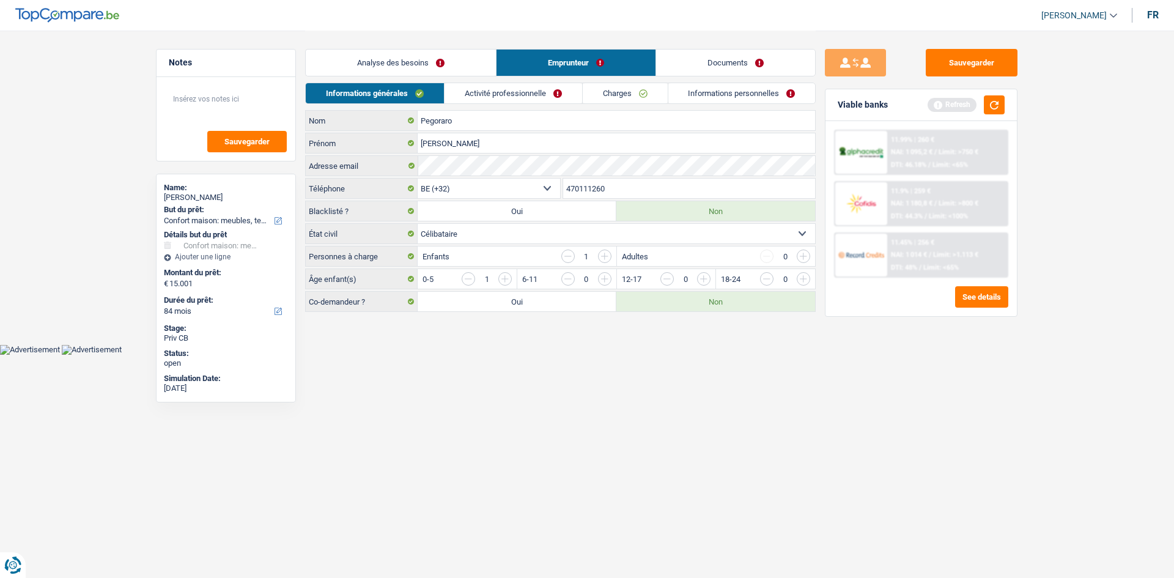
click at [460, 105] on div "Informations générales Activité professionnelle Charges Informations personnell…" at bounding box center [560, 97] width 510 height 28
click at [477, 94] on link "Activité professionnelle" at bounding box center [513, 93] width 138 height 20
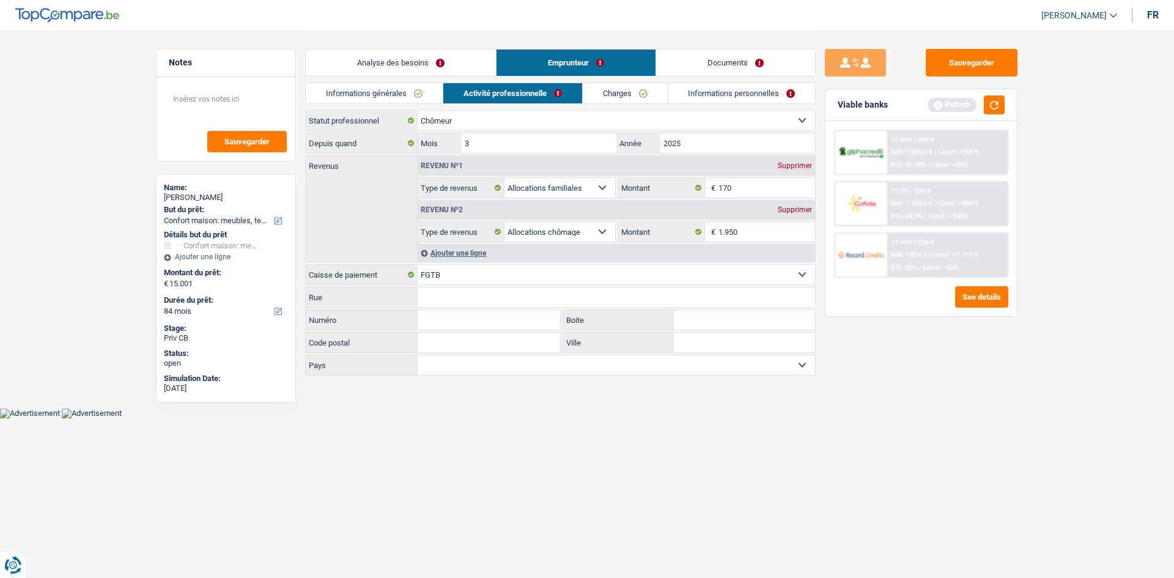
drag, startPoint x: 447, startPoint y: 63, endPoint x: 692, endPoint y: 187, distance: 274.7
click at [448, 63] on link "Analyse des besoins" at bounding box center [401, 63] width 190 height 26
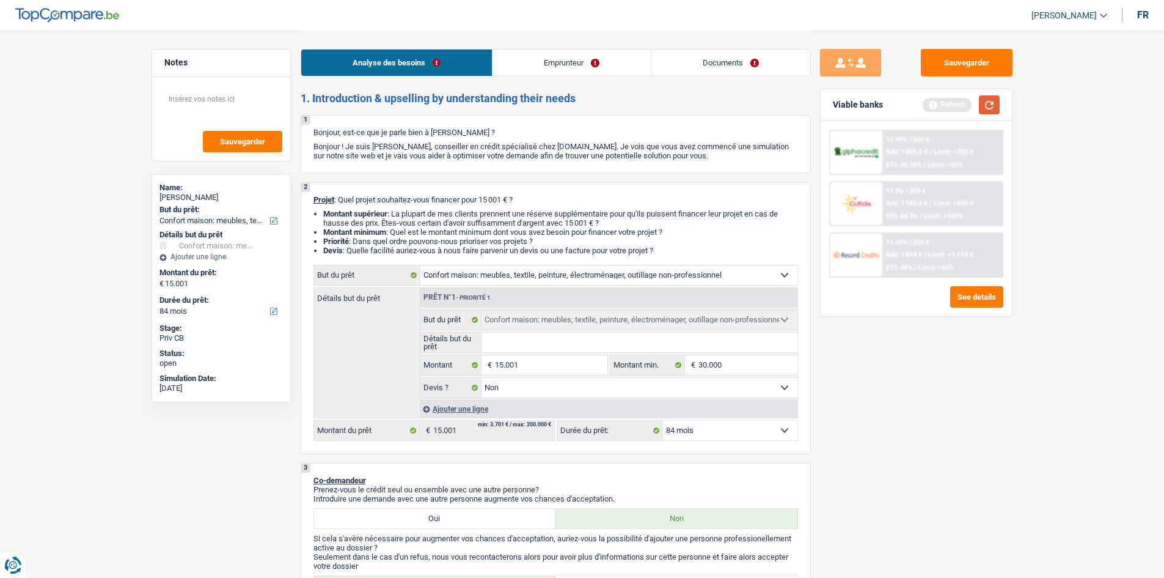
click at [988, 105] on button "button" at bounding box center [989, 104] width 21 height 19
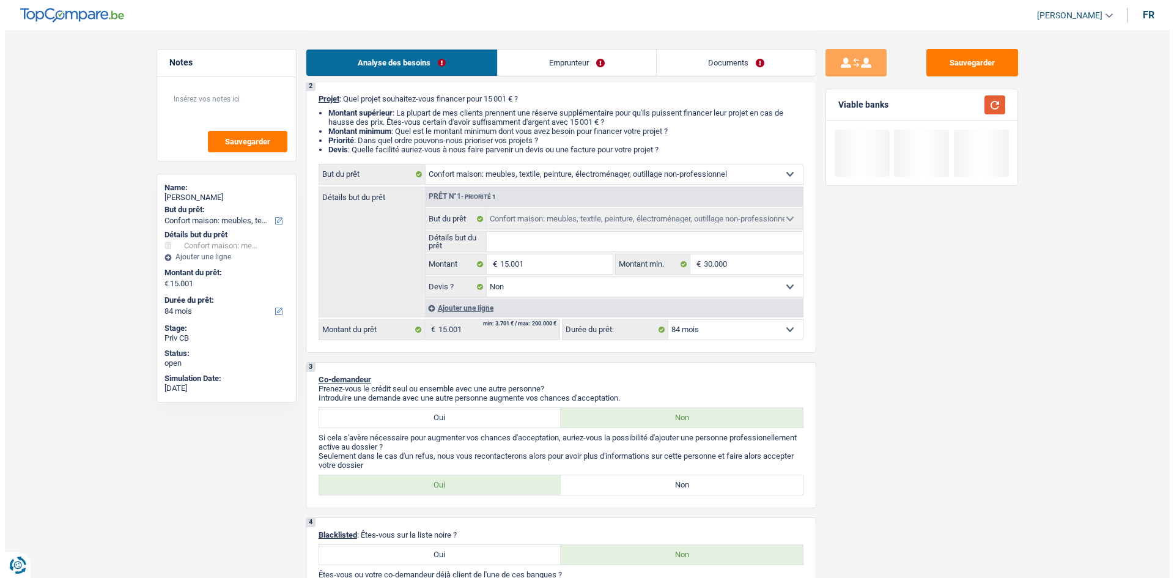
scroll to position [183, 0]
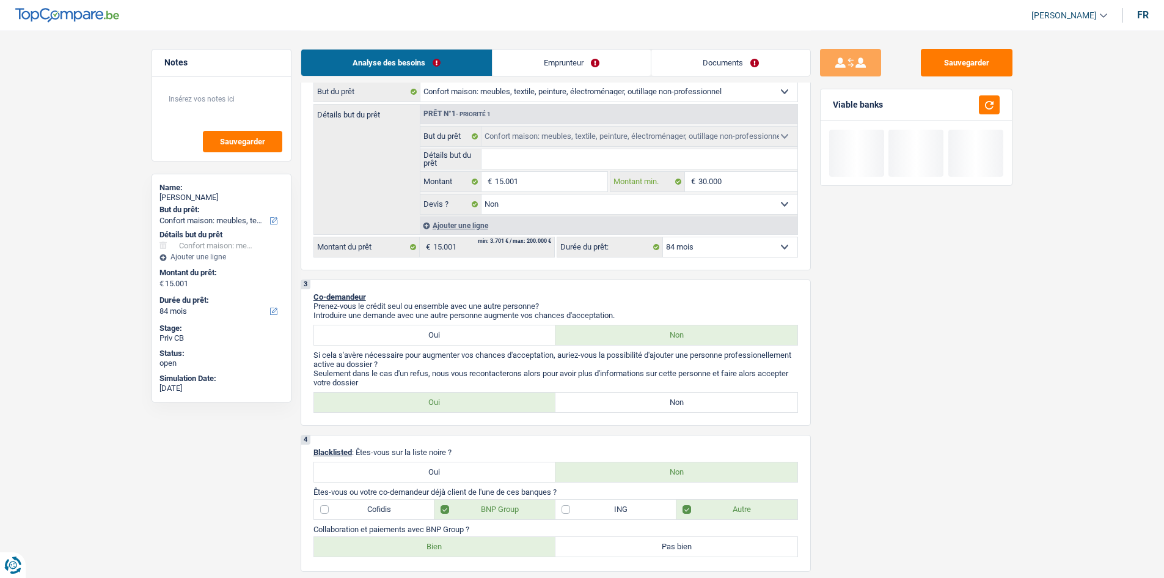
click at [751, 179] on input "30.000" at bounding box center [748, 182] width 99 height 20
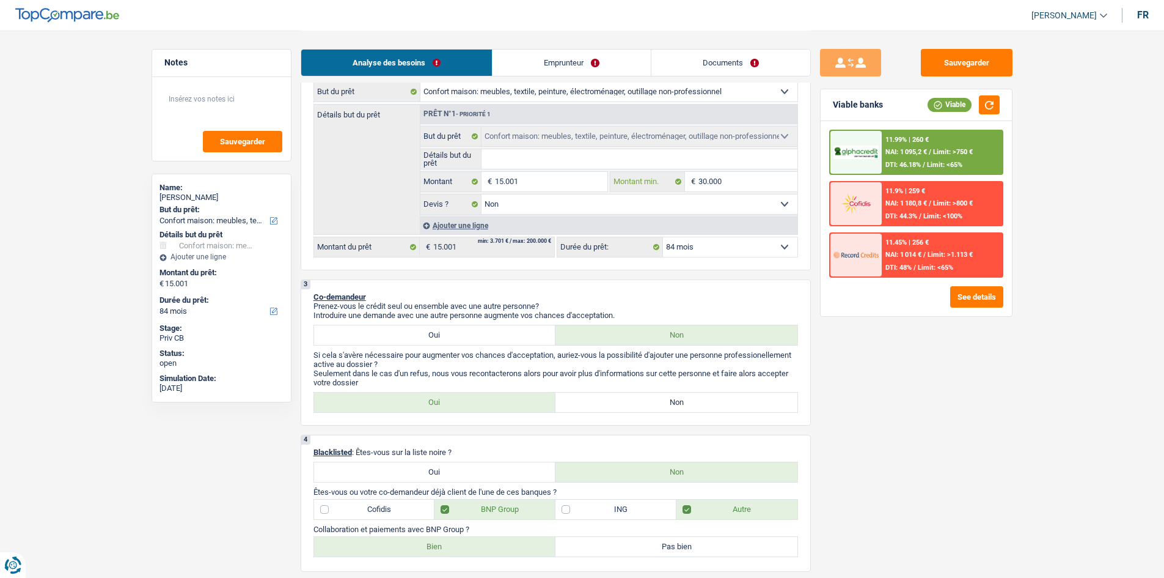
click at [751, 179] on input "30.000" at bounding box center [748, 182] width 99 height 20
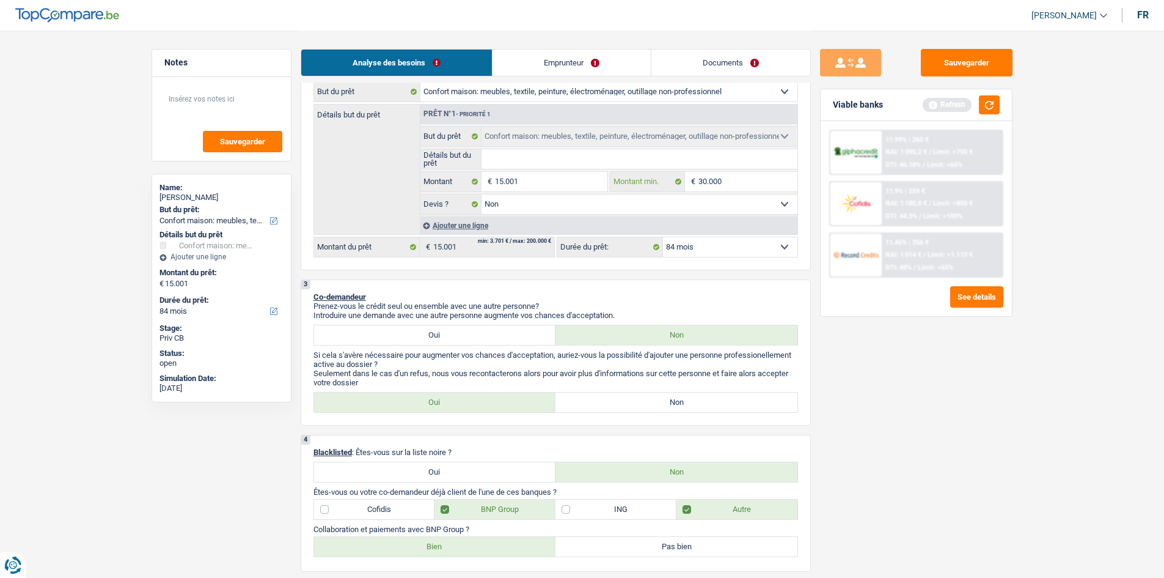
type input "1"
type input "15"
type input "150"
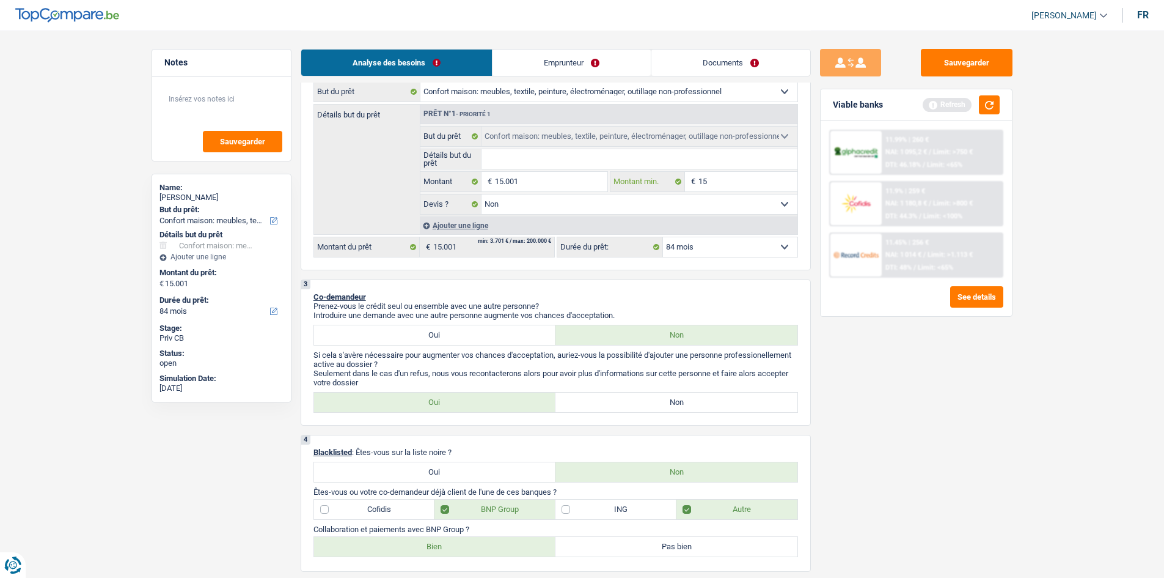
type input "150"
type input "1.500"
type input "15.001"
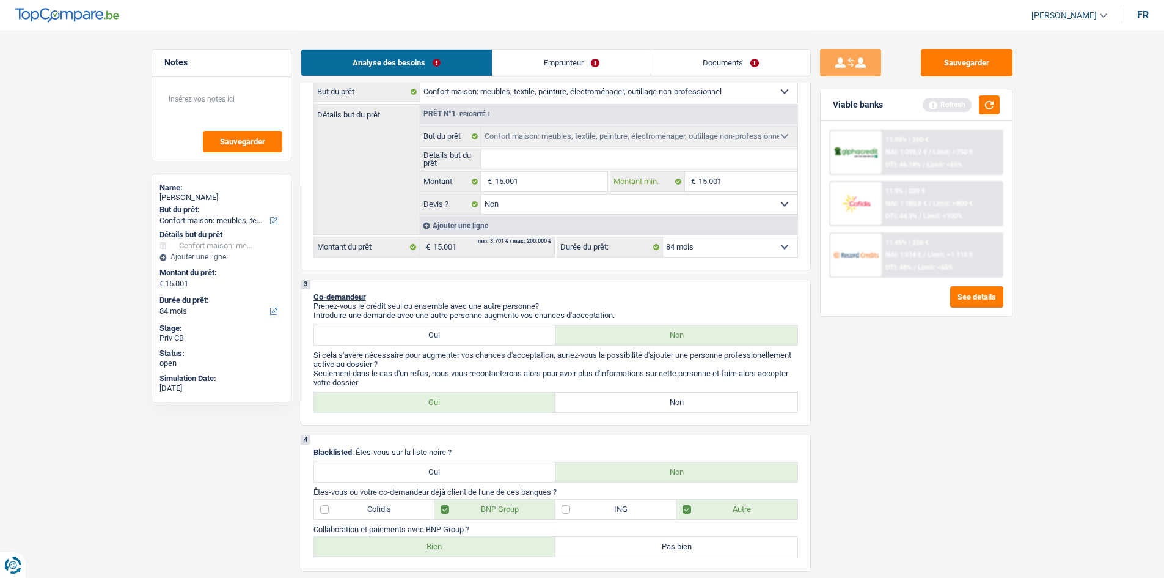
type input "15.001"
click at [991, 107] on button "button" at bounding box center [989, 104] width 21 height 19
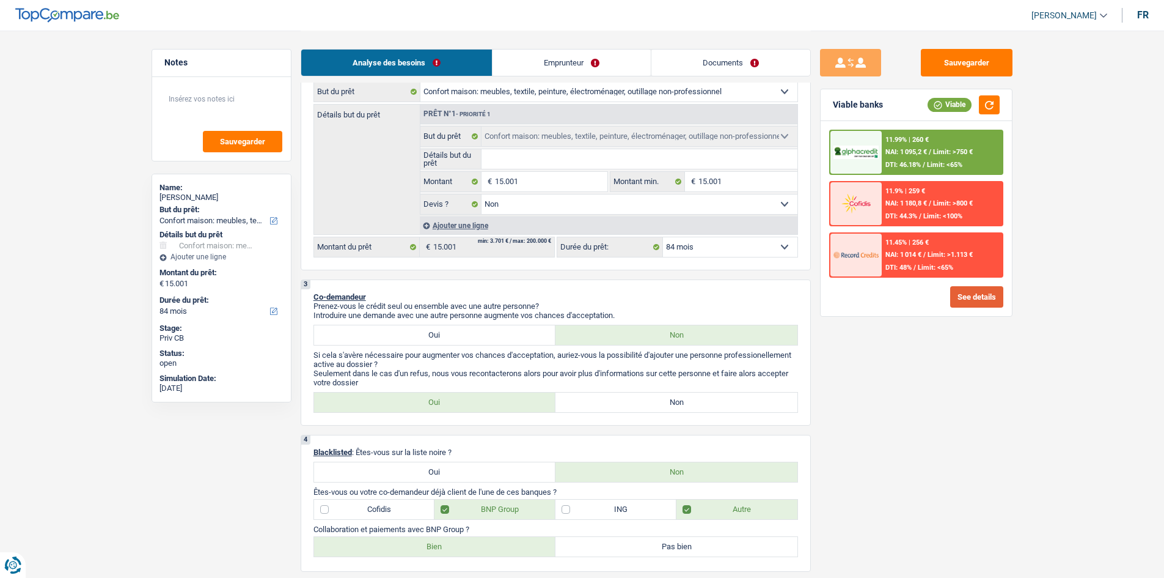
click at [968, 304] on button "See details" at bounding box center [976, 296] width 53 height 21
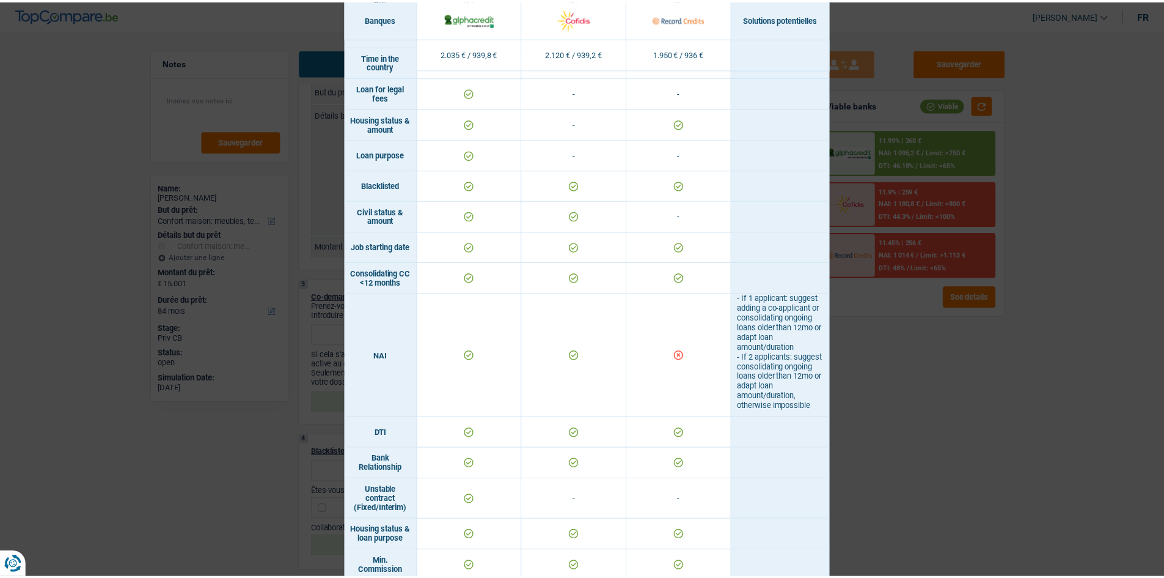
scroll to position [139, 0]
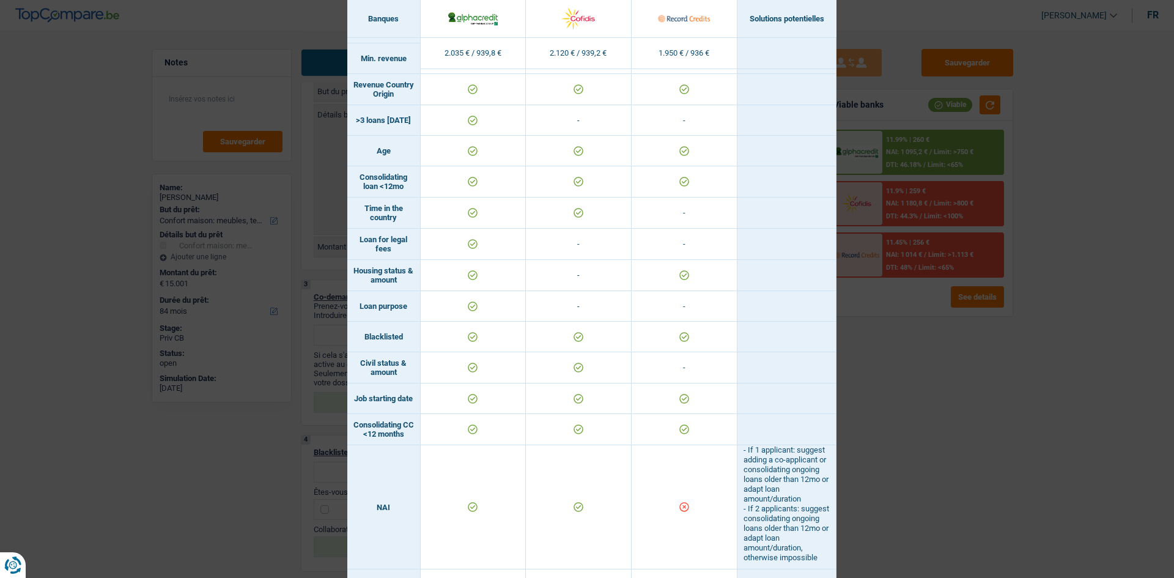
click at [935, 373] on div "Banks conditions × Banques Solutions potentielles Revenus / Charges 2.035 € / 9…" at bounding box center [587, 289] width 1174 height 578
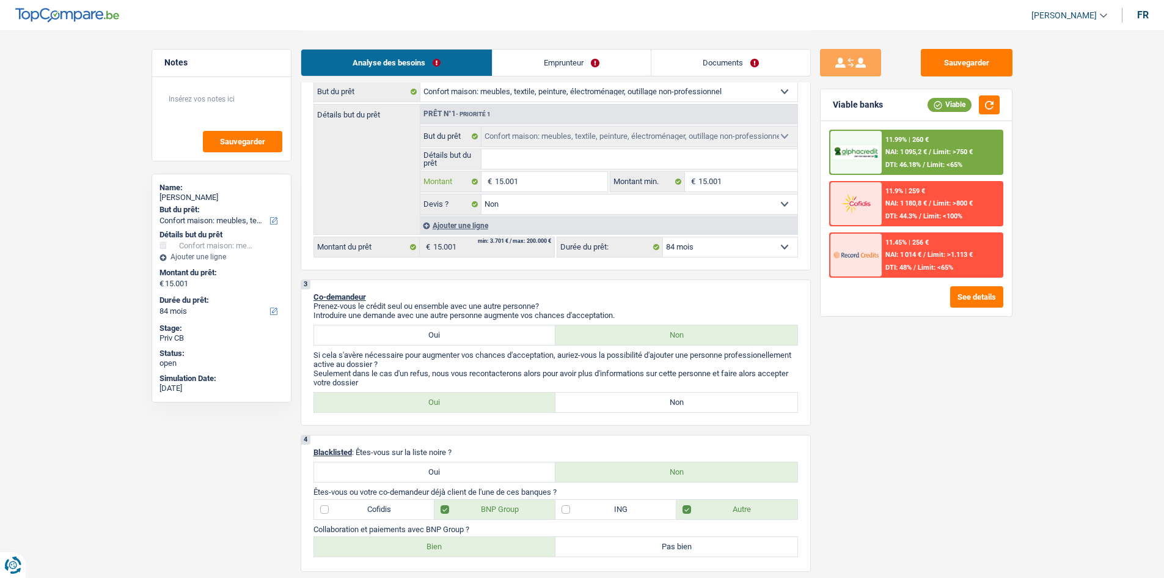
click at [544, 177] on input "15.001" at bounding box center [551, 182] width 112 height 20
type input "1"
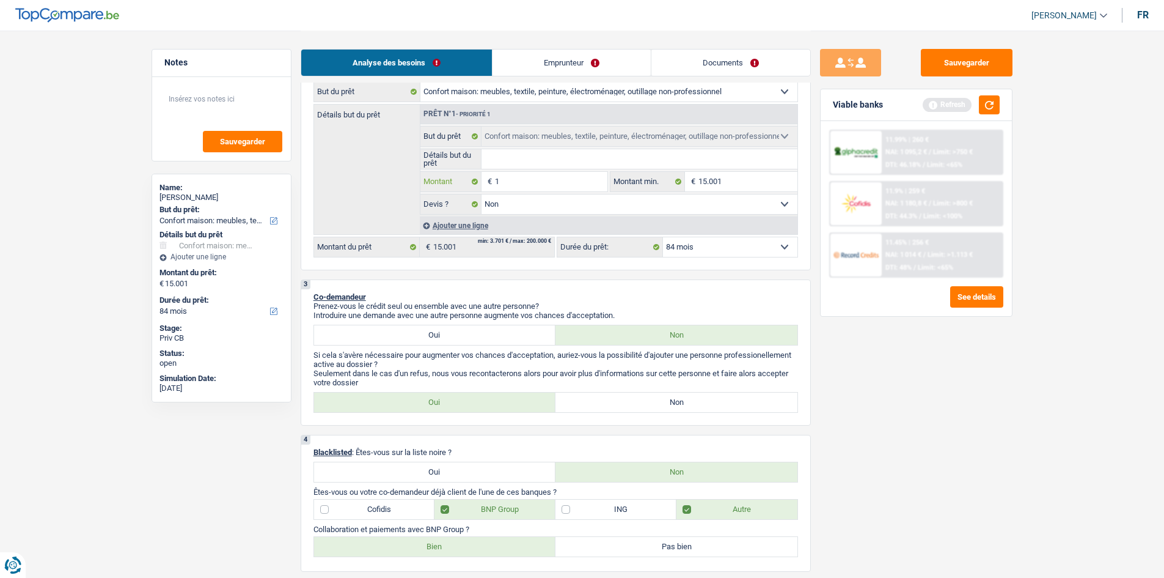
type input "13"
type input "130"
type input "1.300"
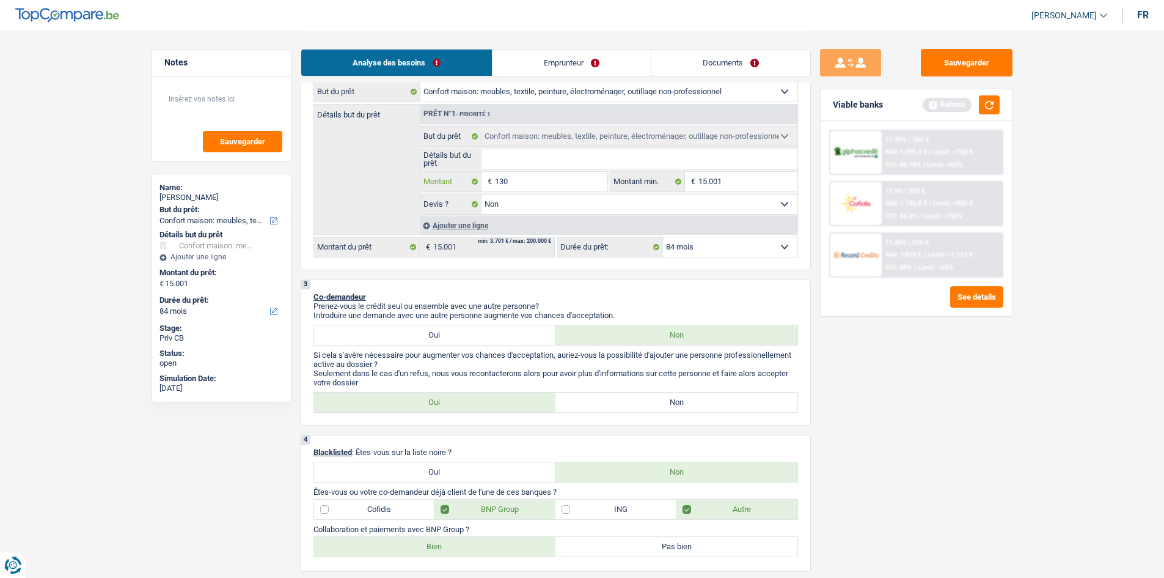
type input "1.300"
type input "13.000"
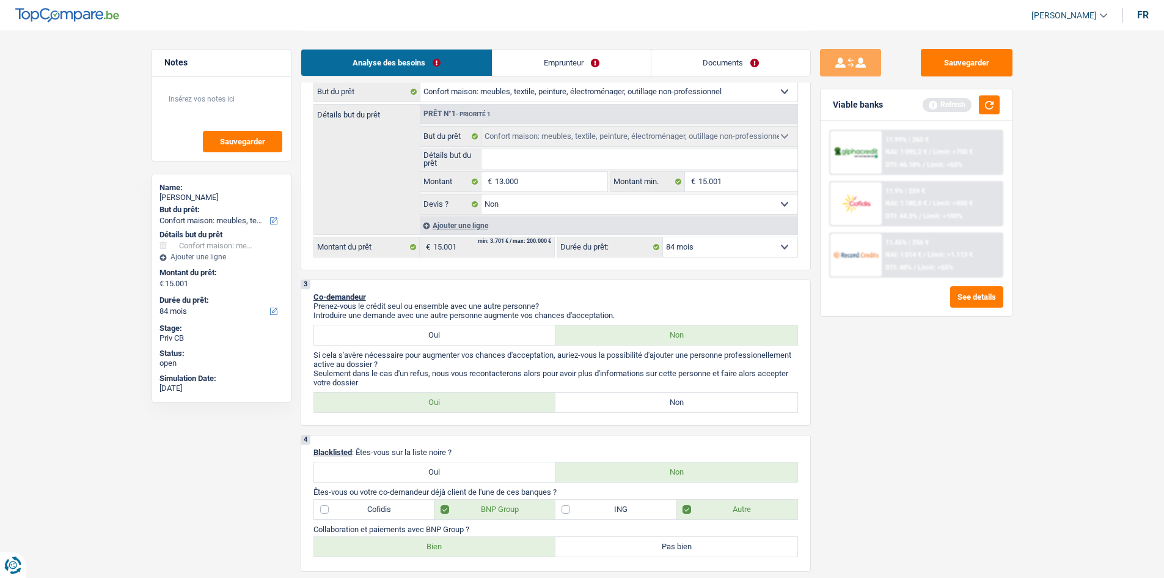
select select "60"
type input "13.000"
select select "60"
type input "13.000"
select select "60"
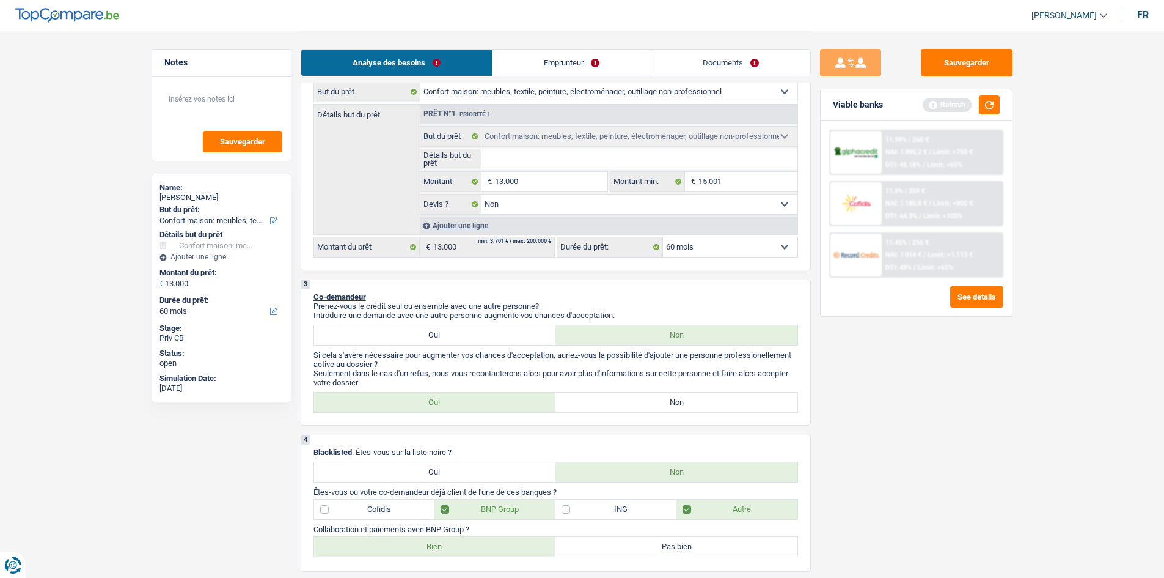
drag, startPoint x: 949, startPoint y: 417, endPoint x: 994, endPoint y: 290, distance: 134.2
click at [953, 411] on div "Sauvegarder Viable banks Refresh 11.99% | 260 € NAI: 1 095,2 € / Limit: >750 € …" at bounding box center [916, 303] width 211 height 509
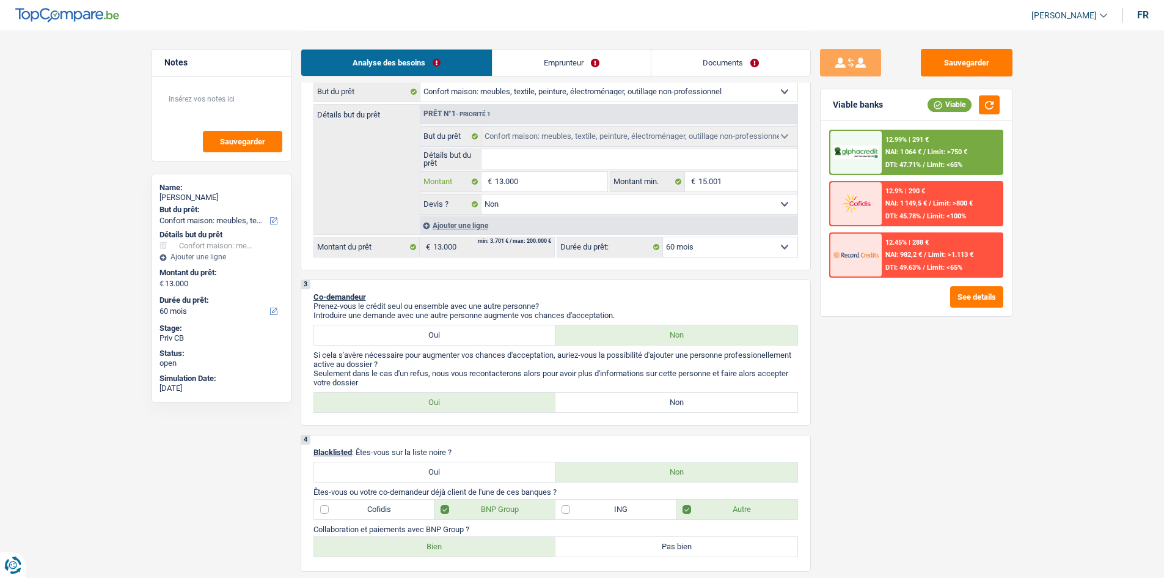
click at [553, 185] on input "13.000" at bounding box center [551, 182] width 112 height 20
type input "1"
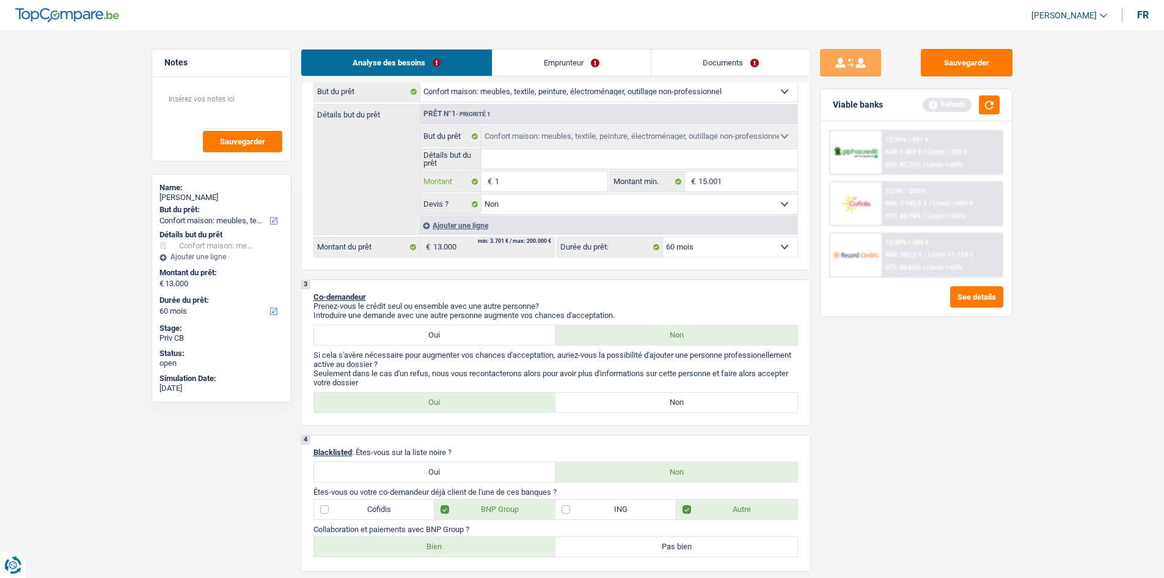
type input "15"
type input "150"
type input "1.500"
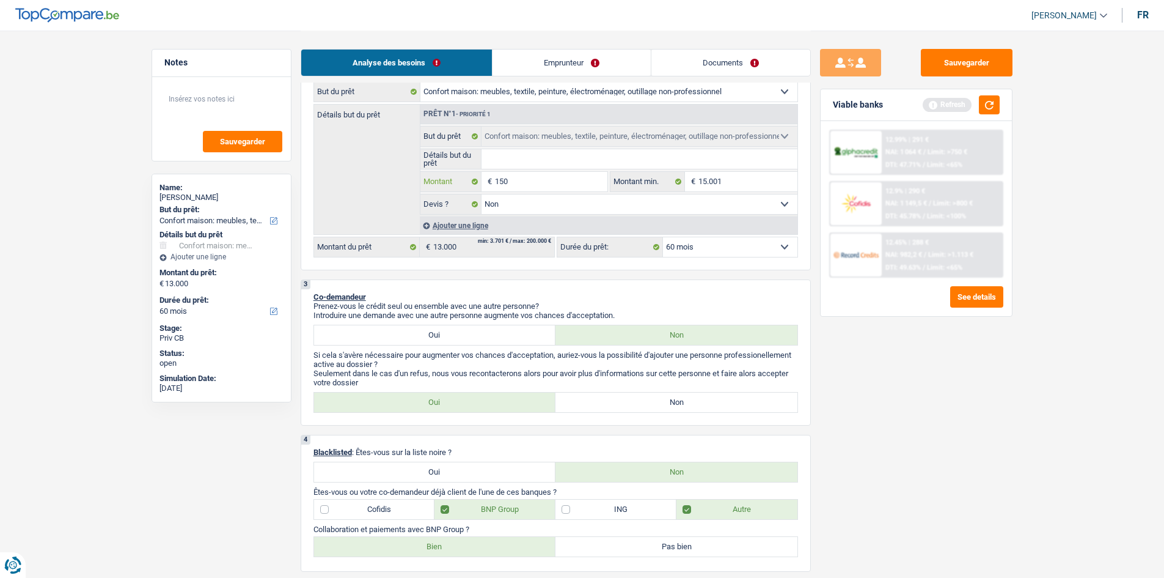
type input "1.500"
type input "15.001"
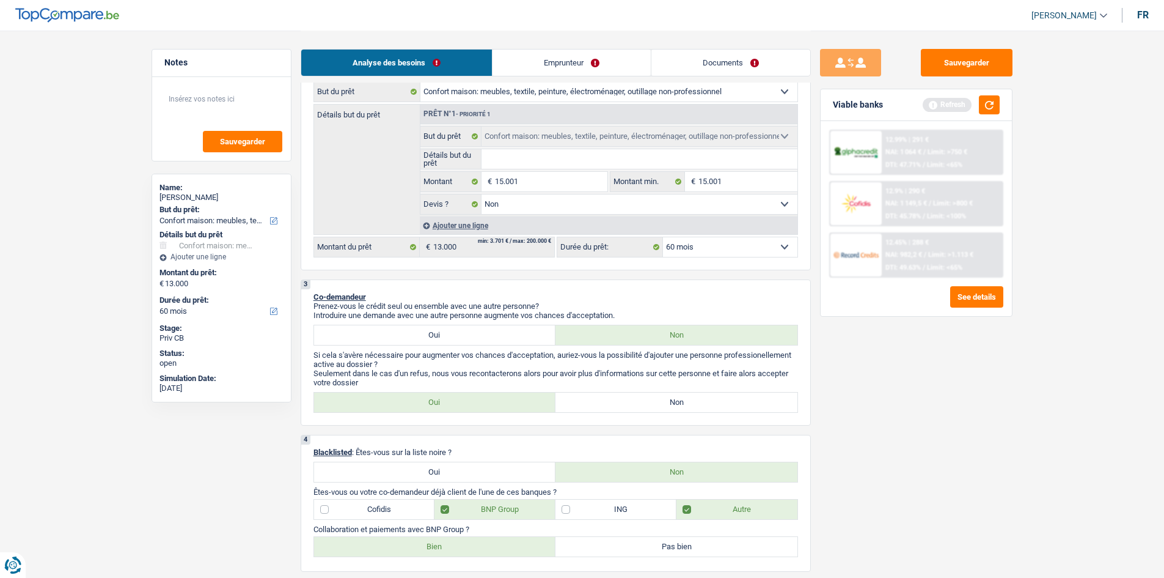
type input "15.001"
drag, startPoint x: 956, startPoint y: 401, endPoint x: 960, endPoint y: 392, distance: 9.3
click at [958, 397] on div "Sauvegarder Viable banks Refresh 12.99% | 291 € NAI: 1 064 € / Limit: >750 € DT…" at bounding box center [916, 303] width 211 height 509
select select "84"
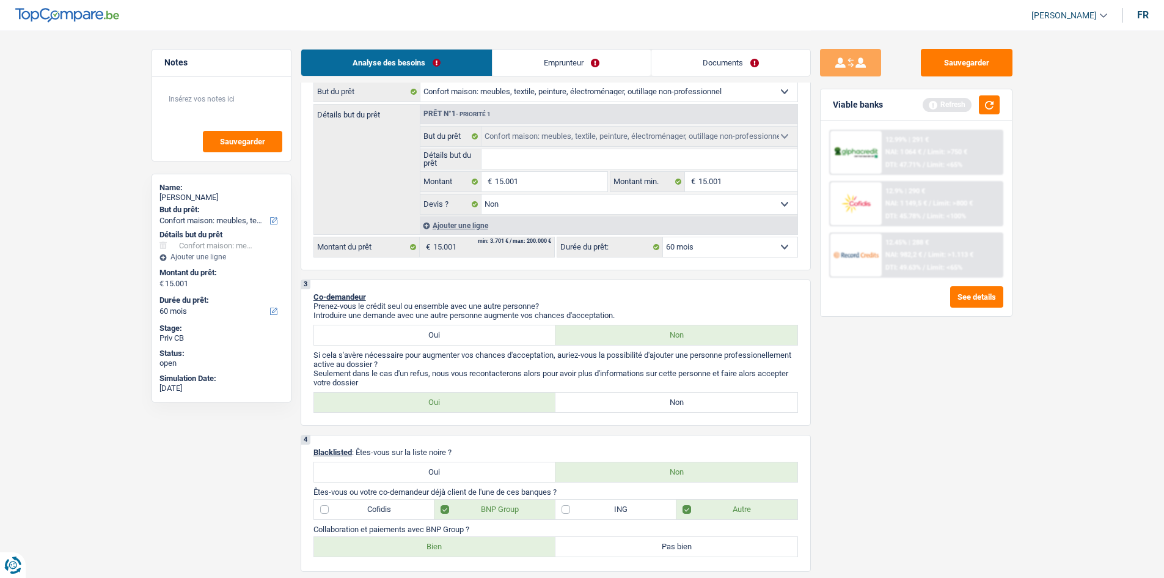
select select "84"
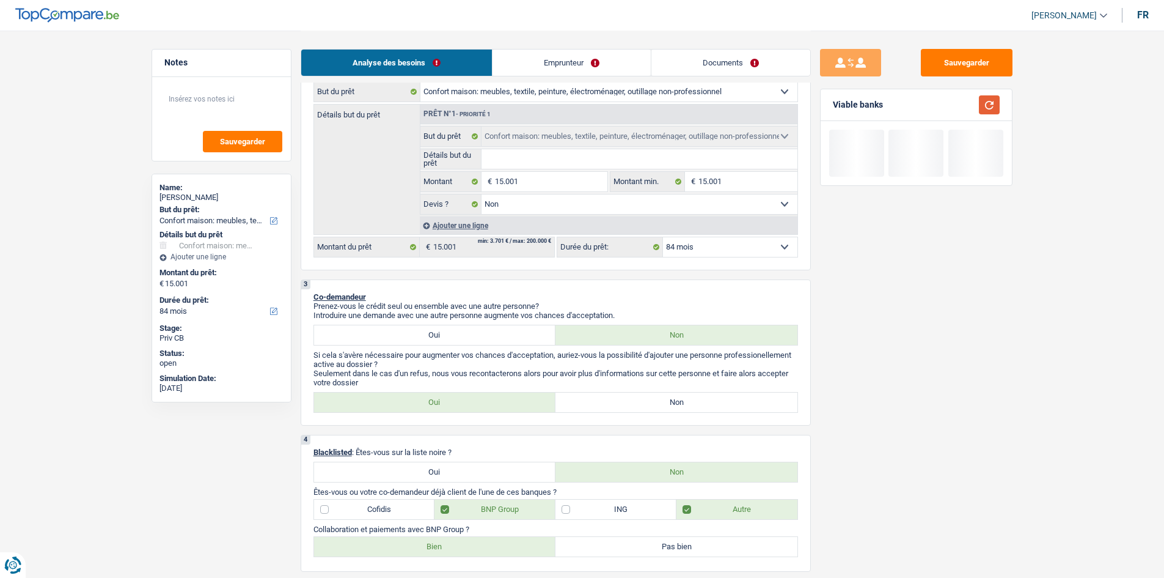
click at [990, 101] on button "button" at bounding box center [989, 104] width 21 height 19
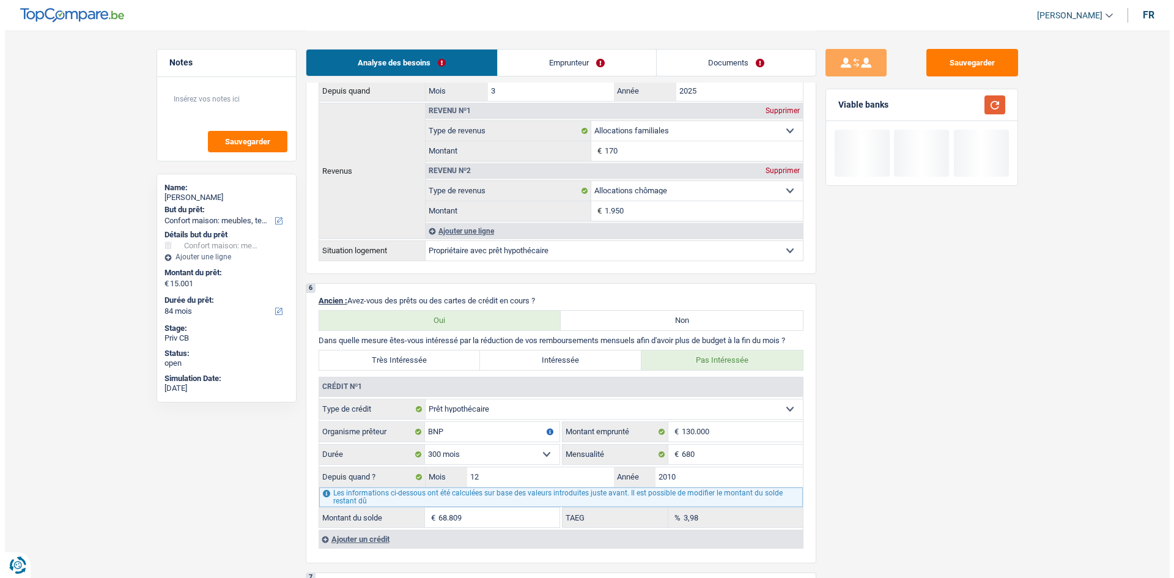
scroll to position [917, 0]
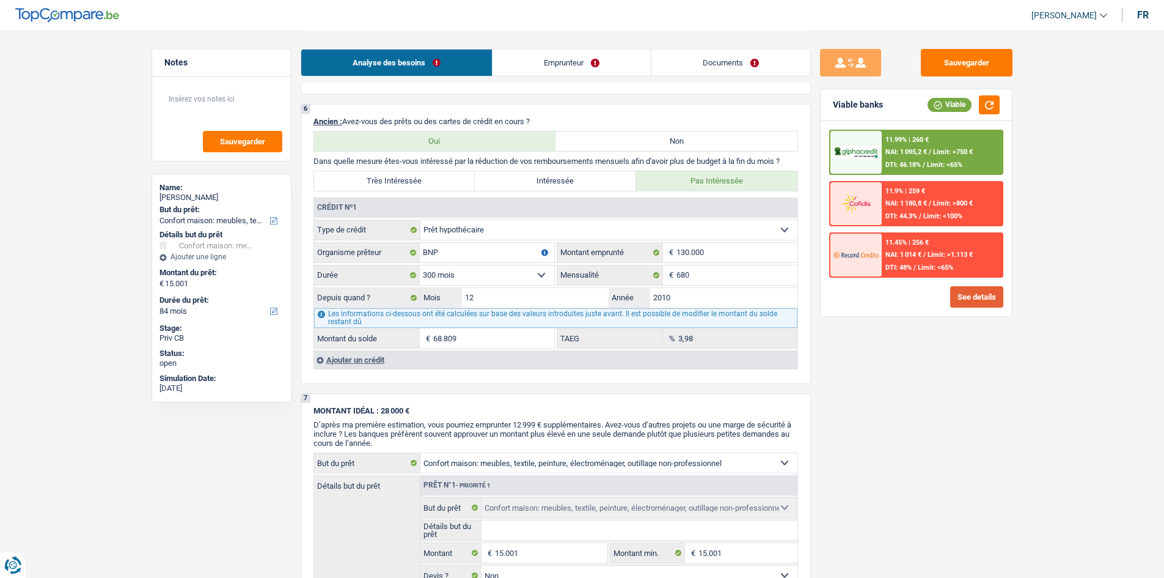
click at [990, 288] on button "See details" at bounding box center [976, 296] width 53 height 21
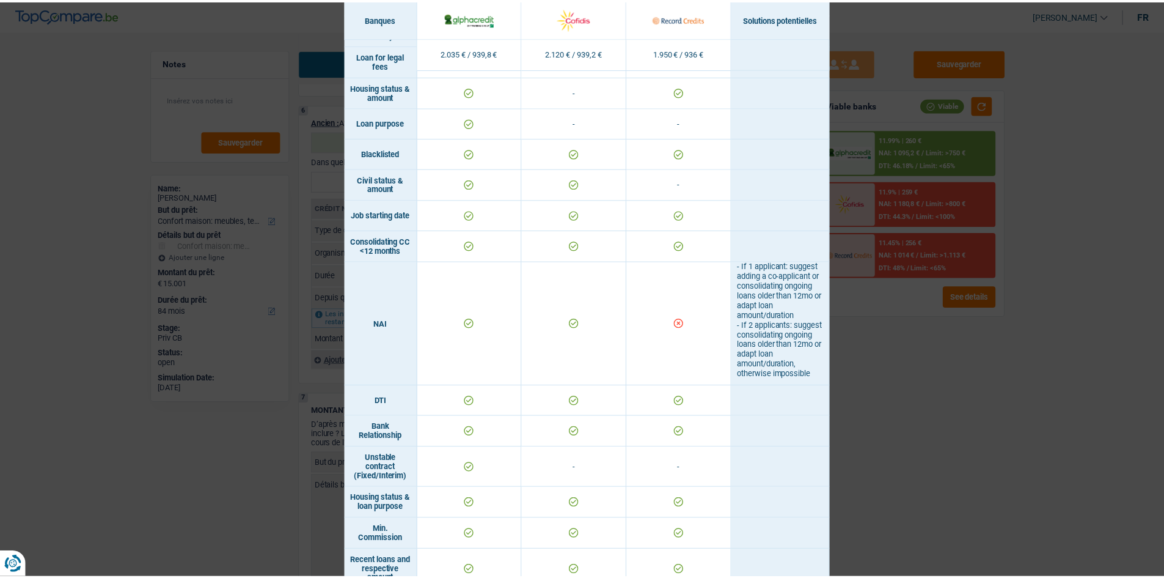
scroll to position [0, 0]
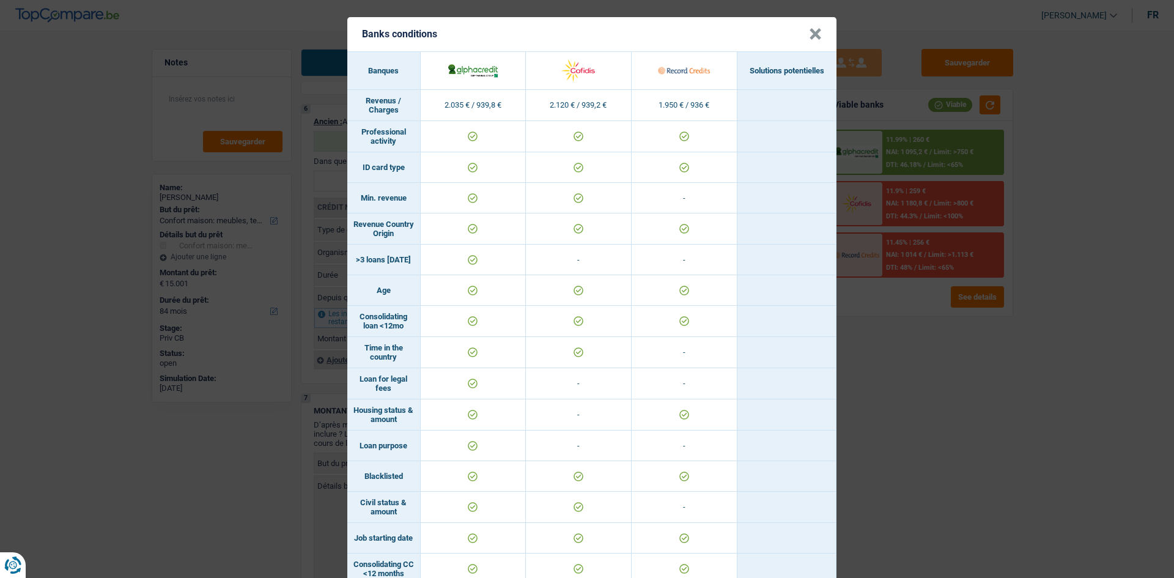
click at [895, 421] on div "Banks conditions × Banques Solutions potentielles Revenus / Charges 2.035 € / 9…" at bounding box center [587, 289] width 1174 height 578
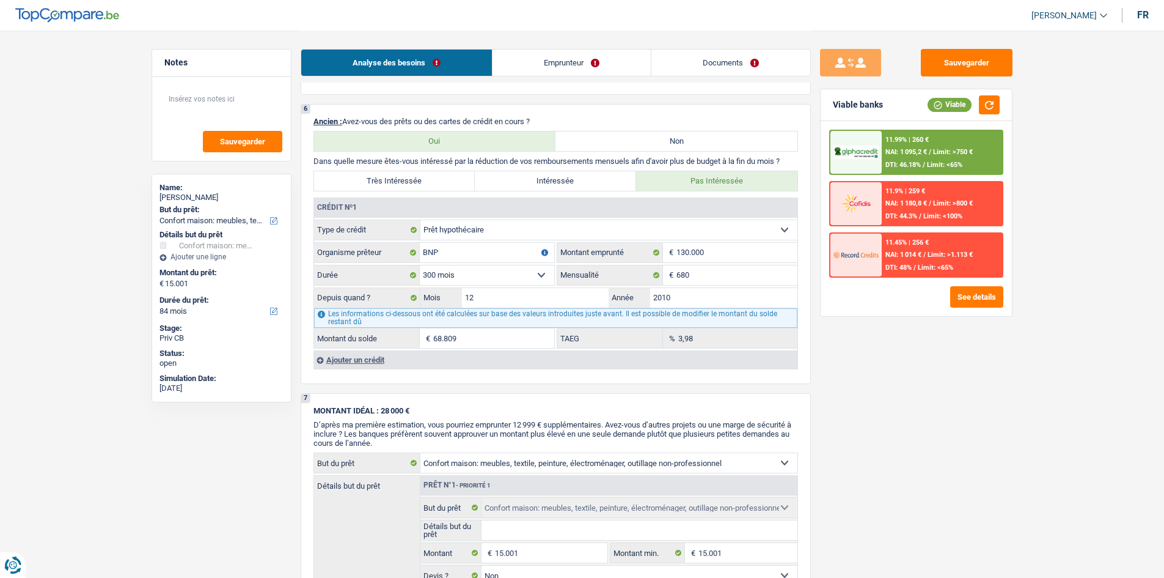
click at [856, 330] on div "Sauvegarder Viable banks Viable 11.99% | 260 € NAI: 1 095,2 € / Limit: >750 € D…" at bounding box center [916, 303] width 211 height 509
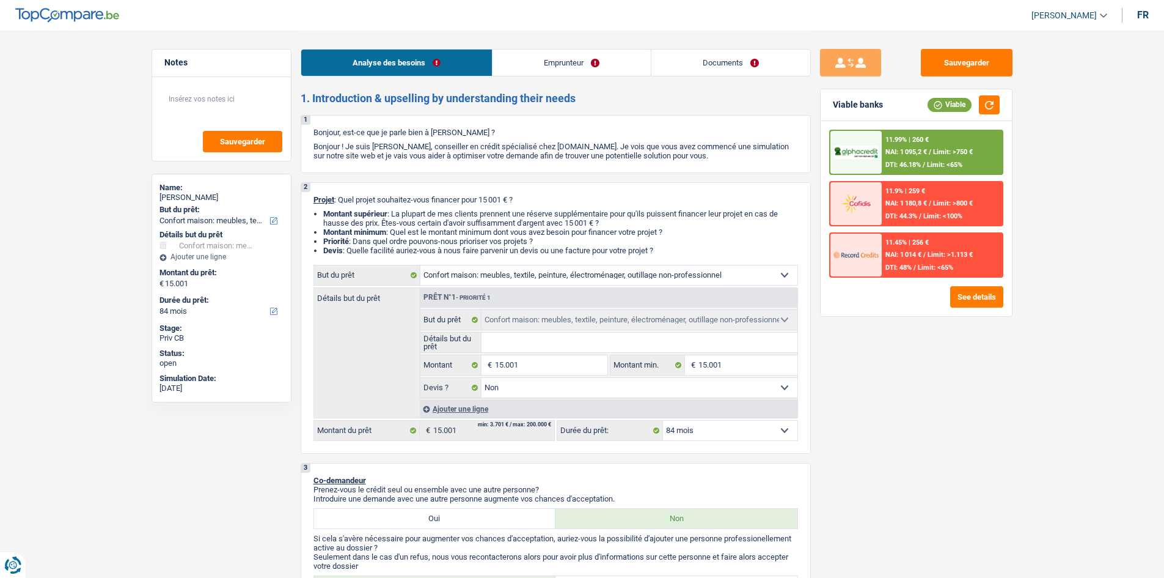
click at [949, 358] on div "Sauvegarder Viable banks Viable 11.99% | 260 € NAI: 1 095,2 € / Limit: >750 € D…" at bounding box center [916, 303] width 211 height 509
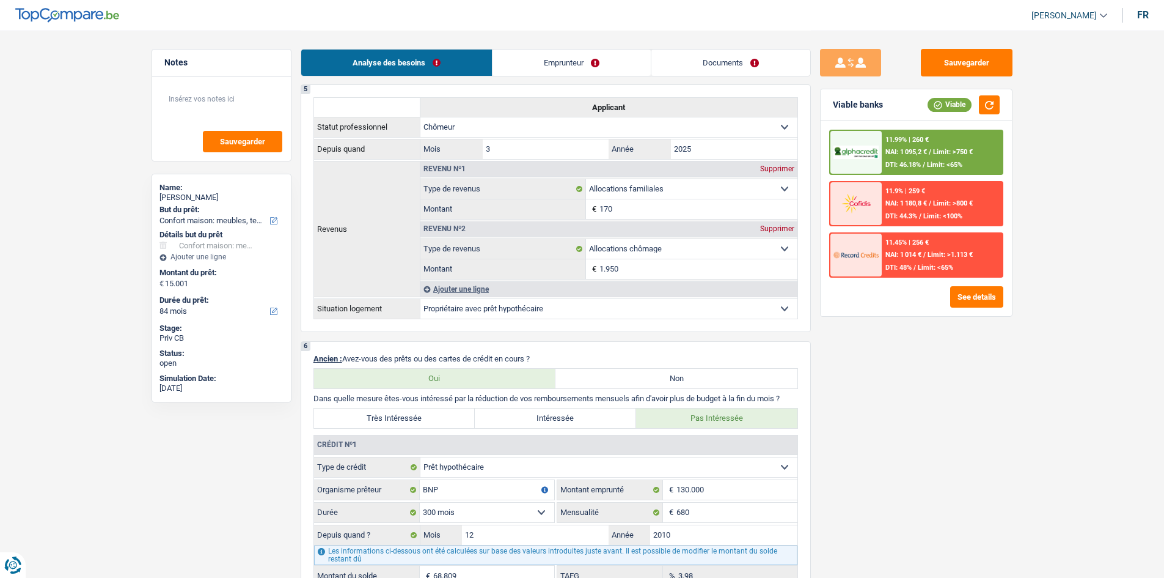
scroll to position [733, 0]
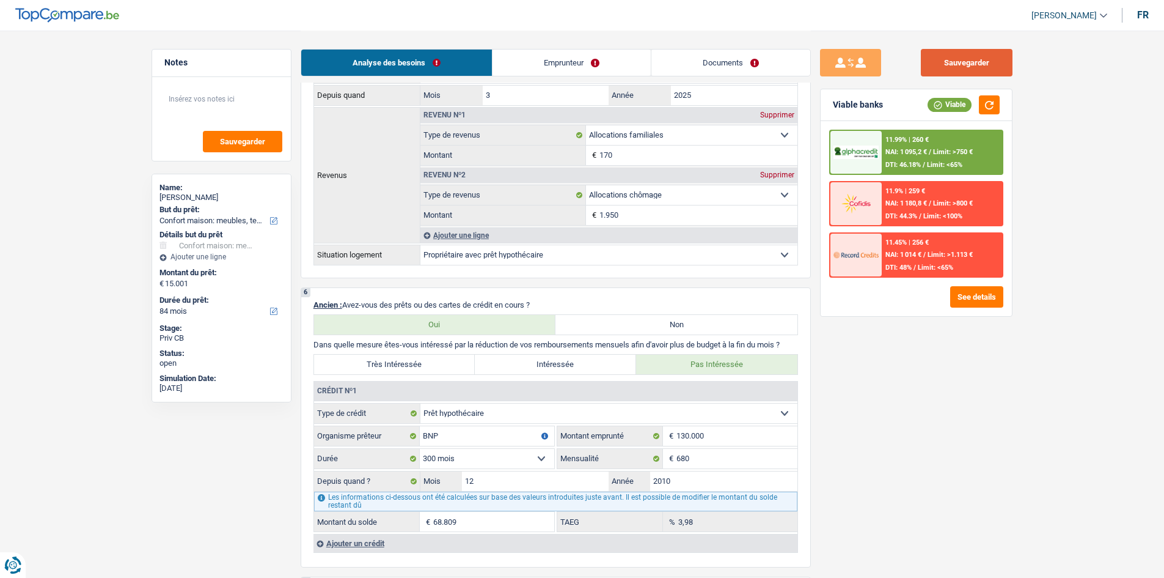
drag, startPoint x: 999, startPoint y: 59, endPoint x: 1000, endPoint y: 73, distance: 13.5
click at [999, 59] on button "Sauvegarder" at bounding box center [967, 63] width 92 height 28
